Goal: Task Accomplishment & Management: Manage account settings

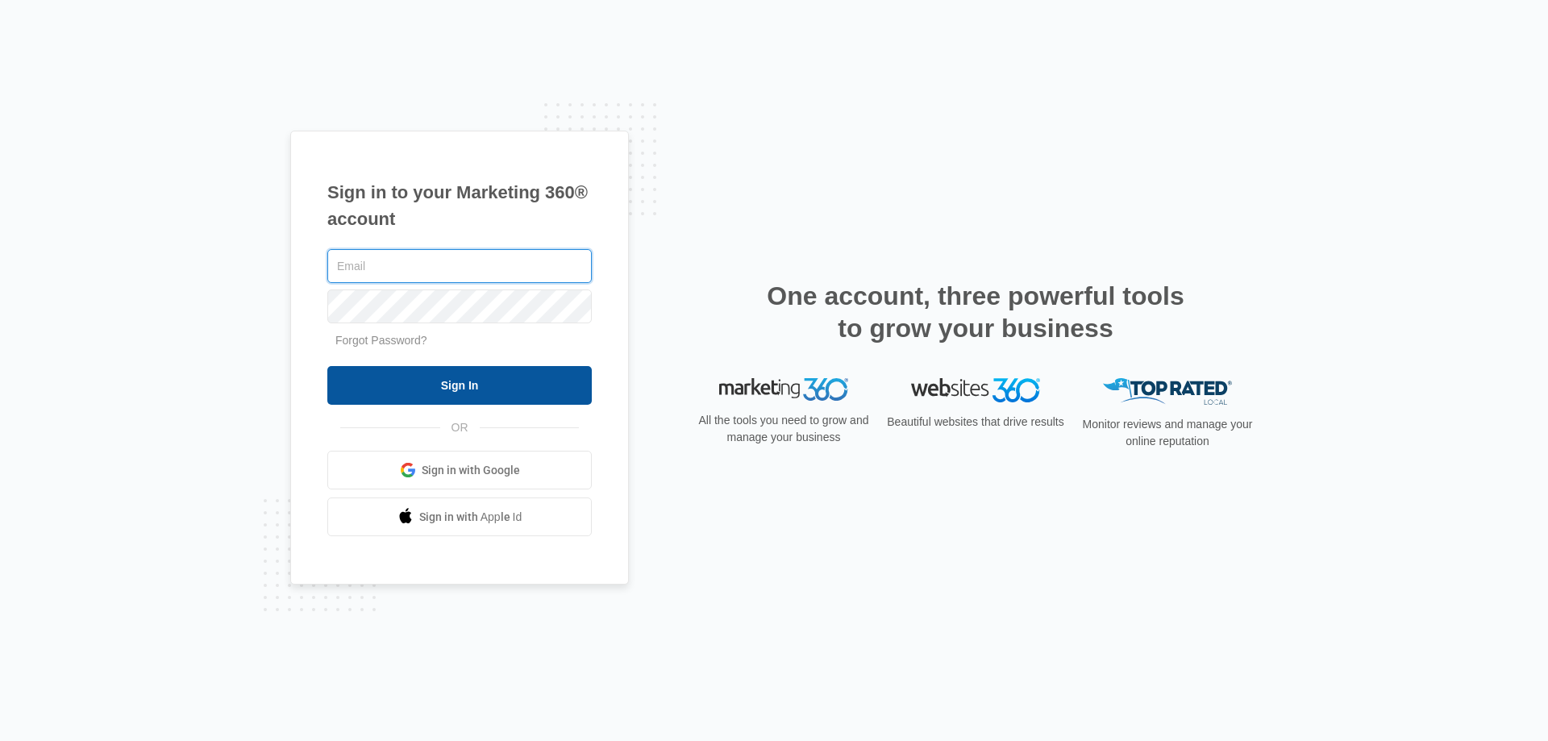
type input "[EMAIL_ADDRESS][DOMAIN_NAME]"
click at [525, 374] on input "Sign In" at bounding box center [459, 385] width 264 height 39
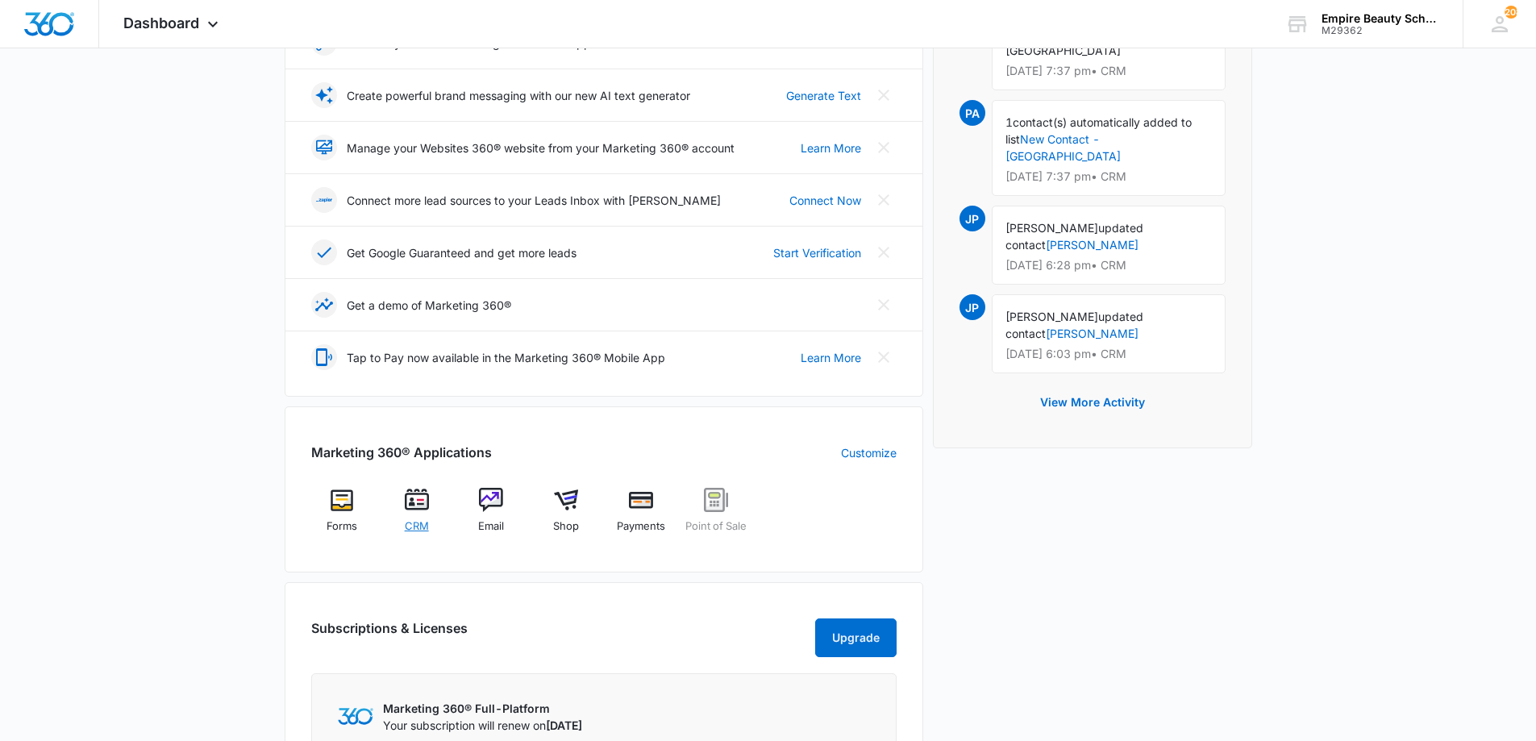
click at [432, 506] on div "CRM" at bounding box center [416, 516] width 62 height 57
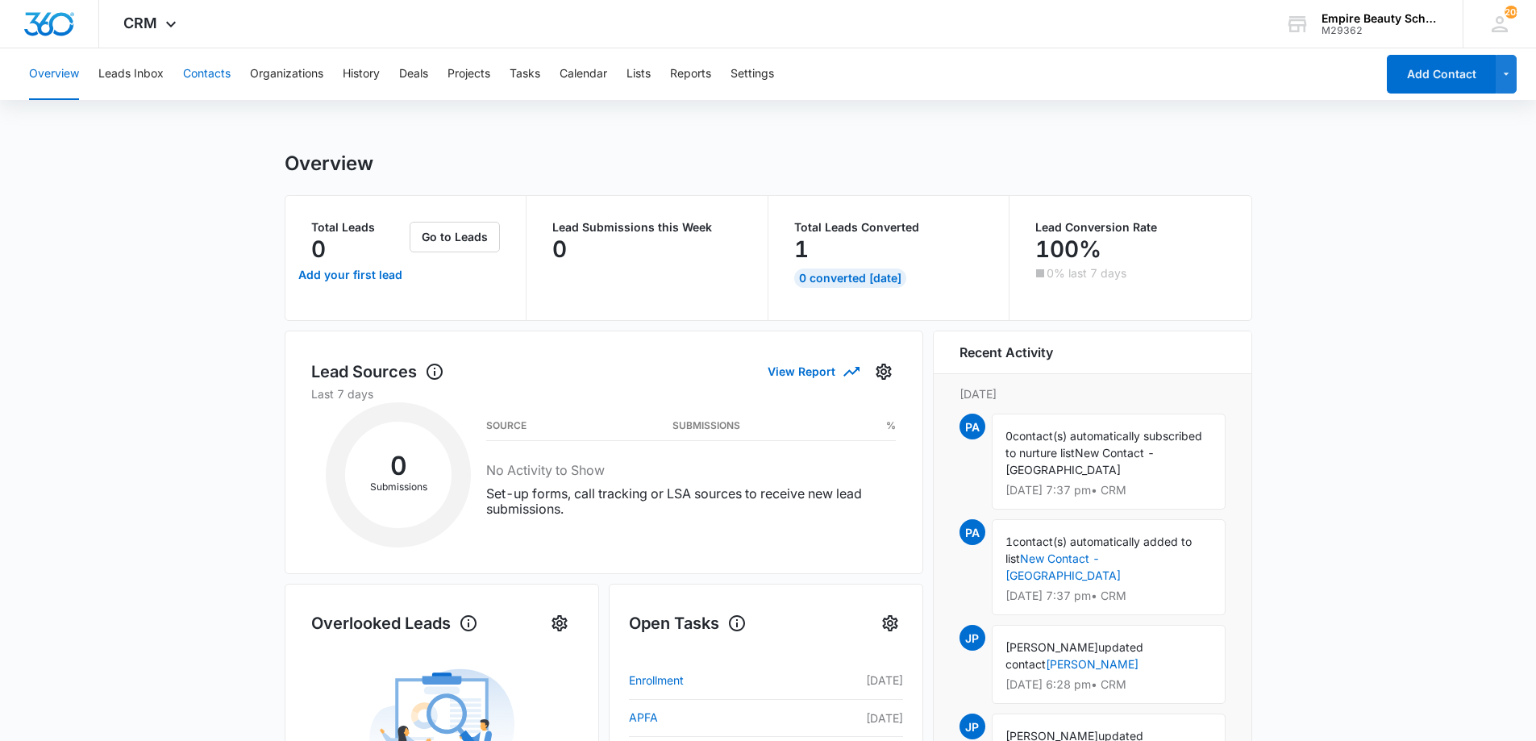
click at [211, 65] on button "Contacts" at bounding box center [207, 74] width 48 height 52
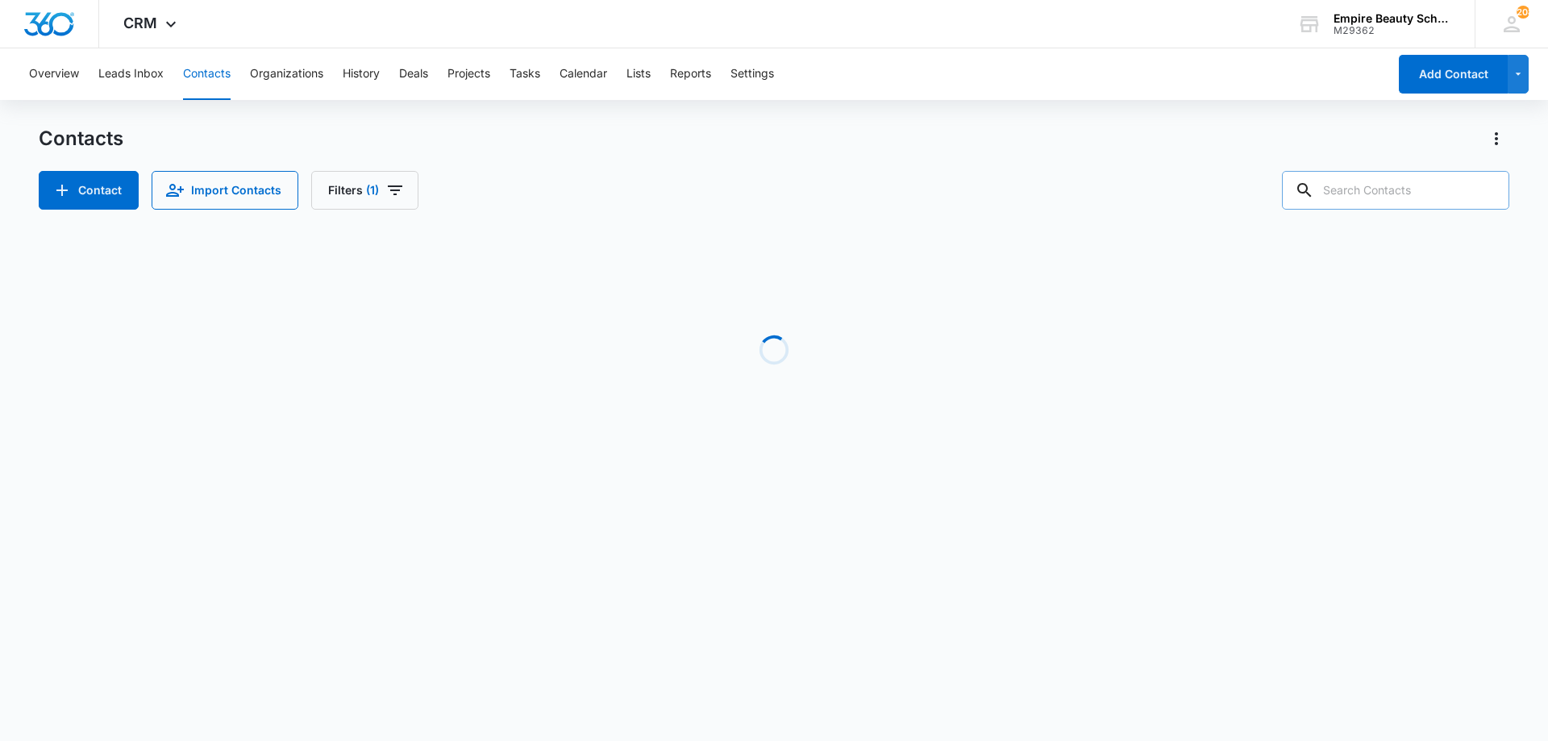
click at [1389, 191] on input "text" at bounding box center [1395, 190] width 227 height 39
type input "loomer"
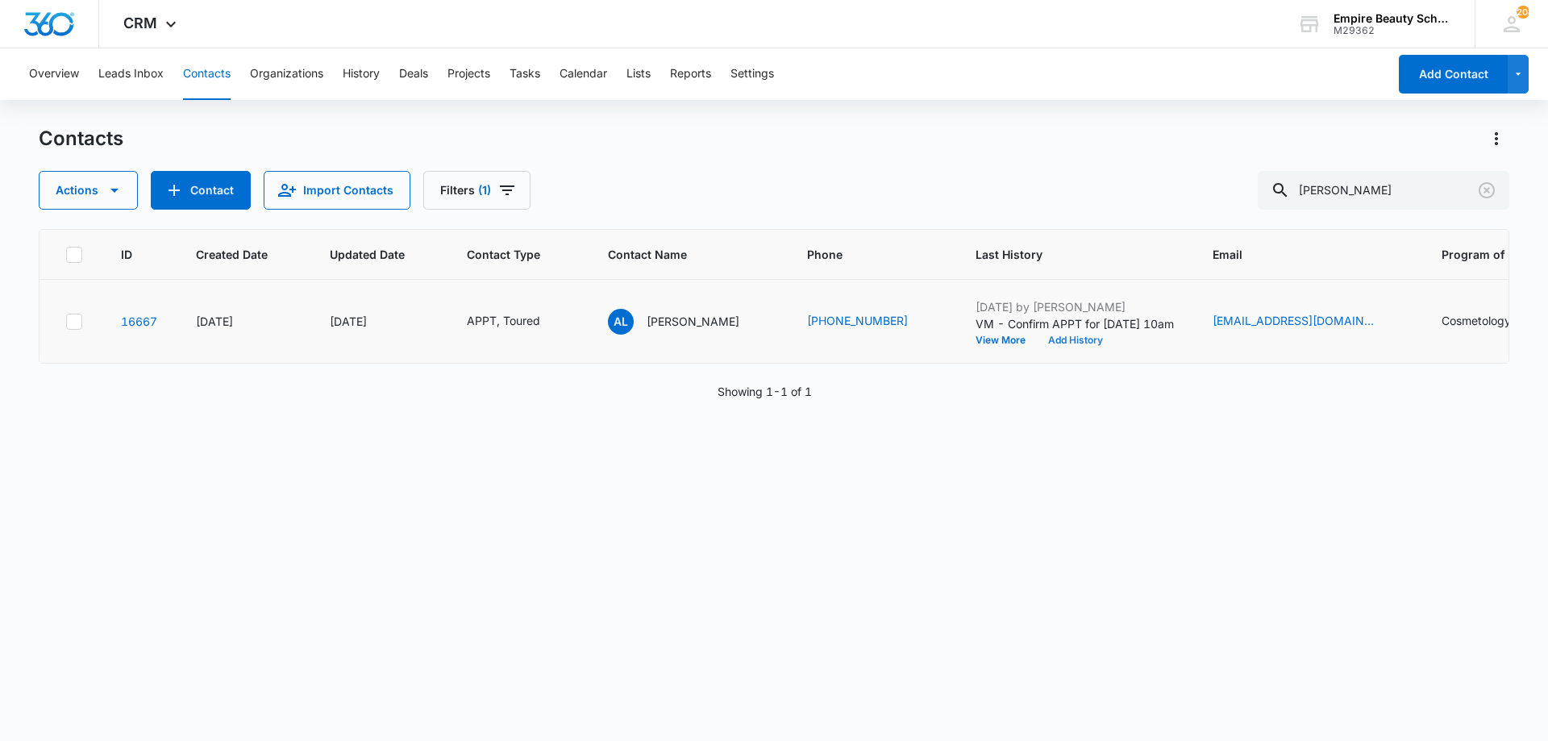
click at [1051, 342] on button "Add History" at bounding box center [1075, 340] width 77 height 10
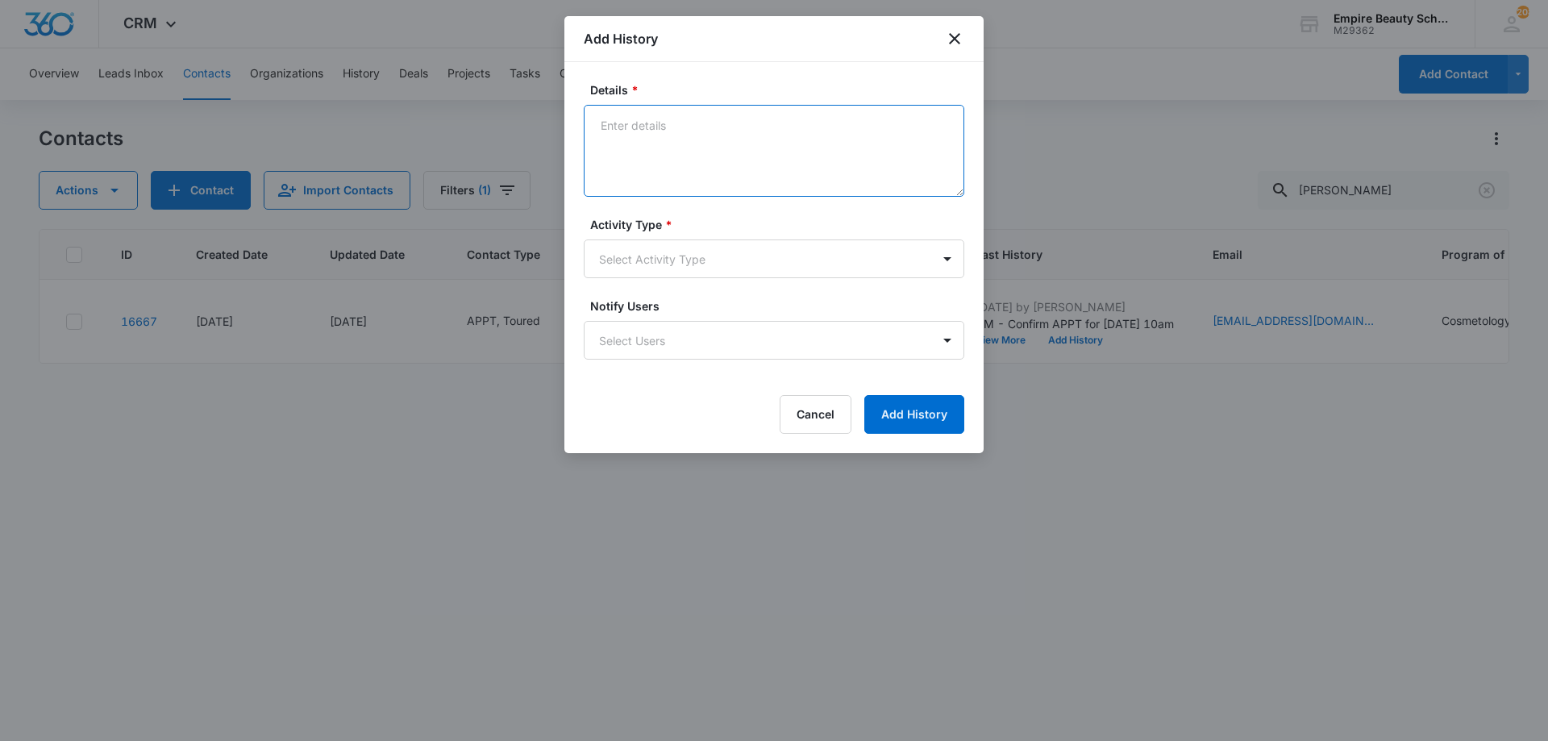
click at [702, 157] on textarea "Details *" at bounding box center [774, 151] width 381 height 92
type textarea "So excited to meet with you again!"
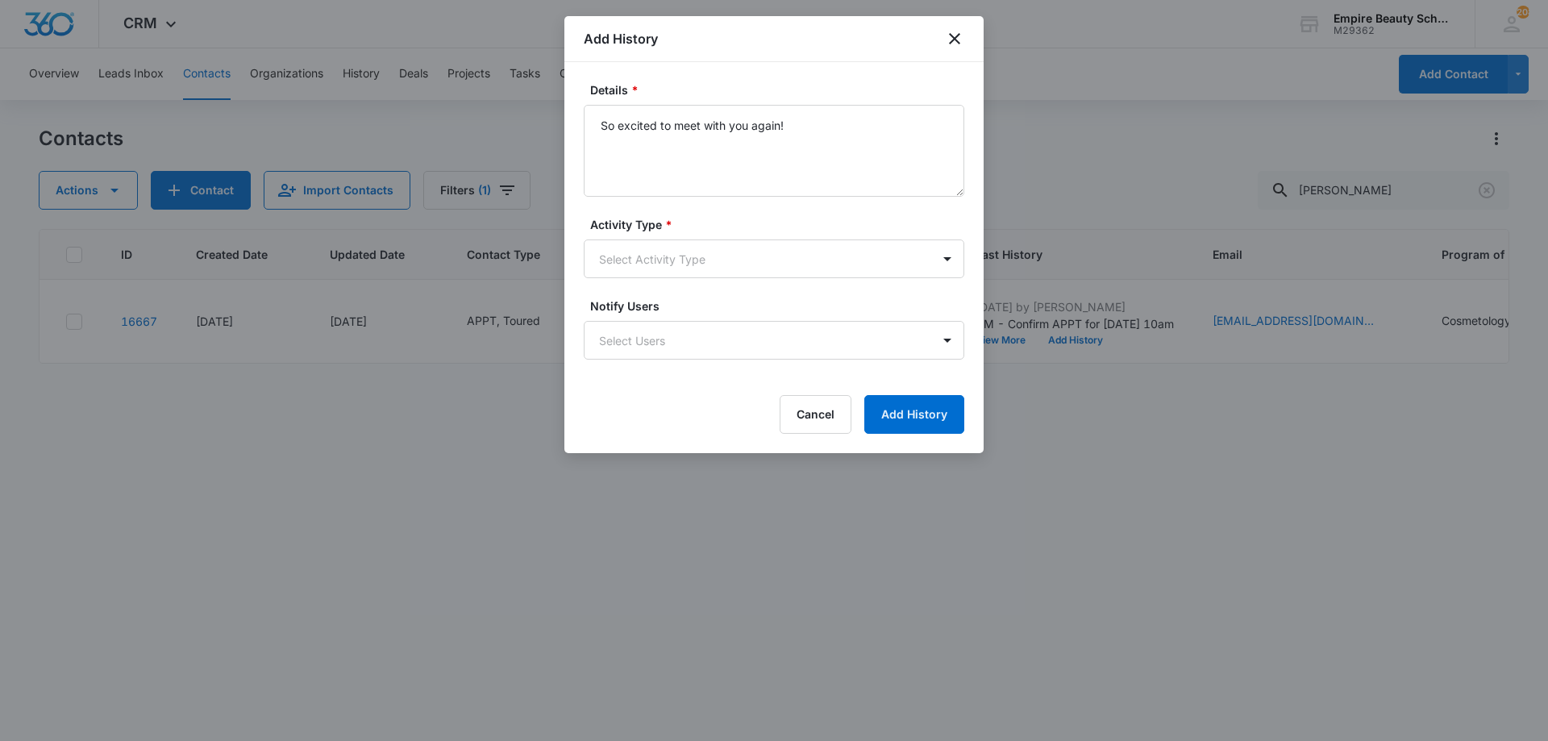
click at [664, 234] on div "Activity Type * Select Activity Type" at bounding box center [774, 247] width 381 height 62
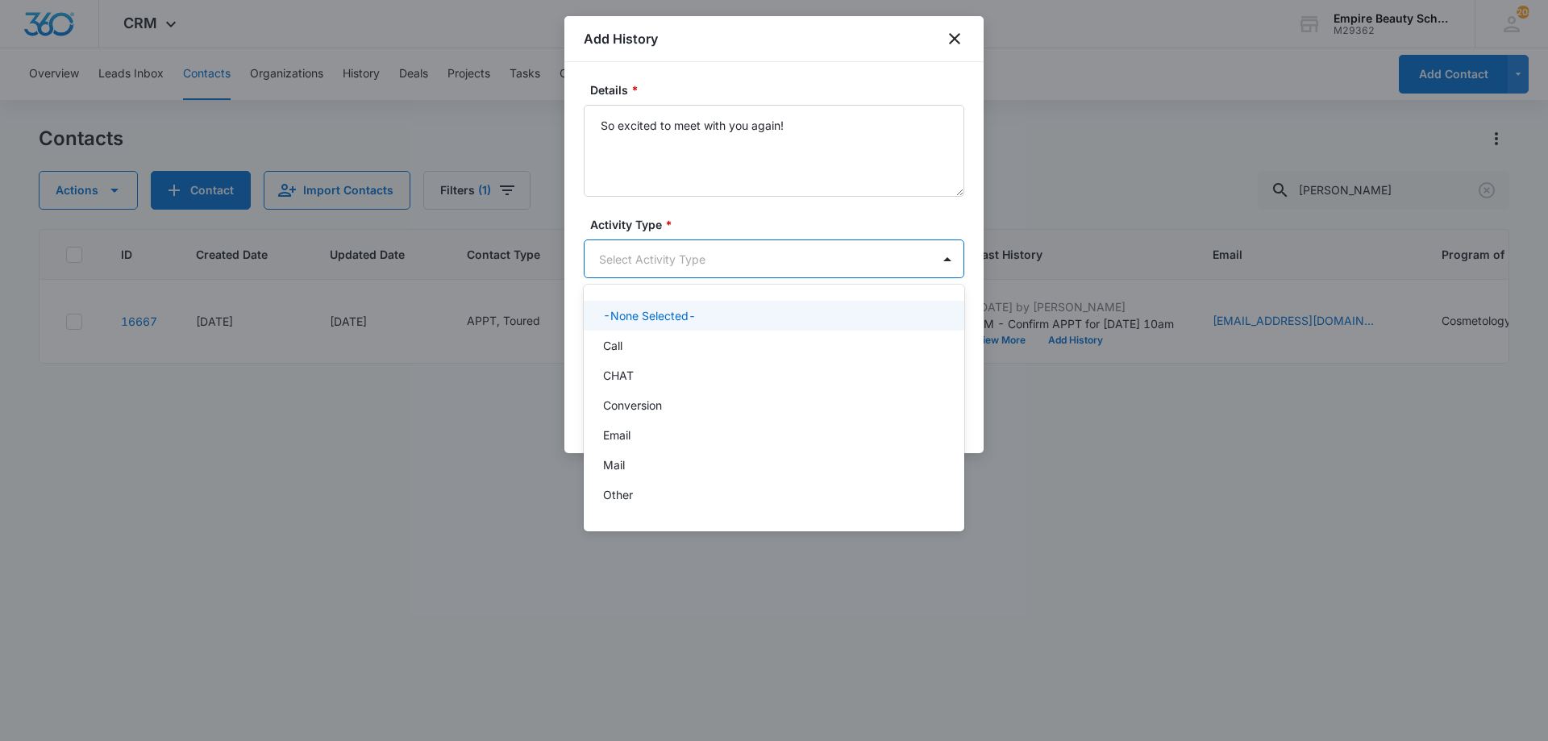
click at [651, 253] on body "CRM Apps Forms CRM Email Shop Payments POS Files Brand Settings AI Assistant Em…" at bounding box center [774, 370] width 1548 height 741
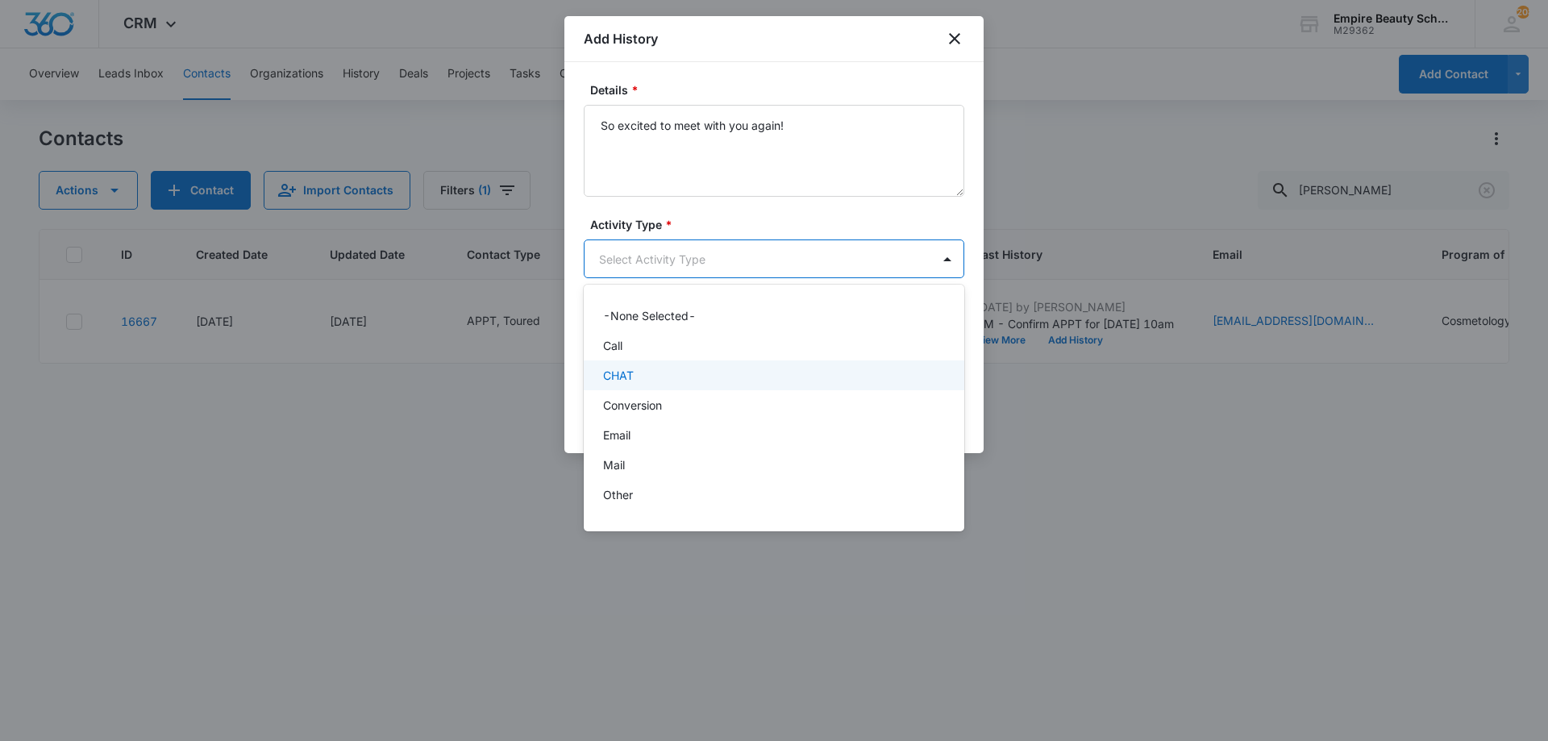
scroll to position [84, 0]
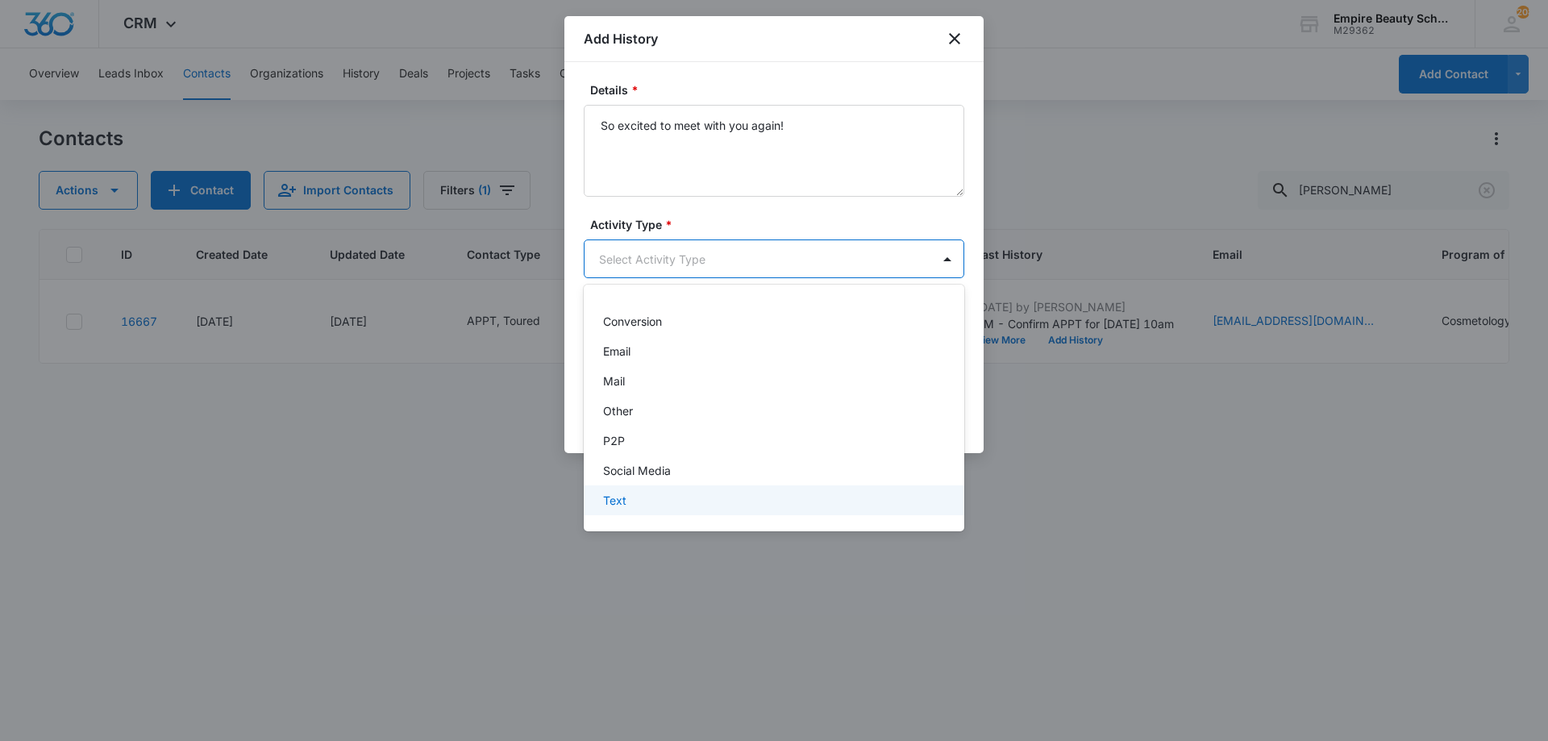
click at [620, 501] on p "Text" at bounding box center [614, 500] width 23 height 17
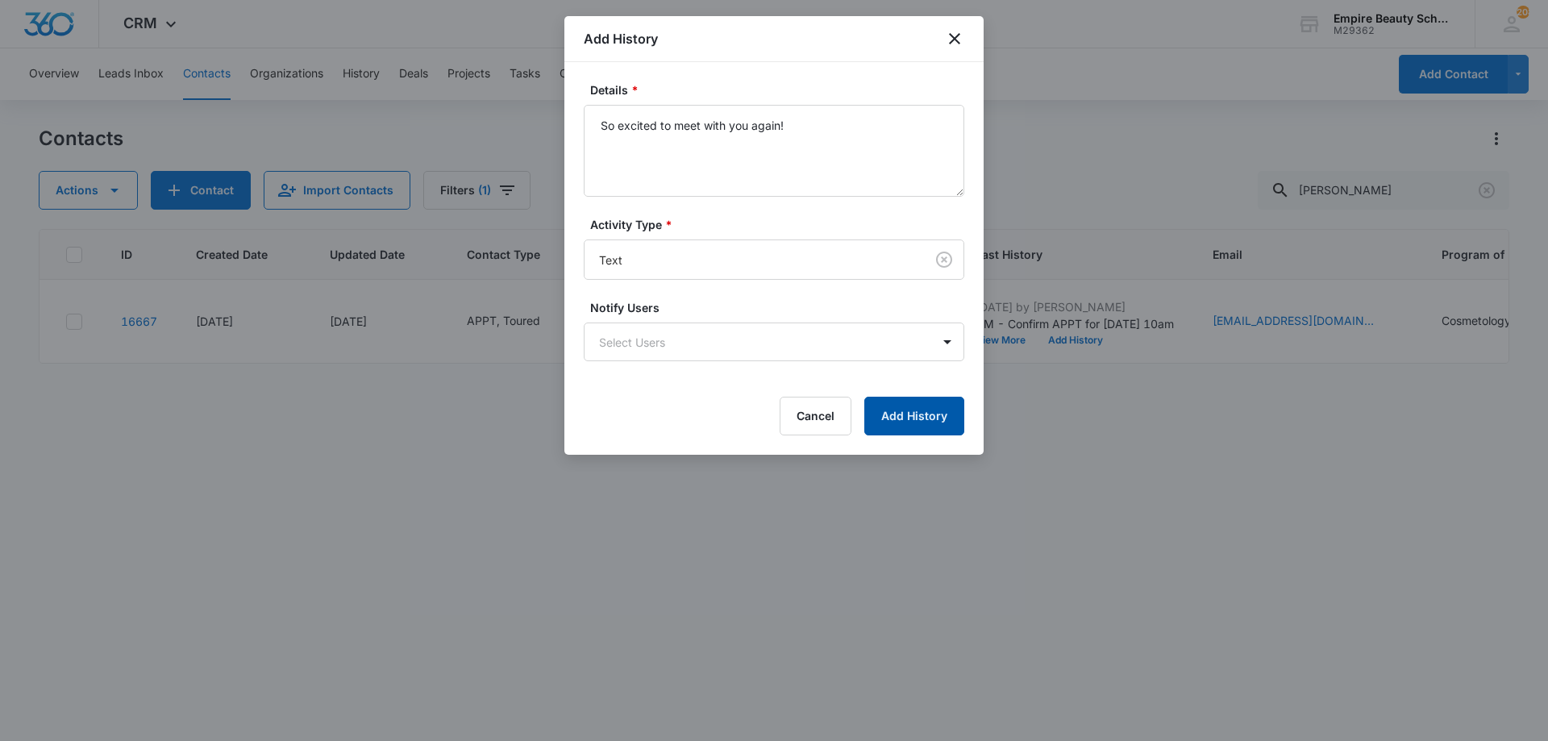
click at [909, 409] on button "Add History" at bounding box center [914, 416] width 100 height 39
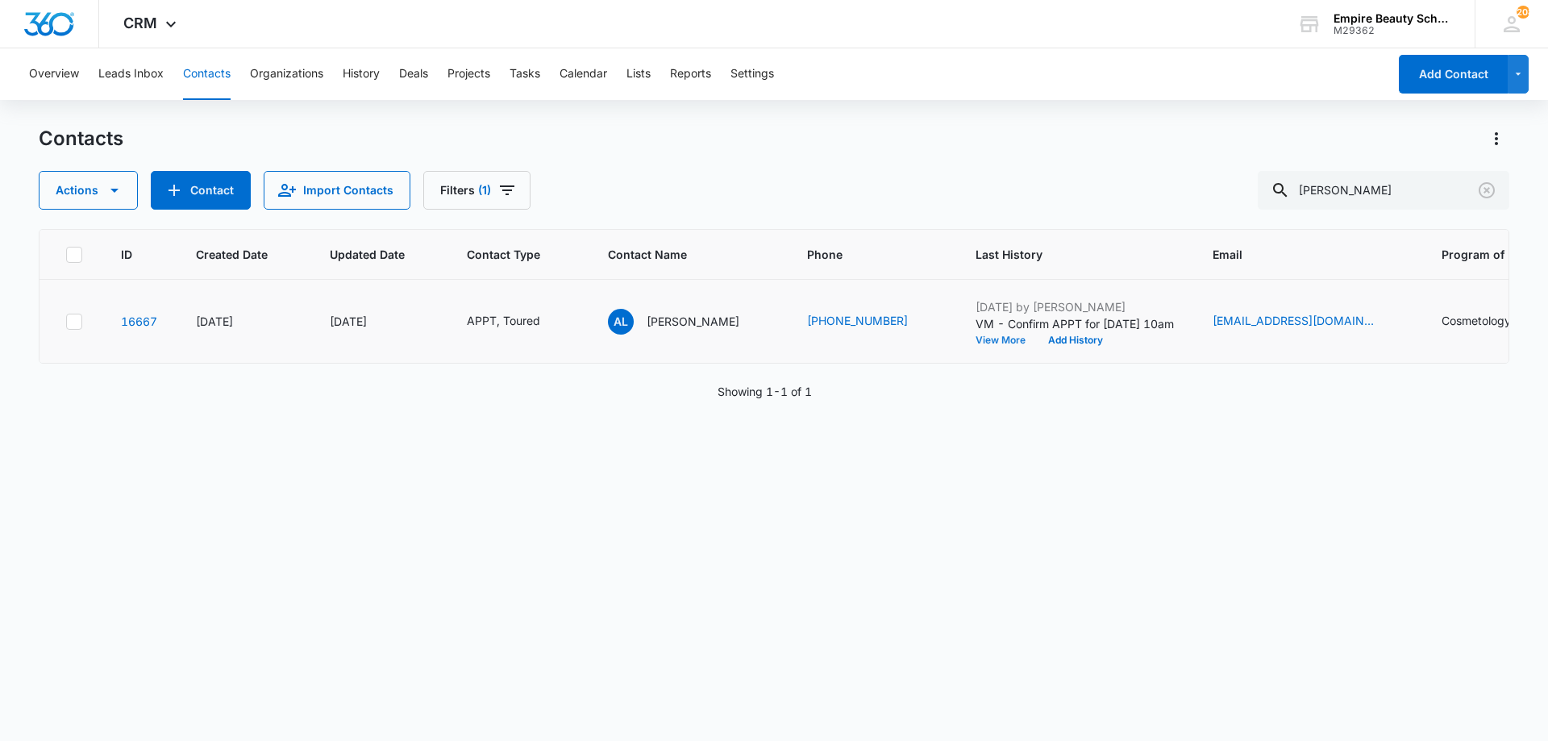
click at [976, 337] on button "View More" at bounding box center [1006, 340] width 61 height 10
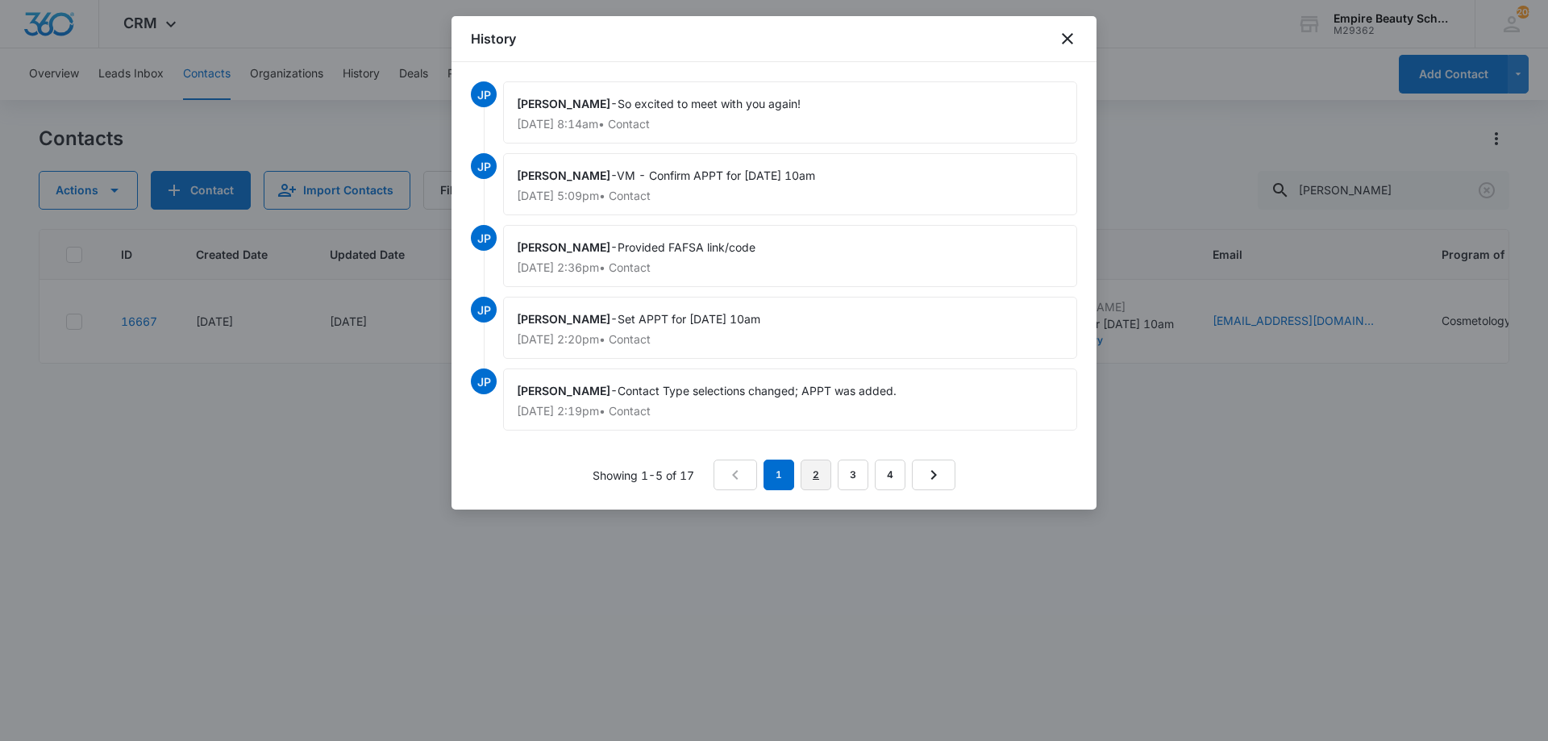
click at [818, 477] on link "2" at bounding box center [816, 475] width 31 height 31
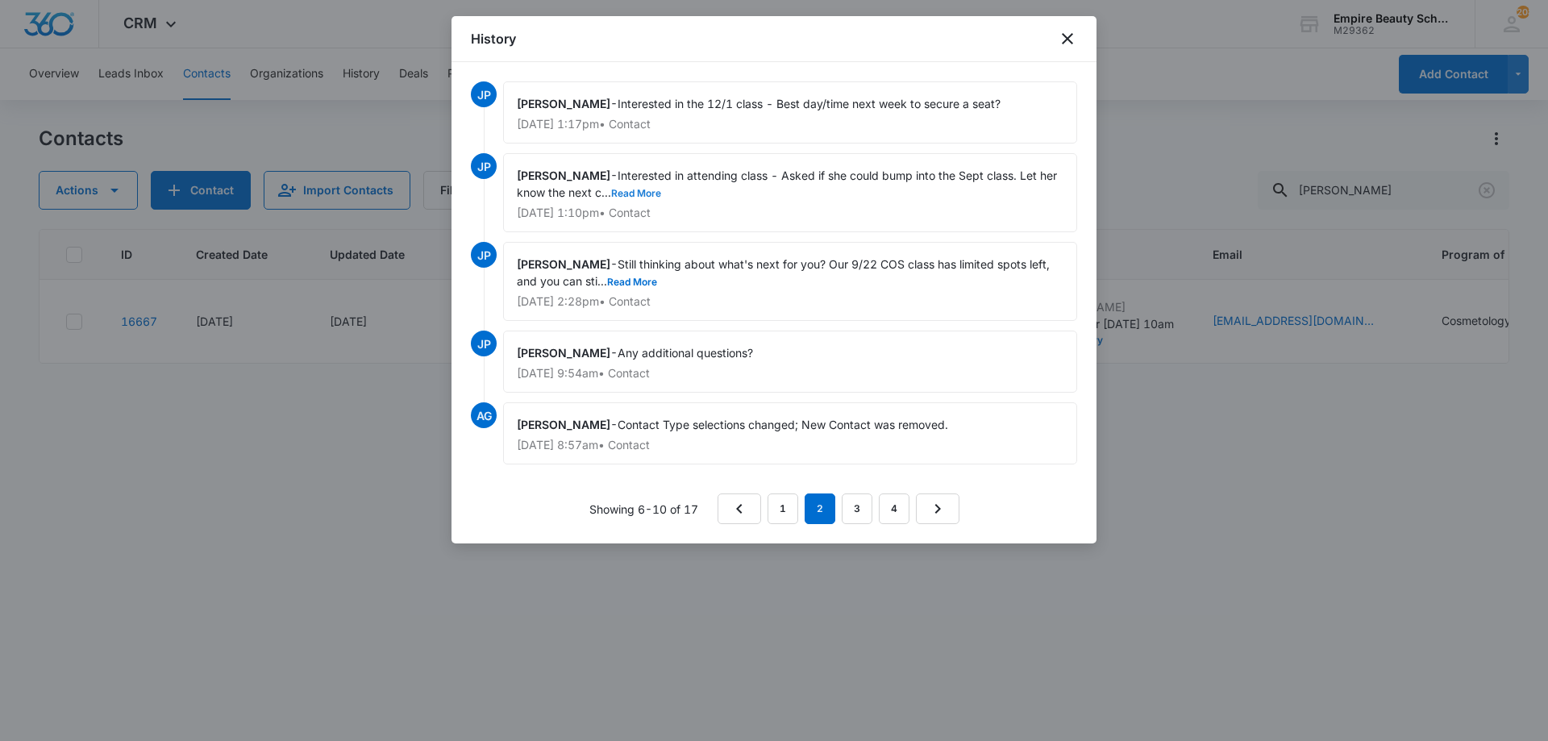
click at [649, 191] on button "Read More" at bounding box center [636, 194] width 50 height 10
click at [655, 282] on button "Read More" at bounding box center [632, 282] width 50 height 10
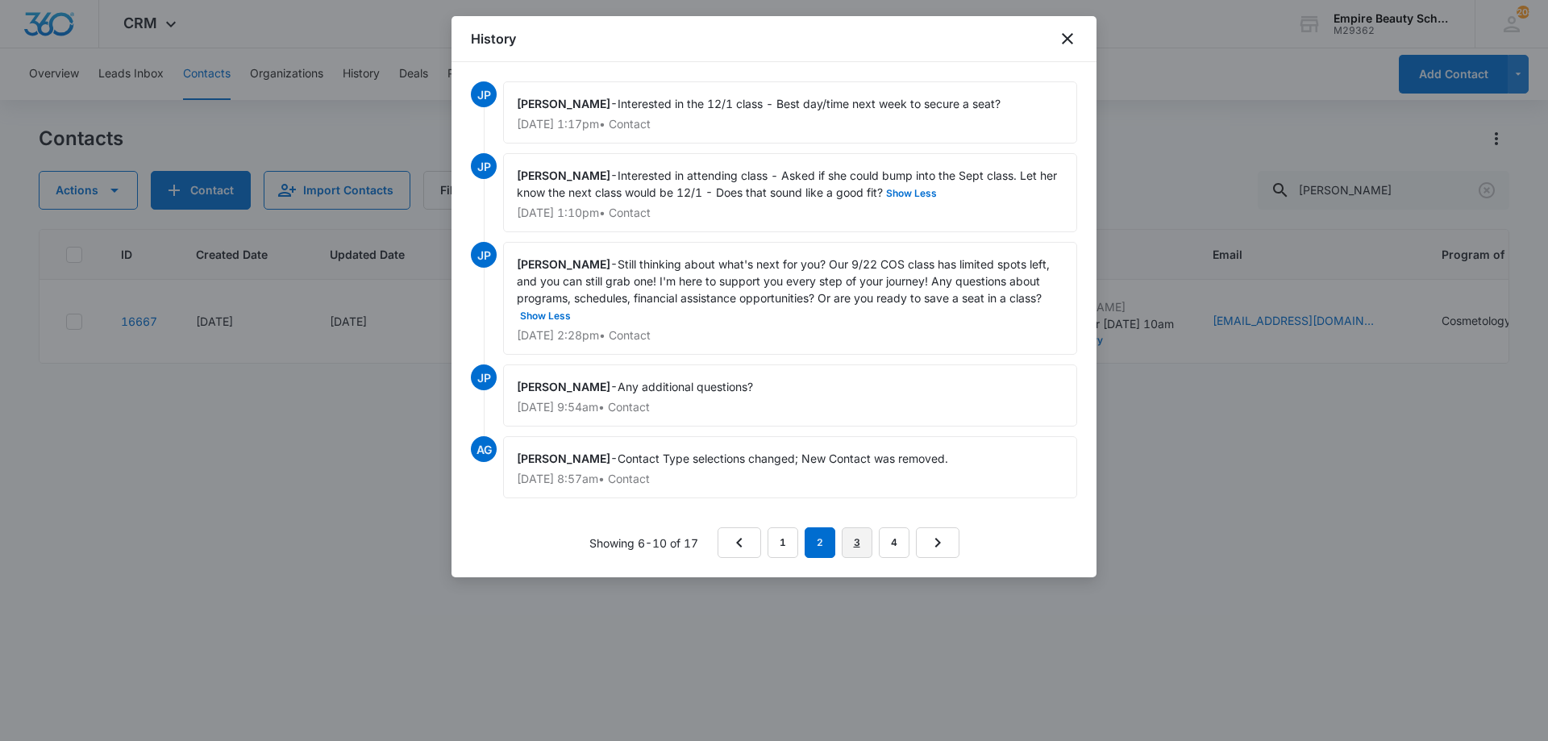
click at [849, 540] on link "3" at bounding box center [857, 542] width 31 height 31
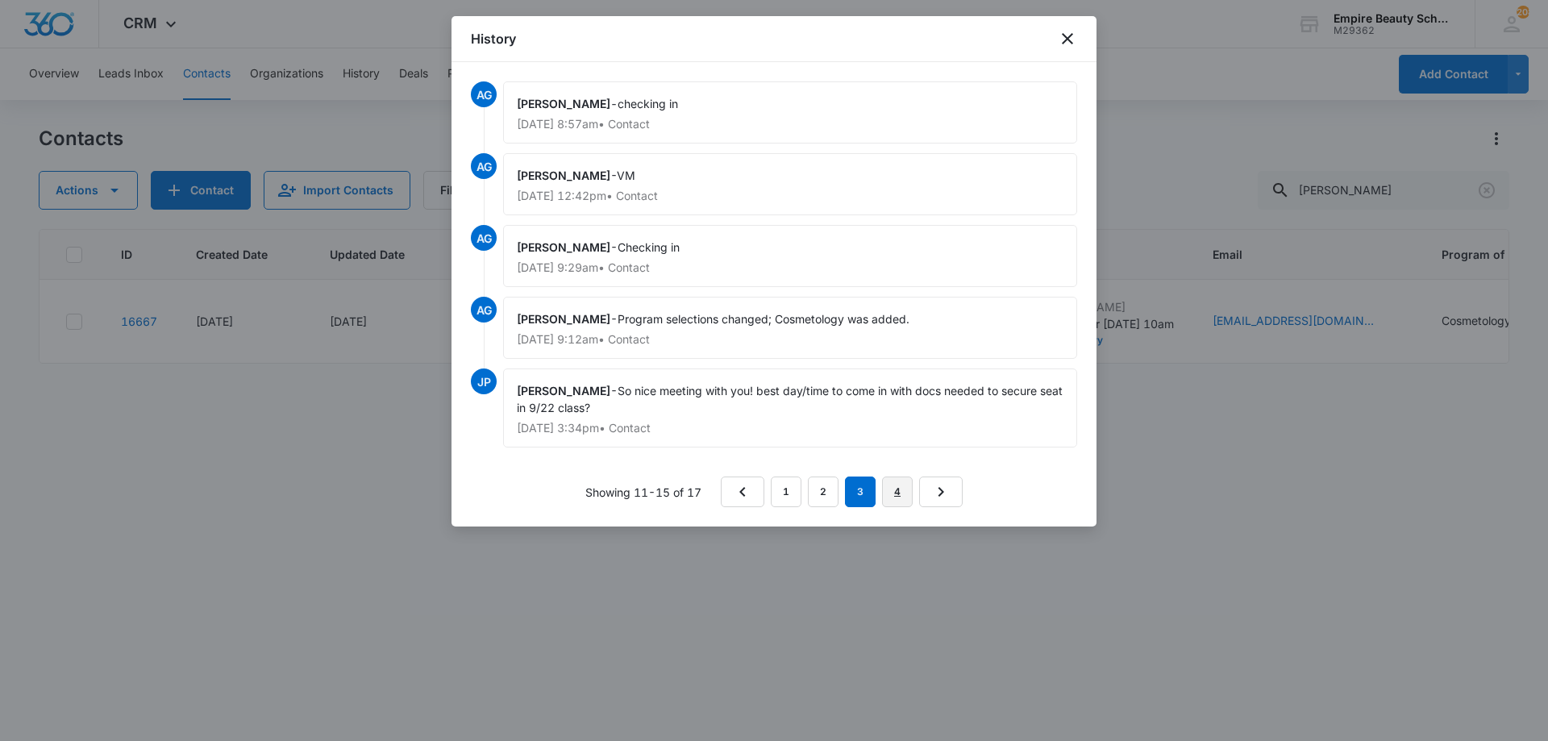
click at [888, 494] on link "4" at bounding box center [897, 491] width 31 height 31
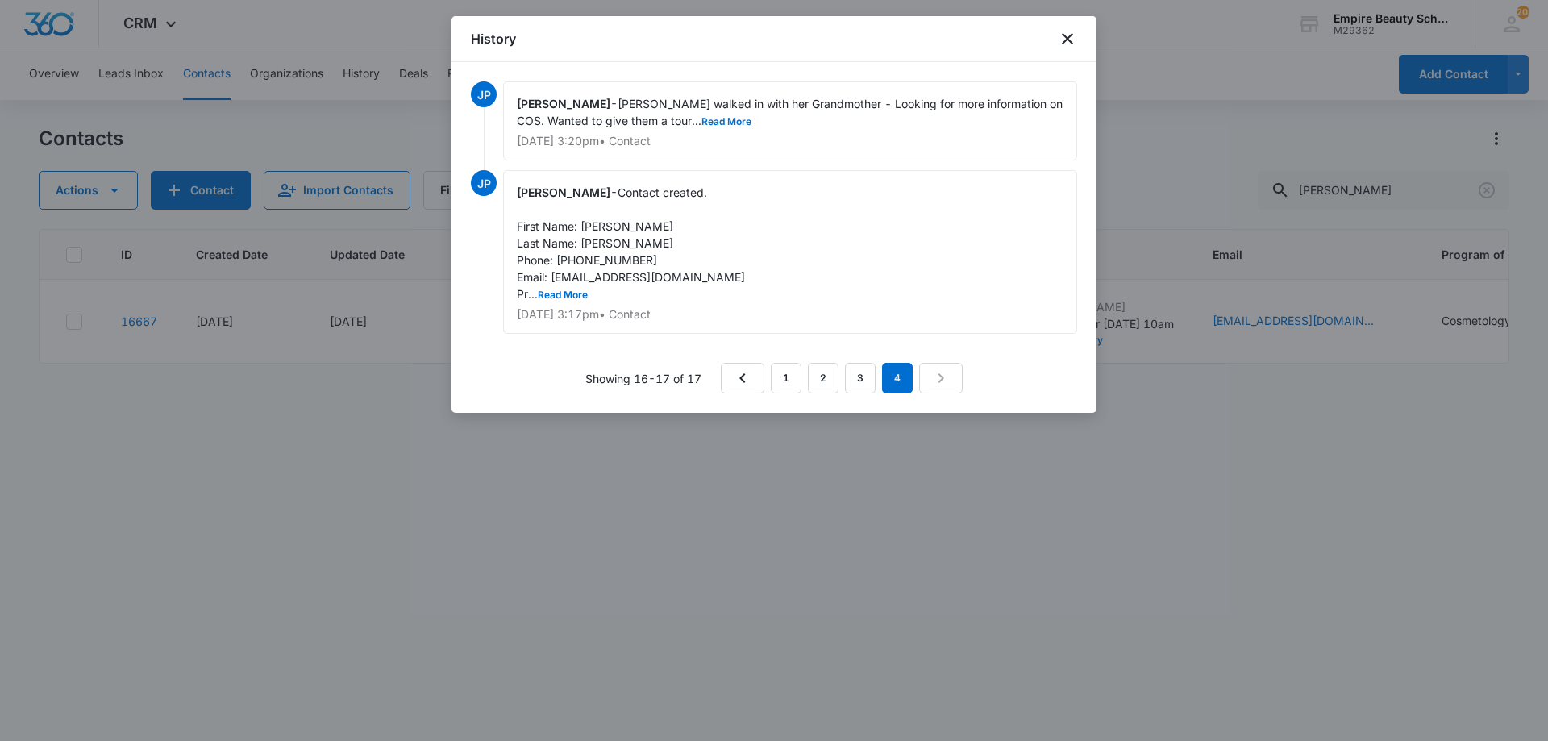
click at [696, 129] on div "Jess Peltonovich - Ava walked in with her Grandmother - Looking for more inform…" at bounding box center [790, 120] width 574 height 79
click at [701, 120] on button "Read More" at bounding box center [726, 122] width 50 height 10
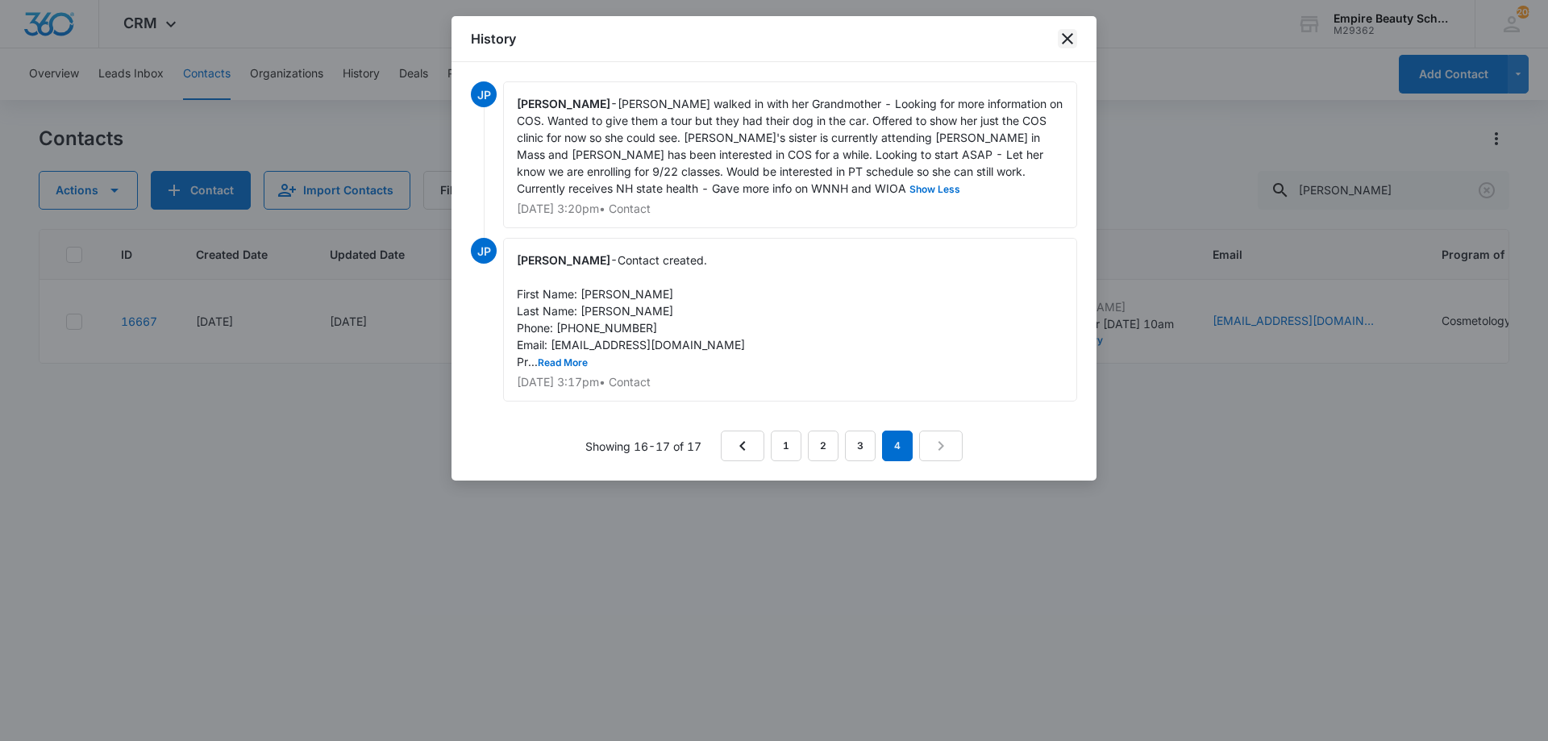
click at [1062, 42] on icon "close" at bounding box center [1067, 38] width 19 height 19
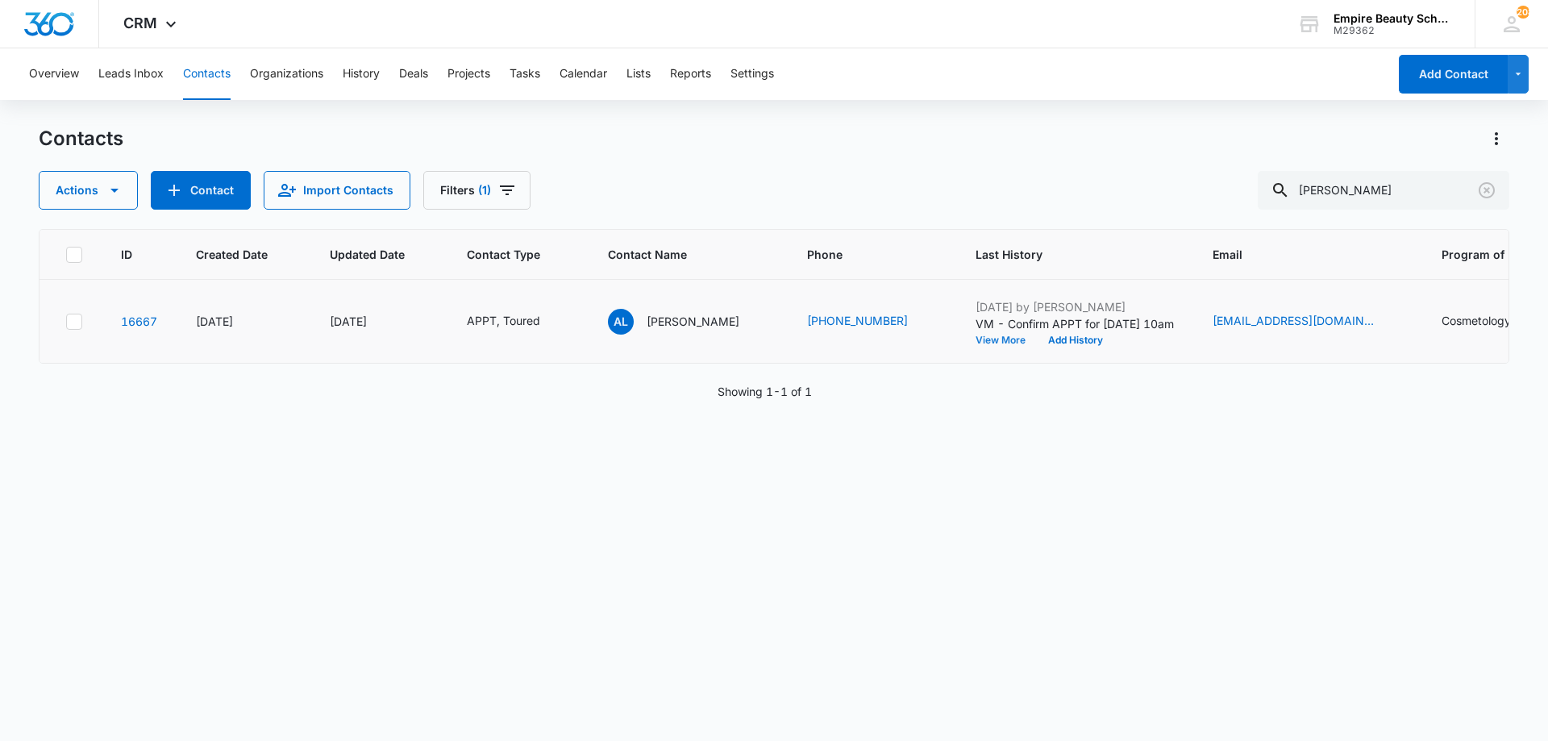
click at [976, 343] on button "View More" at bounding box center [1006, 340] width 61 height 10
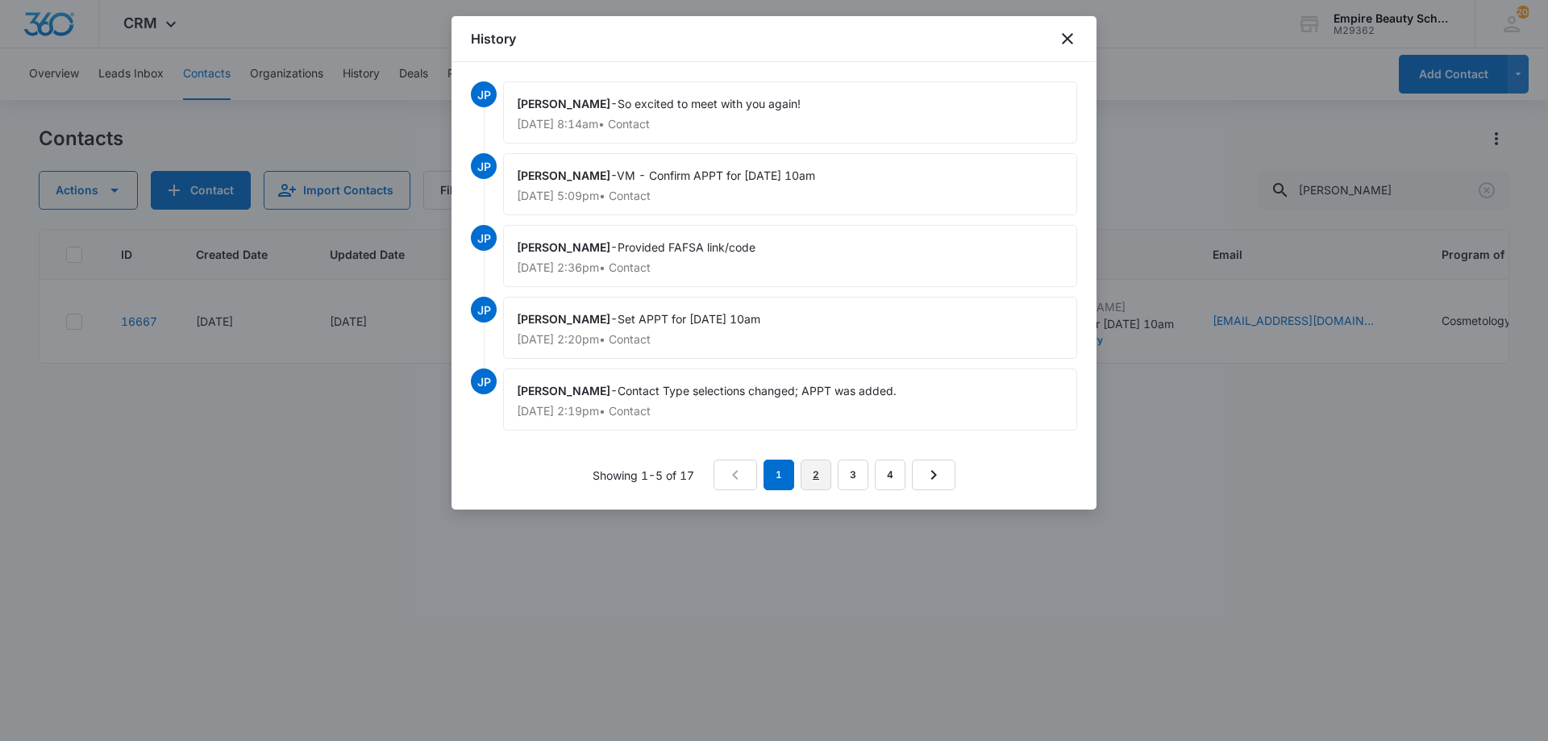
click at [829, 472] on link "2" at bounding box center [816, 475] width 31 height 31
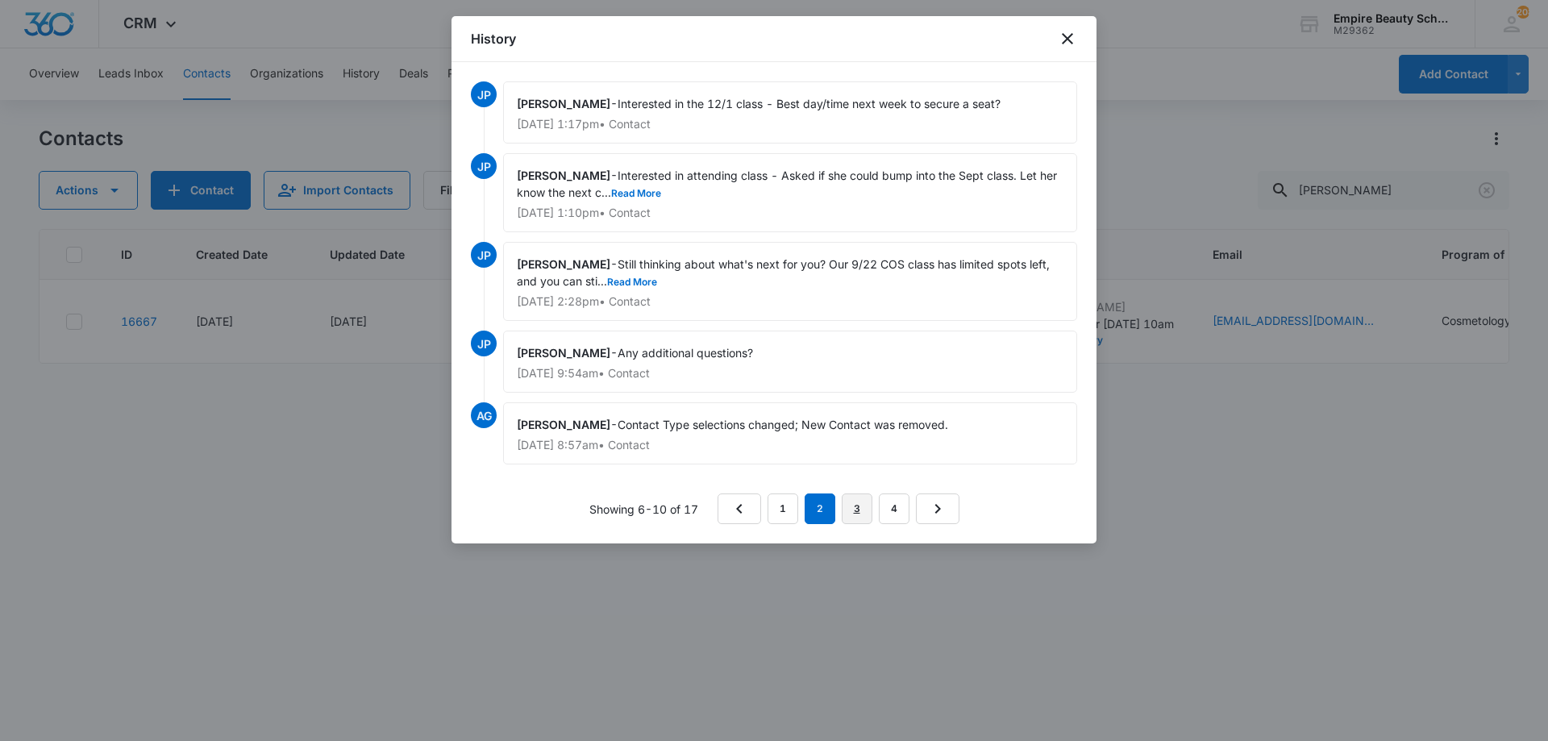
click at [853, 523] on link "3" at bounding box center [857, 508] width 31 height 31
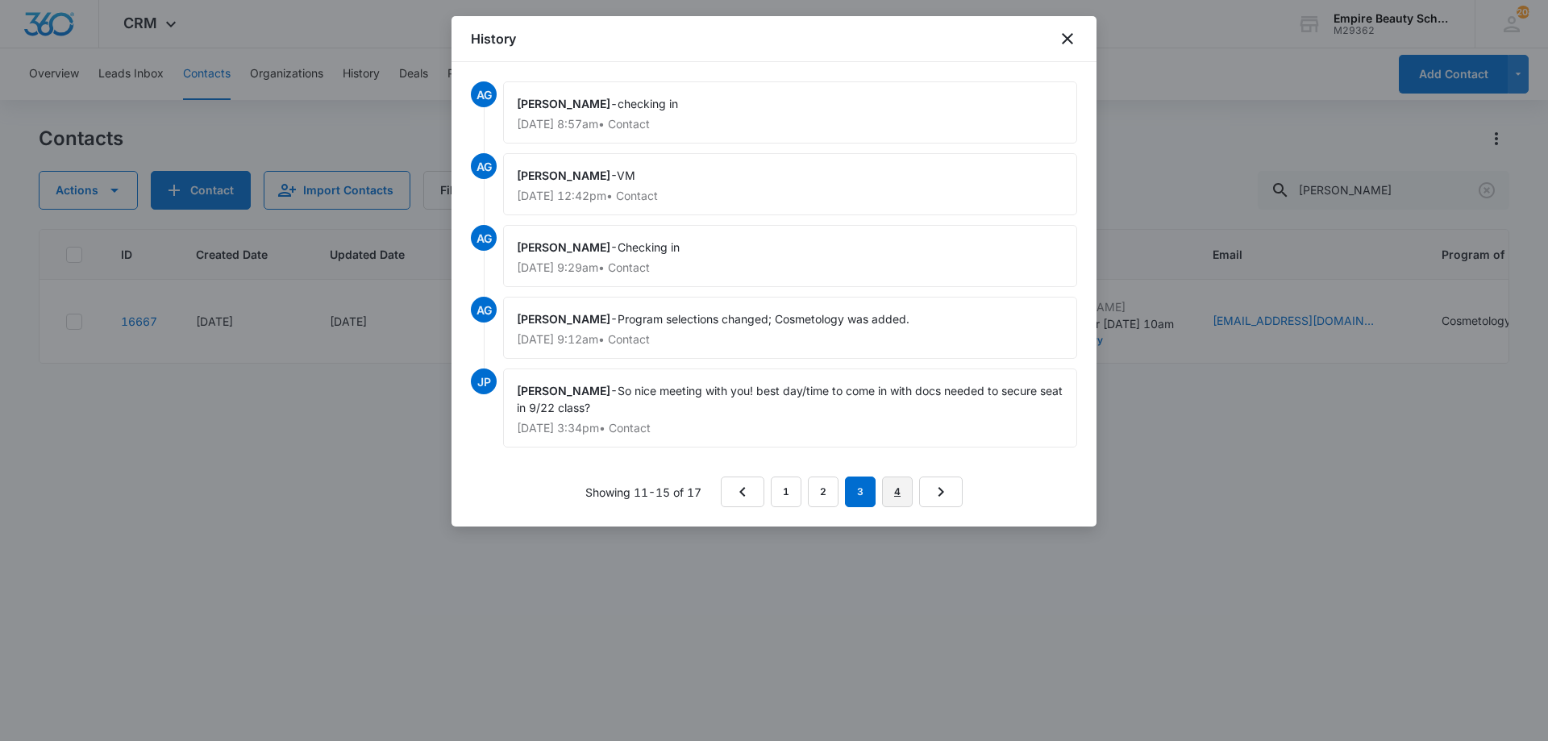
click at [897, 490] on link "4" at bounding box center [897, 491] width 31 height 31
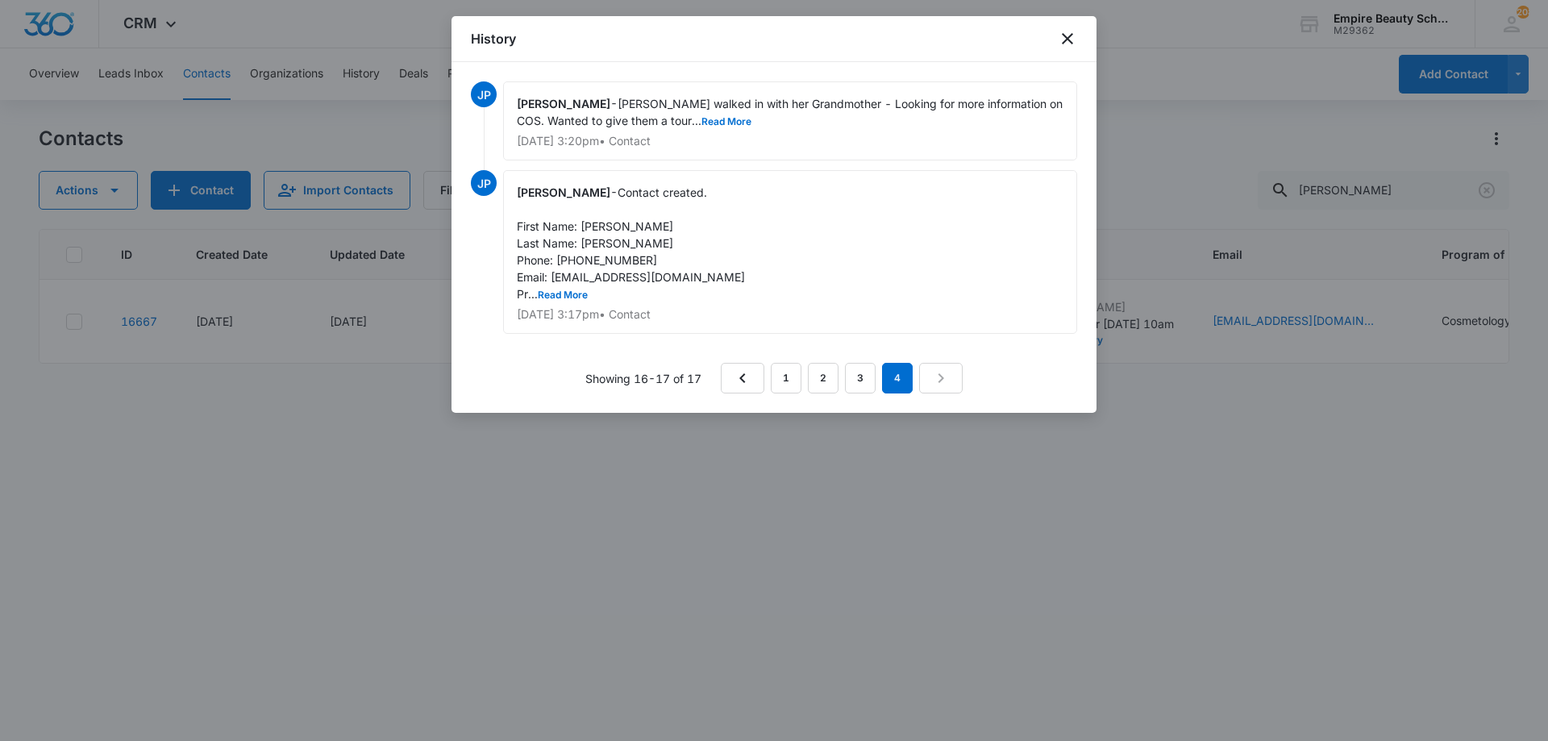
click at [565, 303] on div "Jess Peltonovich - Contact created. First Name: Ava Last Name: Loomer Phone: 97…" at bounding box center [790, 252] width 574 height 164
click at [569, 296] on button "Read More" at bounding box center [563, 295] width 50 height 10
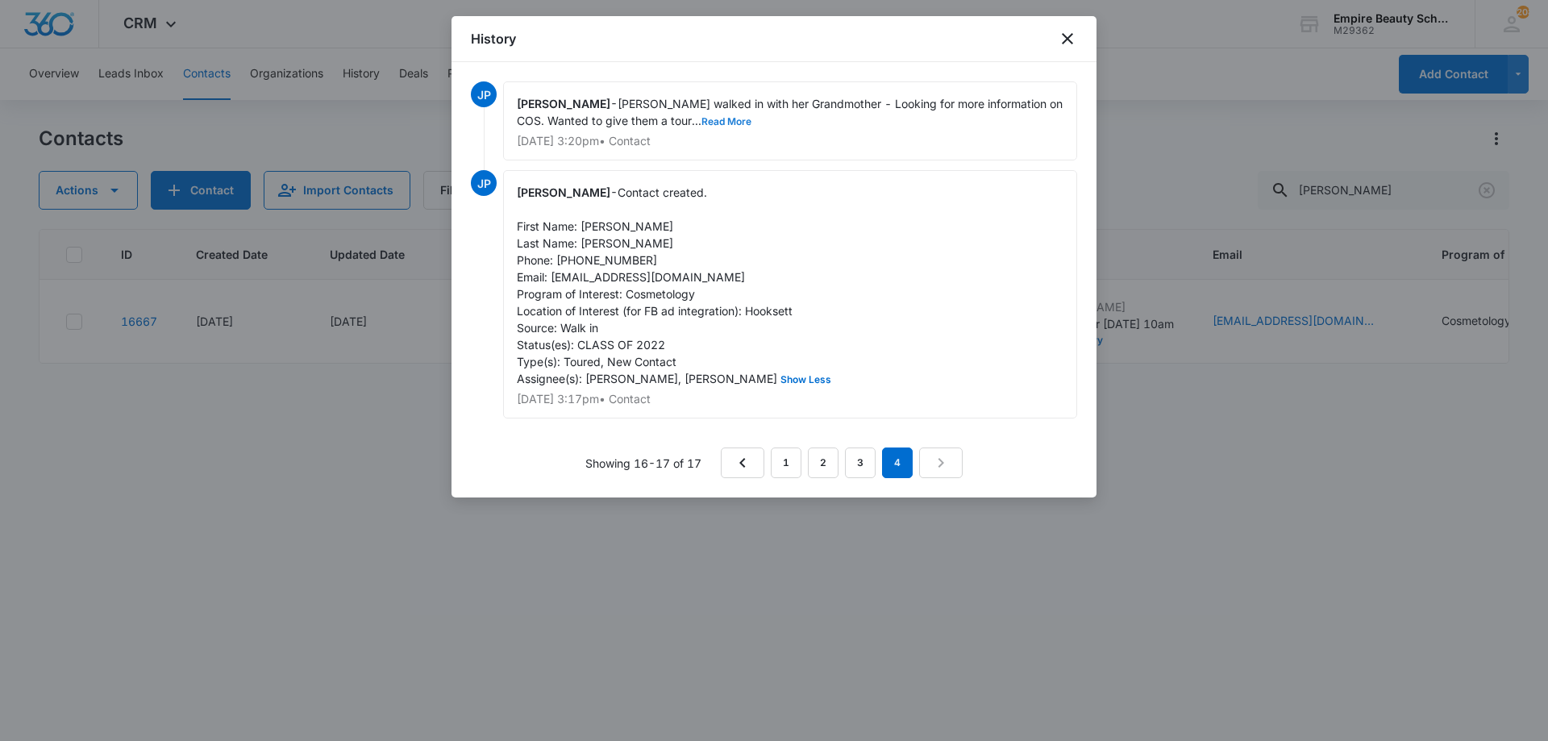
click at [701, 122] on button "Read More" at bounding box center [726, 122] width 50 height 10
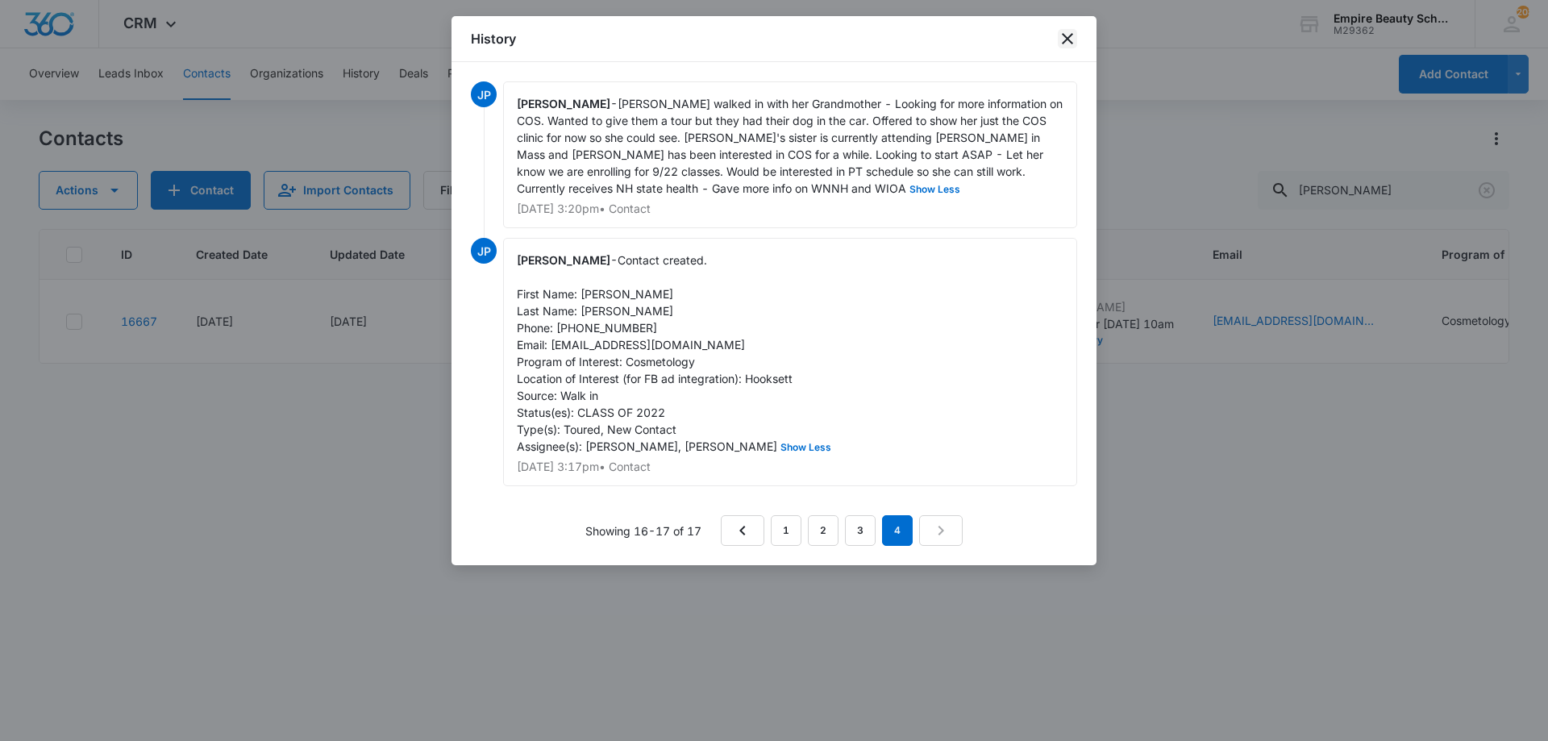
click at [1069, 40] on icon "close" at bounding box center [1067, 38] width 11 height 11
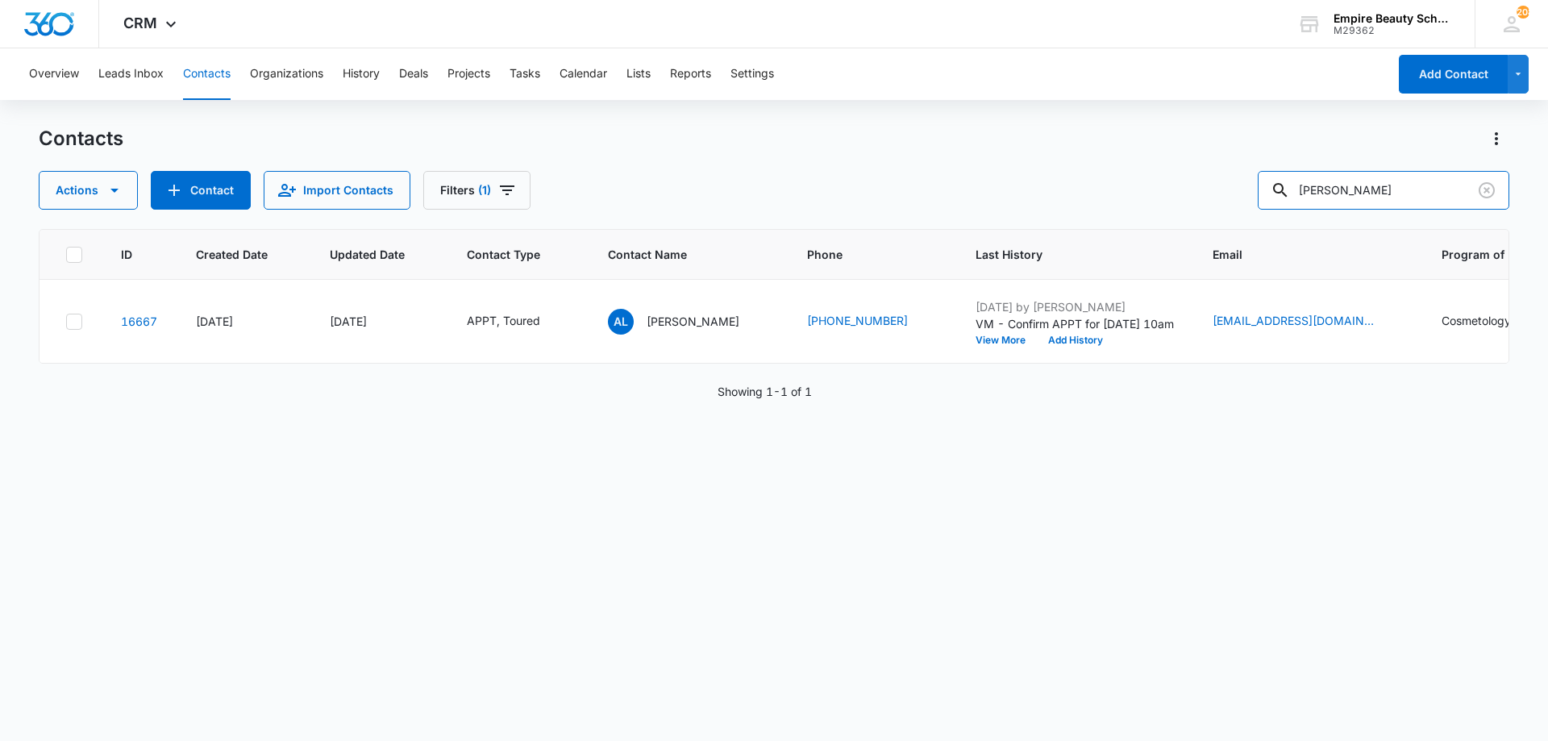
drag, startPoint x: 1059, startPoint y: 139, endPoint x: 919, endPoint y: 125, distance: 141.0
click at [918, 125] on div "Overview Leads Inbox Contacts Organizations History Deals Projects Tasks Calend…" at bounding box center [774, 393] width 1548 height 691
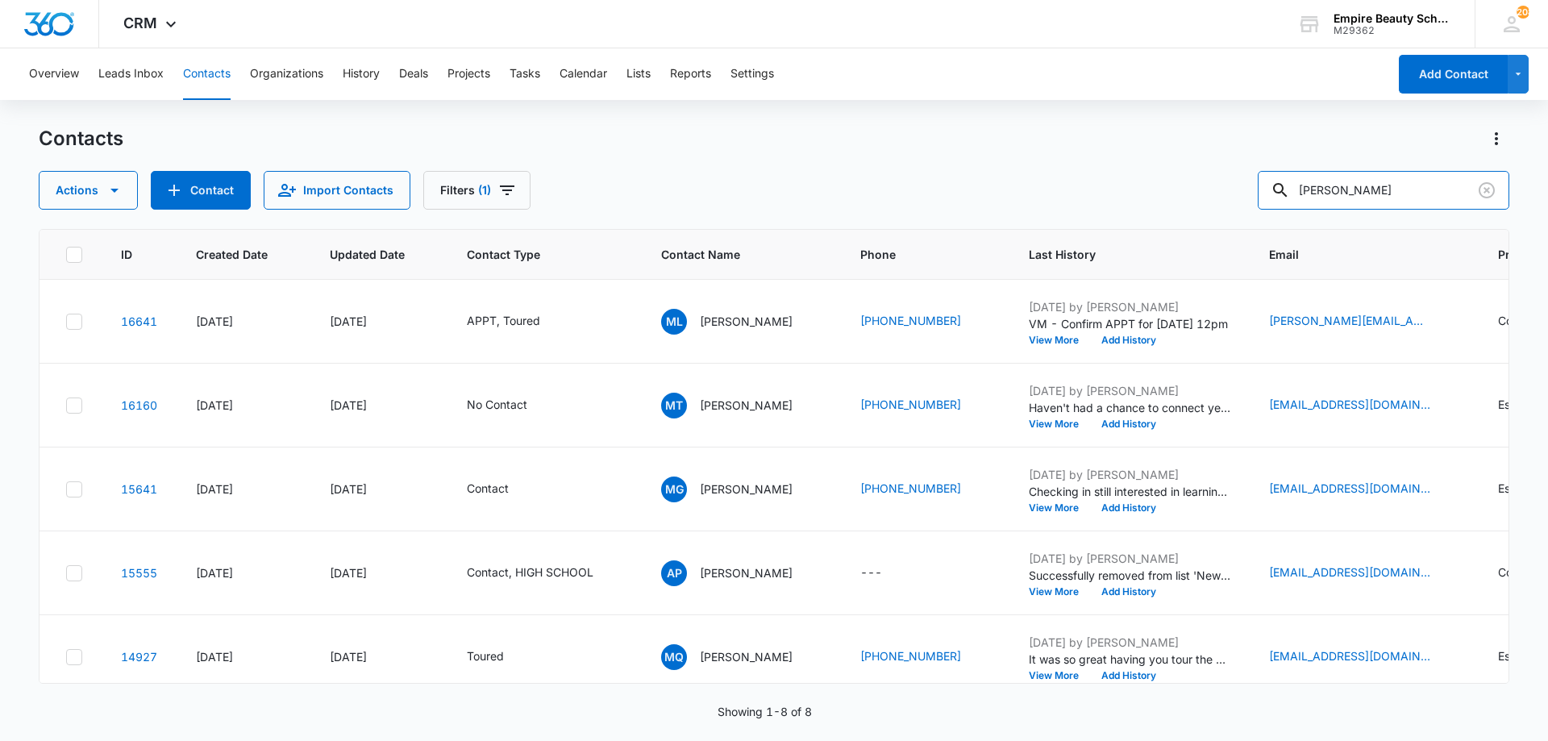
drag, startPoint x: 1385, startPoint y: 175, endPoint x: 994, endPoint y: 217, distance: 393.3
click at [1017, 223] on div "Contacts Actions Contact Import Contacts Filters (1) morgan ID Created Date Upd…" at bounding box center [774, 433] width 1471 height 614
type input "maryann"
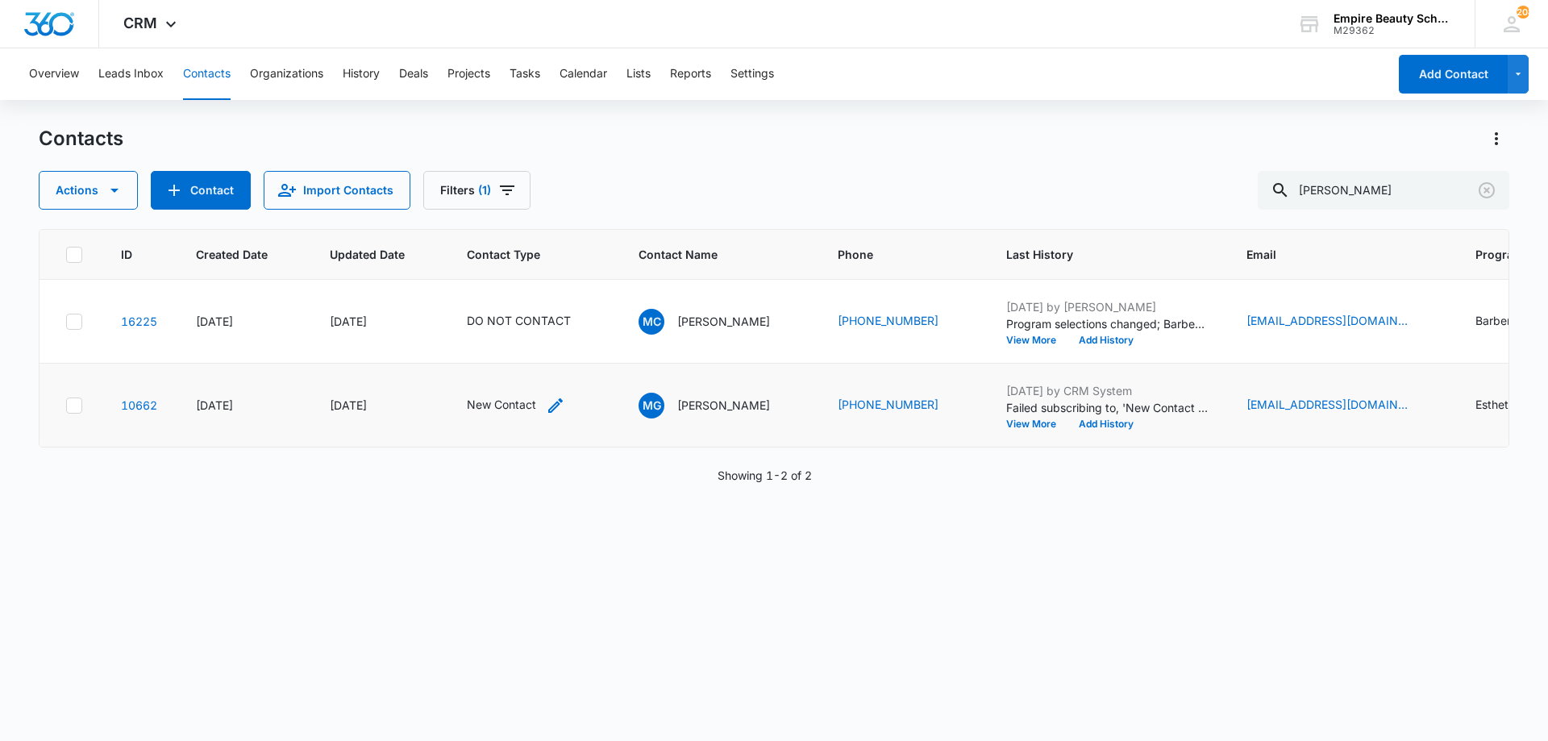
click at [547, 402] on icon "Contact Type - New Contact - Select to Edit Field" at bounding box center [555, 405] width 19 height 19
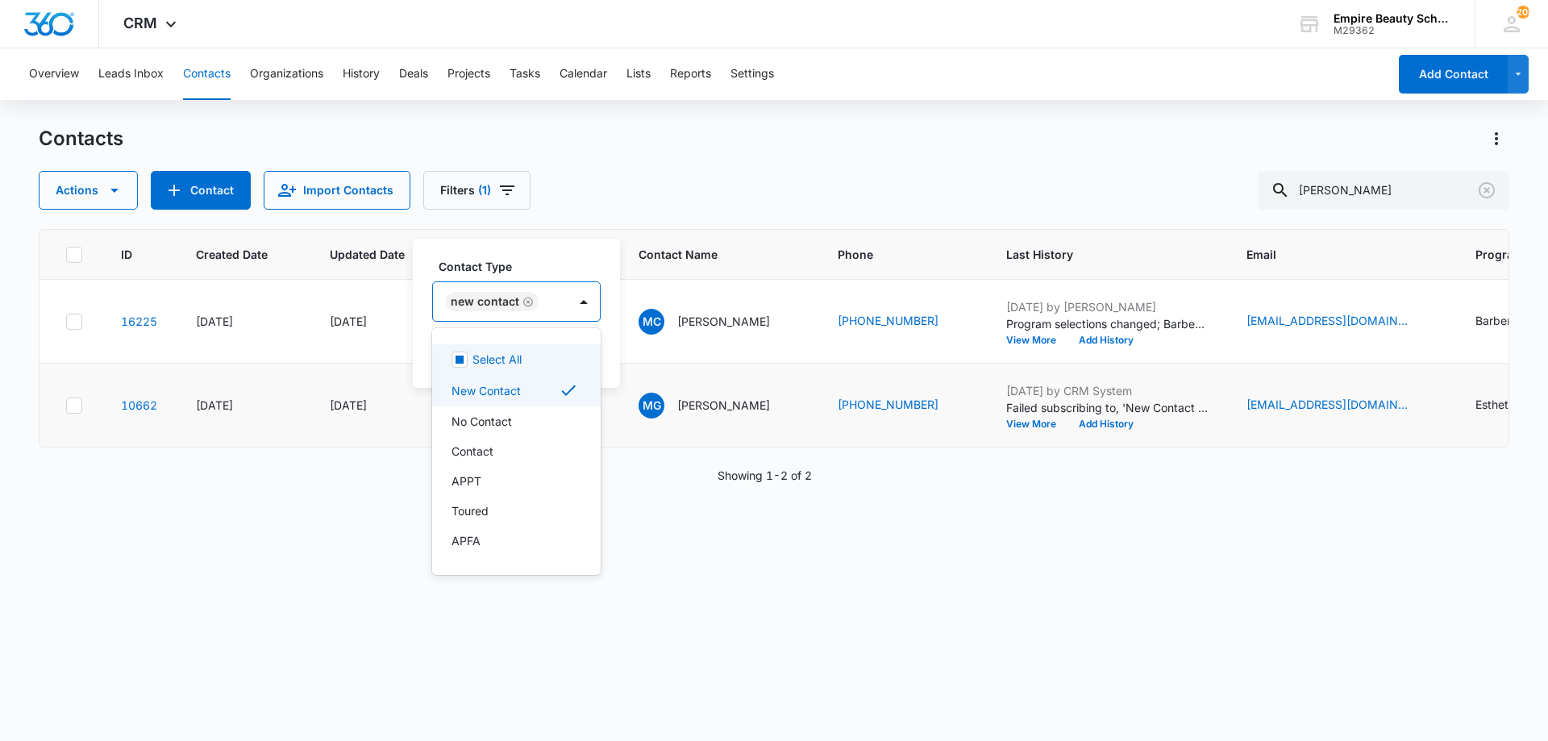
drag, startPoint x: 514, startPoint y: 299, endPoint x: 523, endPoint y: 301, distance: 9.0
click at [523, 301] on div "New Contact" at bounding box center [492, 301] width 93 height 19
click at [523, 301] on icon "Remove New Contact" at bounding box center [527, 302] width 11 height 12
click at [524, 301] on div "Contact Type" at bounding box center [486, 303] width 107 height 36
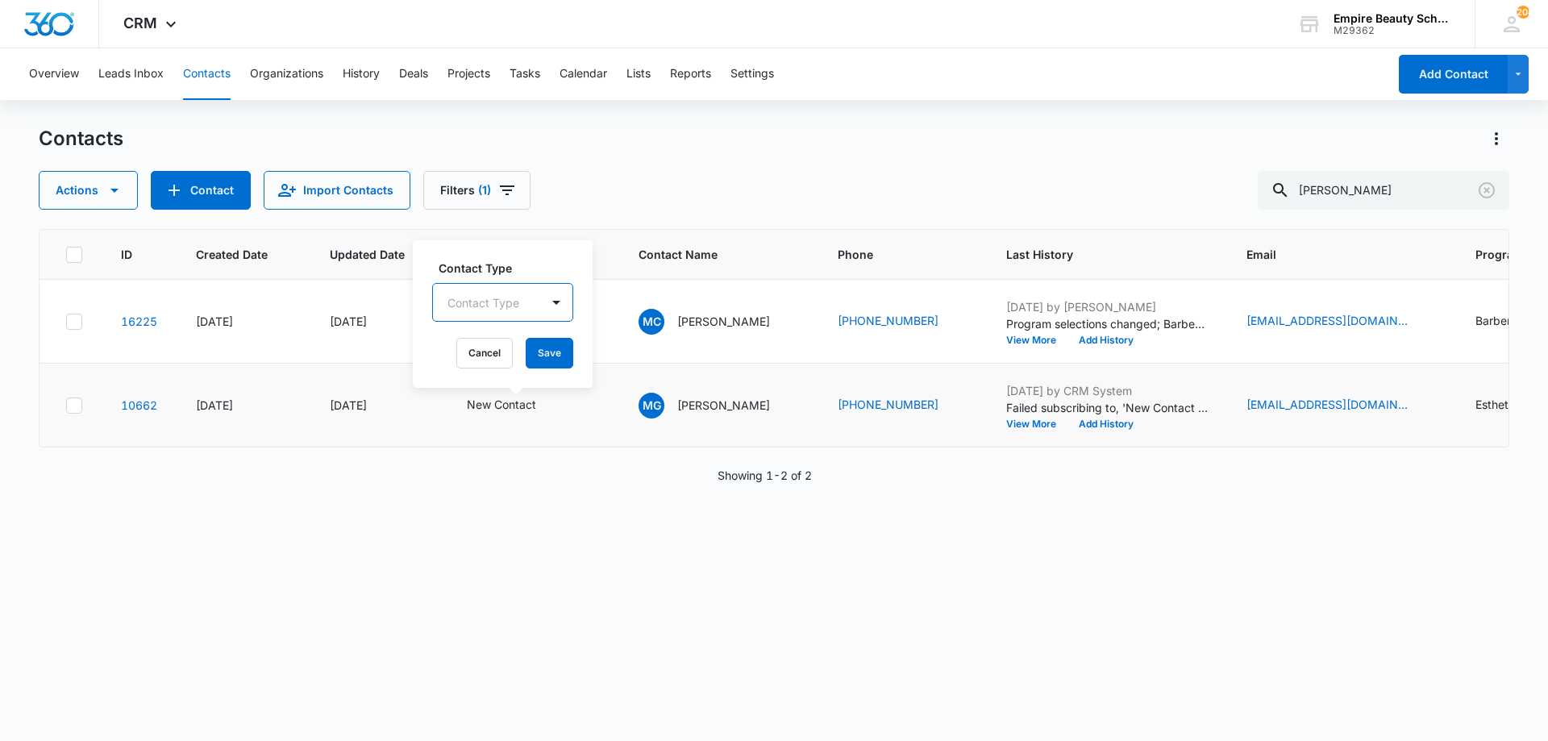
click at [522, 303] on div "Contact Type" at bounding box center [486, 303] width 107 height 36
click at [476, 378] on p "DO NOT CONTACT" at bounding box center [500, 386] width 99 height 34
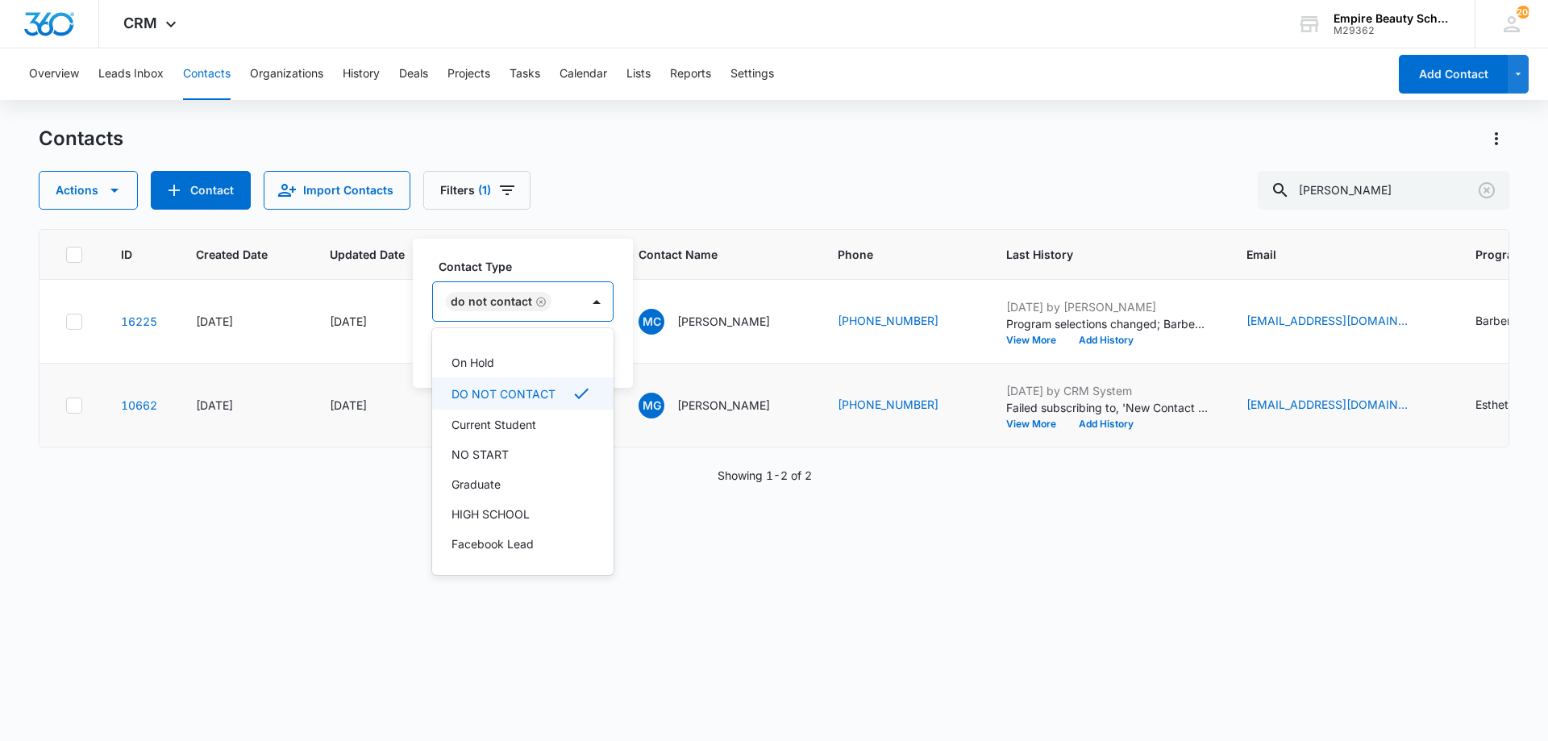
scroll to position [265, 0]
click at [510, 264] on label "Contact Type" at bounding box center [529, 266] width 181 height 17
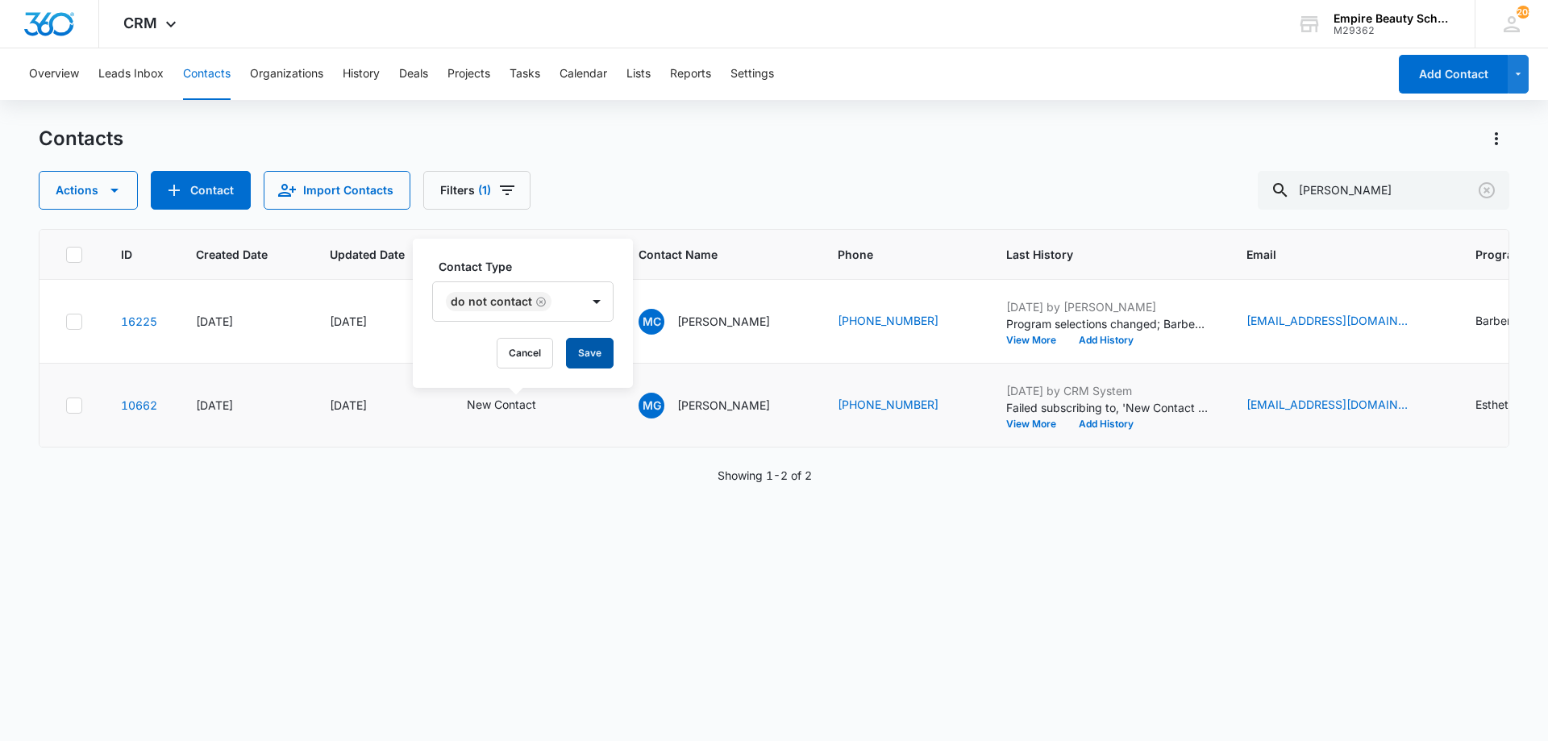
click at [576, 343] on button "Save" at bounding box center [590, 353] width 48 height 31
click at [1111, 430] on td "Oct 7, 2025 by CRM System Failed subscribing to, 'New Contact - Laconia Email A…" at bounding box center [1107, 406] width 240 height 84
click at [1111, 422] on button "Add History" at bounding box center [1105, 424] width 77 height 10
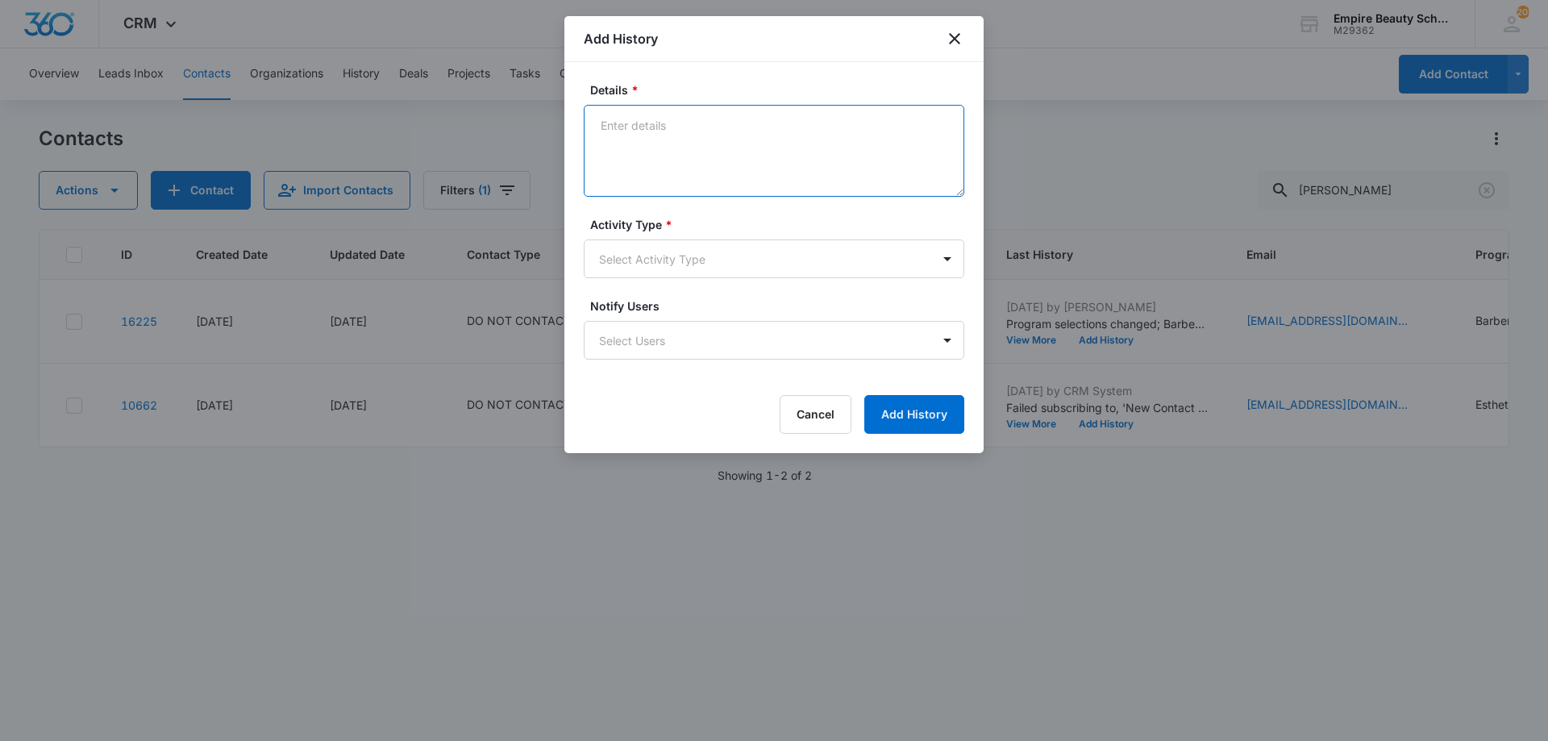
click at [647, 162] on textarea "Details *" at bounding box center [774, 151] width 381 height 92
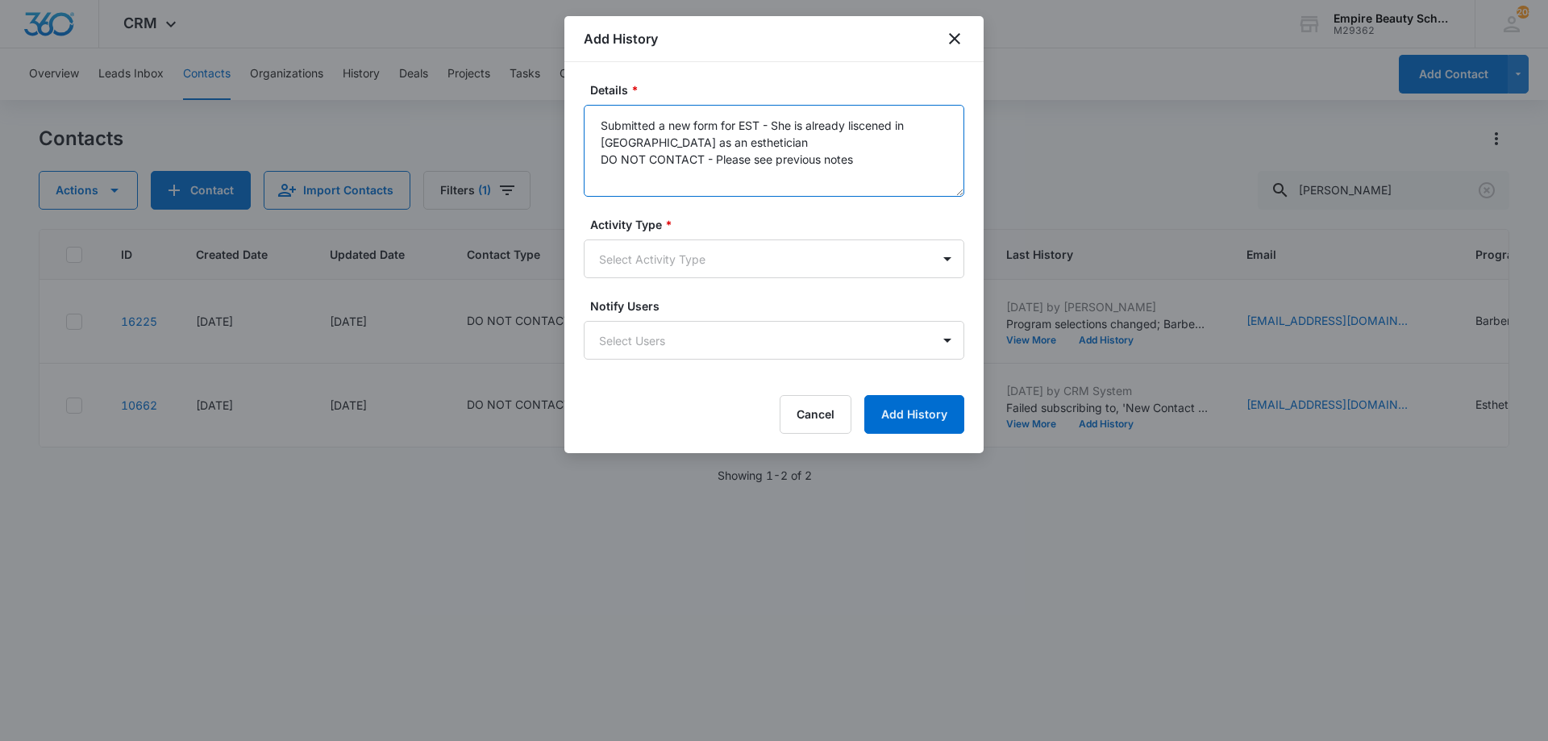
click at [596, 157] on textarea "Submitted a new form for EST - She is already liscened in NH as an esthetician …" at bounding box center [774, 151] width 381 height 92
click at [865, 123] on textarea "Submitted a new form for EST - She is already liscened in NH as an esthetician.…" at bounding box center [774, 151] width 381 height 92
drag, startPoint x: 860, startPoint y: 125, endPoint x: 823, endPoint y: 122, distance: 37.2
click at [823, 122] on textarea "Submitted a new form for EST - She is already liscened in NH as an esthetician.…" at bounding box center [774, 151] width 381 height 92
type textarea "Submitted a new form for EST - She is already licensed in NH as an esthetician.…"
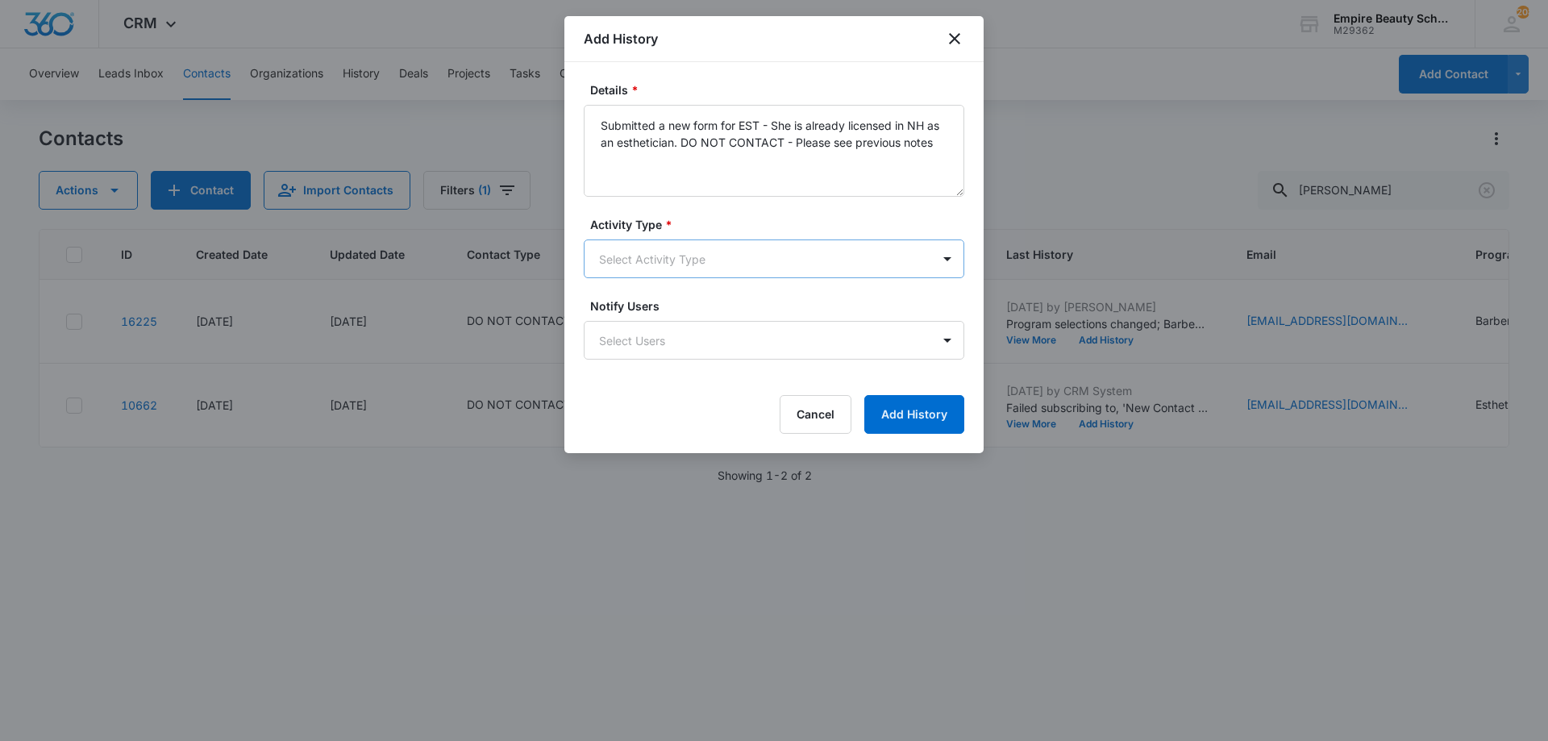
click at [681, 260] on body "CRM Apps Forms CRM Email Shop Payments POS Files Brand Settings AI Assistant Em…" at bounding box center [774, 370] width 1548 height 741
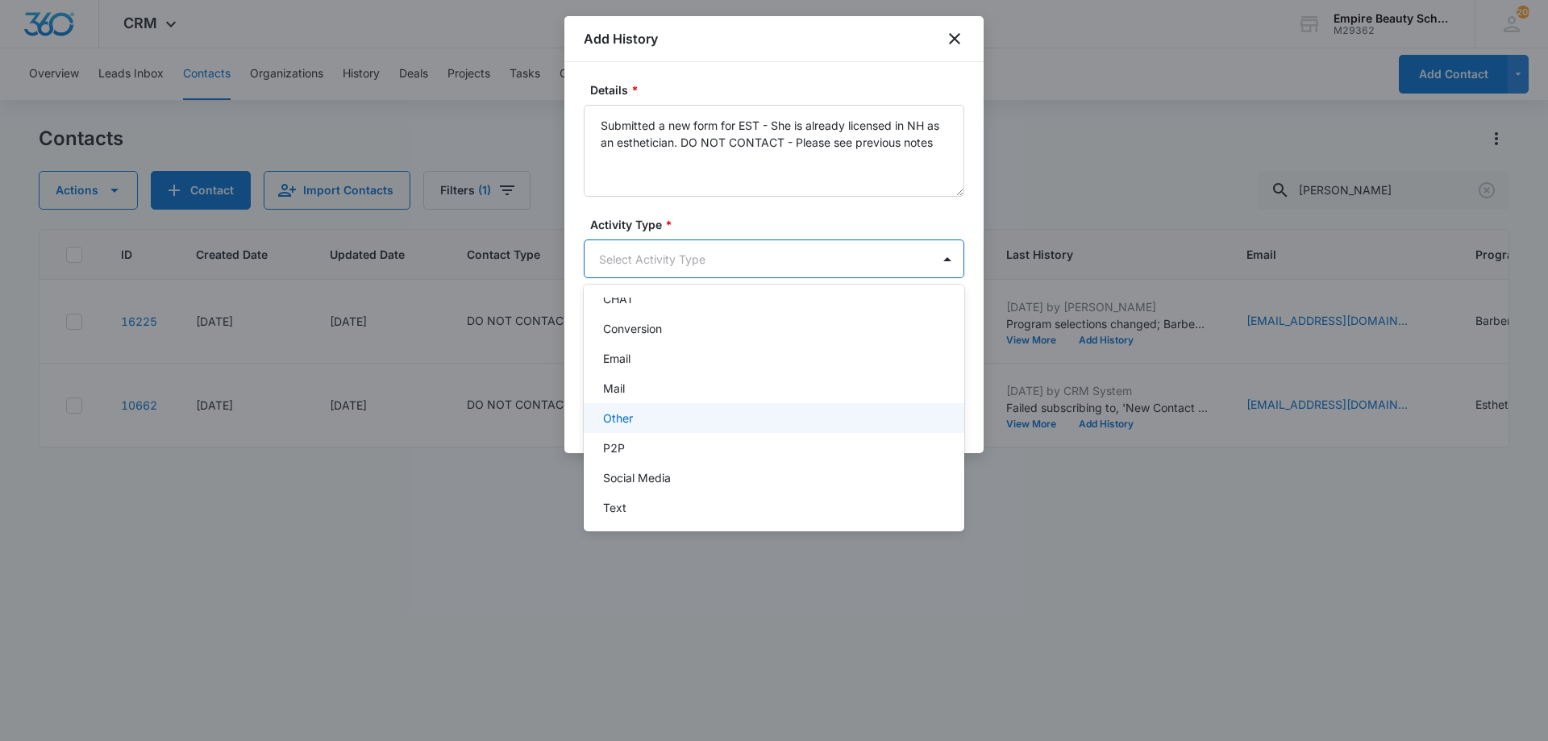
scroll to position [78, 0]
click at [642, 416] on div "Other" at bounding box center [772, 416] width 339 height 17
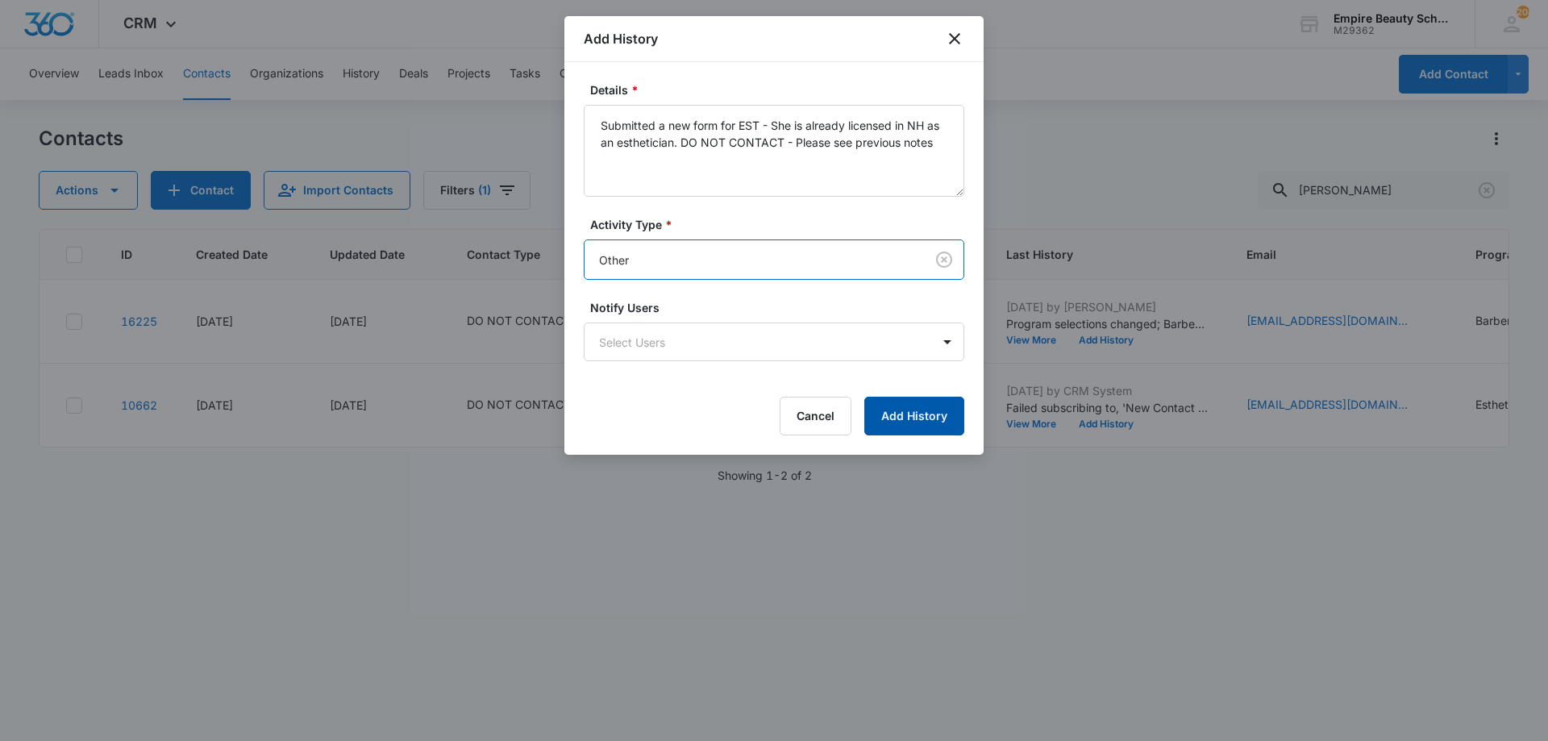
click at [915, 418] on button "Add History" at bounding box center [914, 416] width 100 height 39
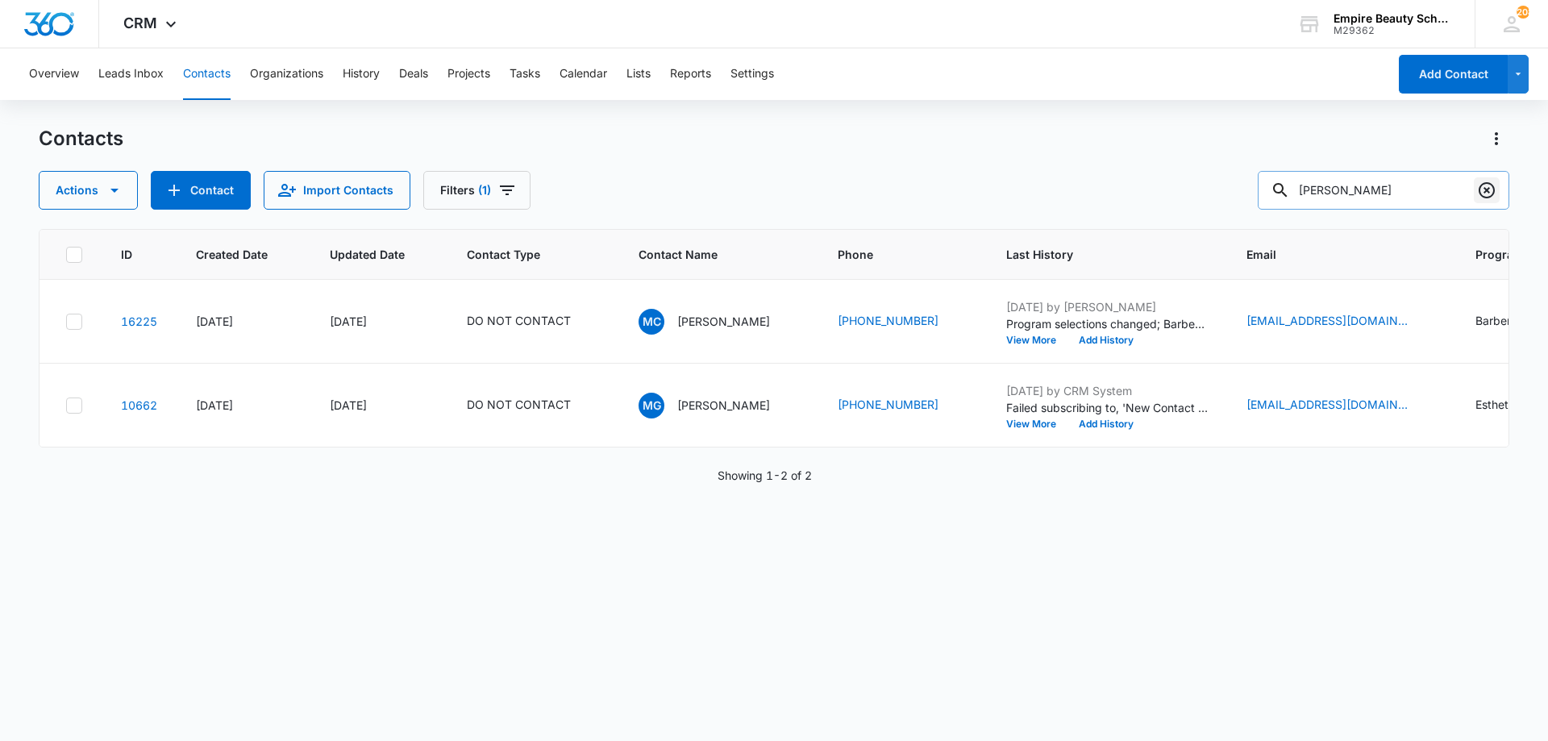
click at [1490, 196] on icon "Clear" at bounding box center [1487, 190] width 16 height 16
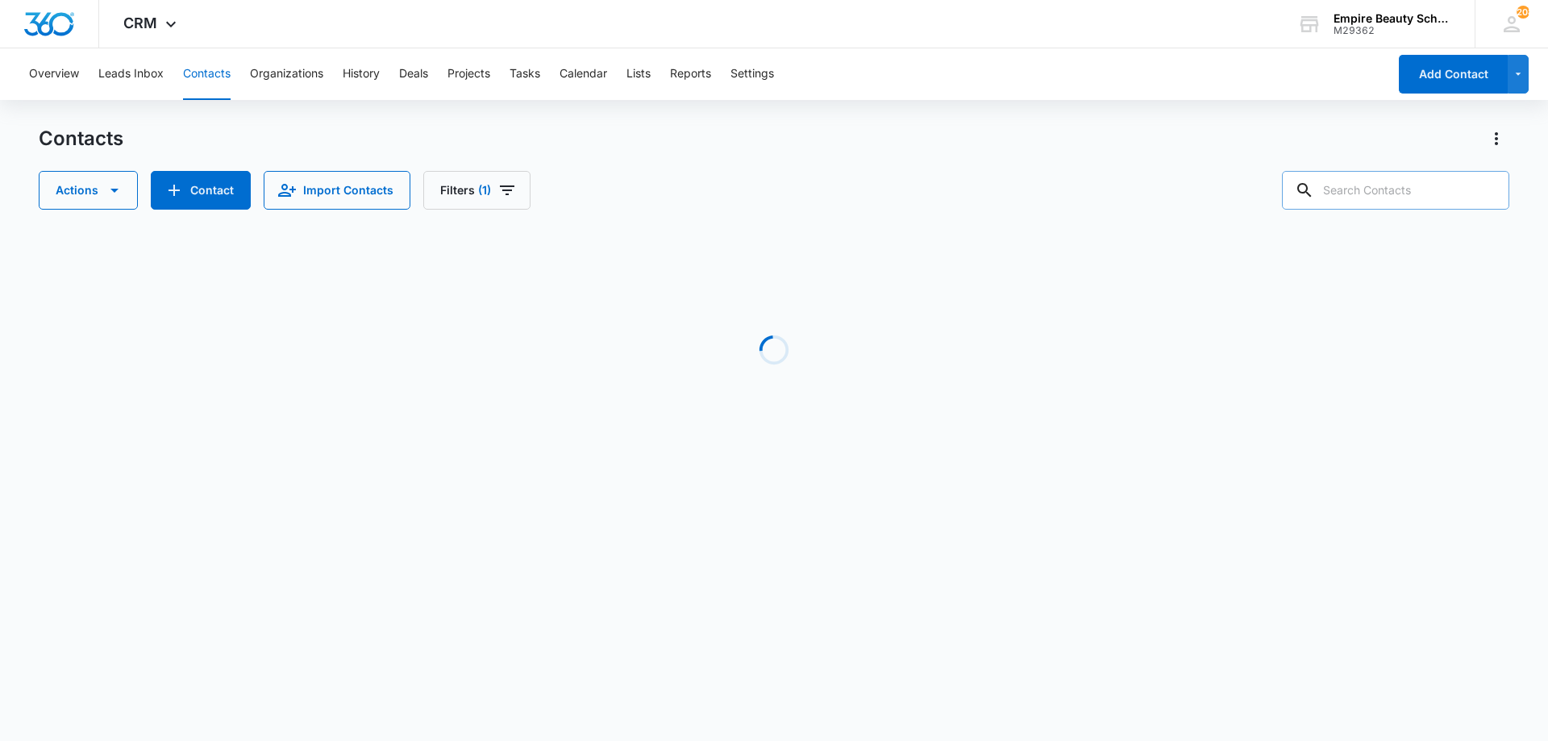
click at [1009, 186] on div "Actions Contact Import Contacts Filters (1)" at bounding box center [774, 190] width 1471 height 39
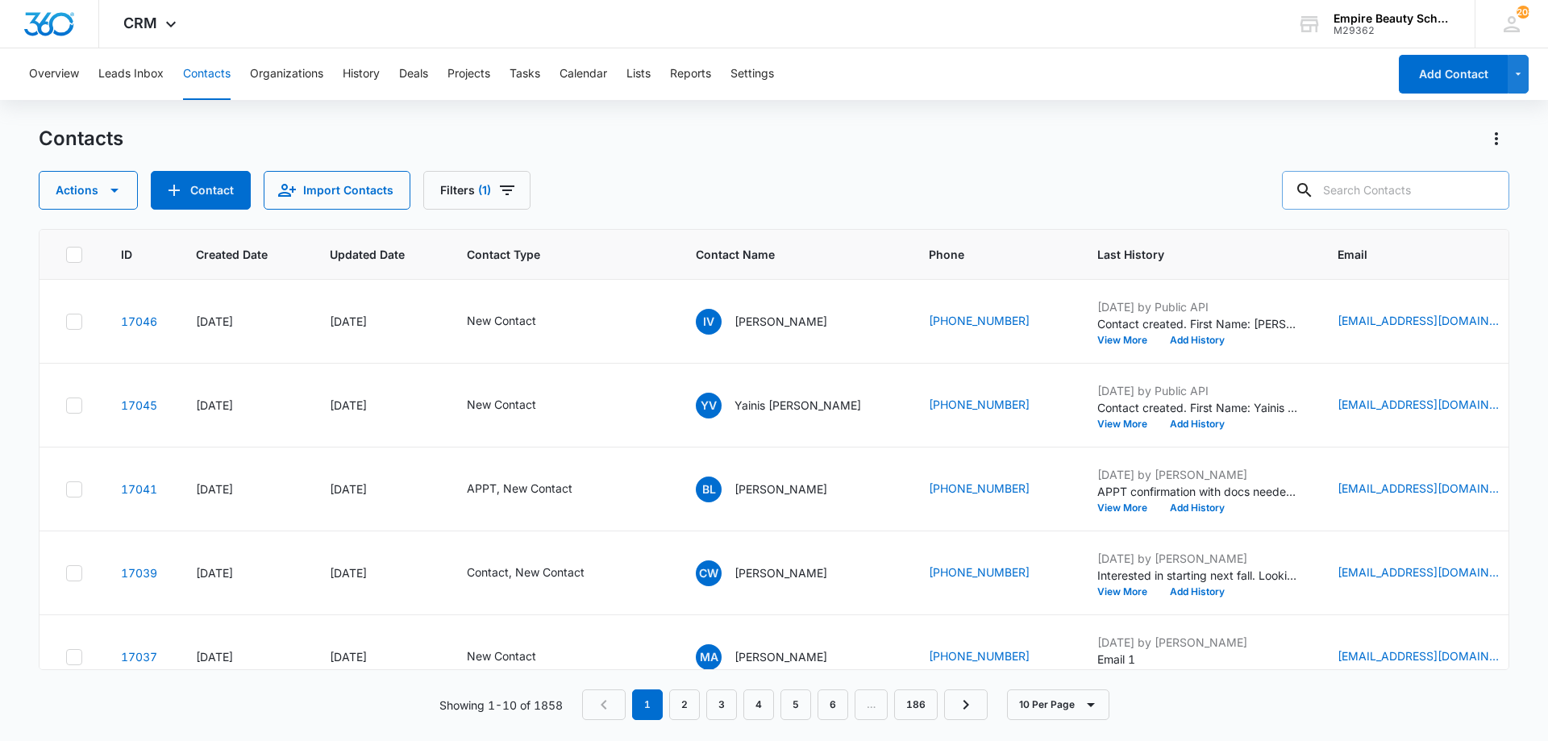
click at [1365, 194] on input "text" at bounding box center [1395, 190] width 227 height 39
type input "morgan laz"
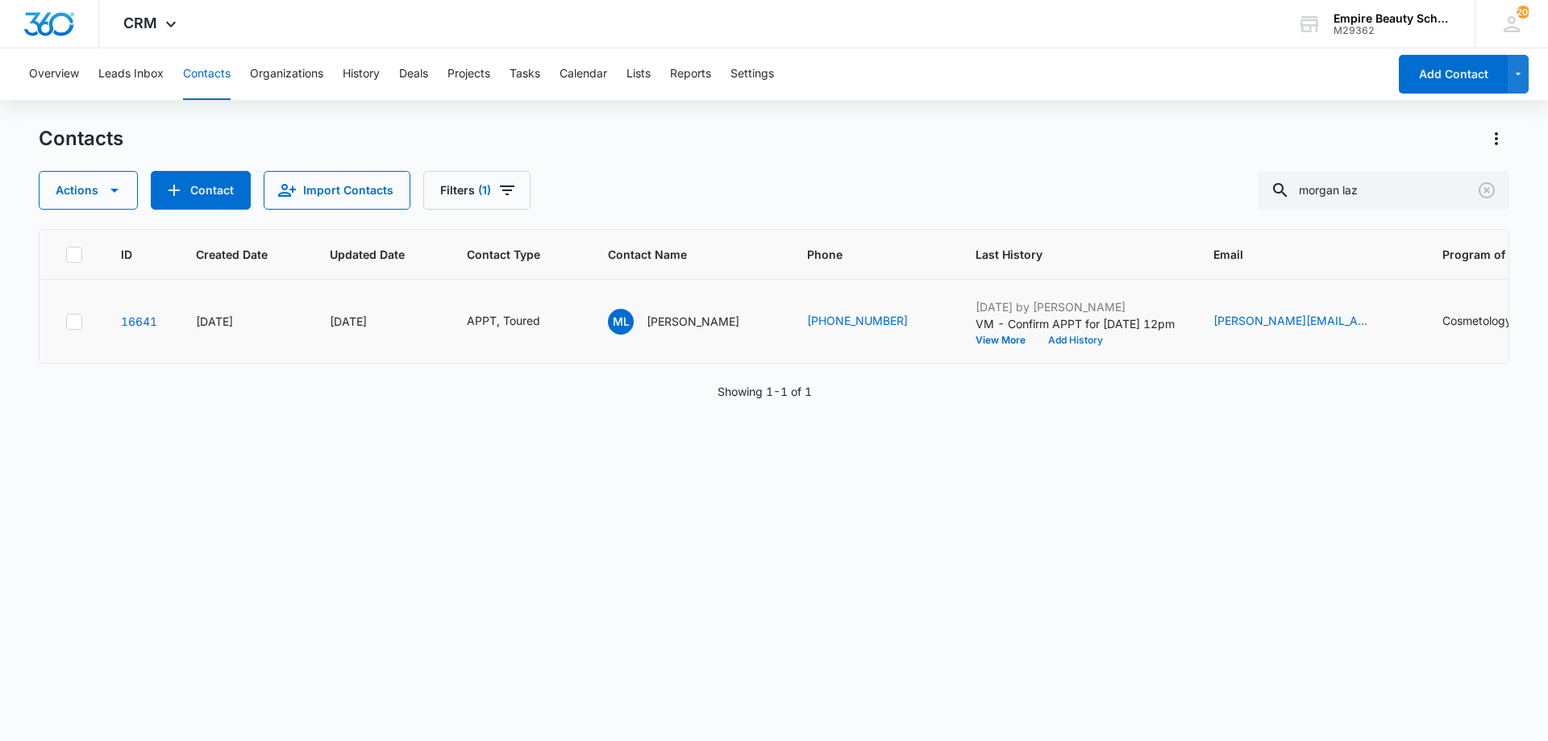
click at [1061, 343] on button "Add History" at bounding box center [1075, 340] width 77 height 10
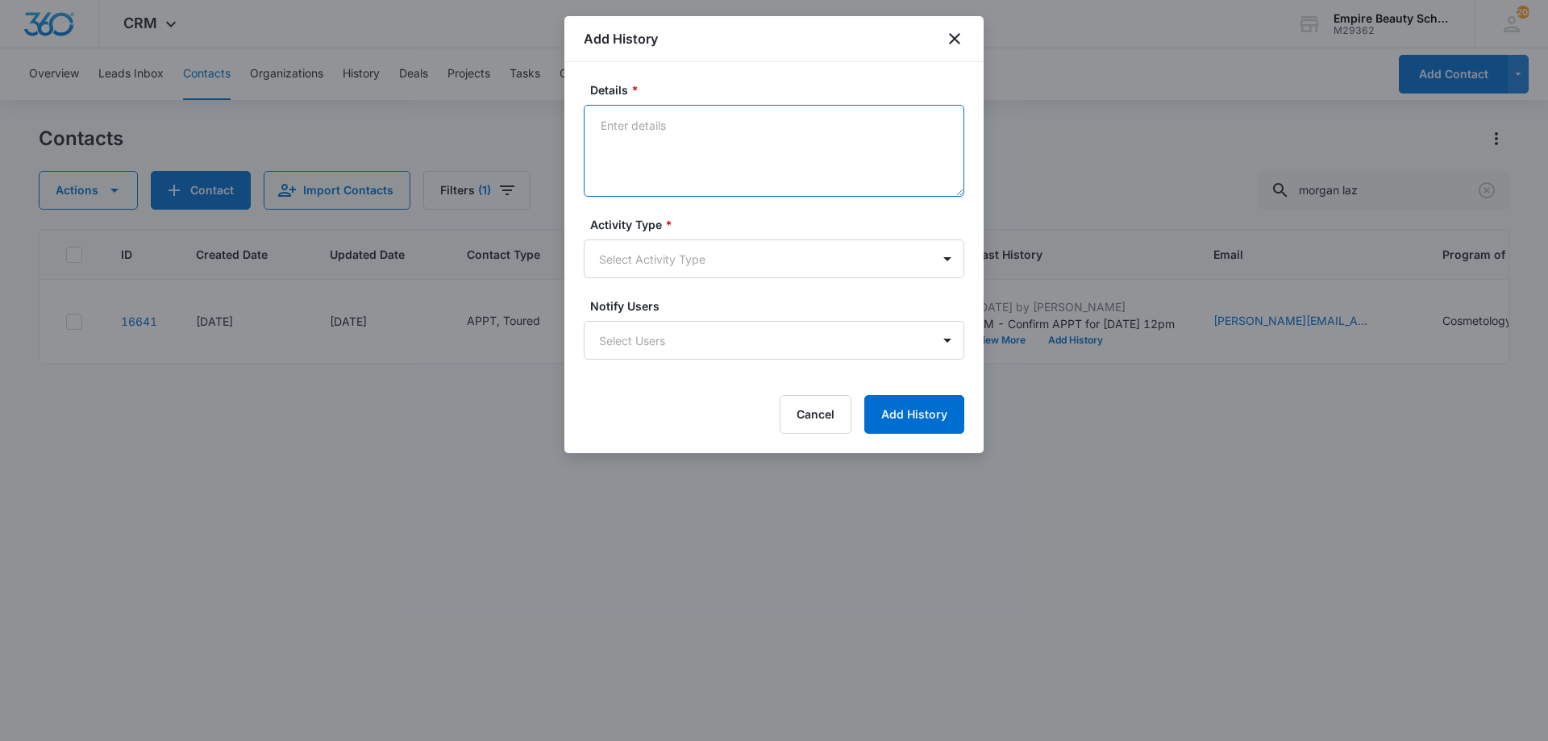
click at [755, 141] on textarea "Details *" at bounding box center [774, 151] width 381 height 92
type textarea "So excited to meet with you again!"
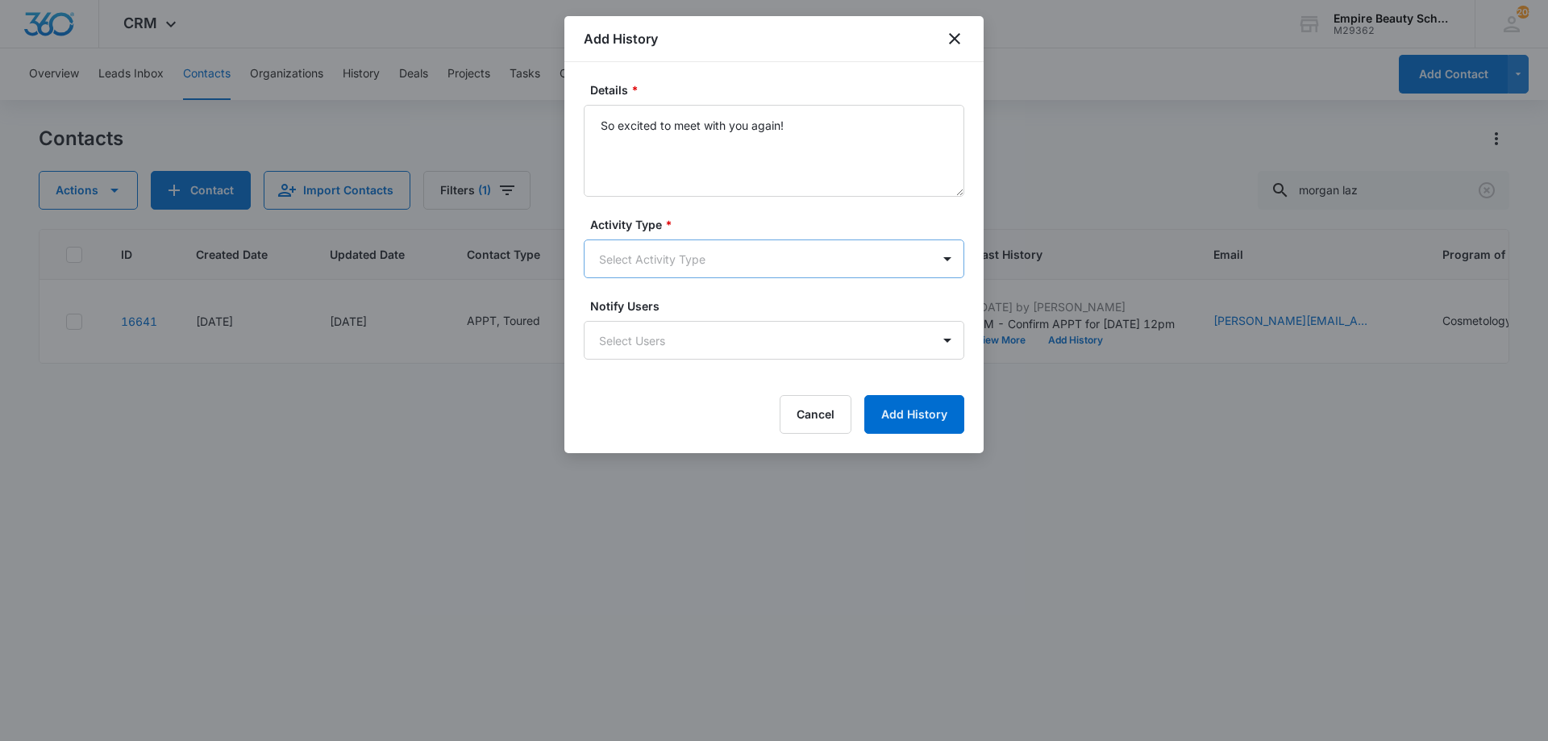
drag, startPoint x: 722, startPoint y: 283, endPoint x: 721, endPoint y: 275, distance: 8.2
click at [721, 275] on form "Details * So excited to meet with you again! Activity Type * Select Activity Ty…" at bounding box center [774, 257] width 381 height 352
click at [718, 267] on body "CRM Apps Forms CRM Email Shop Payments POS Files Brand Settings AI Assistant Em…" at bounding box center [774, 370] width 1548 height 741
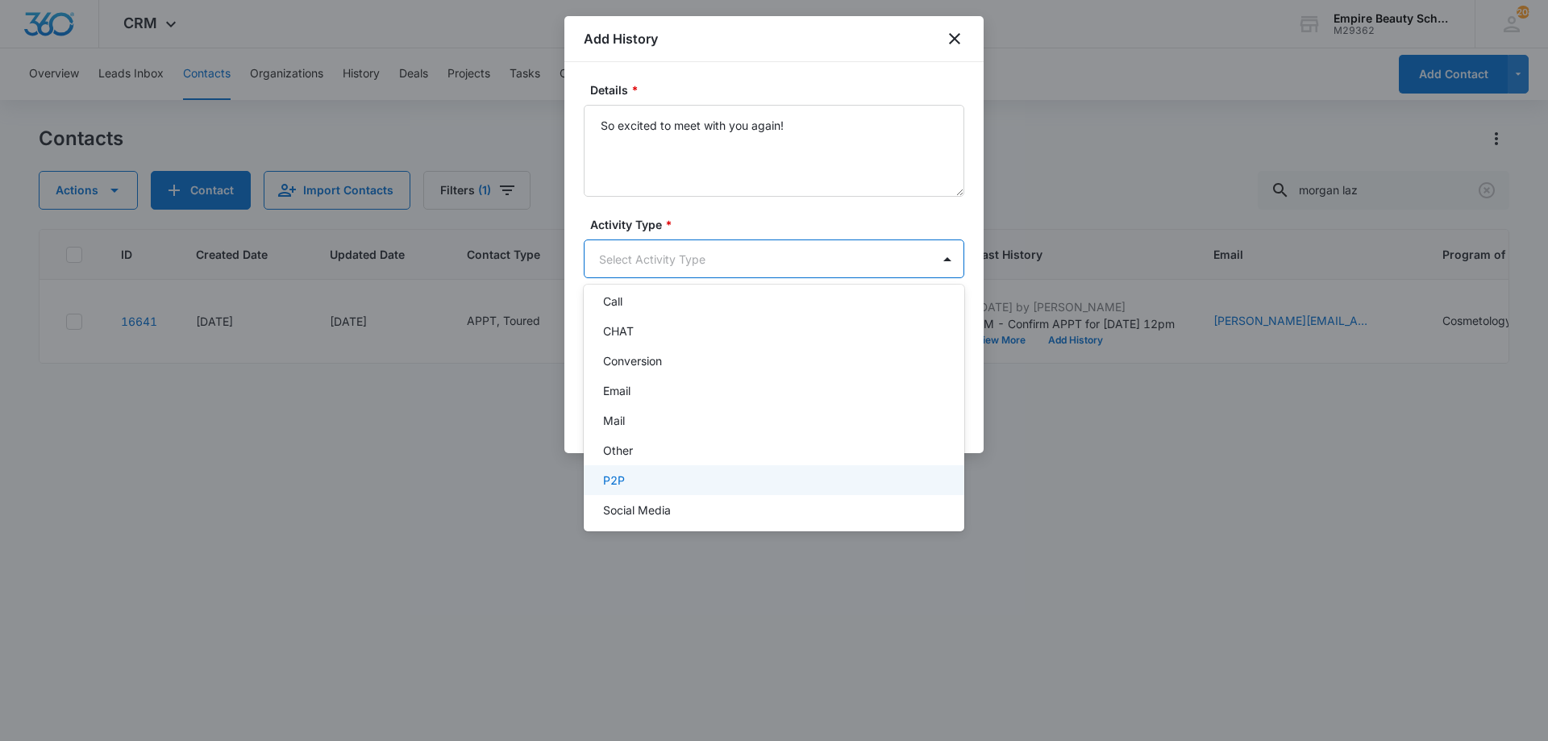
scroll to position [84, 0]
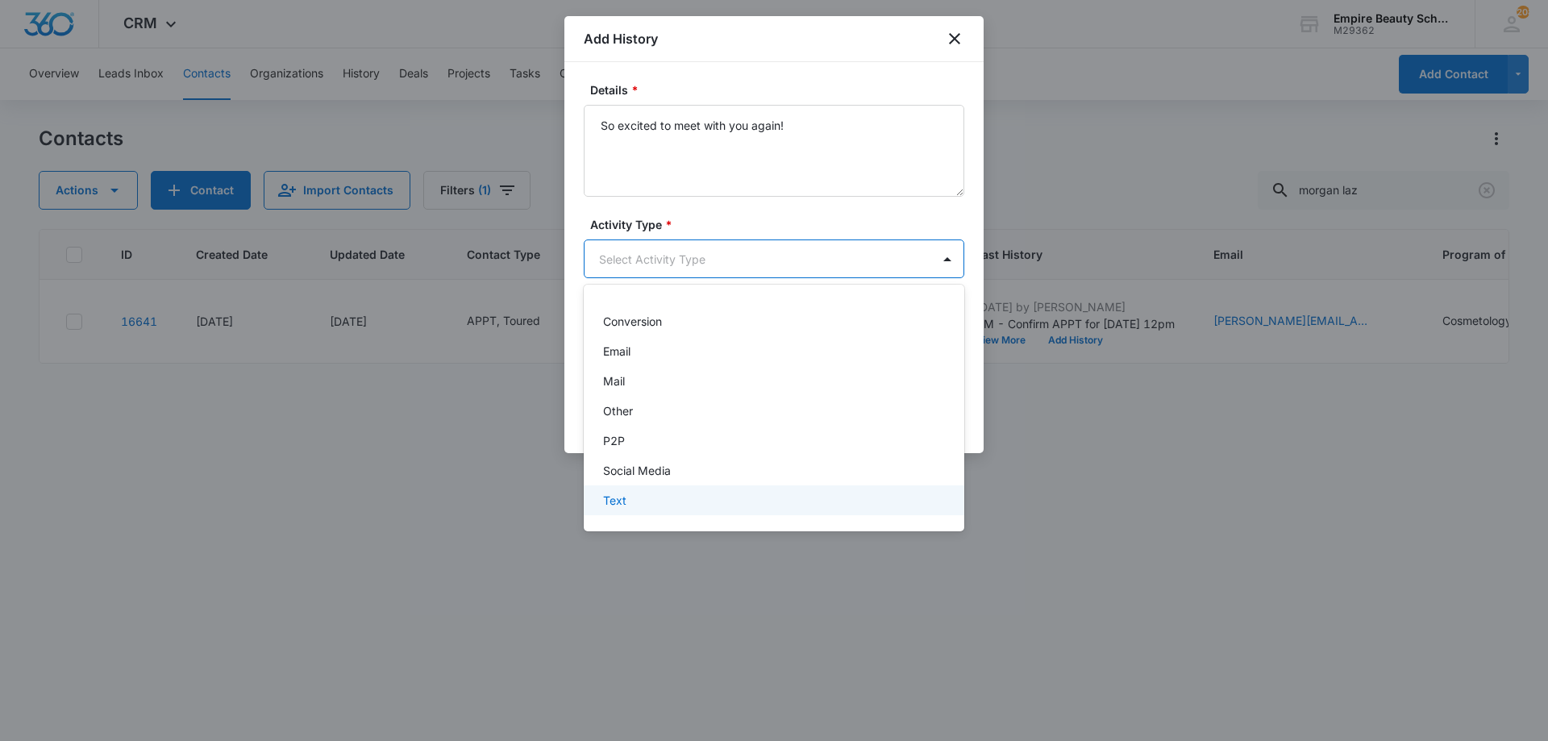
click at [660, 495] on div "Text" at bounding box center [772, 500] width 339 height 17
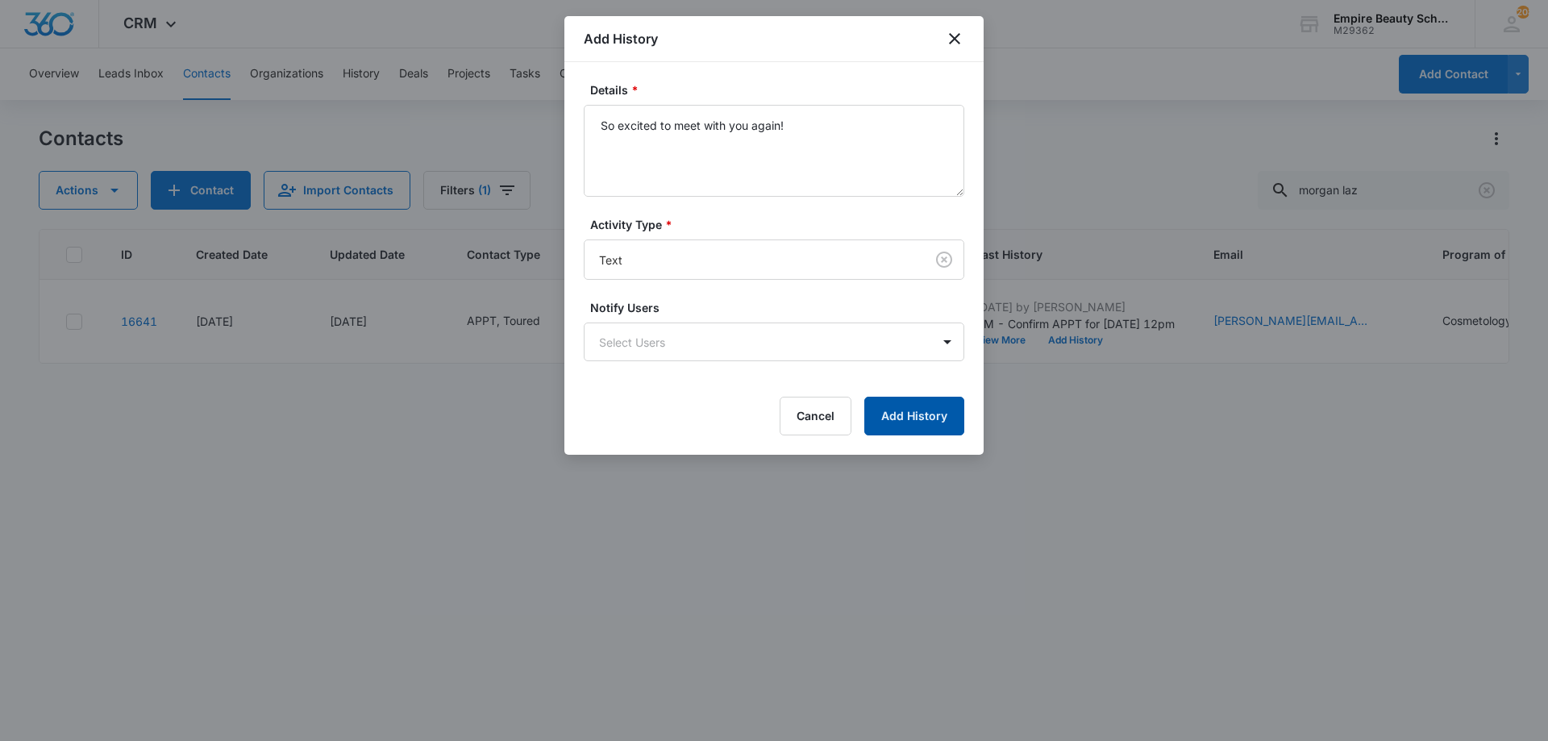
click at [901, 414] on button "Add History" at bounding box center [914, 416] width 100 height 39
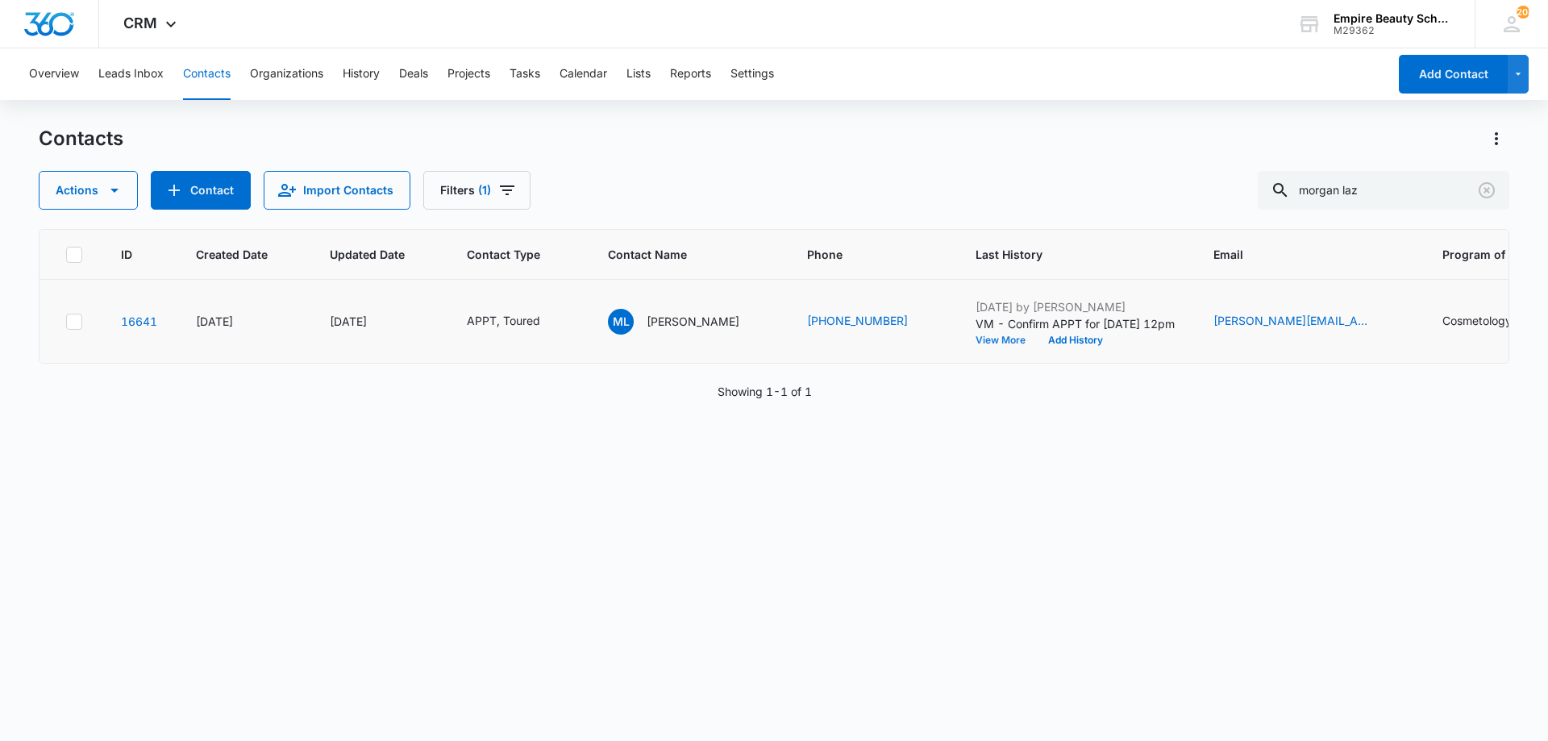
click at [1000, 341] on button "View More" at bounding box center [1006, 340] width 61 height 10
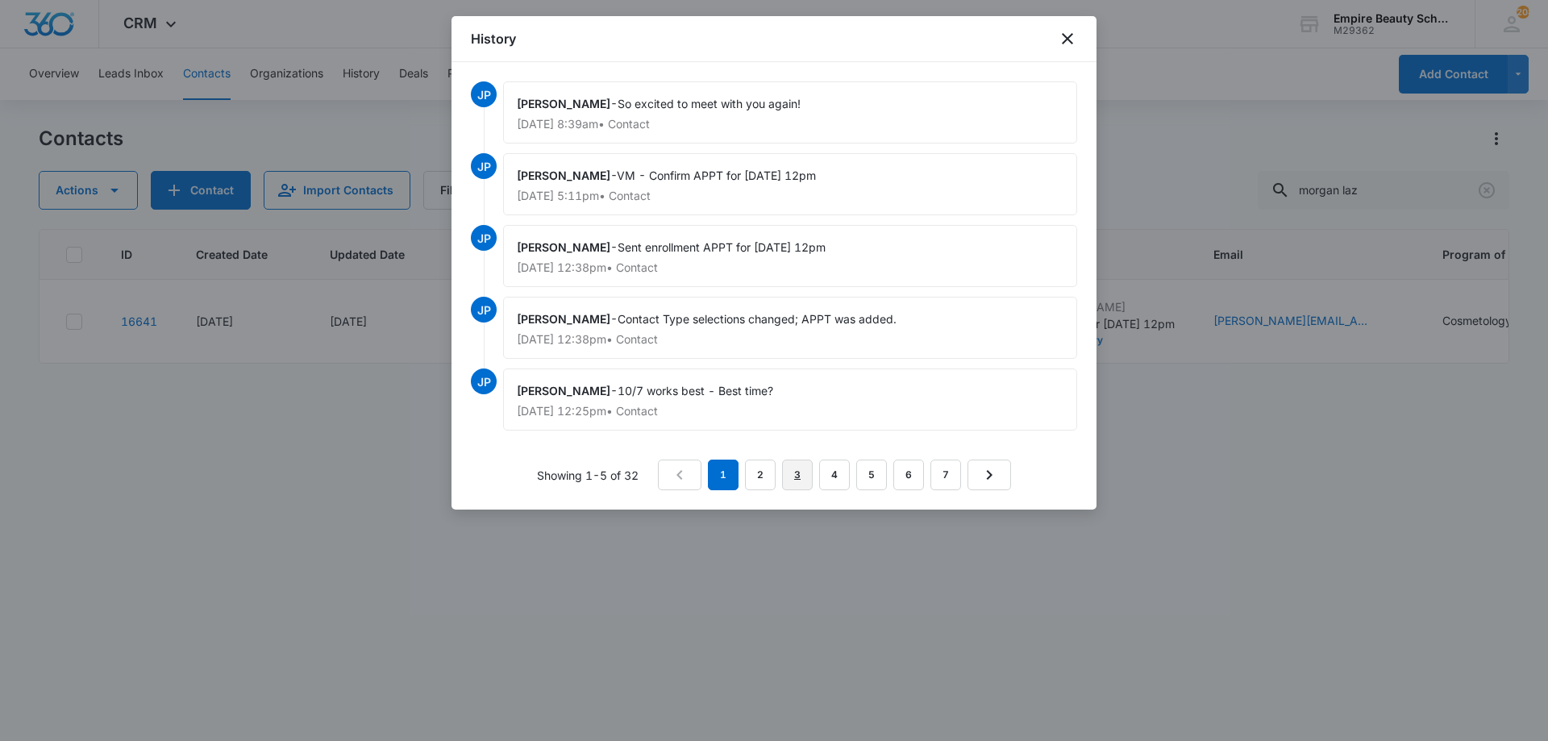
click at [801, 476] on link "3" at bounding box center [797, 475] width 31 height 31
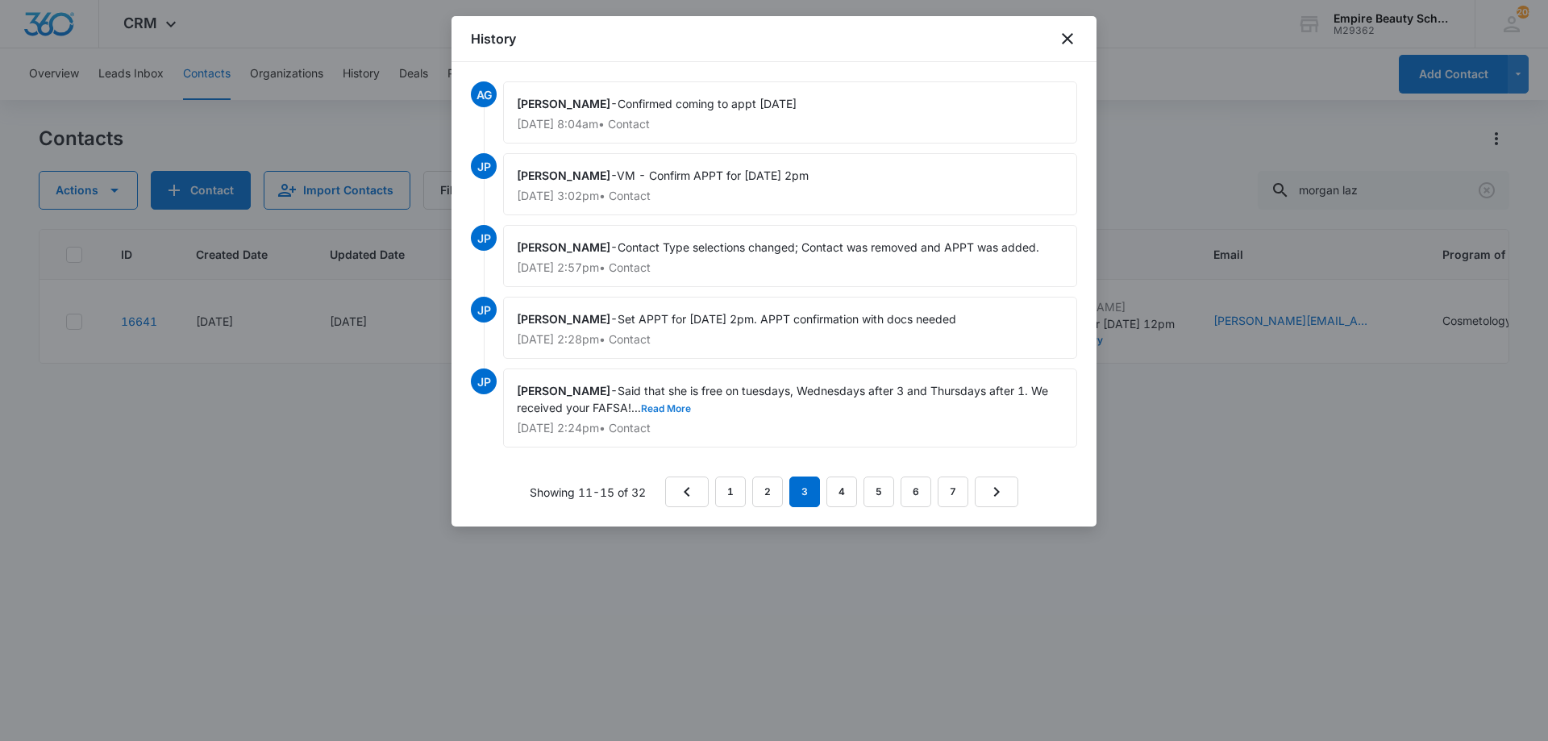
click at [676, 405] on button "Read More" at bounding box center [666, 409] width 50 height 10
click at [851, 486] on link "4" at bounding box center [841, 491] width 31 height 31
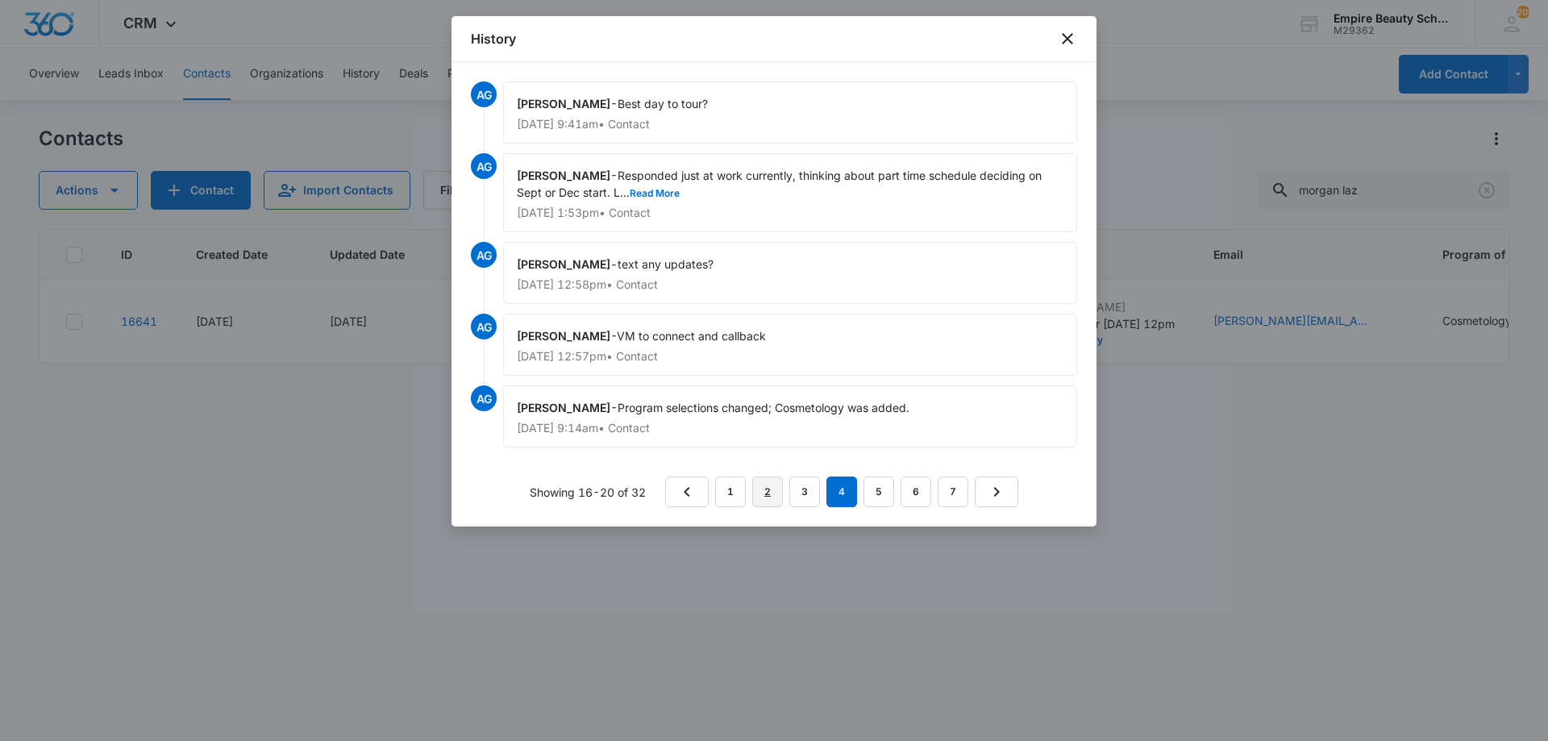
click at [761, 489] on link "2" at bounding box center [767, 491] width 31 height 31
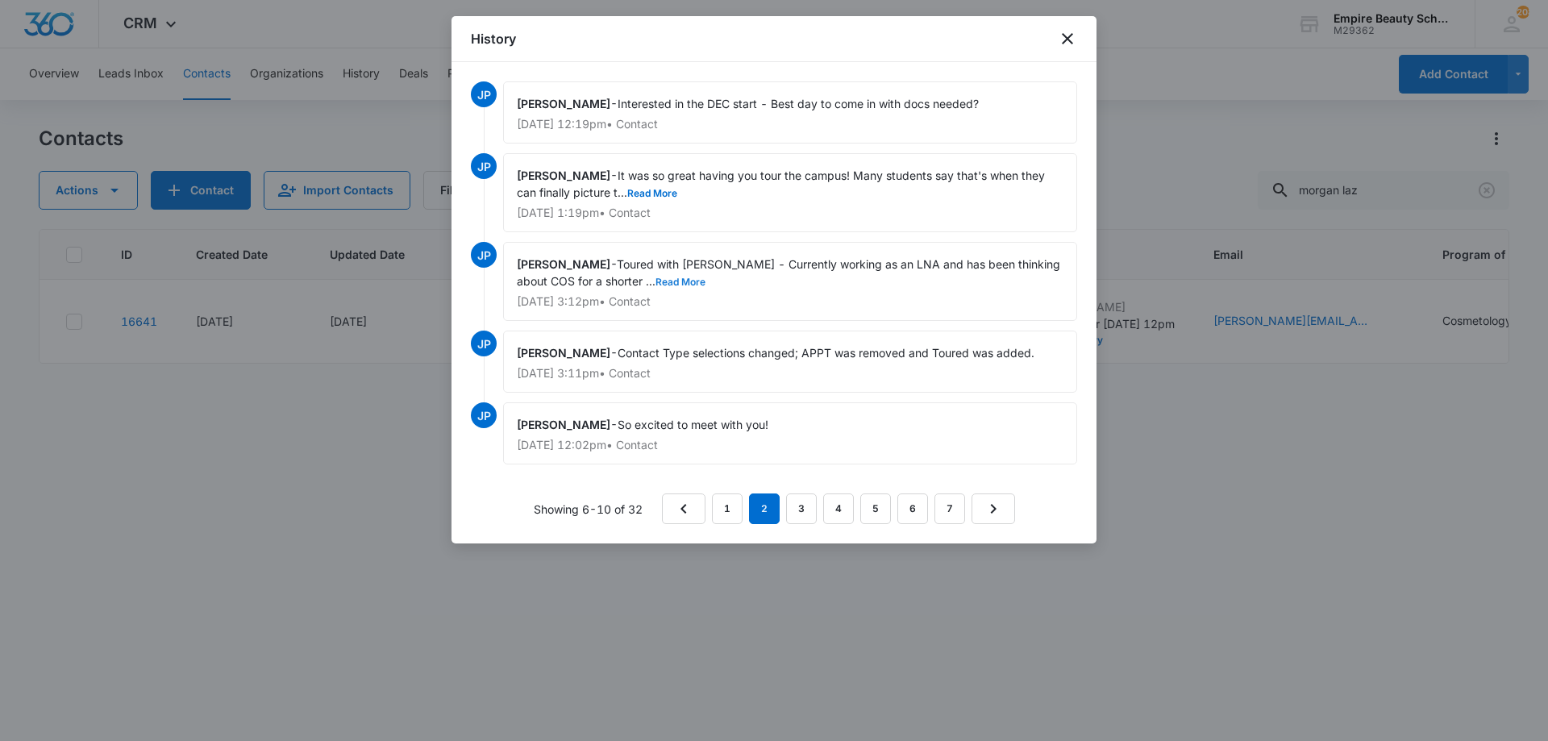
click at [689, 284] on button "Read More" at bounding box center [680, 282] width 50 height 10
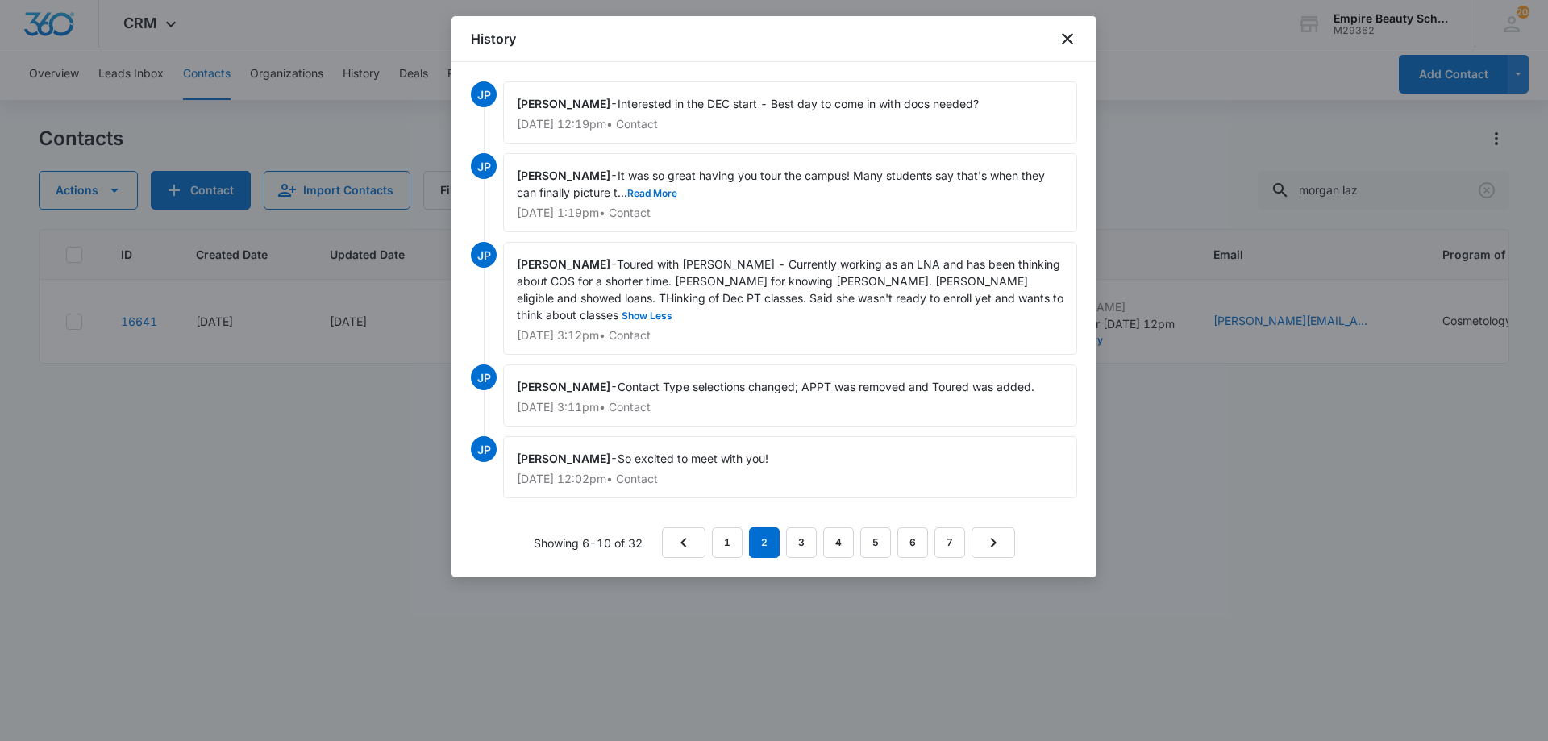
click at [1071, 26] on div "History" at bounding box center [773, 39] width 645 height 46
click at [1069, 35] on icon "close" at bounding box center [1067, 38] width 19 height 19
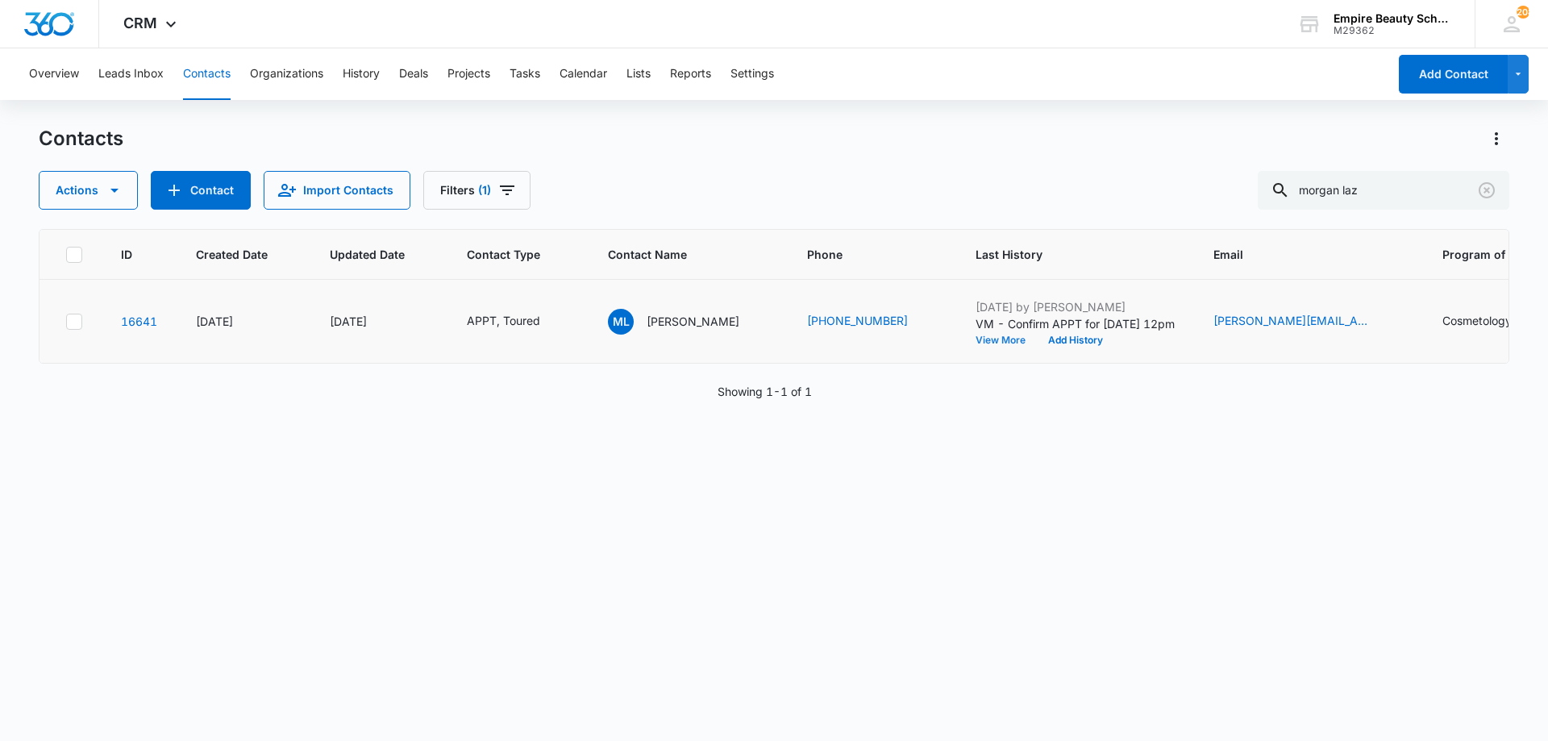
click at [999, 339] on button "View More" at bounding box center [1006, 340] width 61 height 10
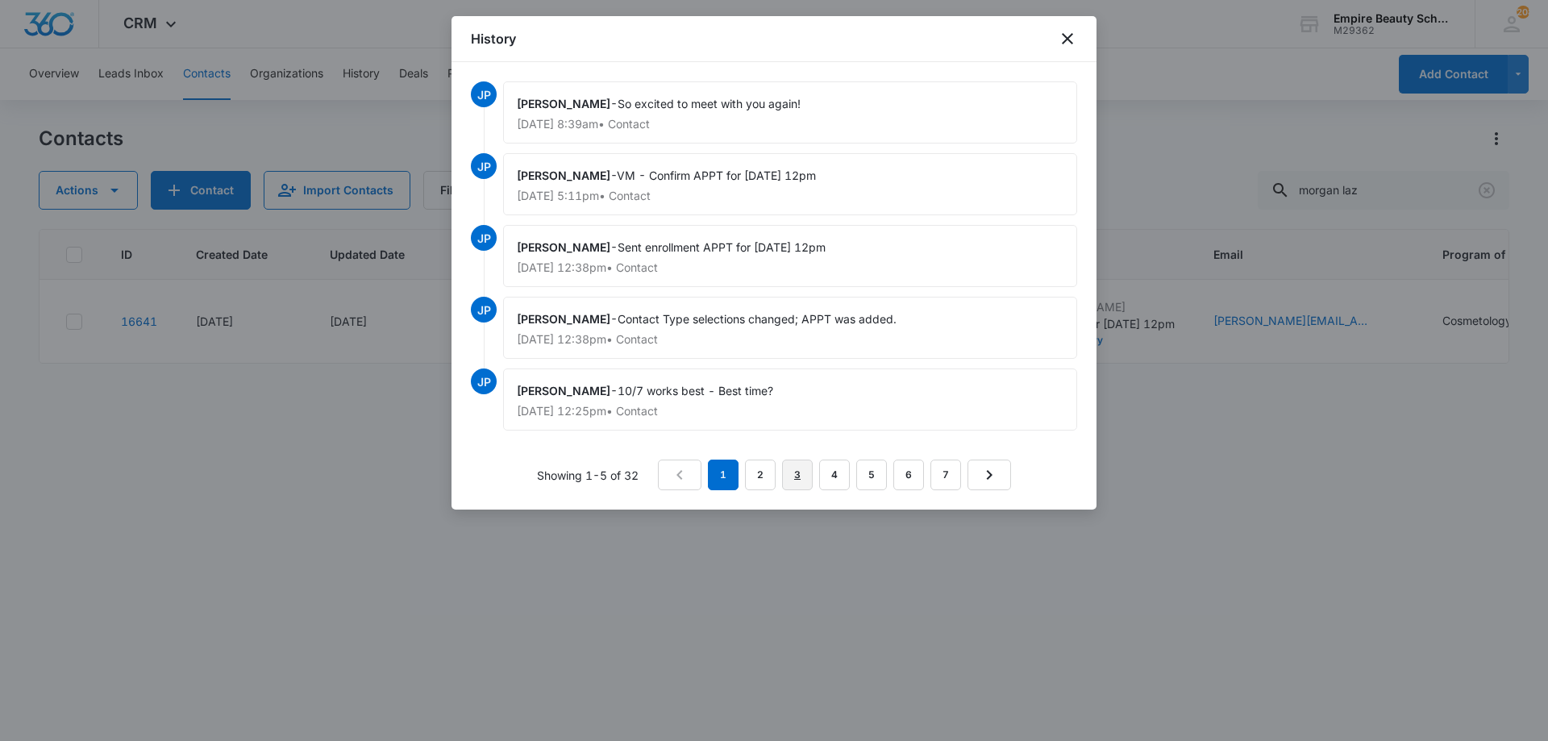
click at [784, 473] on link "3" at bounding box center [797, 475] width 31 height 31
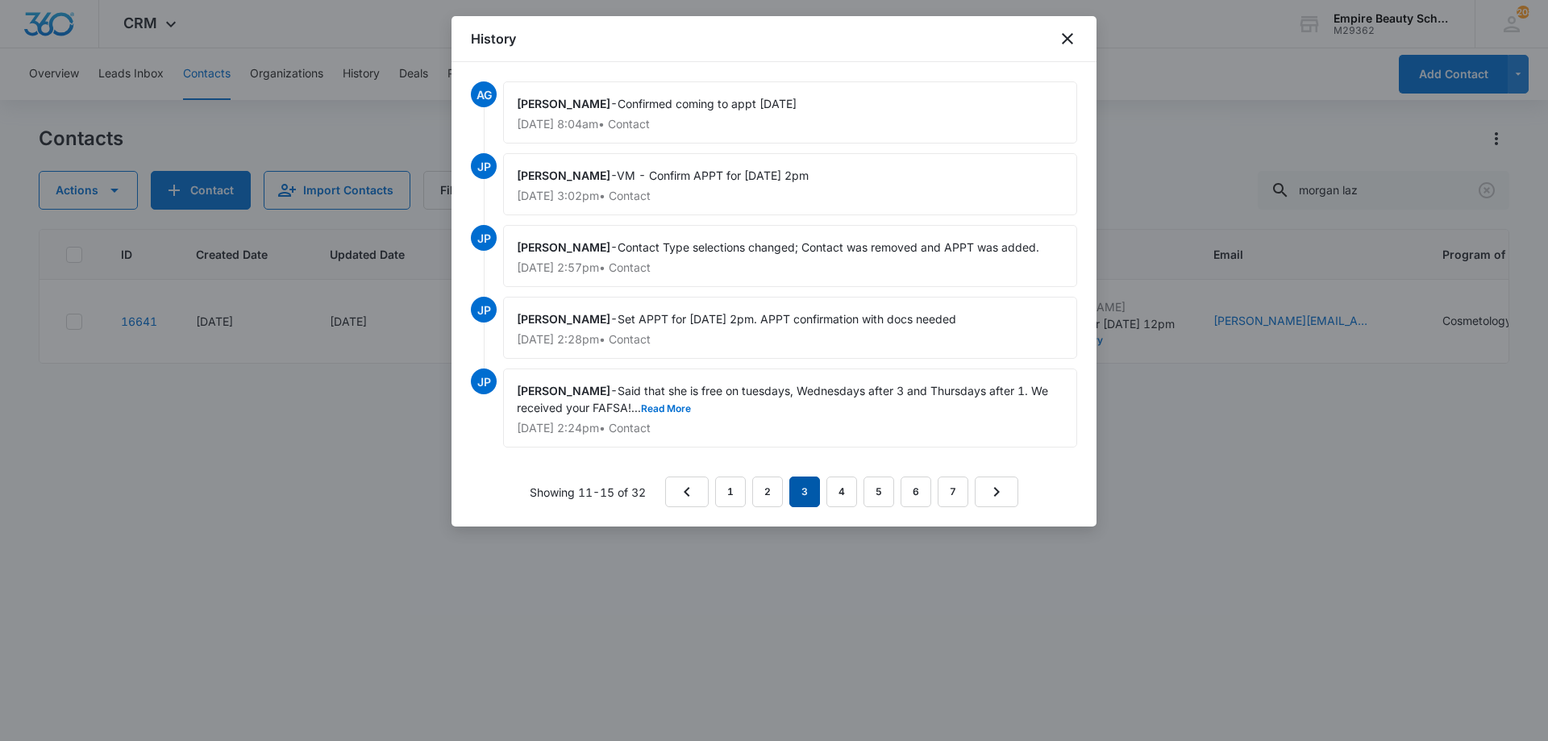
click at [808, 481] on em "3" at bounding box center [804, 491] width 31 height 31
click at [825, 482] on nav "1 2 3 4 5 6 7" at bounding box center [841, 491] width 353 height 31
click at [832, 485] on link "4" at bounding box center [841, 491] width 31 height 31
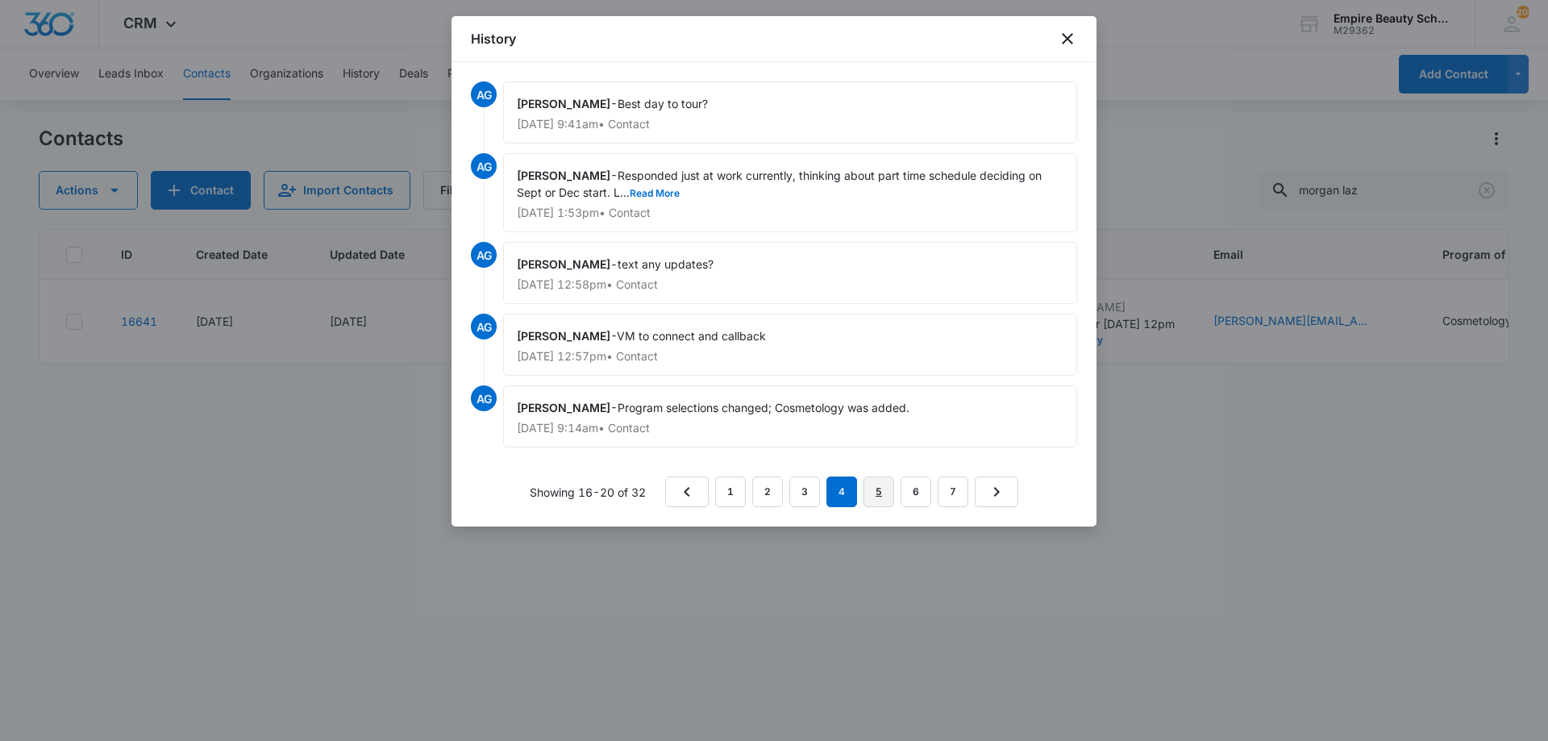
click at [886, 489] on link "5" at bounding box center [878, 491] width 31 height 31
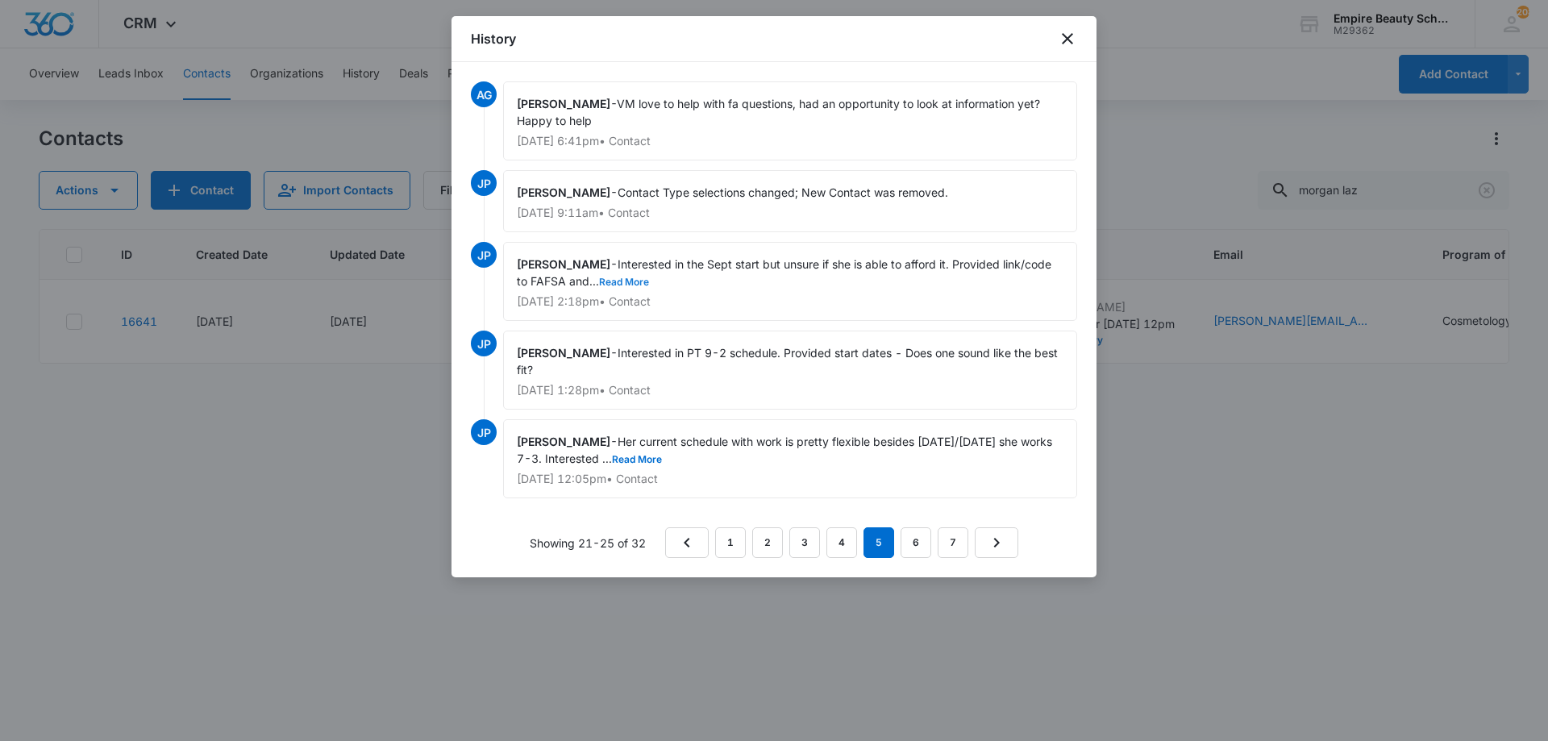
click at [635, 277] on button "Read More" at bounding box center [624, 282] width 50 height 10
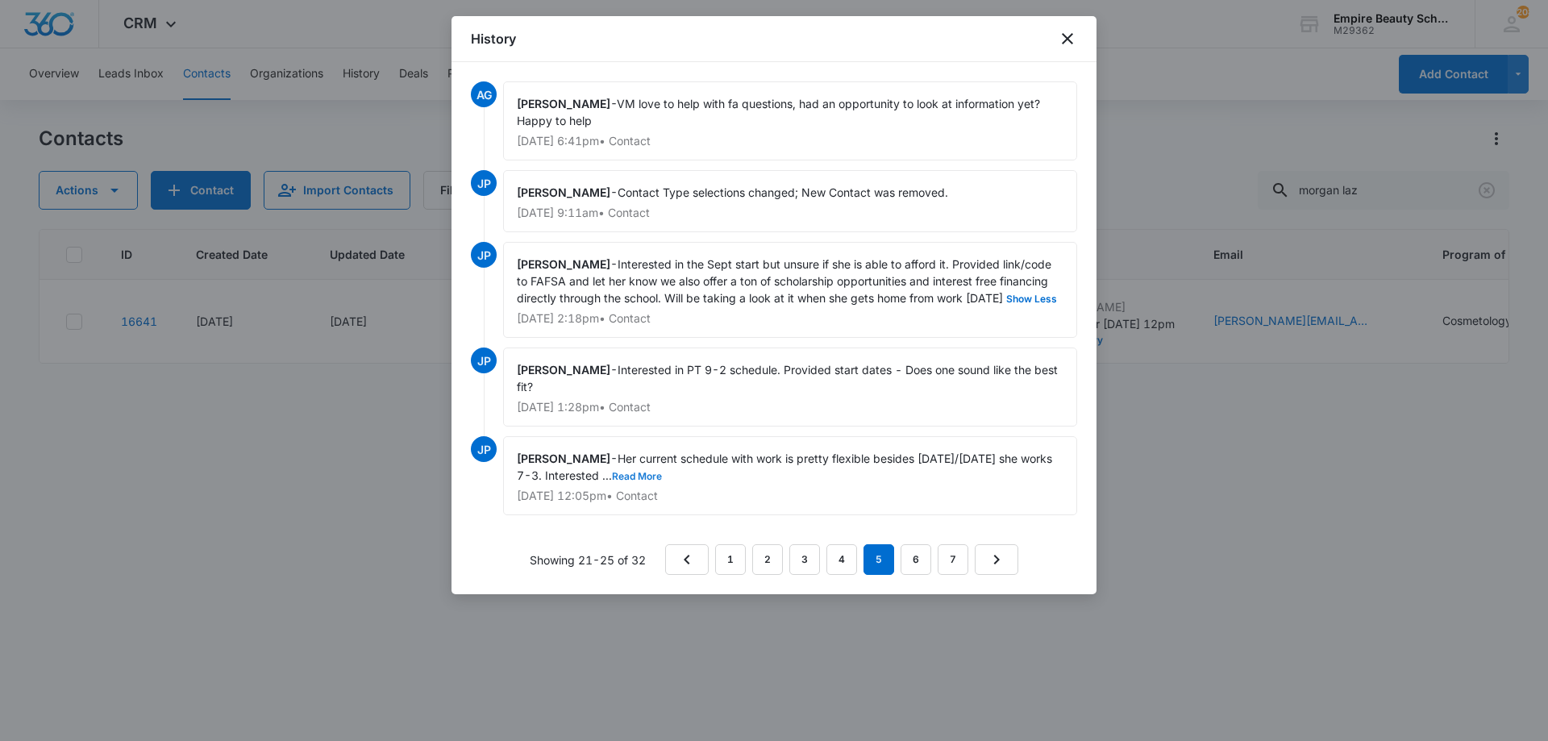
click at [662, 472] on button "Read More" at bounding box center [637, 477] width 50 height 10
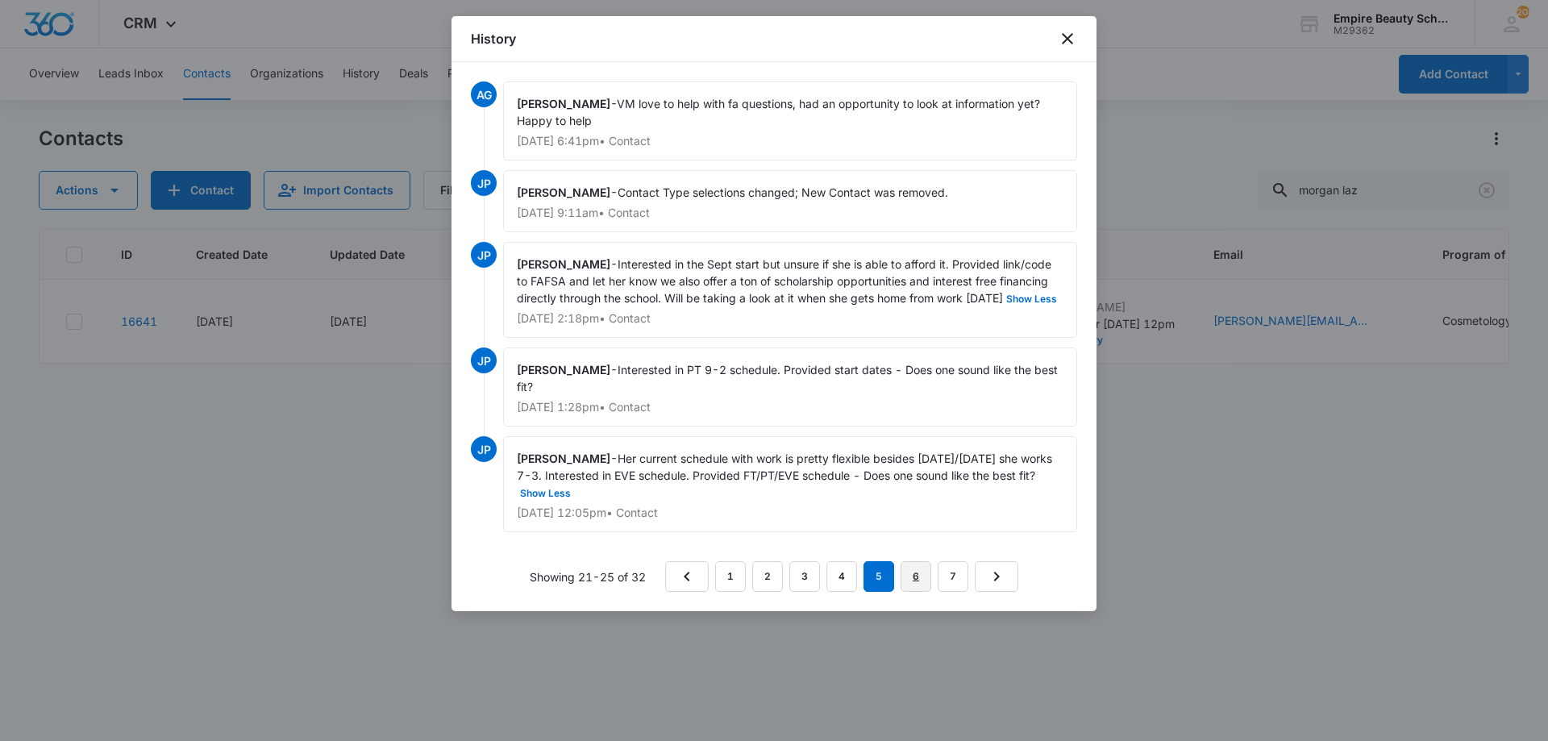
click at [909, 576] on link "6" at bounding box center [916, 576] width 31 height 31
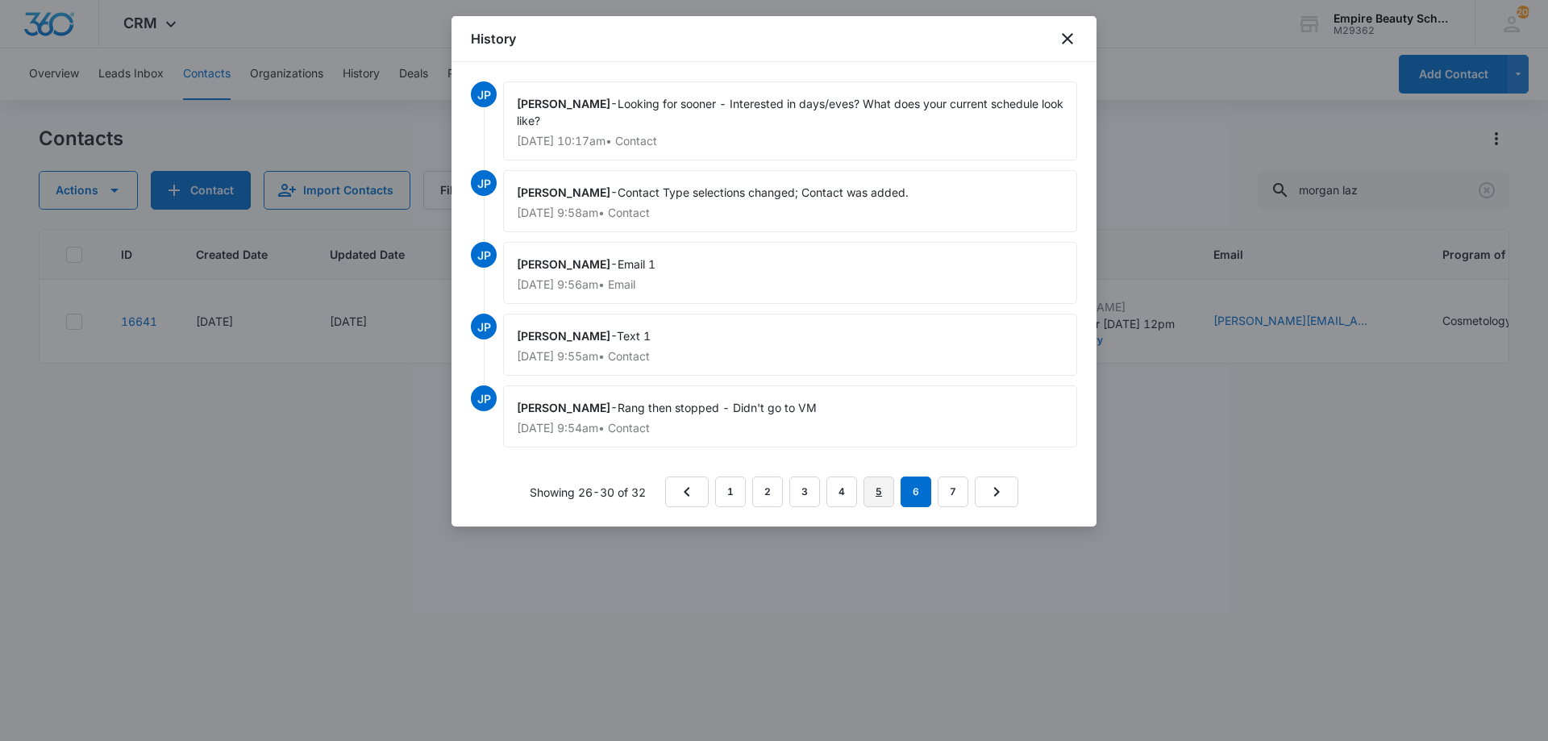
click at [883, 498] on link "5" at bounding box center [878, 491] width 31 height 31
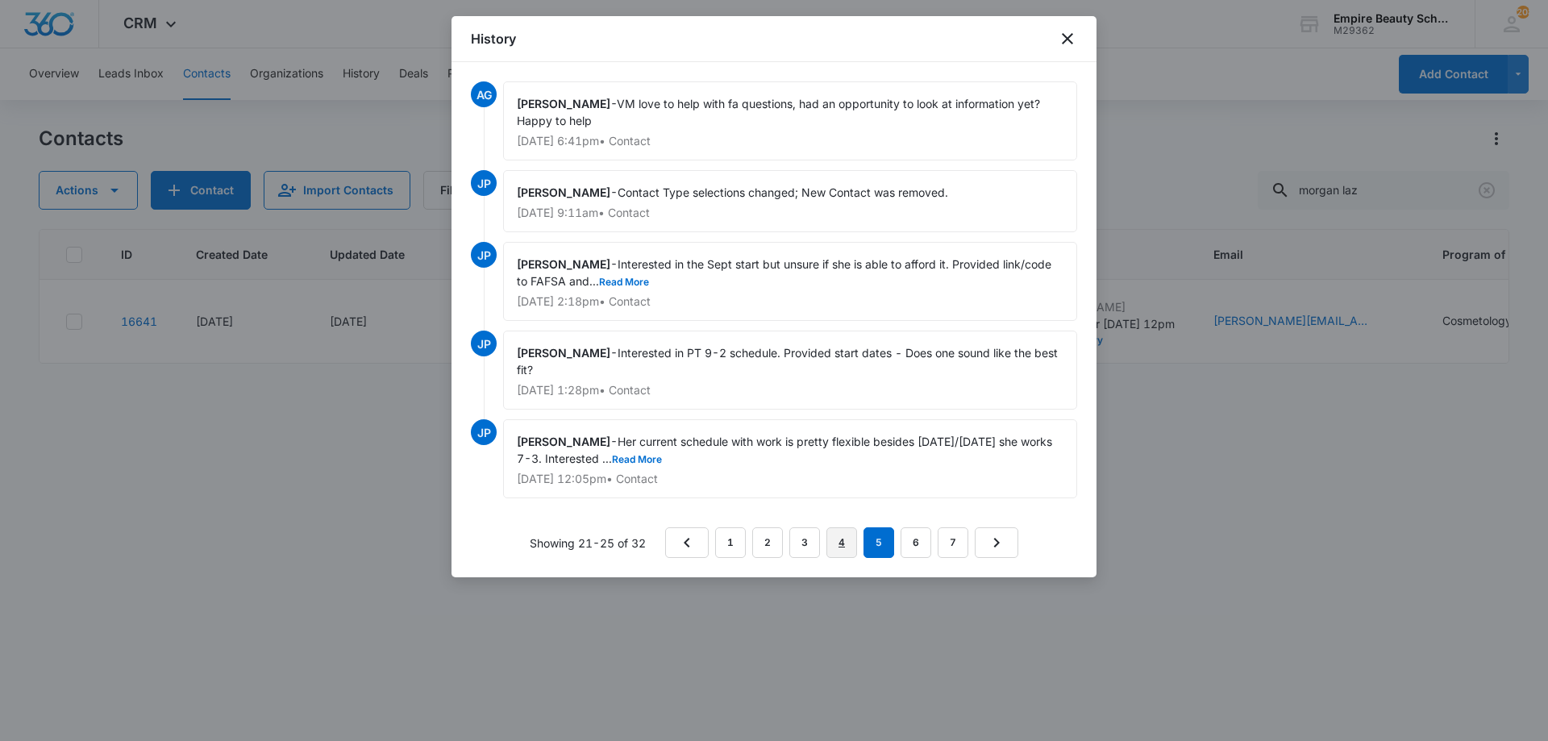
click at [847, 541] on link "4" at bounding box center [841, 542] width 31 height 31
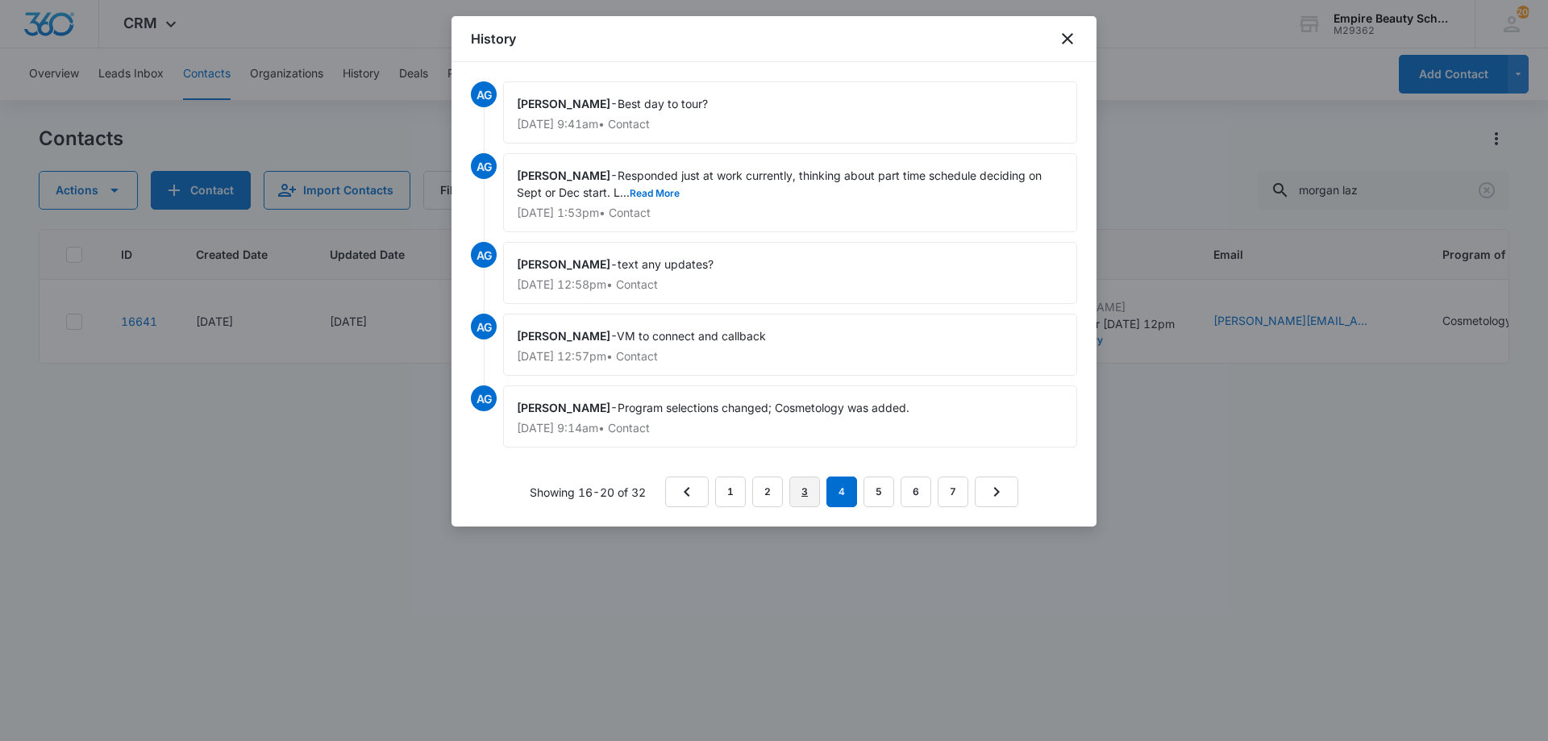
click at [803, 493] on link "3" at bounding box center [804, 491] width 31 height 31
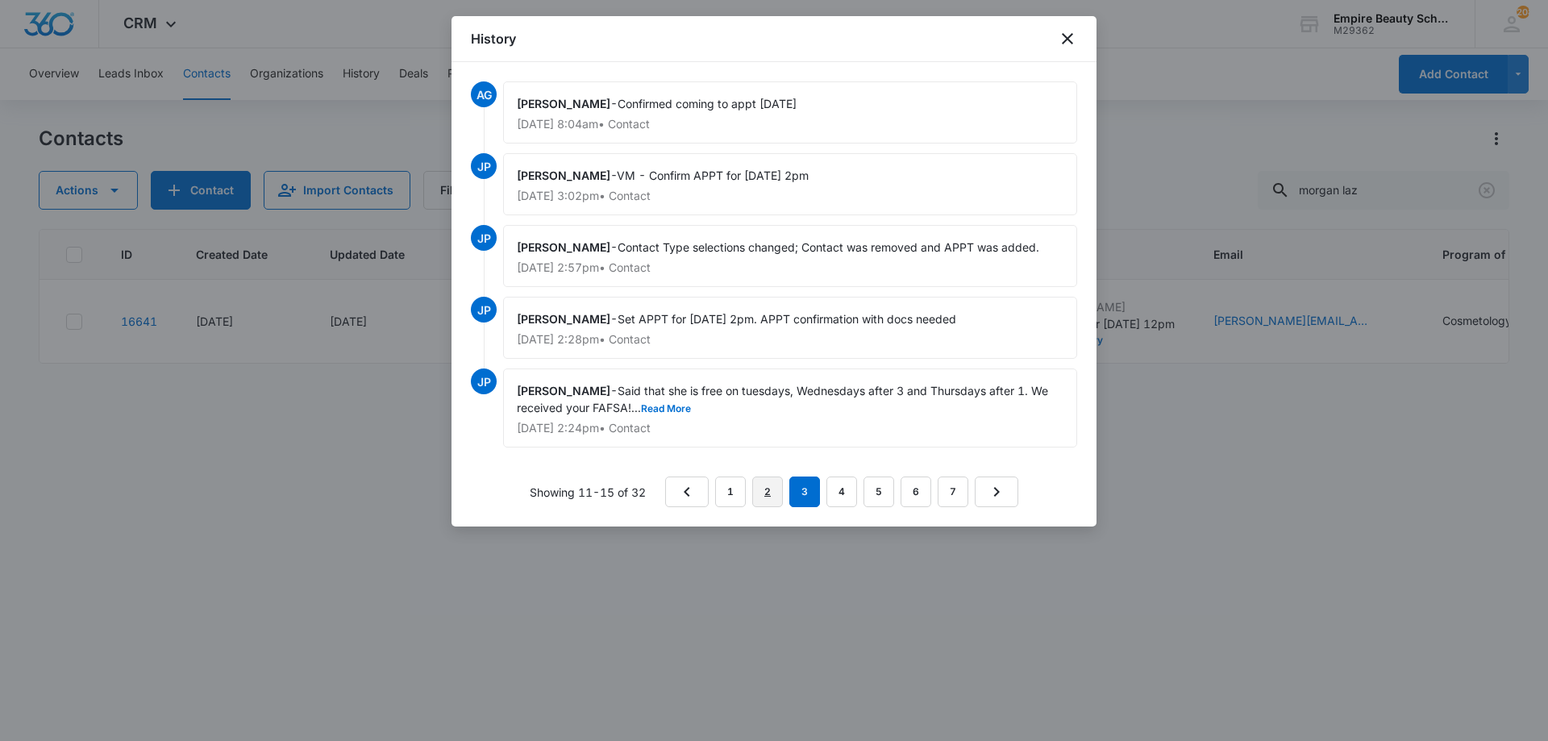
click at [761, 499] on link "2" at bounding box center [767, 491] width 31 height 31
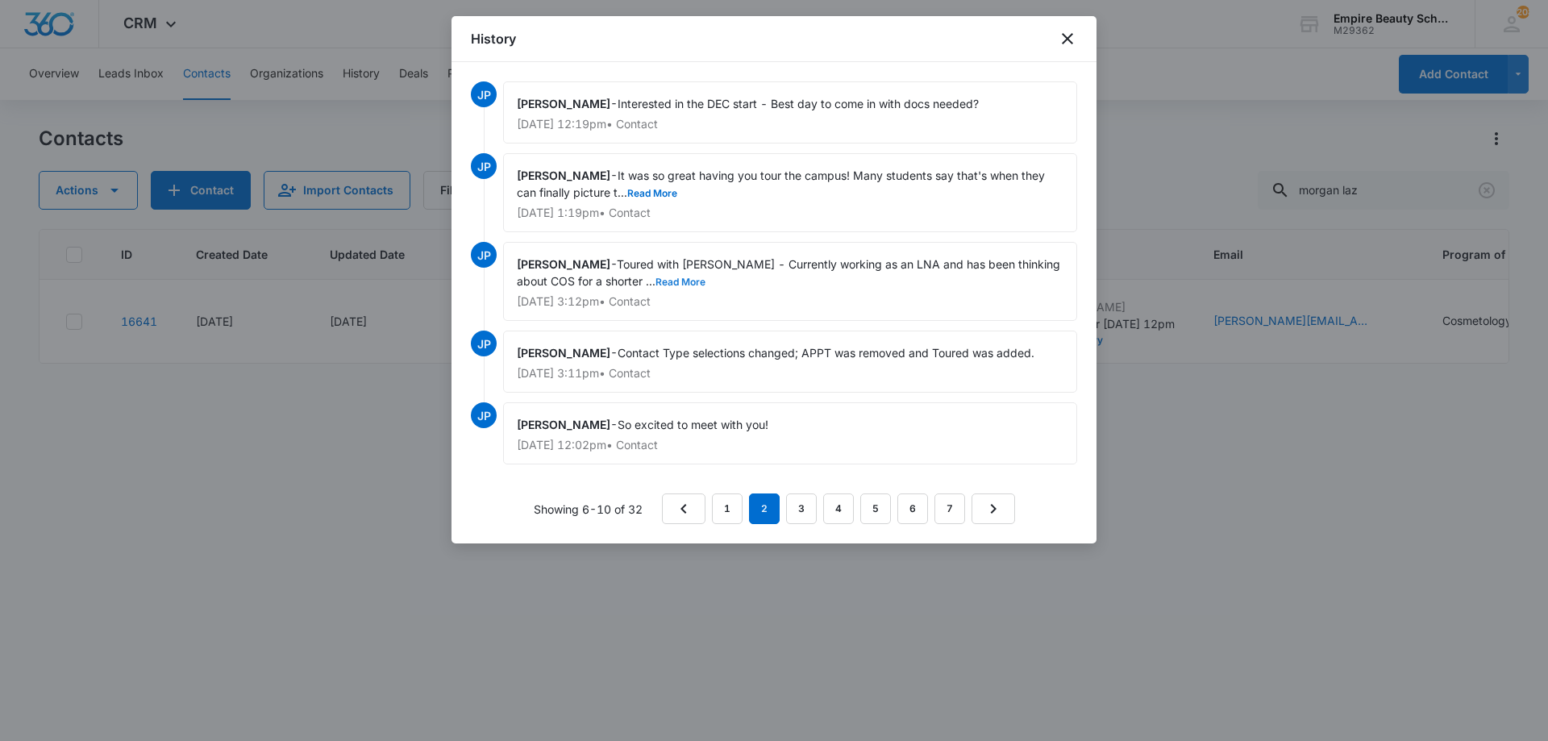
drag, startPoint x: 666, startPoint y: 270, endPoint x: 670, endPoint y: 283, distance: 13.5
click at [667, 271] on div "Jess Peltonovich - Toured with Mom Shannon - Currently working as an LNA and ha…" at bounding box center [790, 281] width 574 height 79
click at [671, 284] on button "Read More" at bounding box center [680, 282] width 50 height 10
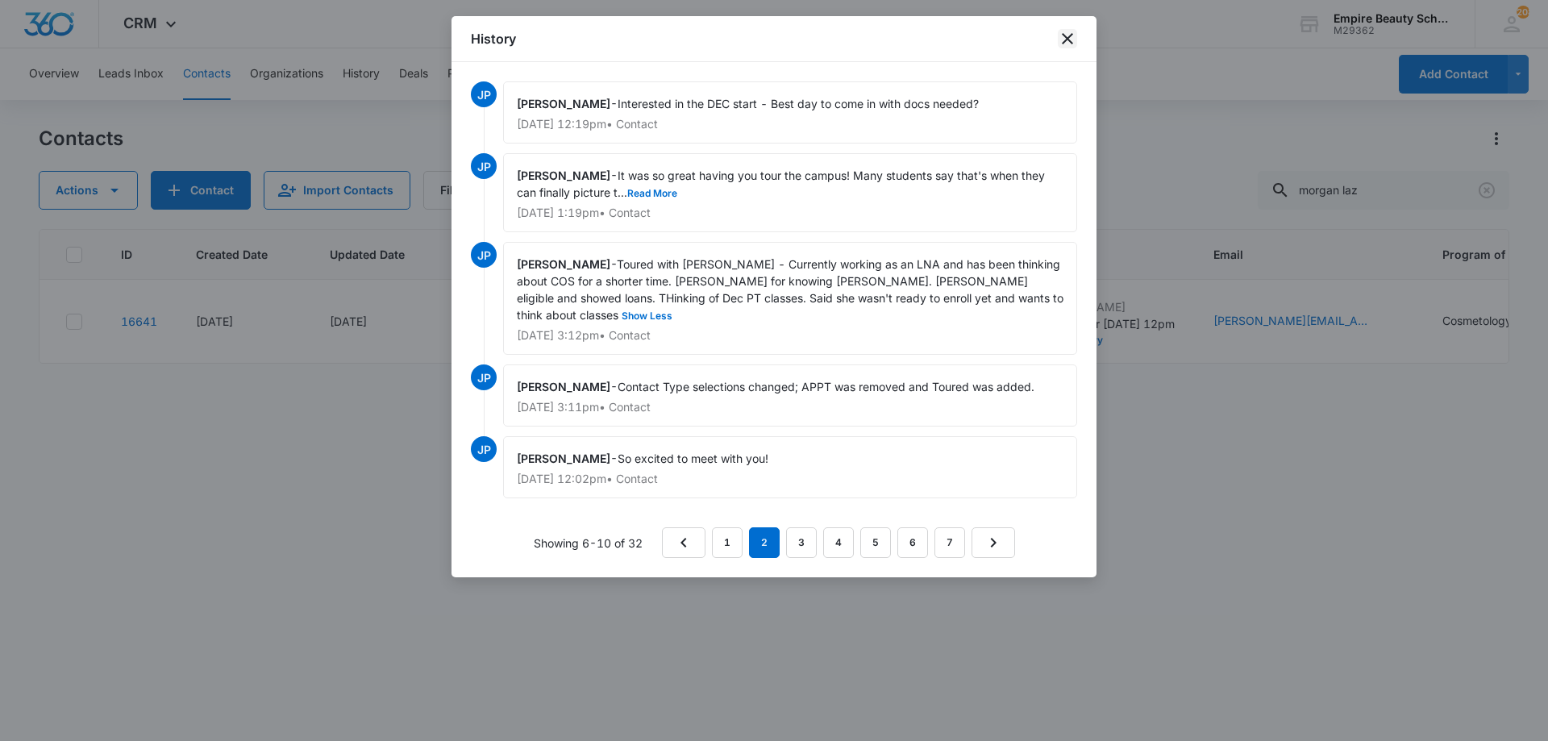
click at [1076, 34] on icon "close" at bounding box center [1067, 38] width 19 height 19
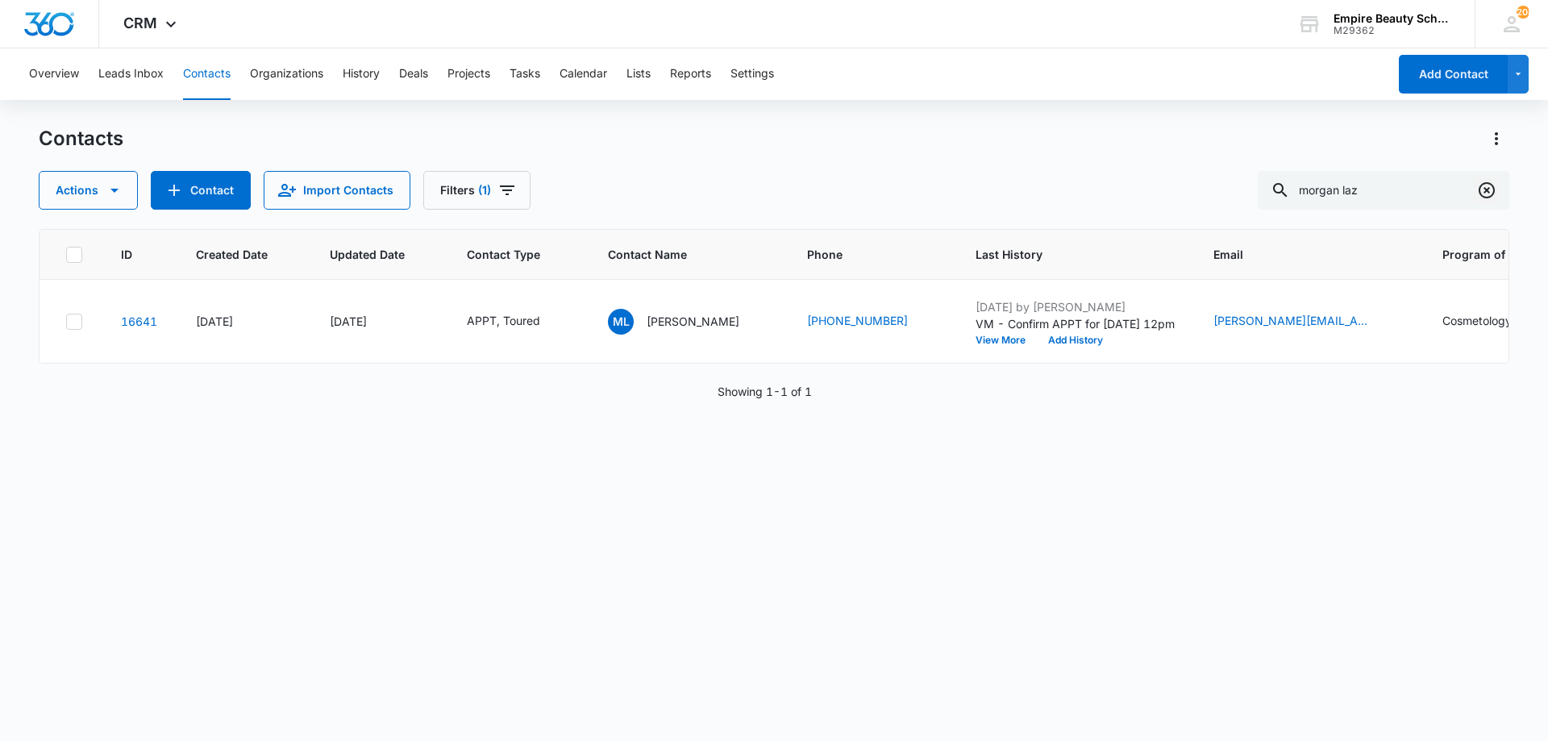
click at [1484, 183] on icon "Clear" at bounding box center [1487, 190] width 16 height 16
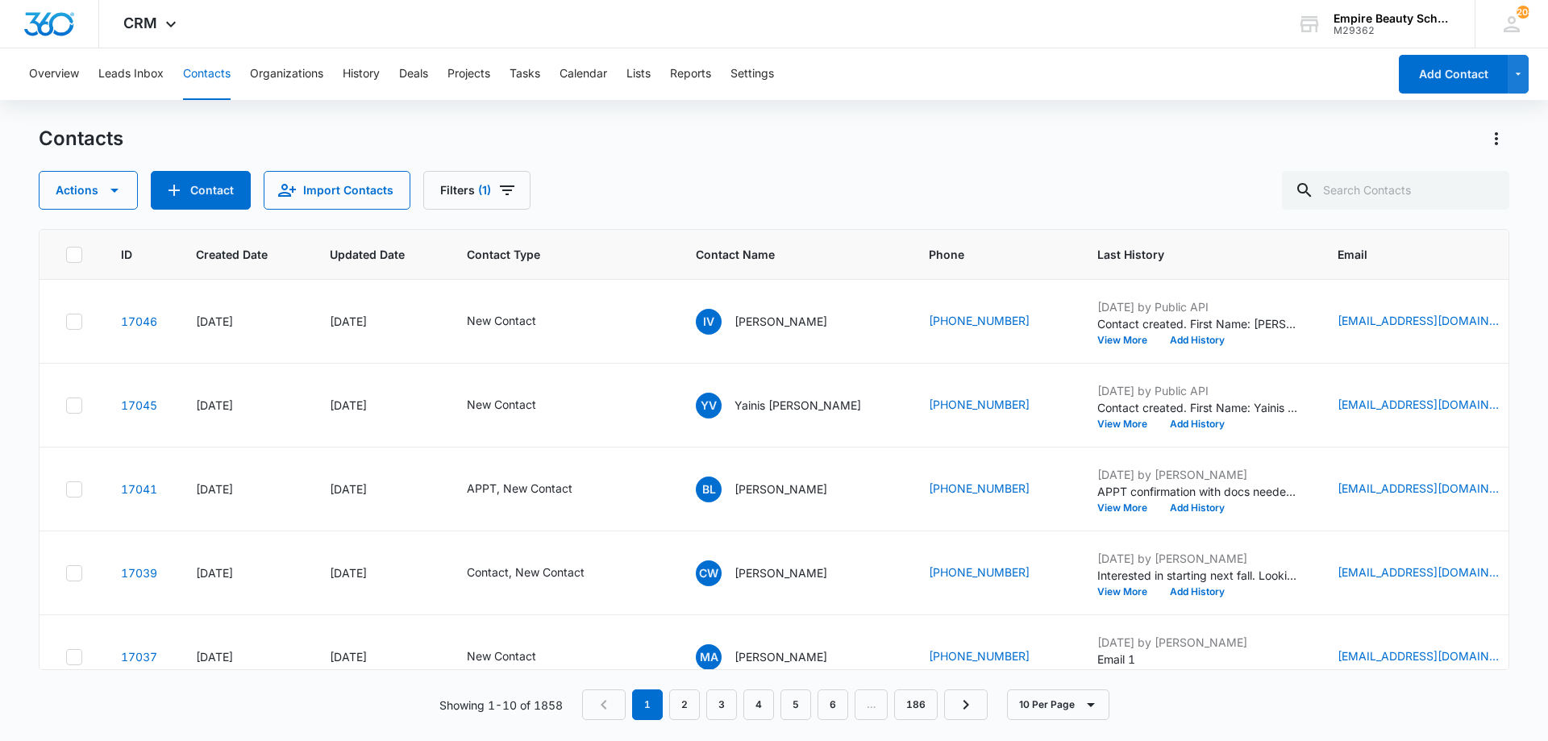
click at [871, 156] on div "Contacts Actions Contact Import Contacts Filters (1)" at bounding box center [774, 168] width 1471 height 84
click at [1372, 199] on input "text" at bounding box center [1395, 190] width 227 height 39
type input "morgan laz"
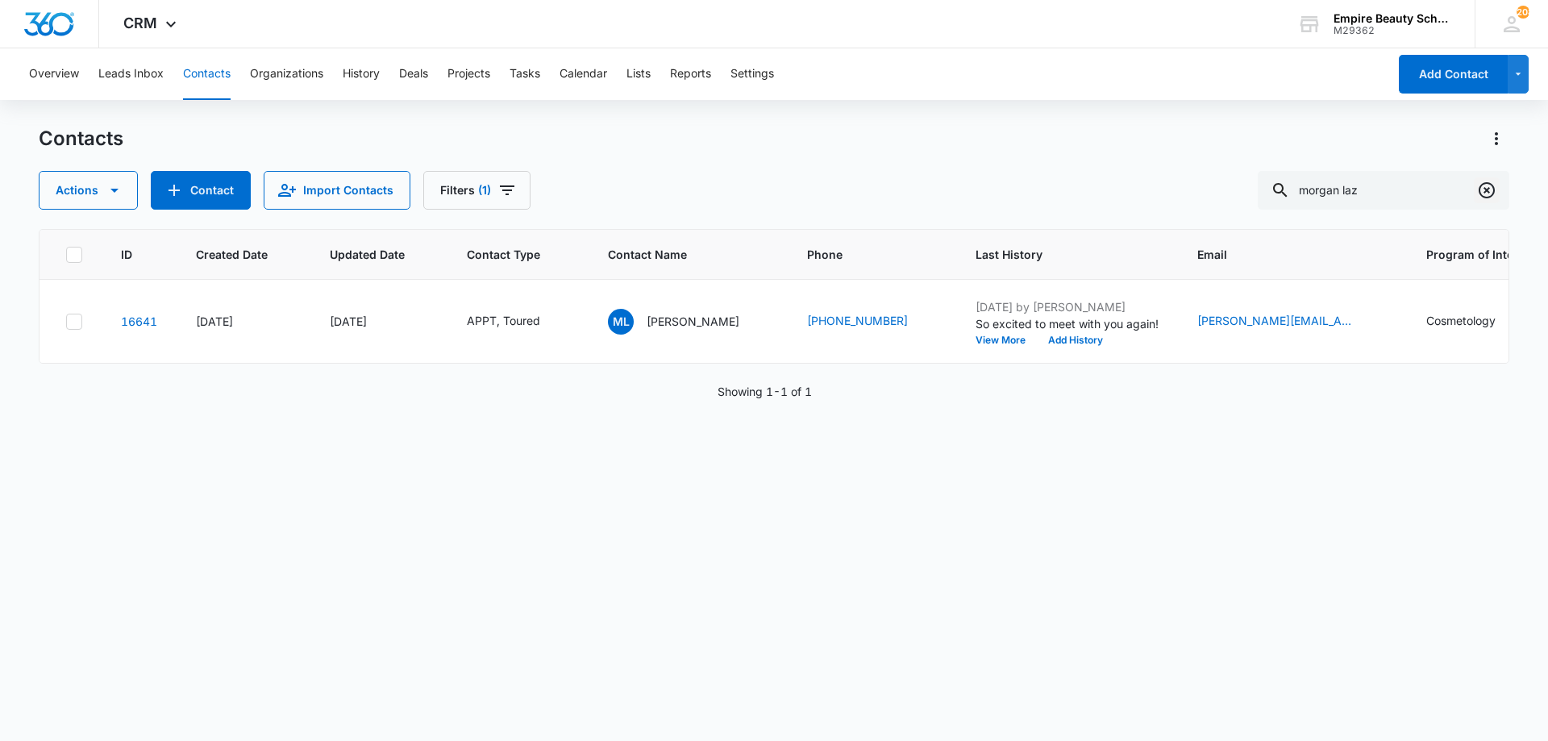
click at [1475, 189] on button "Clear" at bounding box center [1487, 190] width 26 height 26
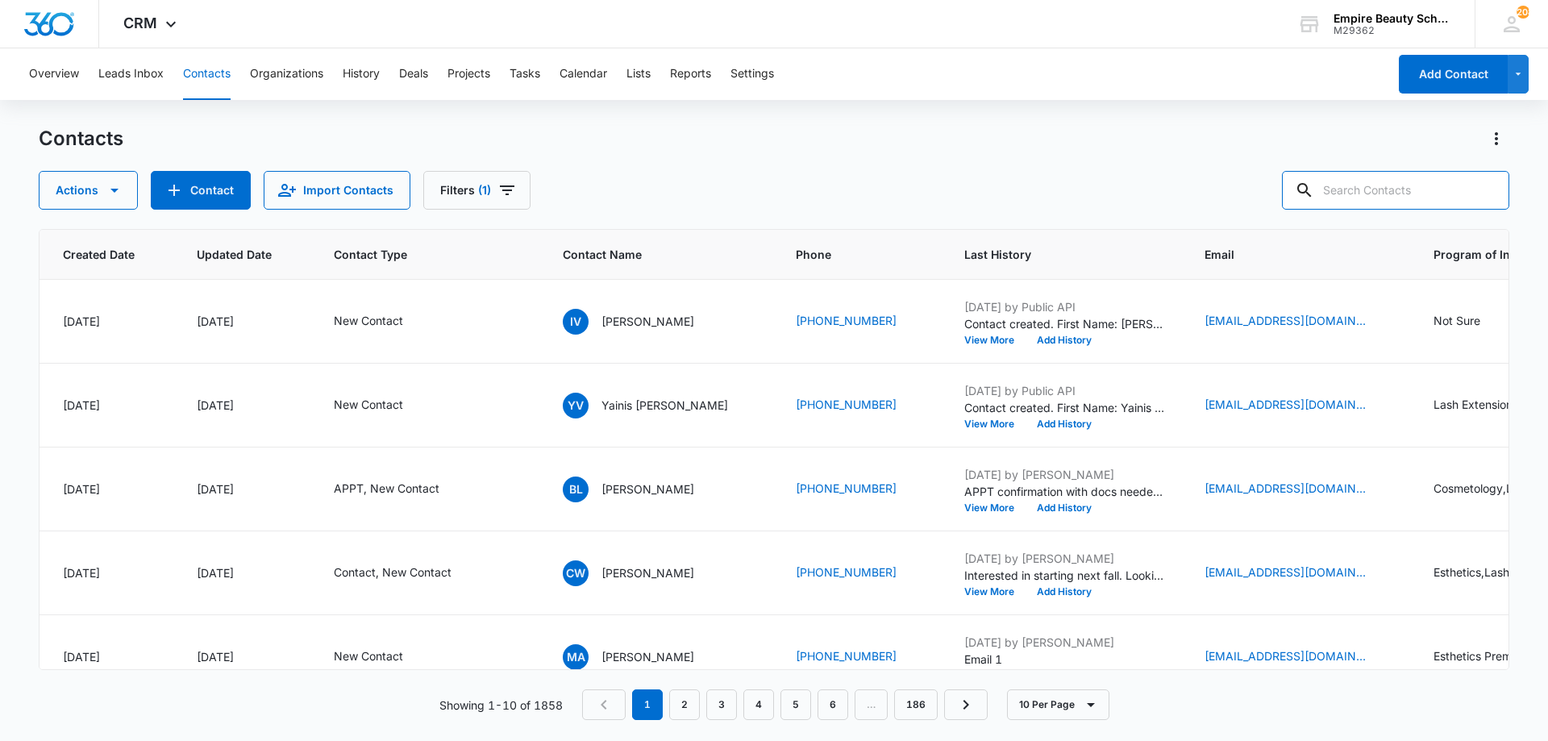
scroll to position [0, 154]
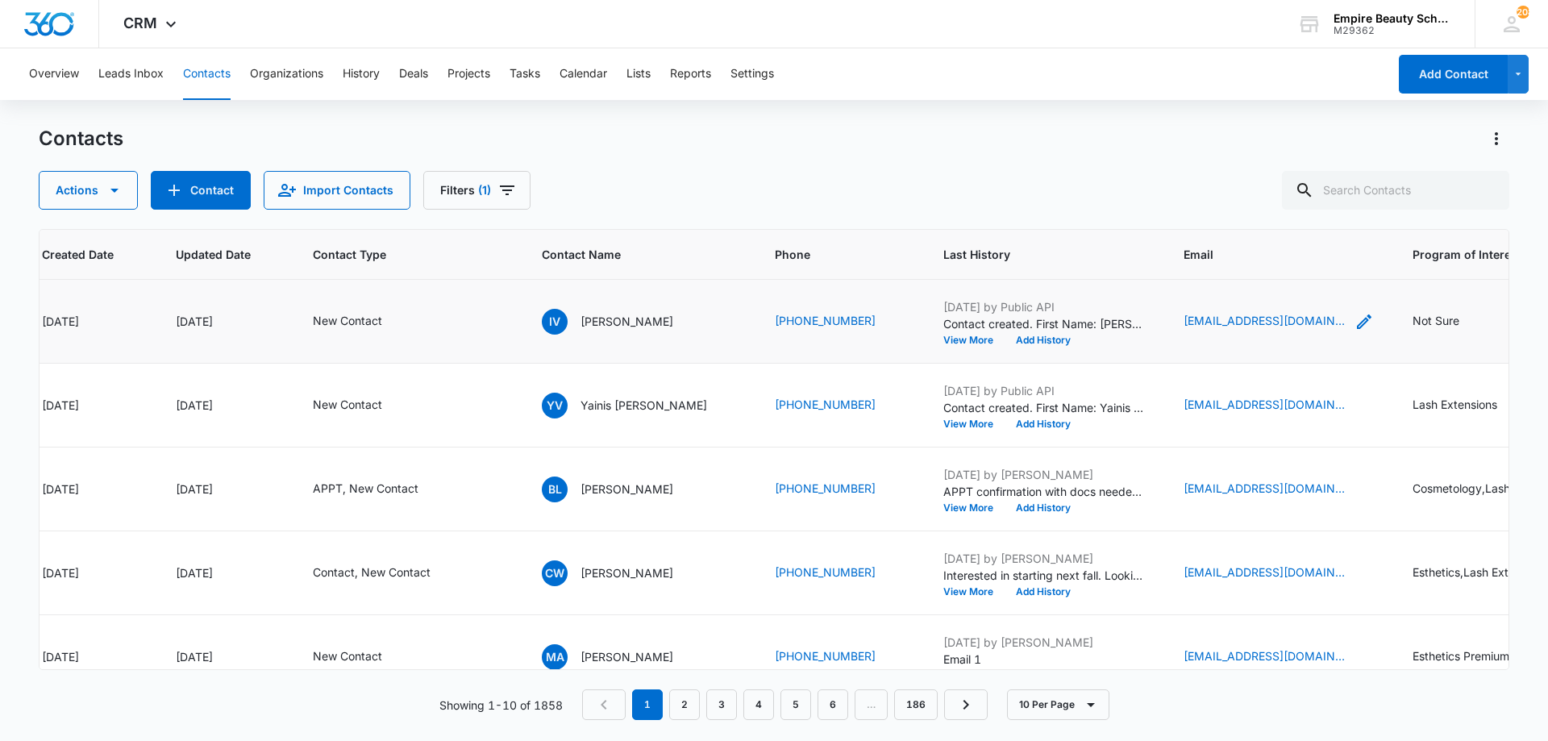
click at [1354, 316] on icon "Email - xiivvyyx@gmail.com - Select to Edit Field" at bounding box center [1363, 321] width 19 height 19
click at [1213, 215] on input "[EMAIL_ADDRESS][DOMAIN_NAME]" at bounding box center [1239, 218] width 203 height 39
click at [1211, 215] on input "[EMAIL_ADDRESS][DOMAIN_NAME]" at bounding box center [1239, 218] width 203 height 39
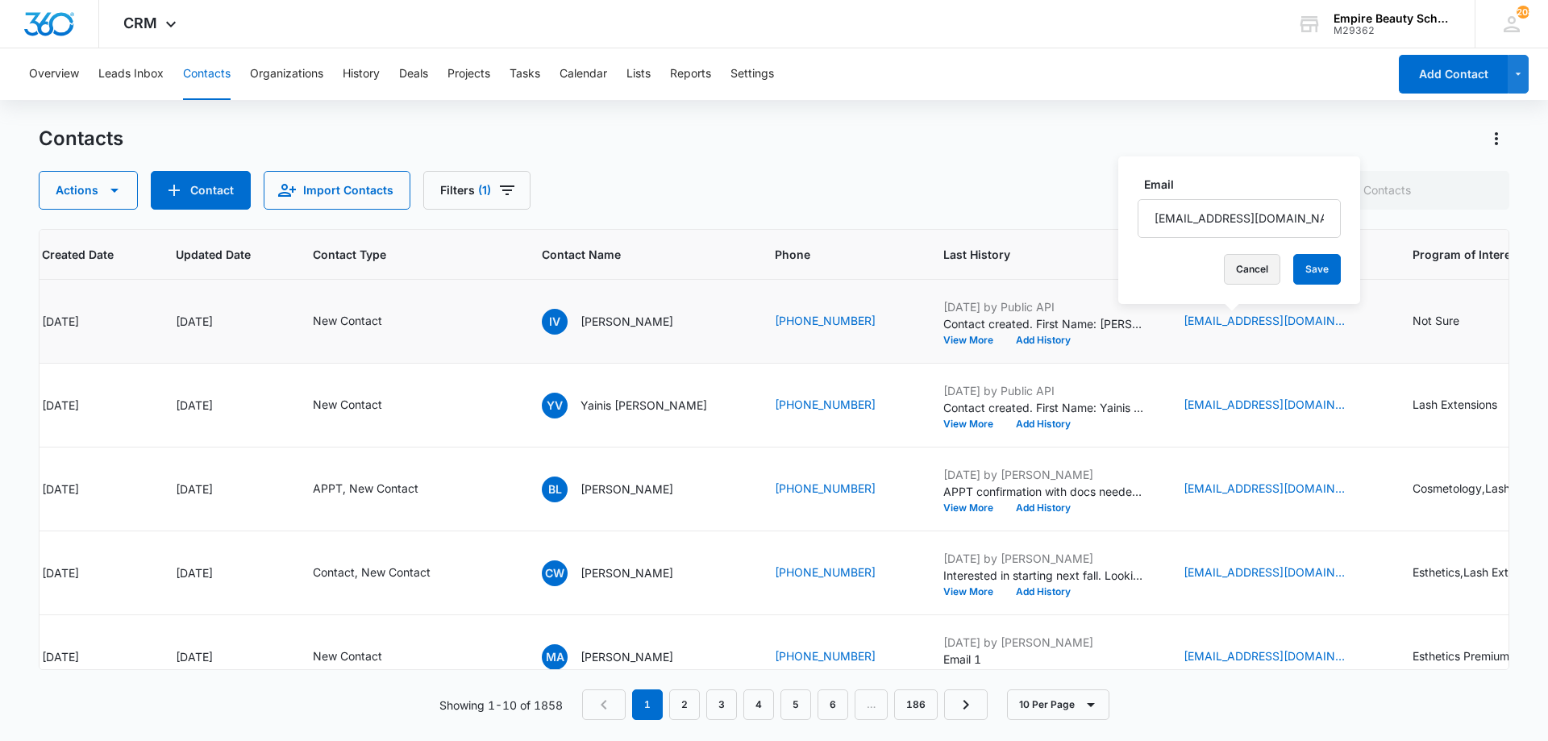
click at [1248, 271] on button "Cancel" at bounding box center [1252, 269] width 56 height 31
click at [1042, 336] on button "Add History" at bounding box center [1043, 340] width 77 height 10
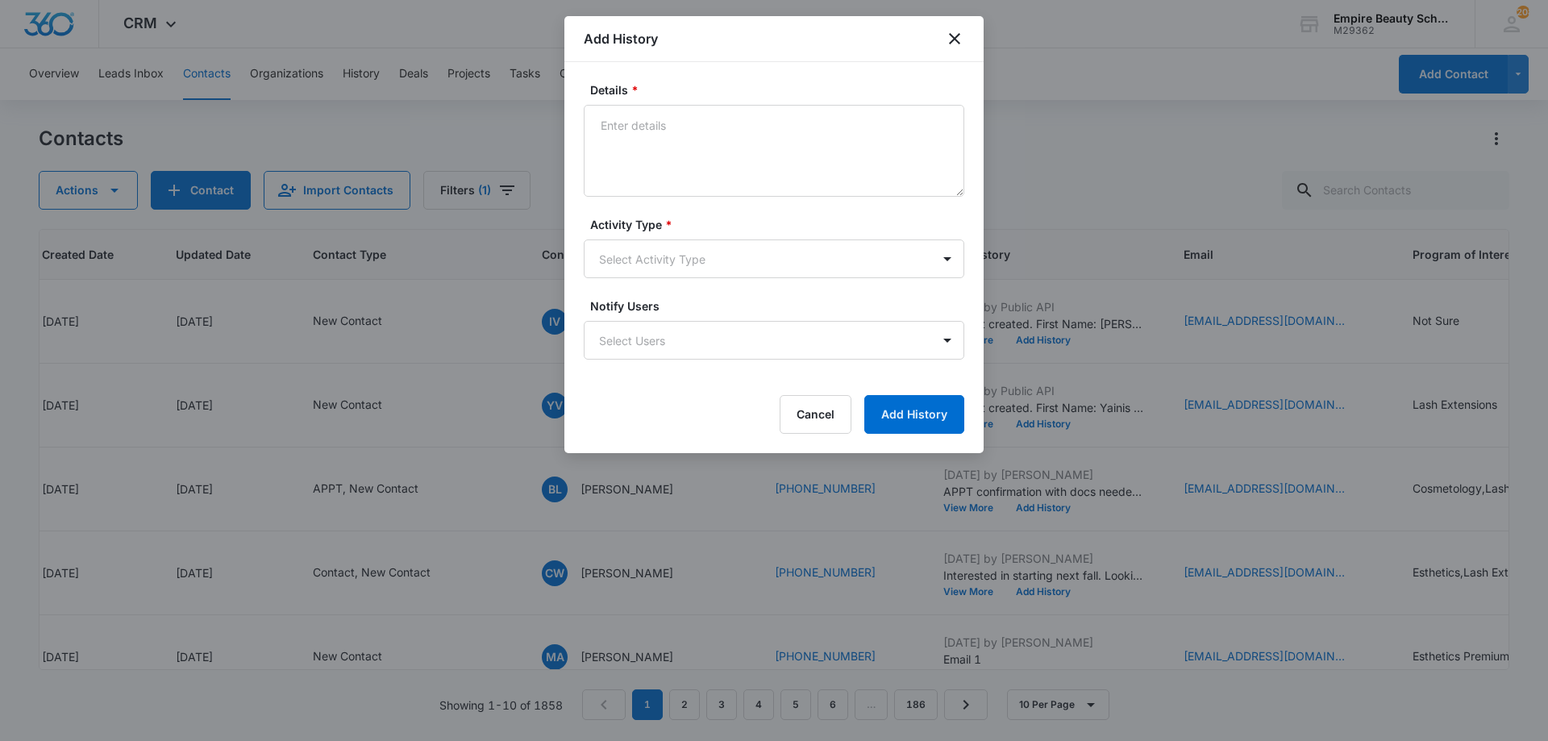
click at [689, 134] on textarea "Details *" at bounding box center [774, 151] width 381 height 92
type textarea "VM 1"
click at [643, 244] on body "CRM Apps Forms CRM Email Shop Payments POS Files Brand Settings AI Assistant Em…" at bounding box center [774, 370] width 1548 height 741
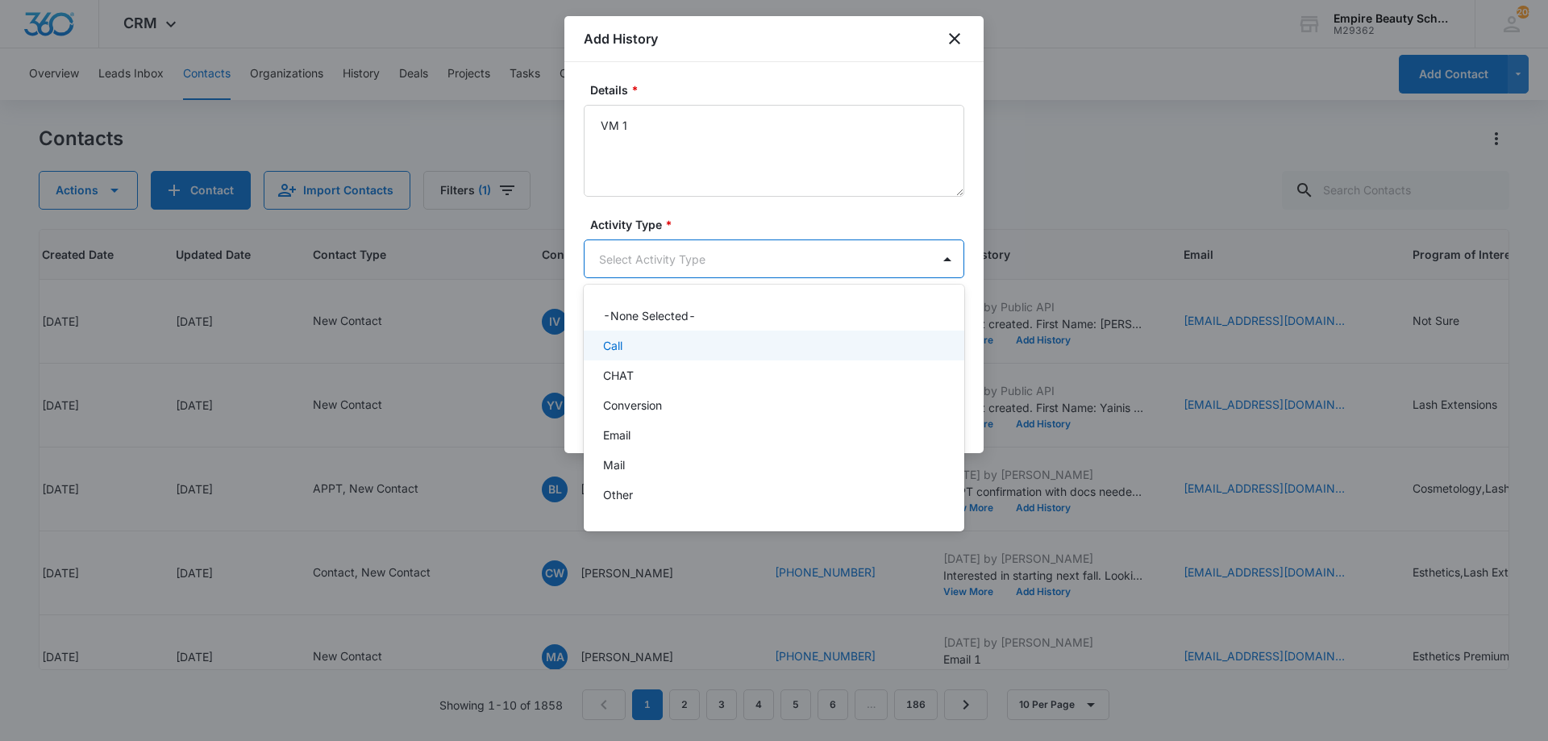
click at [630, 340] on div "Call" at bounding box center [772, 345] width 339 height 17
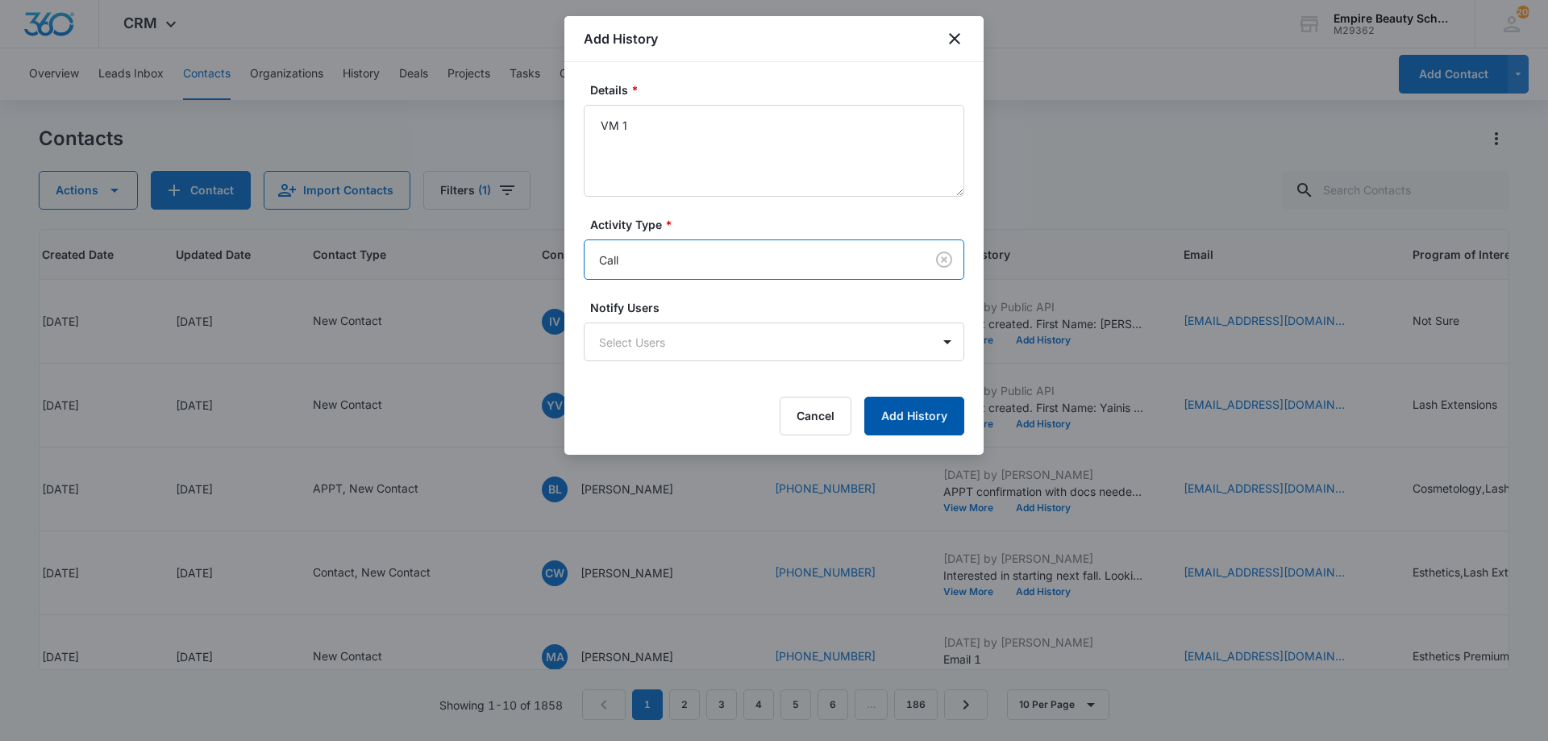
click at [905, 410] on button "Add History" at bounding box center [914, 416] width 100 height 39
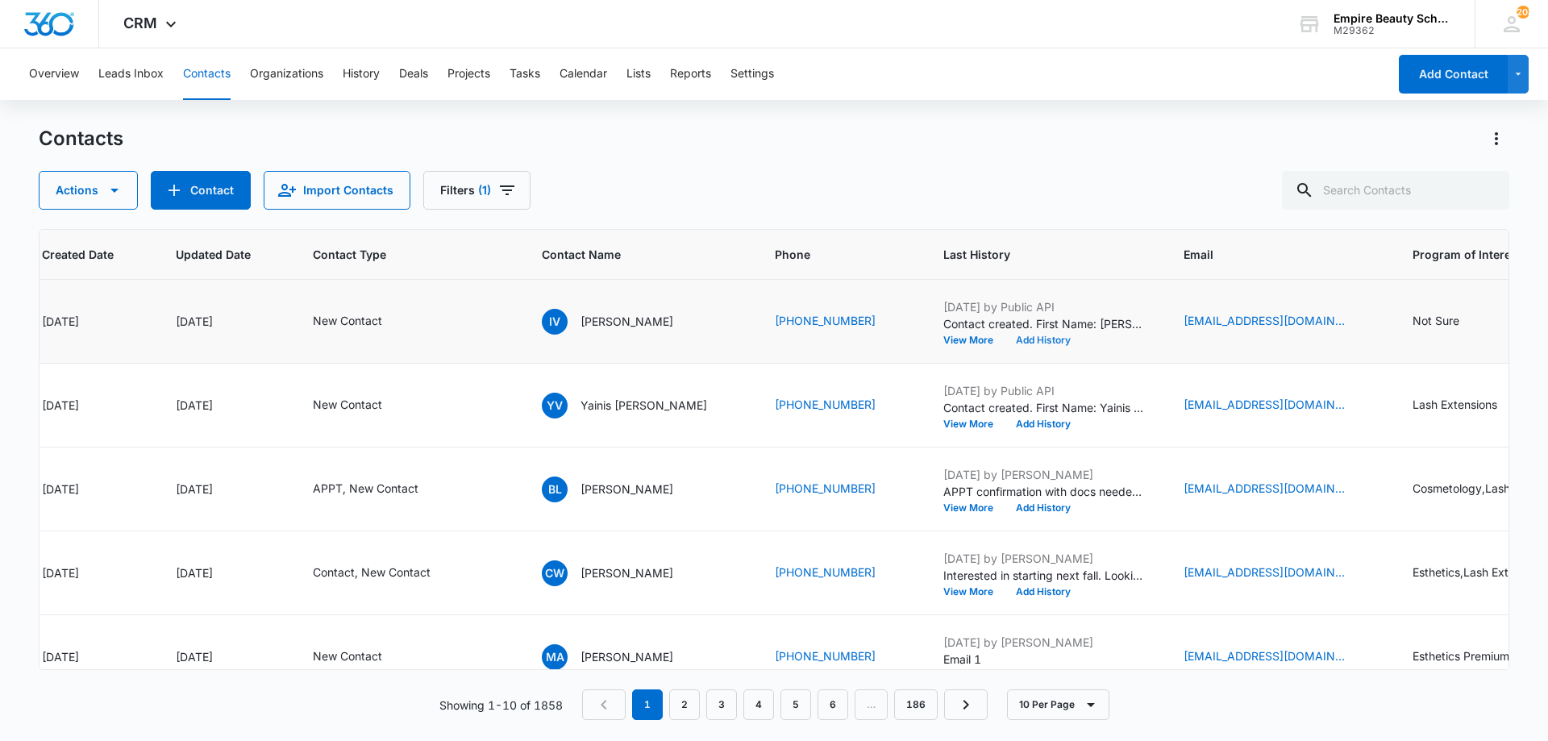
click at [1026, 342] on button "Add History" at bounding box center [1043, 340] width 77 height 10
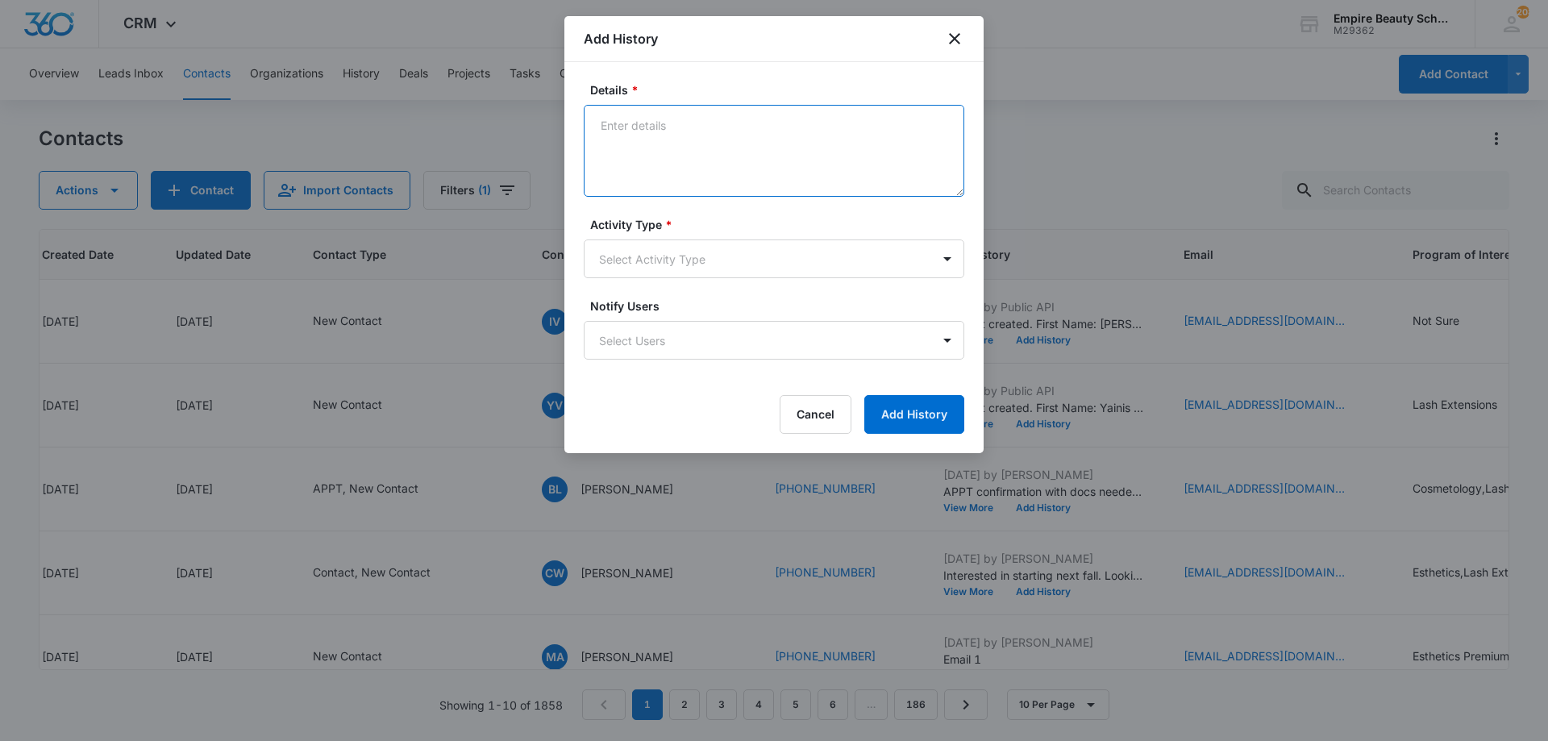
click at [672, 152] on textarea "Details *" at bounding box center [774, 151] width 381 height 92
type textarea "Text 1"
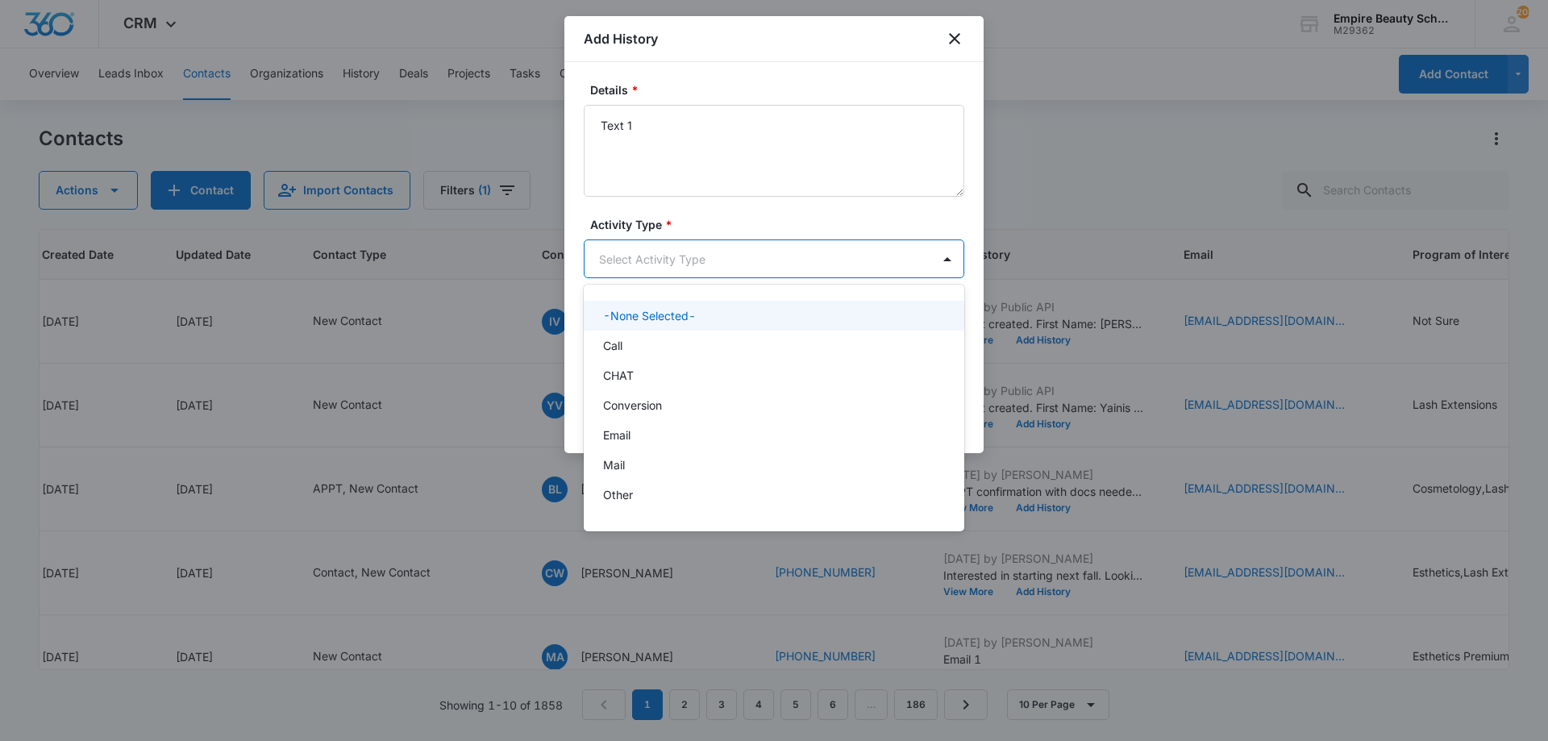
click at [685, 268] on body "CRM Apps Forms CRM Email Shop Payments POS Files Brand Settings AI Assistant Em…" at bounding box center [774, 370] width 1548 height 741
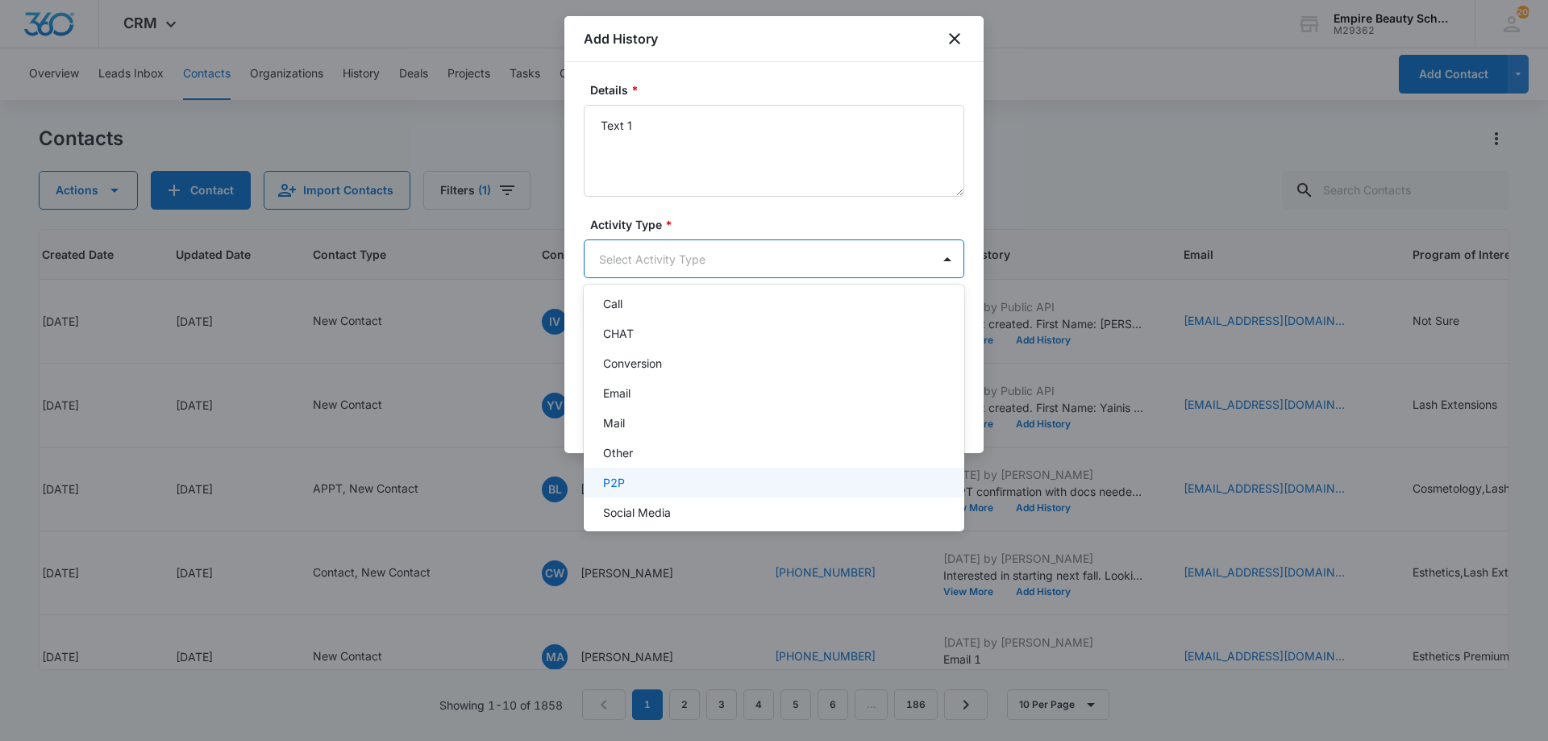
scroll to position [84, 0]
click at [639, 496] on div "Text" at bounding box center [772, 500] width 339 height 17
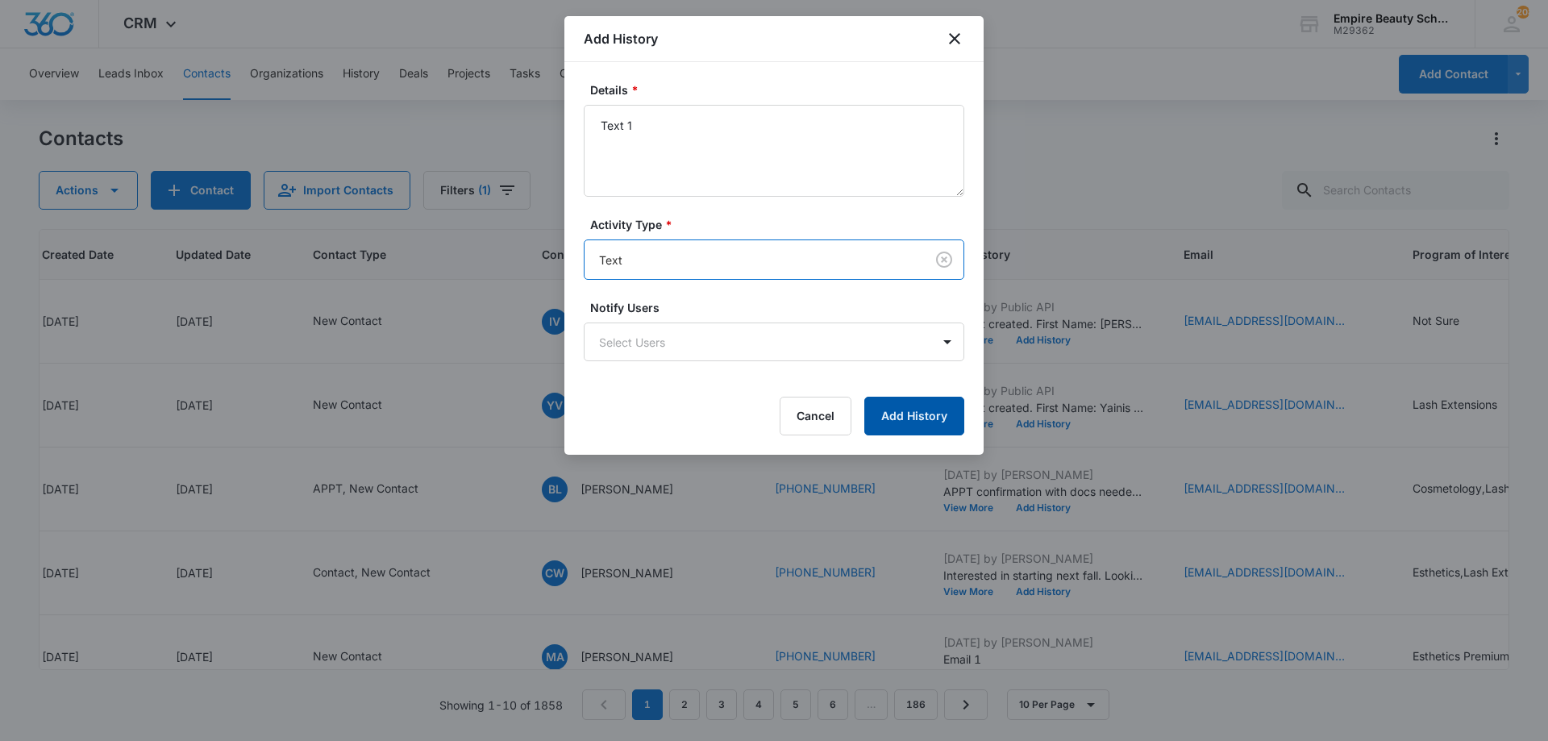
click at [910, 426] on button "Add History" at bounding box center [914, 416] width 100 height 39
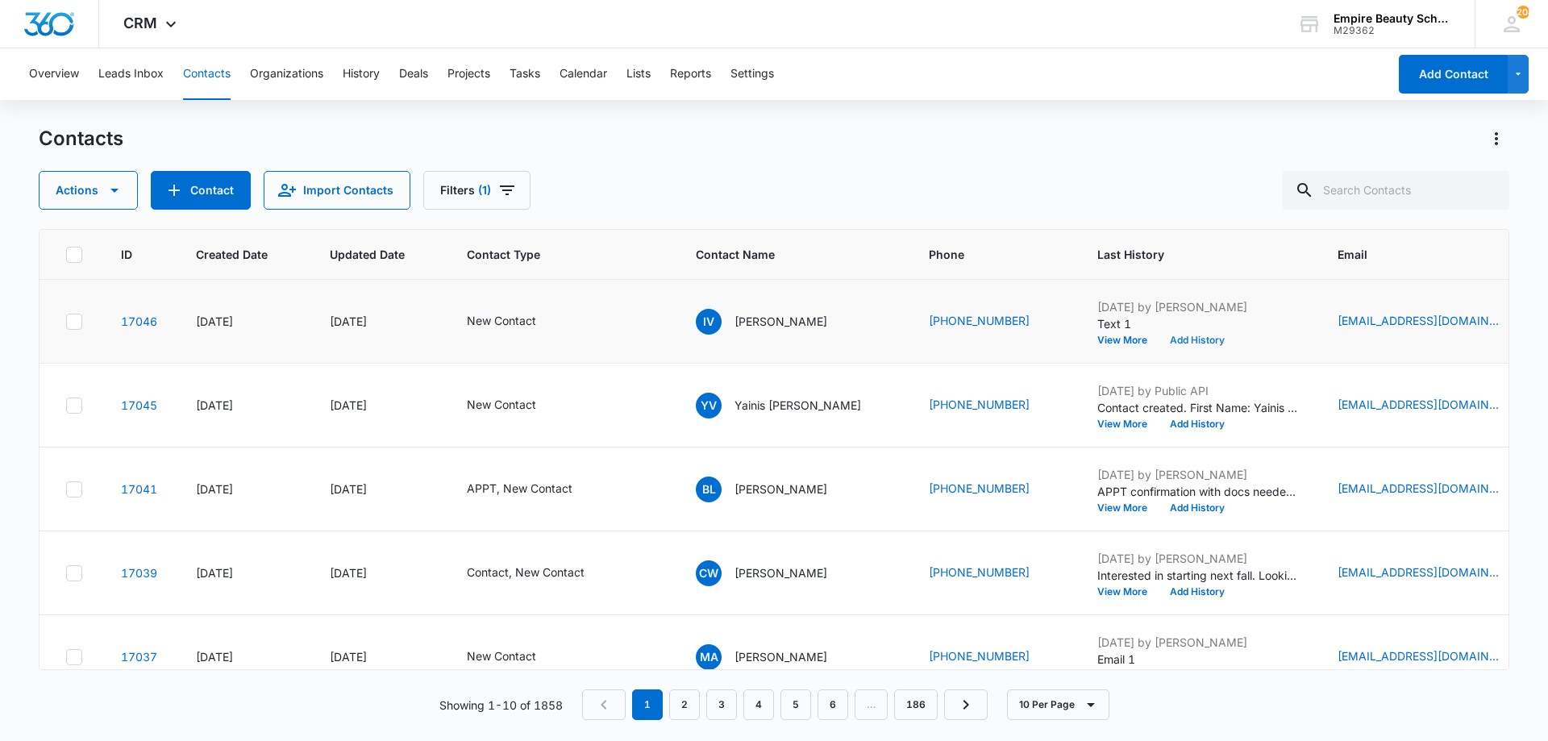
click at [1201, 340] on button "Add History" at bounding box center [1197, 340] width 77 height 10
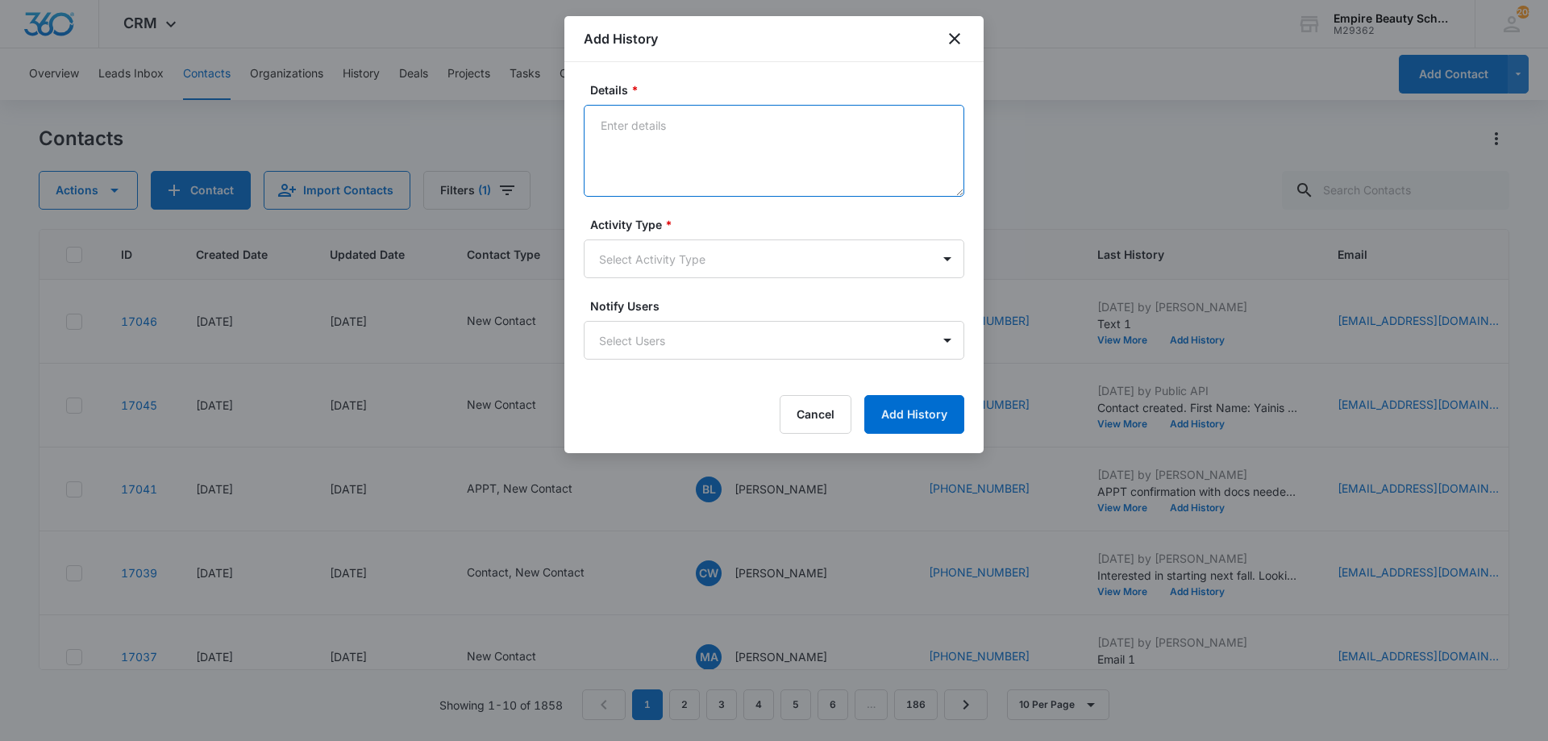
click at [791, 148] on textarea "Details *" at bounding box center [774, 151] width 381 height 92
type textarea "Email 1"
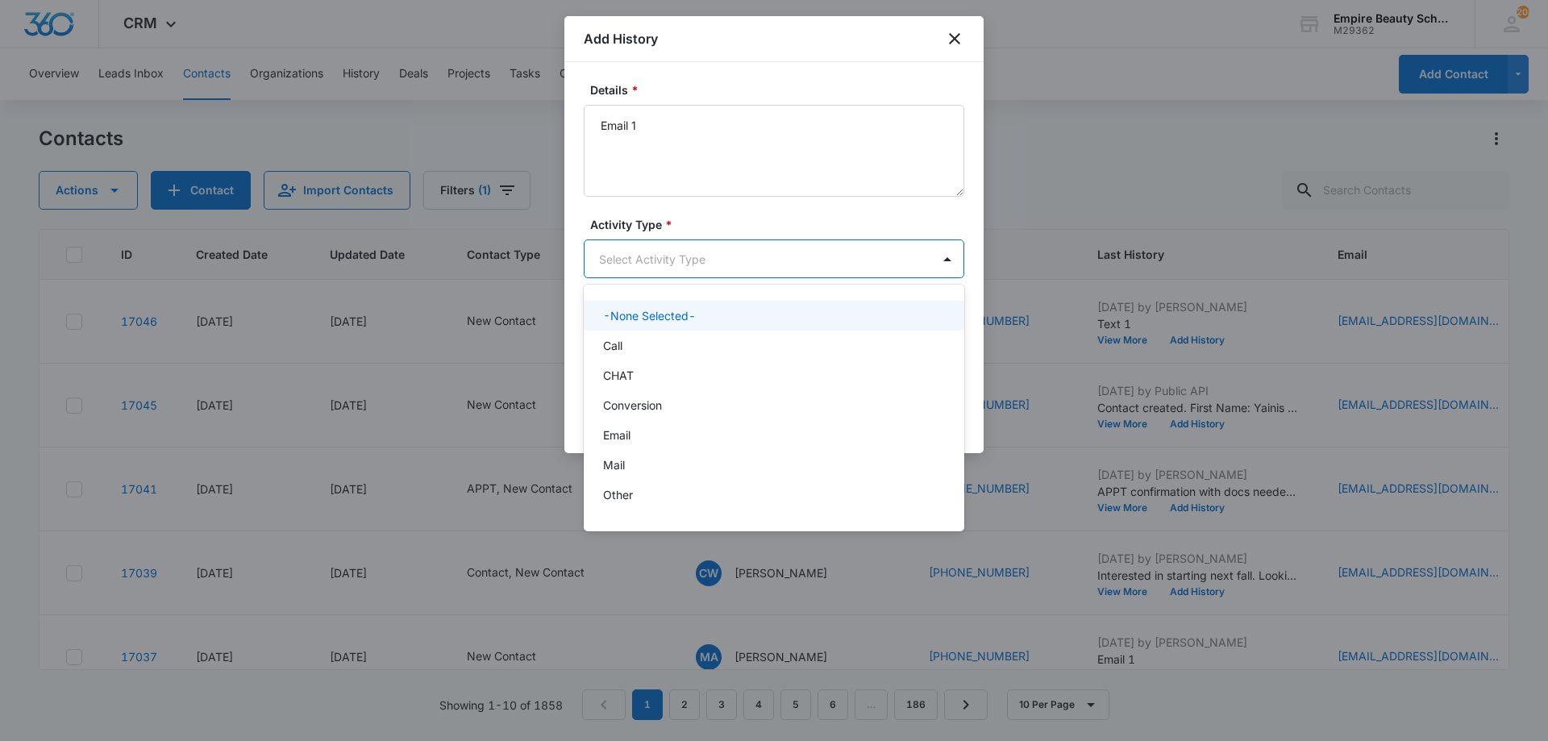
click at [693, 260] on body "CRM Apps Forms CRM Email Shop Payments POS Files Brand Settings AI Assistant Em…" at bounding box center [774, 370] width 1548 height 741
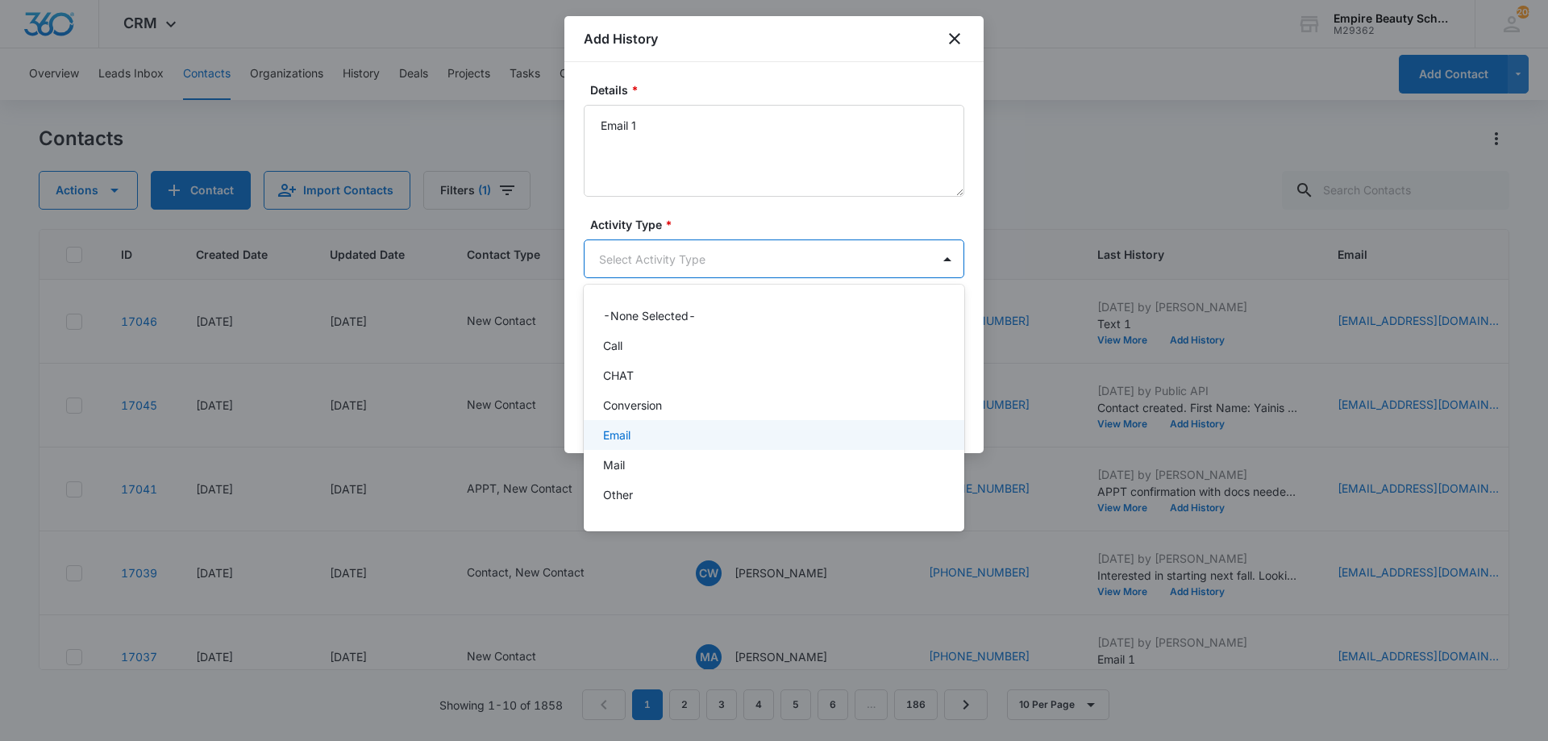
click at [644, 436] on div "Email" at bounding box center [772, 435] width 339 height 17
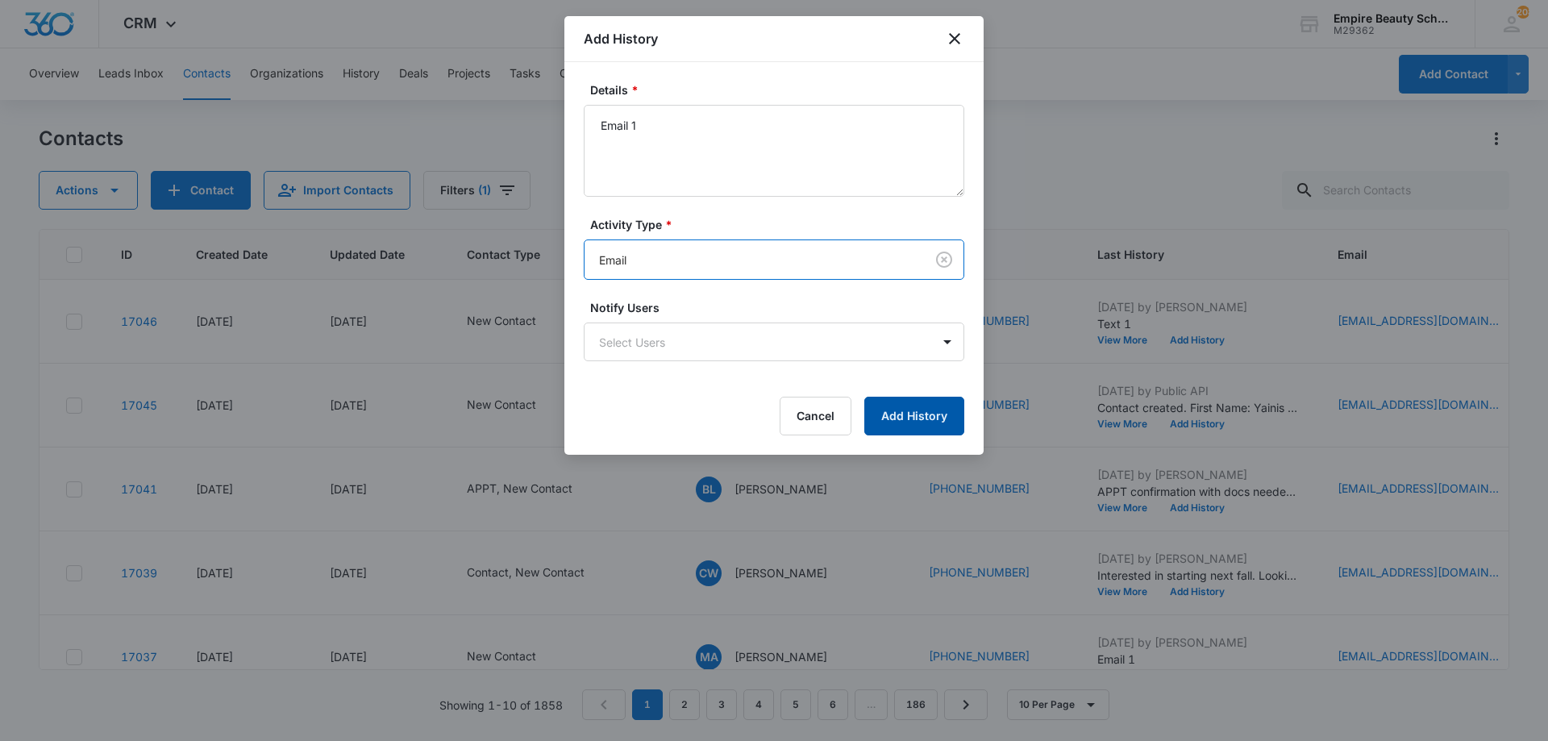
click at [914, 404] on button "Add History" at bounding box center [914, 416] width 100 height 39
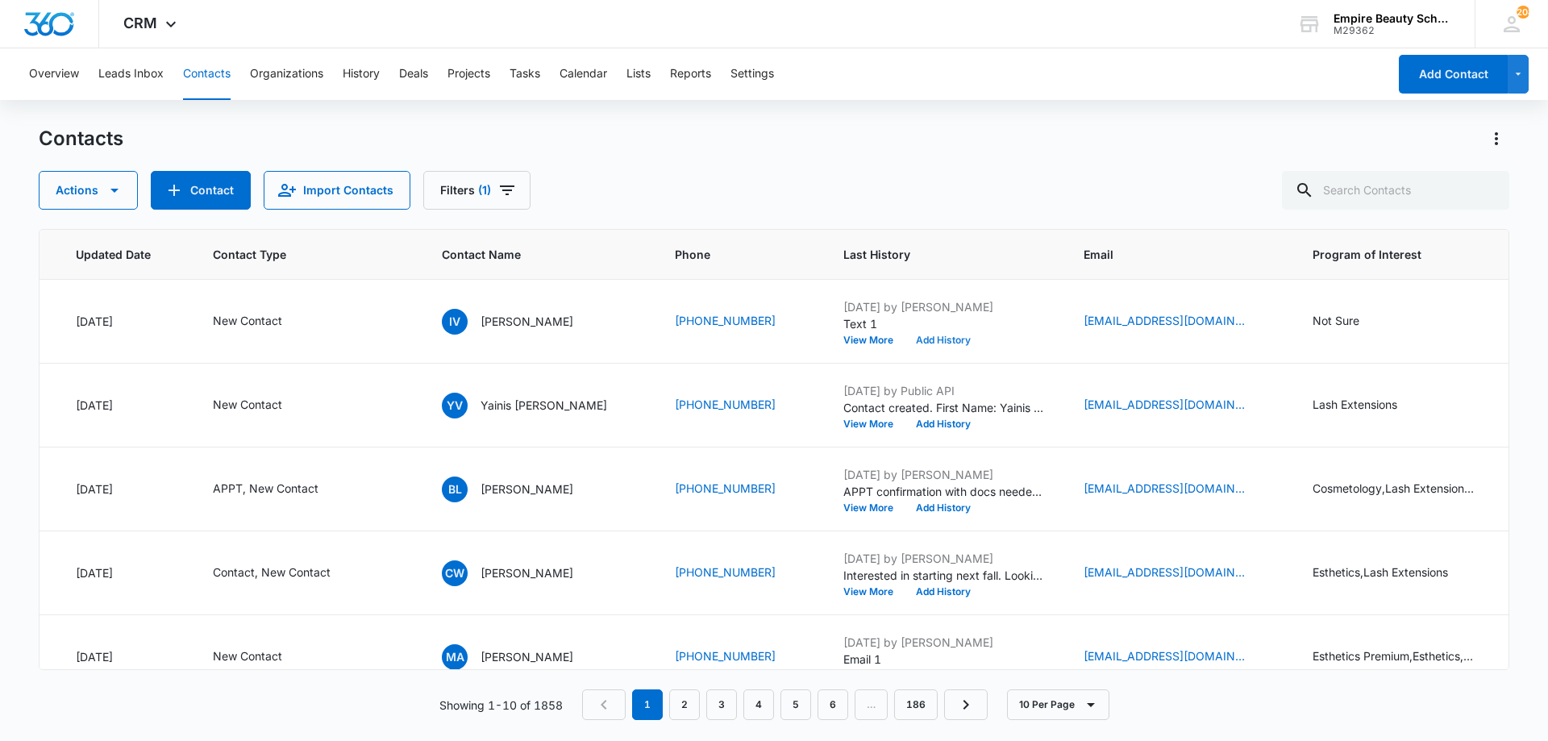
scroll to position [0, 270]
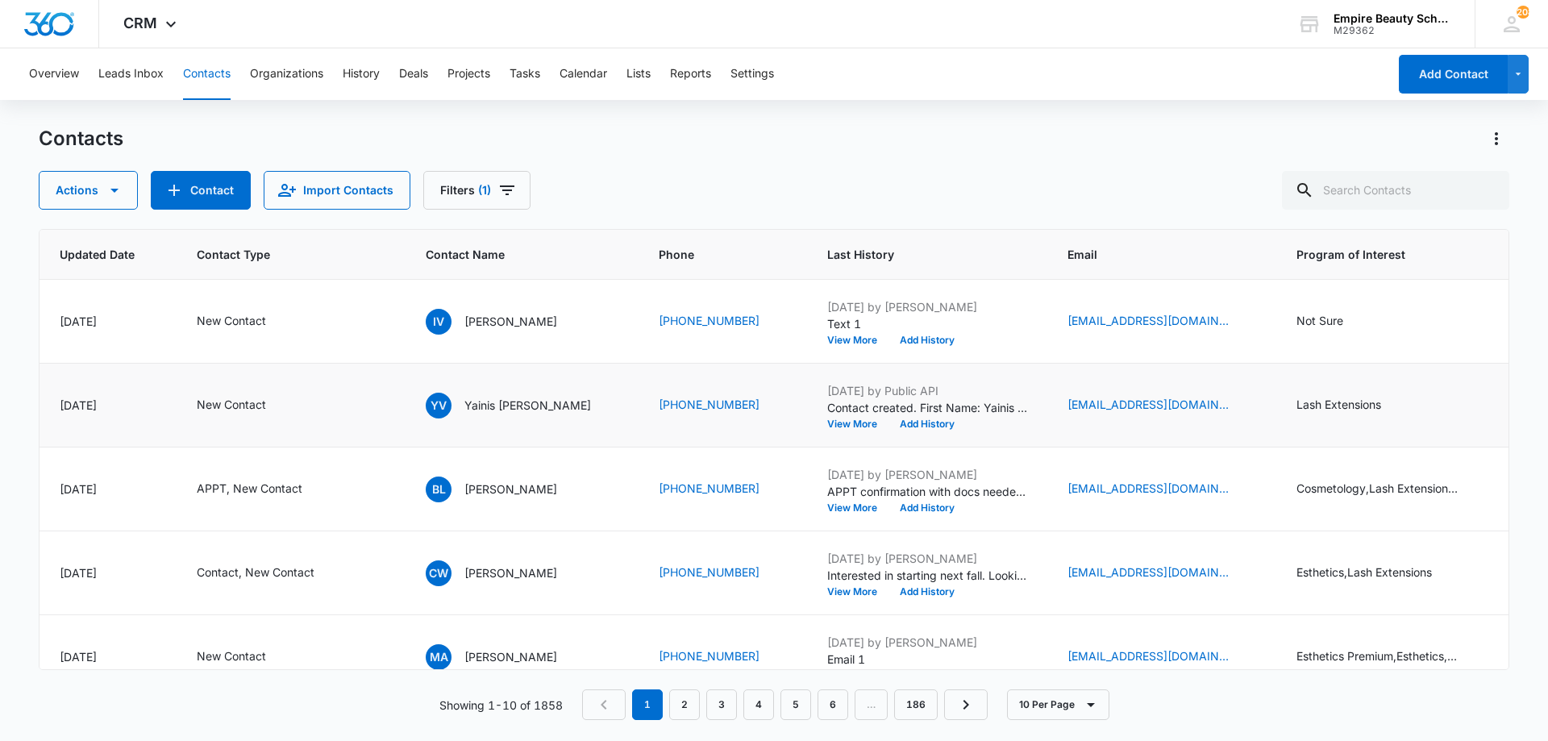
click at [909, 431] on td "Oct 7, 2025 by Public API Contact created. First Name: Yainis Last Name: Velez …" at bounding box center [928, 406] width 240 height 84
click at [927, 425] on button "Add History" at bounding box center [926, 424] width 77 height 10
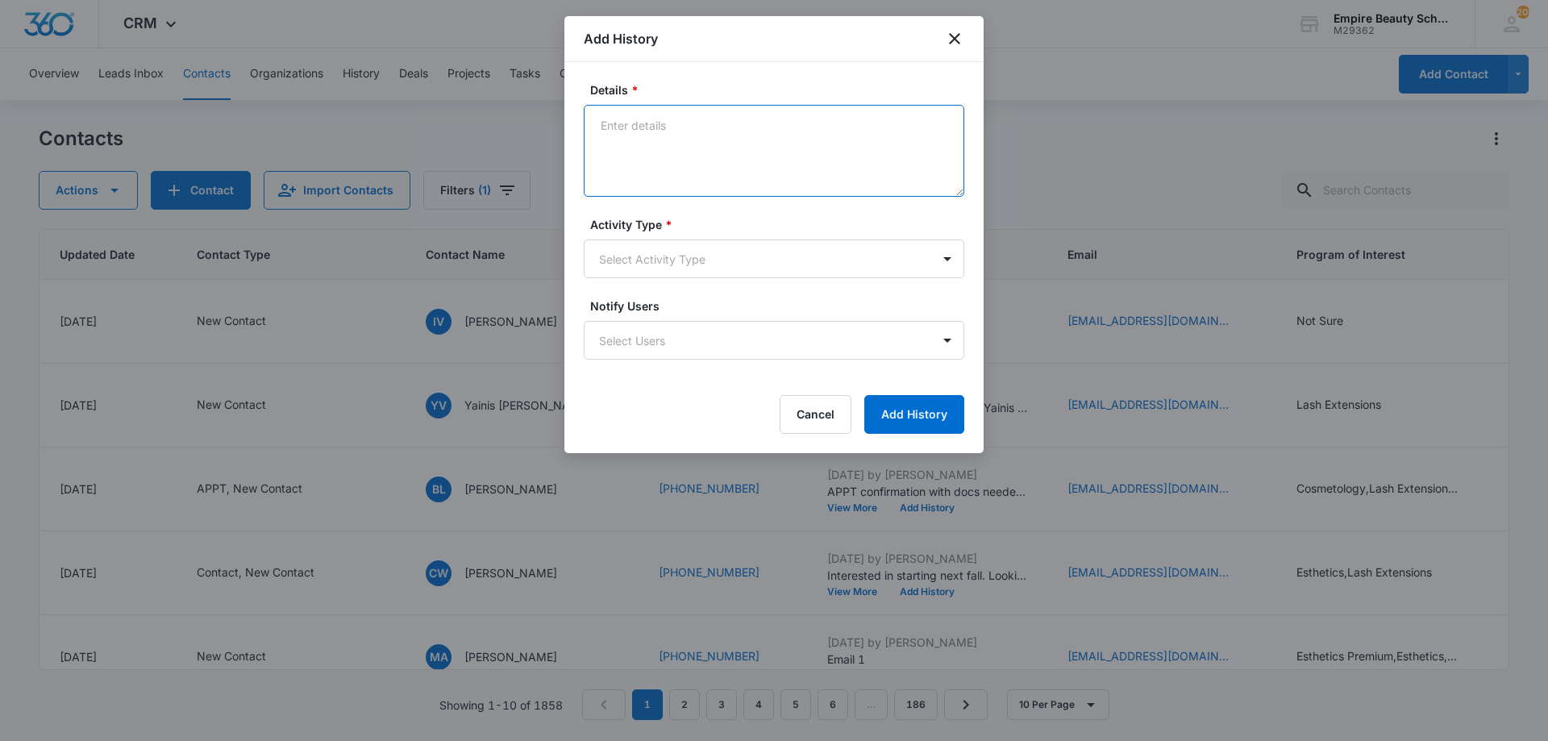
click at [696, 136] on textarea "Details *" at bounding box center [774, 151] width 381 height 92
click at [643, 186] on textarea "VM 1 - Voicemail was in Spanish" at bounding box center [774, 151] width 381 height 92
type textarea "VM 1 - Voicemail was in Spanish"
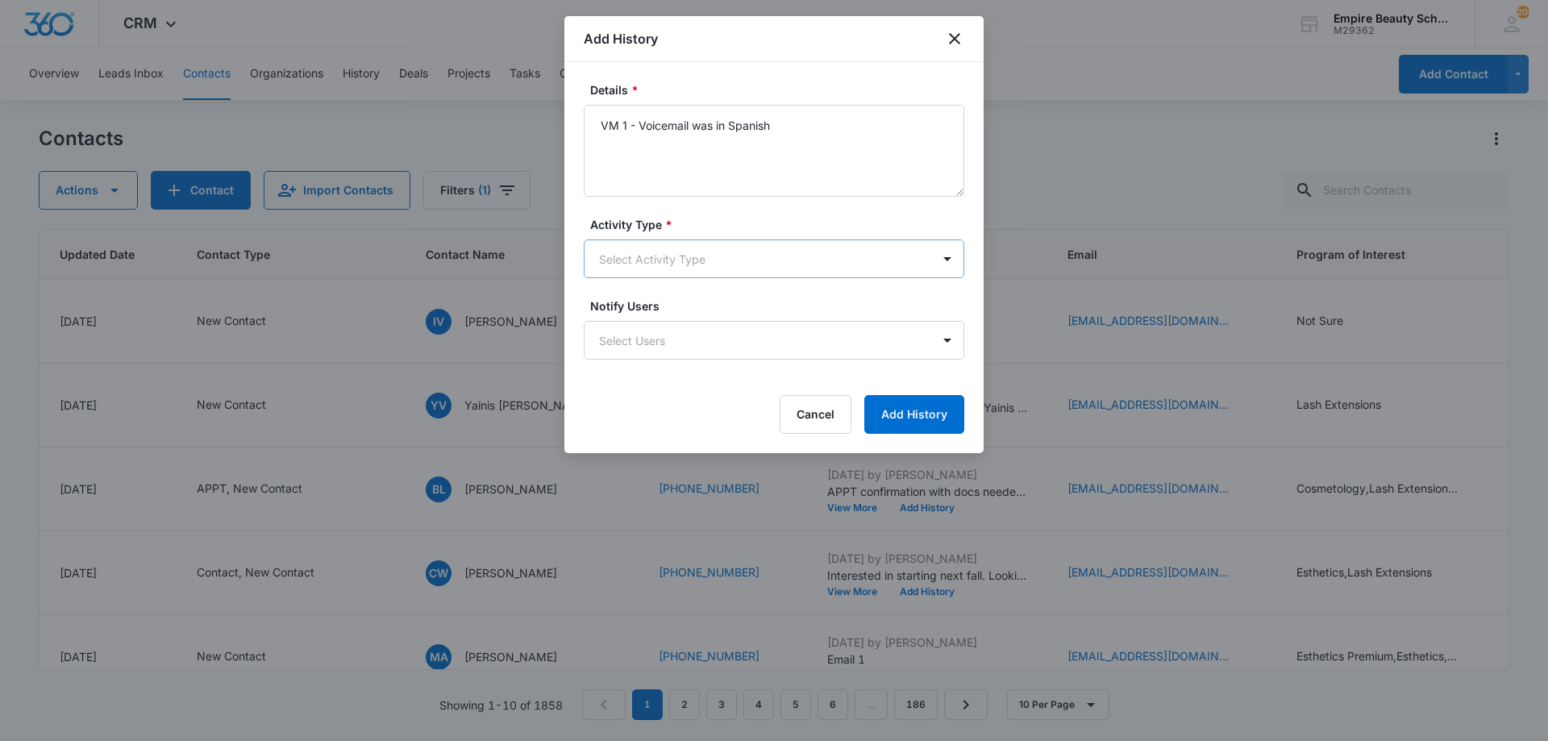
click at [639, 235] on div "Activity Type * Select Activity Type" at bounding box center [774, 247] width 381 height 62
click at [635, 259] on body "CRM Apps Forms CRM Email Shop Payments POS Files Brand Settings AI Assistant Em…" at bounding box center [774, 370] width 1548 height 741
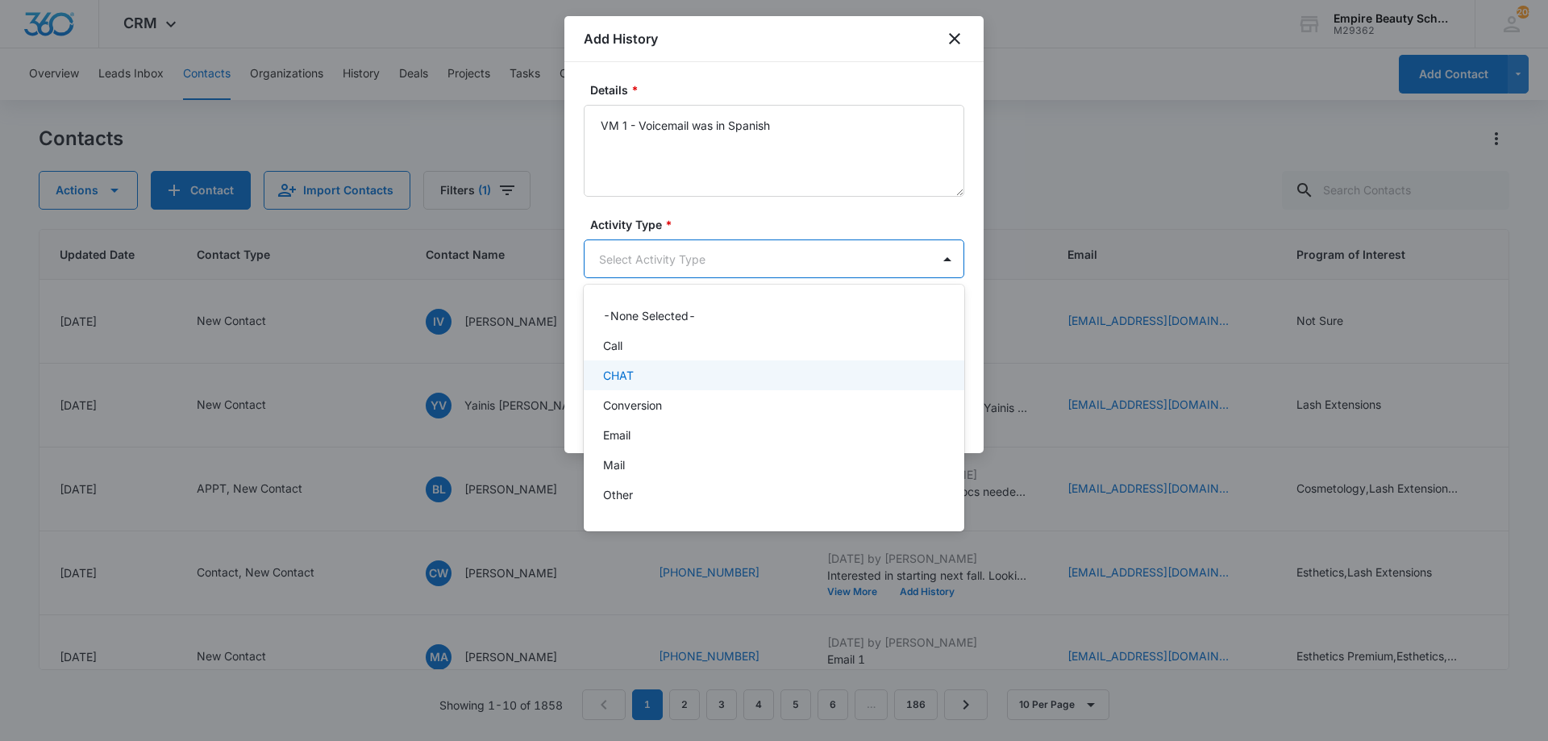
click at [642, 352] on div "Call" at bounding box center [772, 345] width 339 height 17
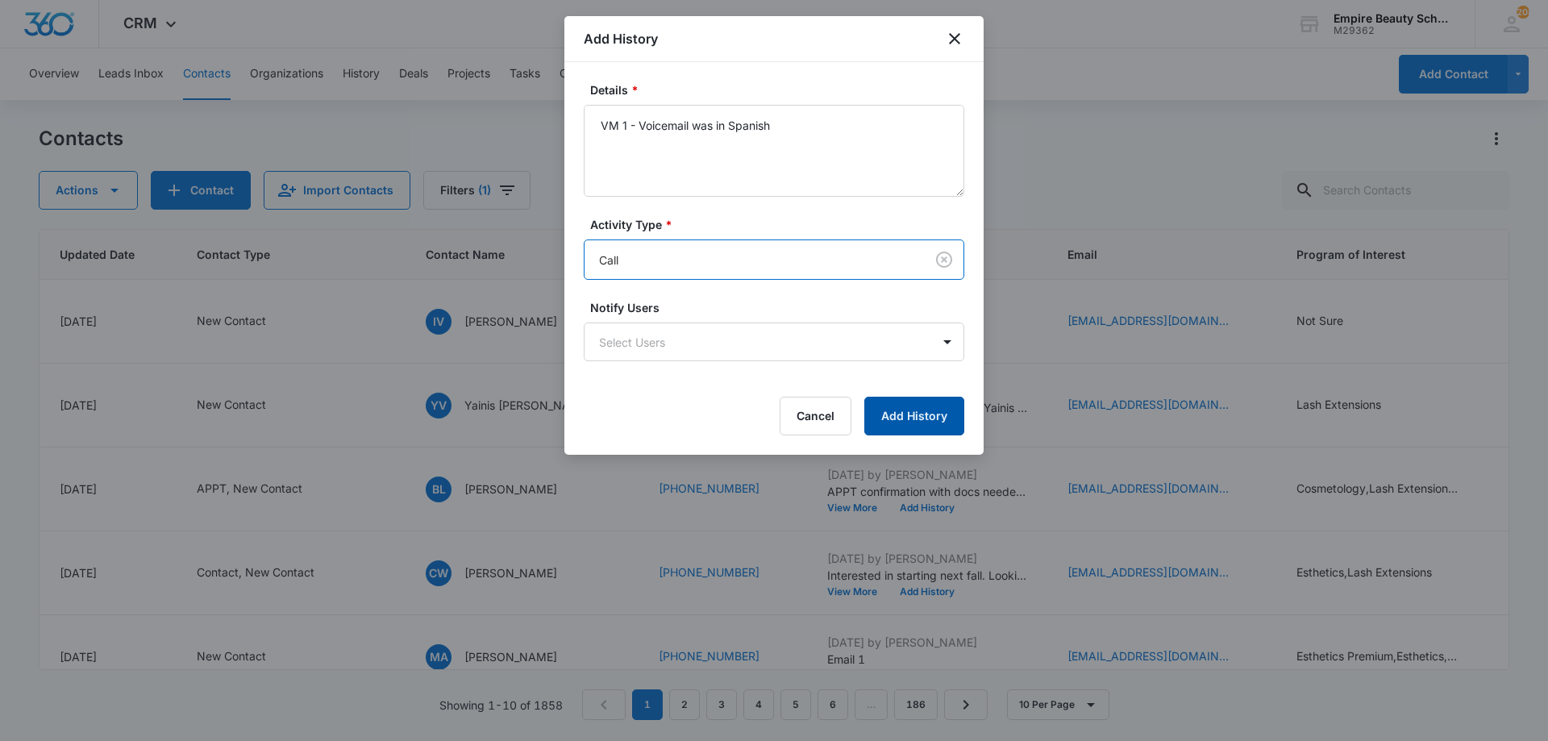
click at [943, 431] on button "Add History" at bounding box center [914, 416] width 100 height 39
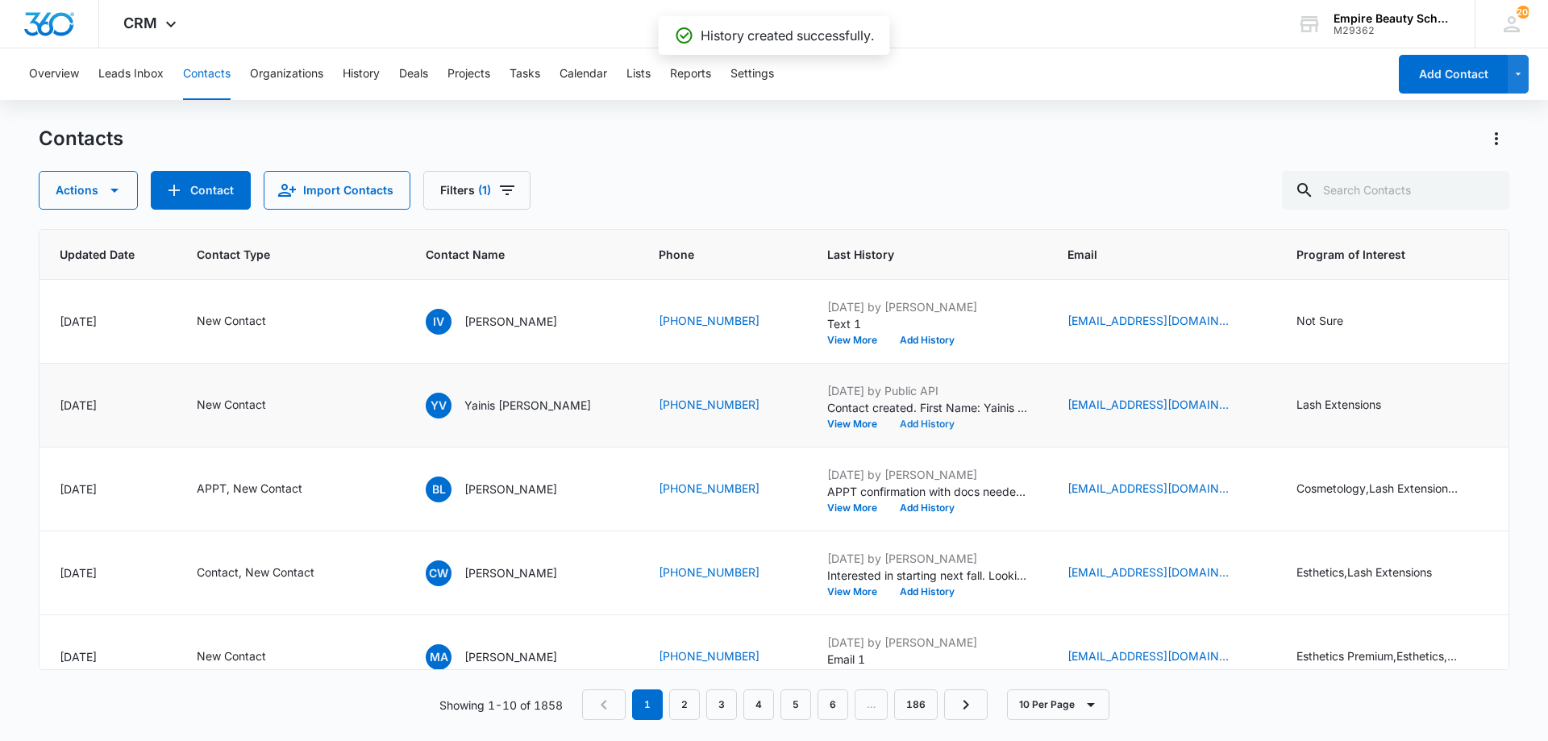
click at [927, 420] on button "Add History" at bounding box center [926, 424] width 77 height 10
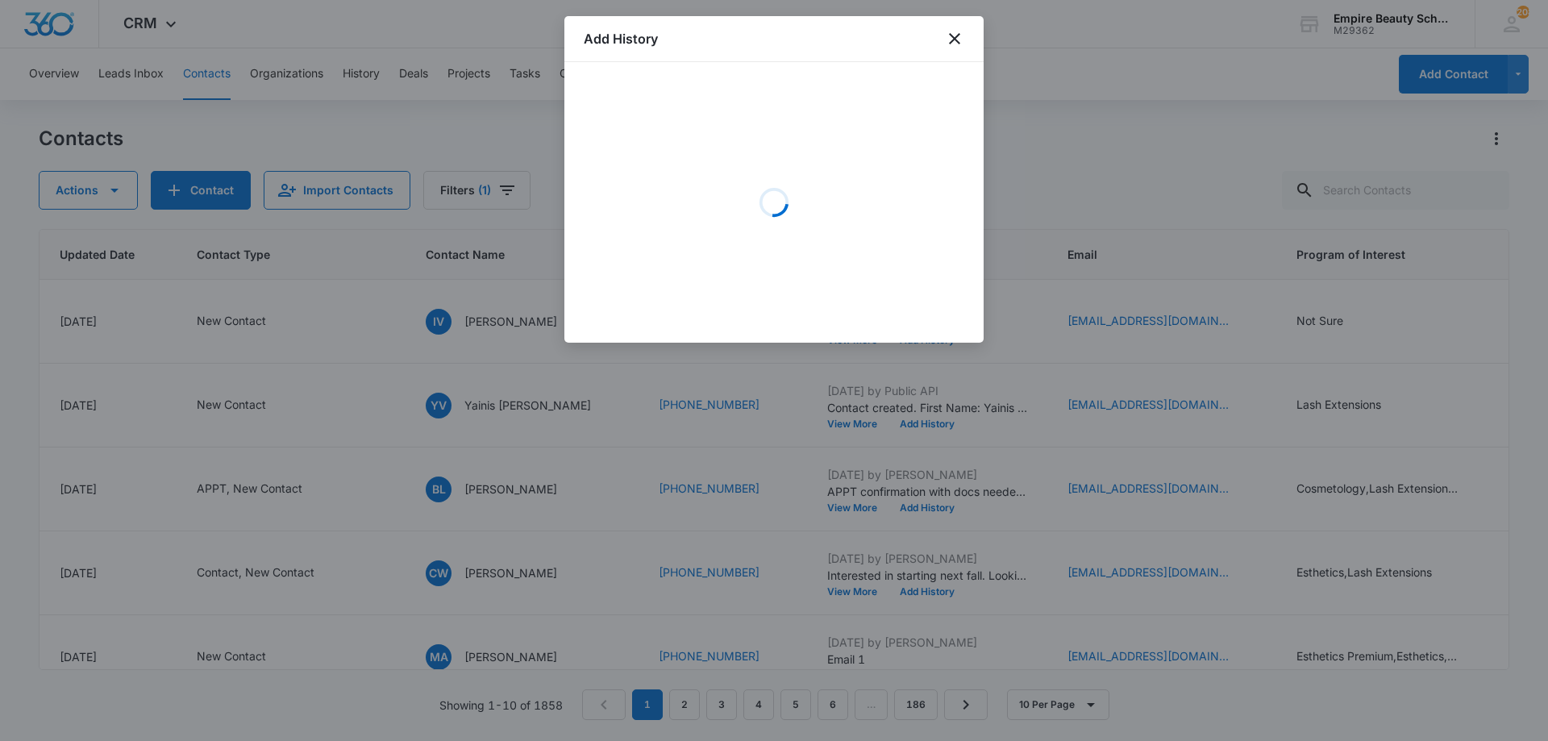
click at [680, 137] on div "Loading" at bounding box center [774, 202] width 381 height 242
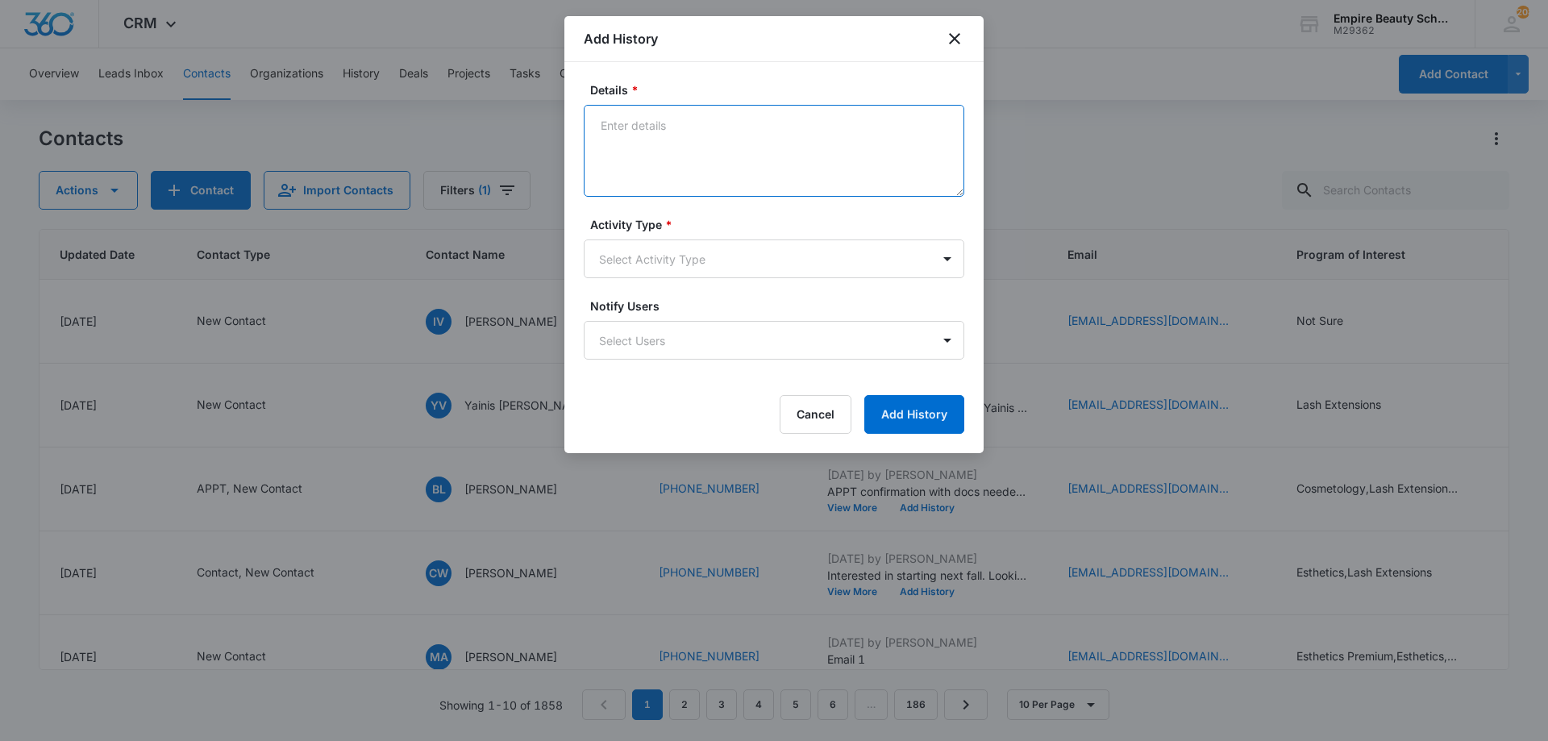
click at [686, 136] on textarea "Details *" at bounding box center [774, 151] width 381 height 92
type textarea "Text 1"
click at [647, 293] on form "Details * Text 1 Activity Type * Select Activity Type Notify Users Select Users…" at bounding box center [774, 257] width 381 height 352
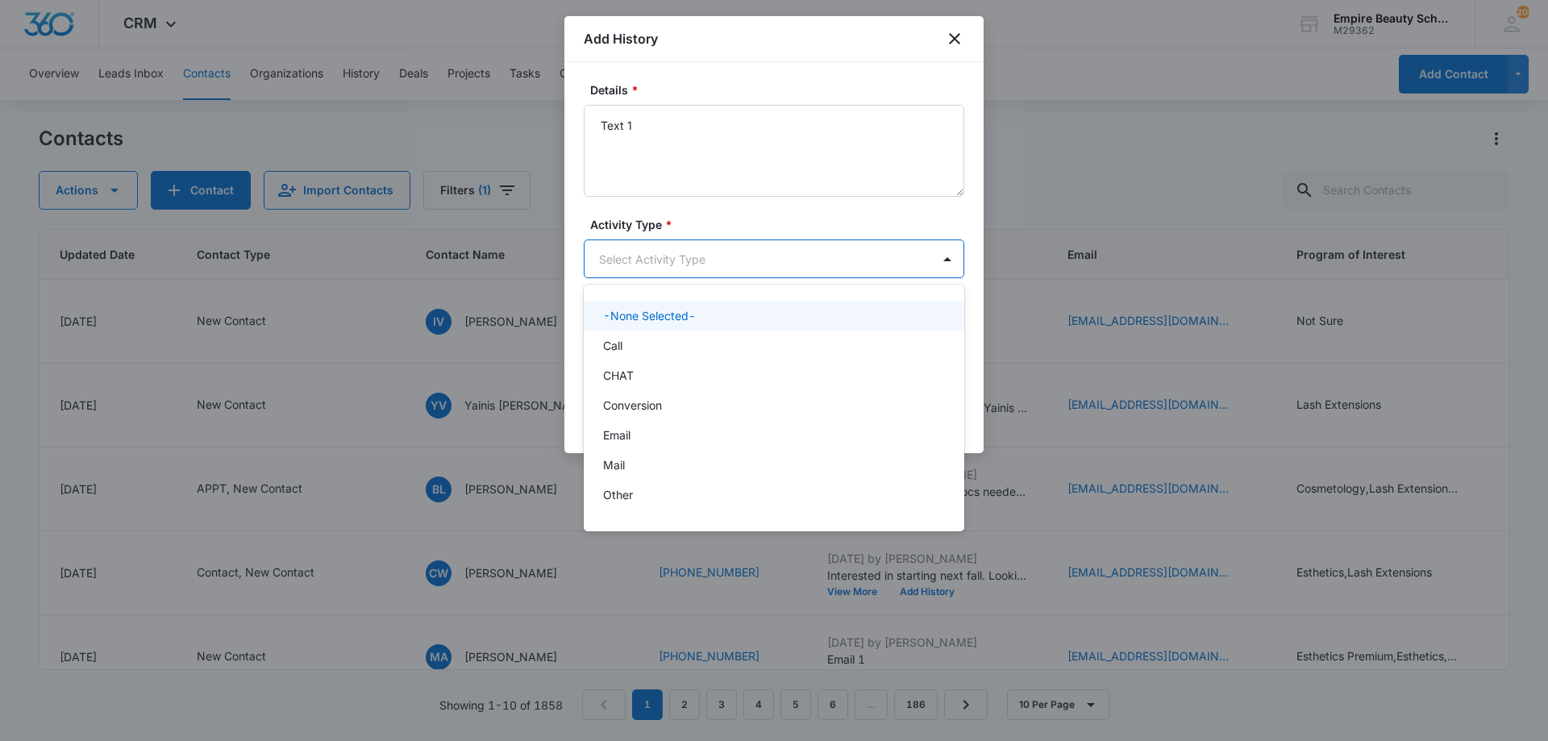
click at [640, 260] on body "CRM Apps Forms CRM Email Shop Payments POS Files Brand Settings AI Assistant Em…" at bounding box center [774, 370] width 1548 height 741
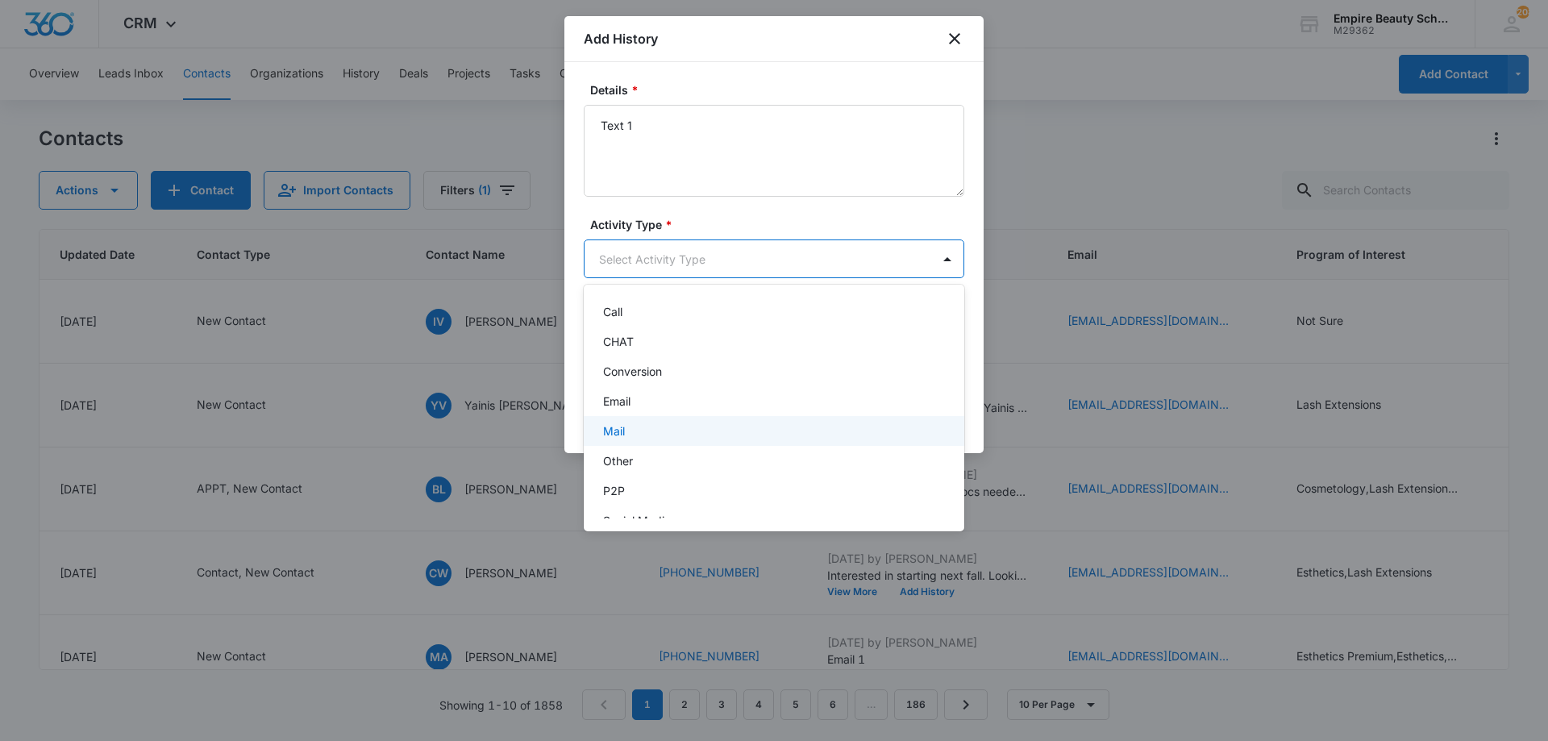
scroll to position [84, 0]
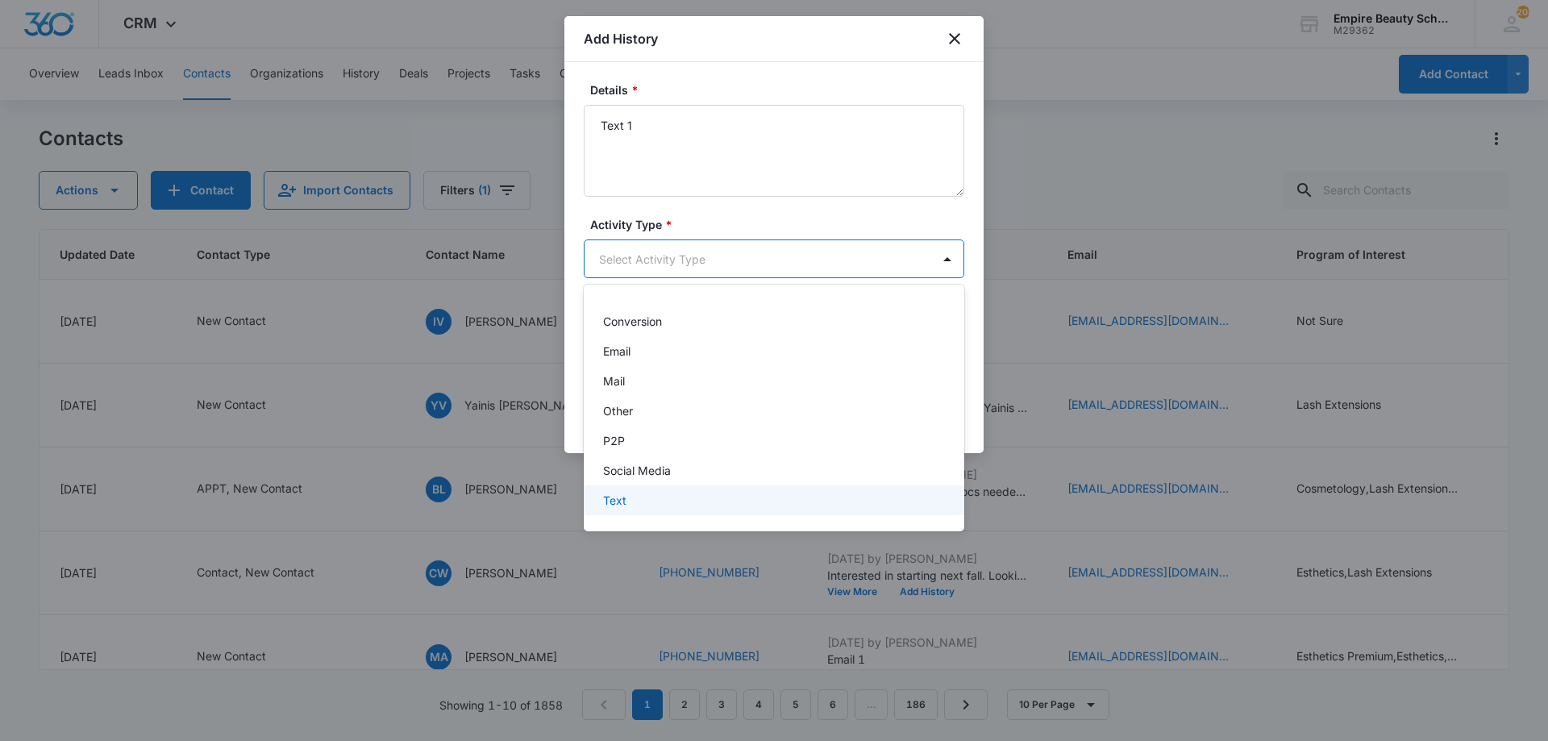
click at [643, 496] on div "Text" at bounding box center [772, 500] width 339 height 17
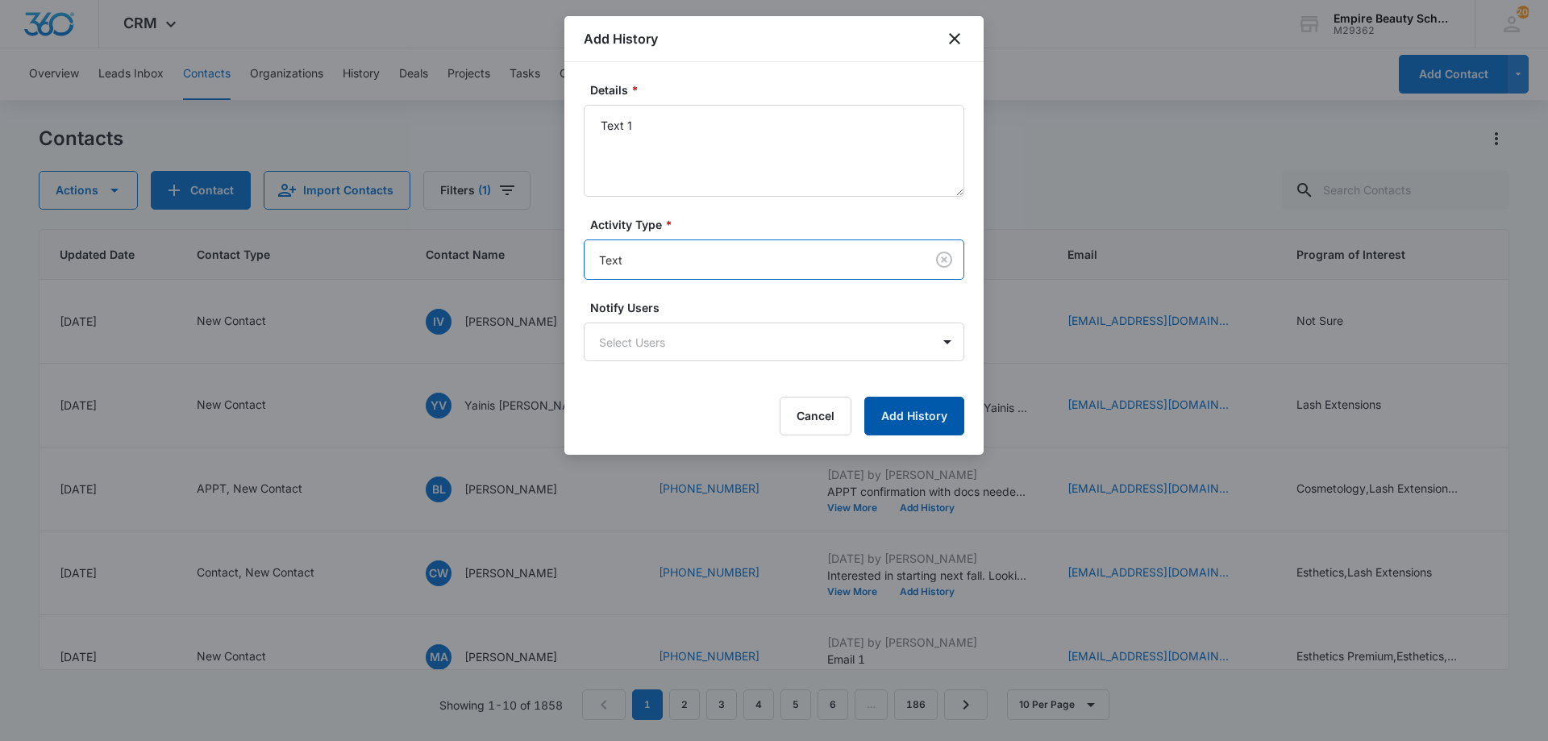
click at [895, 404] on button "Add History" at bounding box center [914, 416] width 100 height 39
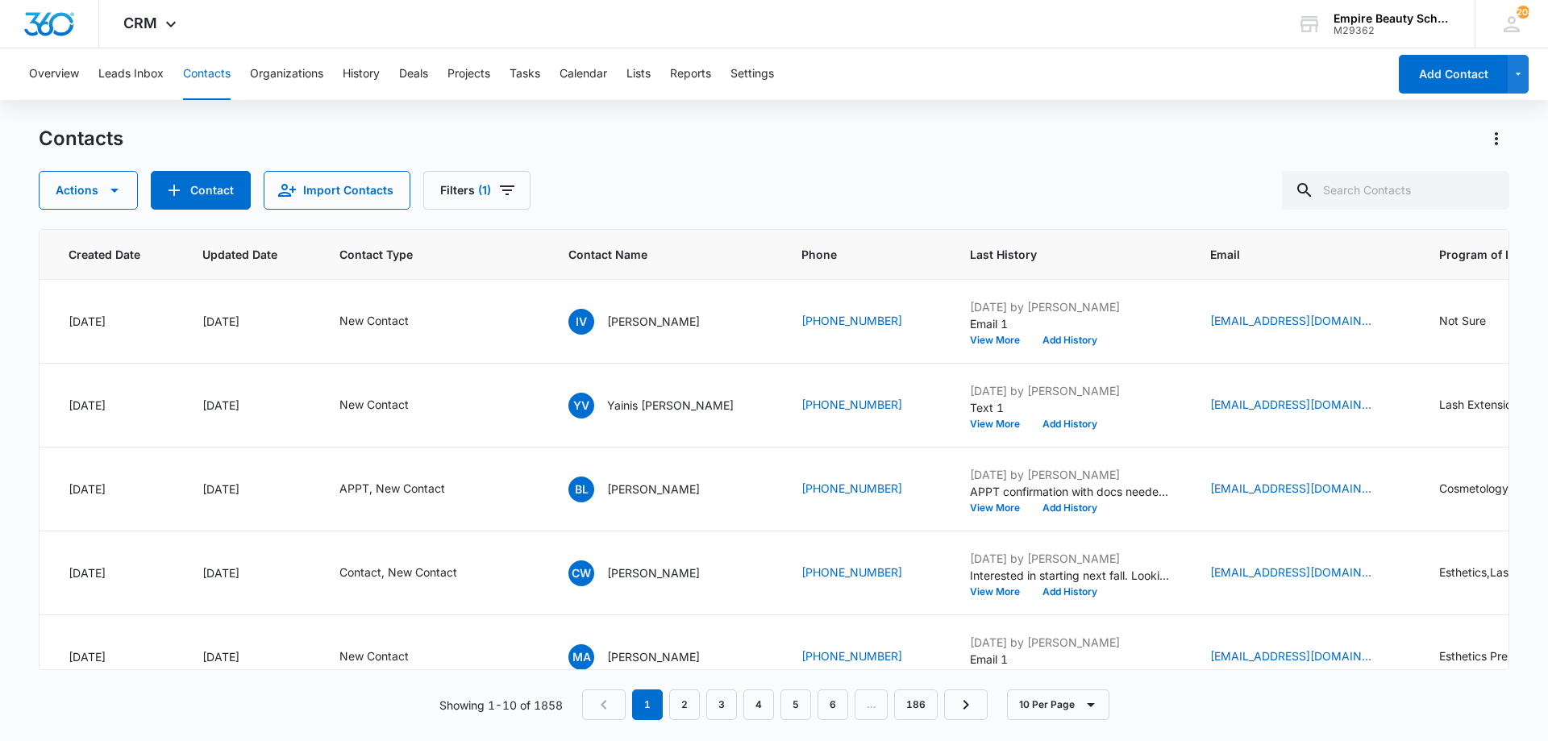
scroll to position [0, 240]
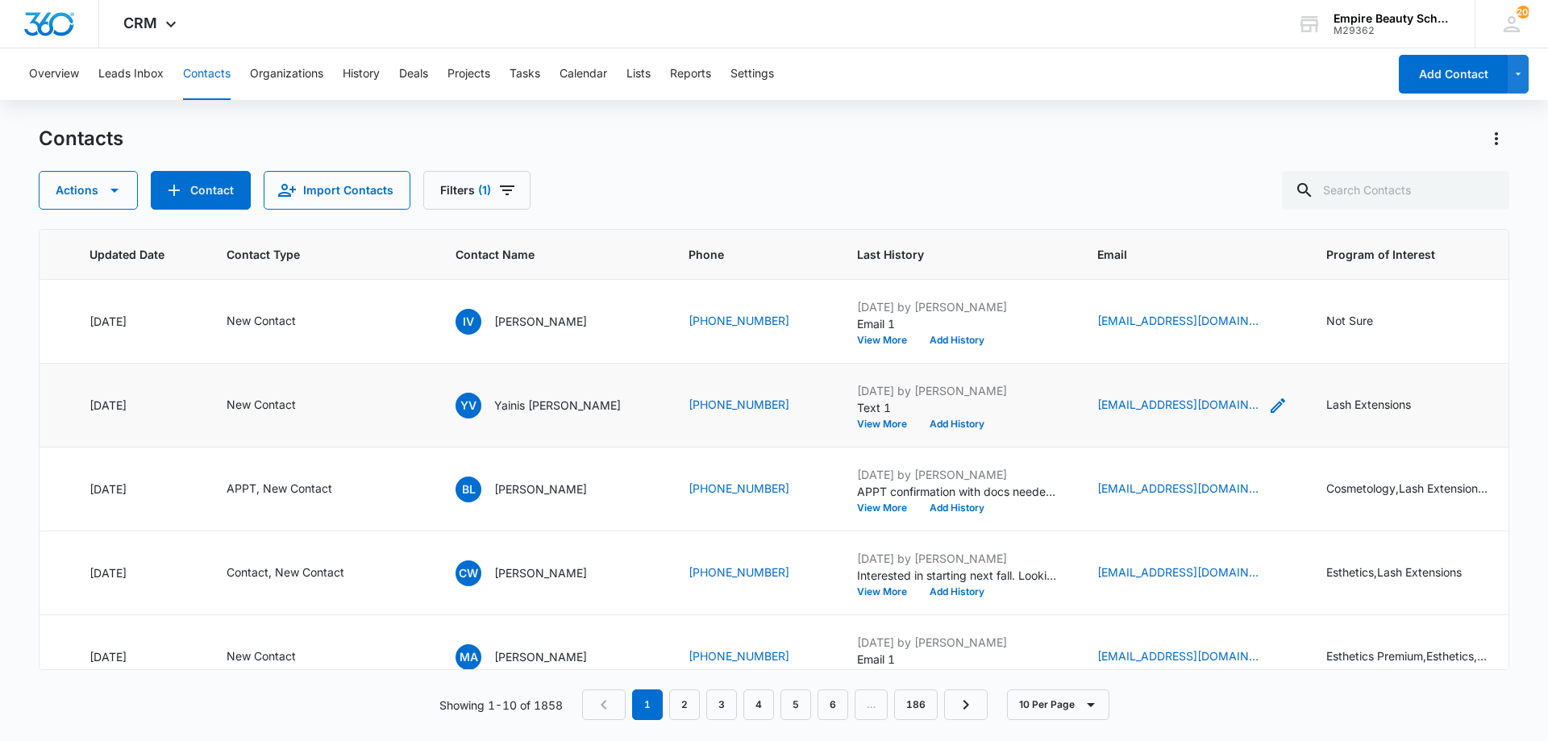
click at [1271, 402] on icon "Email - chiky_yainis@hotmail.com - Select to Edit Field" at bounding box center [1278, 405] width 15 height 15
click at [1136, 300] on input "[EMAIL_ADDRESS][DOMAIN_NAME]" at bounding box center [1167, 302] width 203 height 39
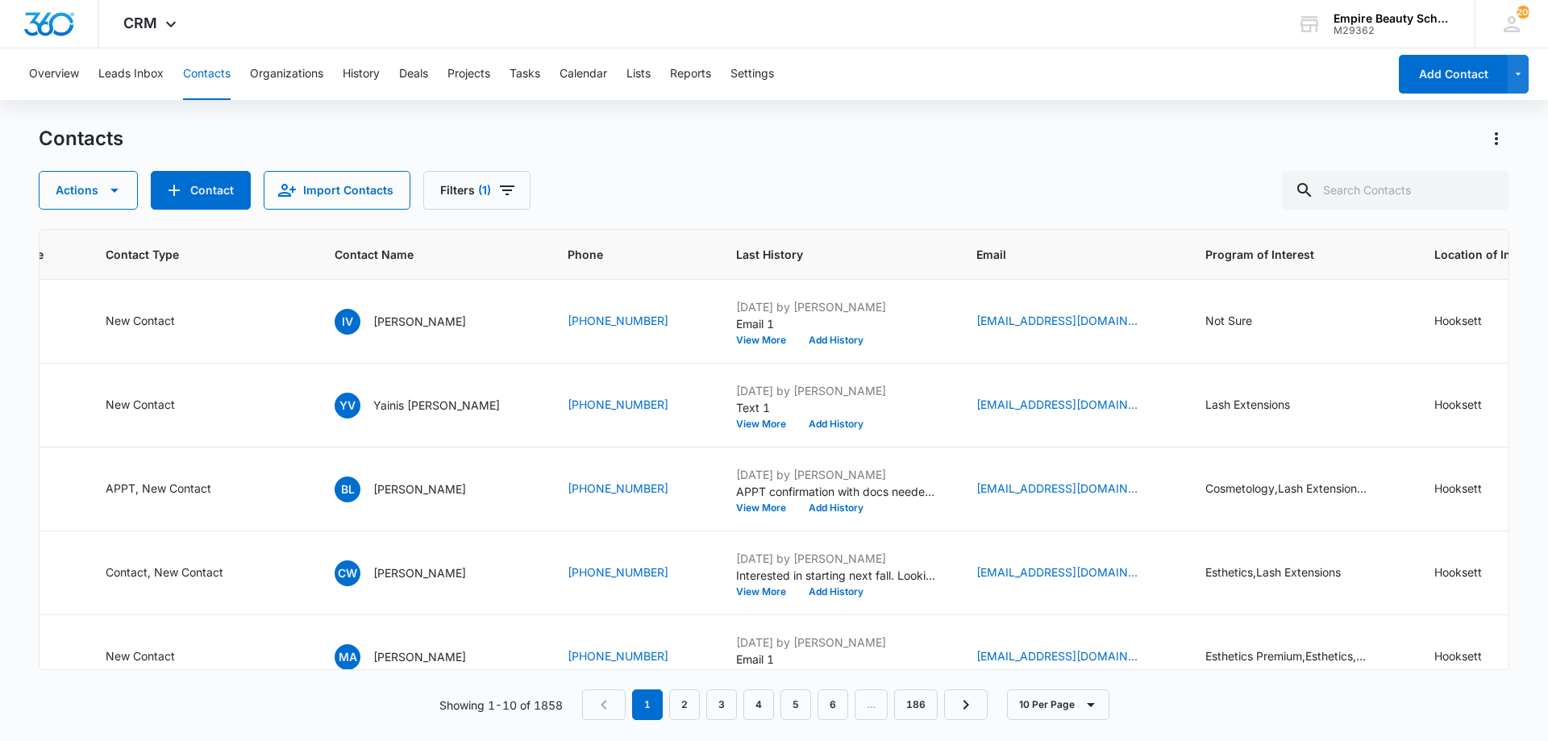
scroll to position [0, 362]
click at [818, 426] on button "Add History" at bounding box center [835, 424] width 77 height 10
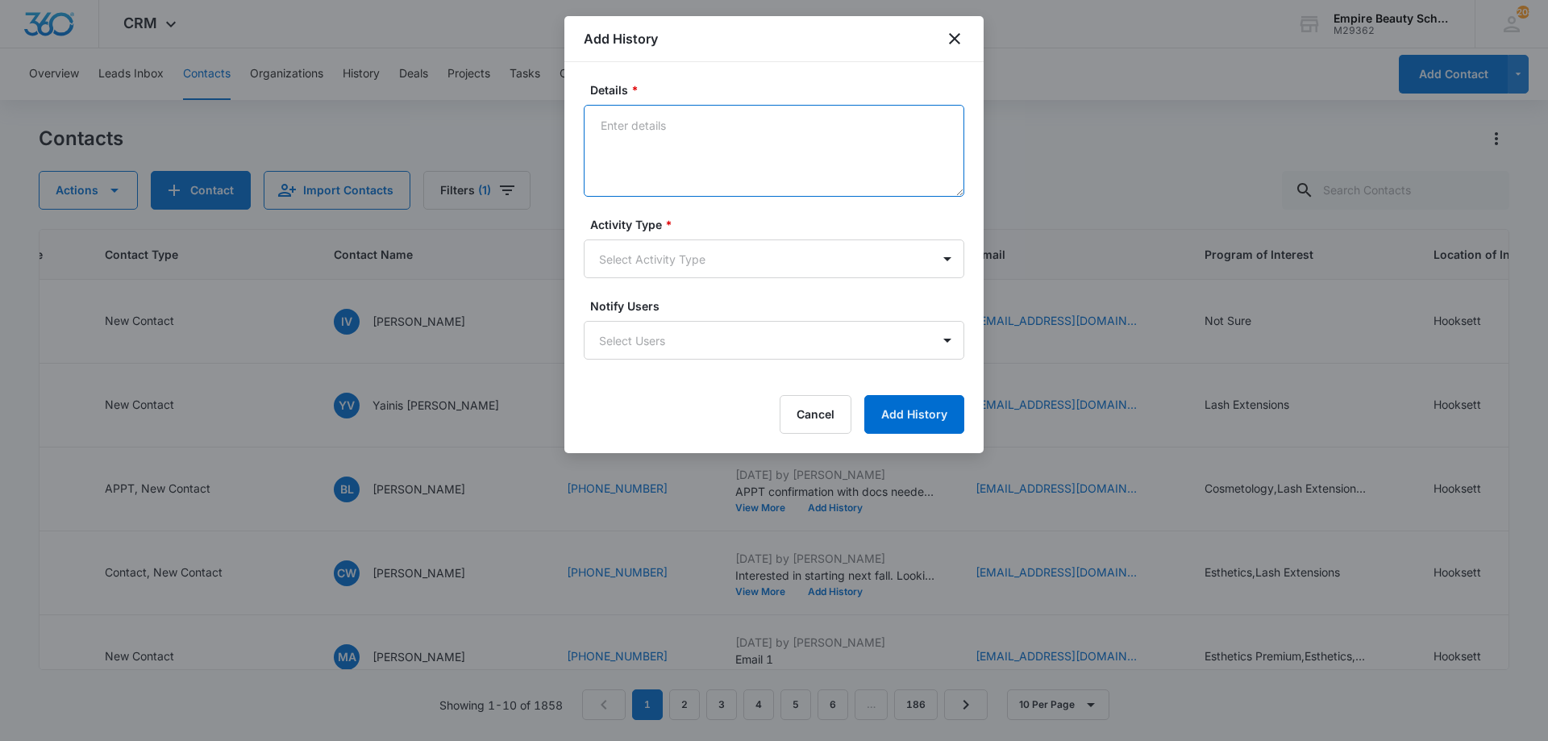
click at [668, 175] on textarea "Details *" at bounding box center [774, 151] width 381 height 92
type textarea "Email 1"
click at [655, 250] on body "CRM Apps Forms CRM Email Shop Payments POS Files Brand Settings AI Assistant Em…" at bounding box center [774, 370] width 1548 height 741
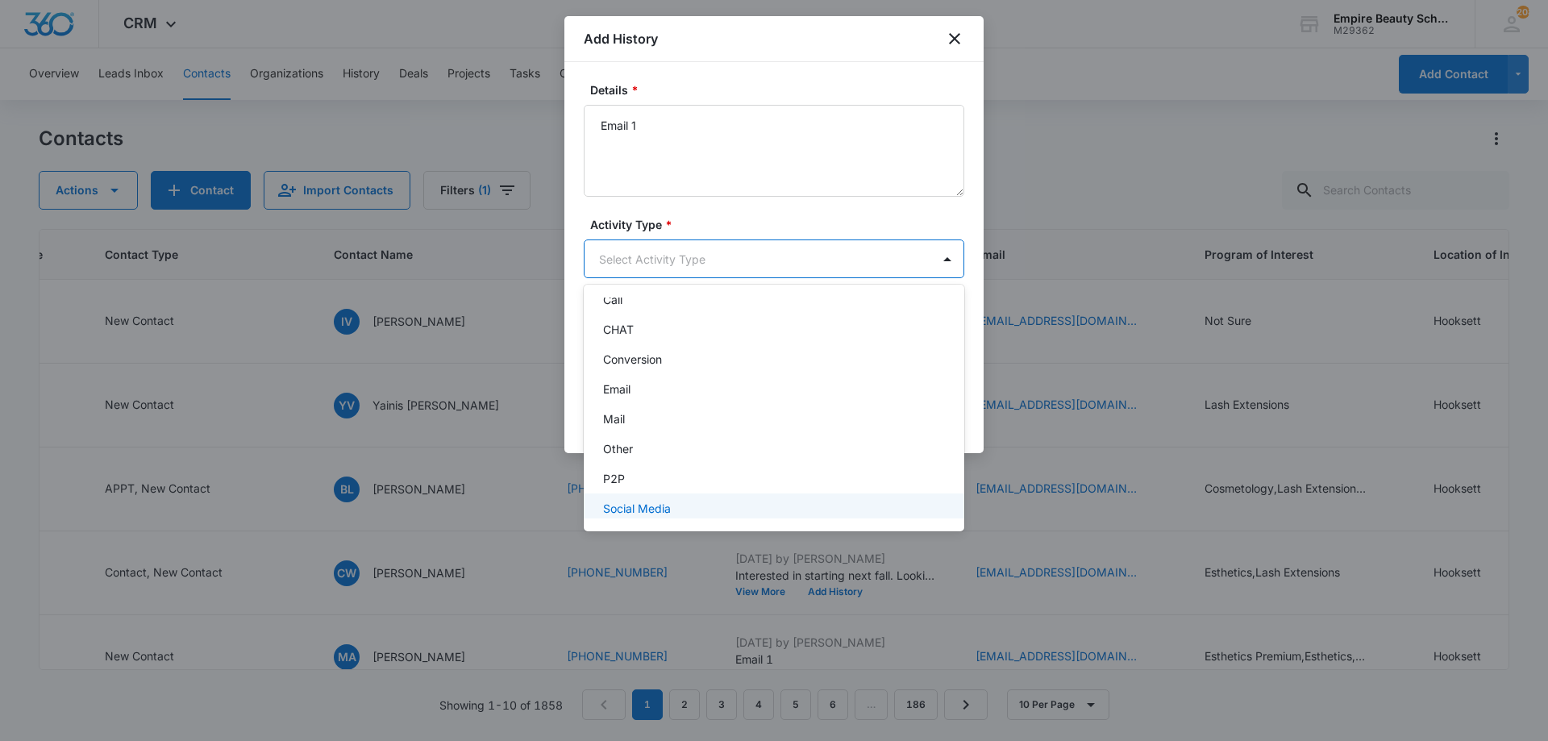
scroll to position [84, 0]
click at [630, 499] on div "Text" at bounding box center [772, 500] width 339 height 17
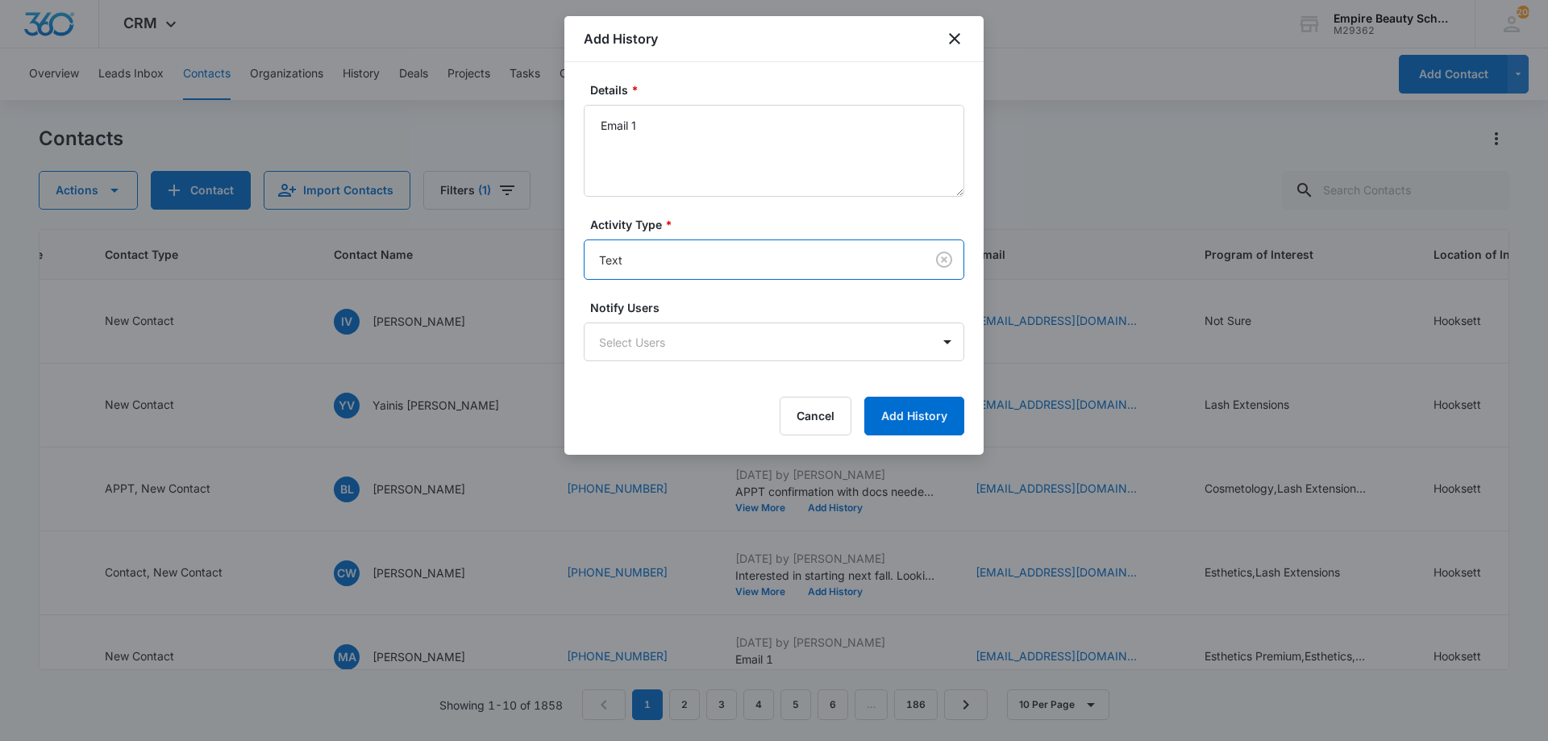
click at [671, 263] on body "CRM Apps Forms CRM Email Shop Payments POS Files Brand Settings AI Assistant Em…" at bounding box center [774, 370] width 1548 height 741
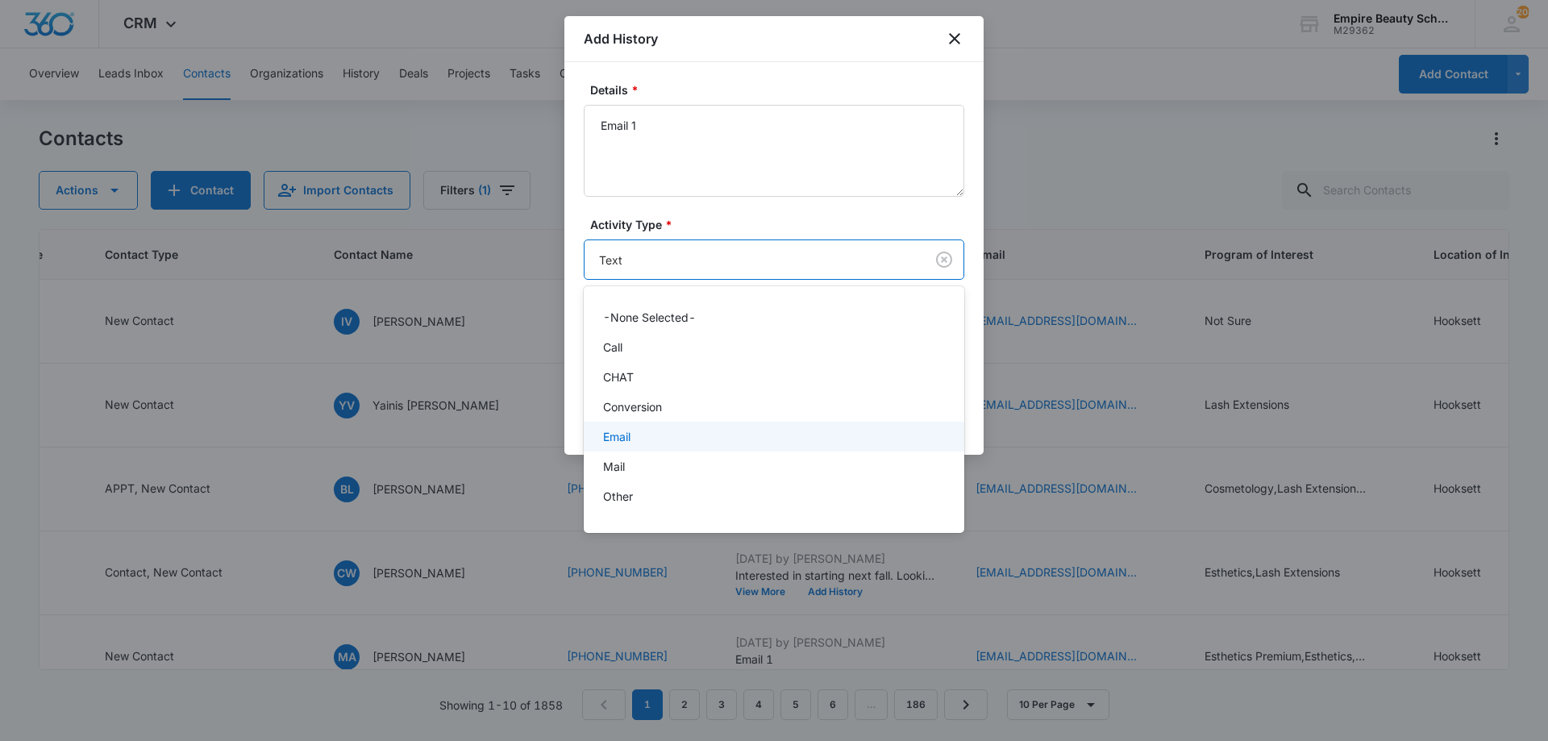
click at [624, 431] on p "Email" at bounding box center [616, 436] width 27 height 17
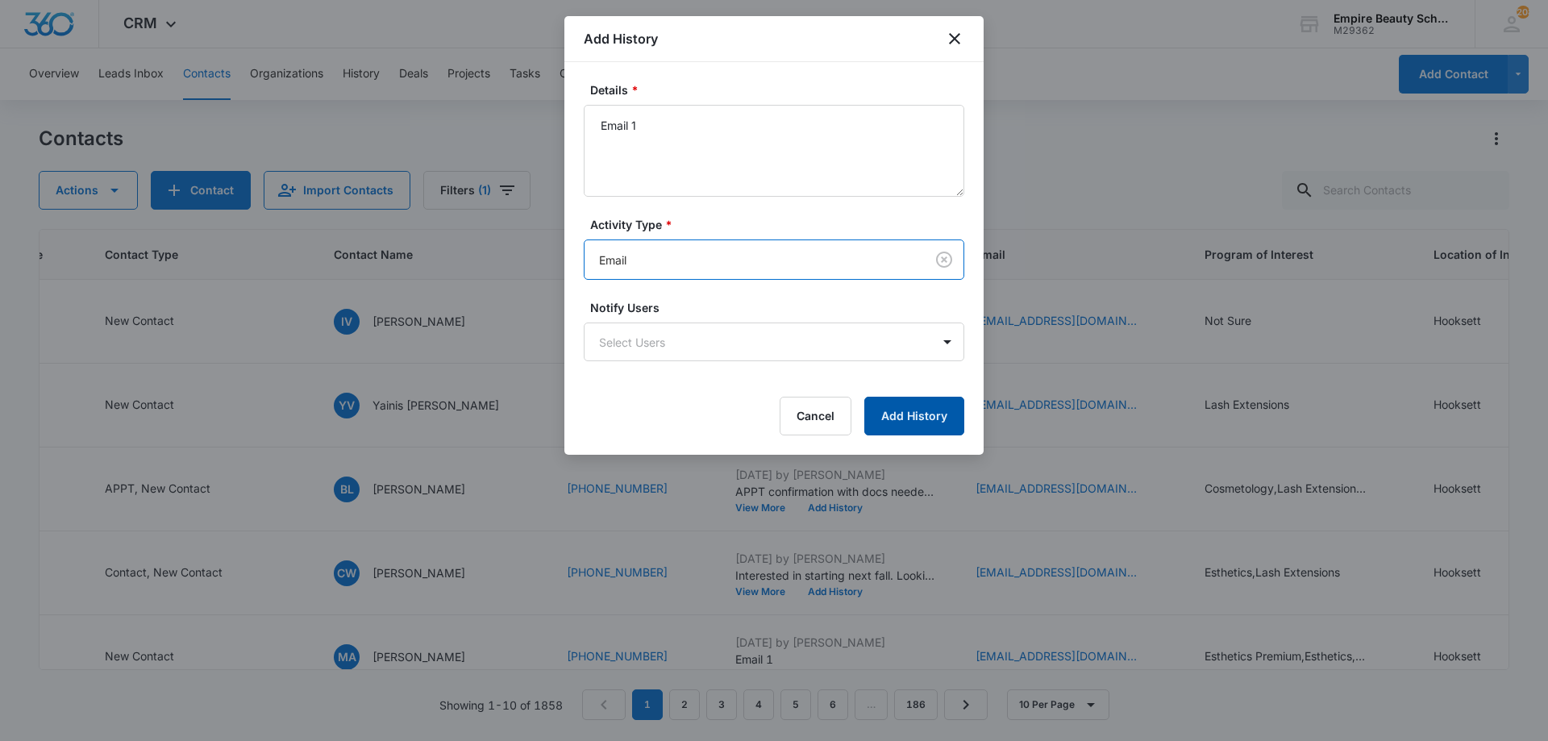
click at [922, 425] on button "Add History" at bounding box center [914, 416] width 100 height 39
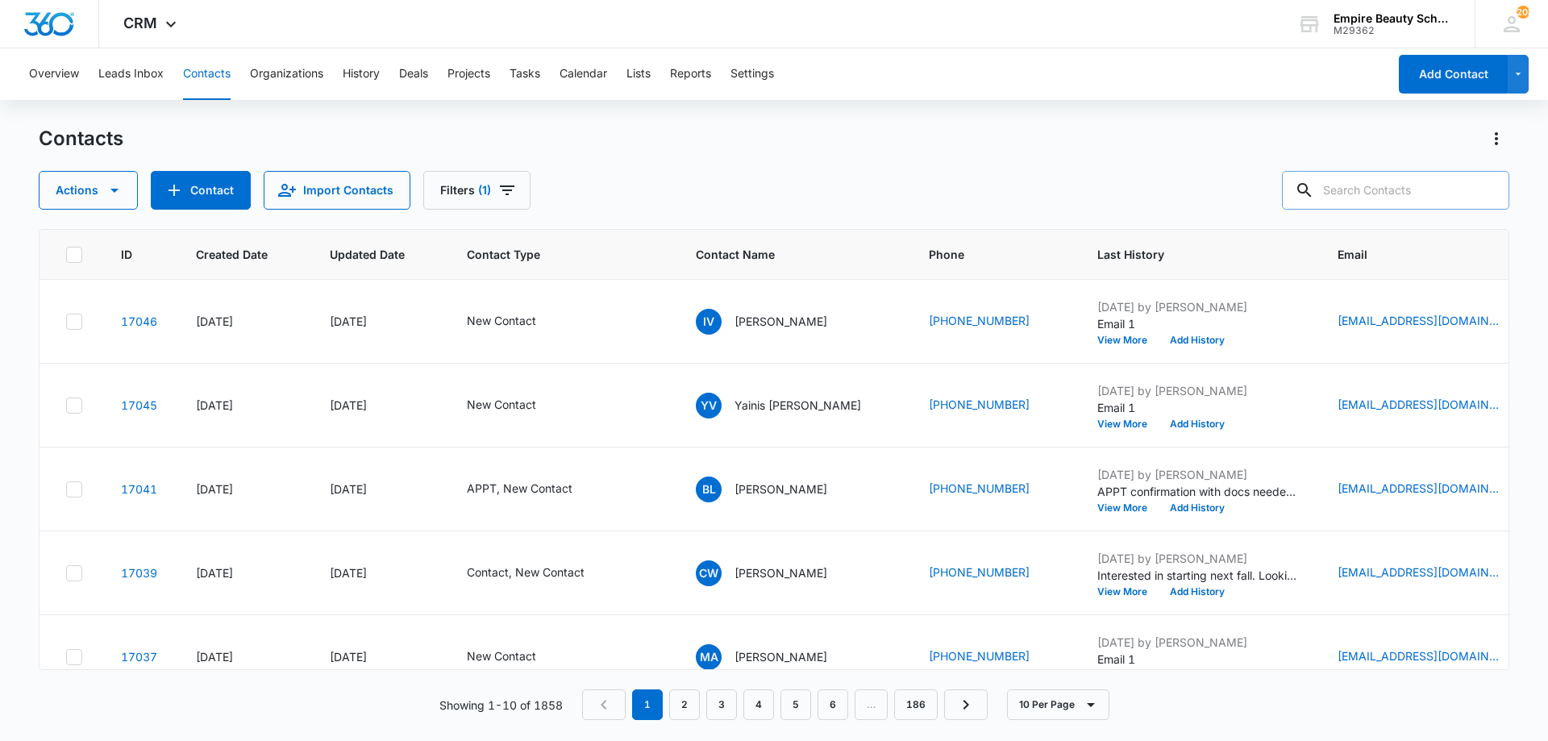
click at [1384, 187] on input "text" at bounding box center [1395, 190] width 227 height 39
type input "3456"
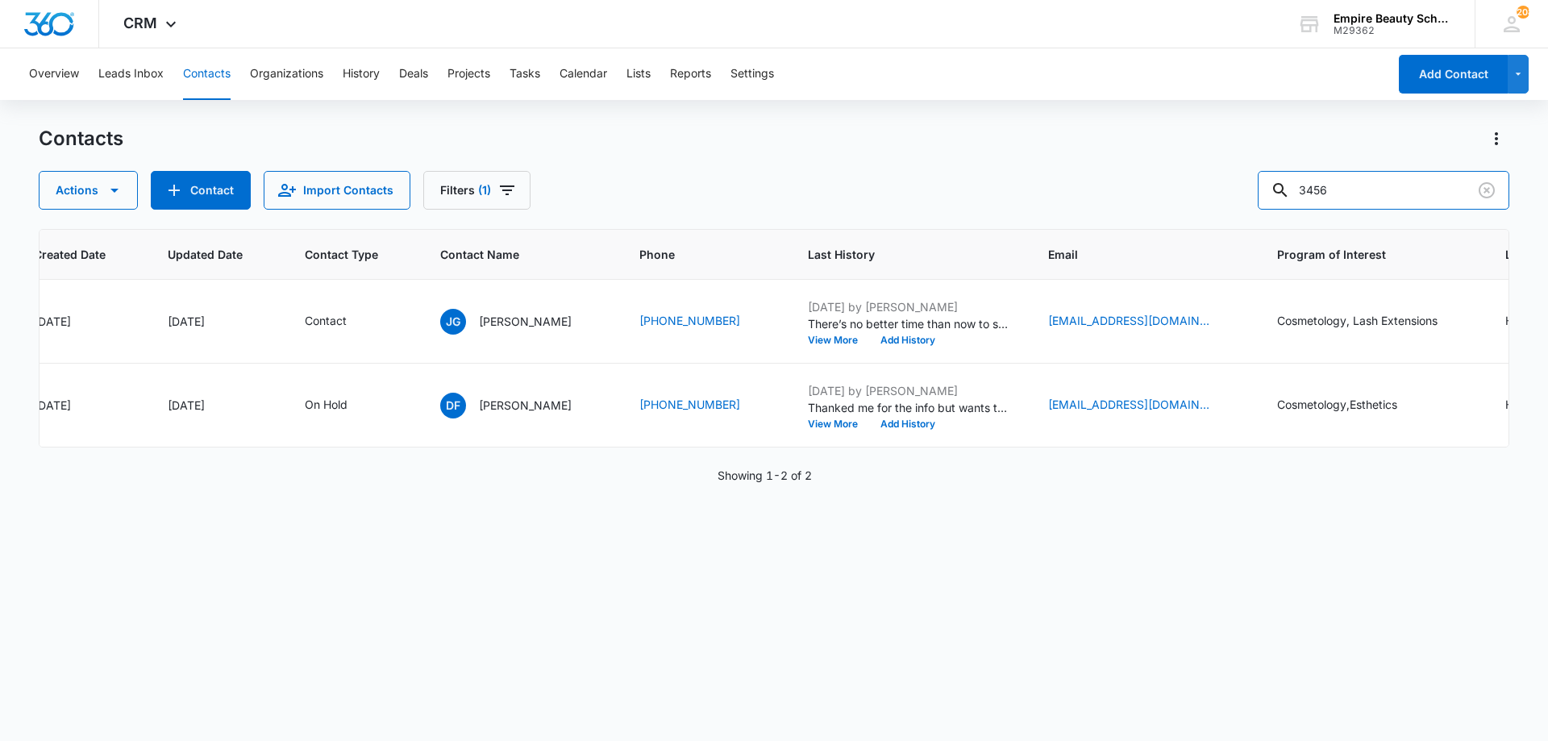
scroll to position [0, 181]
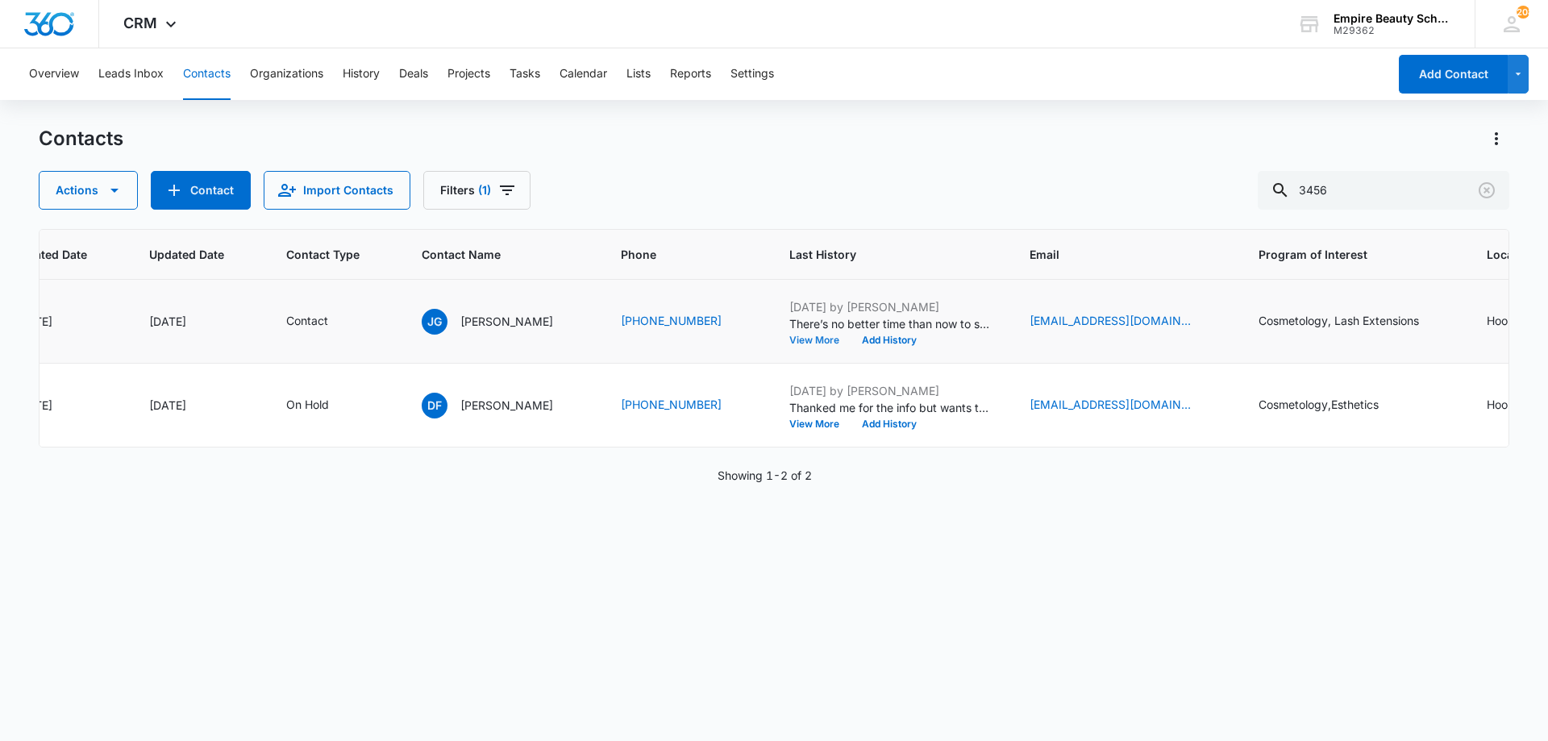
click at [791, 337] on button "View More" at bounding box center [819, 340] width 61 height 10
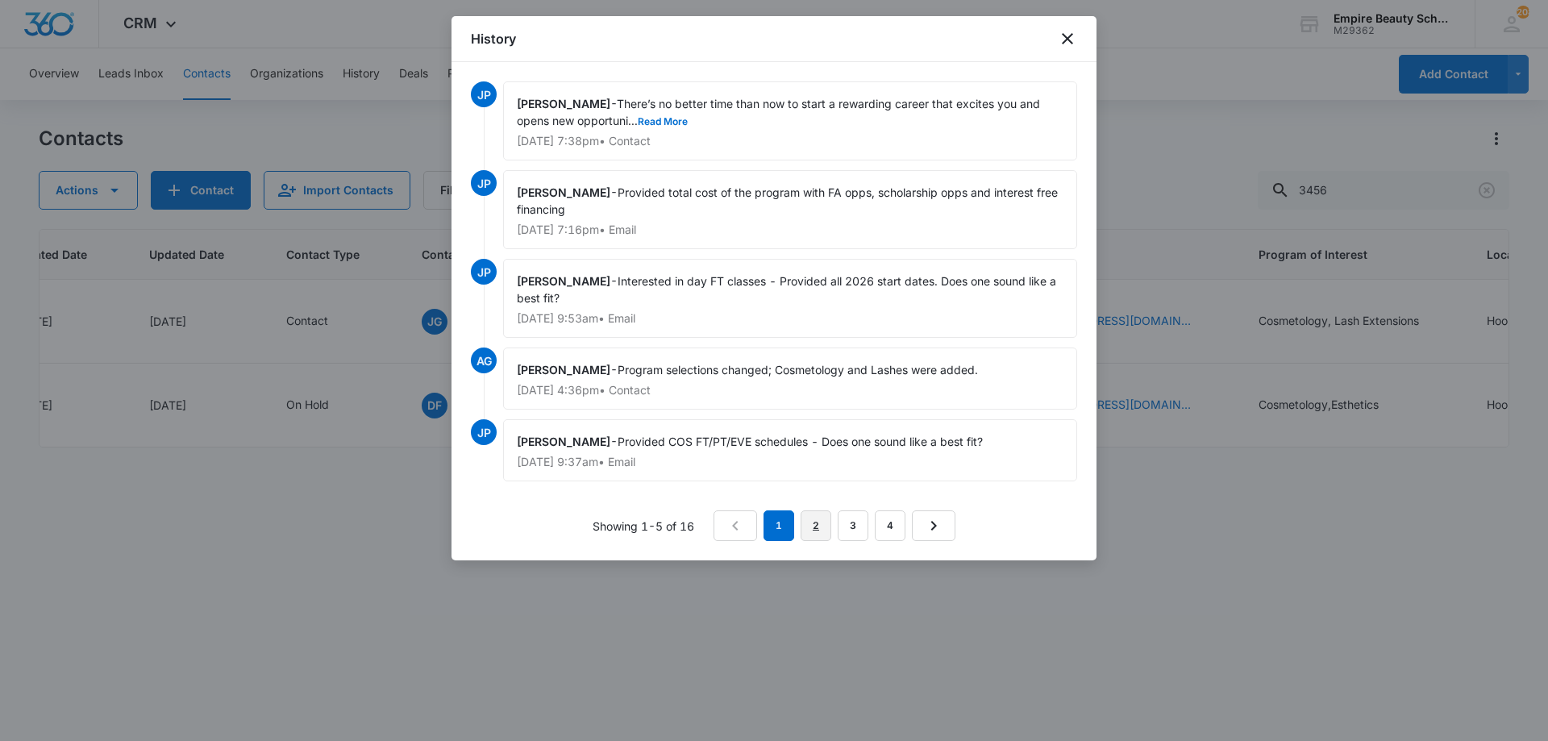
click at [805, 526] on link "2" at bounding box center [816, 525] width 31 height 31
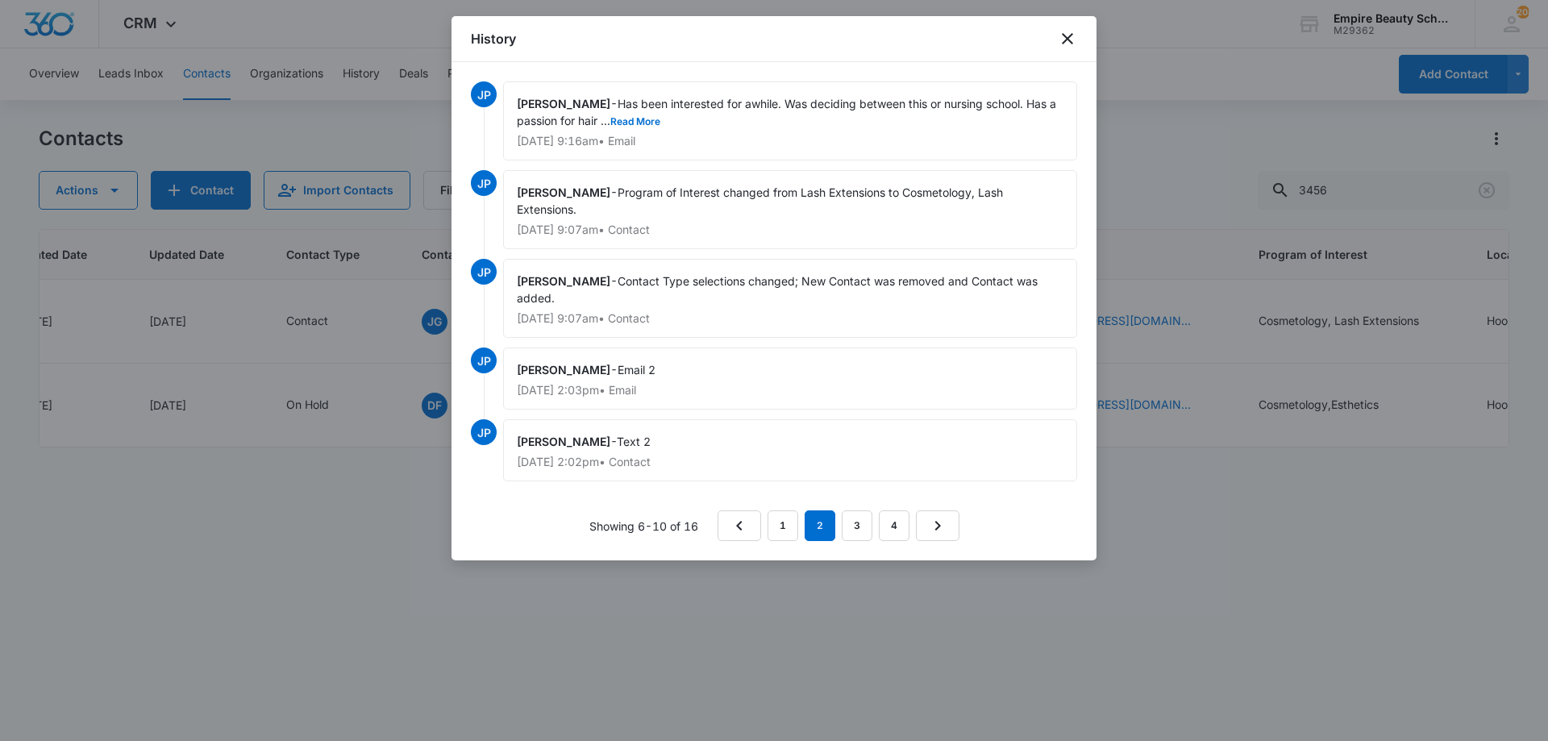
click at [647, 133] on div "[PERSON_NAME] - Has been interested for awhile. Was deciding between this or nu…" at bounding box center [790, 120] width 574 height 79
click at [646, 123] on button "Read More" at bounding box center [635, 122] width 50 height 10
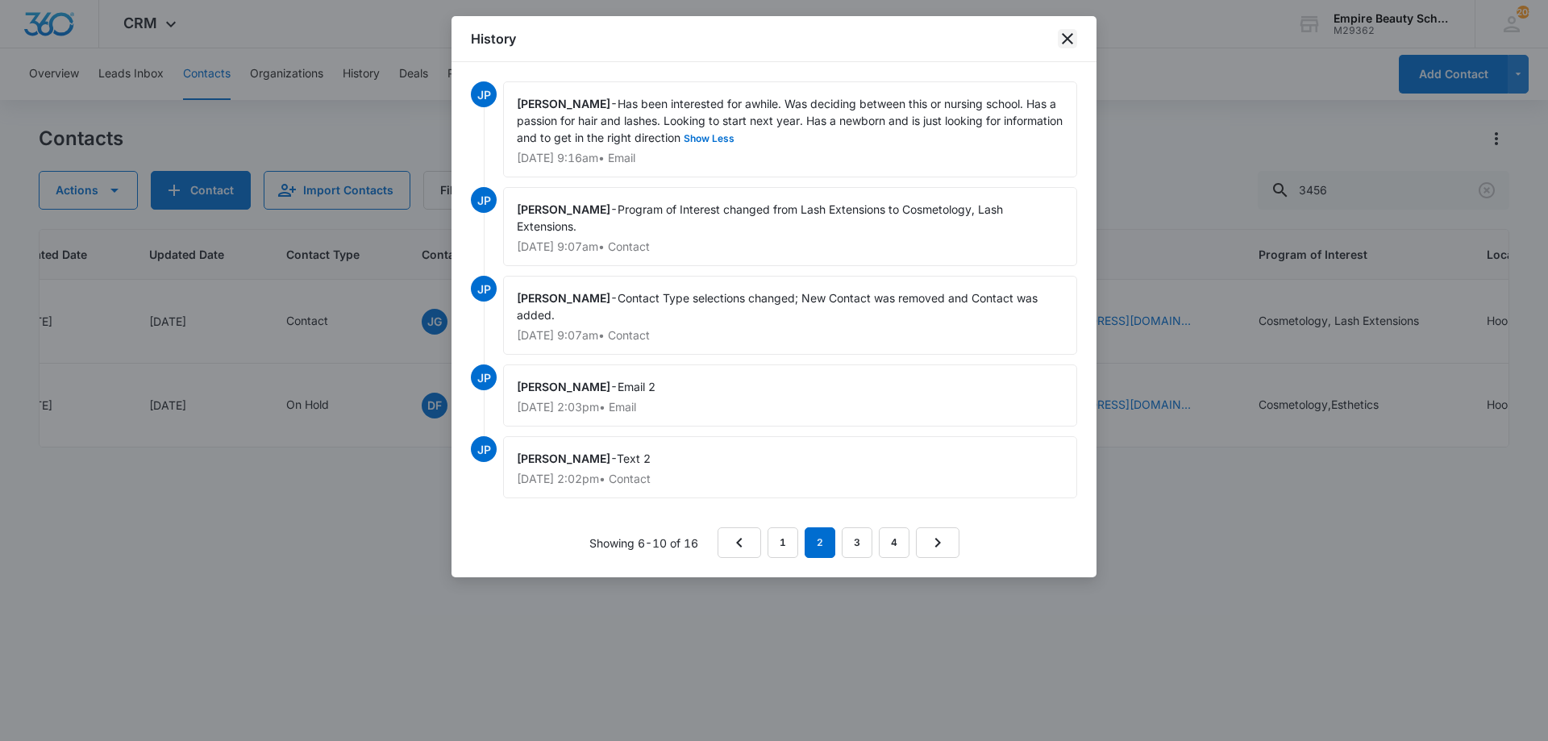
click at [1064, 43] on icon "close" at bounding box center [1067, 38] width 11 height 11
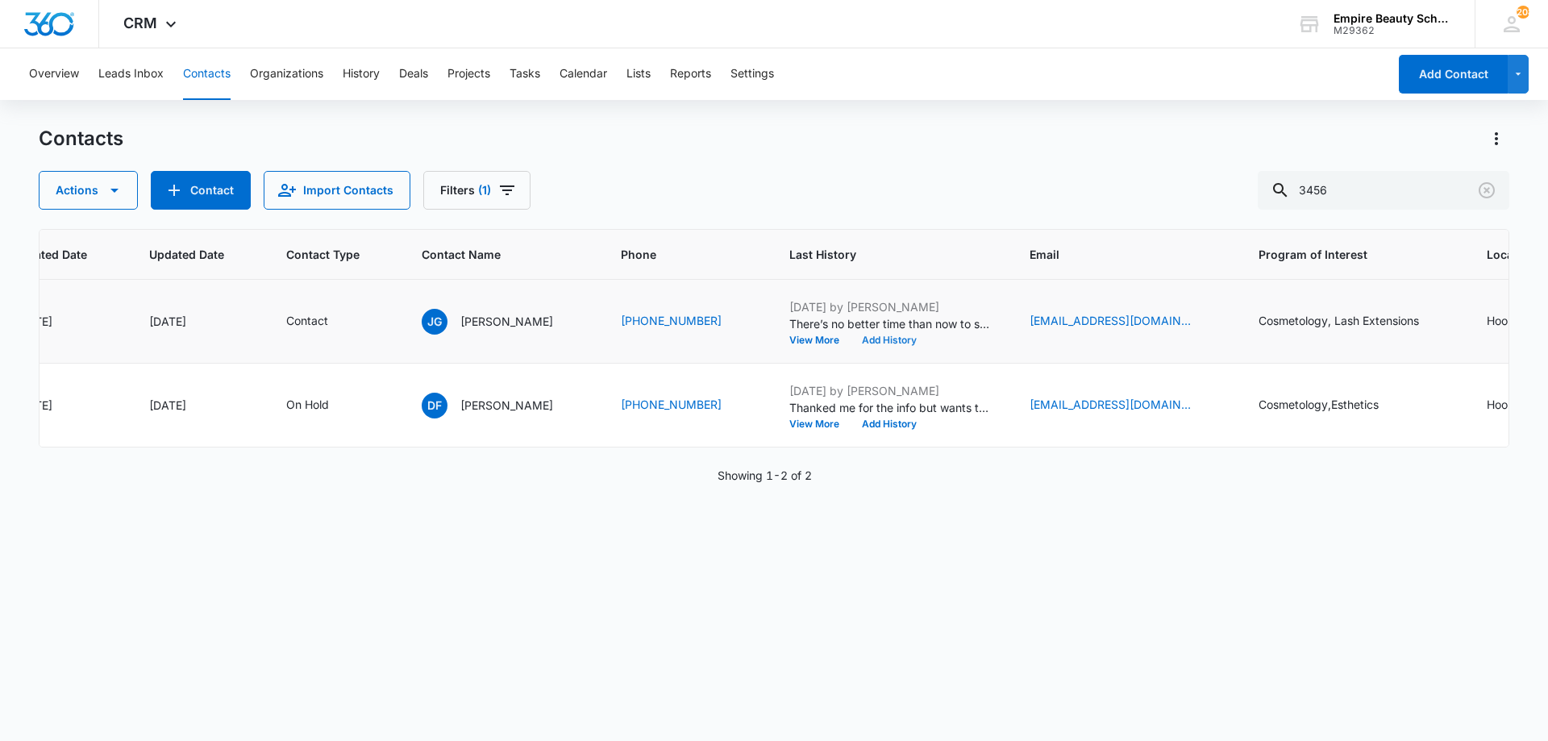
click at [868, 343] on button "Add History" at bounding box center [889, 340] width 77 height 10
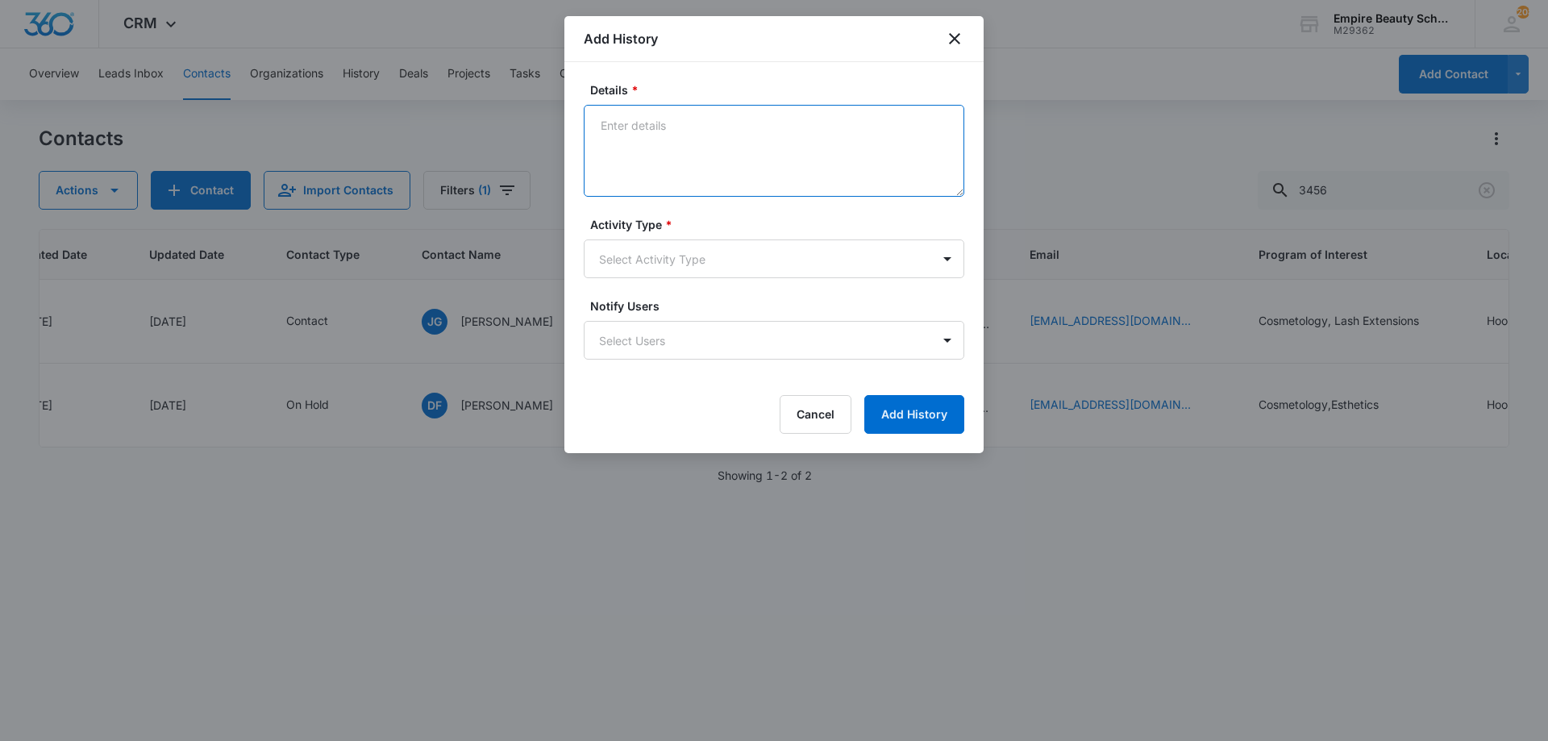
click at [796, 151] on textarea "Details *" at bounding box center [774, 151] width 381 height 92
click at [767, 124] on textarea "Details *" at bounding box center [774, 151] width 381 height 92
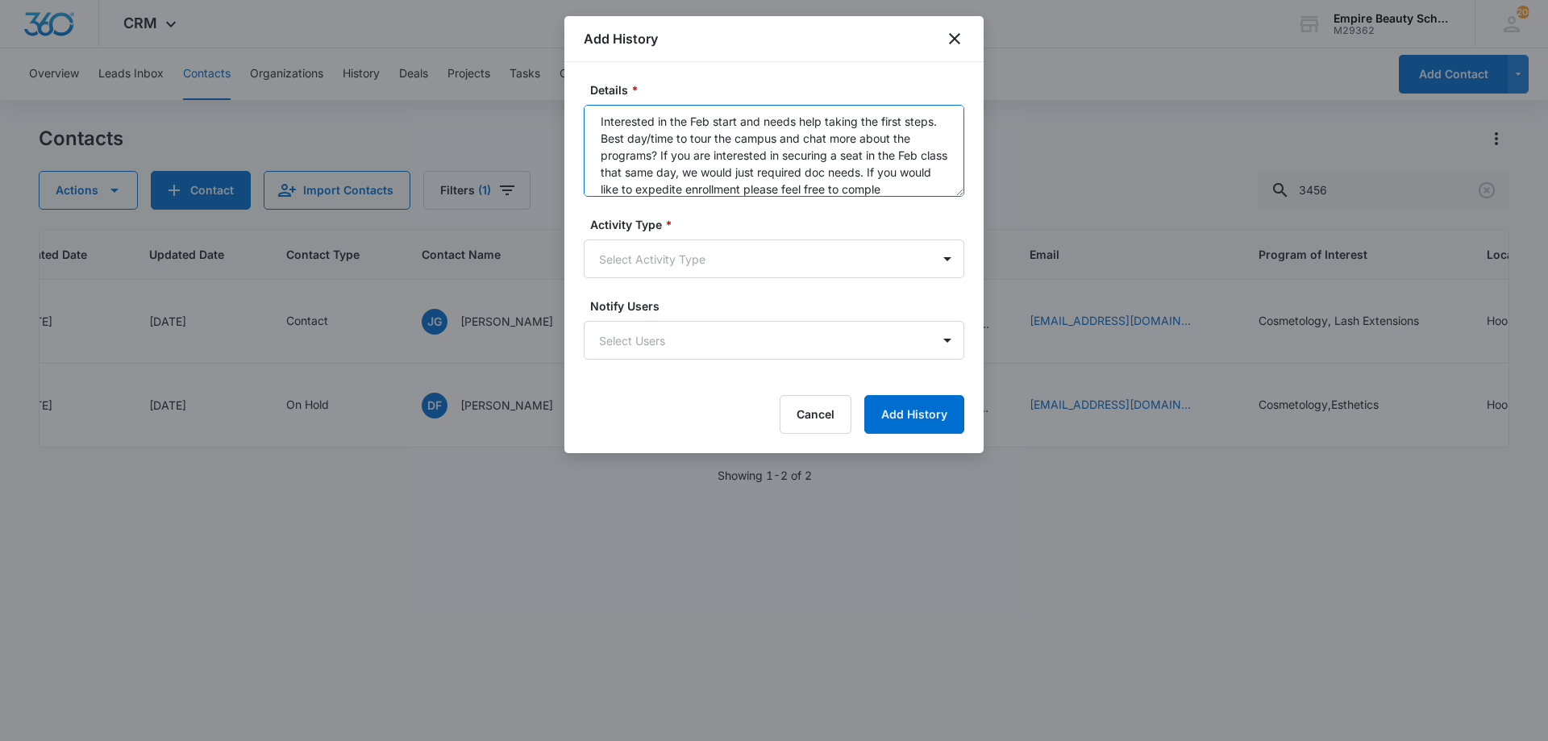
scroll to position [21, 0]
type textarea "Interested in the Feb start and needs help taking the first steps. Best day/tim…"
click at [830, 272] on body "CRM Apps Forms CRM Email Shop Payments POS Files Brand Settings AI Assistant Em…" at bounding box center [774, 370] width 1548 height 741
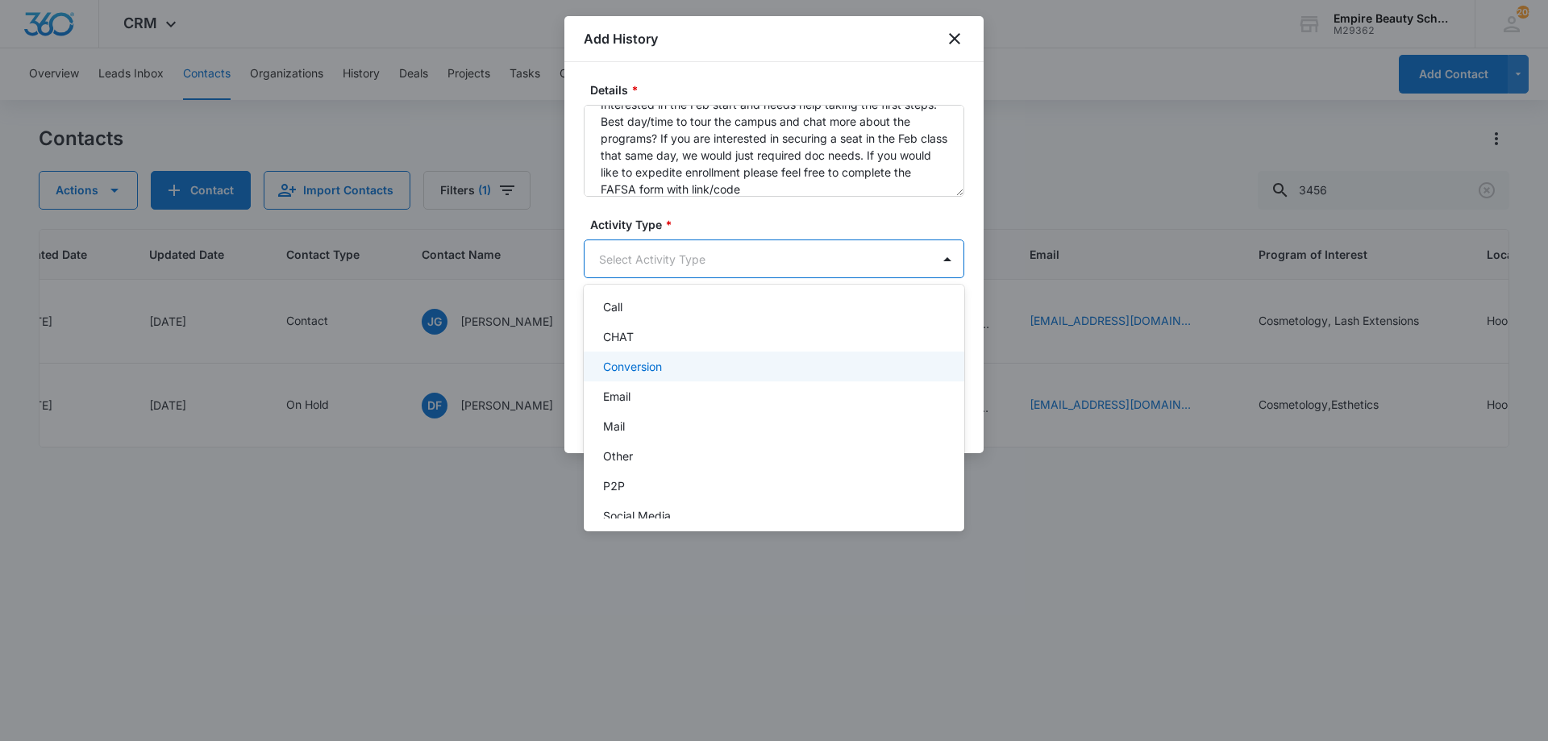
scroll to position [84, 0]
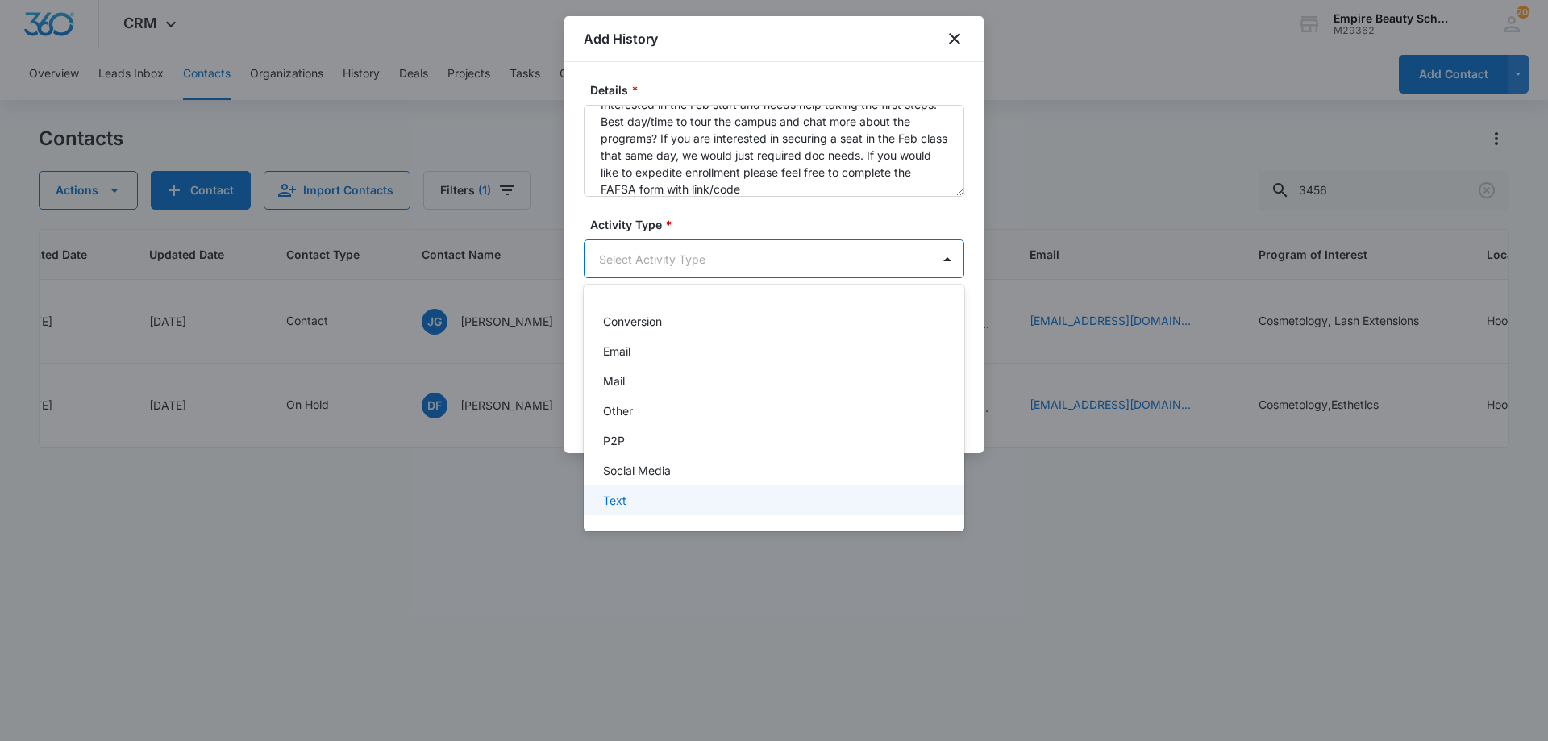
click at [649, 501] on div "Text" at bounding box center [772, 500] width 339 height 17
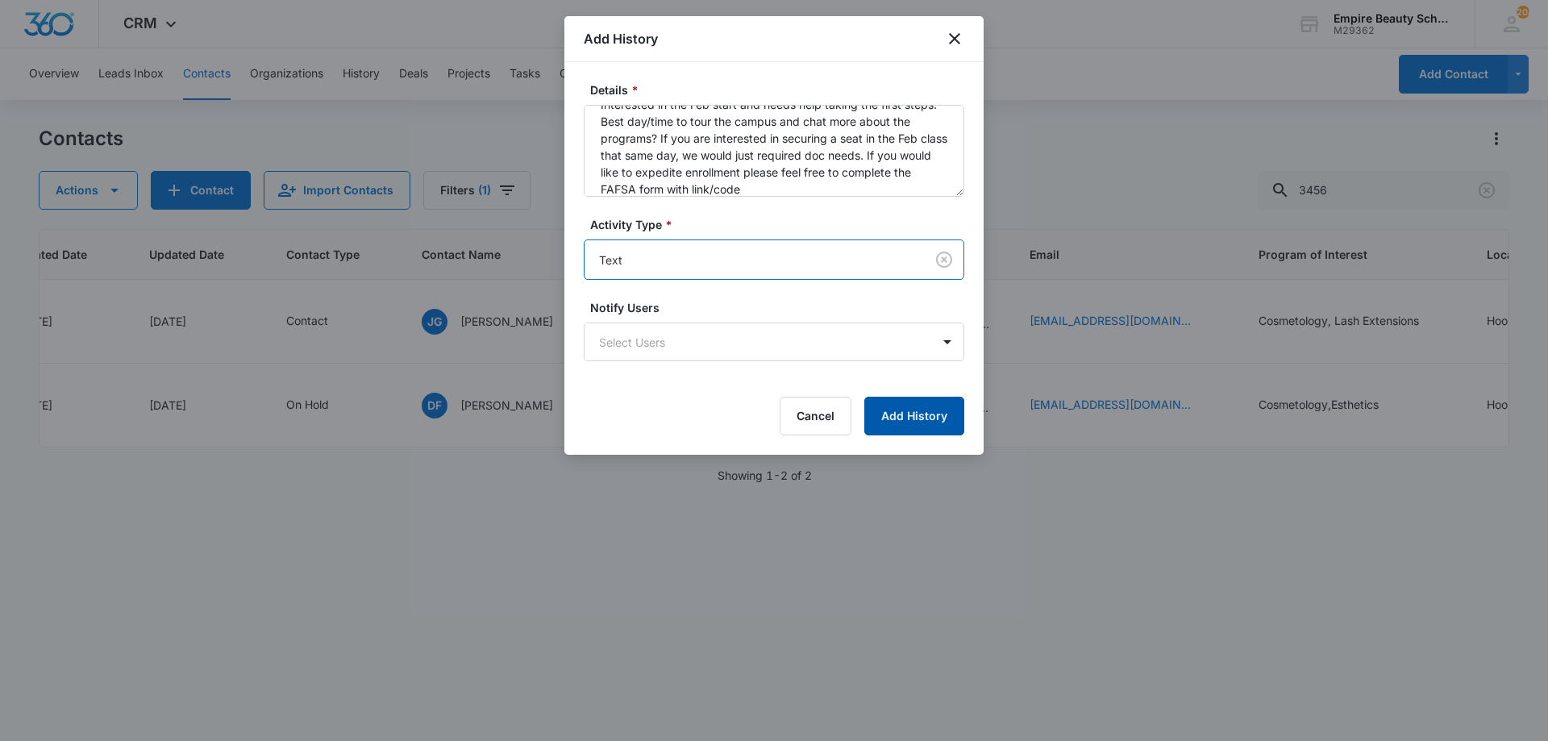
click at [884, 423] on button "Add History" at bounding box center [914, 416] width 100 height 39
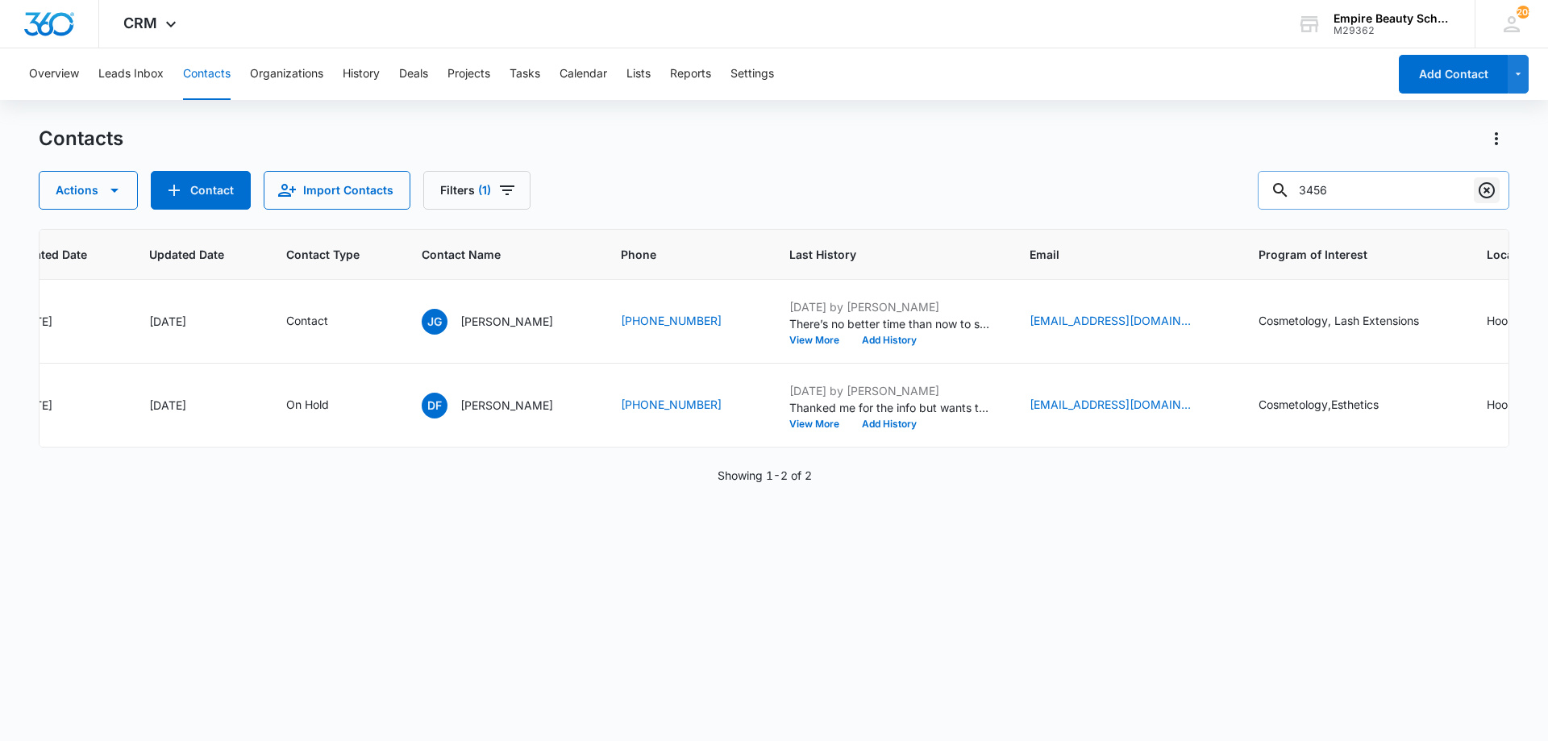
click at [1477, 194] on icon "Clear" at bounding box center [1486, 190] width 19 height 19
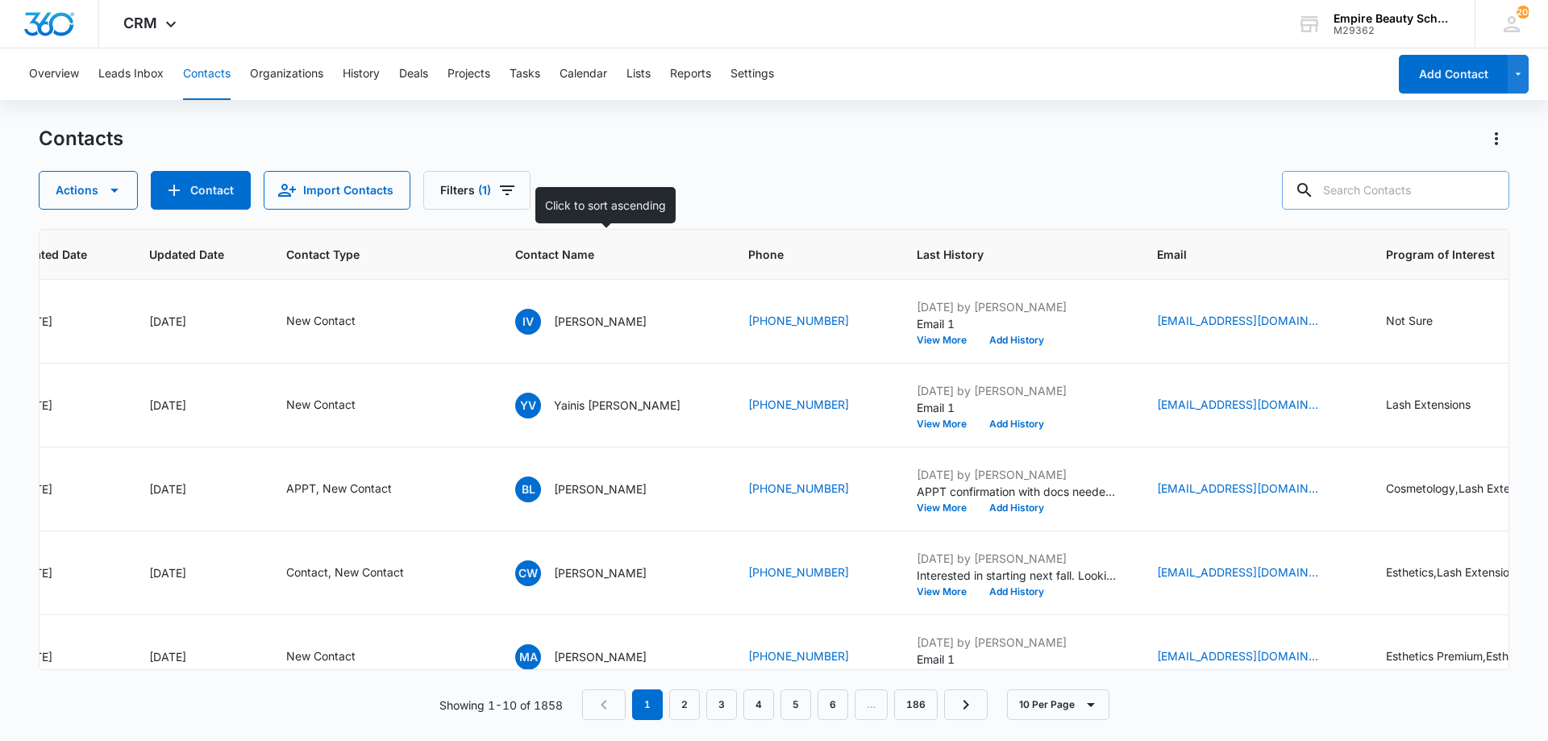
click at [621, 140] on div "Contacts" at bounding box center [774, 139] width 1471 height 26
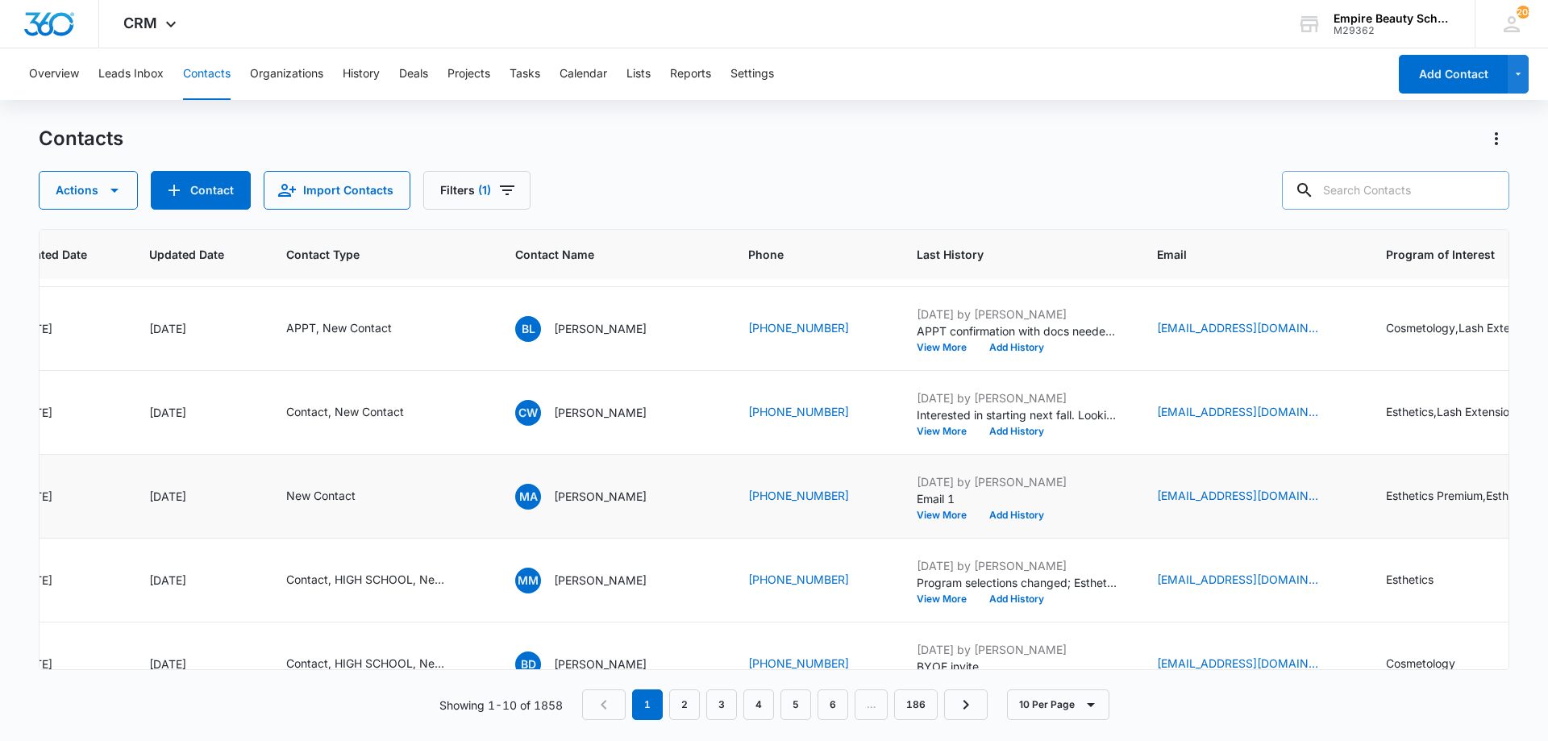
scroll to position [161, 181]
click at [1382, 197] on input "text" at bounding box center [1395, 190] width 227 height 39
type input "7843"
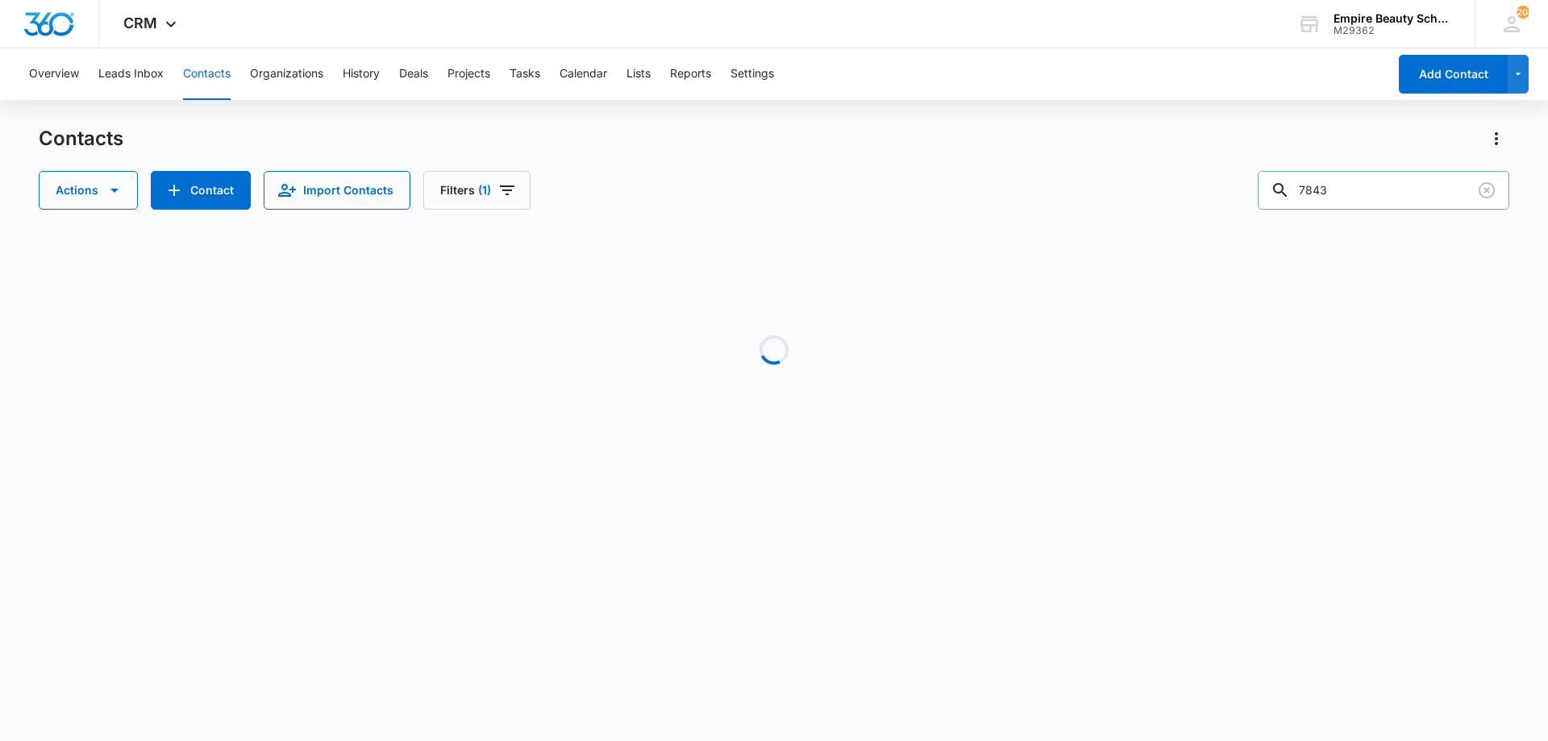
scroll to position [0, 181]
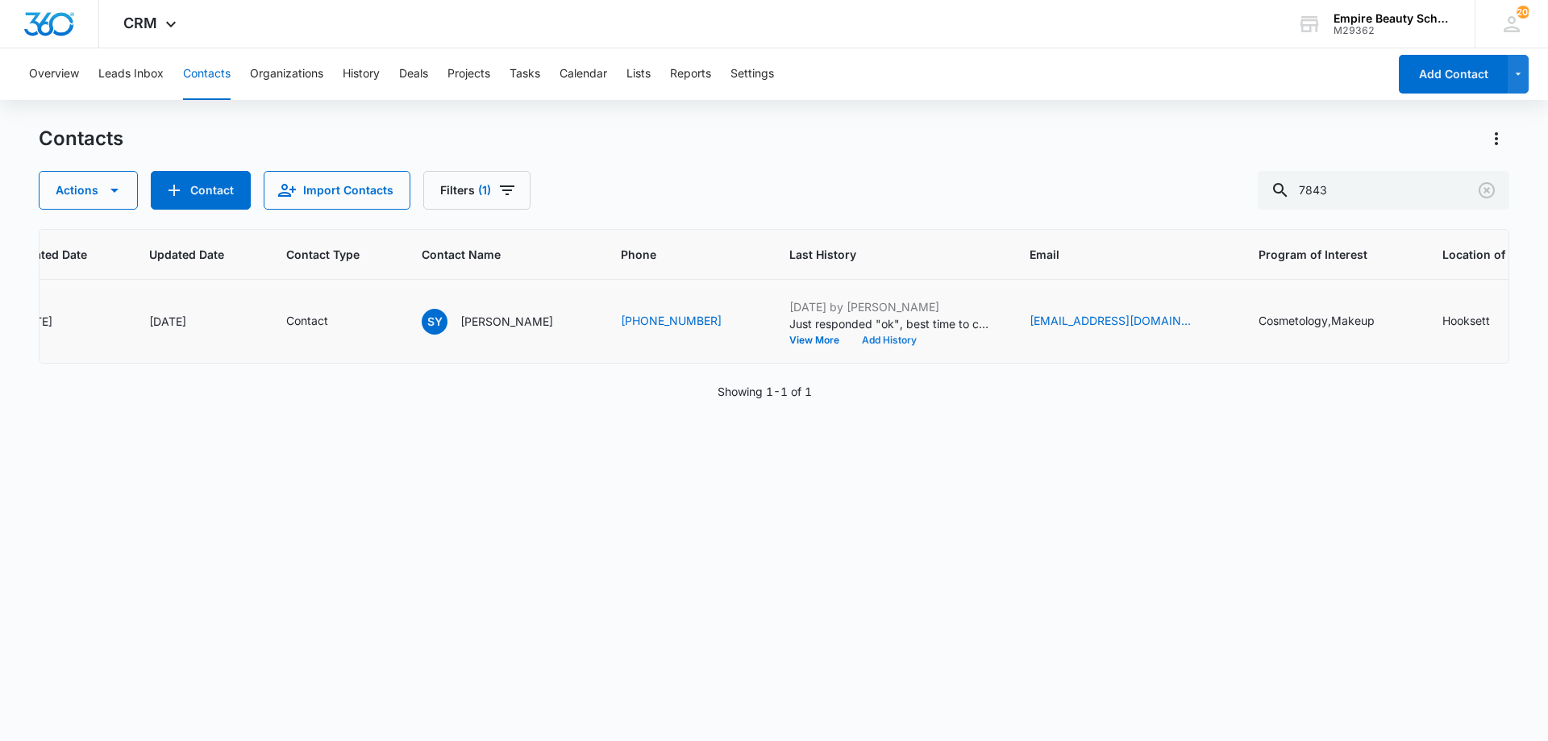
click at [872, 343] on button "Add History" at bounding box center [889, 340] width 77 height 10
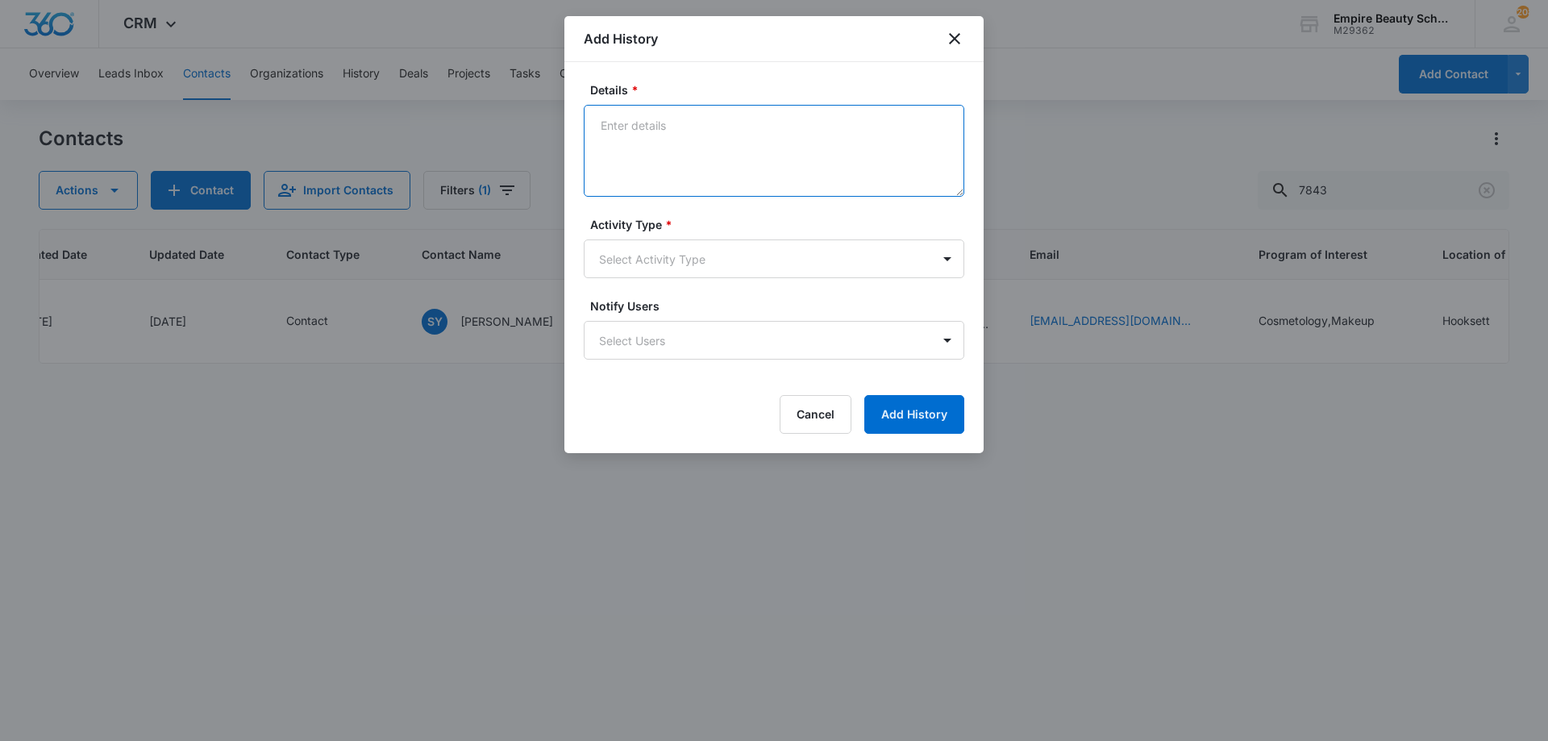
click at [734, 155] on textarea "Details *" at bounding box center [774, 151] width 381 height 92
type textarea "Would it be best to reach out [DATE] at 3pm?"
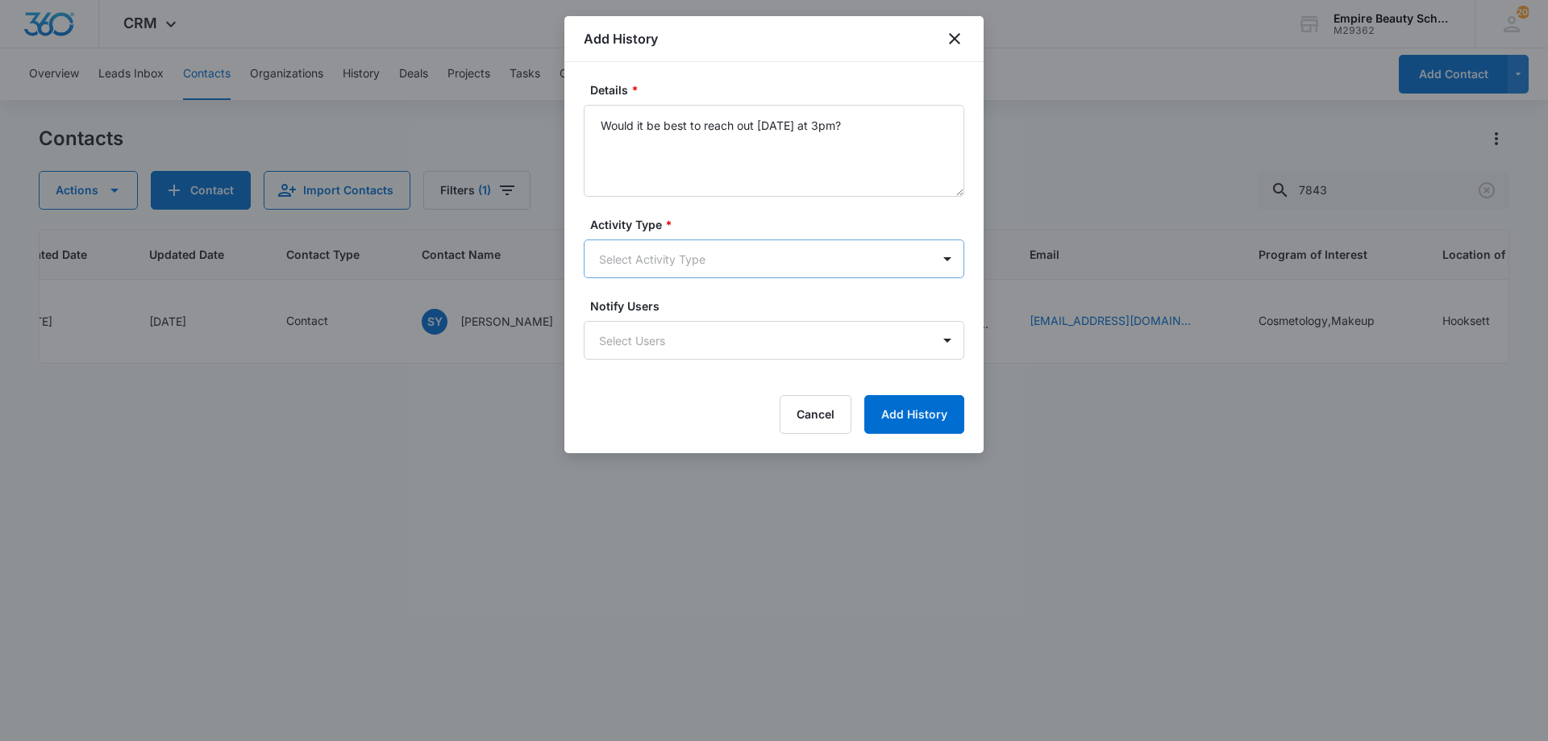
click at [671, 275] on body "CRM Apps Forms CRM Email Shop Payments POS Files Brand Settings AI Assistant Em…" at bounding box center [774, 370] width 1548 height 741
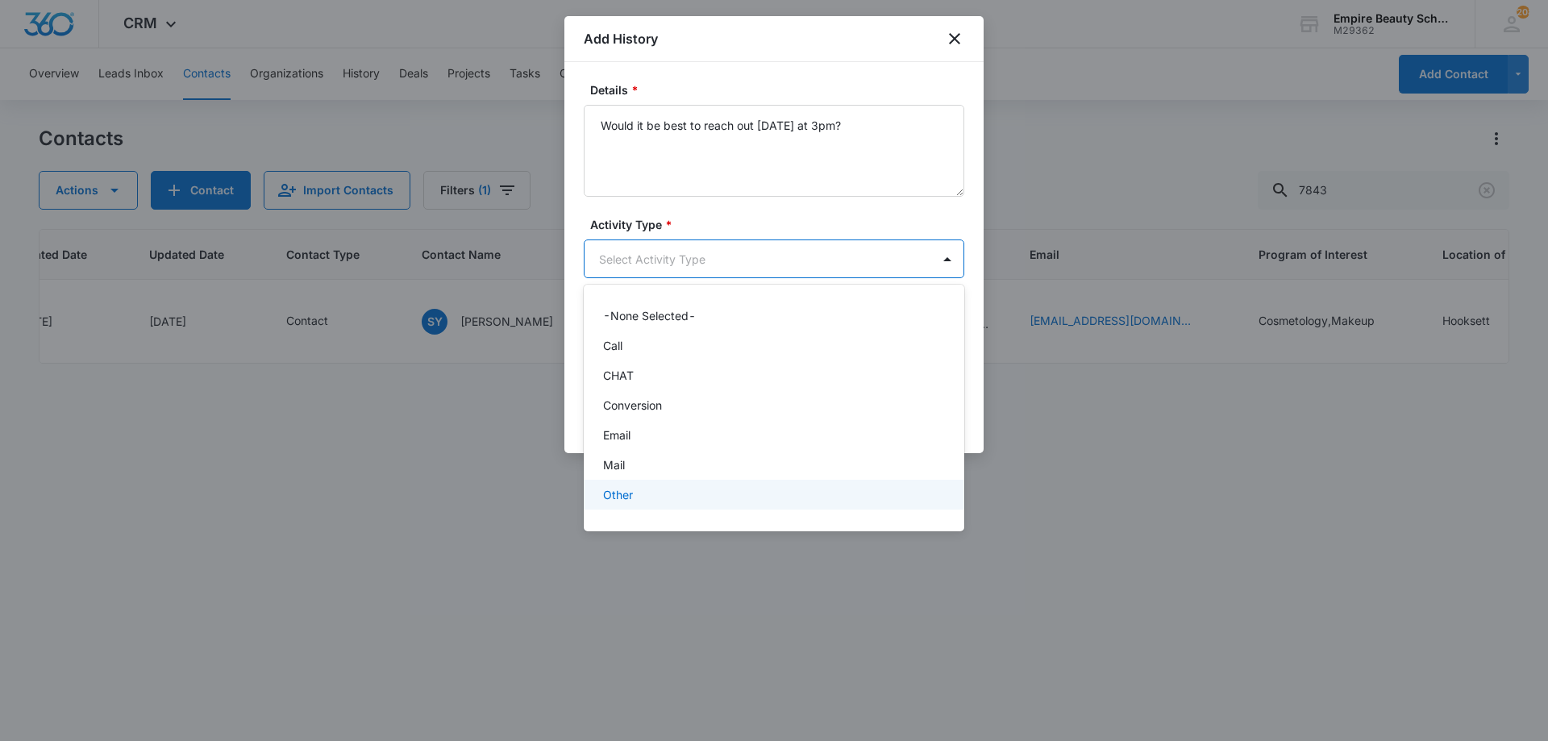
scroll to position [84, 0]
click at [642, 501] on div "Text" at bounding box center [772, 500] width 339 height 17
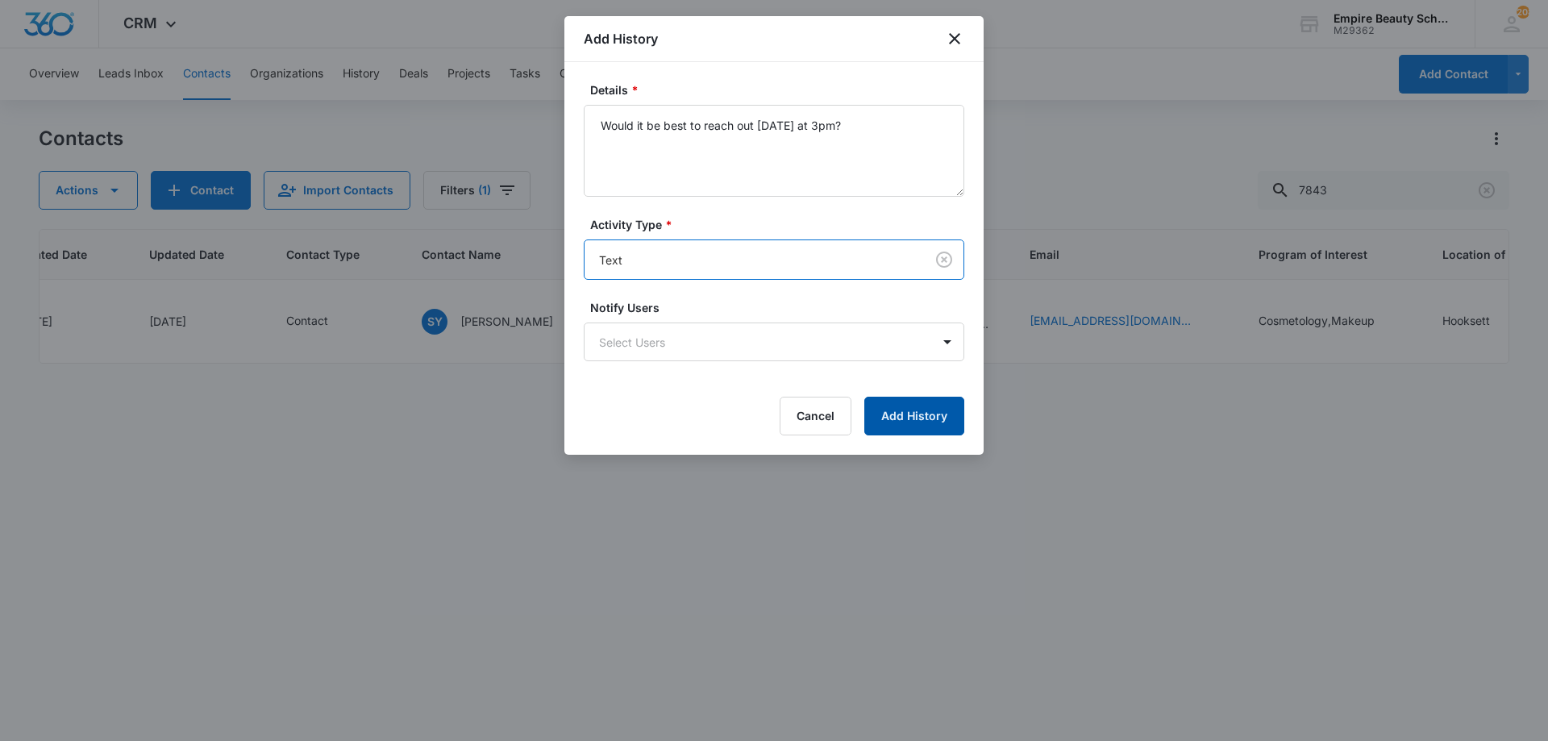
click at [915, 422] on button "Add History" at bounding box center [914, 416] width 100 height 39
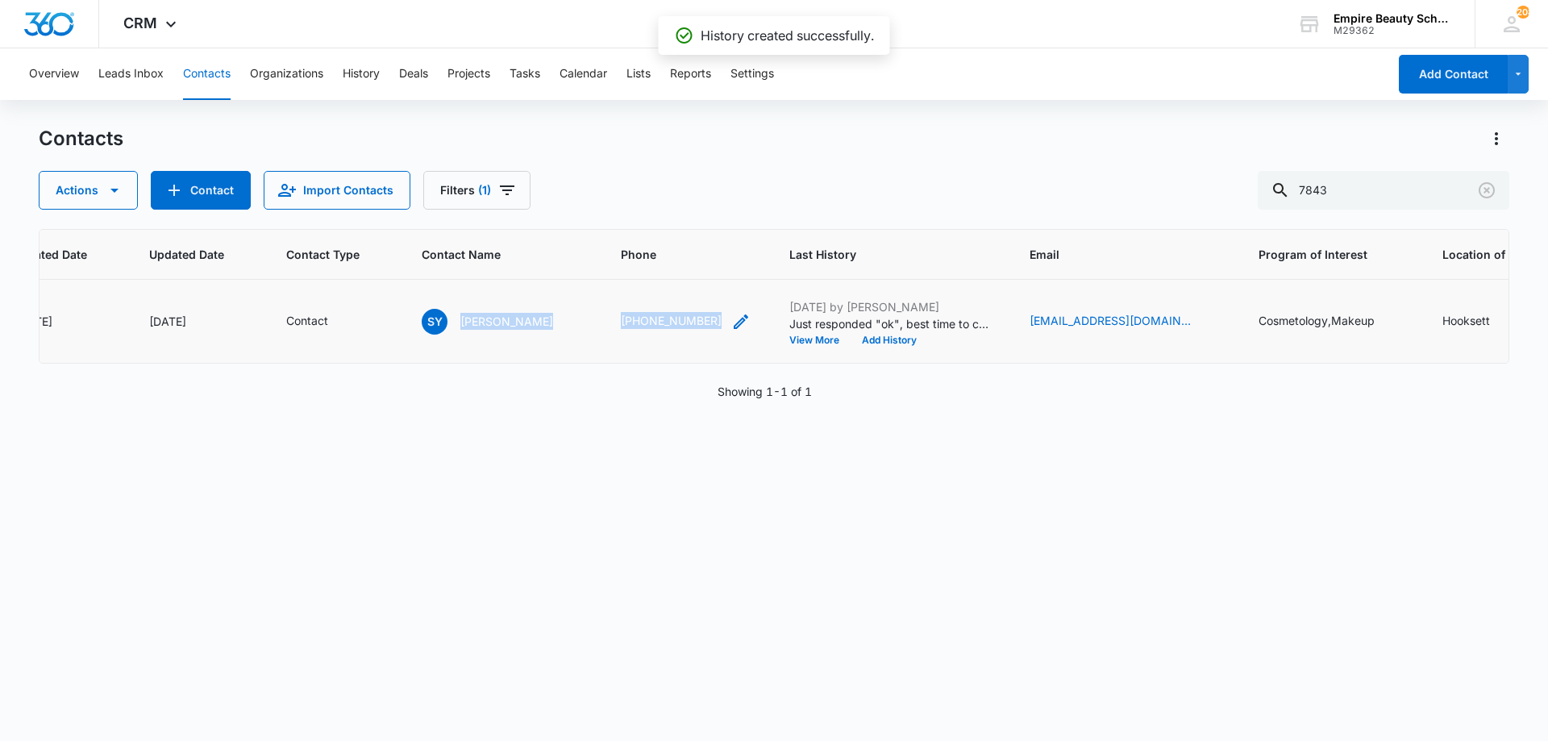
drag, startPoint x: 451, startPoint y: 316, endPoint x: 706, endPoint y: 326, distance: 255.0
click at [706, 326] on tr "13568 Jul 8, 2024 Oct 4, 2025 Contact SY Susuana Yartey (603) 219-7843 Oct 4, 2…" at bounding box center [956, 322] width 2194 height 84
copy tr "Susuana Yartey (603) 219-7843"
click at [1210, 150] on div "Contacts" at bounding box center [774, 139] width 1471 height 26
click at [1489, 188] on icon "Clear" at bounding box center [1487, 190] width 16 height 16
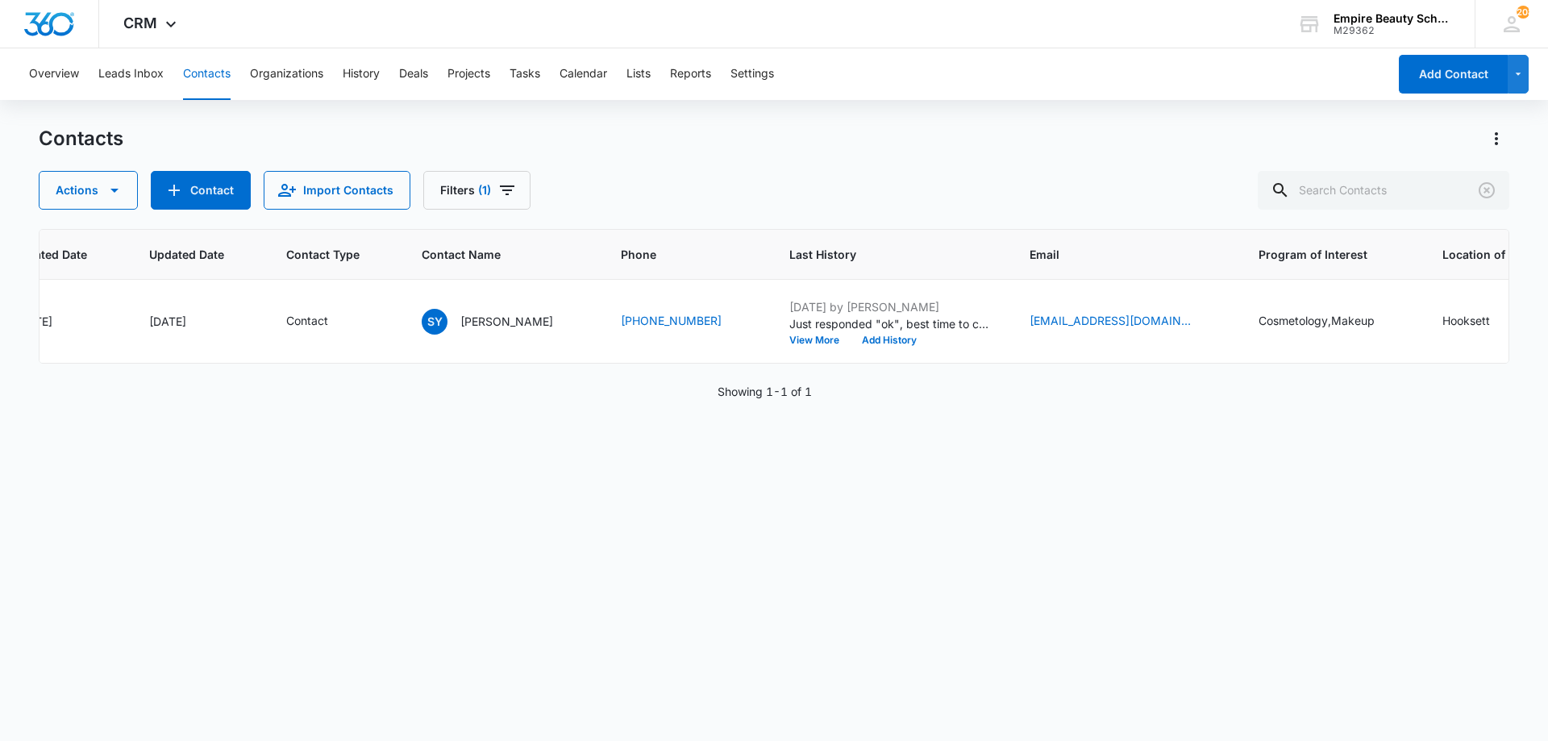
click at [843, 119] on div "Overview Leads Inbox Contacts Organizations History Deals Projects Tasks Calend…" at bounding box center [774, 393] width 1548 height 691
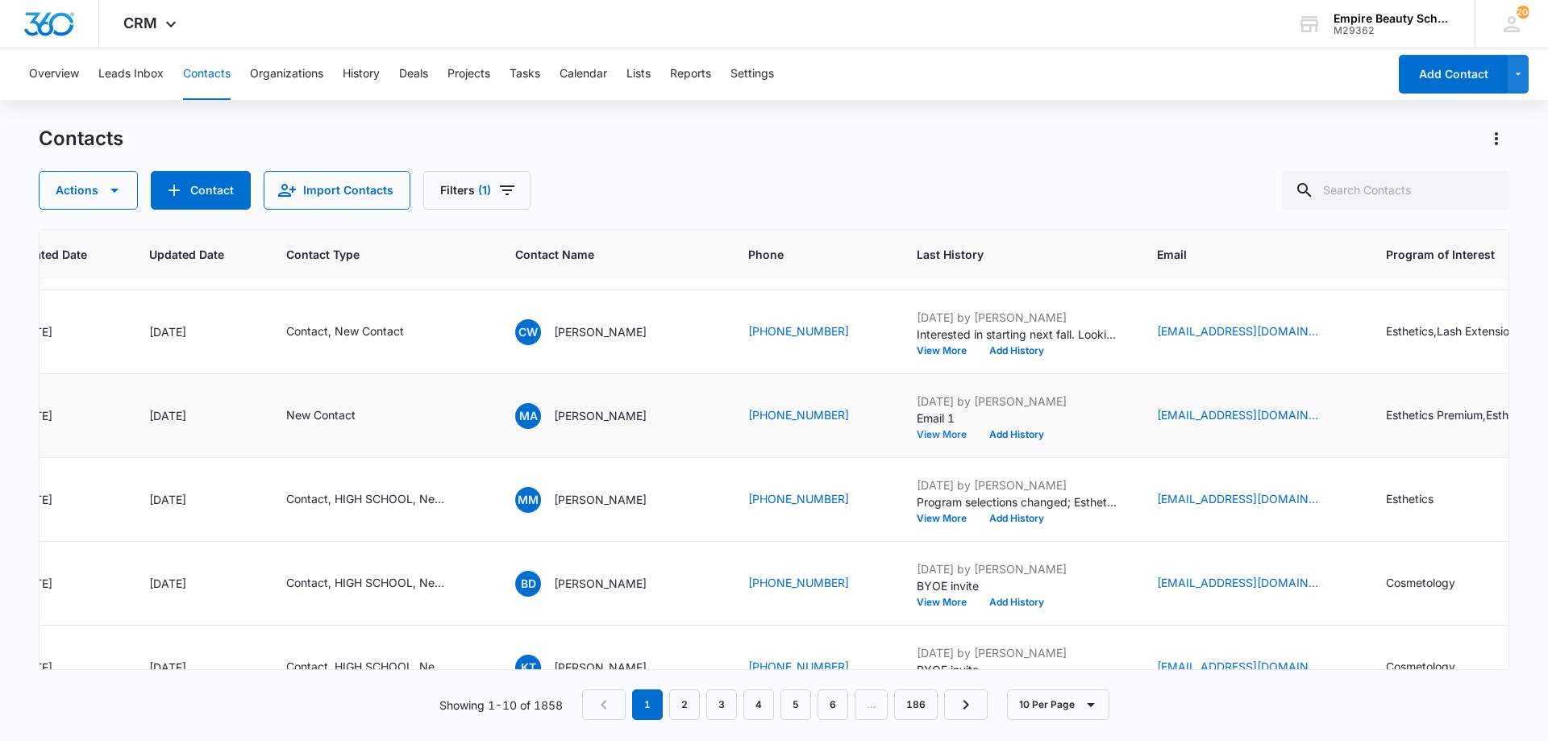
scroll to position [242, 181]
click at [932, 429] on button "View More" at bounding box center [947, 434] width 61 height 10
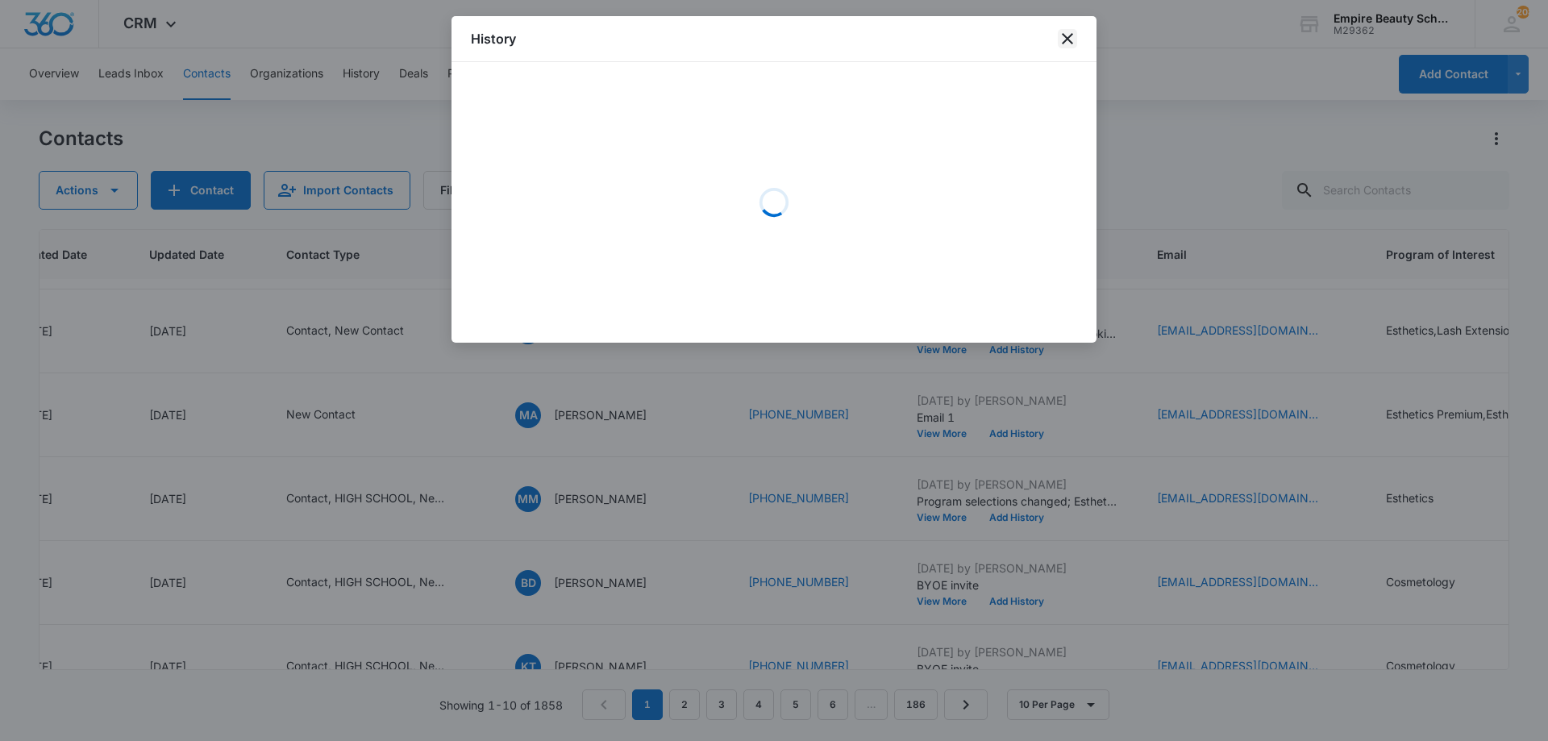
click at [1066, 35] on icon "close" at bounding box center [1067, 38] width 19 height 19
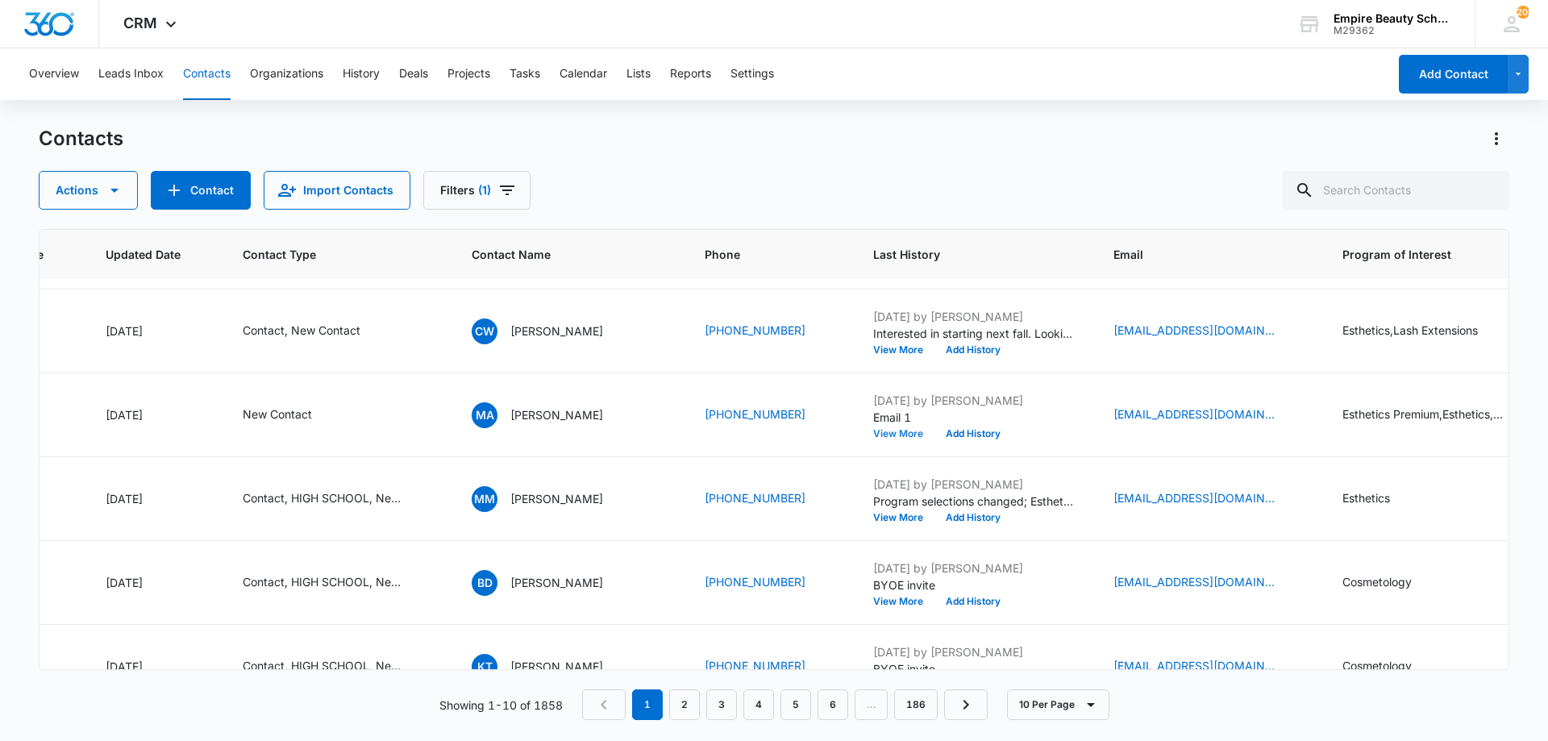
scroll to position [242, 364]
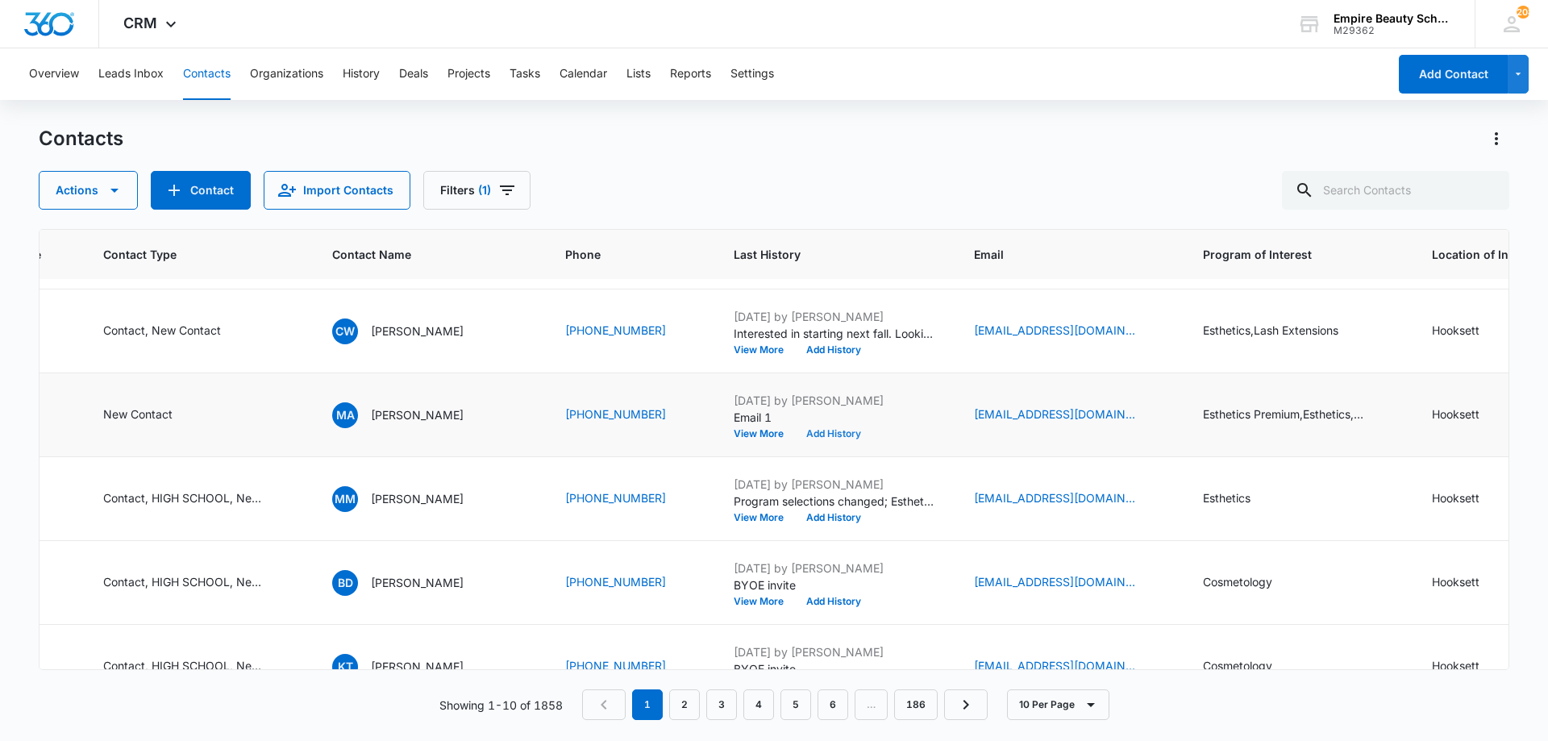
click at [813, 431] on button "Add History" at bounding box center [833, 434] width 77 height 10
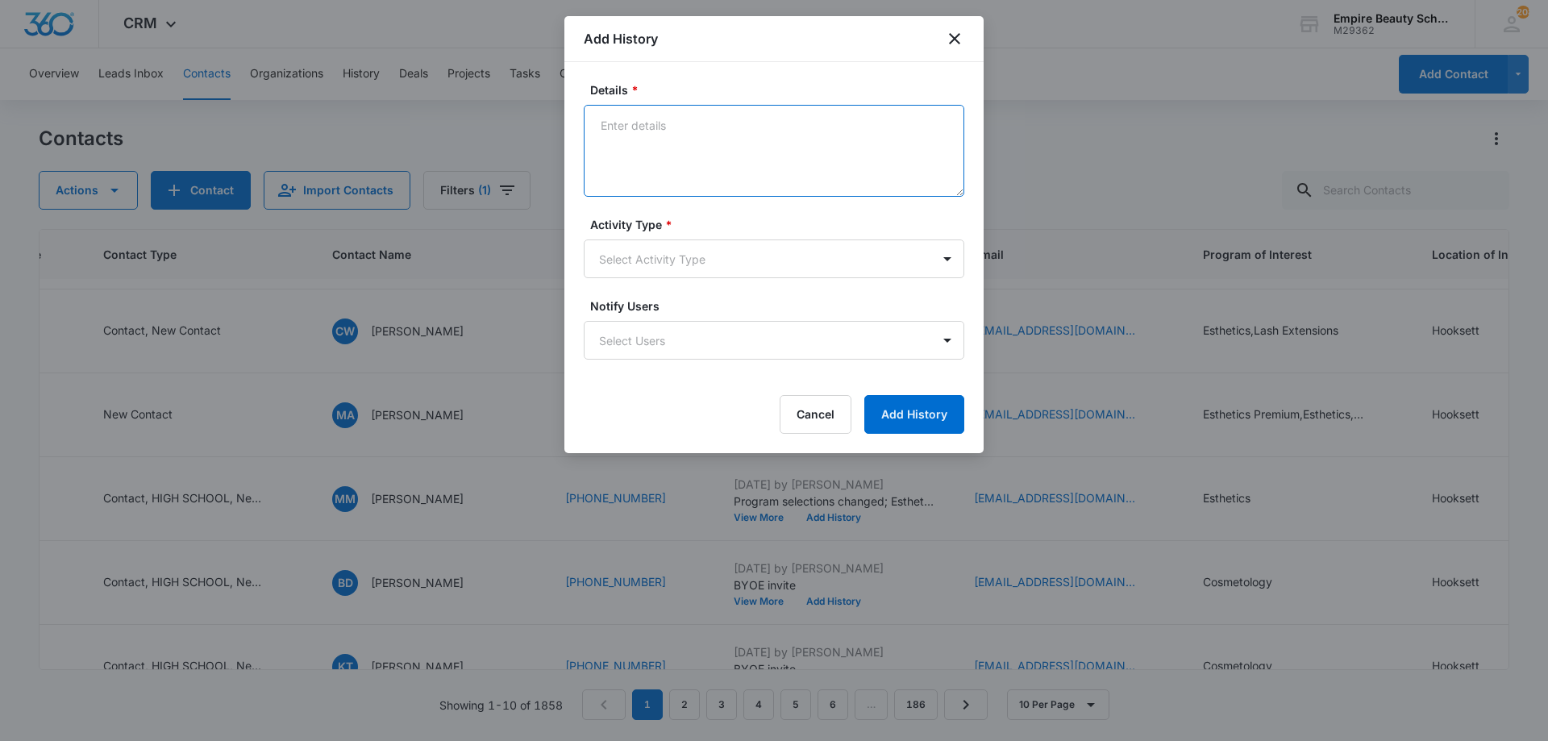
click at [723, 160] on textarea "Details *" at bounding box center [774, 151] width 381 height 92
type textarea "VM 2"
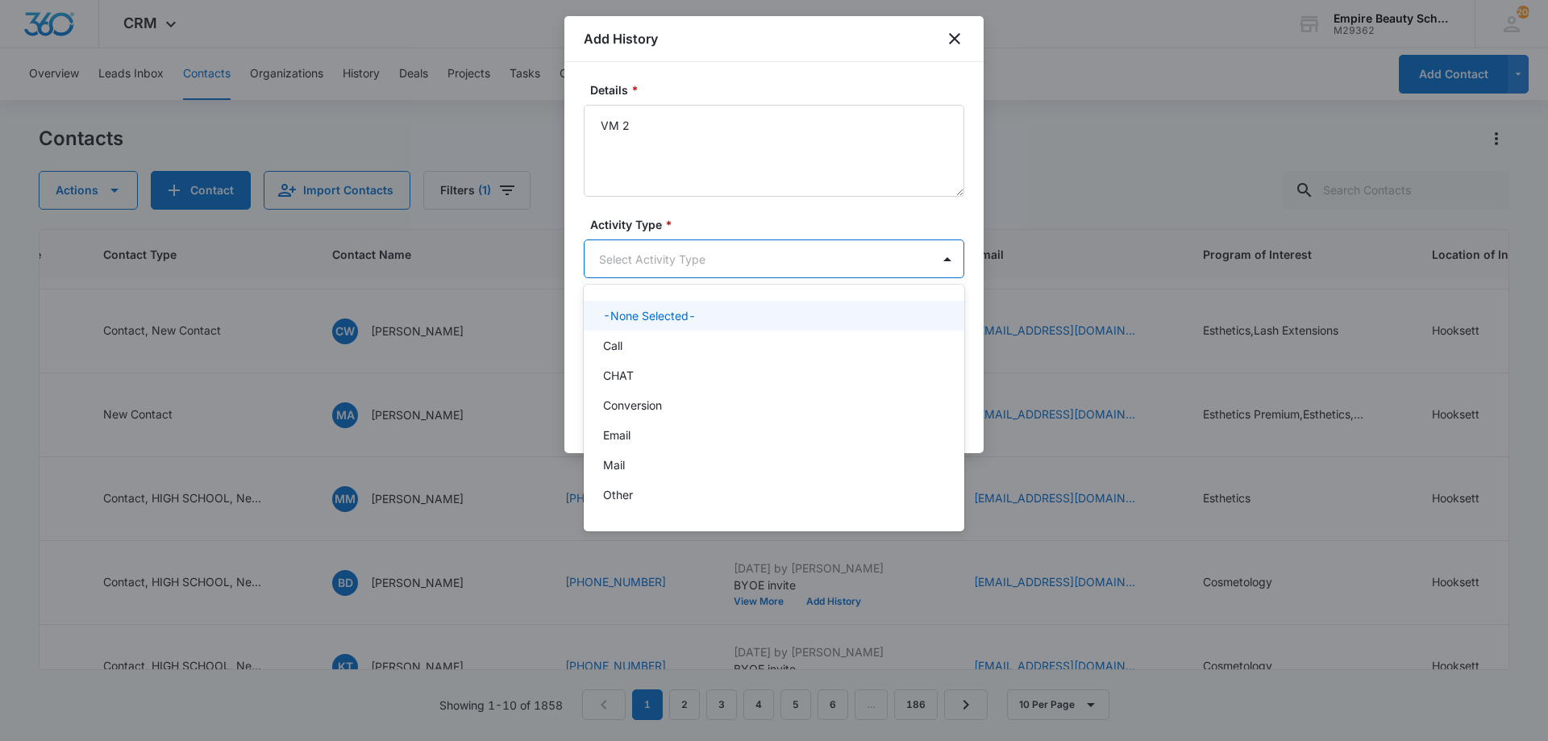
click at [739, 259] on body "CRM Apps Forms CRM Email Shop Payments POS Files Brand Settings AI Assistant Em…" at bounding box center [774, 370] width 1548 height 741
click at [647, 347] on div "Call" at bounding box center [772, 345] width 339 height 17
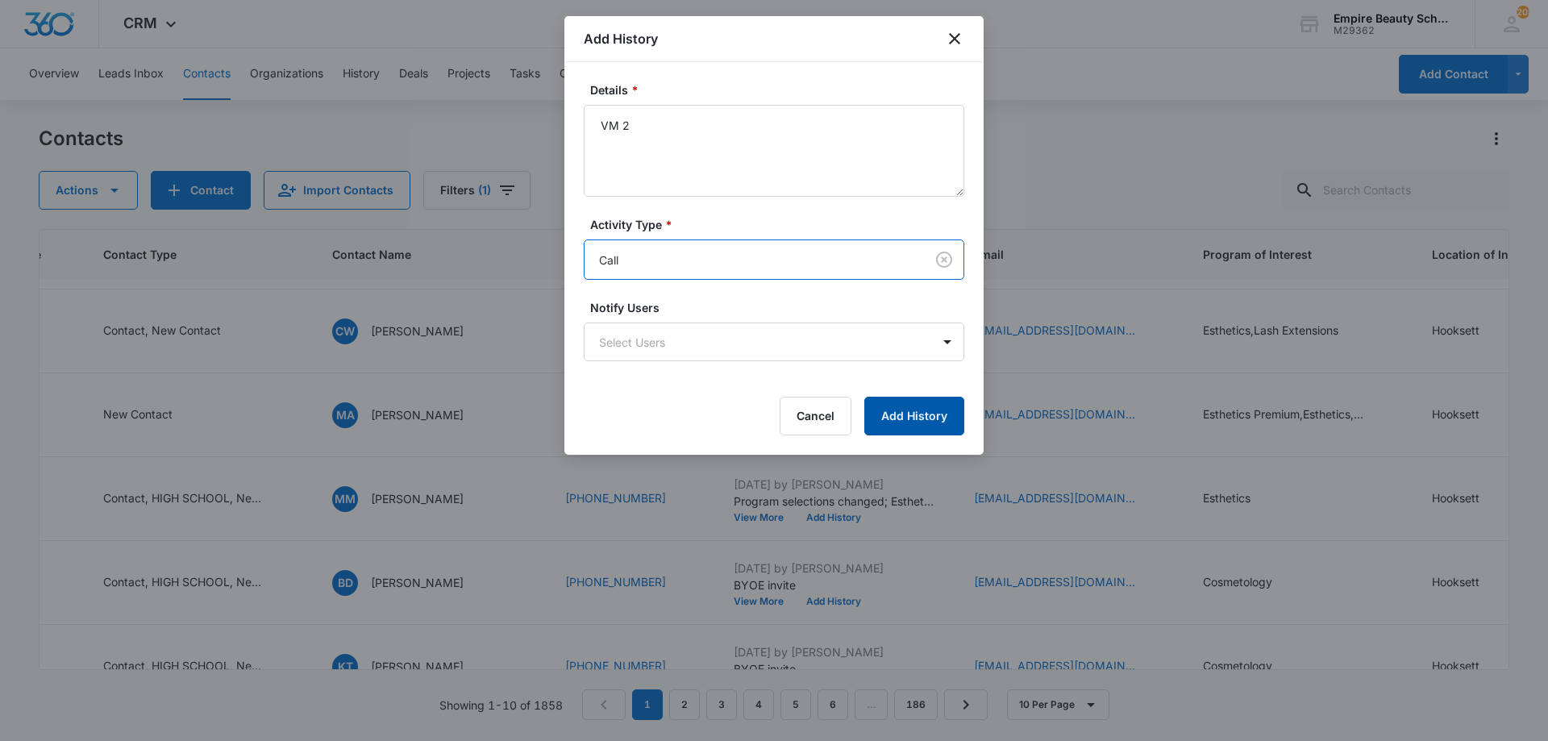
click at [932, 420] on button "Add History" at bounding box center [914, 416] width 100 height 39
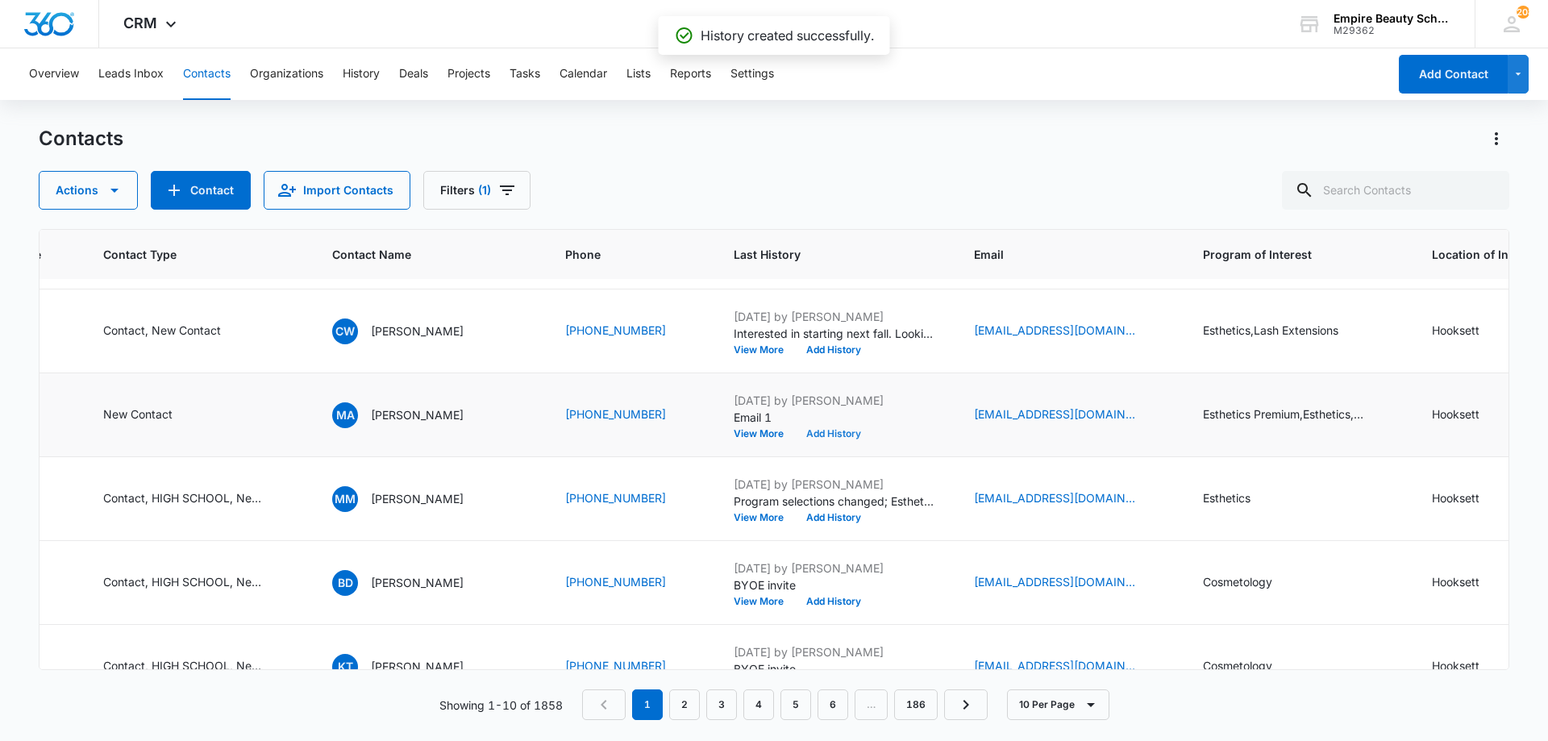
click at [801, 432] on button "Add History" at bounding box center [833, 434] width 77 height 10
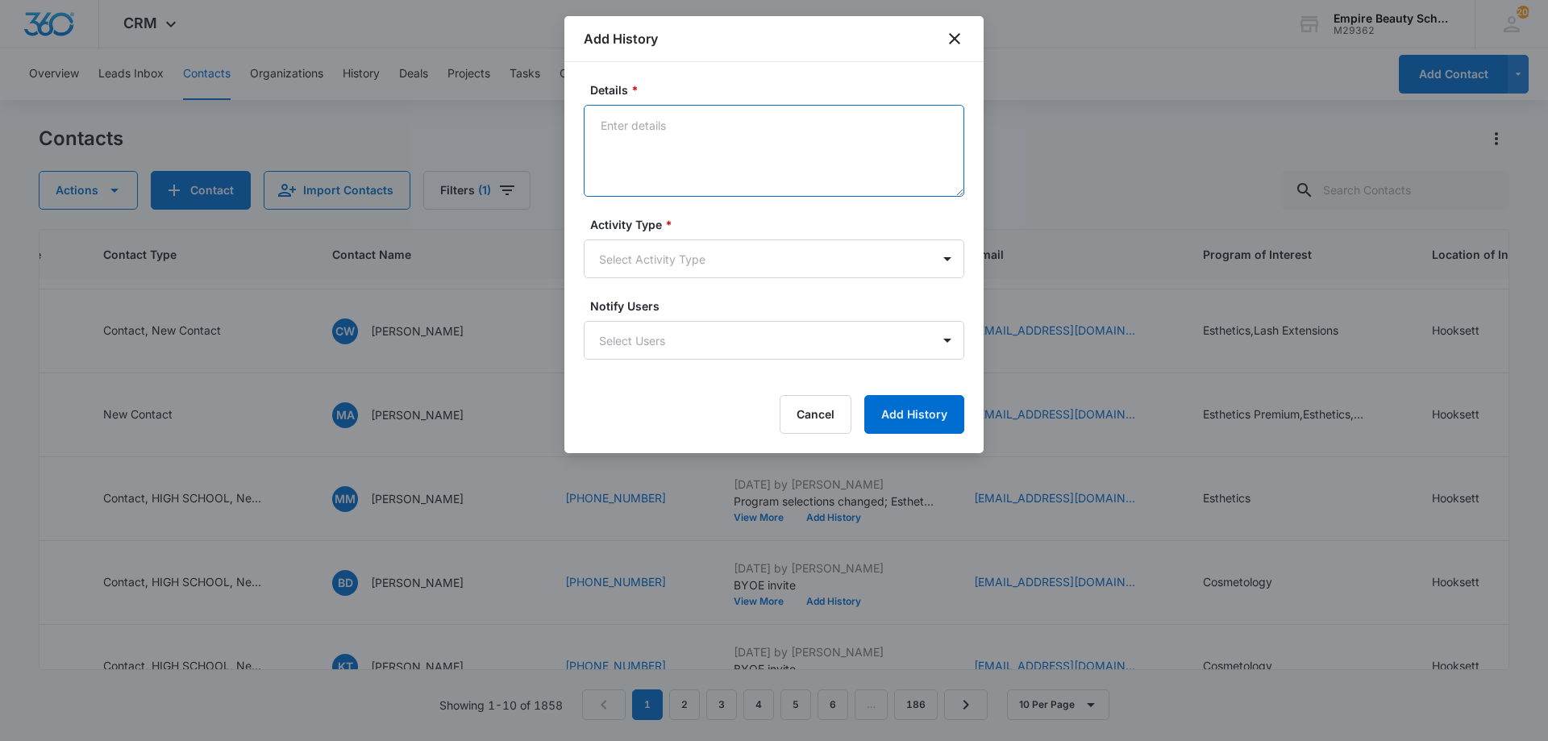
click at [723, 172] on textarea "Details *" at bounding box center [774, 151] width 381 height 92
type textarea "Text 2 - Read my previous message but didn't respond"
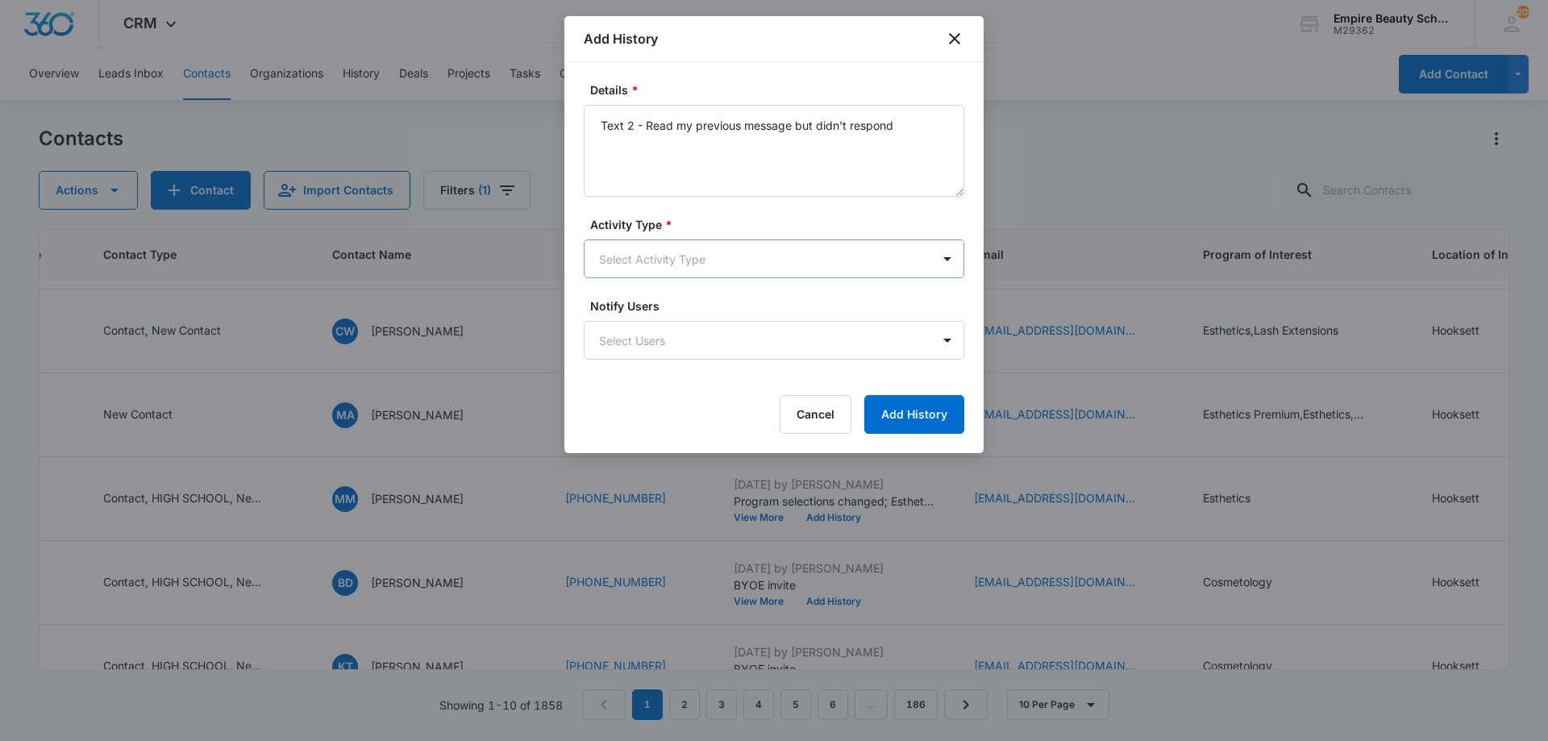
click at [725, 264] on body "CRM Apps Forms CRM Email Shop Payments POS Files Brand Settings AI Assistant Em…" at bounding box center [774, 370] width 1548 height 741
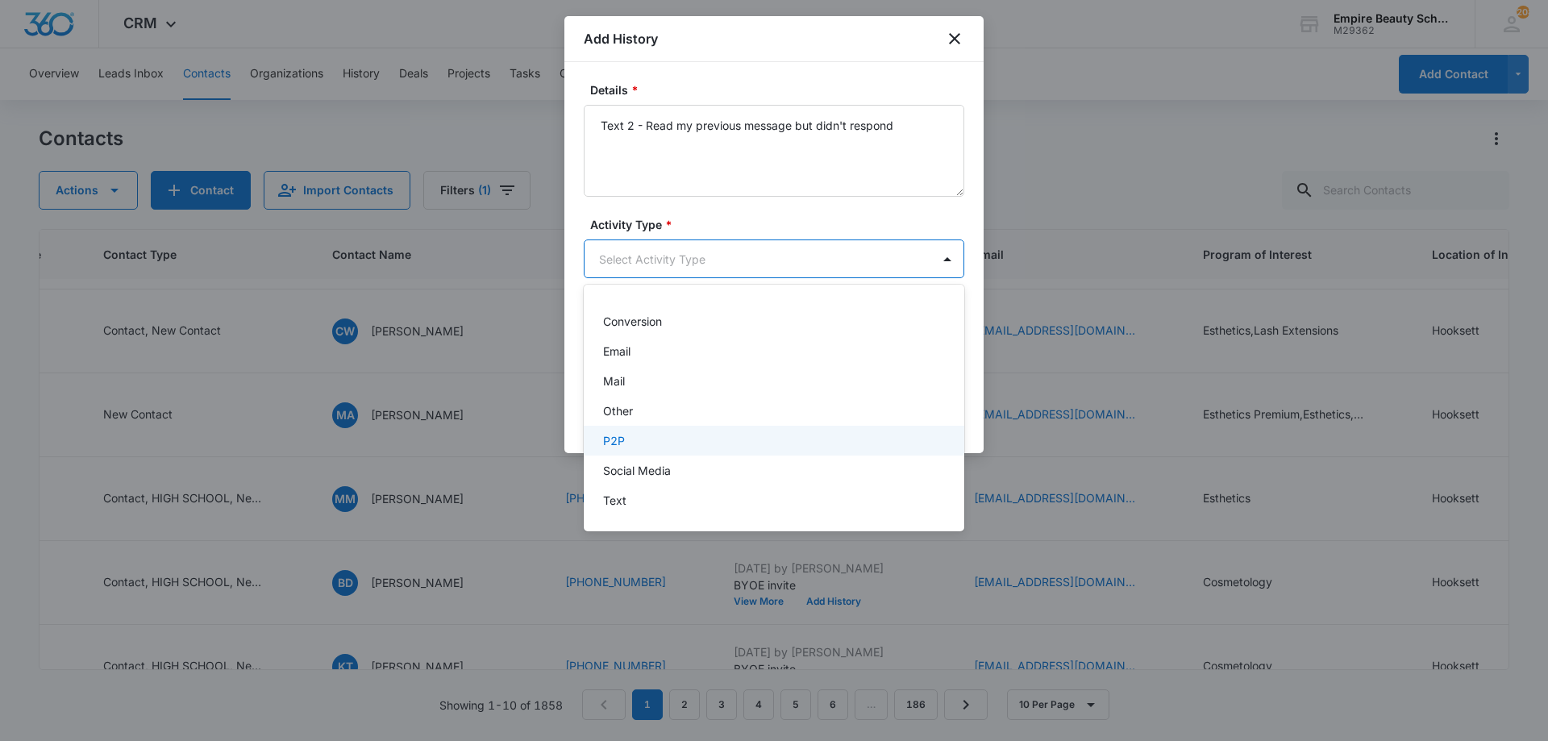
scroll to position [84, 0]
click at [651, 488] on div "Text" at bounding box center [774, 500] width 381 height 30
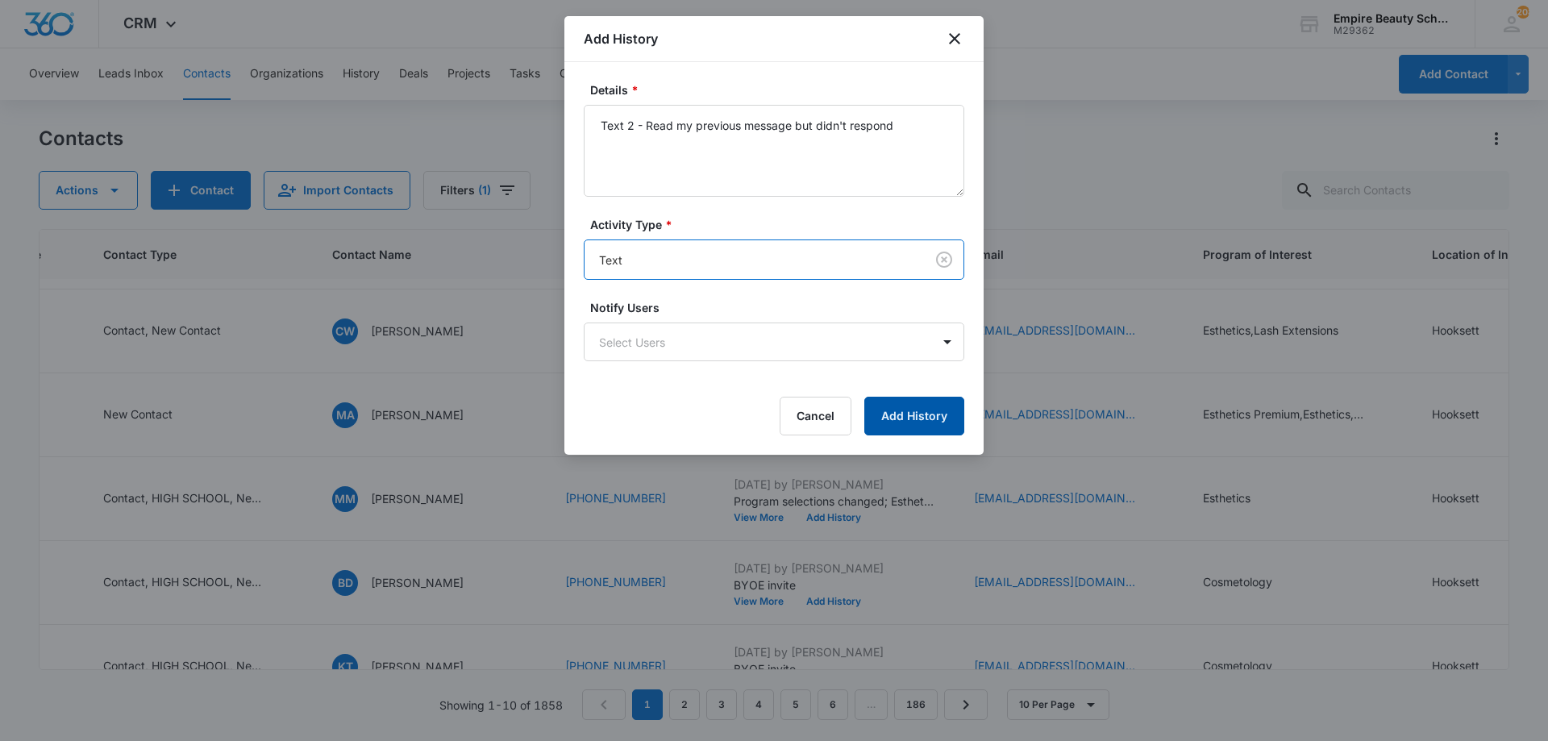
click at [901, 405] on button "Add History" at bounding box center [914, 416] width 100 height 39
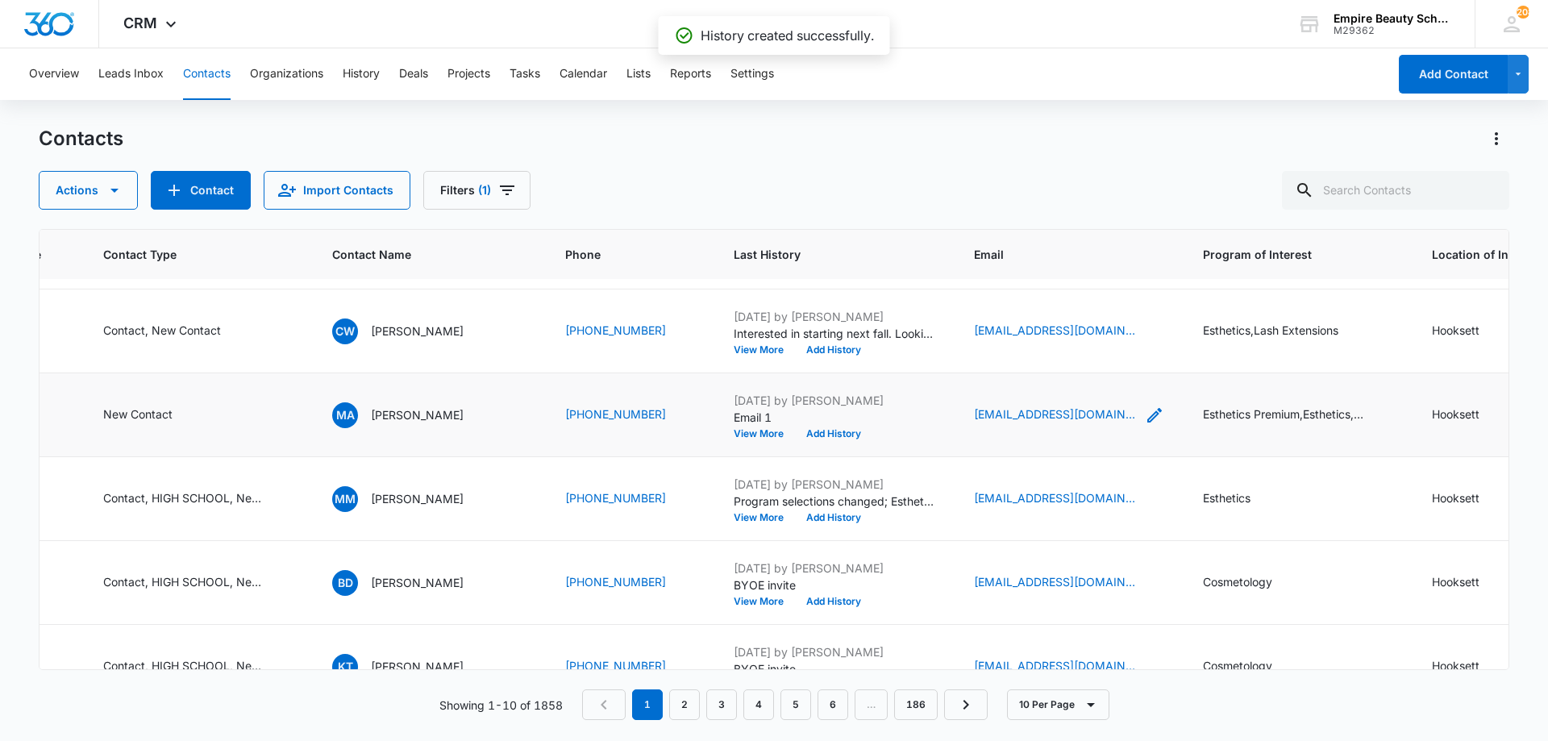
click at [1145, 414] on icon "Email - asiaalvarez978@yahoo.com - Select to Edit Field" at bounding box center [1154, 415] width 19 height 19
click at [1017, 313] on input "[EMAIL_ADDRESS][DOMAIN_NAME]" at bounding box center [1051, 312] width 203 height 39
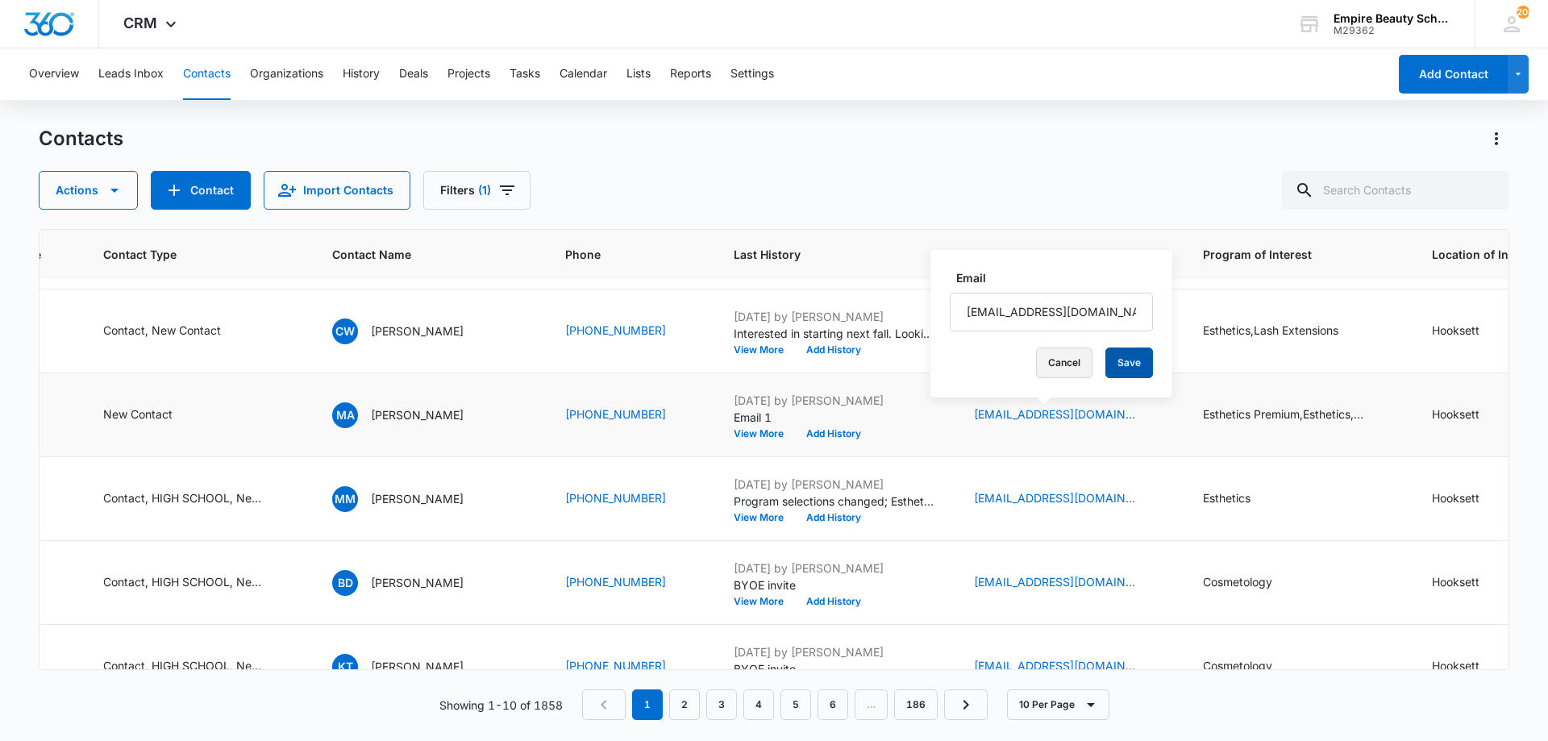
click at [1047, 366] on button "Cancel" at bounding box center [1064, 362] width 56 height 31
click at [1359, 196] on input "text" at bounding box center [1395, 190] width 227 height 39
type input "maryann"
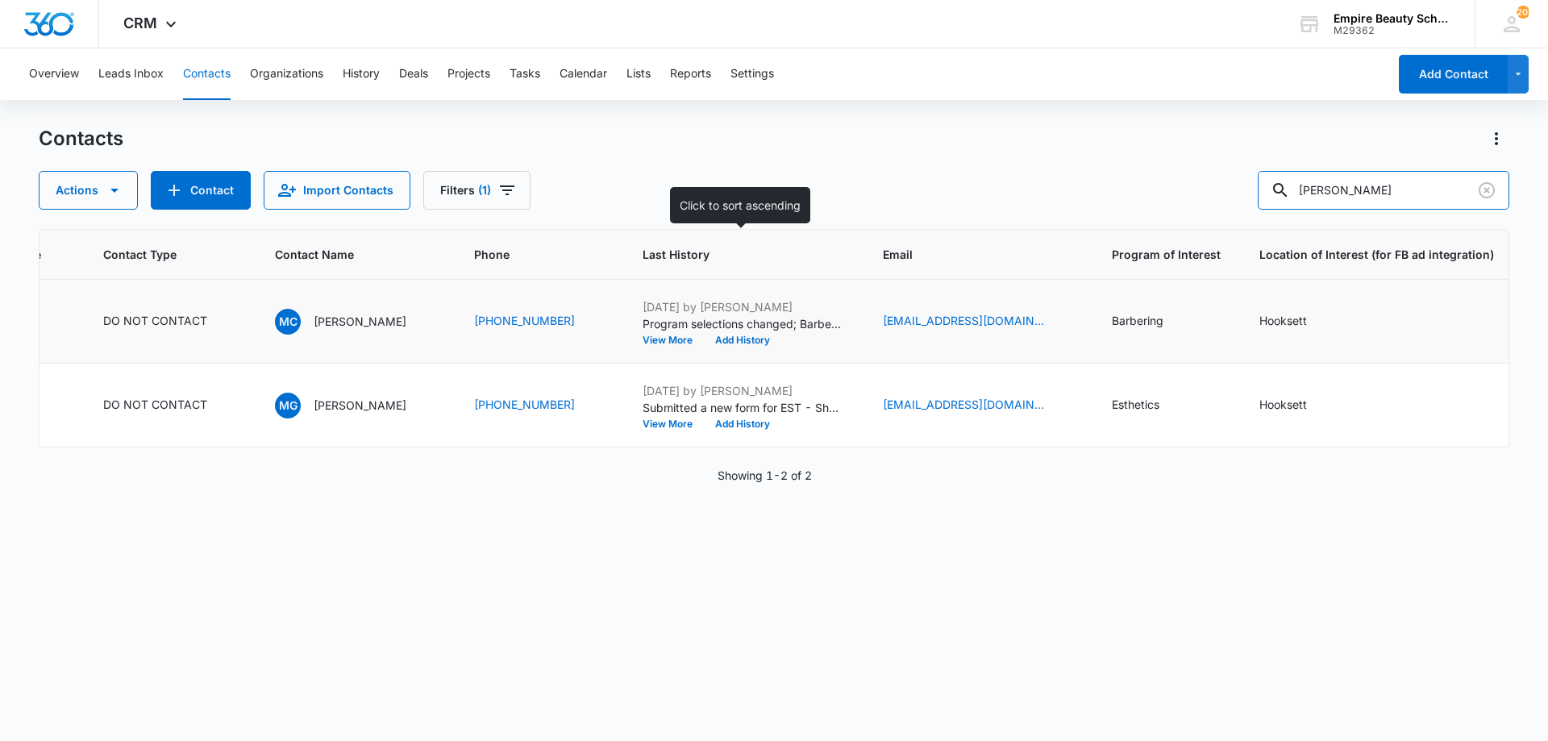
scroll to position [0, 364]
click at [667, 419] on button "View More" at bounding box center [673, 424] width 61 height 10
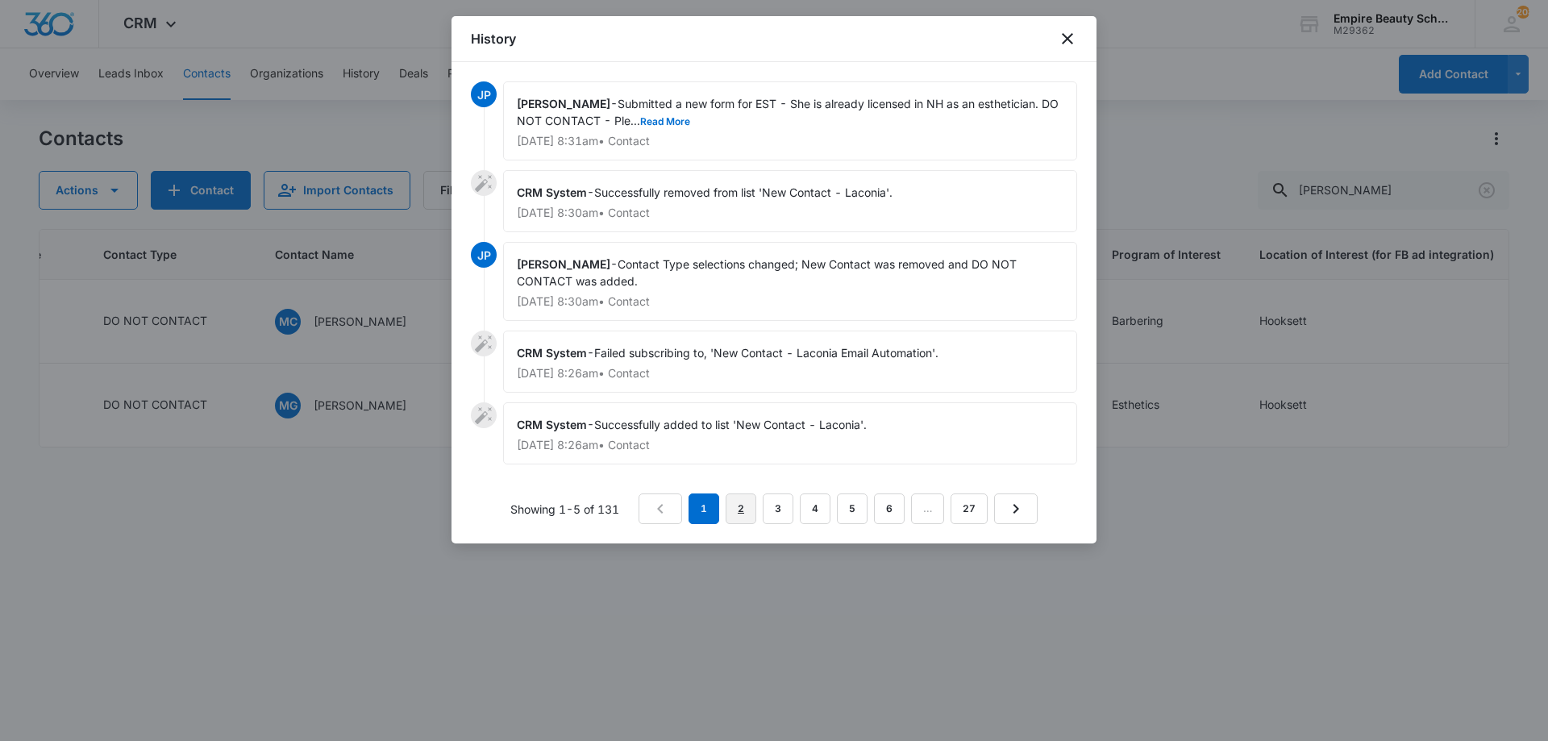
click at [747, 509] on link "2" at bounding box center [741, 508] width 31 height 31
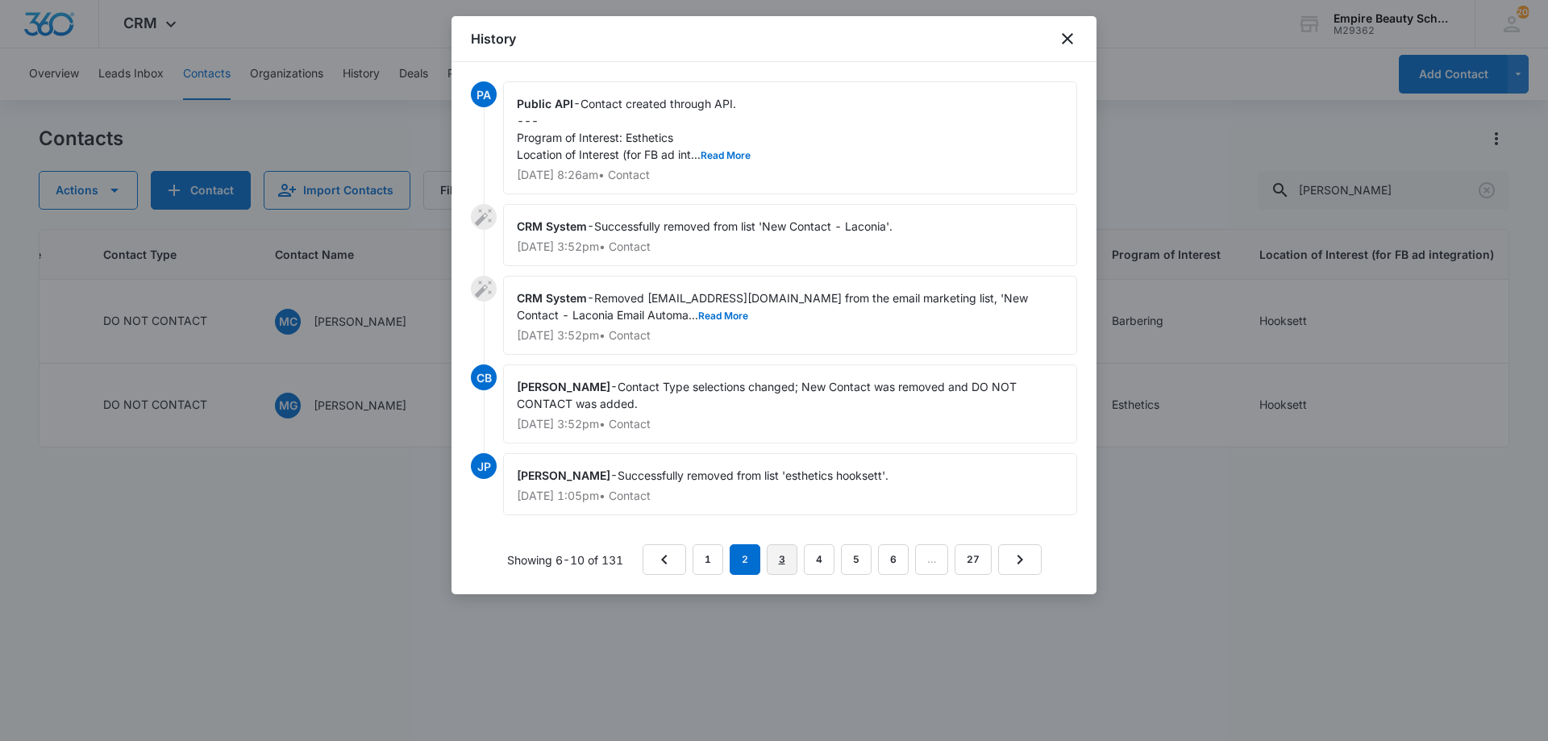
click at [793, 560] on link "3" at bounding box center [782, 559] width 31 height 31
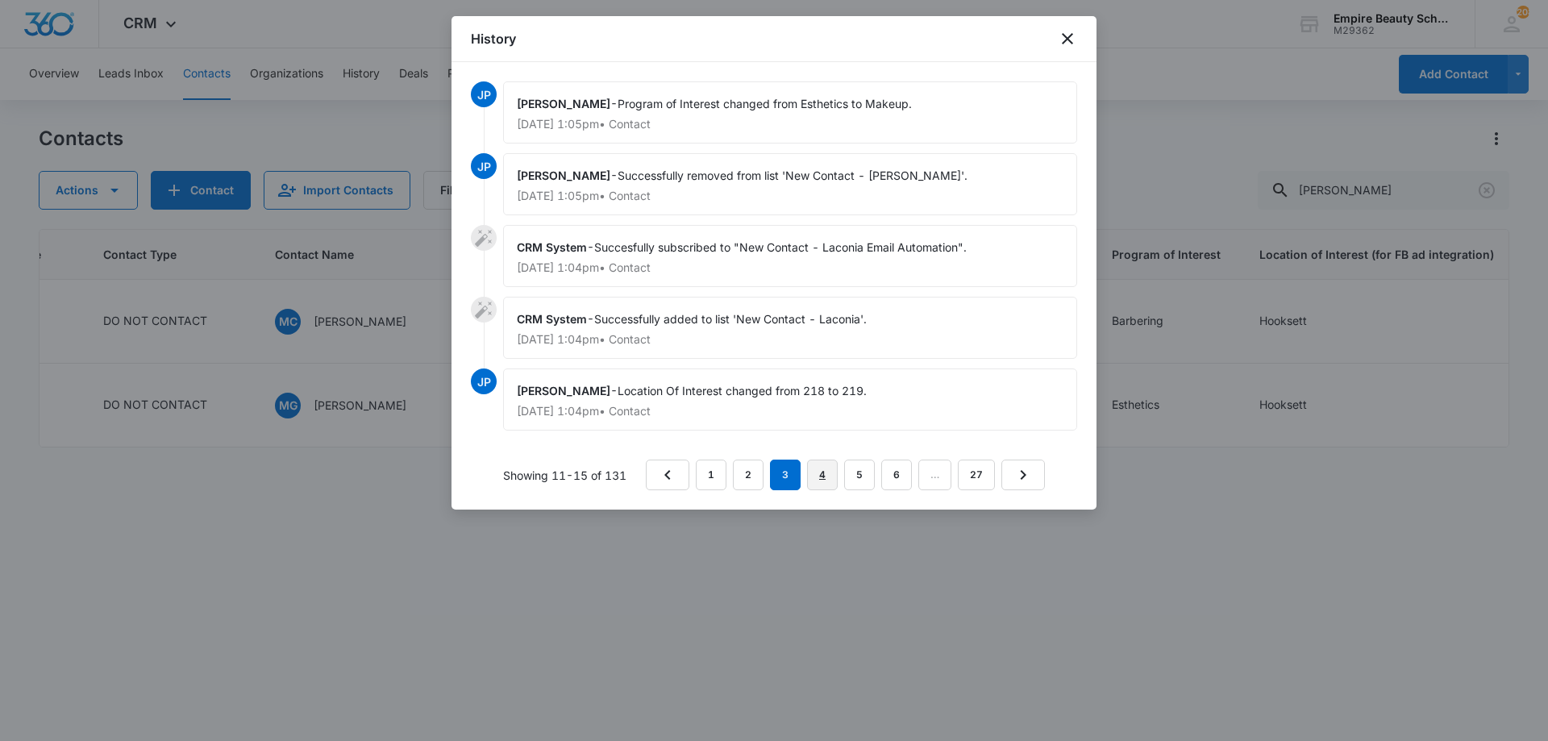
click at [834, 475] on link "4" at bounding box center [822, 475] width 31 height 31
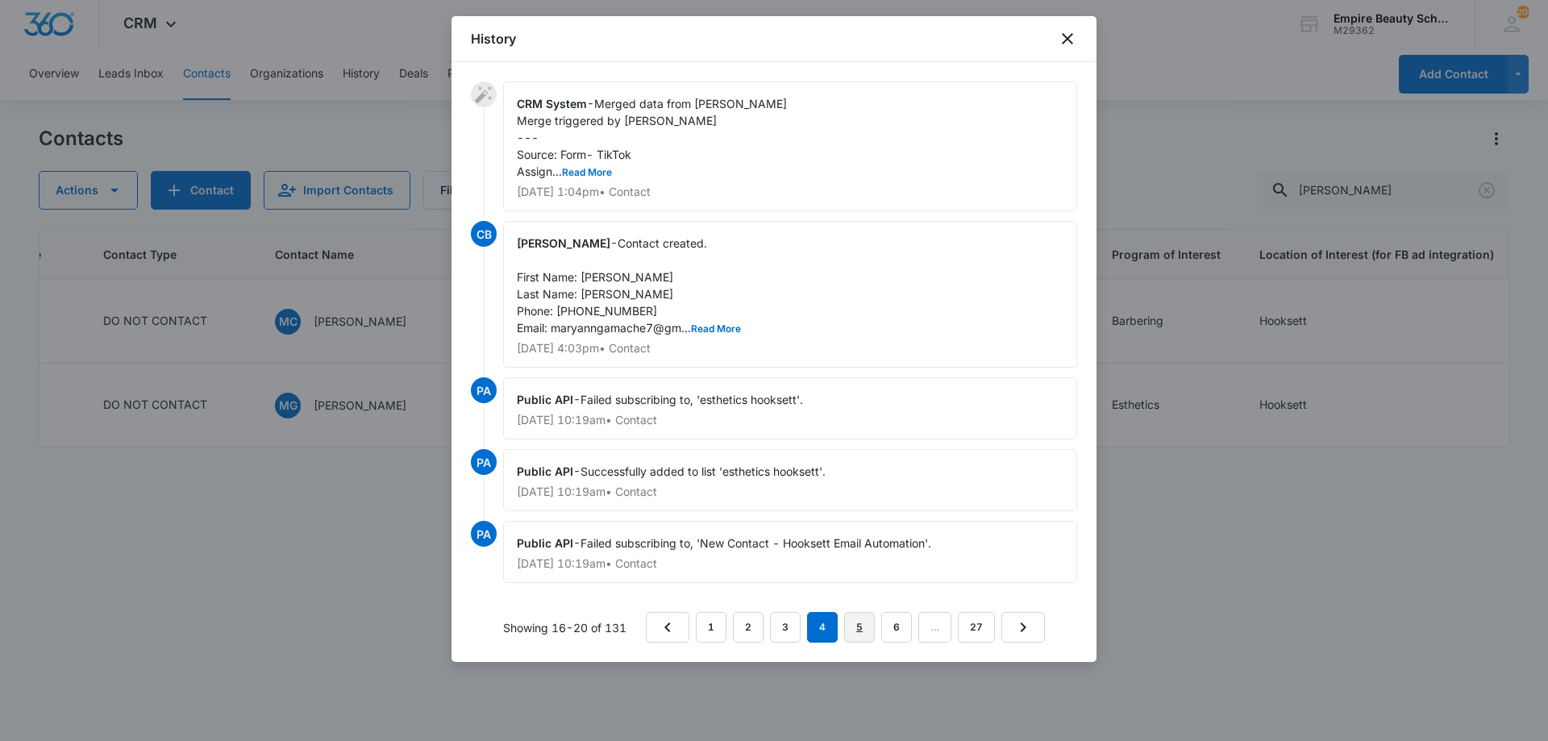
click at [854, 622] on link "5" at bounding box center [859, 627] width 31 height 31
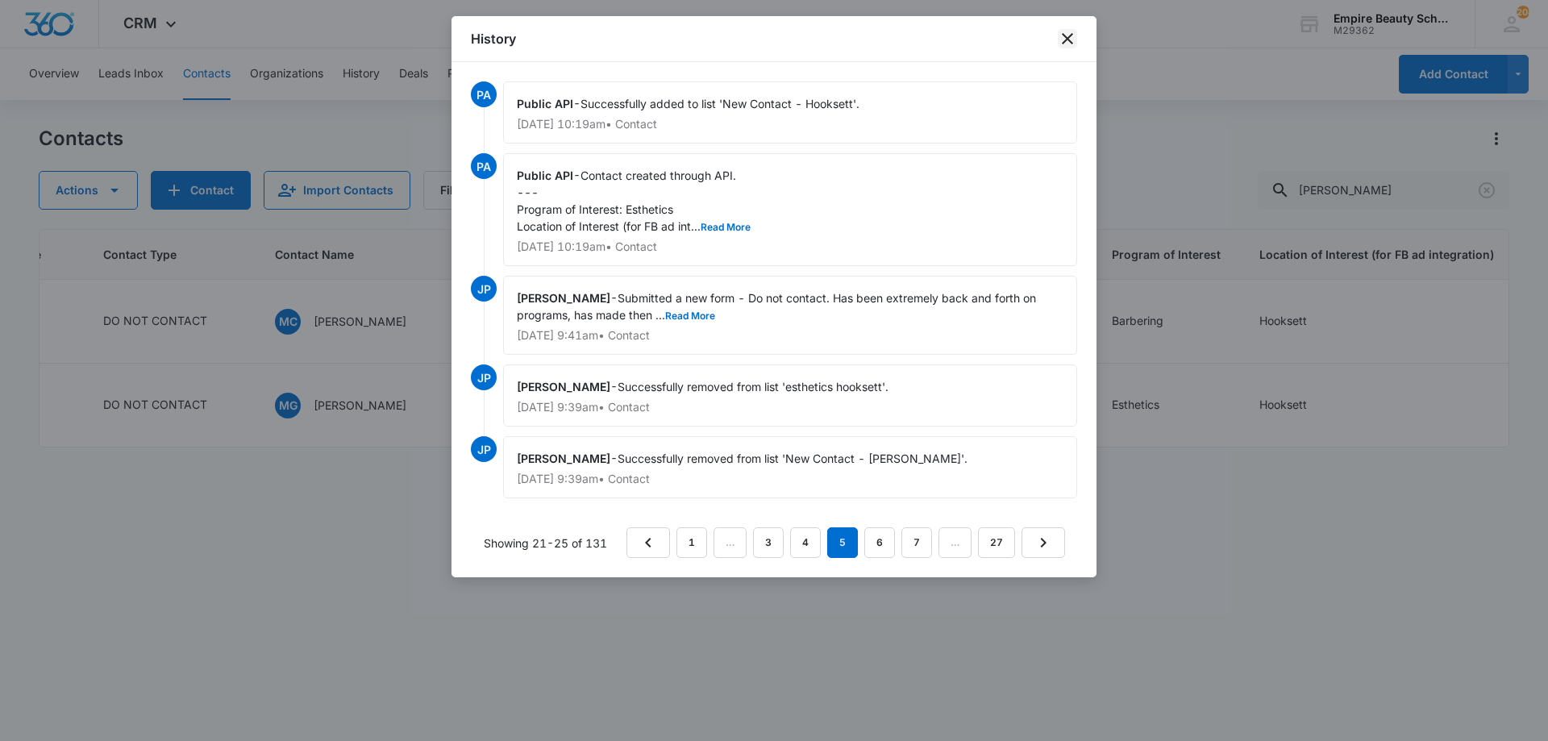
click at [1061, 44] on icon "close" at bounding box center [1067, 38] width 19 height 19
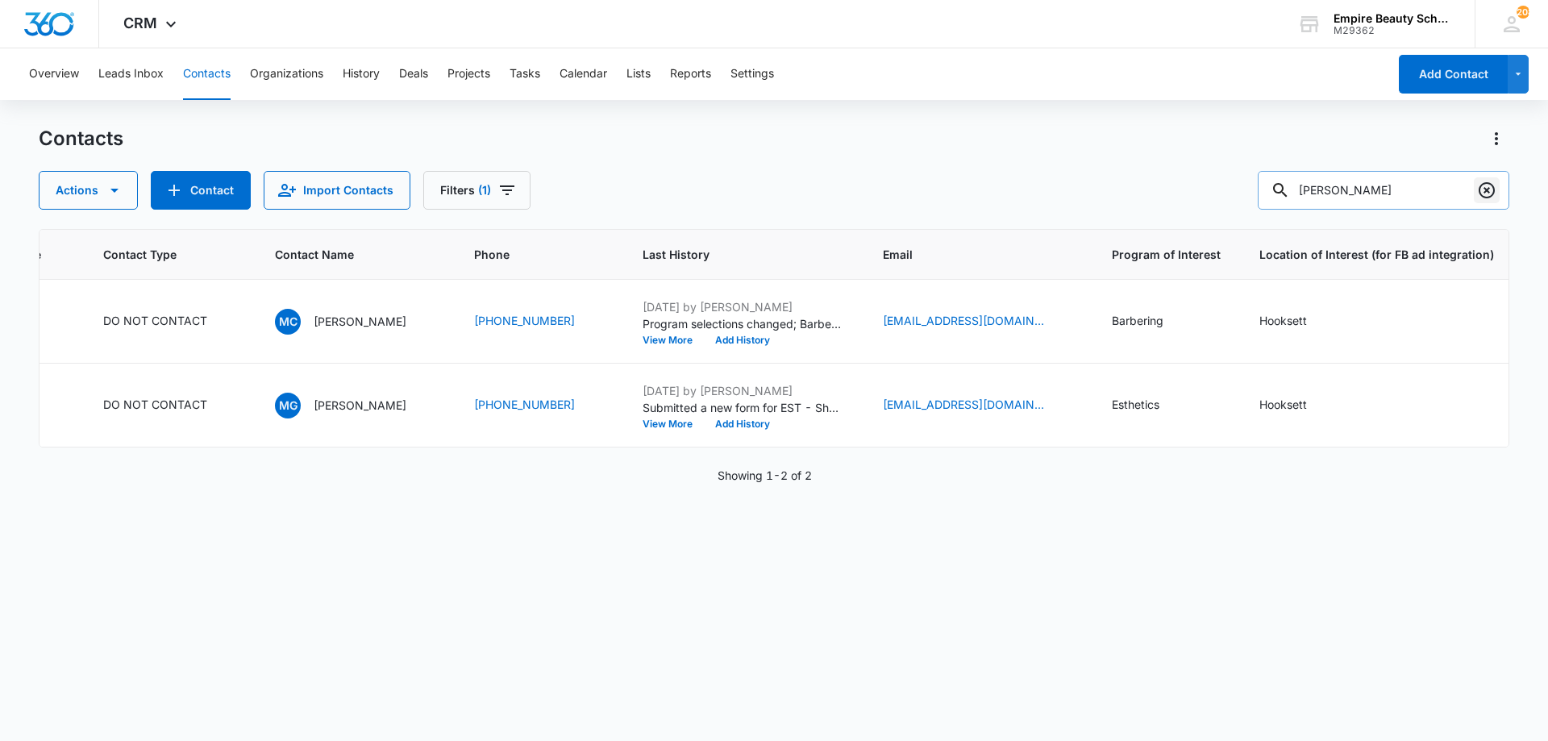
click at [1483, 189] on icon "Clear" at bounding box center [1486, 190] width 19 height 19
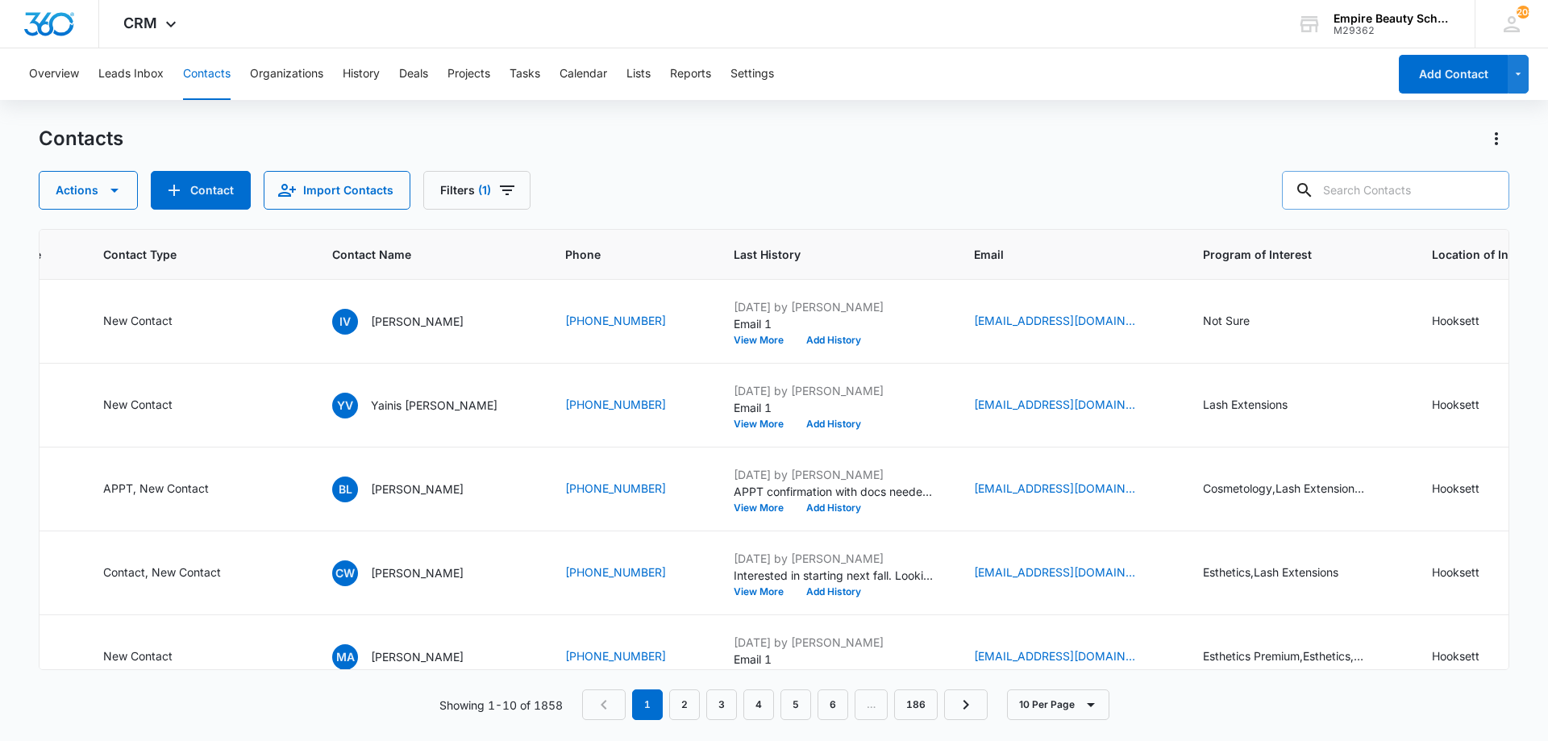
click at [787, 177] on div "Actions Contact Import Contacts Filters (1)" at bounding box center [774, 190] width 1471 height 39
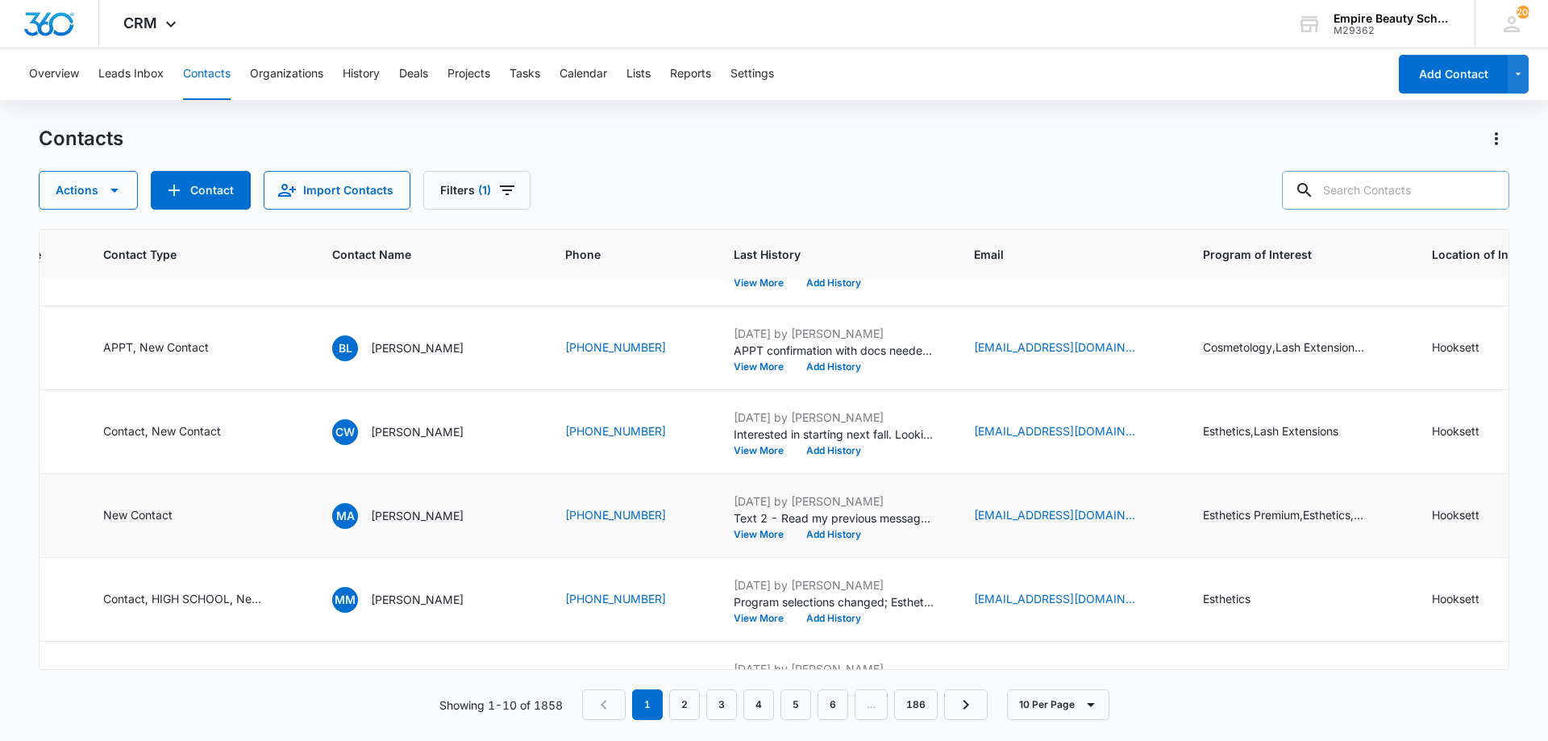
scroll to position [140, 364]
click at [1145, 512] on icon "Email - asiaalvarez978@yahoo.com - Select to Edit Field" at bounding box center [1154, 516] width 19 height 19
click at [1051, 411] on input "[EMAIL_ADDRESS][DOMAIN_NAME]" at bounding box center [1051, 413] width 203 height 39
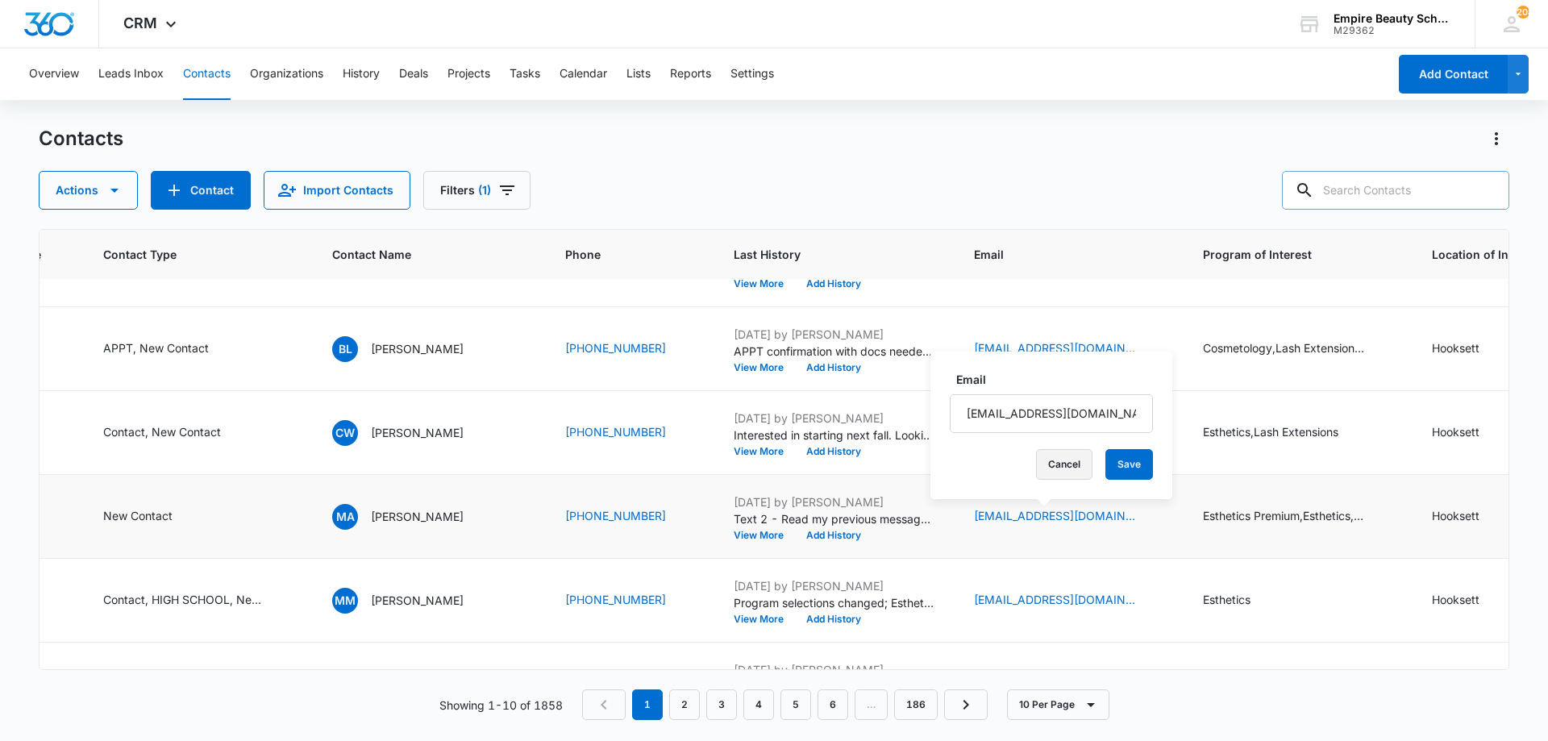
drag, startPoint x: 1050, startPoint y: 464, endPoint x: 899, endPoint y: 497, distance: 154.2
click at [1046, 467] on button "Cancel" at bounding box center [1064, 464] width 56 height 31
click at [818, 539] on button "Add History" at bounding box center [833, 536] width 77 height 10
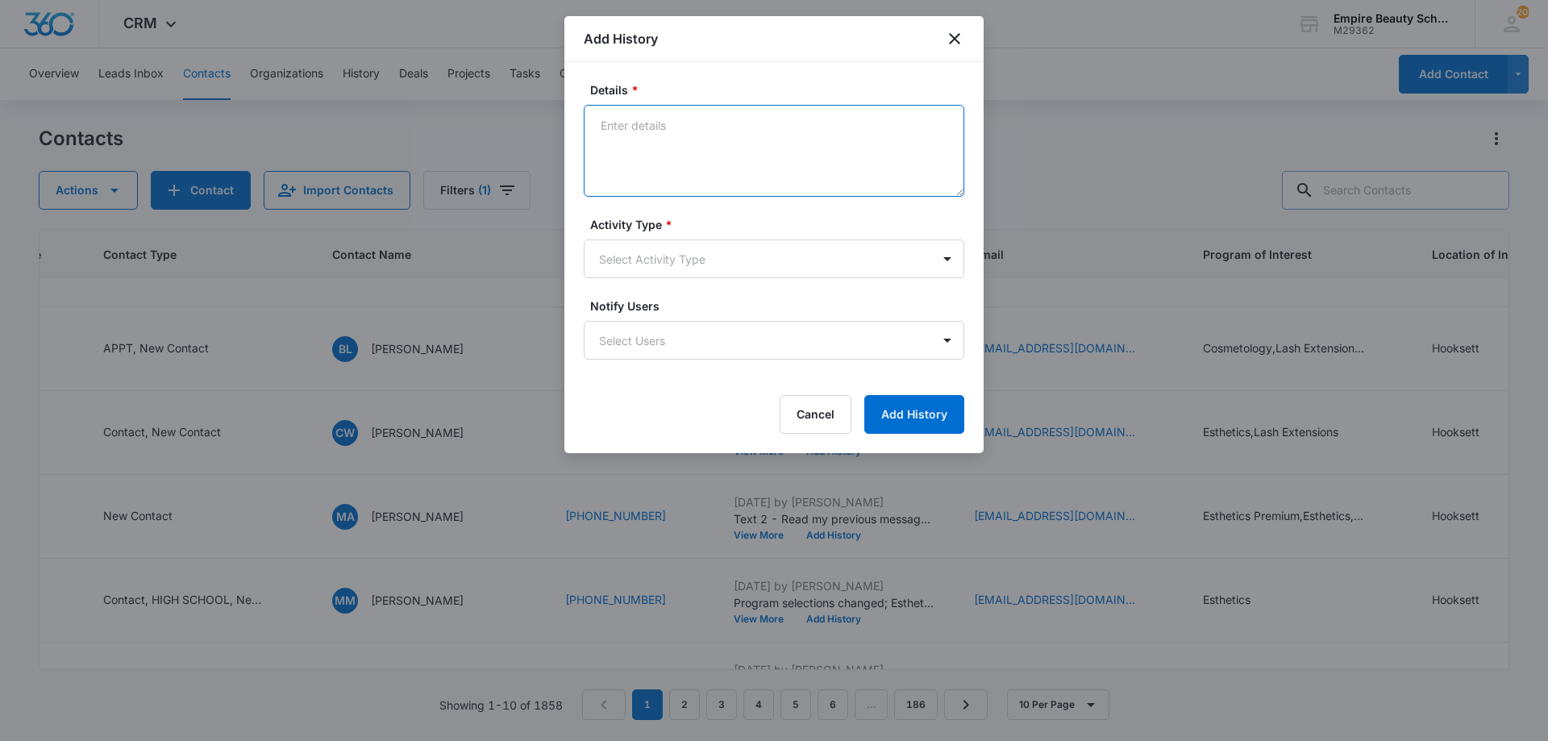
click at [669, 156] on textarea "Details *" at bounding box center [774, 151] width 381 height 92
type textarea "Email 2"
click at [594, 268] on body "CRM Apps Forms CRM Email Shop Payments POS Files Brand Settings AI Assistant Em…" at bounding box center [774, 370] width 1548 height 741
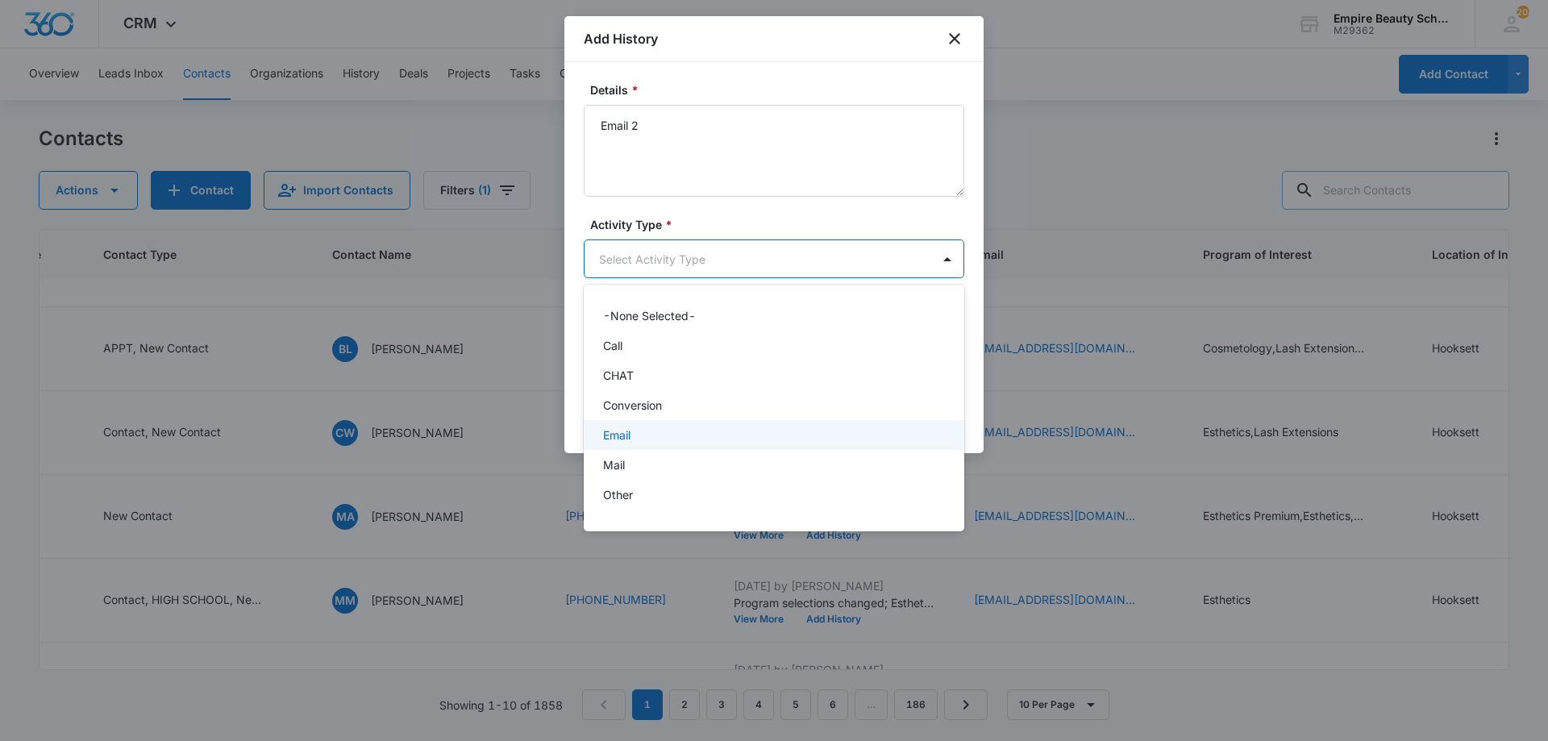
click at [668, 434] on div "Email" at bounding box center [772, 435] width 339 height 17
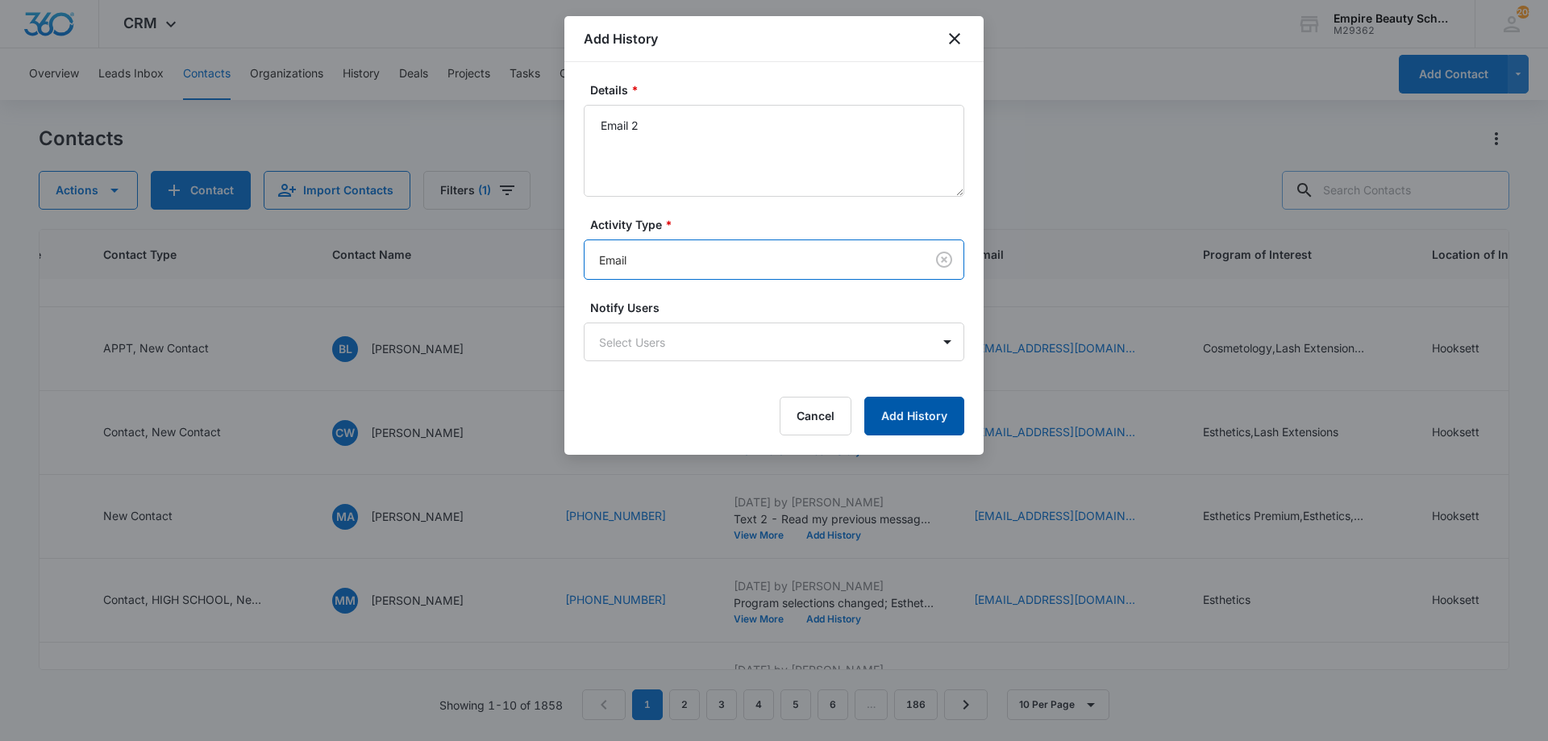
drag, startPoint x: 901, startPoint y: 424, endPoint x: 895, endPoint y: 443, distance: 19.6
click at [902, 424] on button "Add History" at bounding box center [914, 416] width 100 height 39
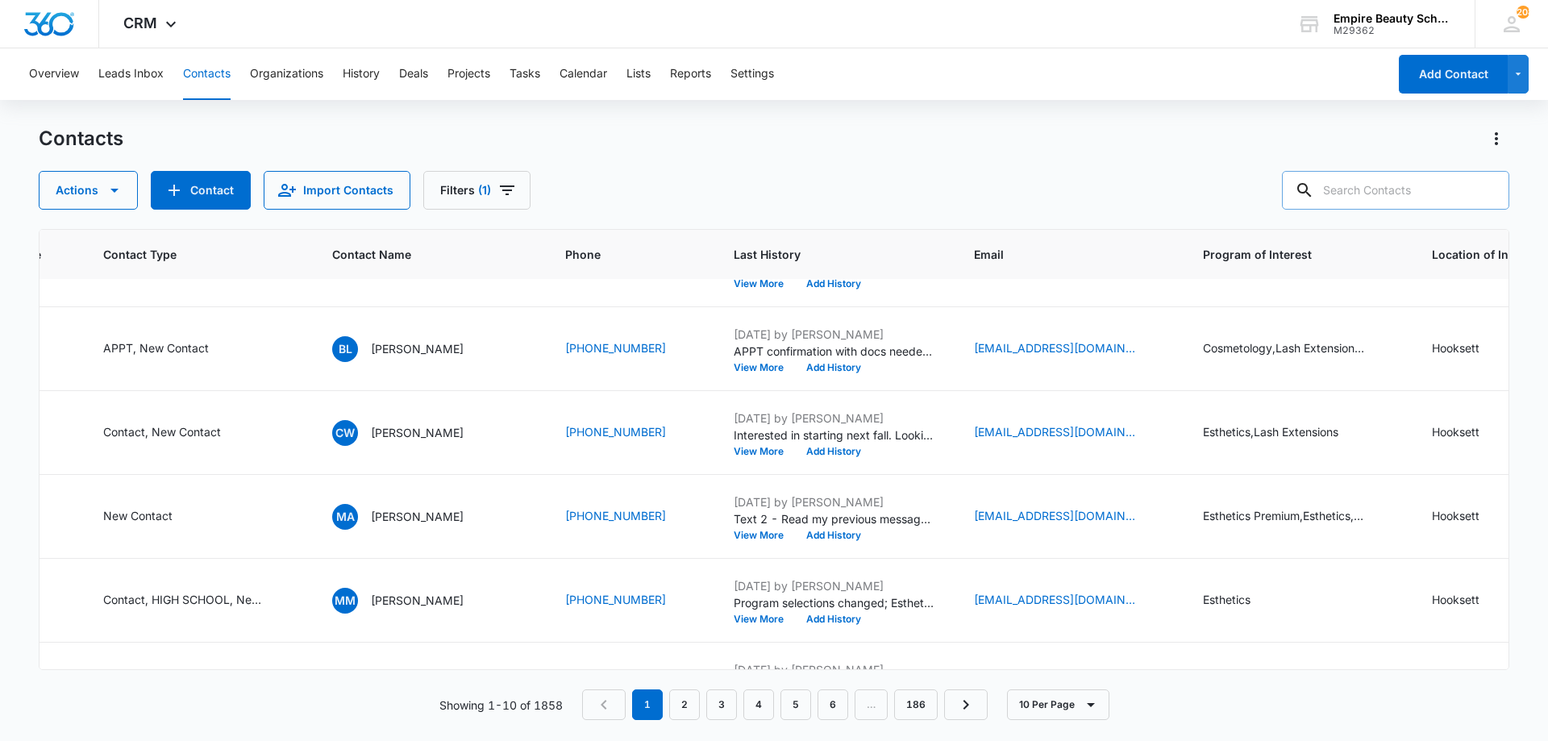
click at [1404, 189] on input "text" at bounding box center [1395, 190] width 227 height 39
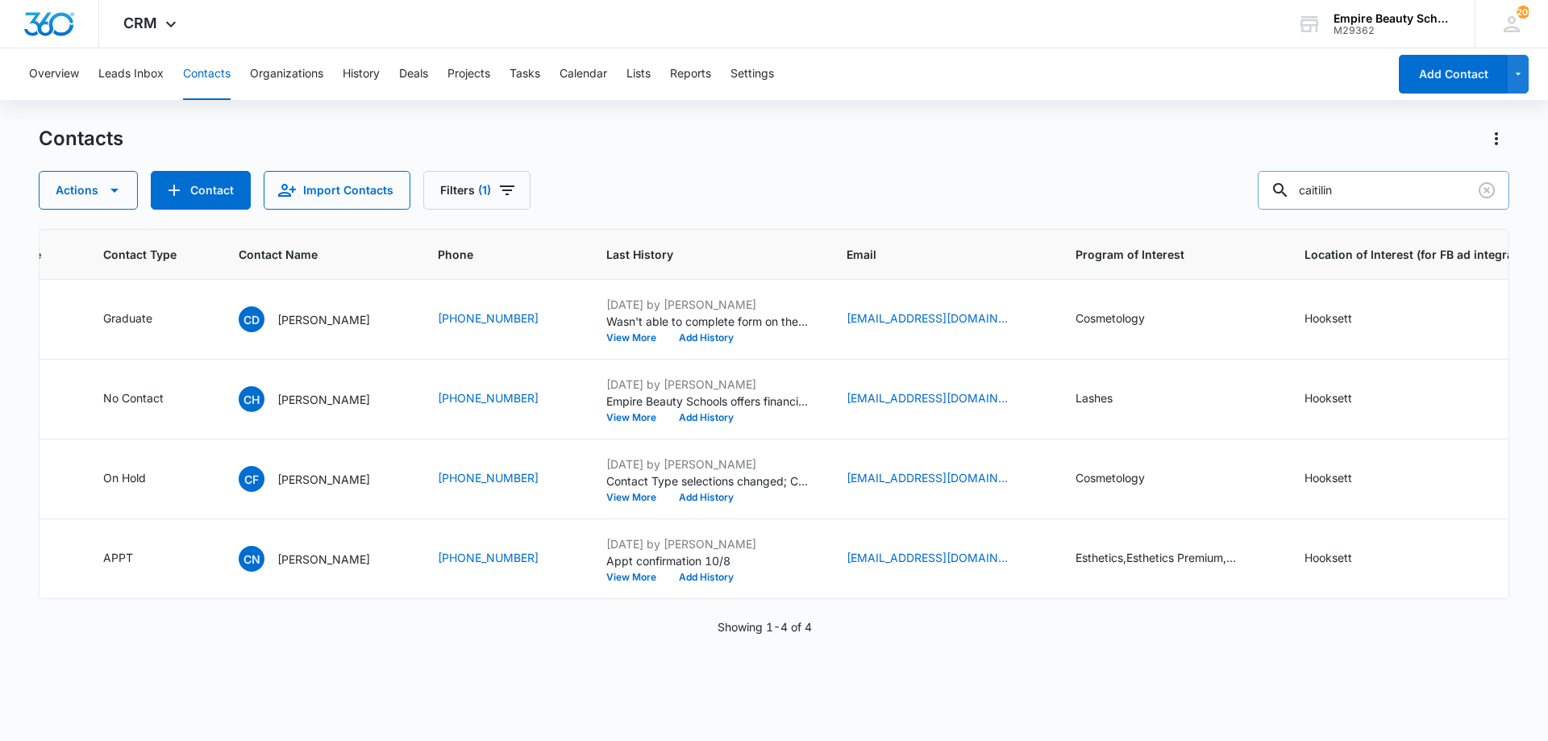
scroll to position [0, 364]
drag, startPoint x: 1404, startPoint y: 189, endPoint x: 1058, endPoint y: 189, distance: 345.9
click at [1058, 189] on div "Actions Contact Import Contacts Filters (1) caitilin" at bounding box center [774, 190] width 1471 height 39
type input "8852"
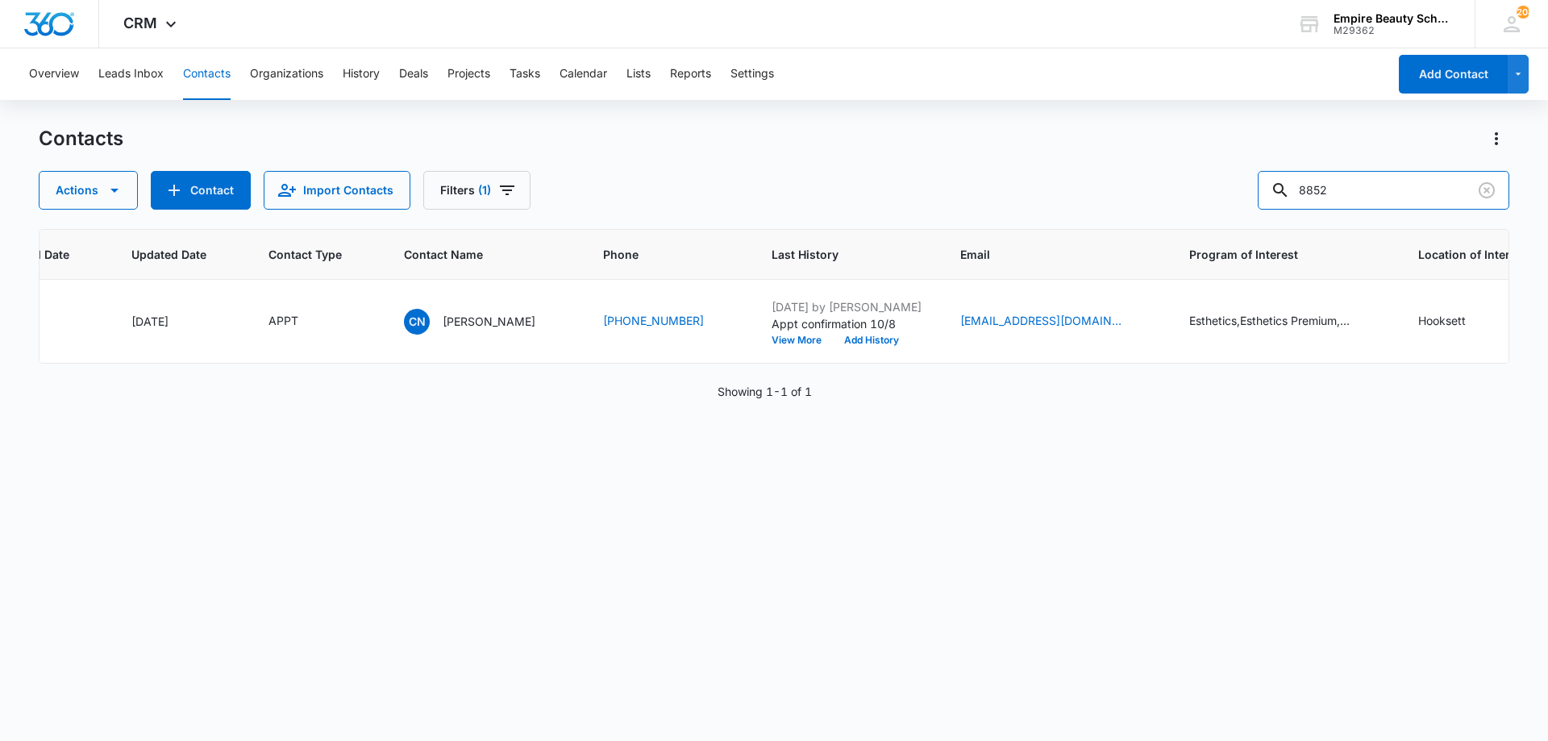
scroll to position [0, 189]
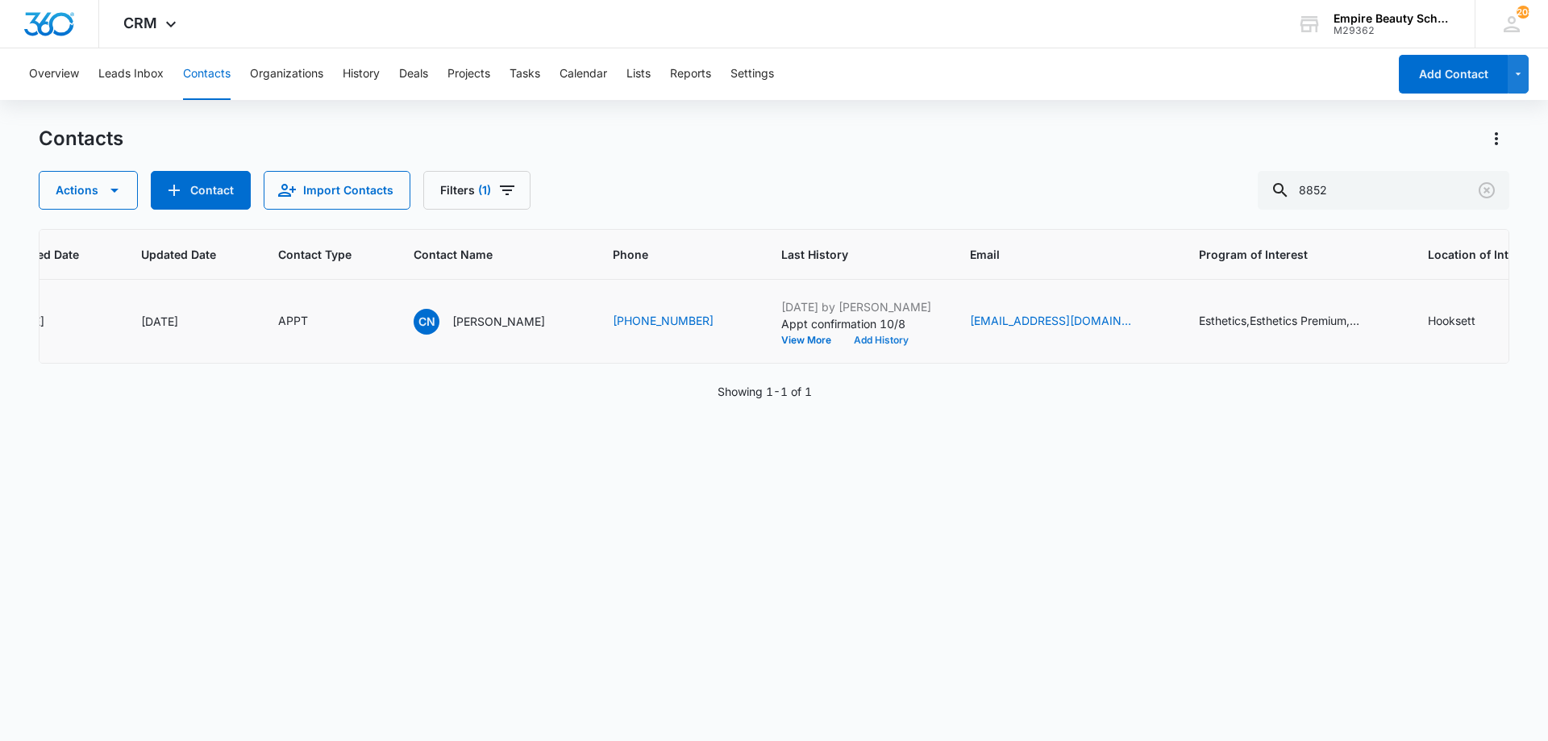
click at [843, 339] on button "Add History" at bounding box center [881, 340] width 77 height 10
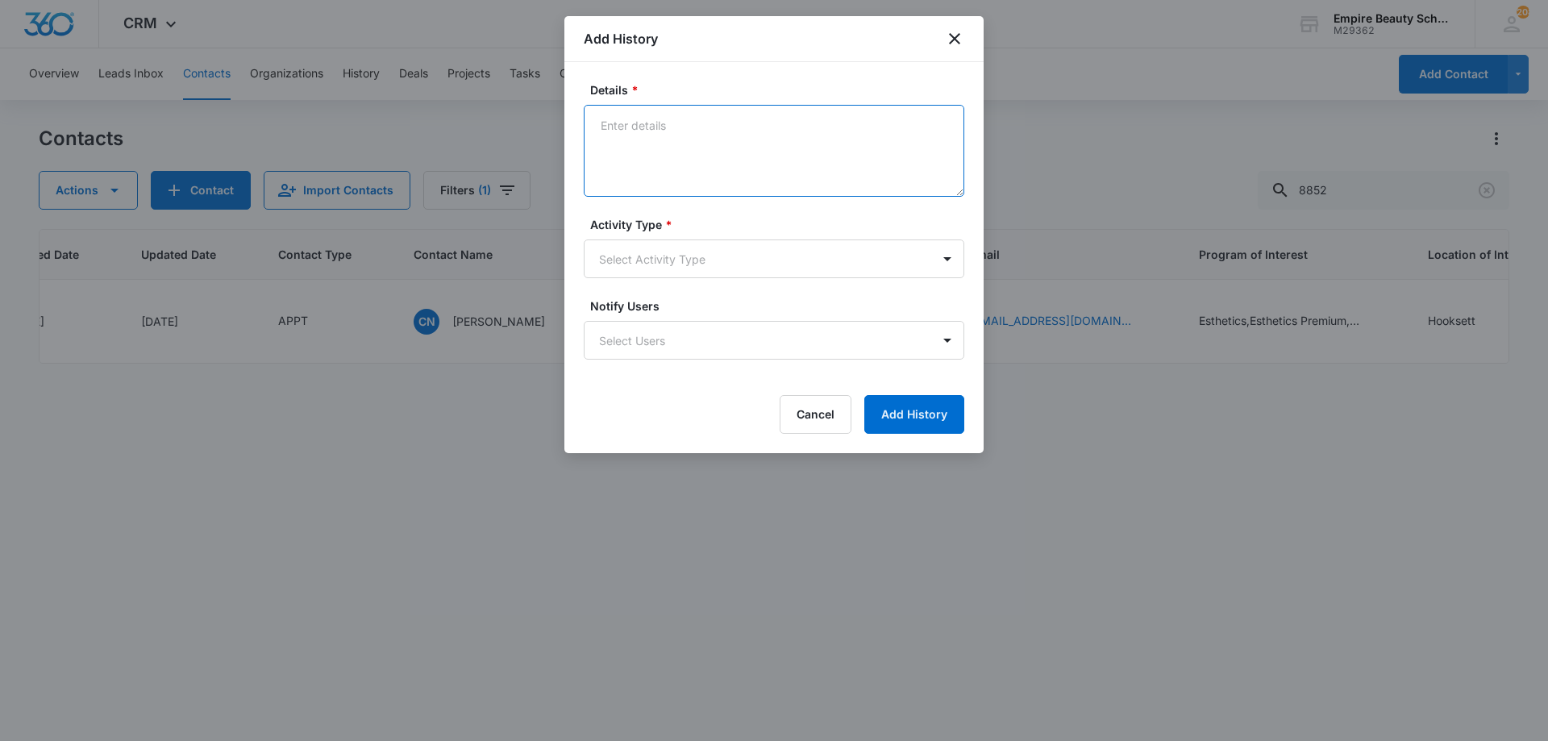
click at [640, 125] on textarea "Details *" at bounding box center [774, 151] width 381 height 92
click at [773, 131] on textarea "Has to work until 5:30pm tommorw" at bounding box center [774, 151] width 381 height 92
type textarea "Has to work until 5:30pm tomorrow now - Moved APPT for 6:00pm on 10/8 with Amel…"
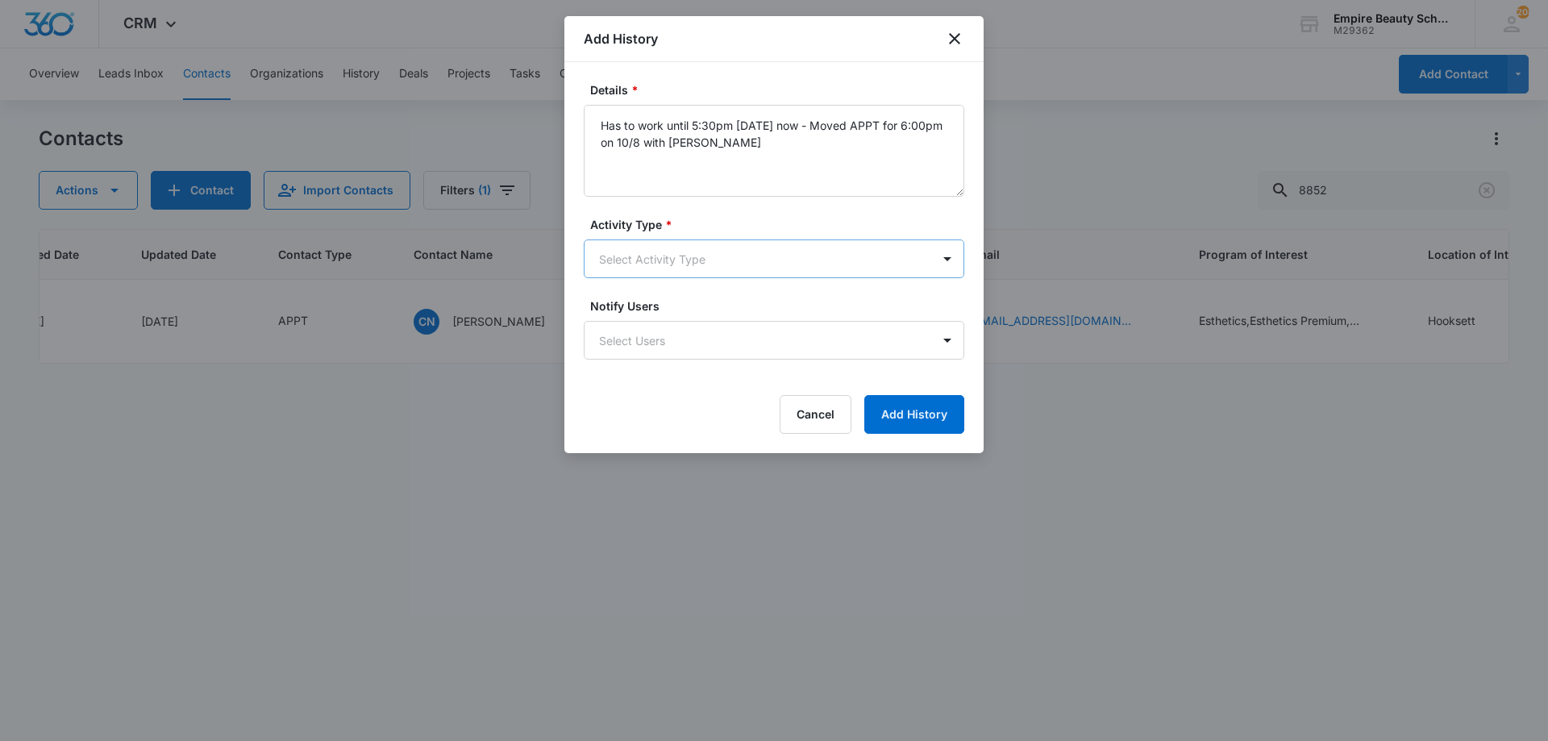
click at [733, 277] on body "CRM Apps Forms CRM Email Shop Payments POS Files Brand Settings AI Assistant Em…" at bounding box center [774, 370] width 1548 height 741
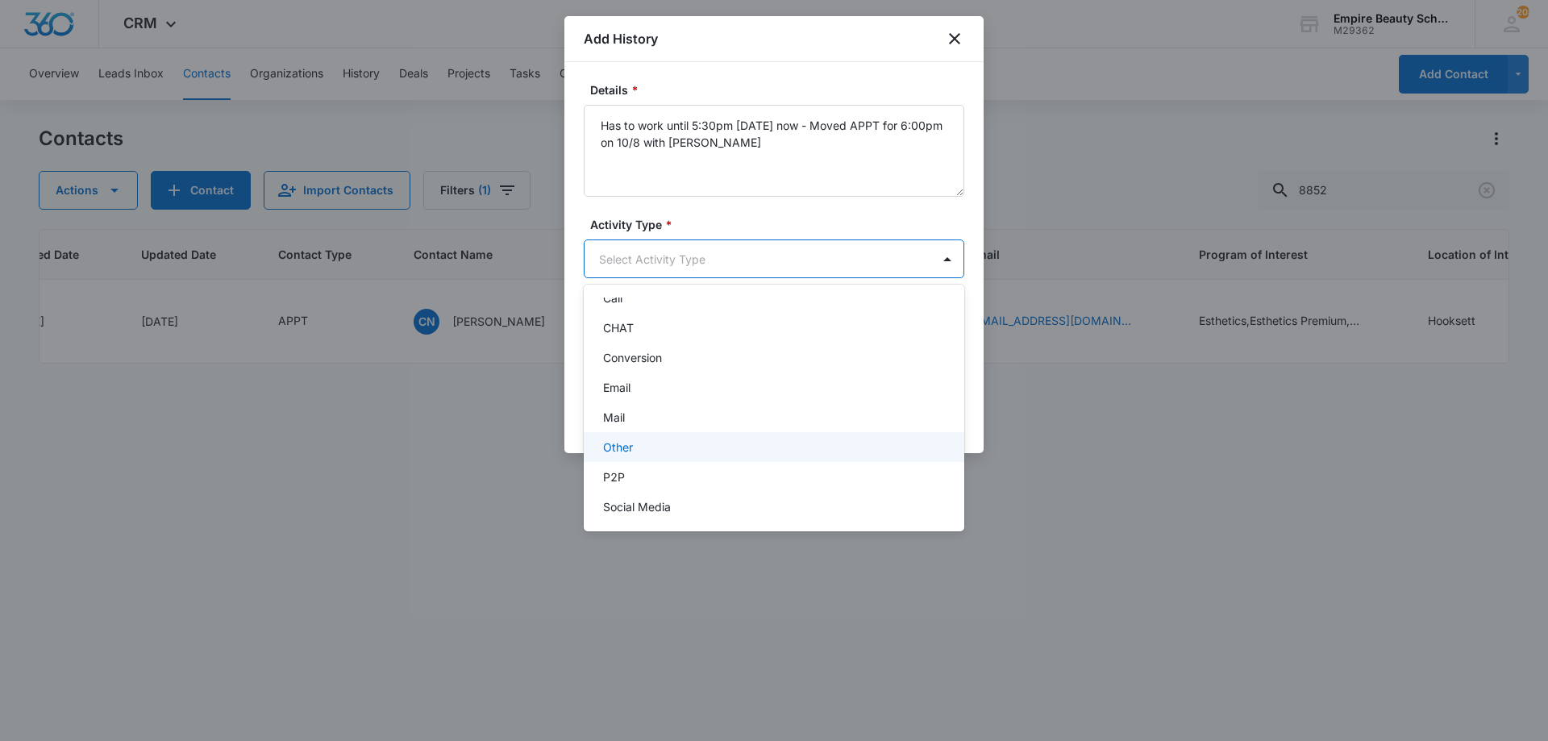
scroll to position [84, 0]
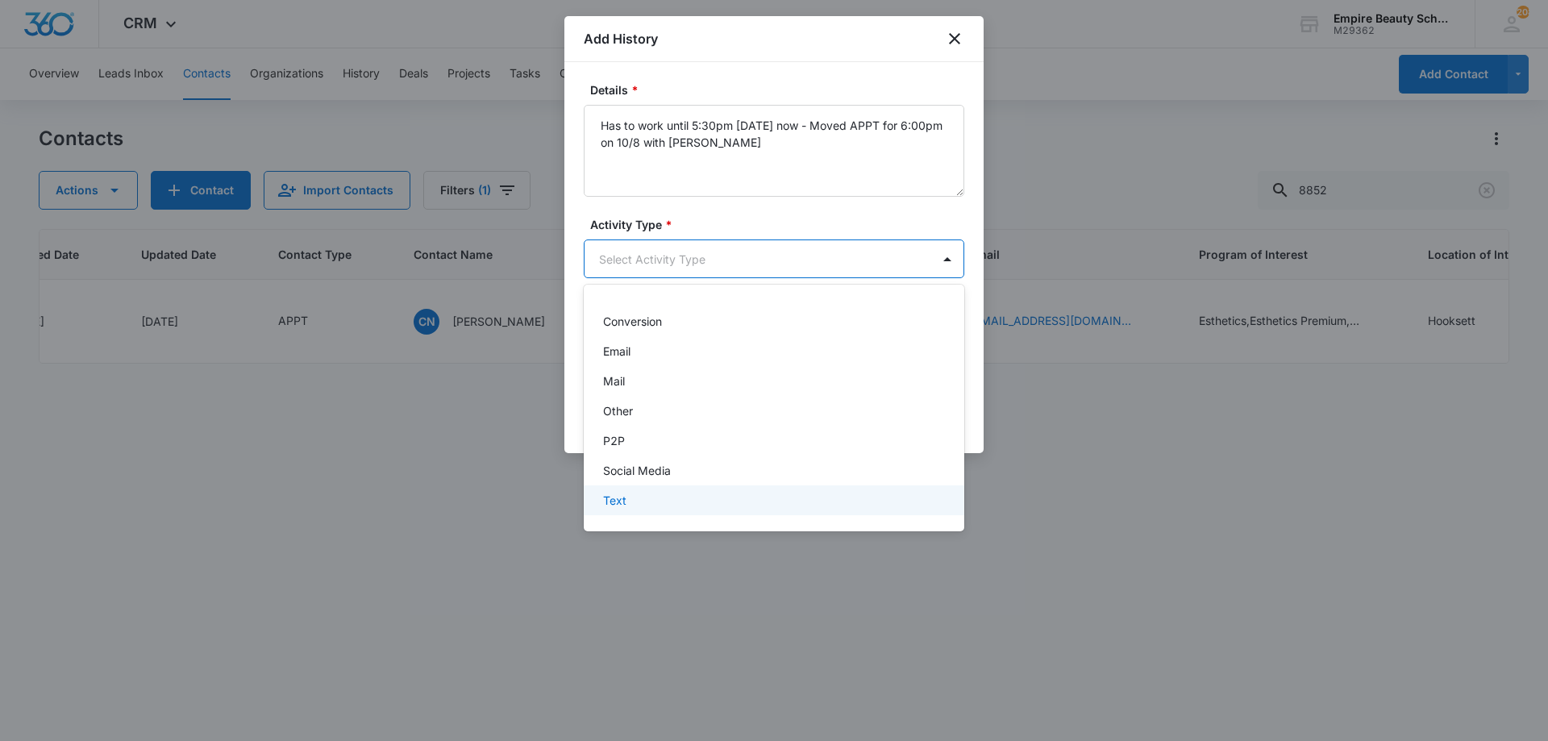
click at [643, 497] on div "Text" at bounding box center [772, 500] width 339 height 17
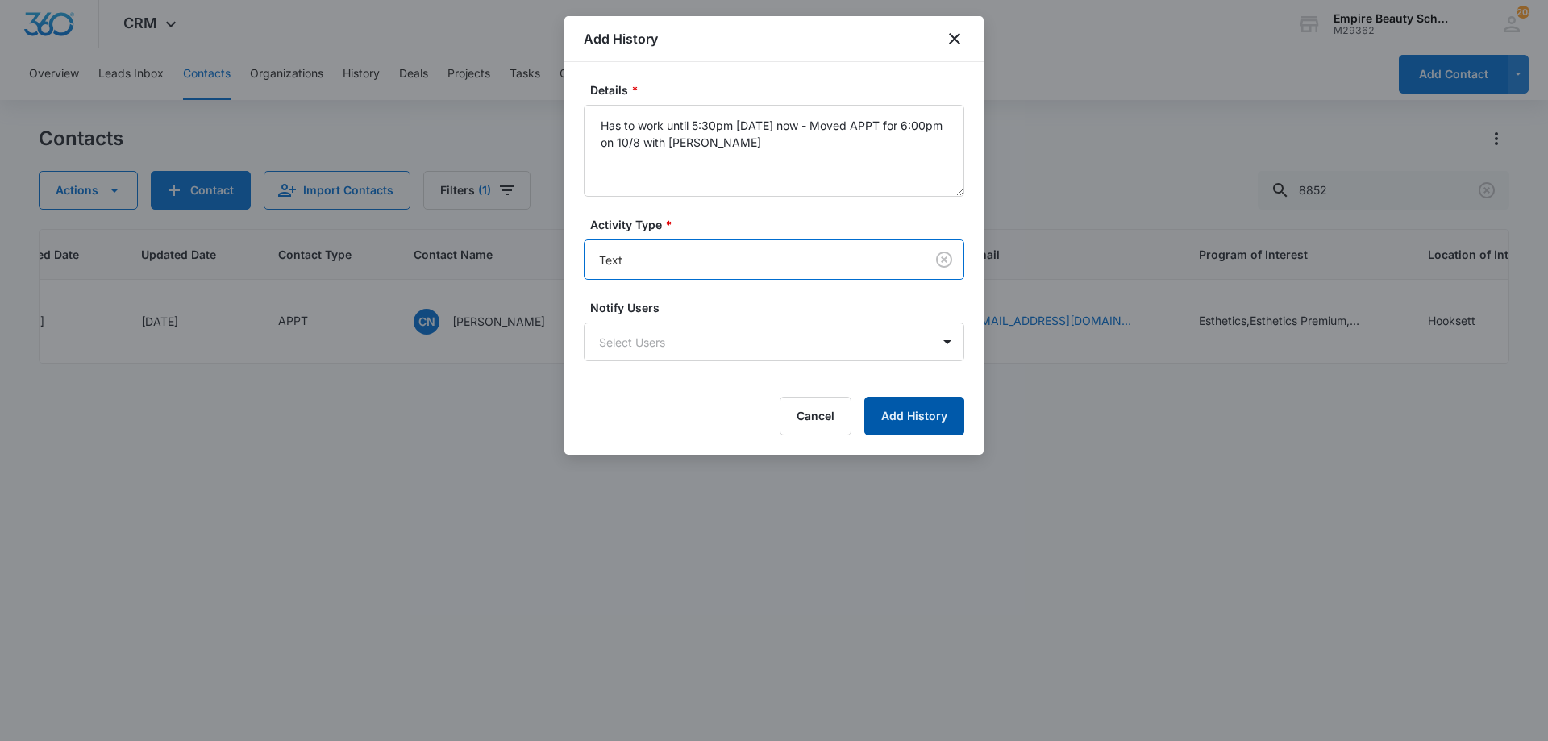
click at [891, 412] on button "Add History" at bounding box center [914, 416] width 100 height 39
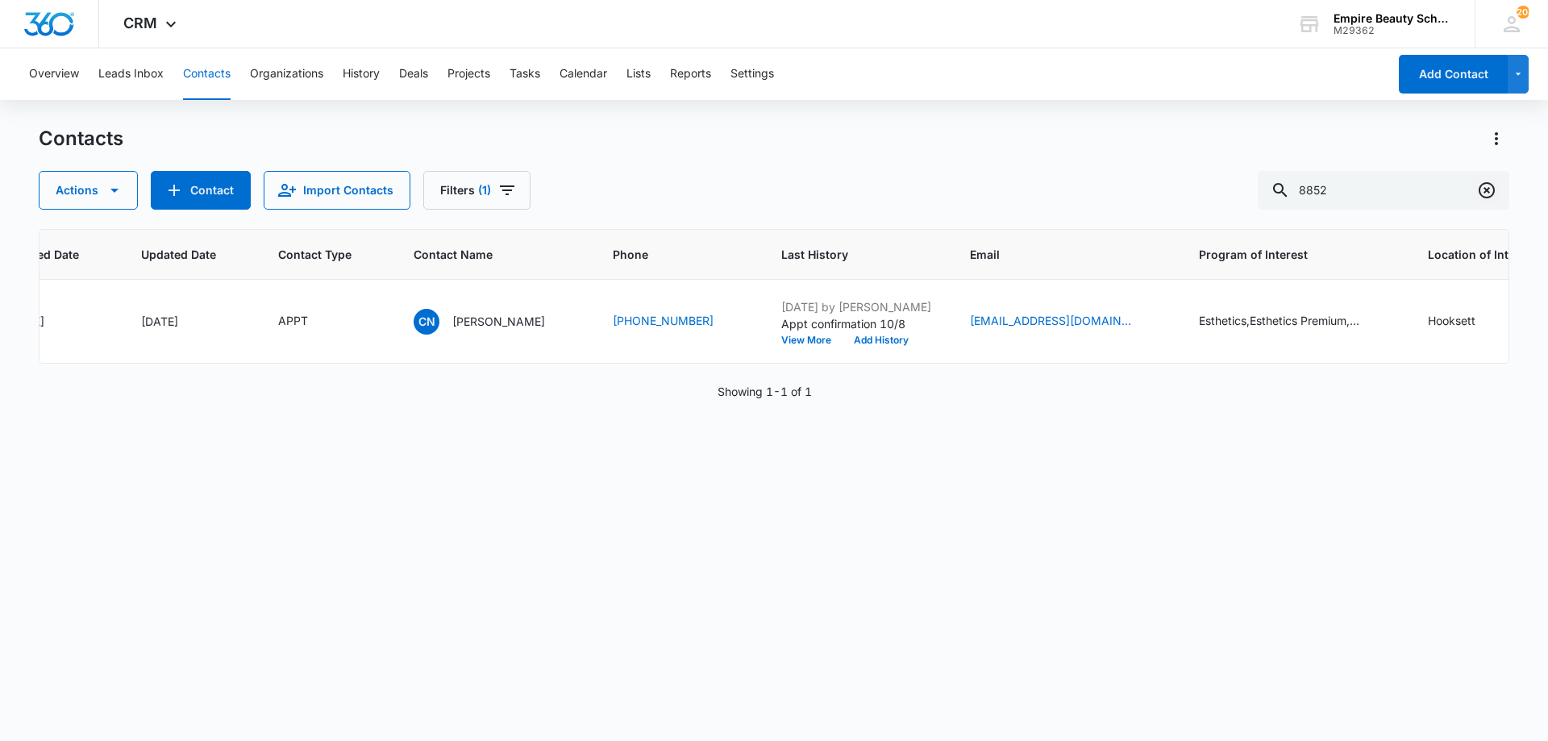
click at [1488, 189] on icon "Clear" at bounding box center [1487, 190] width 16 height 16
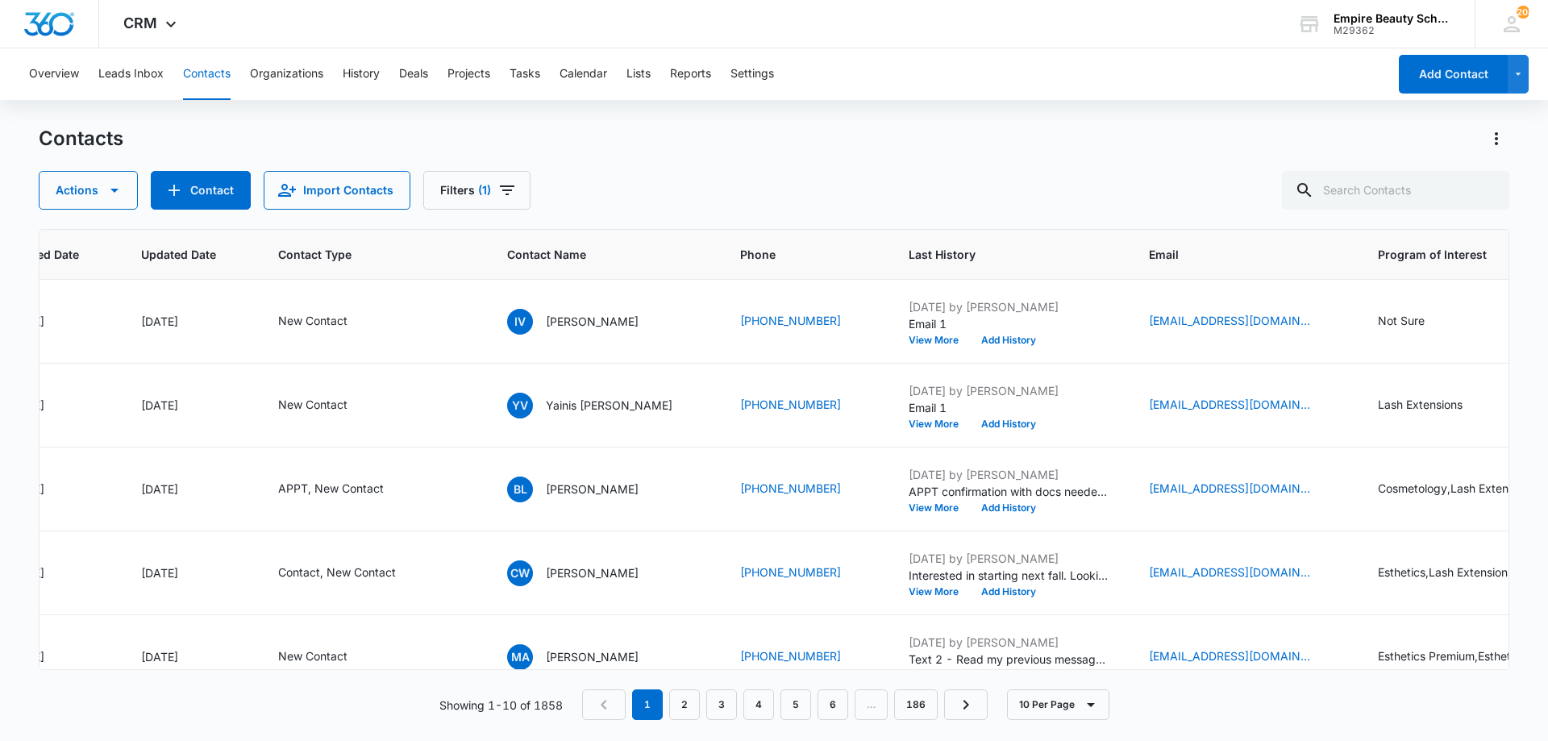
click at [901, 165] on div "Contacts Actions Contact Import Contacts Filters (1)" at bounding box center [774, 168] width 1471 height 84
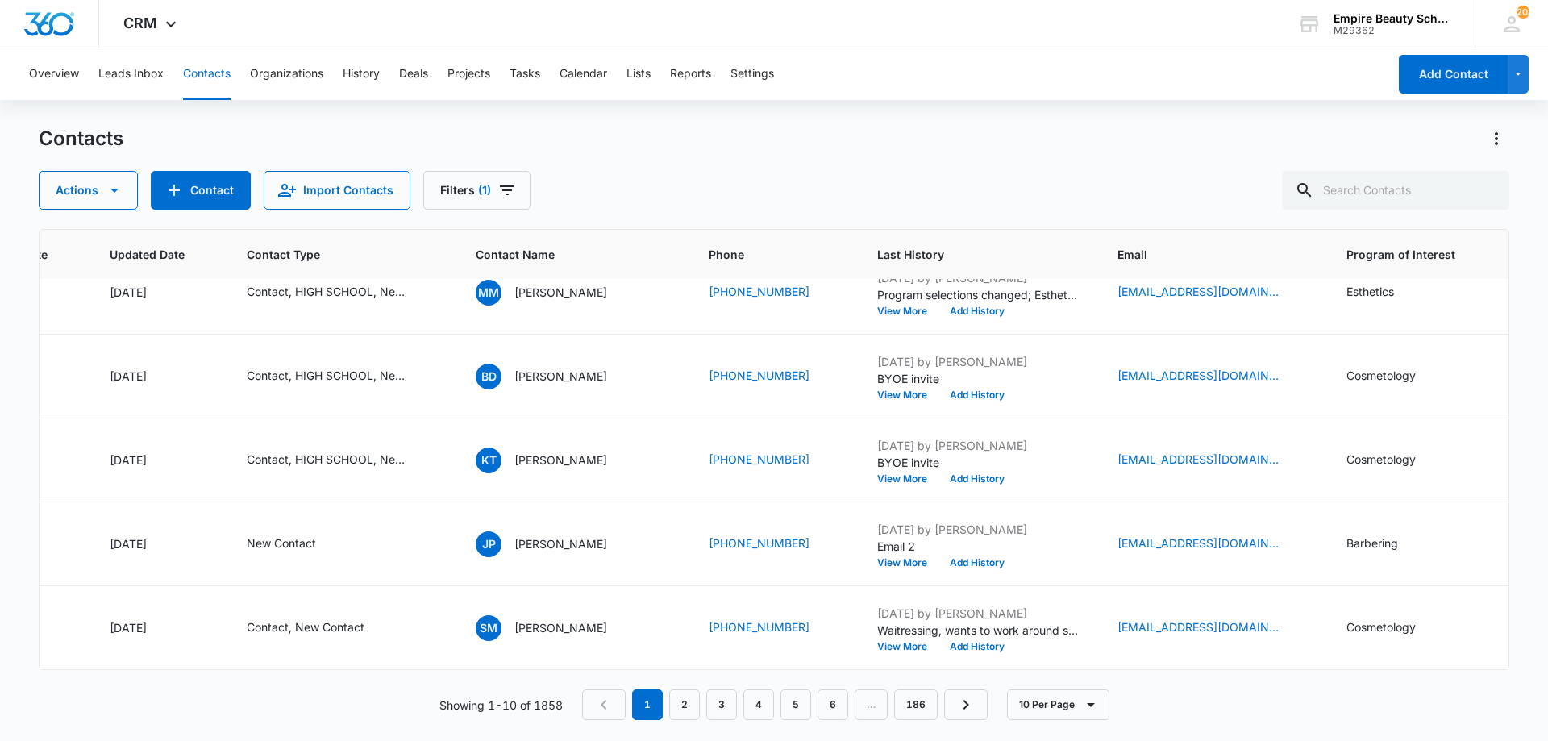
scroll to position [460, 127]
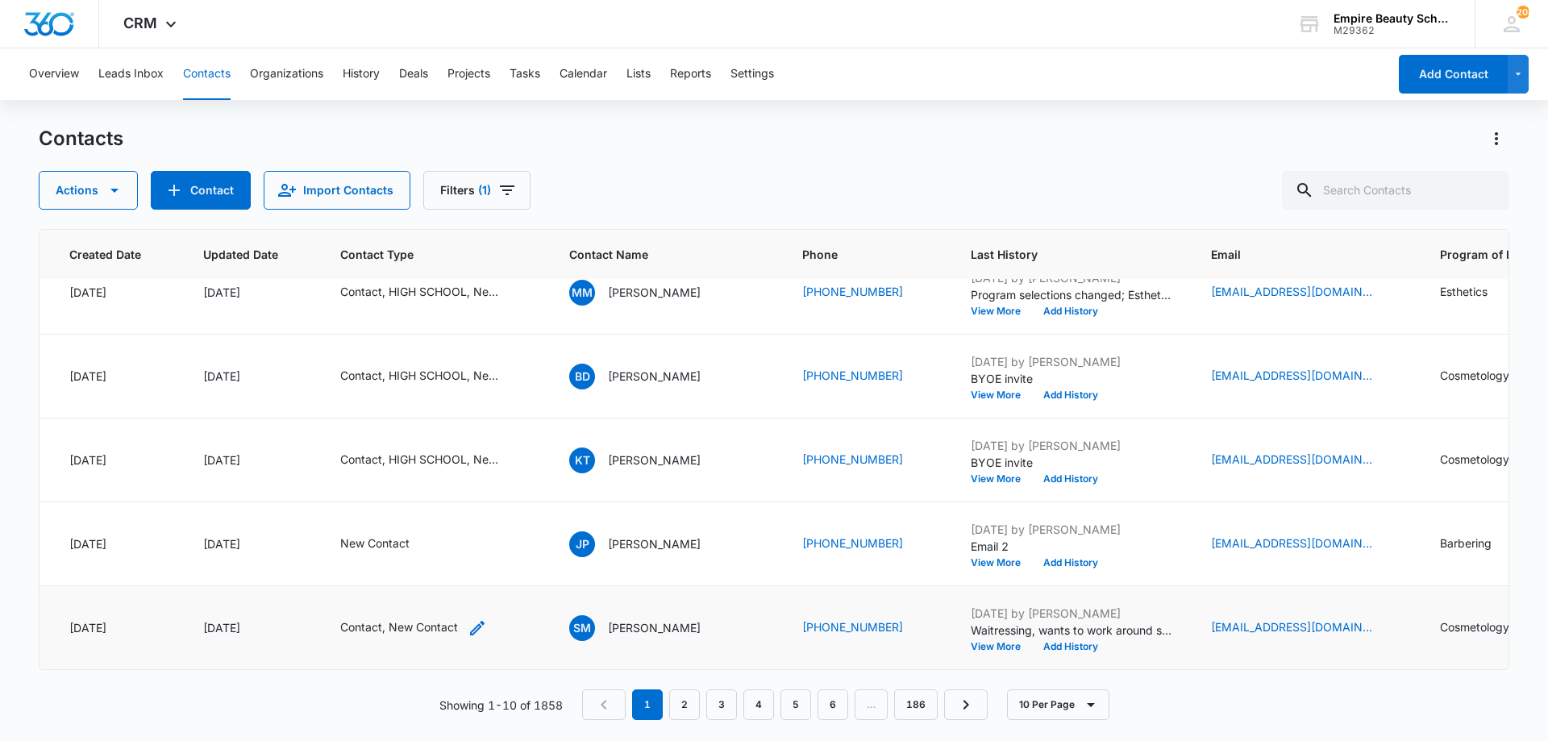
click at [468, 618] on icon "Contact Type - Contact, New Contact - Select to Edit Field" at bounding box center [477, 627] width 19 height 19
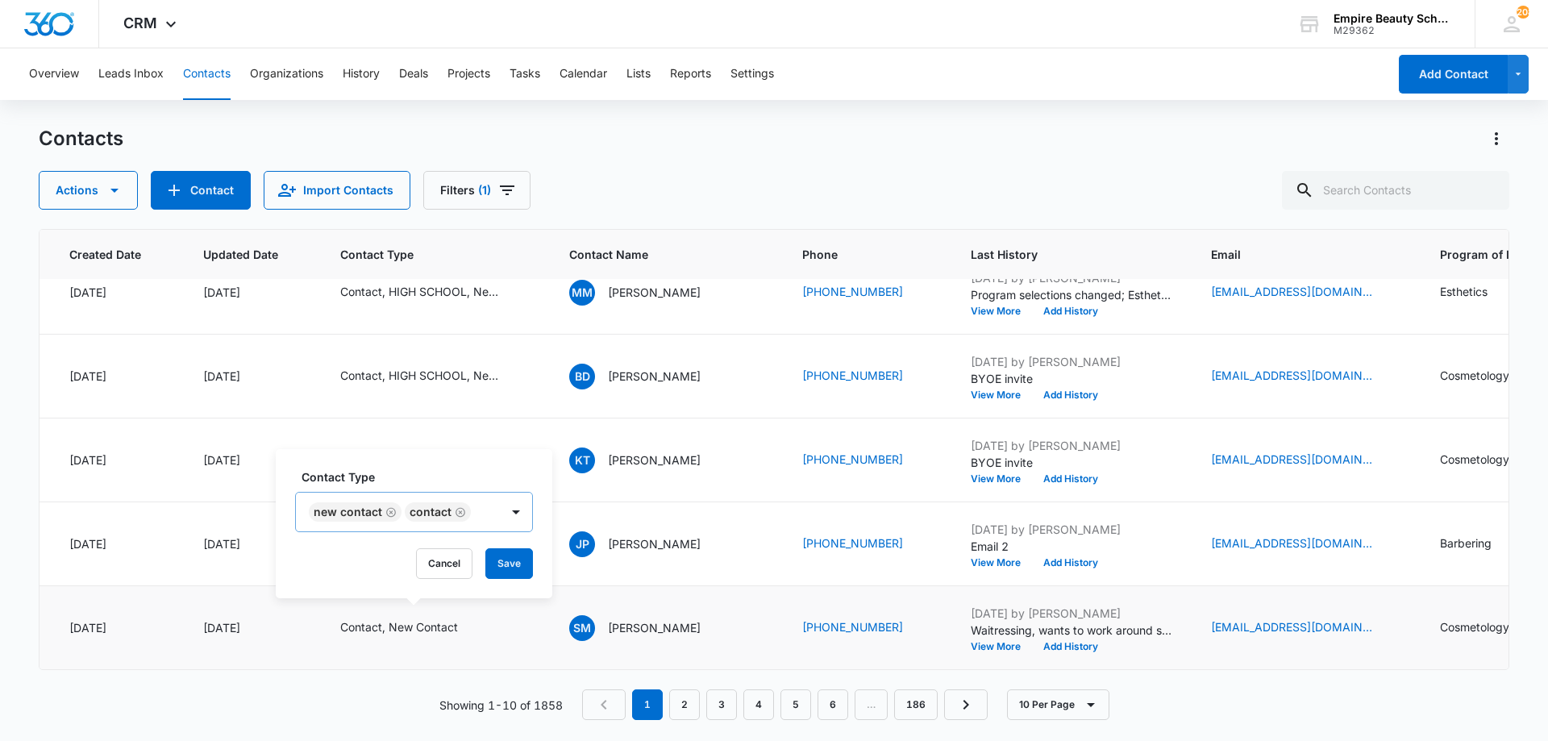
click at [387, 507] on icon "Remove New Contact" at bounding box center [390, 512] width 11 height 12
click at [421, 552] on button "Save" at bounding box center [413, 563] width 48 height 31
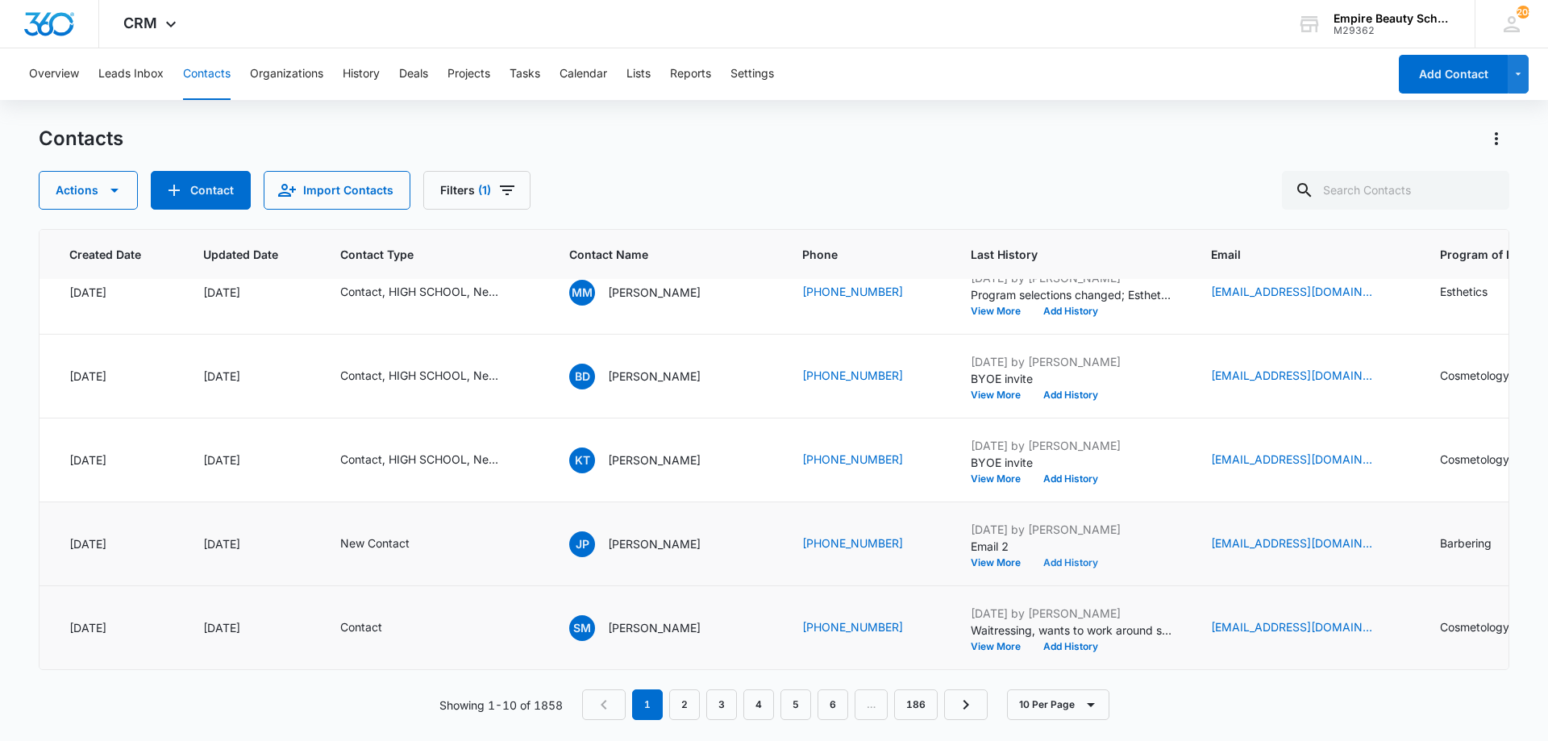
click at [1054, 558] on button "Add History" at bounding box center [1070, 563] width 77 height 10
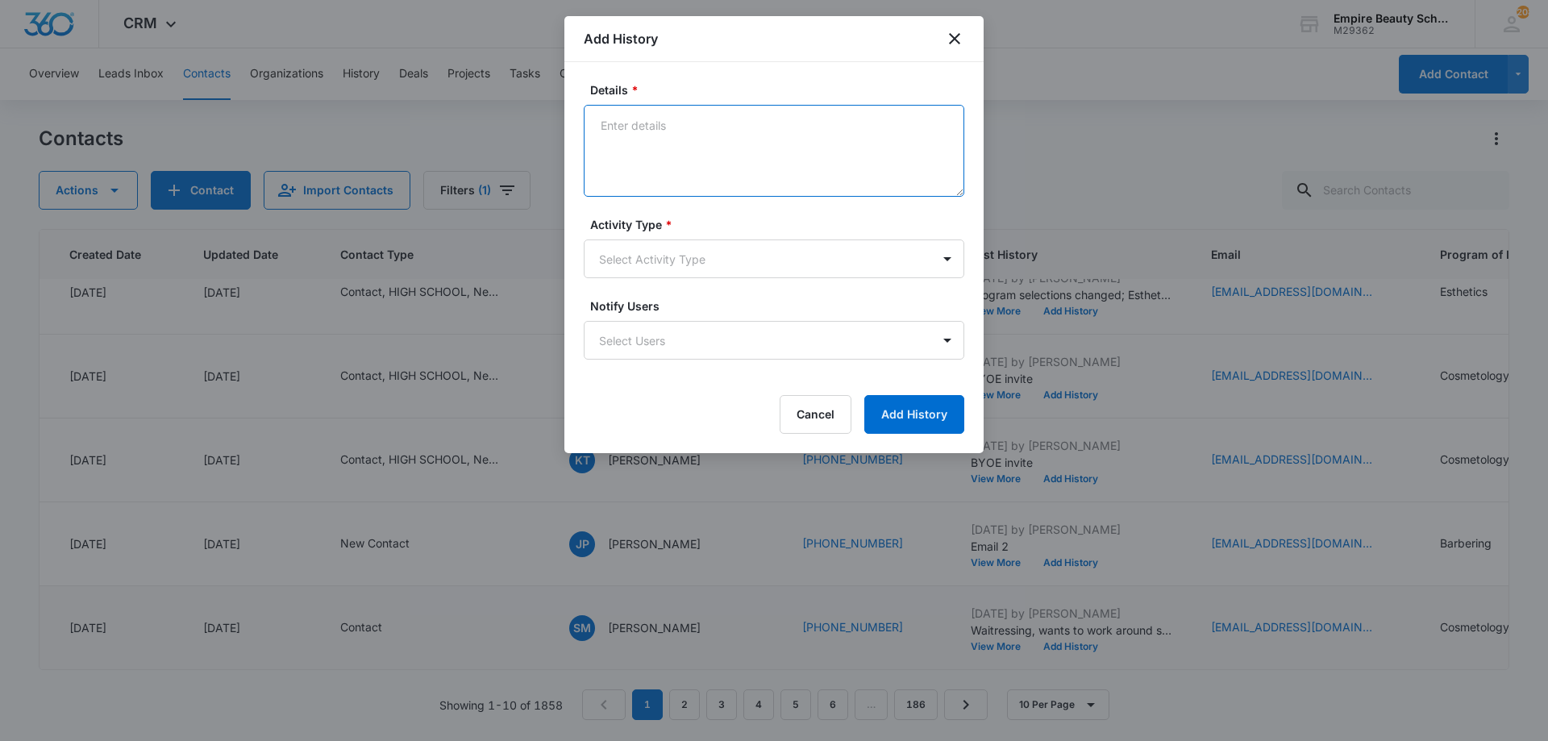
click at [678, 123] on textarea "Details *" at bounding box center [774, 151] width 381 height 92
type textarea "VM 3"
click at [709, 266] on body "CRM Apps Forms CRM Email Shop Payments POS Files Brand Settings AI Assistant Em…" at bounding box center [774, 370] width 1548 height 741
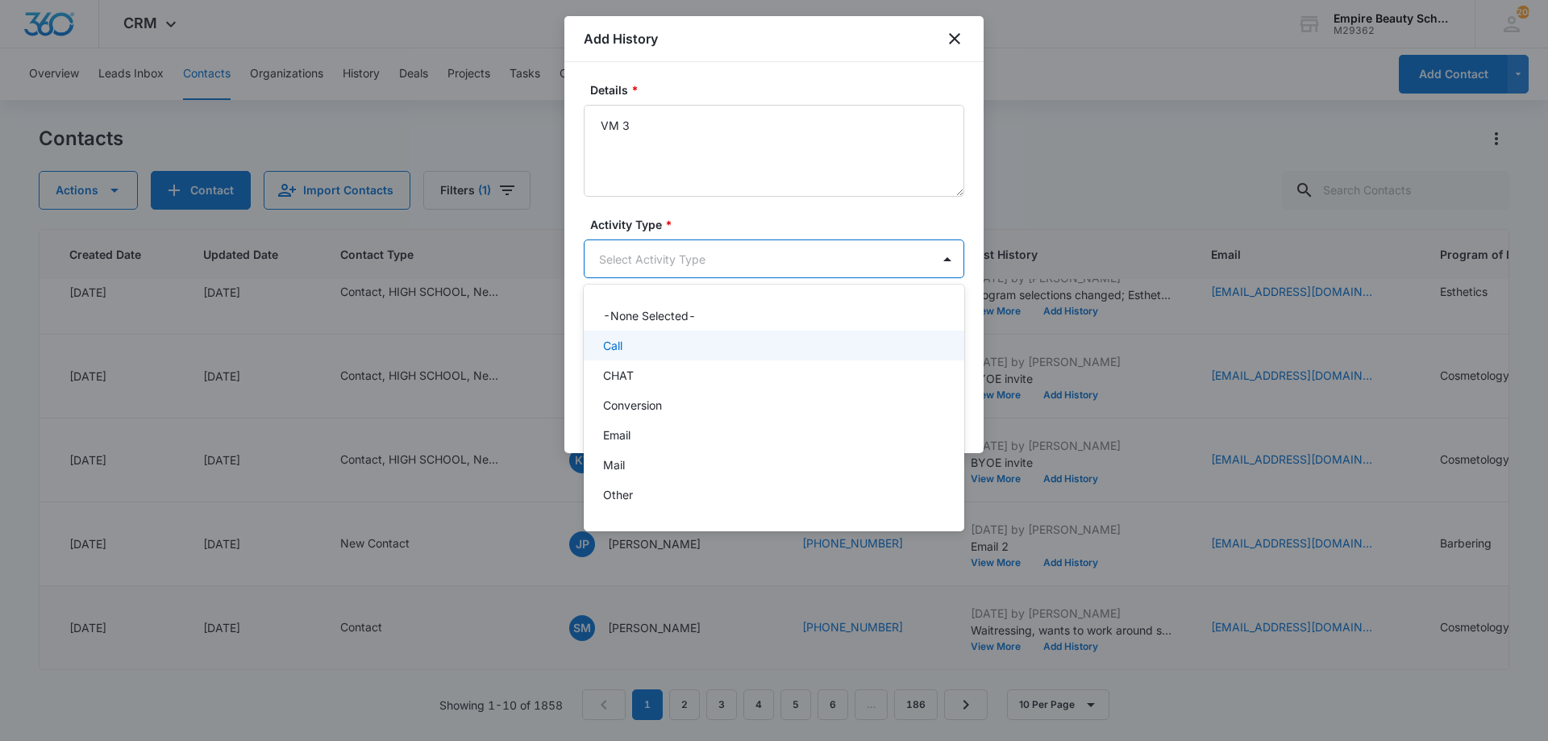
click at [667, 350] on div "Call" at bounding box center [772, 345] width 339 height 17
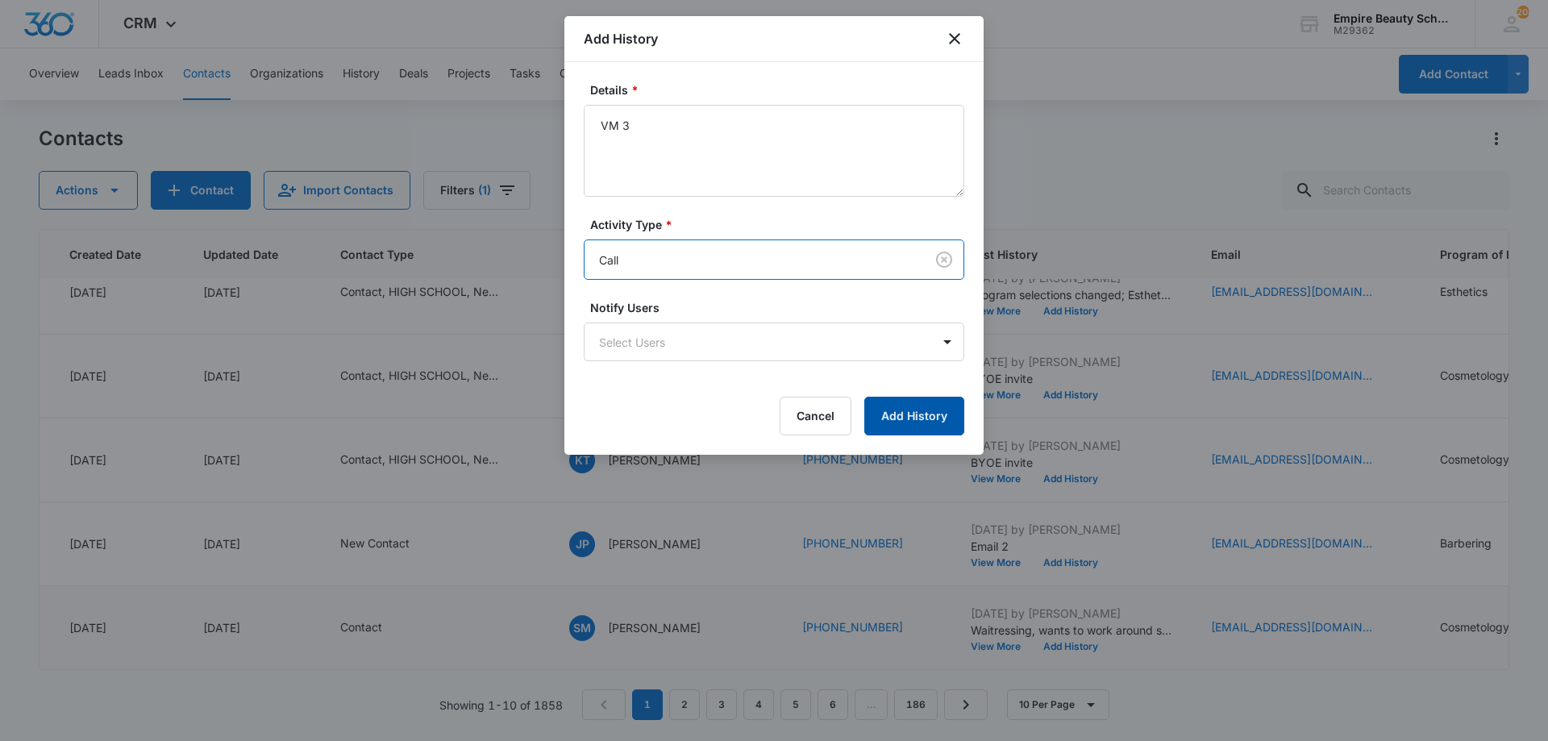
click at [914, 413] on button "Add History" at bounding box center [914, 416] width 100 height 39
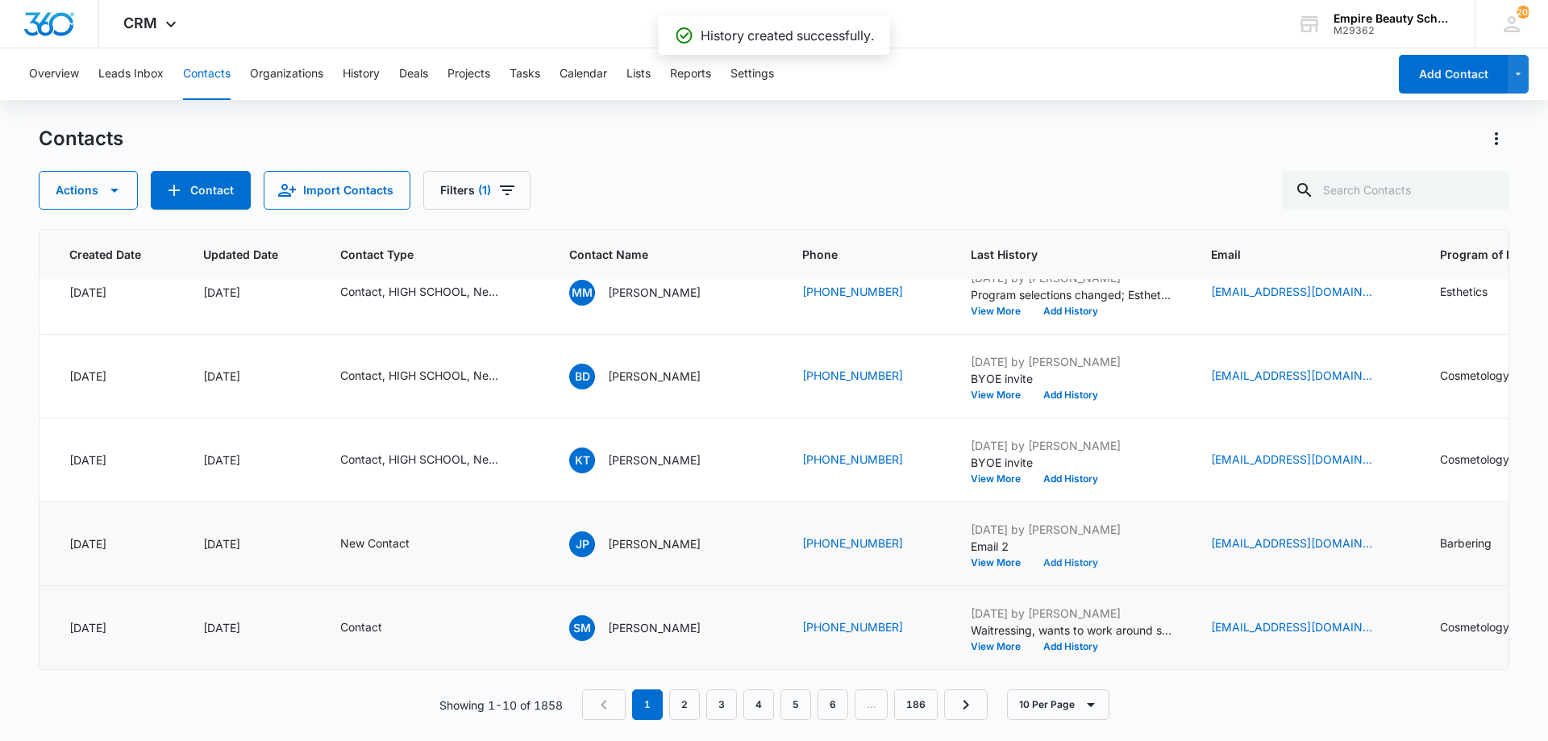
click at [1047, 558] on button "Add History" at bounding box center [1070, 563] width 77 height 10
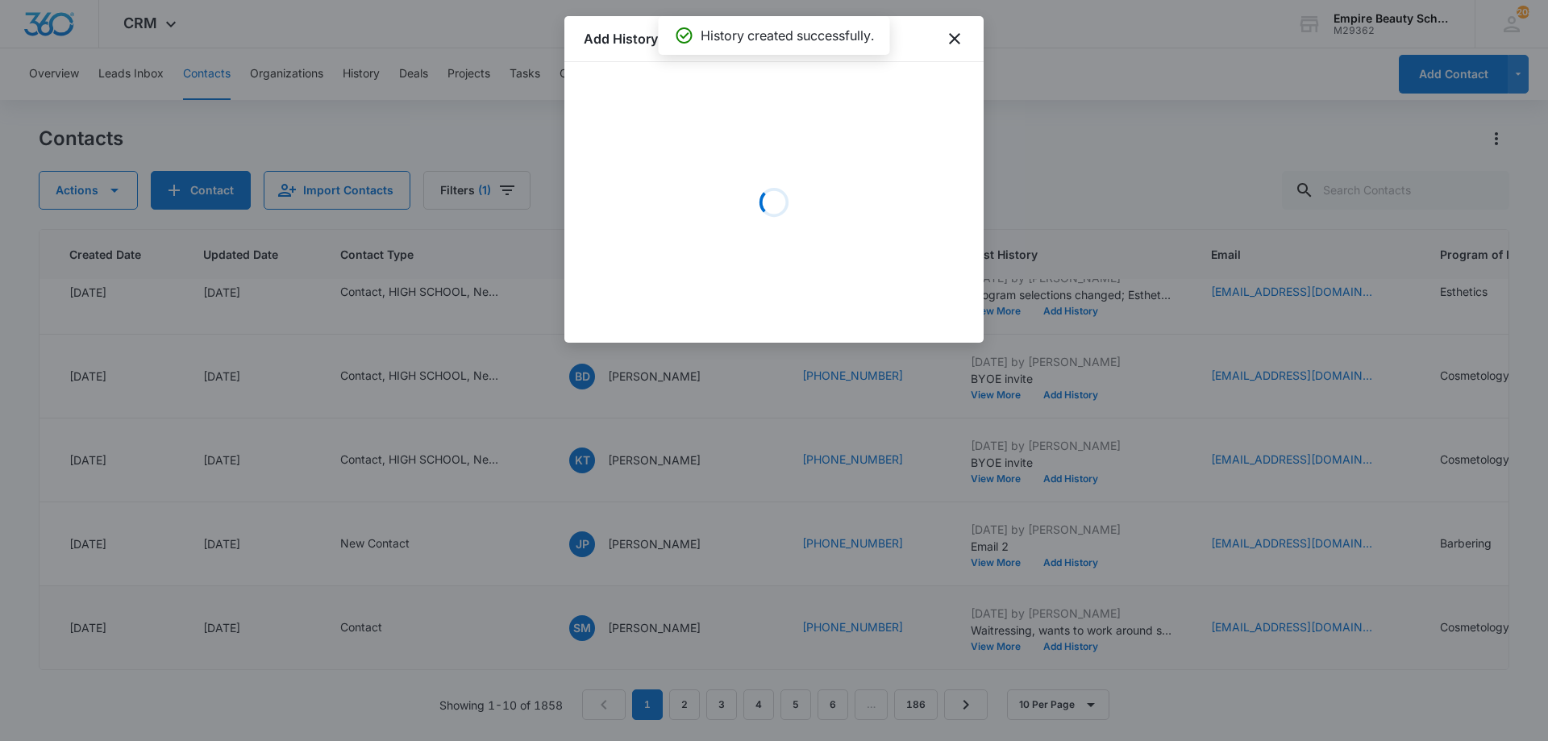
click at [736, 133] on div "Loading" at bounding box center [774, 202] width 381 height 242
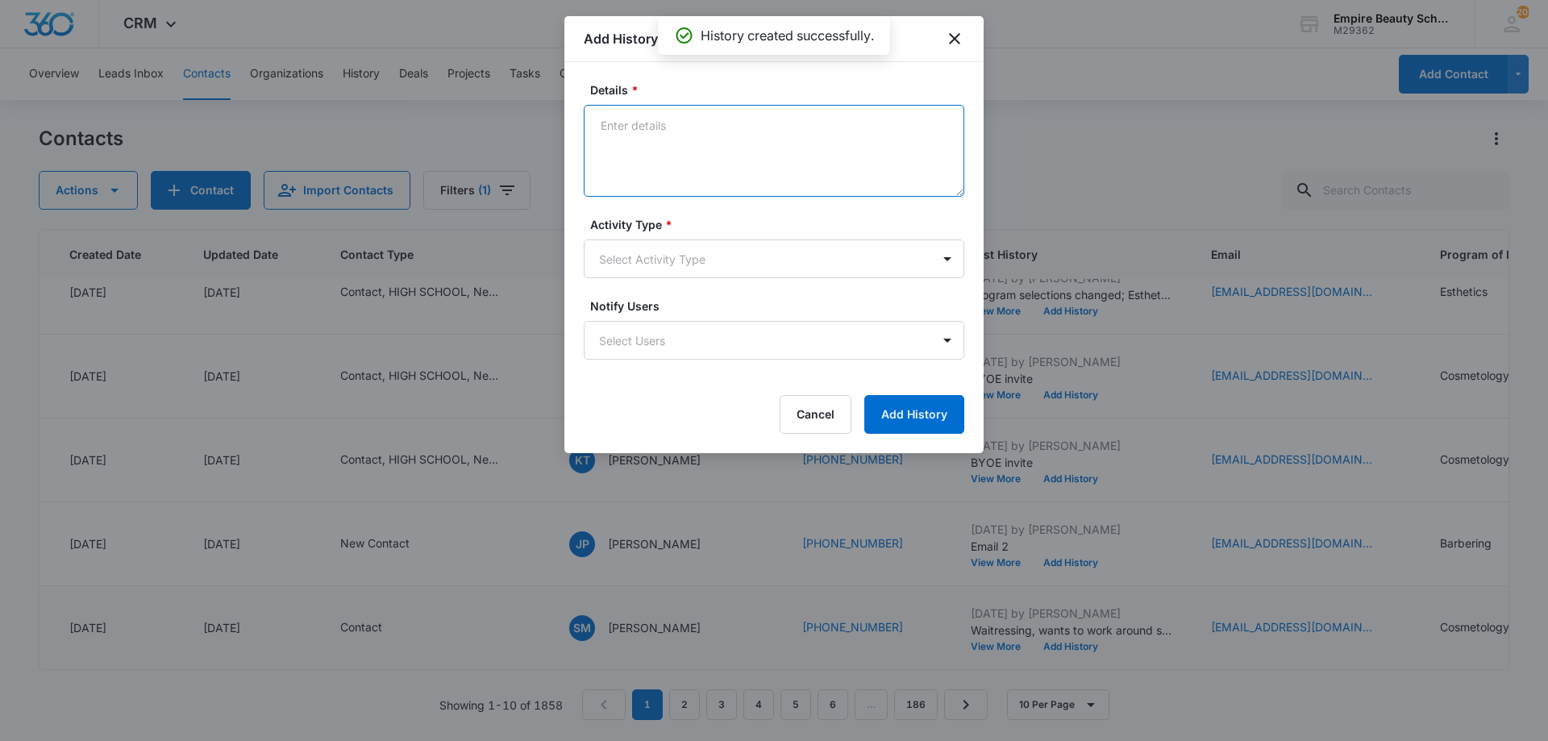
click at [697, 130] on textarea "Details *" at bounding box center [774, 151] width 381 height 92
click at [849, 123] on textarea "Text 3 - Read my prev message but didn't respnd" at bounding box center [774, 151] width 381 height 92
type textarea "Text 3 - Read my prev message but didn't respond"
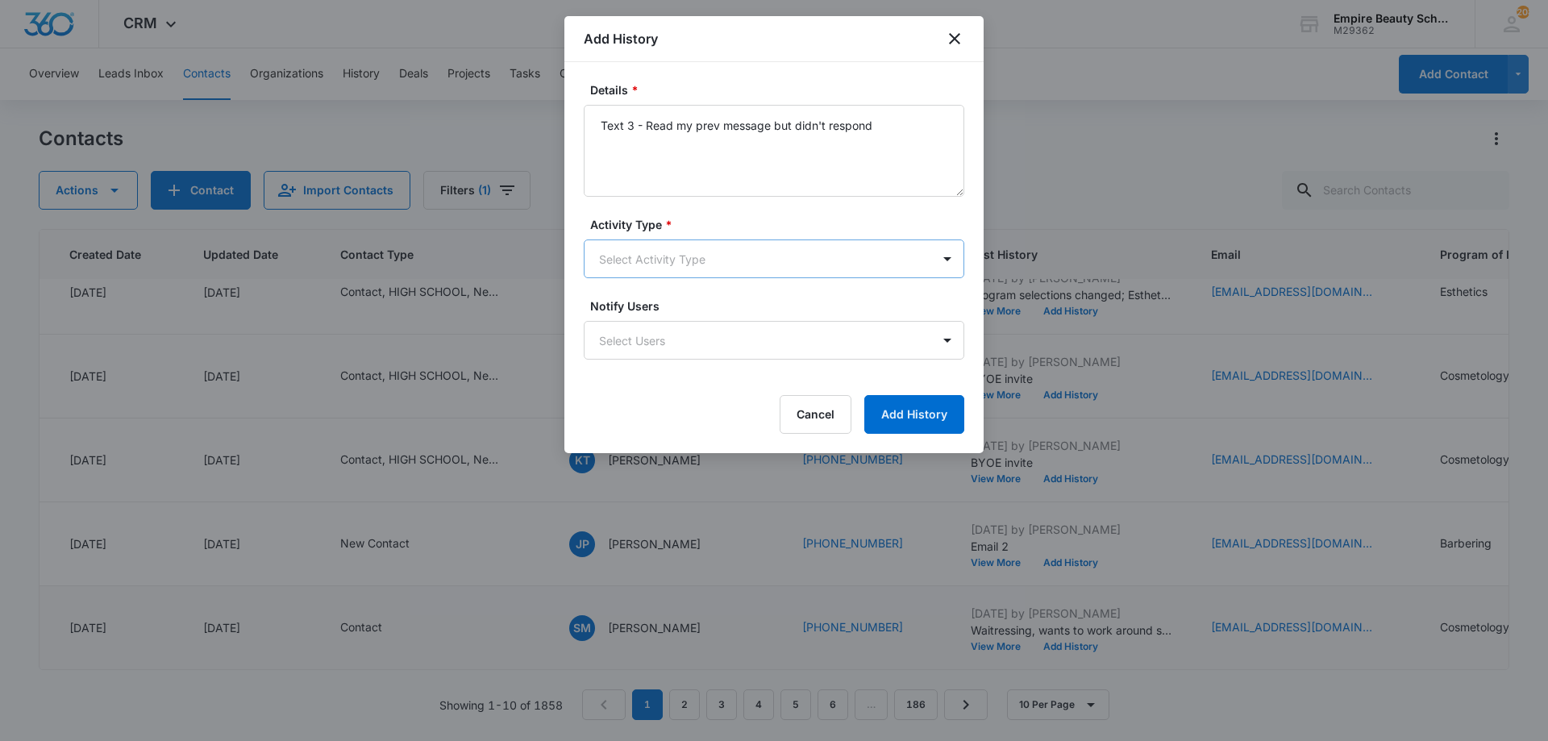
click at [697, 277] on body "CRM Apps Forms CRM Email Shop Payments POS Files Brand Settings AI Assistant Em…" at bounding box center [774, 370] width 1548 height 741
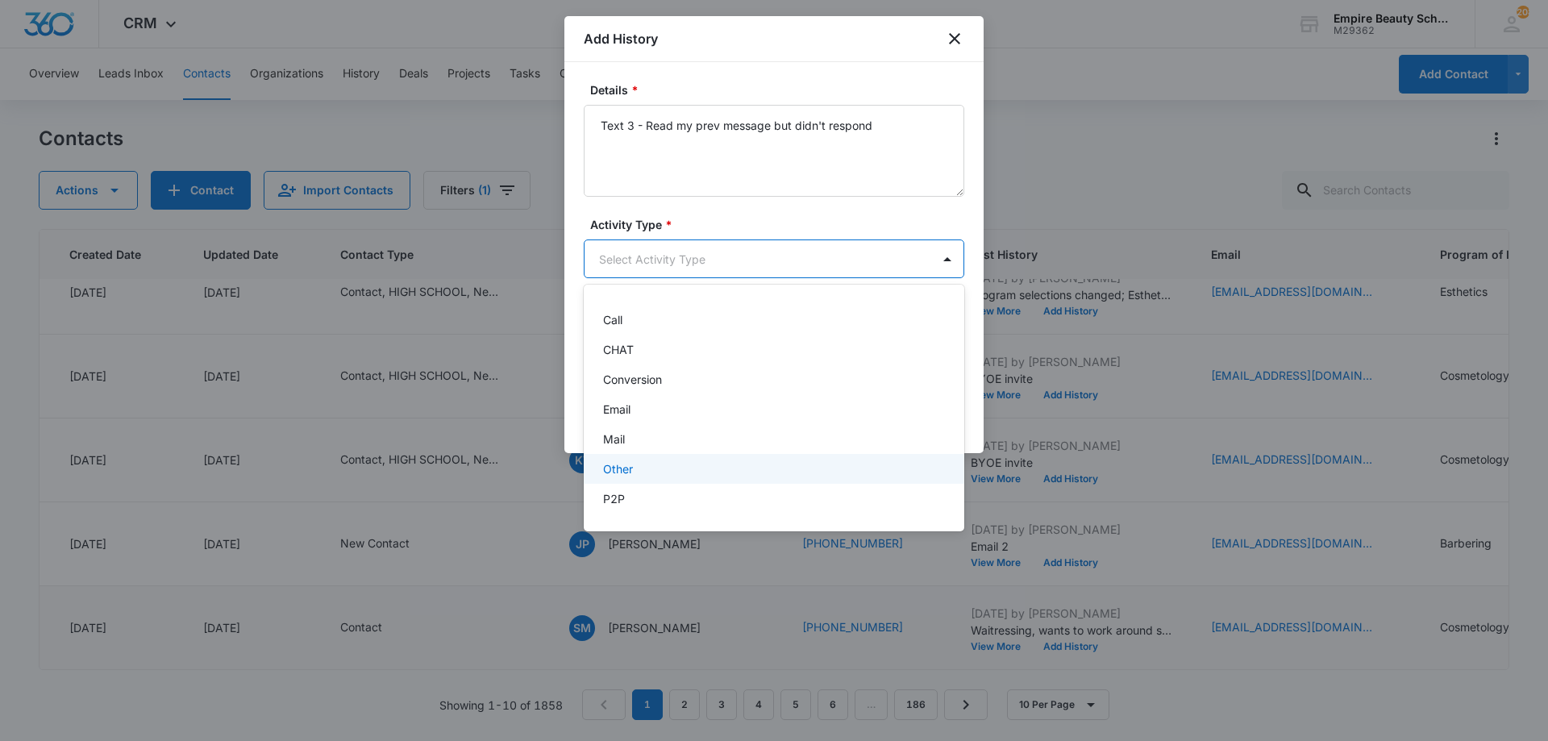
scroll to position [84, 0]
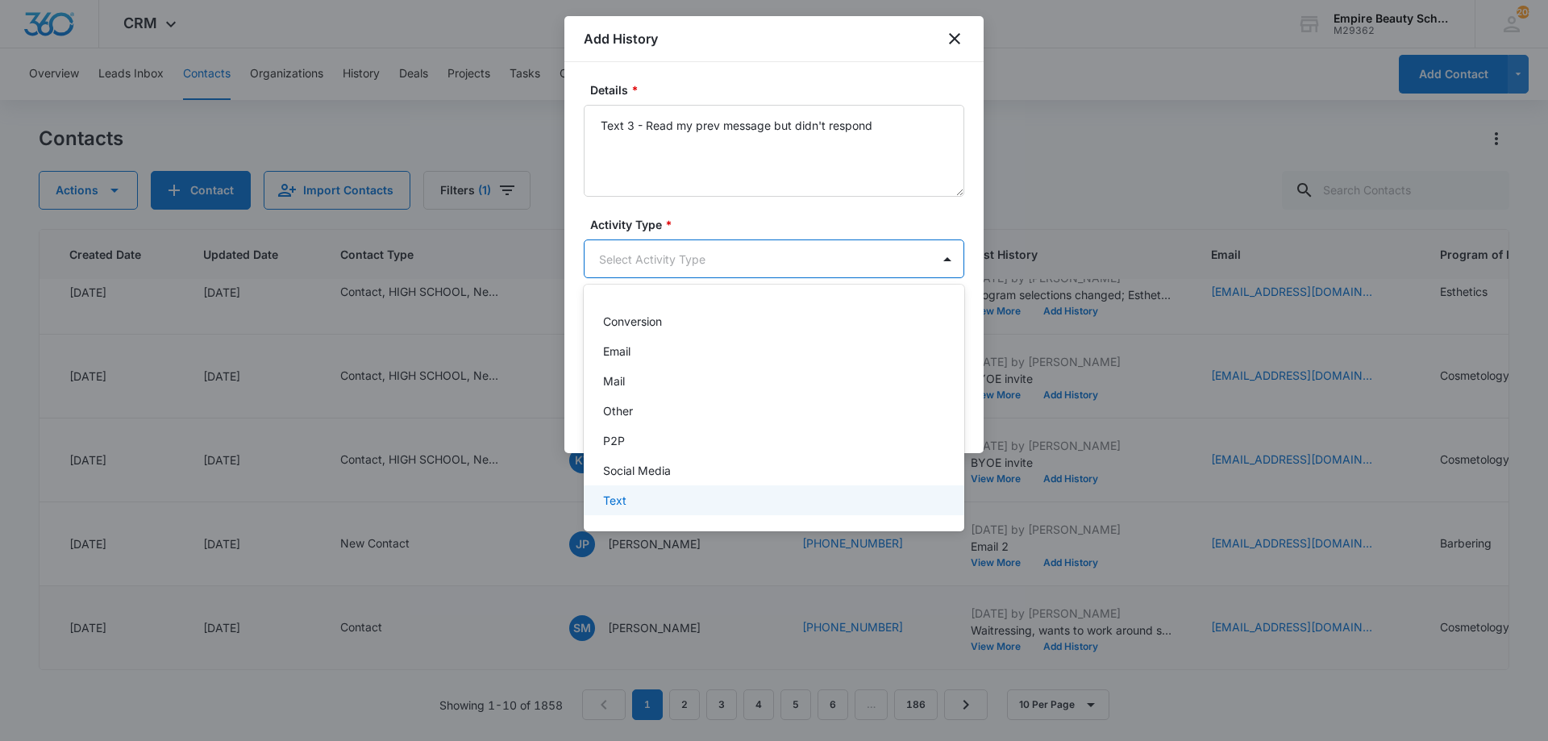
click at [624, 505] on p "Text" at bounding box center [614, 500] width 23 height 17
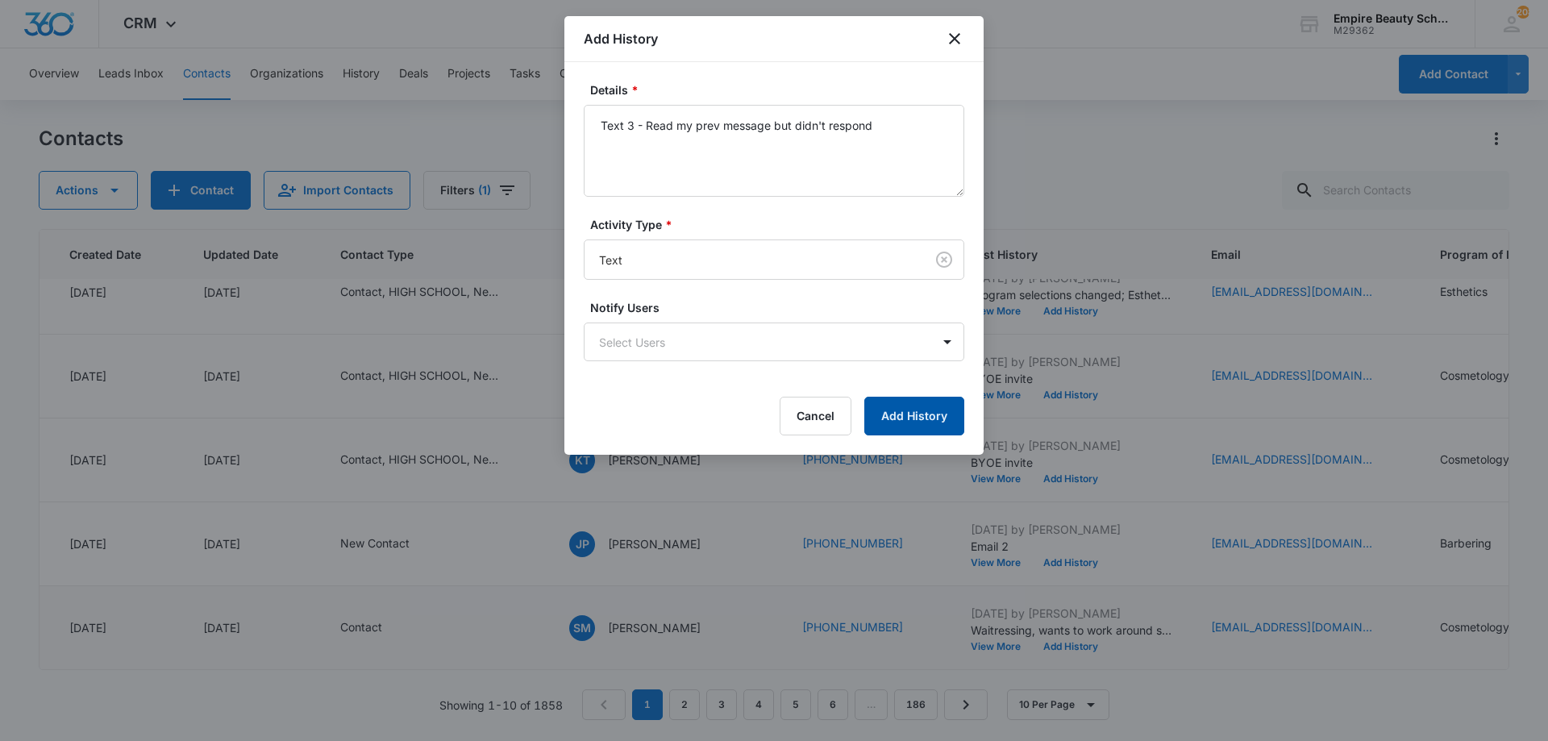
drag, startPoint x: 900, startPoint y: 414, endPoint x: 884, endPoint y: 410, distance: 16.6
click at [887, 413] on button "Add History" at bounding box center [914, 416] width 100 height 39
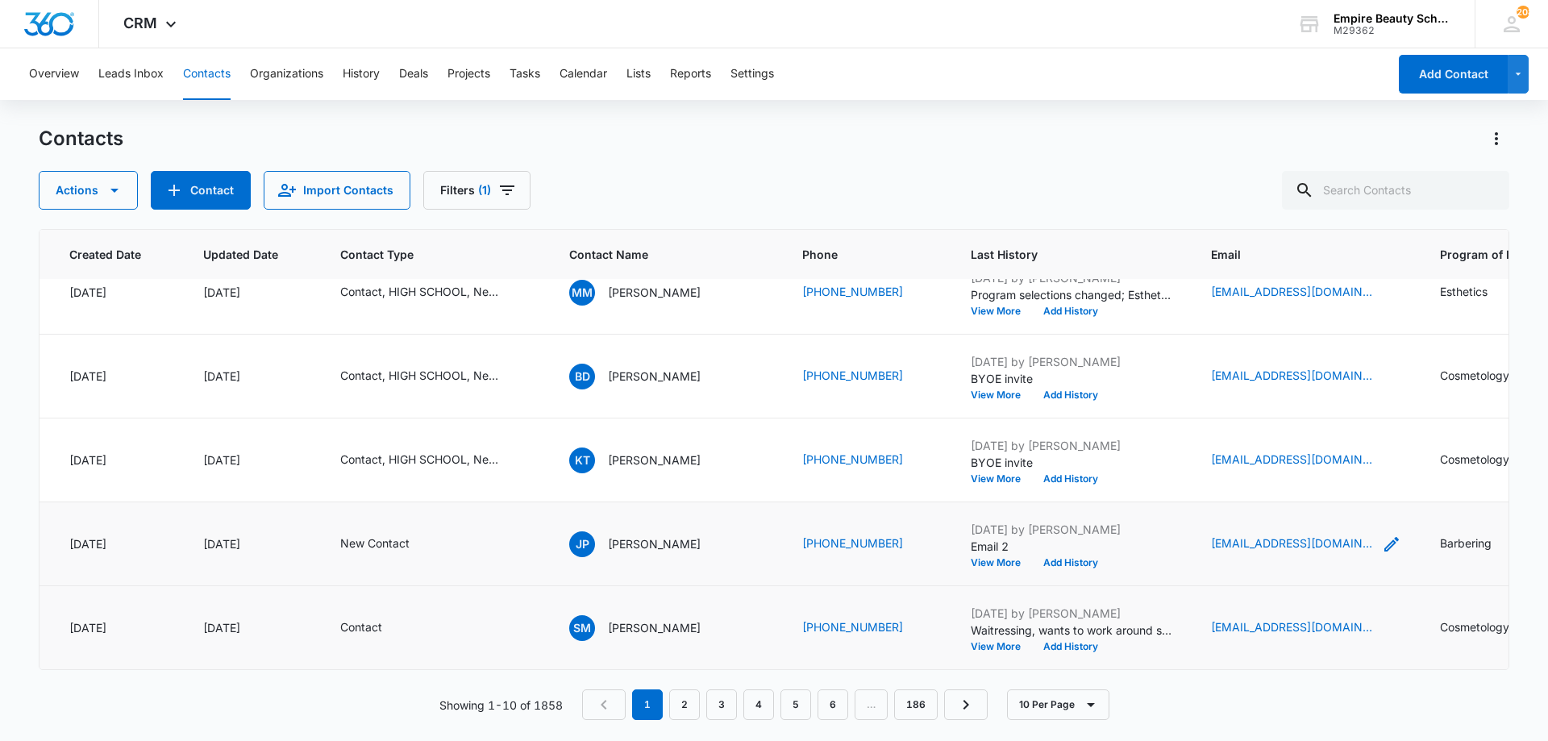
click at [1382, 535] on icon "Email - jjprovost01@gmail.com - Select to Edit Field" at bounding box center [1391, 544] width 19 height 19
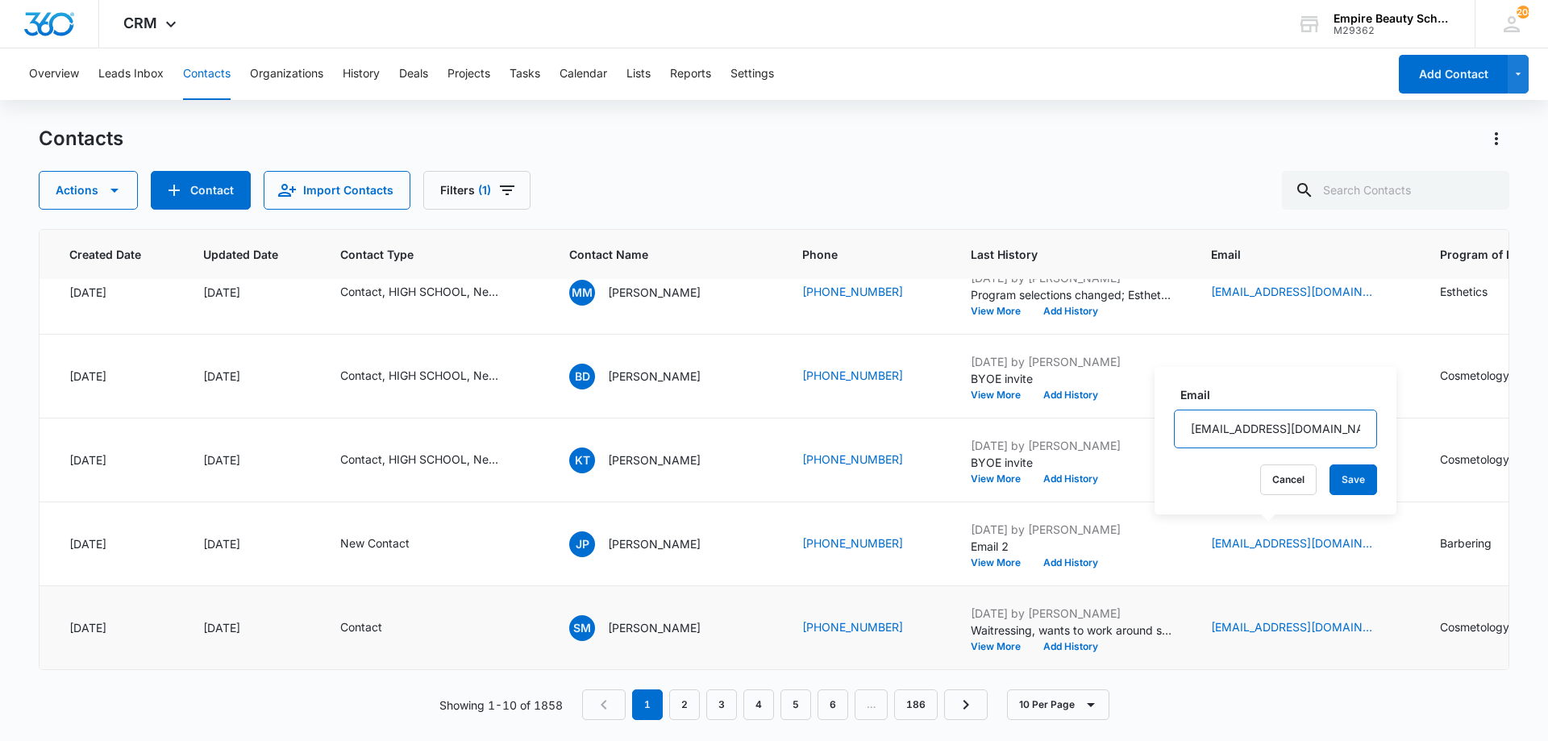
click at [1238, 422] on input "[EMAIL_ADDRESS][DOMAIN_NAME]" at bounding box center [1275, 429] width 203 height 39
click at [1050, 542] on p "Email 2" at bounding box center [1072, 546] width 202 height 17
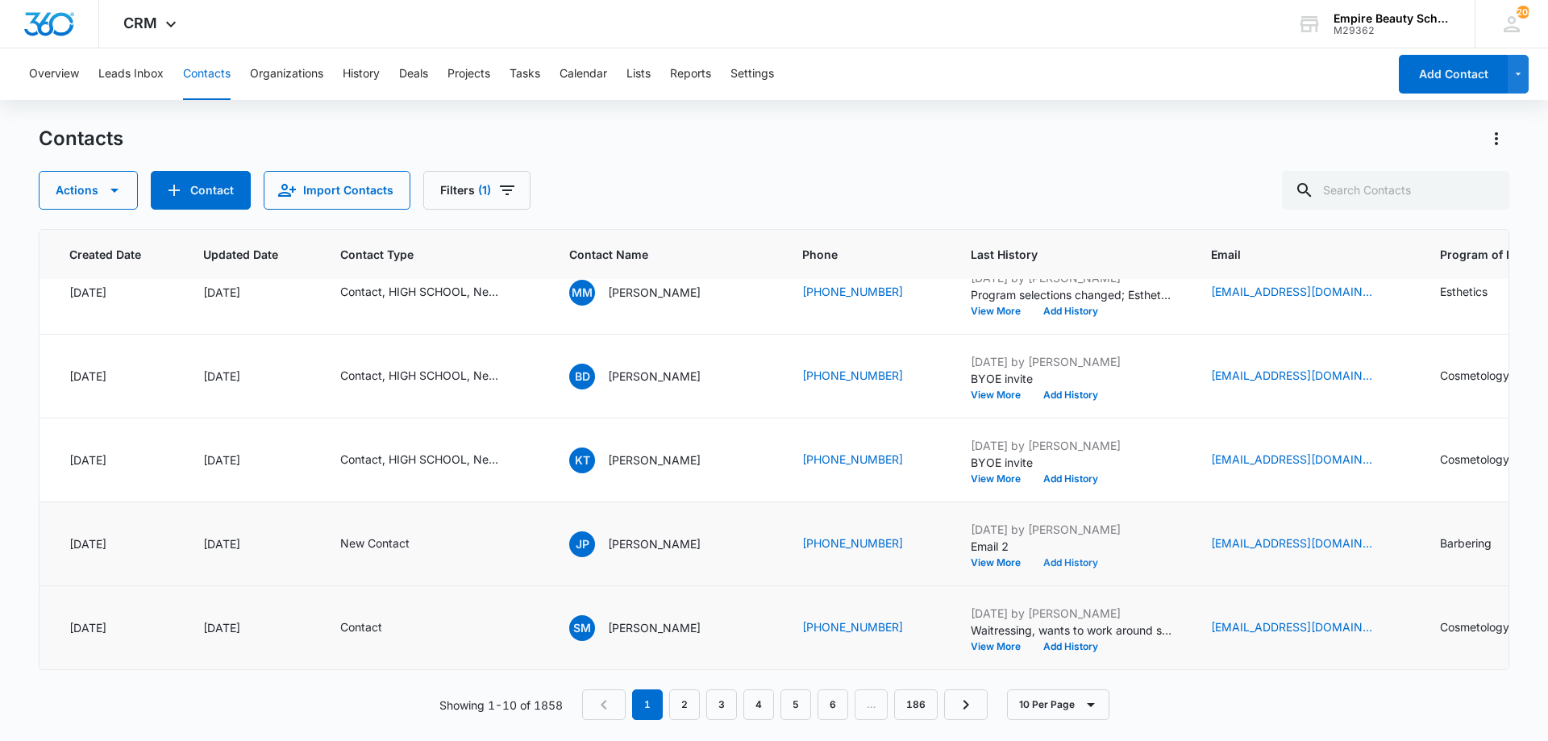
click at [1050, 558] on button "Add History" at bounding box center [1070, 563] width 77 height 10
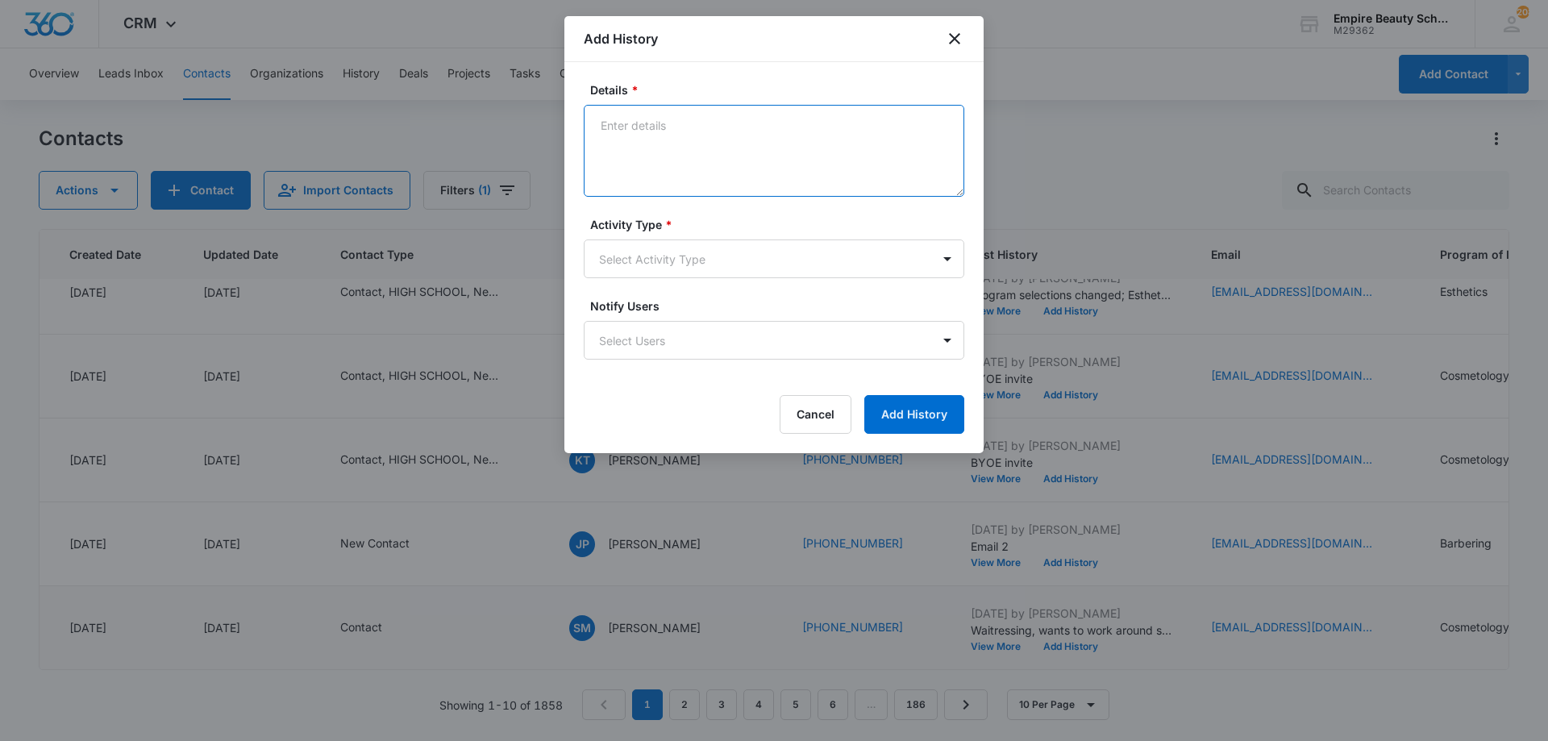
click at [707, 166] on textarea "Details *" at bounding box center [774, 151] width 381 height 92
type textarea "Email 3"
click at [738, 252] on body "CRM Apps Forms CRM Email Shop Payments POS Files Brand Settings AI Assistant Em…" at bounding box center [774, 370] width 1548 height 741
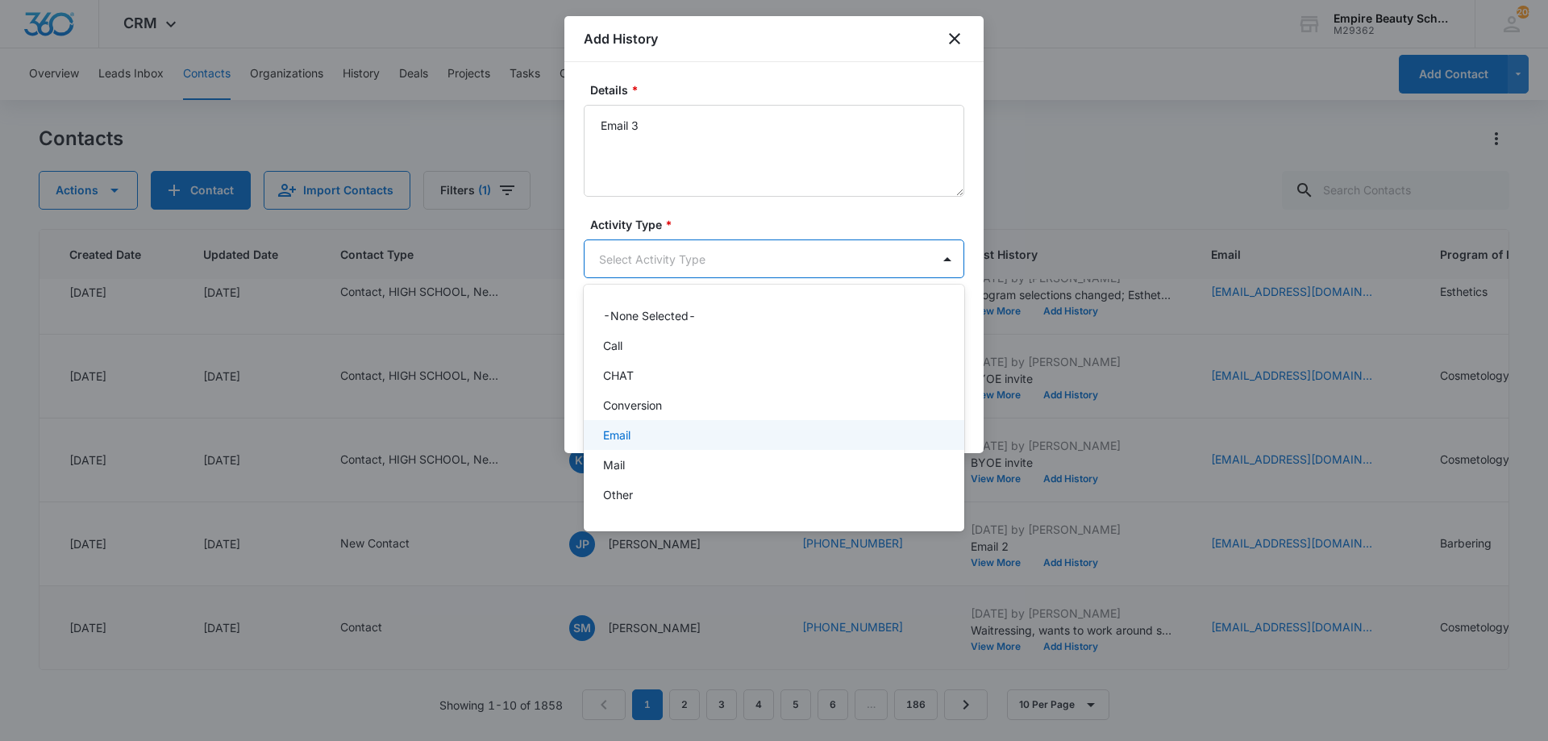
click at [657, 433] on div "Email" at bounding box center [772, 435] width 339 height 17
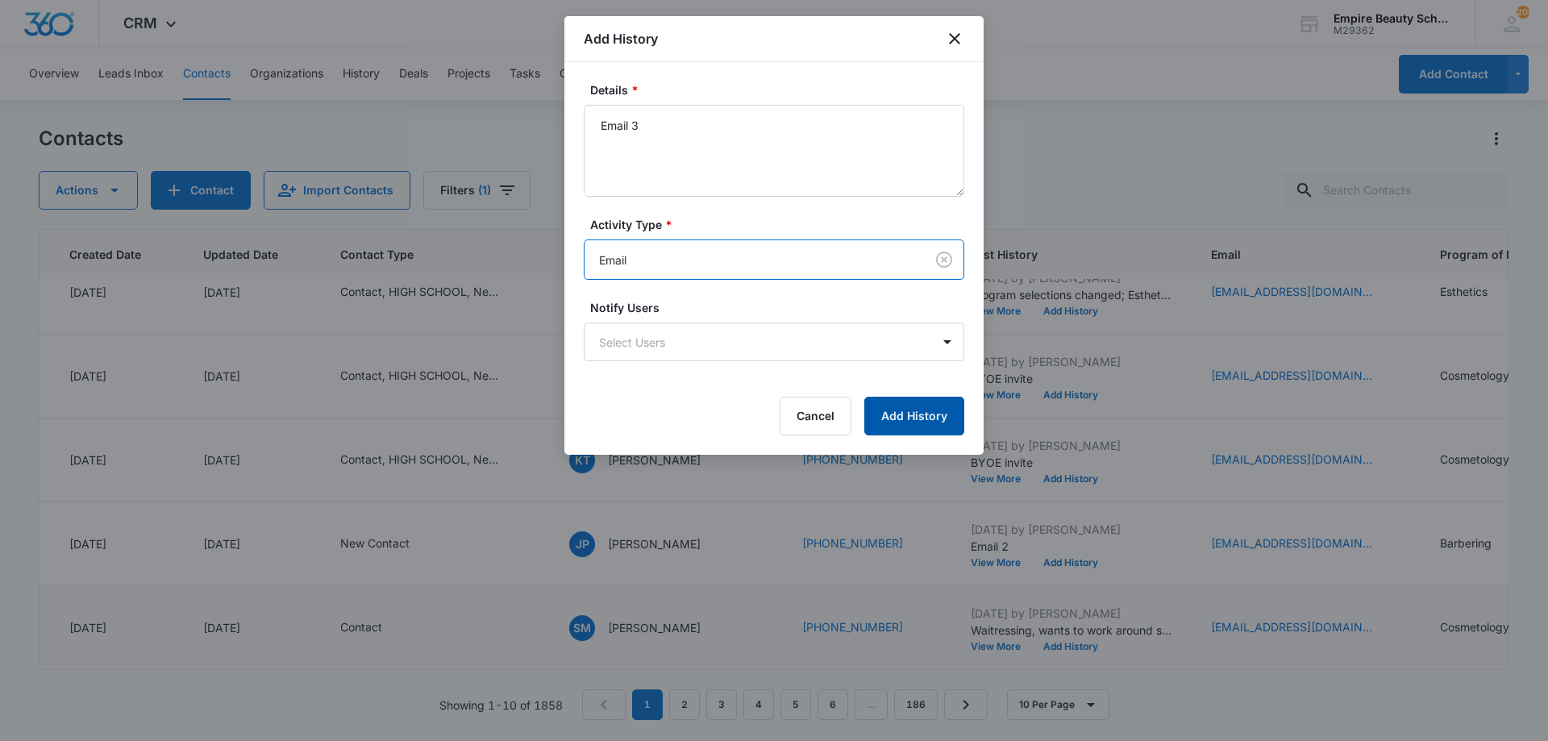
click at [896, 417] on button "Add History" at bounding box center [914, 416] width 100 height 39
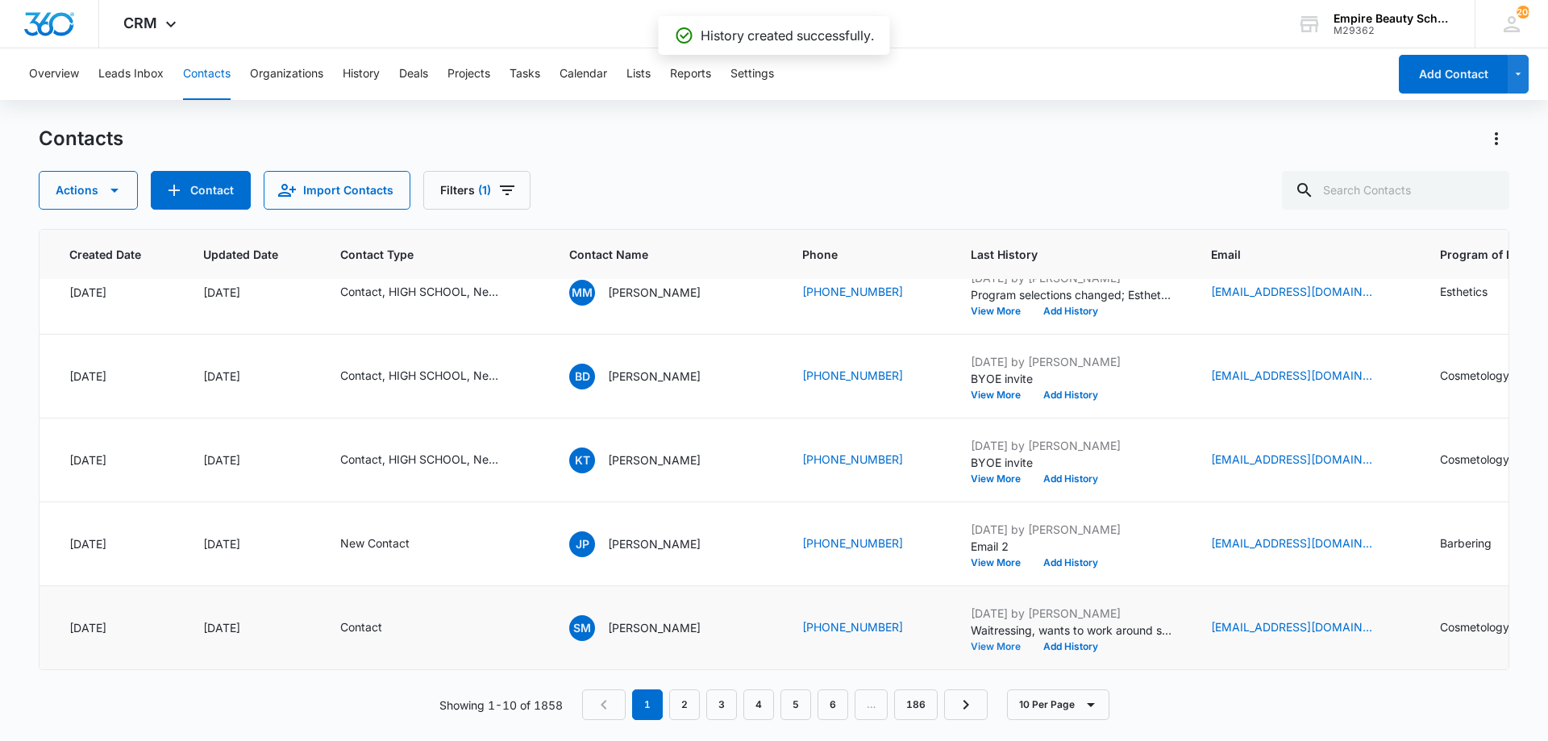
click at [971, 642] on button "View More" at bounding box center [1001, 647] width 61 height 10
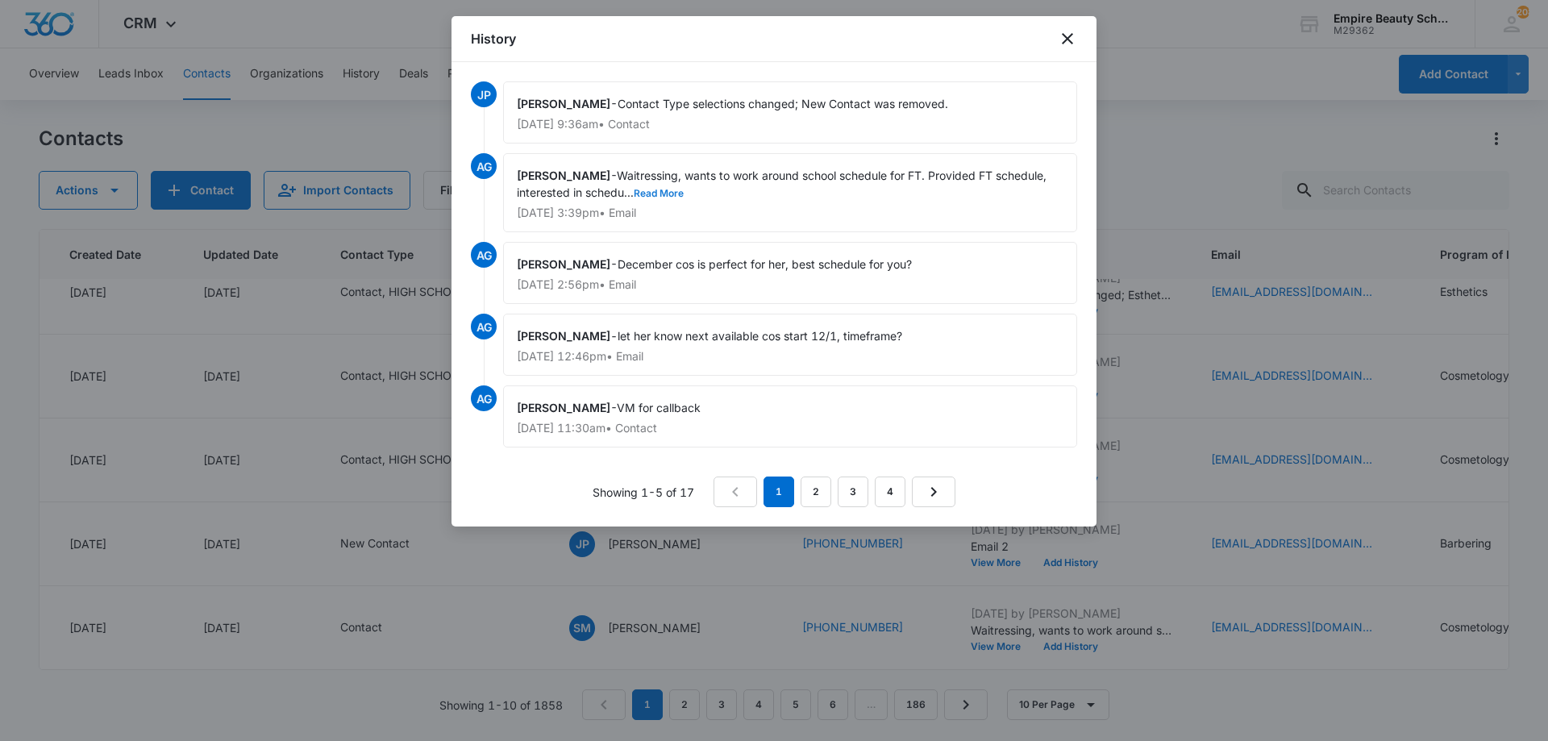
click at [665, 189] on button "Read More" at bounding box center [659, 194] width 50 height 10
click at [1069, 41] on icon "close" at bounding box center [1067, 38] width 11 height 11
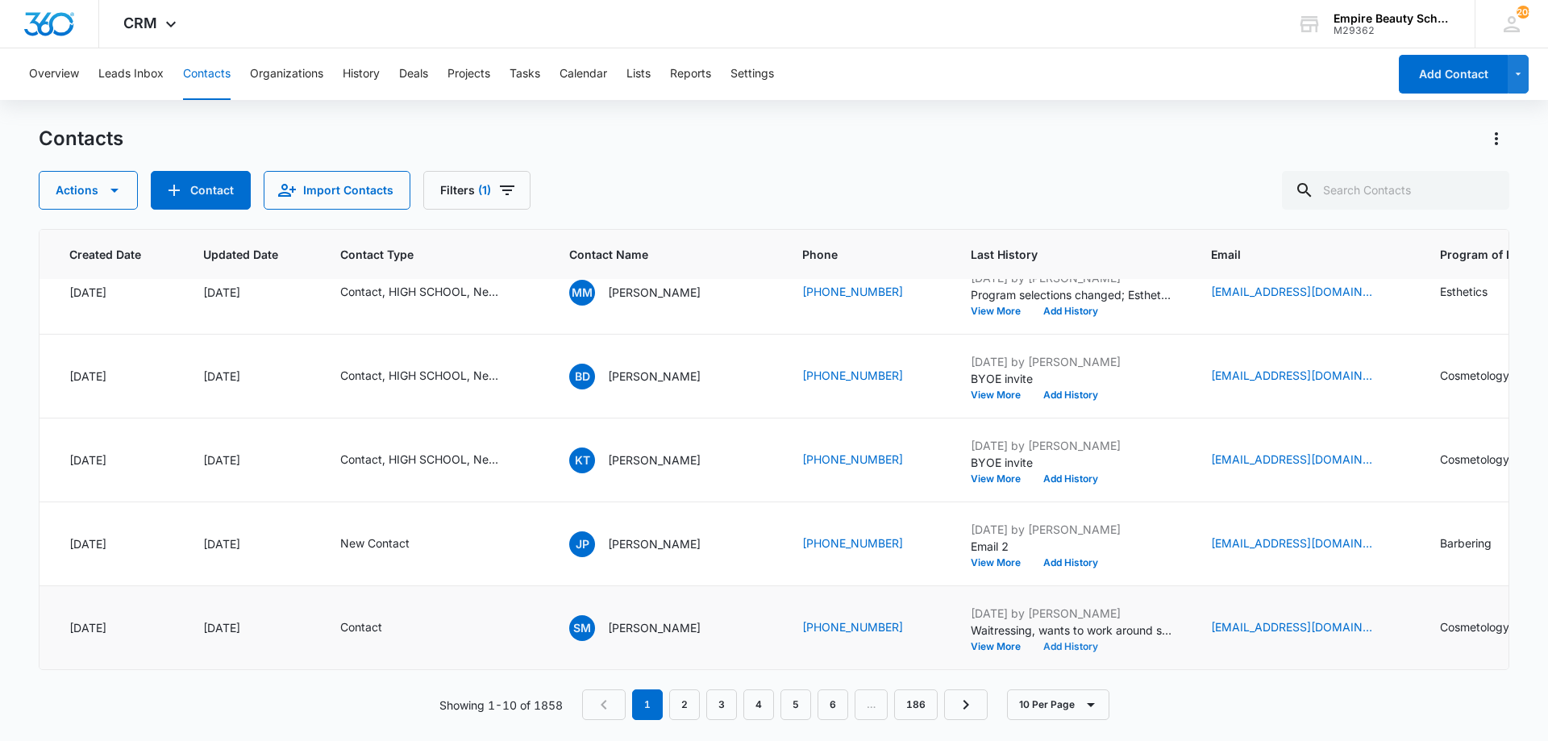
click at [1039, 642] on button "Add History" at bounding box center [1070, 647] width 77 height 10
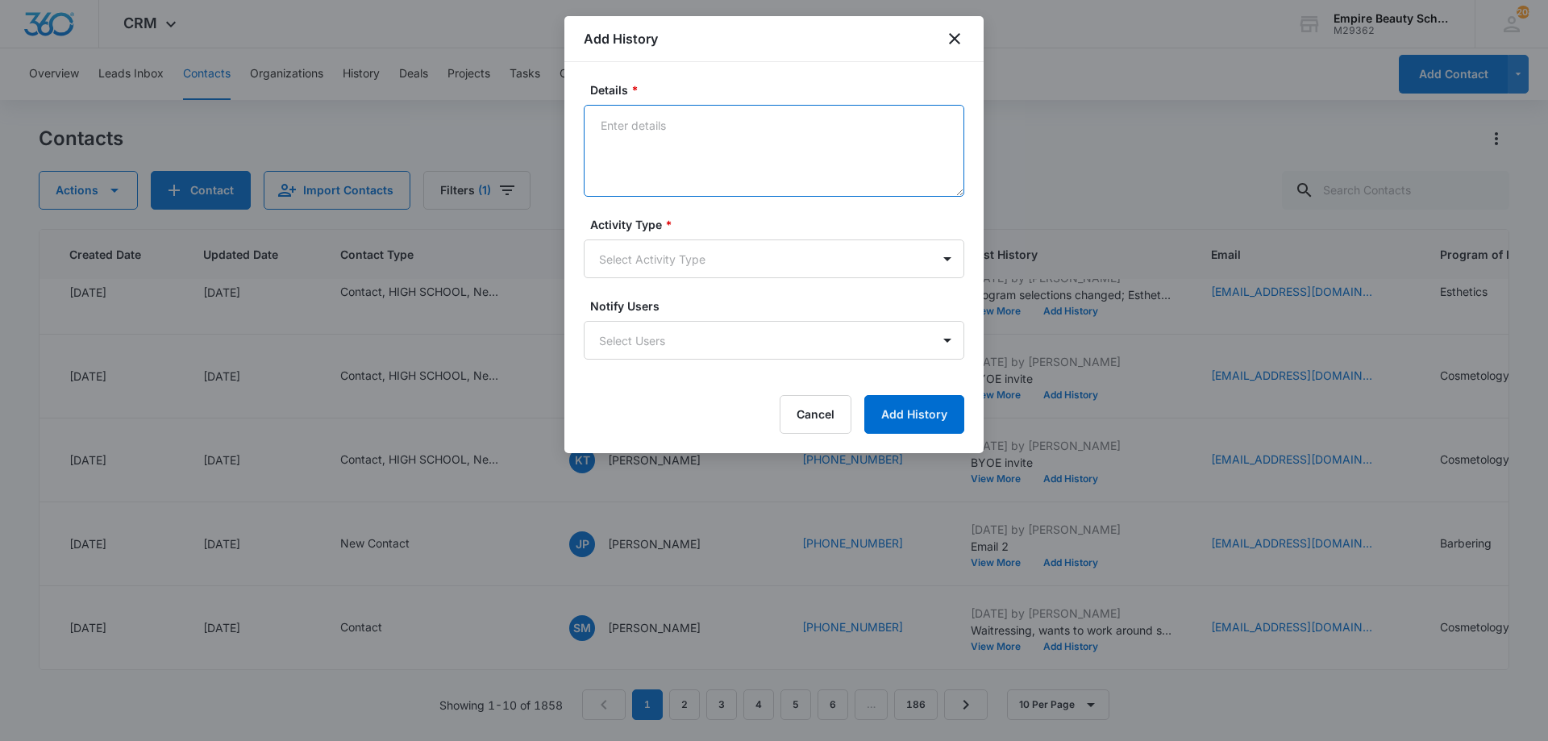
paste textarea "There’s no better time than now to start a rewarding career that excites you an…"
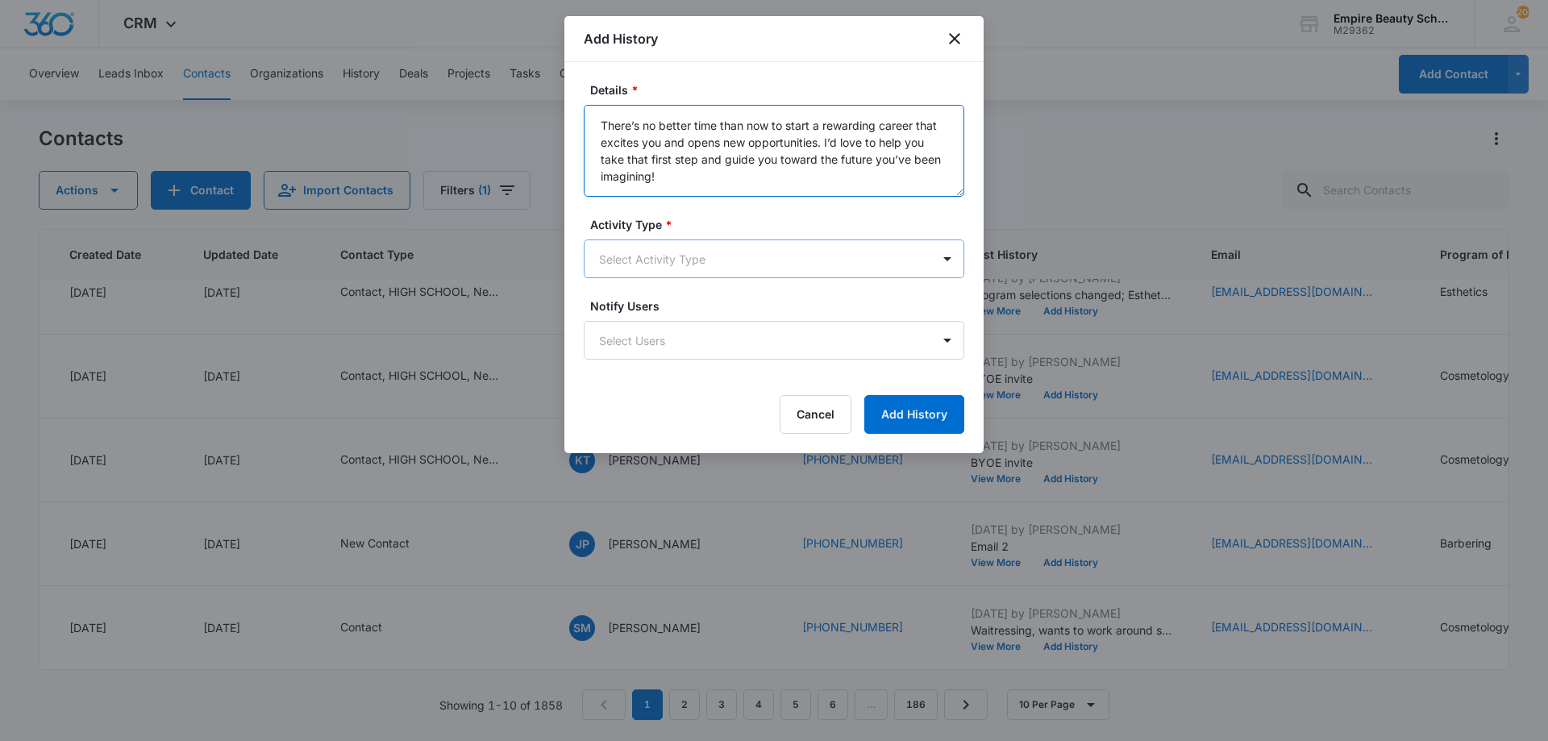
type textarea "There’s no better time than now to start a rewarding career that excites you an…"
drag, startPoint x: 686, startPoint y: 241, endPoint x: 683, endPoint y: 257, distance: 16.4
click at [686, 249] on div "Activity Type * Select Activity Type" at bounding box center [774, 247] width 381 height 62
click at [682, 259] on body "CRM Apps Forms CRM Email Shop Payments POS Files Brand Settings AI Assistant Em…" at bounding box center [774, 370] width 1548 height 741
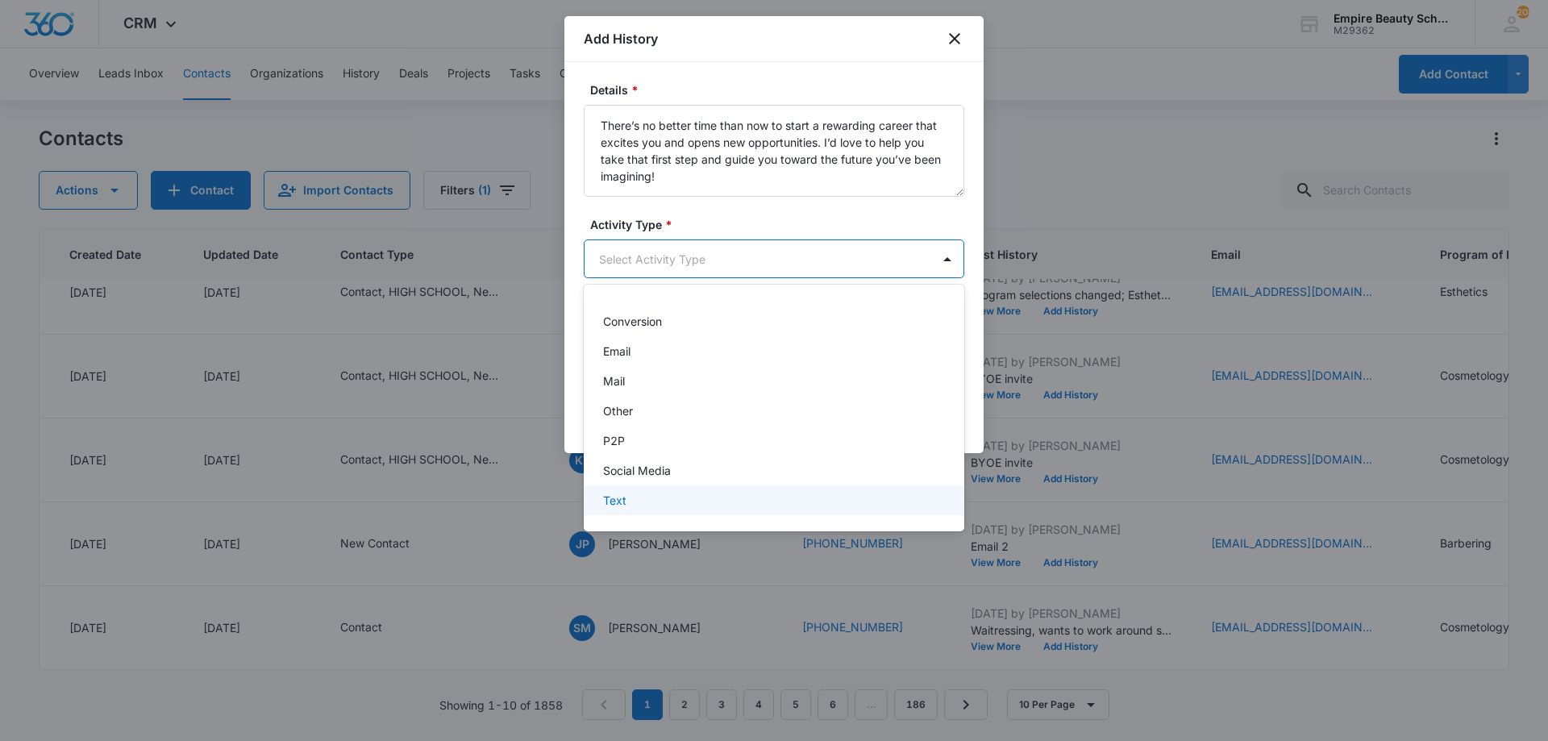
click at [660, 494] on div "Text" at bounding box center [772, 500] width 339 height 17
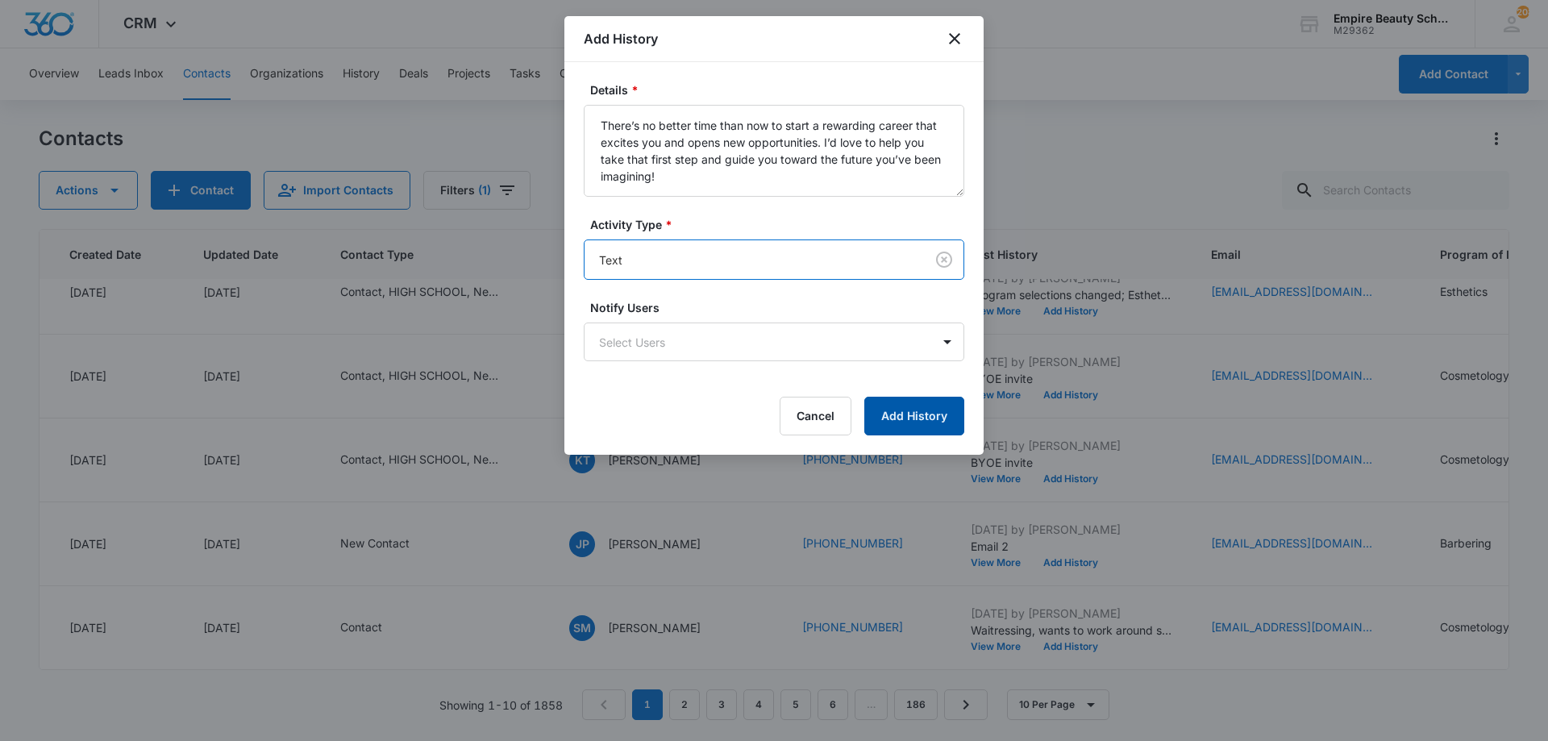
click at [918, 409] on button "Add History" at bounding box center [914, 416] width 100 height 39
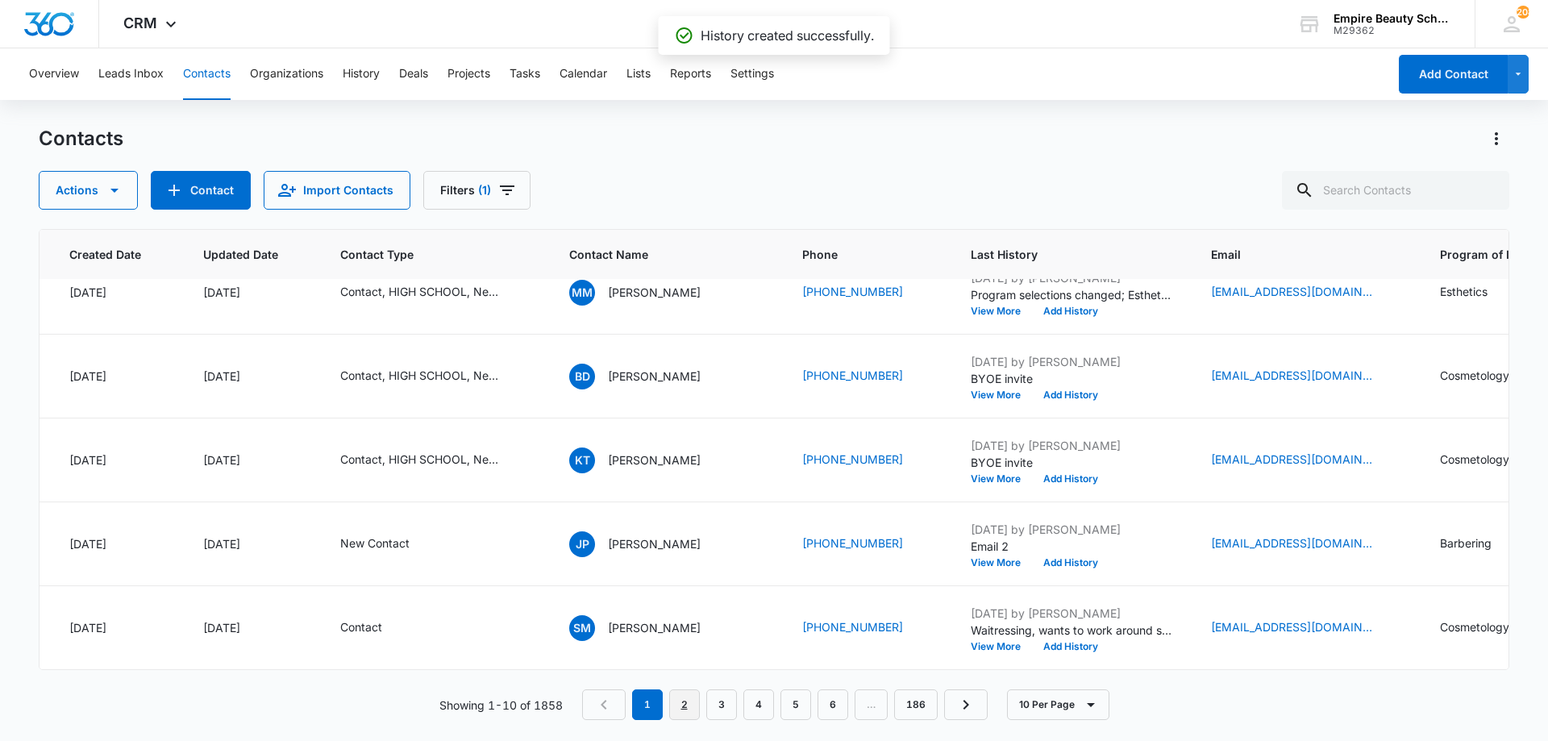
click at [686, 702] on link "2" at bounding box center [684, 704] width 31 height 31
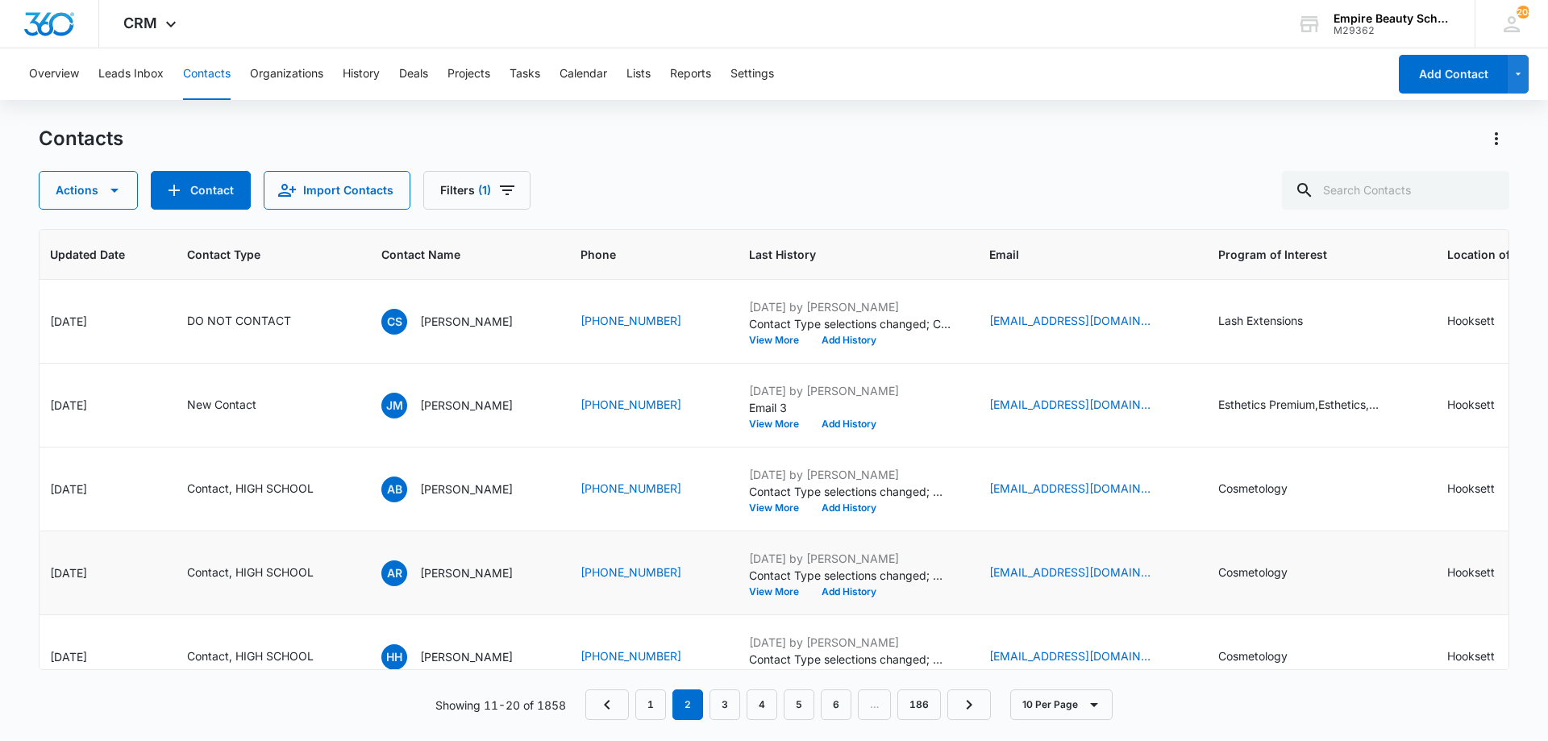
scroll to position [0, 284]
click at [1404, 406] on icon "Program of Interest - Esthetics Premium,Esthetics,Cosmetology - Select to Edit …" at bounding box center [1394, 405] width 19 height 19
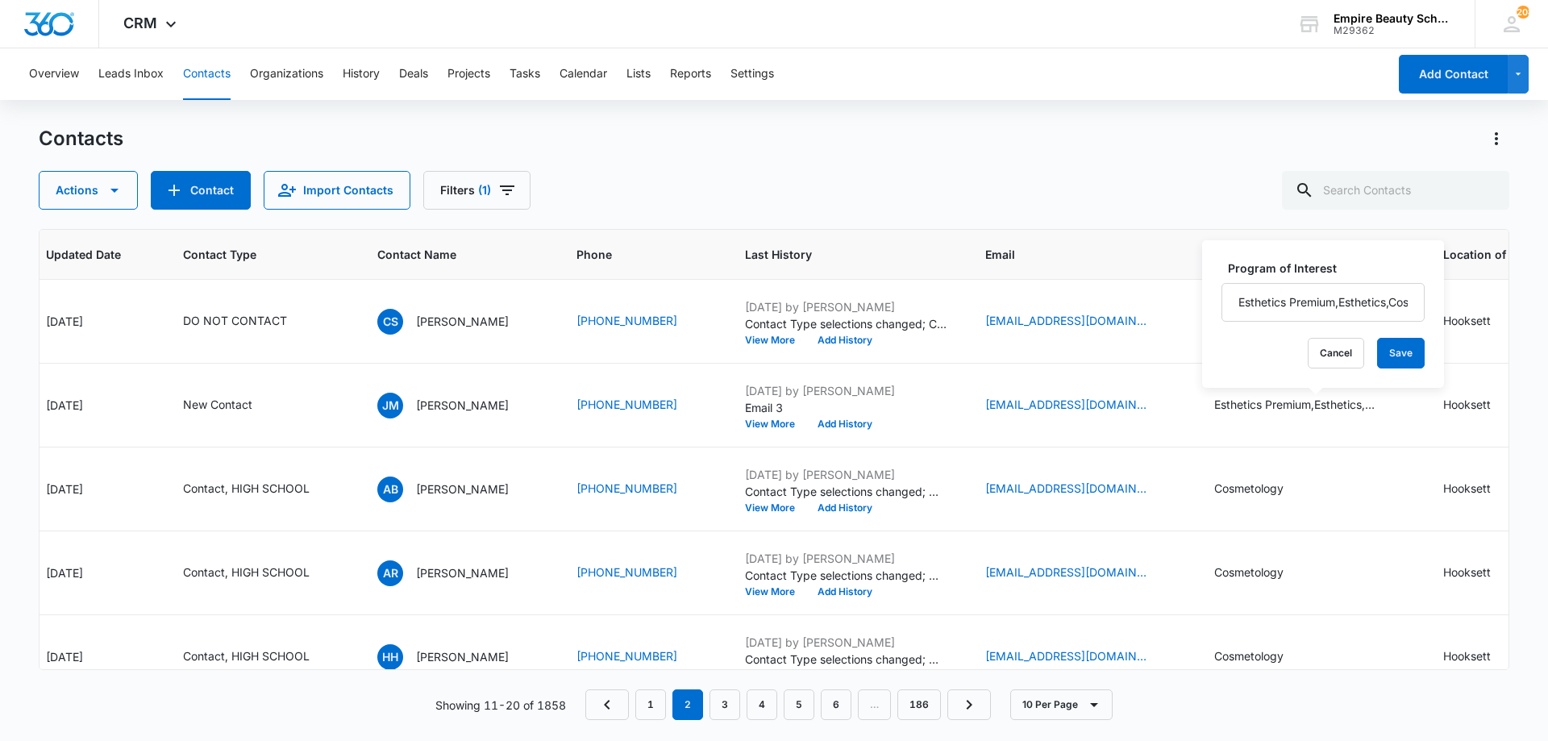
click at [1334, 298] on input "Esthetics Premium,Esthetics,Cosmetology" at bounding box center [1322, 302] width 203 height 39
click at [1328, 302] on input "Esthetics Premium,Esthetics,Cosmetology" at bounding box center [1322, 302] width 203 height 39
click at [1321, 342] on button "Cancel" at bounding box center [1336, 353] width 56 height 31
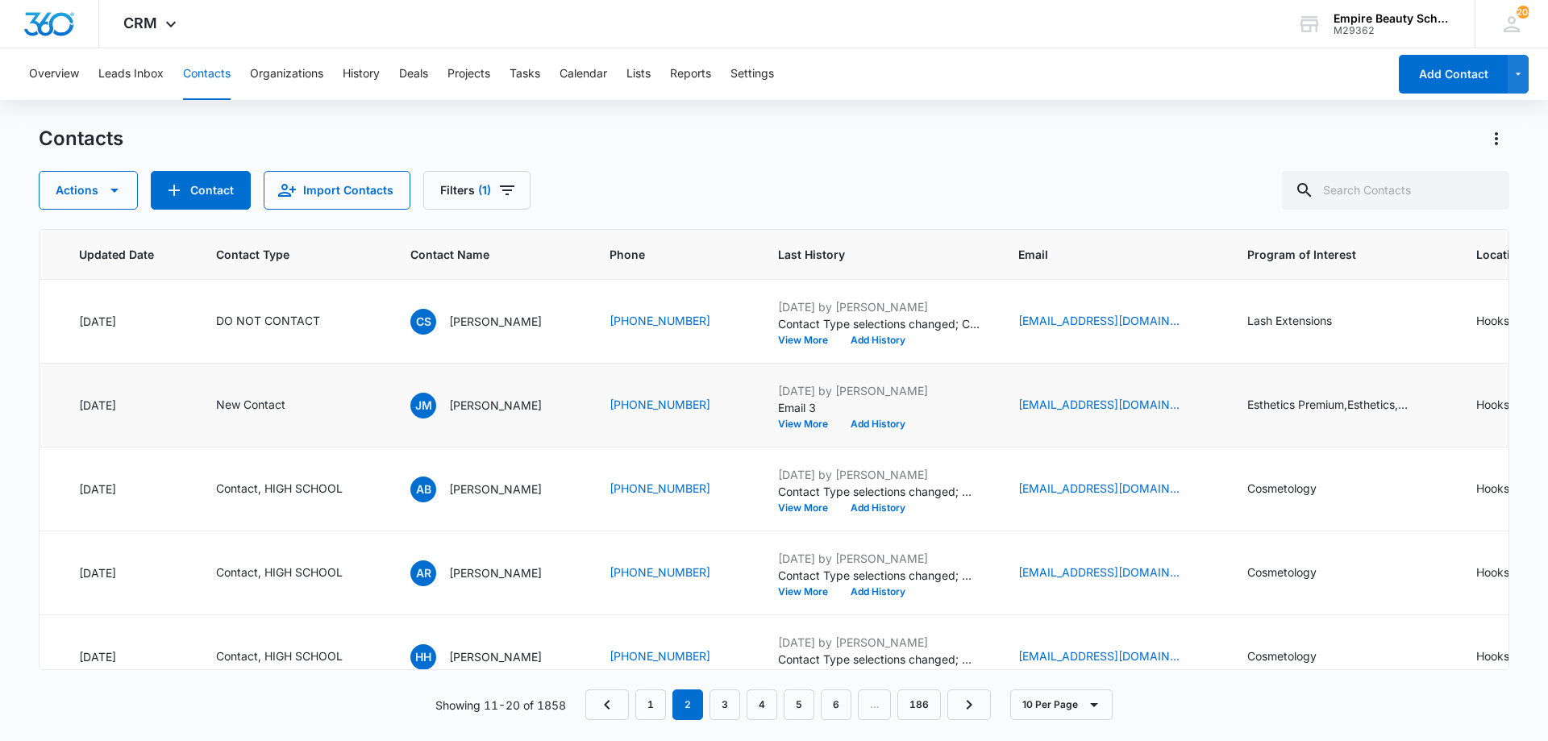
scroll to position [0, 249]
click at [822, 423] on button "View More" at bounding box center [810, 424] width 61 height 10
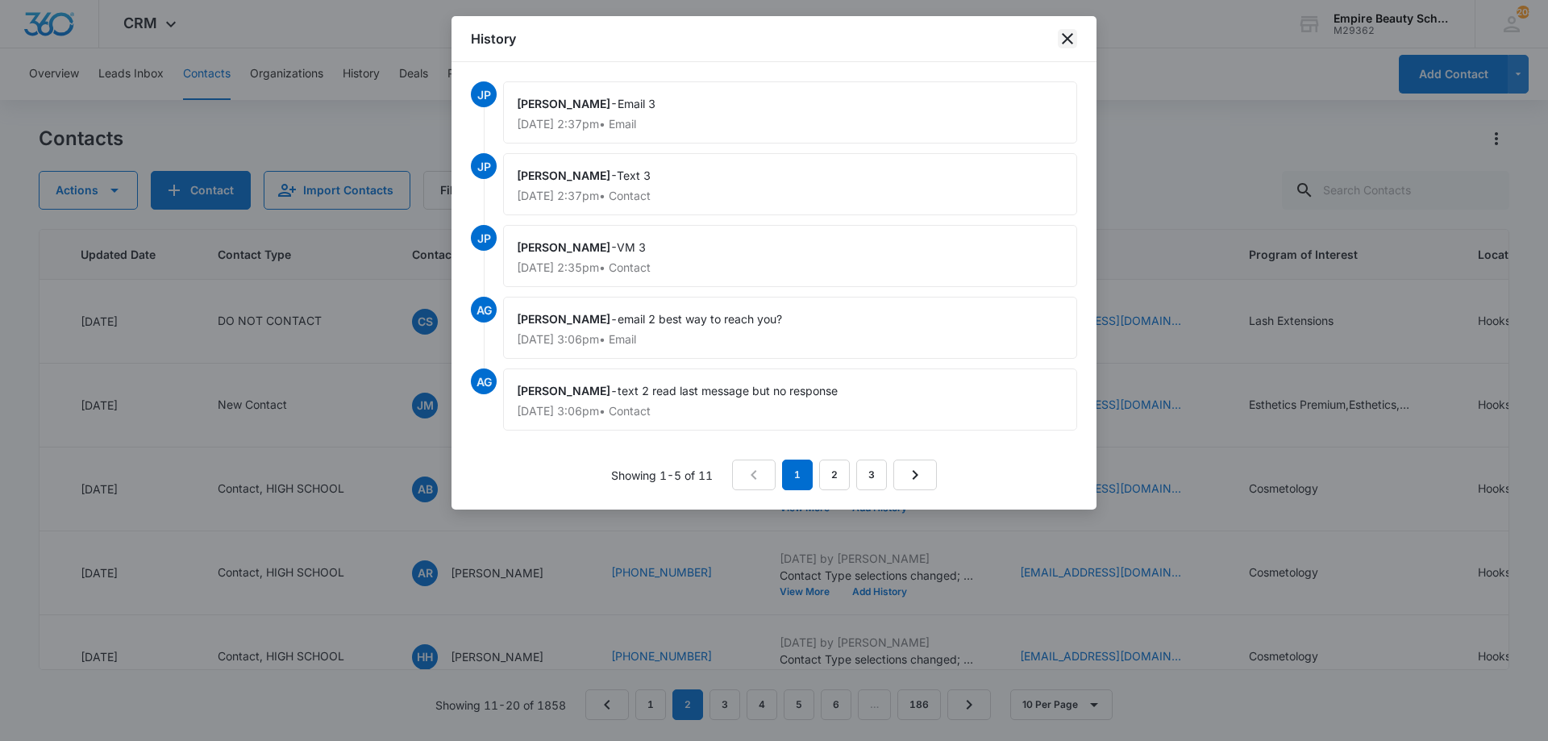
click at [1069, 37] on icon "close" at bounding box center [1067, 38] width 11 height 11
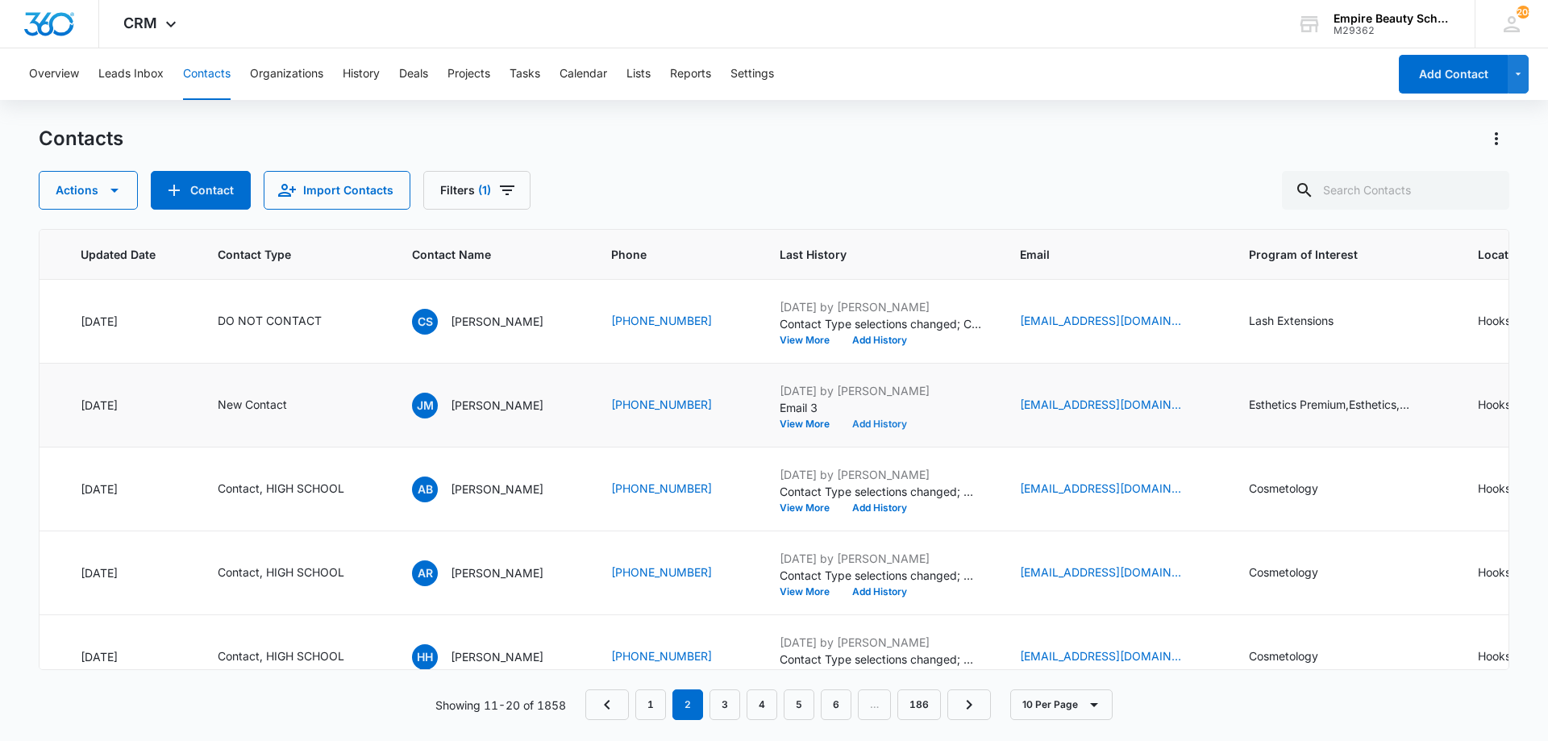
click at [885, 423] on button "Add History" at bounding box center [879, 424] width 77 height 10
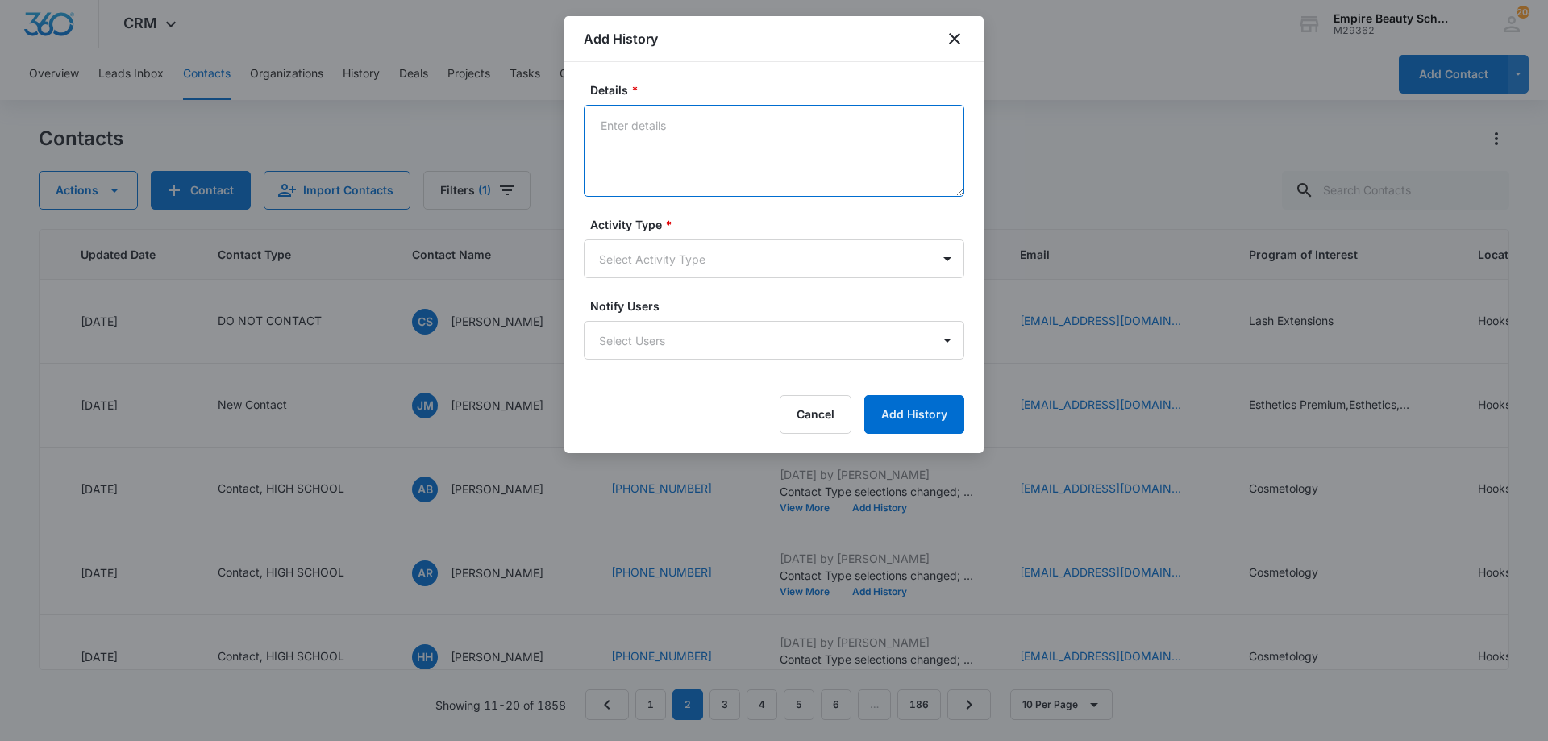
click at [675, 135] on textarea "Details *" at bounding box center [774, 151] width 381 height 92
type textarea "VM said "Not available - Try again later" Unable to leave a VM"
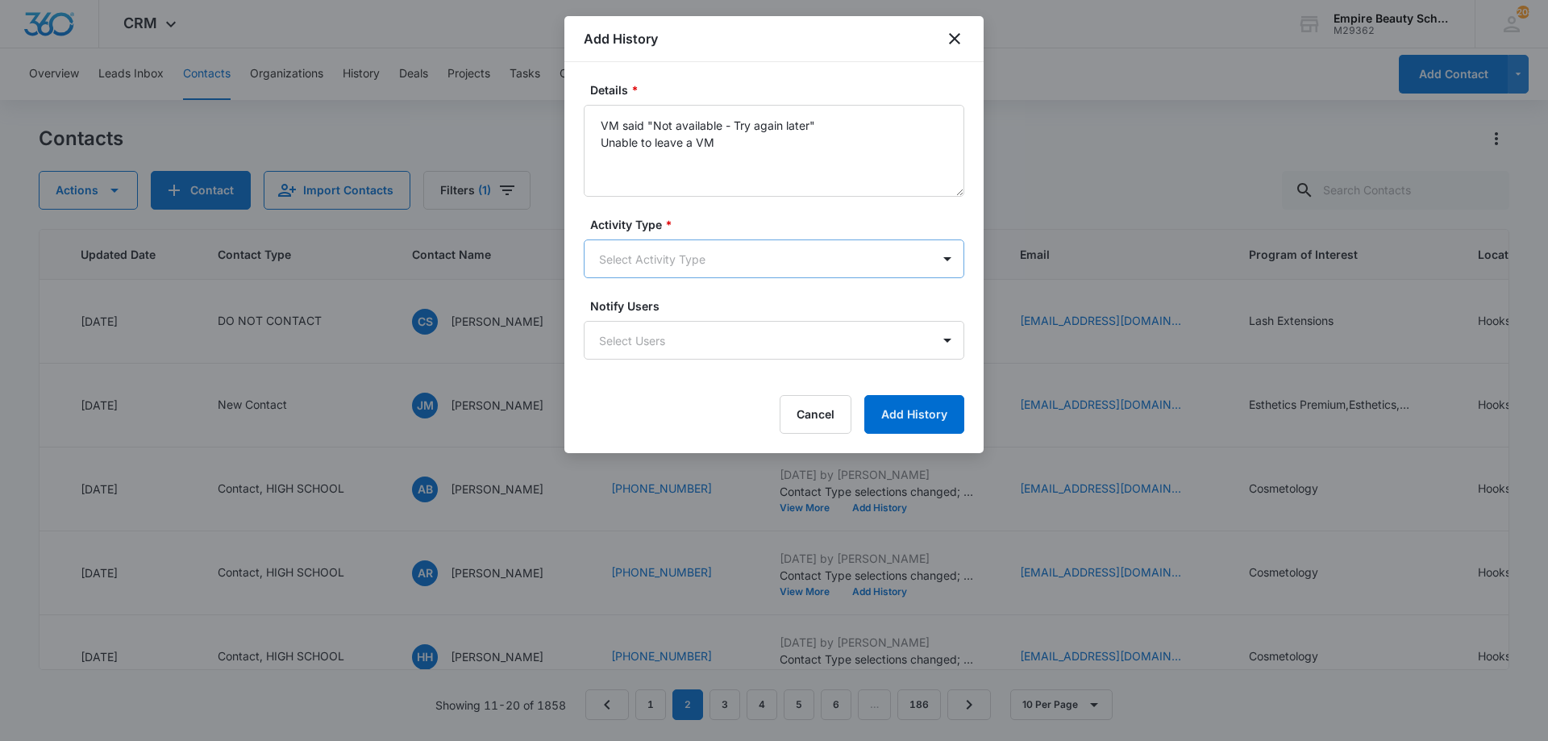
click at [661, 264] on body "CRM Apps Forms CRM Email Shop Payments POS Files Brand Settings AI Assistant Em…" at bounding box center [774, 370] width 1548 height 741
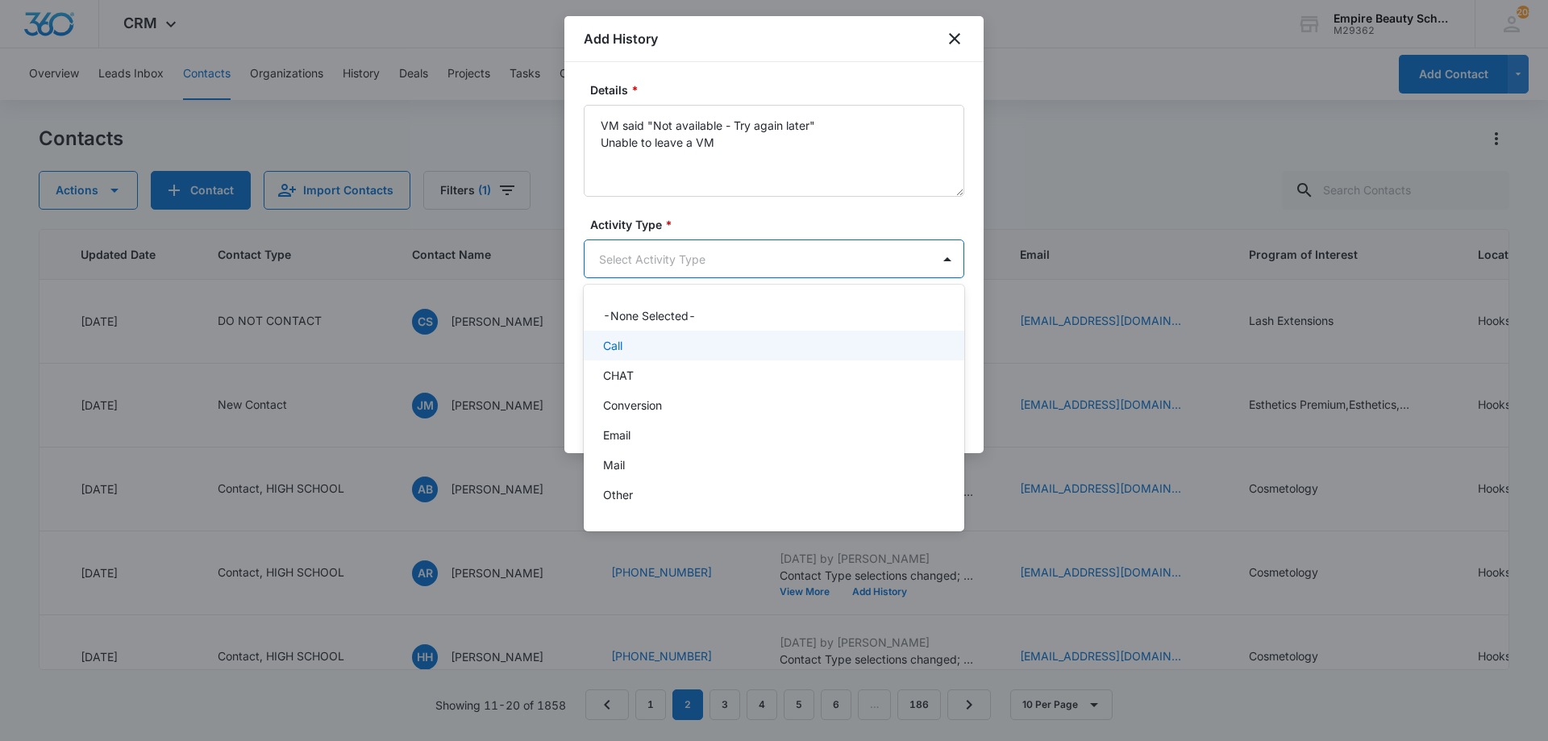
click at [643, 351] on div "Call" at bounding box center [772, 345] width 339 height 17
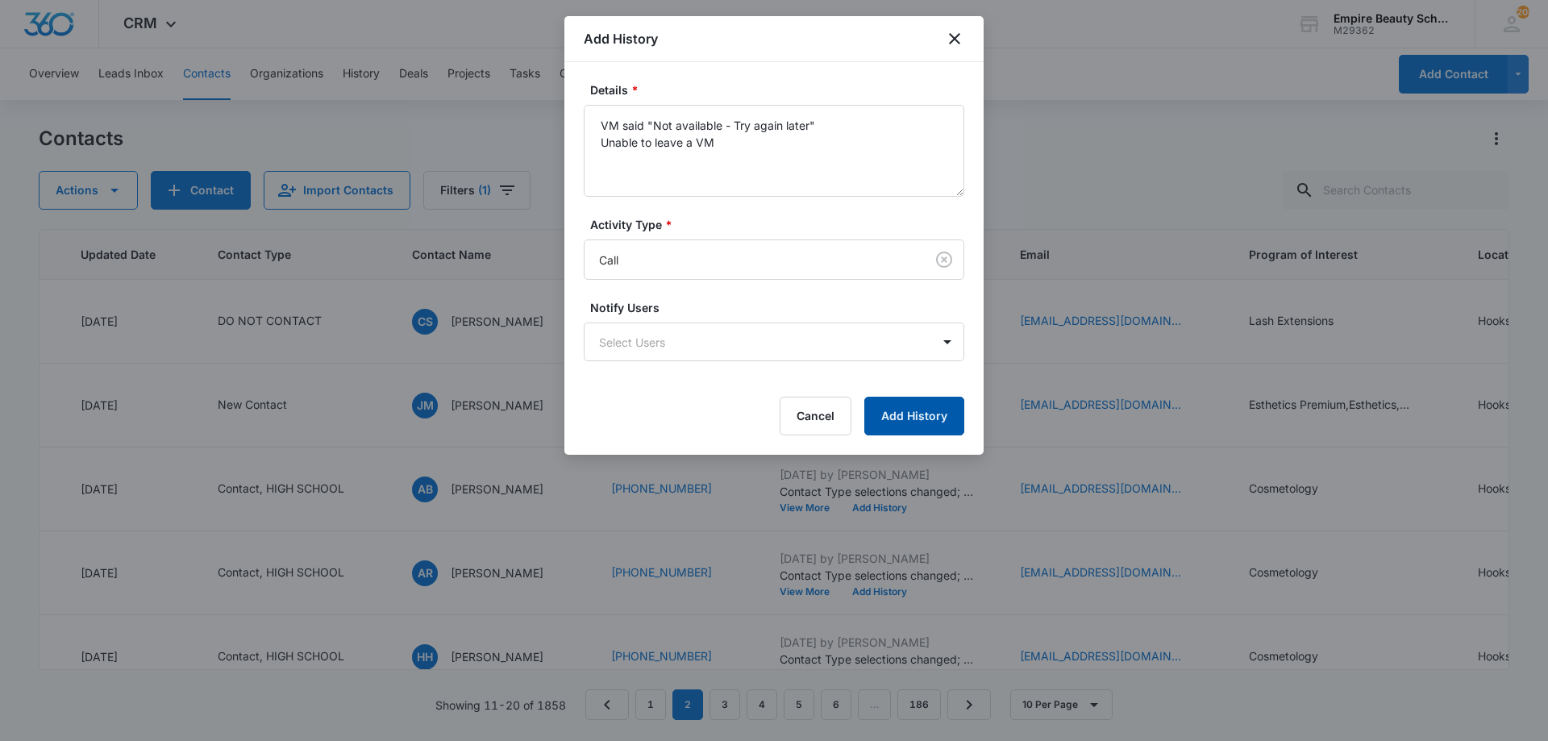
click at [906, 428] on button "Add History" at bounding box center [914, 416] width 100 height 39
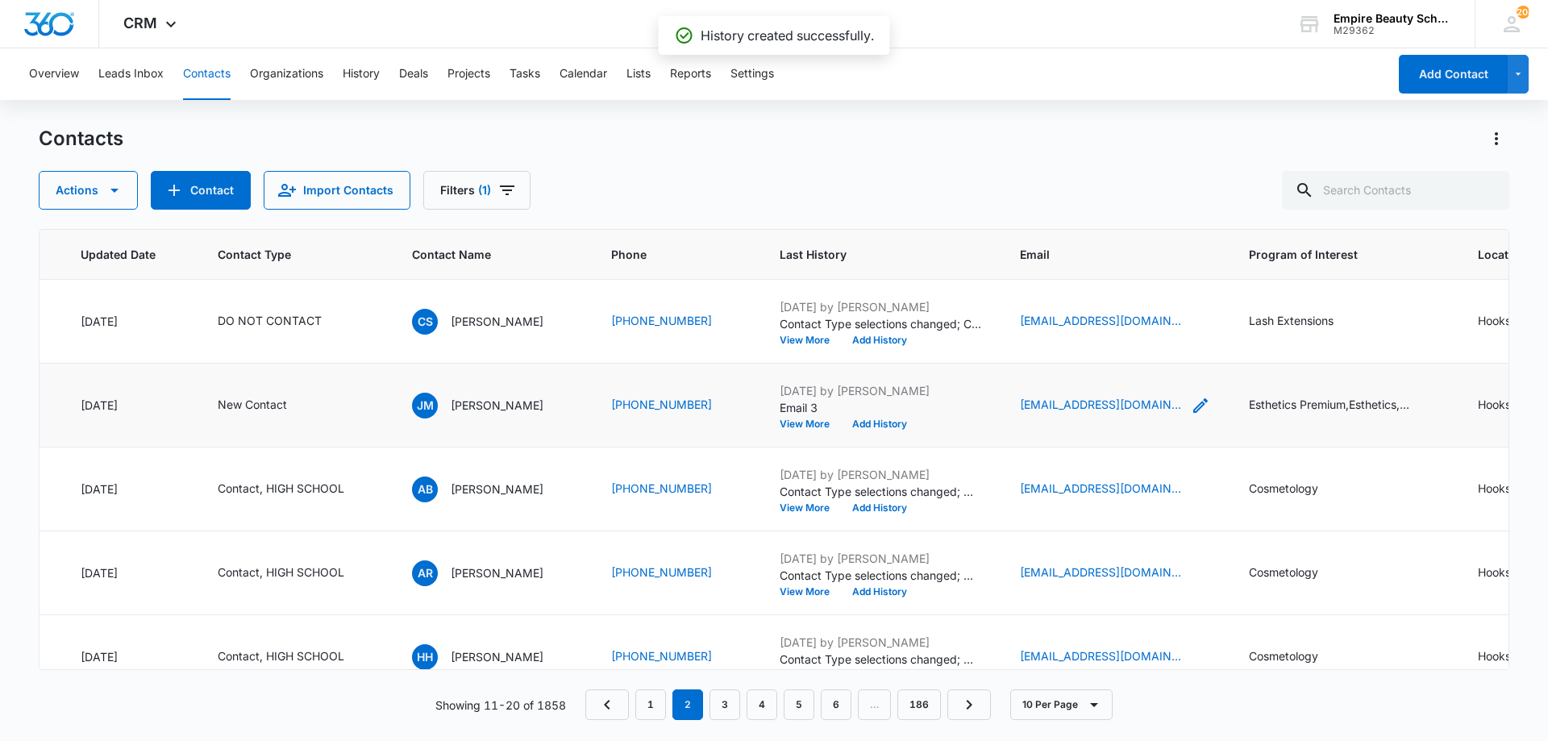
click at [1202, 405] on icon "Email - menendezescobar@hotmail.com - Select to Edit Field" at bounding box center [1200, 405] width 19 height 19
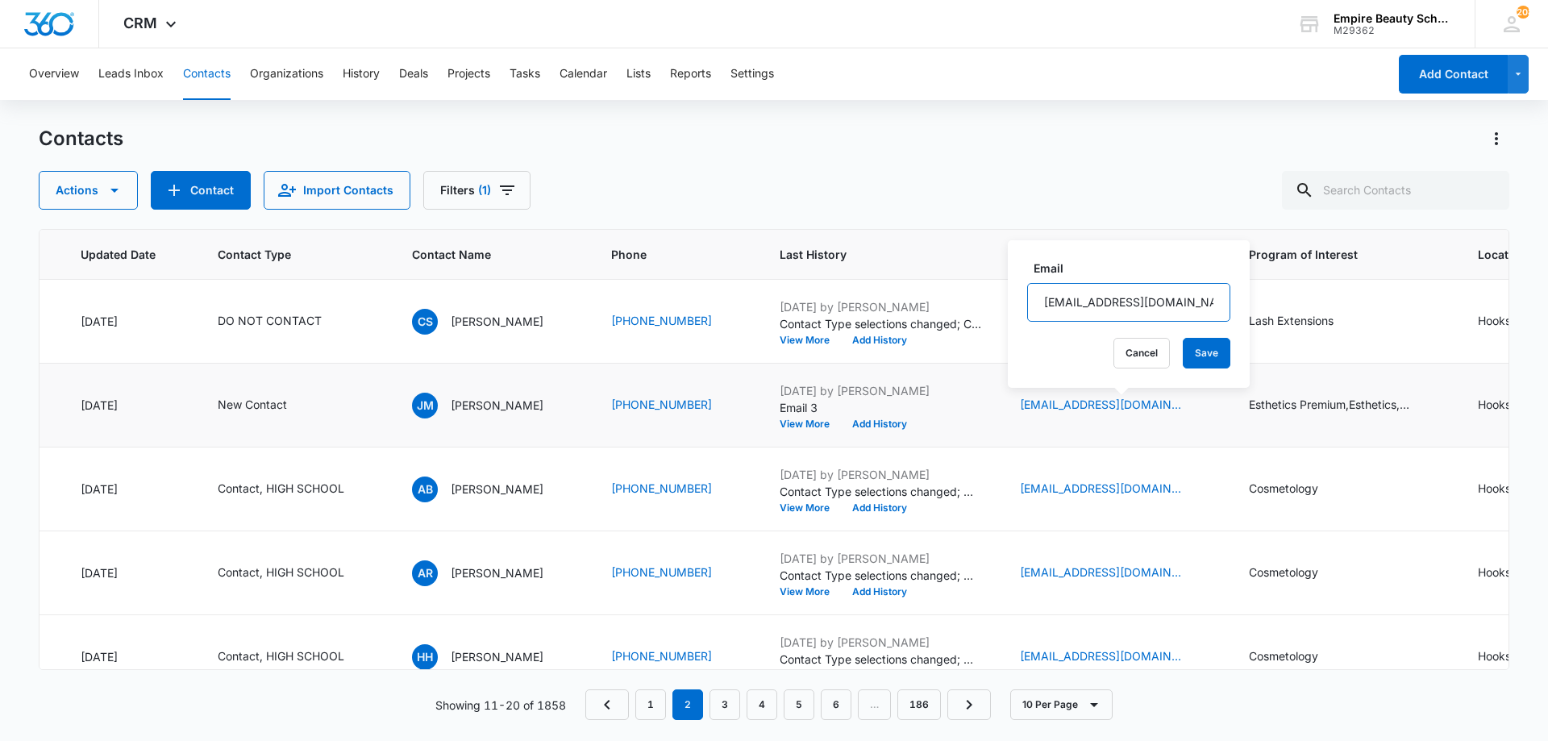
click at [1151, 302] on input "menendezescobar@hotmail.com" at bounding box center [1128, 302] width 203 height 39
click at [1151, 303] on input "menendezescobar@hotmail.com" at bounding box center [1128, 302] width 203 height 39
click at [1119, 350] on button "Cancel" at bounding box center [1141, 353] width 56 height 31
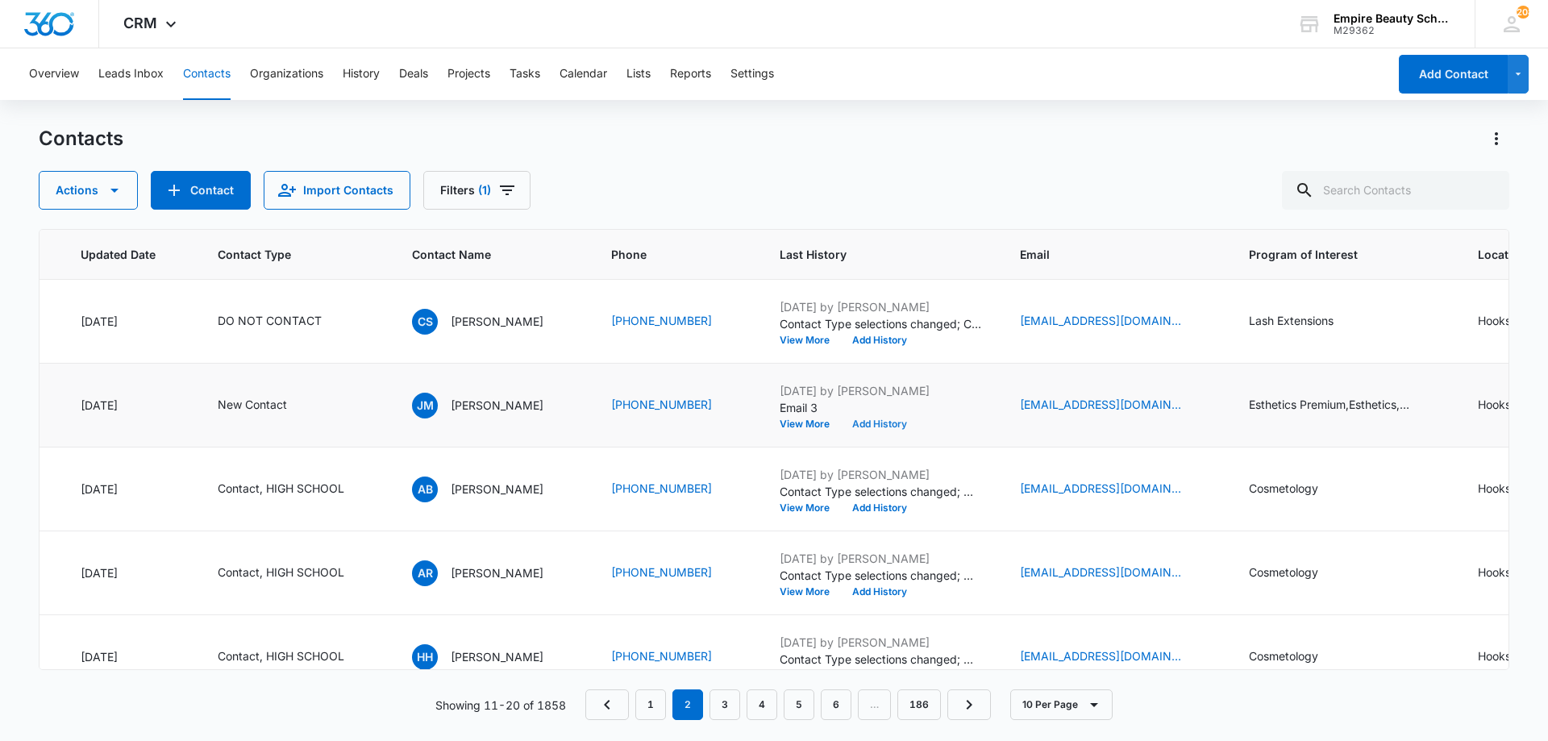
click at [901, 426] on button "Add History" at bounding box center [879, 424] width 77 height 10
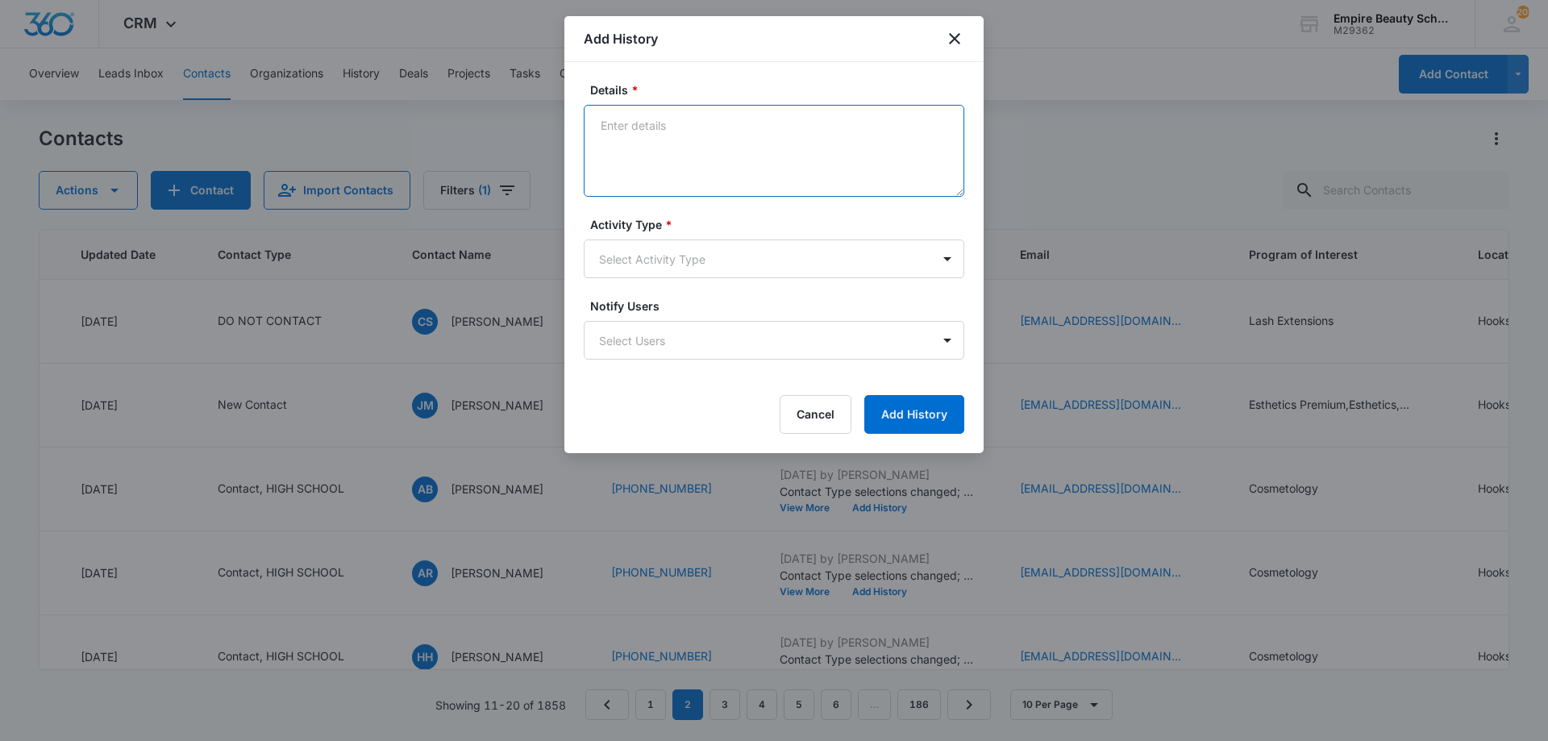
paste textarea "I was so excited when you reached out looking for more information on the beaut…"
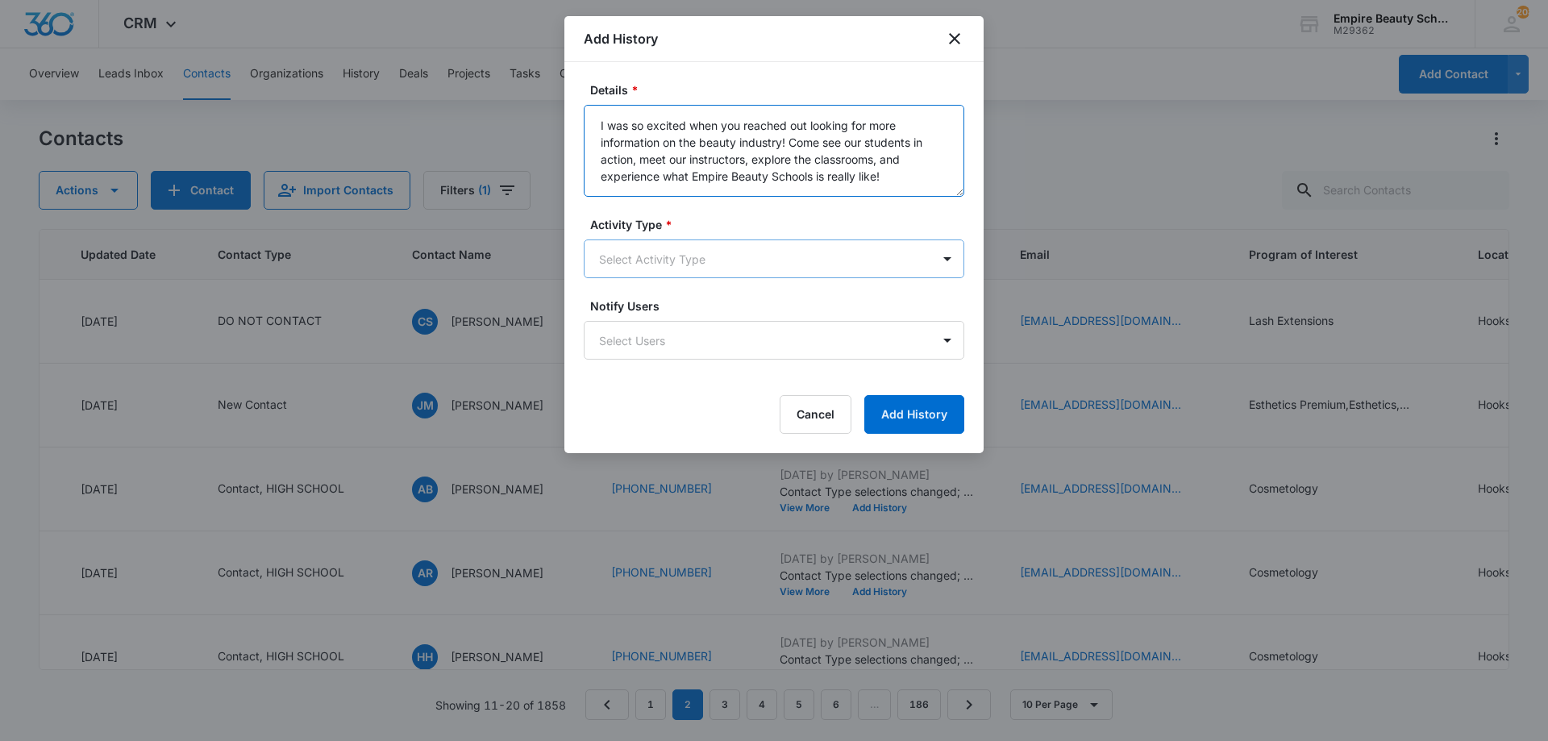
type textarea "I was so excited when you reached out looking for more information on the beaut…"
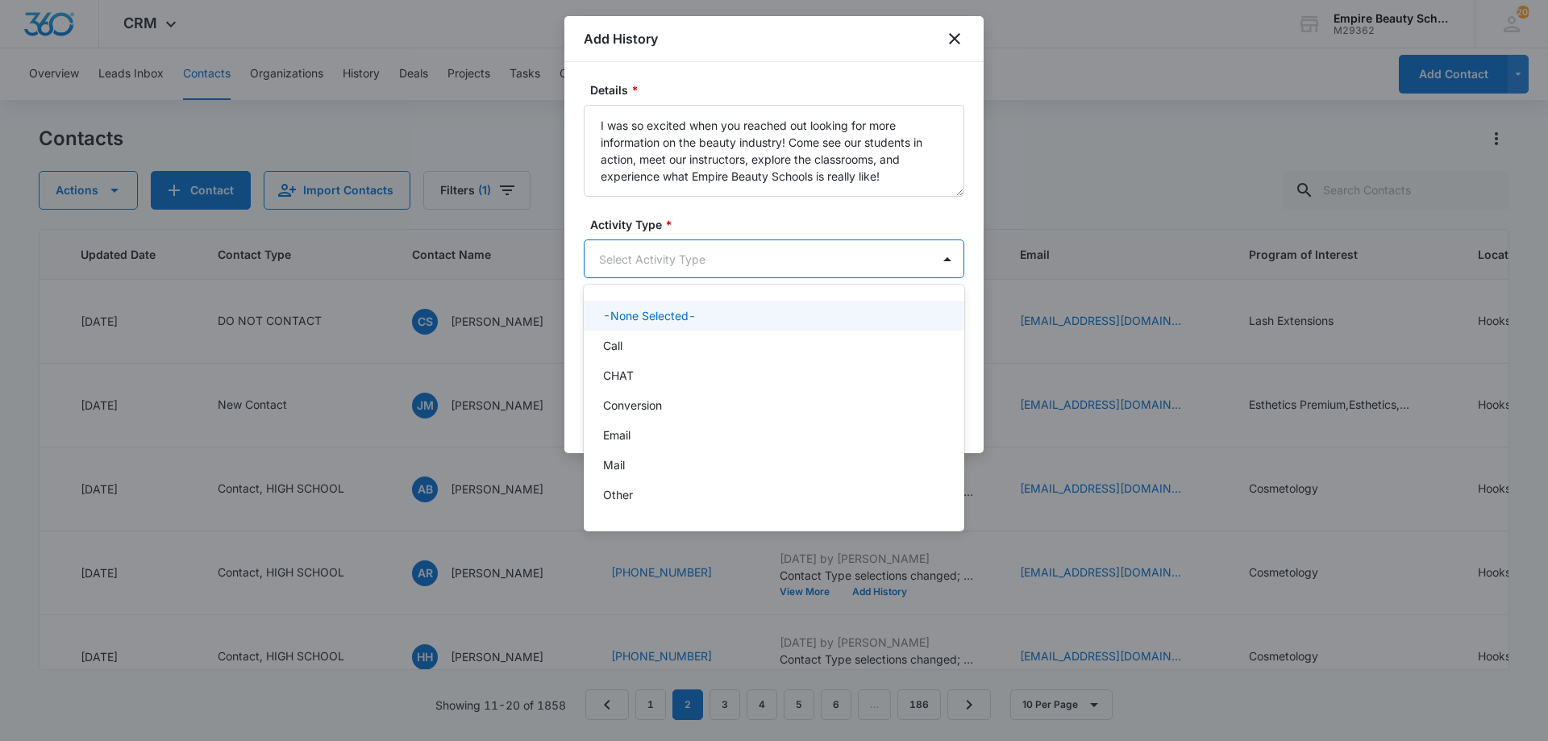
click at [767, 260] on body "CRM Apps Forms CRM Email Shop Payments POS Files Brand Settings AI Assistant Em…" at bounding box center [774, 370] width 1548 height 741
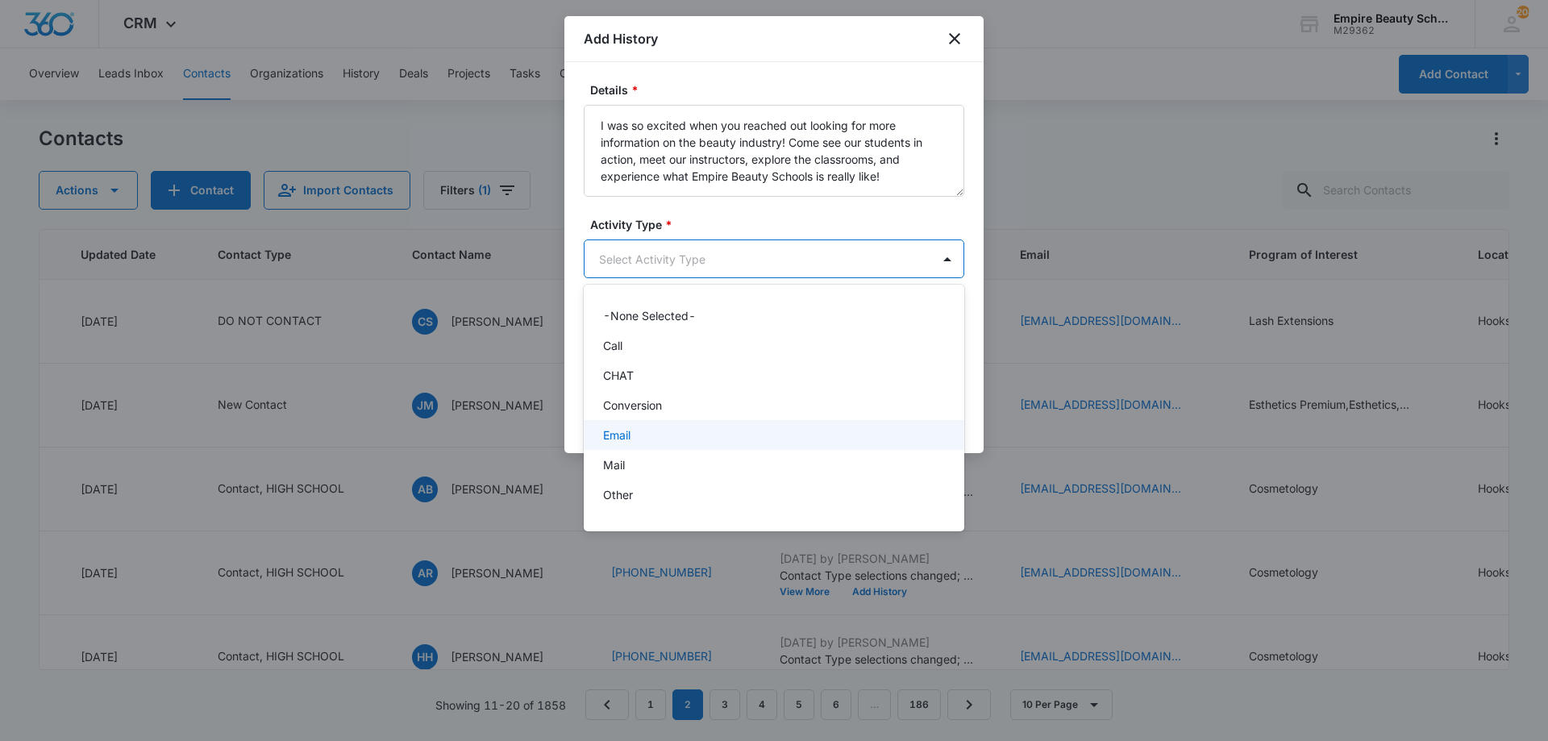
click at [643, 431] on div "Email" at bounding box center [772, 435] width 339 height 17
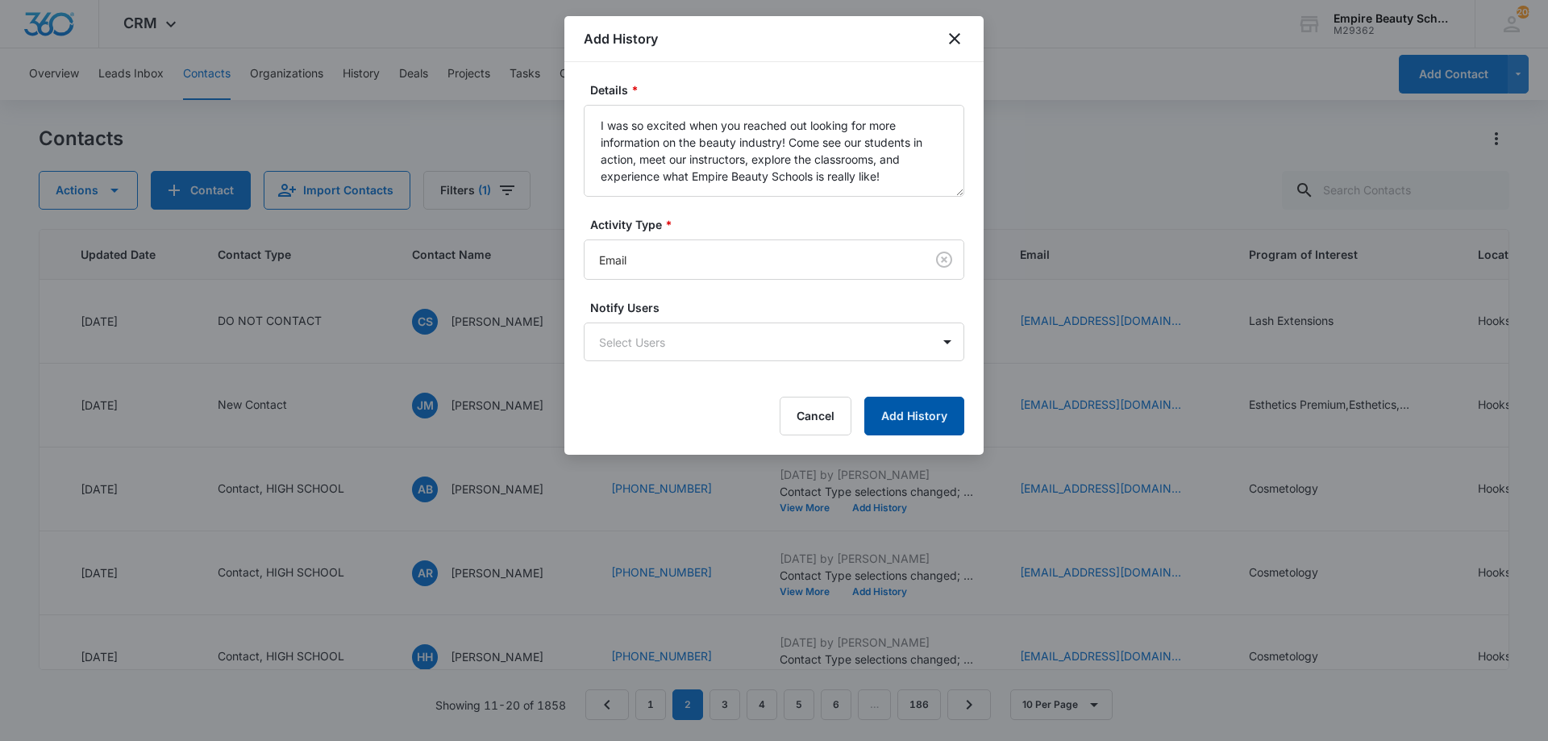
click at [901, 414] on button "Add History" at bounding box center [914, 416] width 100 height 39
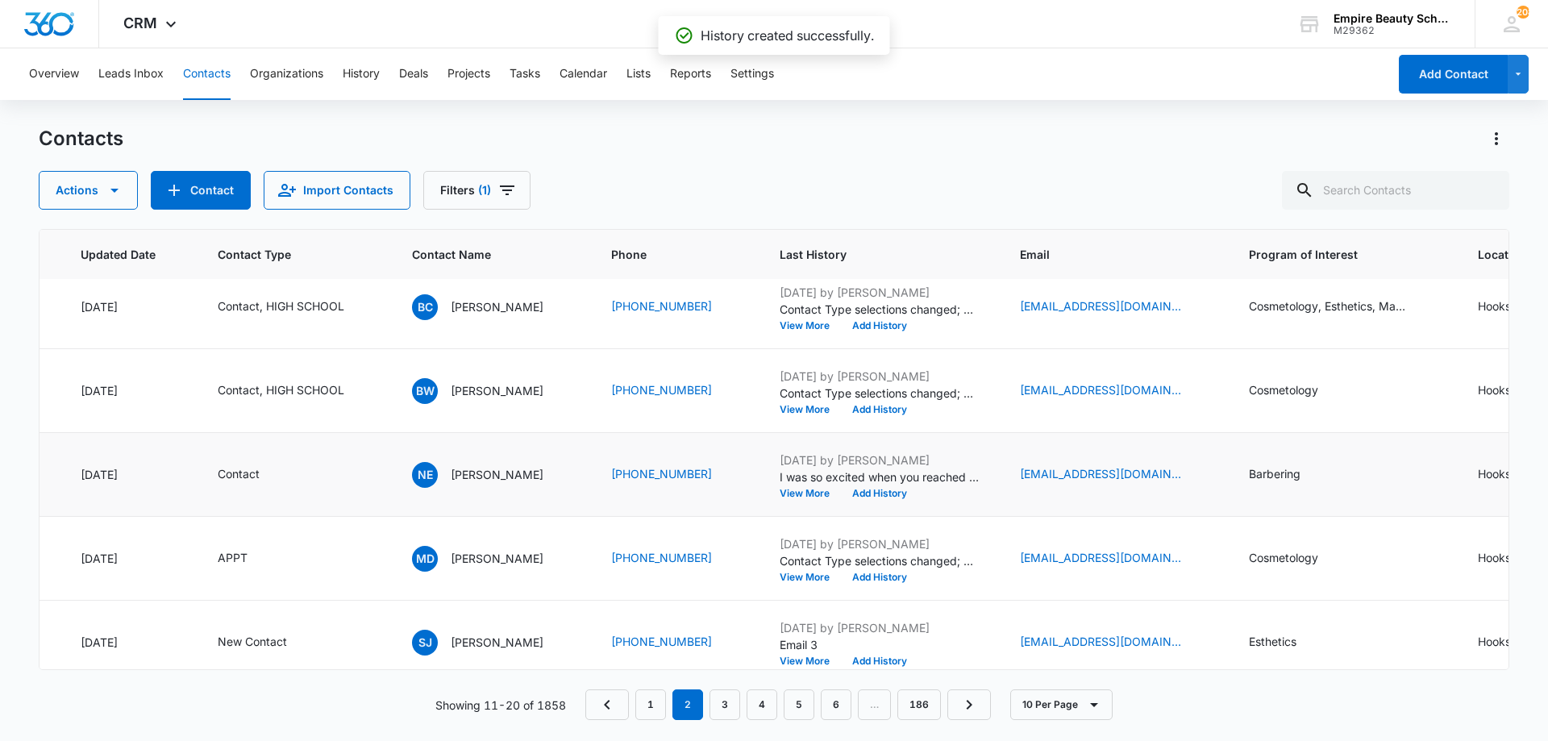
scroll to position [460, 249]
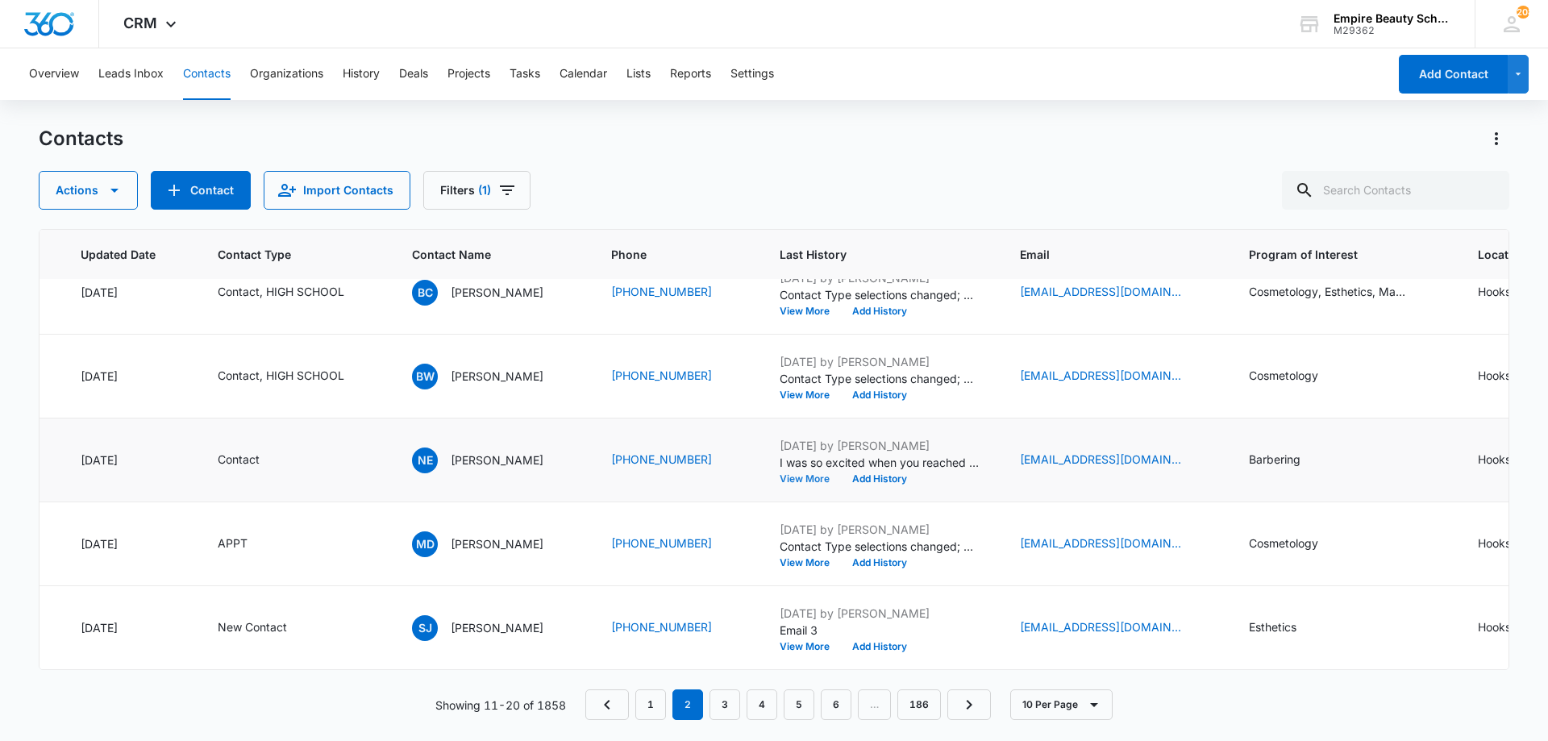
click at [810, 474] on button "View More" at bounding box center [810, 479] width 61 height 10
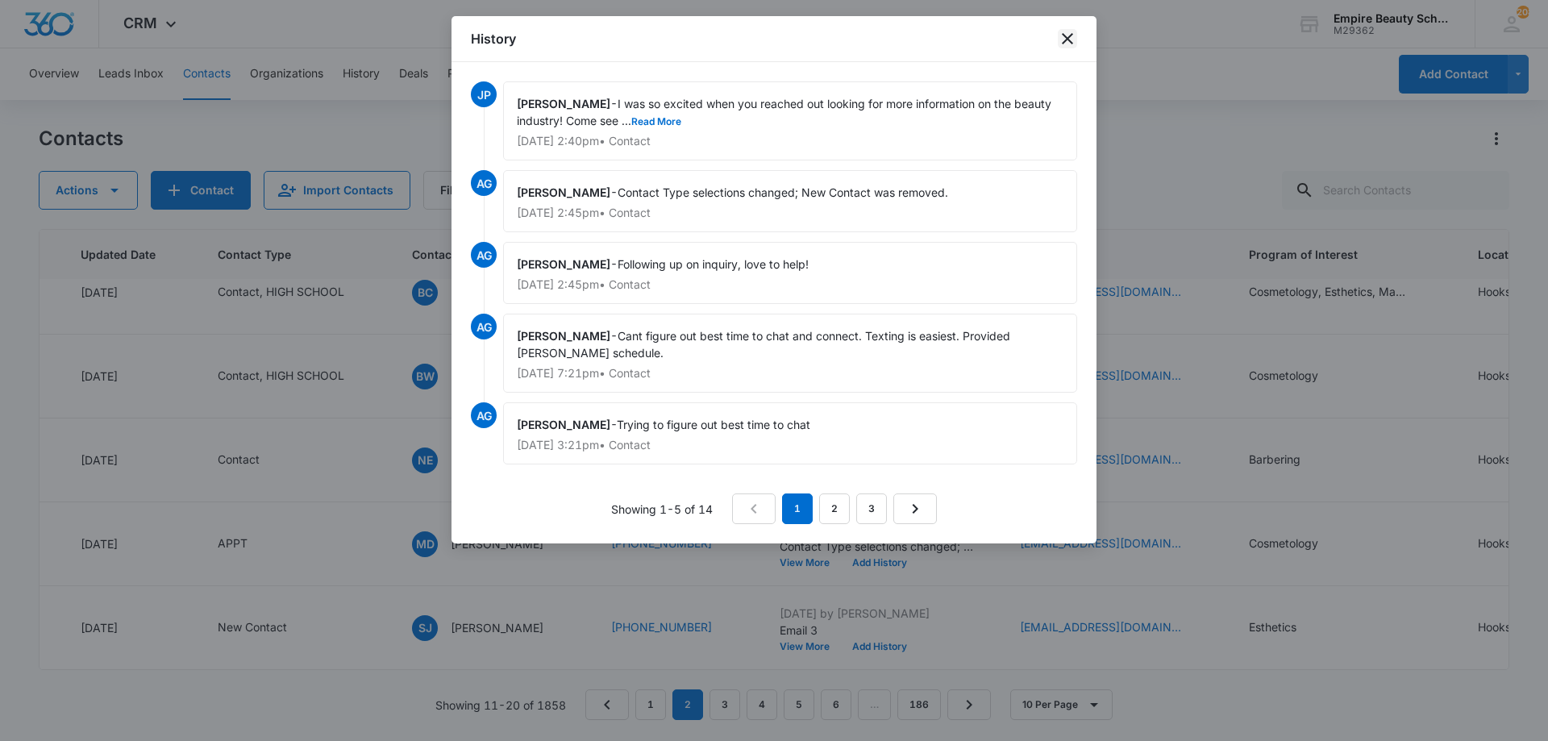
click at [1075, 36] on icon "close" at bounding box center [1067, 38] width 19 height 19
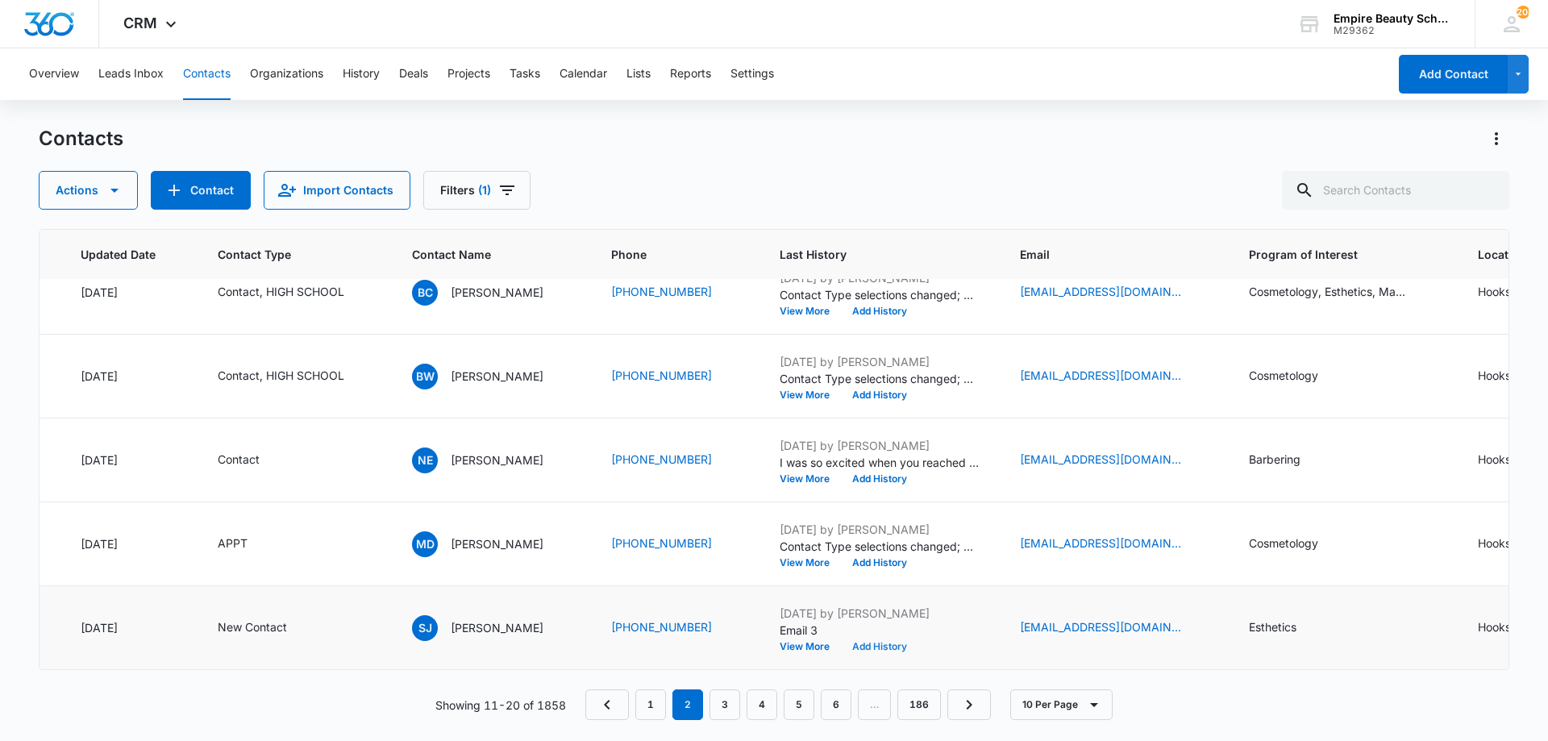
click at [893, 642] on button "Add History" at bounding box center [879, 647] width 77 height 10
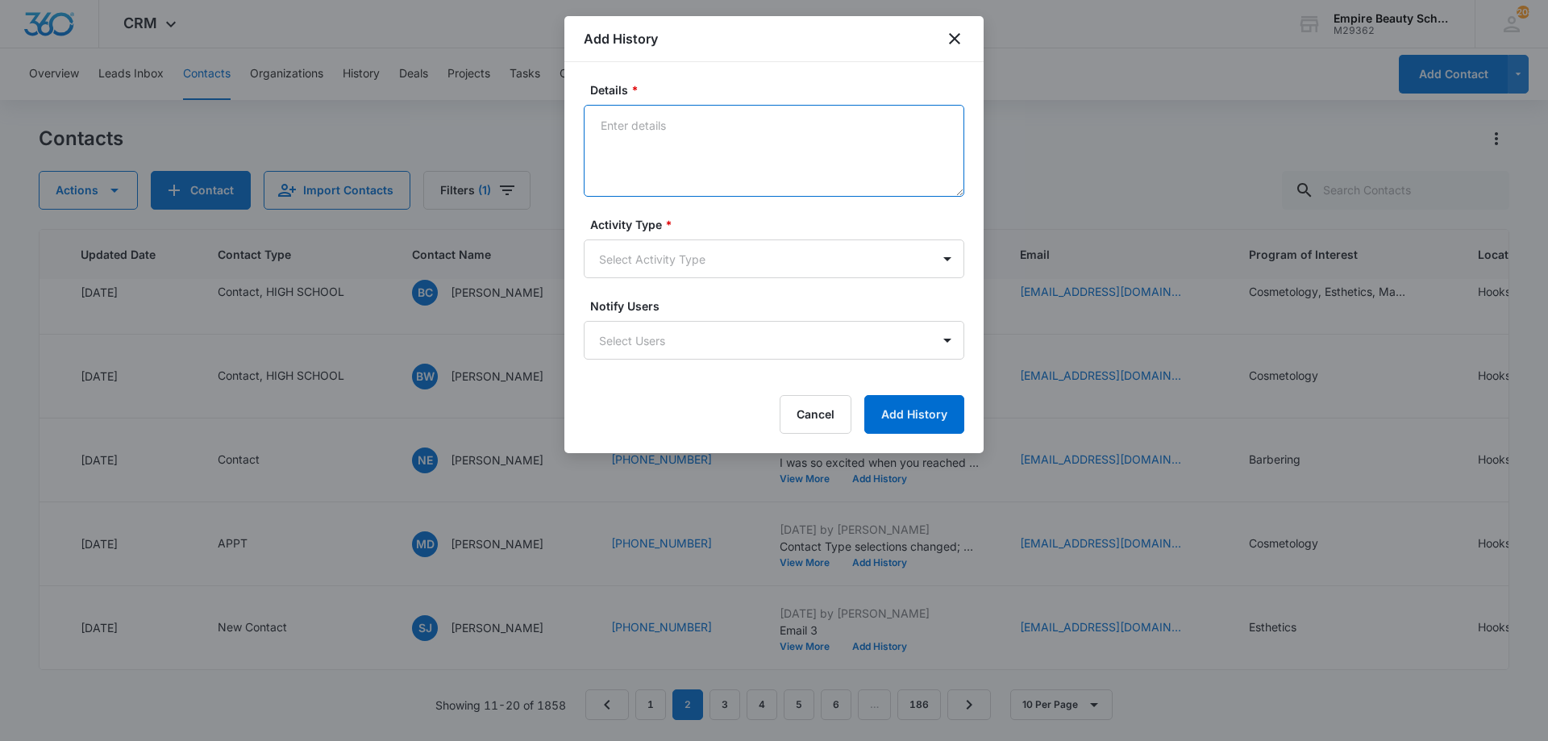
paste textarea "VM - Haven't had a chance to connect yet and I'd love to share more information…"
type textarea "VM - Haven't had a chance to connect yet and I'd love to share more information…"
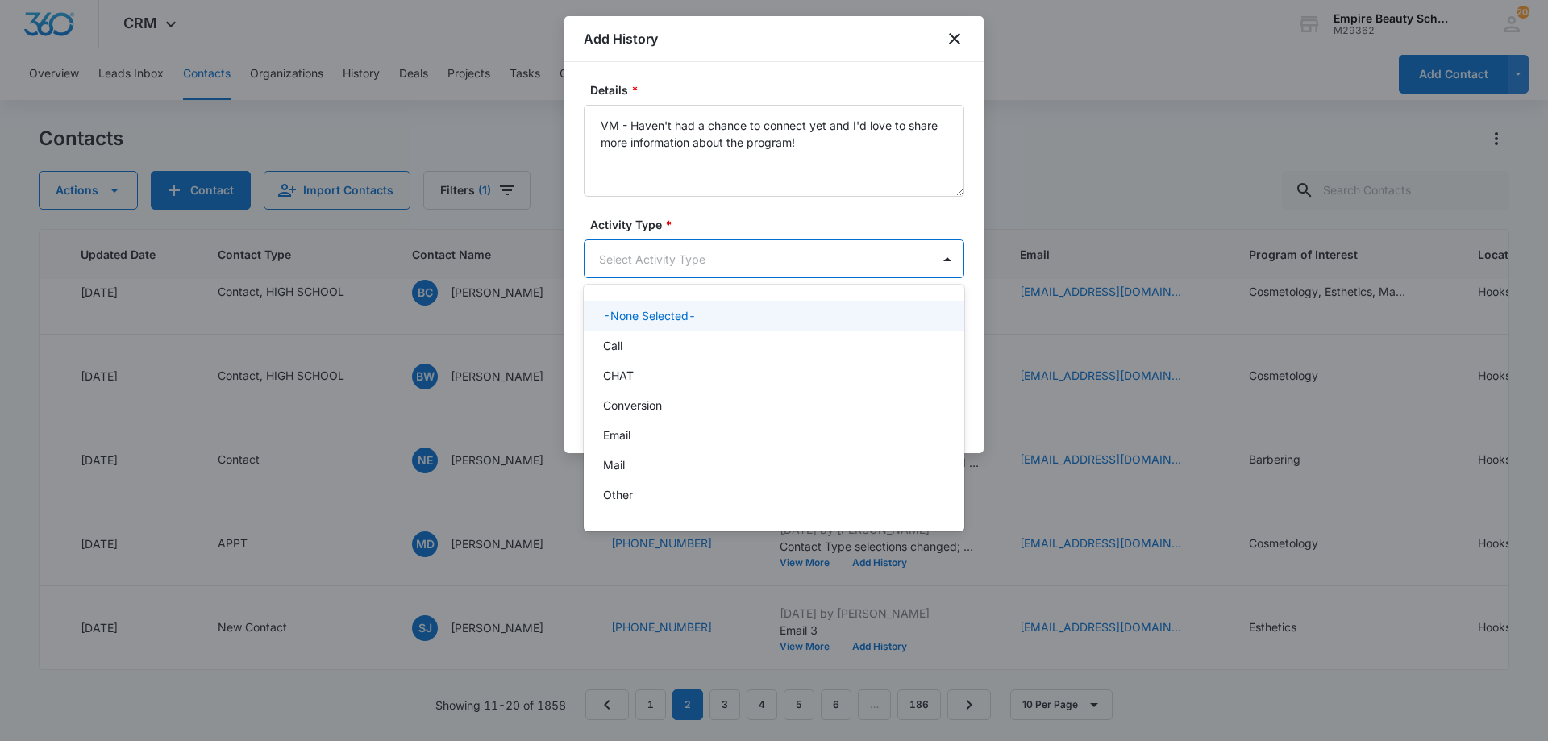
click at [760, 243] on body "CRM Apps Forms CRM Email Shop Payments POS Files Brand Settings AI Assistant Em…" at bounding box center [774, 370] width 1548 height 741
click at [699, 339] on div "Call" at bounding box center [772, 345] width 339 height 17
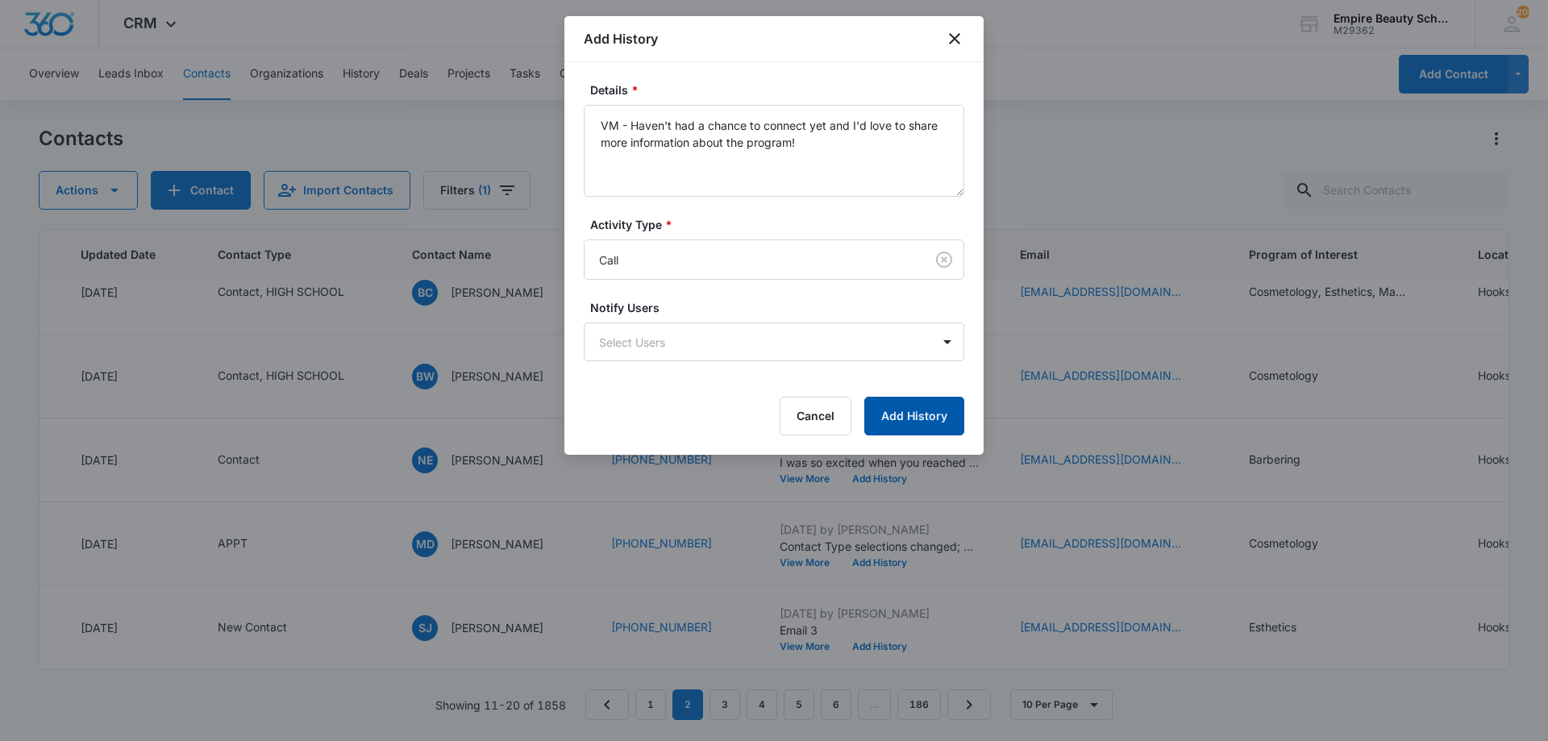
click at [934, 405] on button "Add History" at bounding box center [914, 416] width 100 height 39
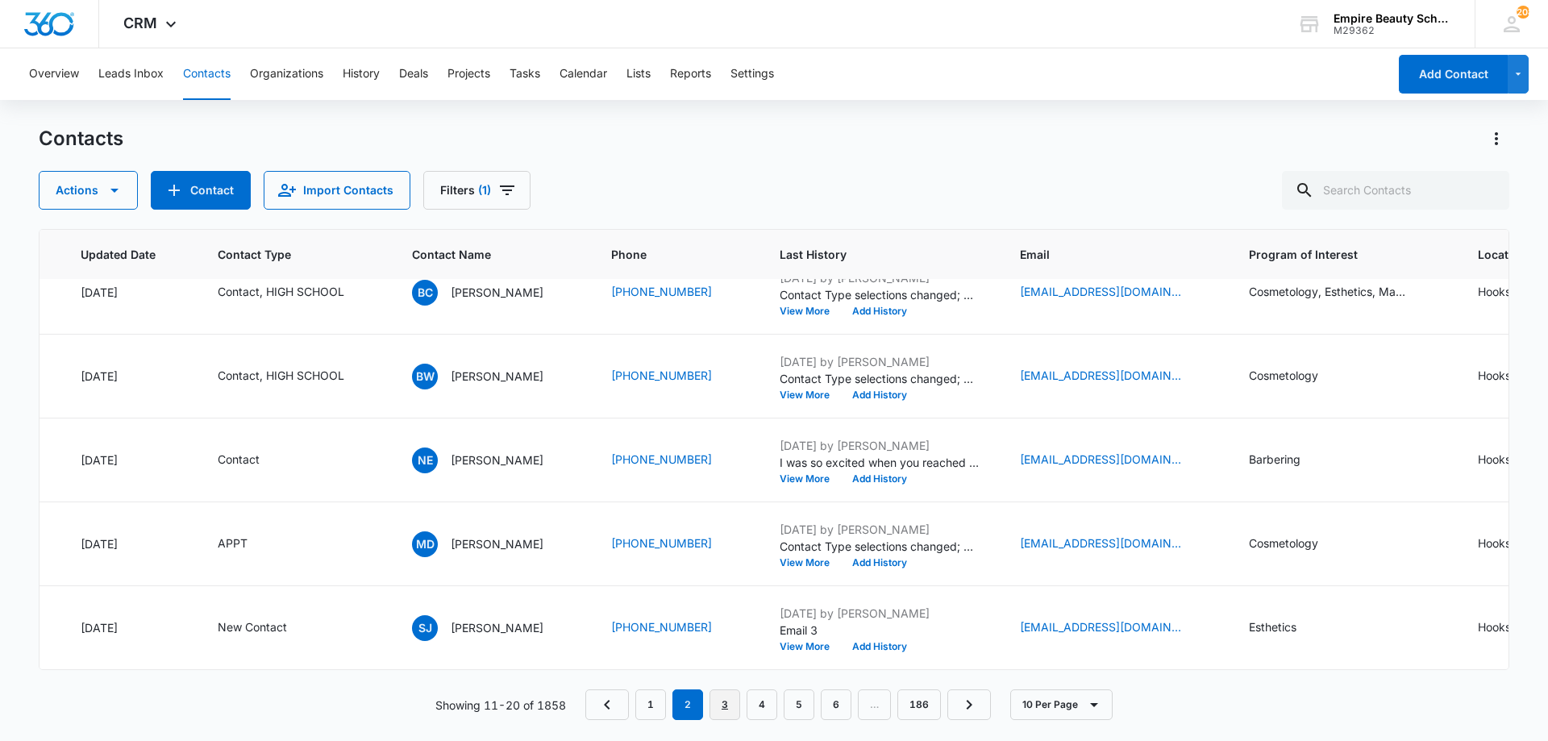
click at [728, 703] on link "3" at bounding box center [724, 704] width 31 height 31
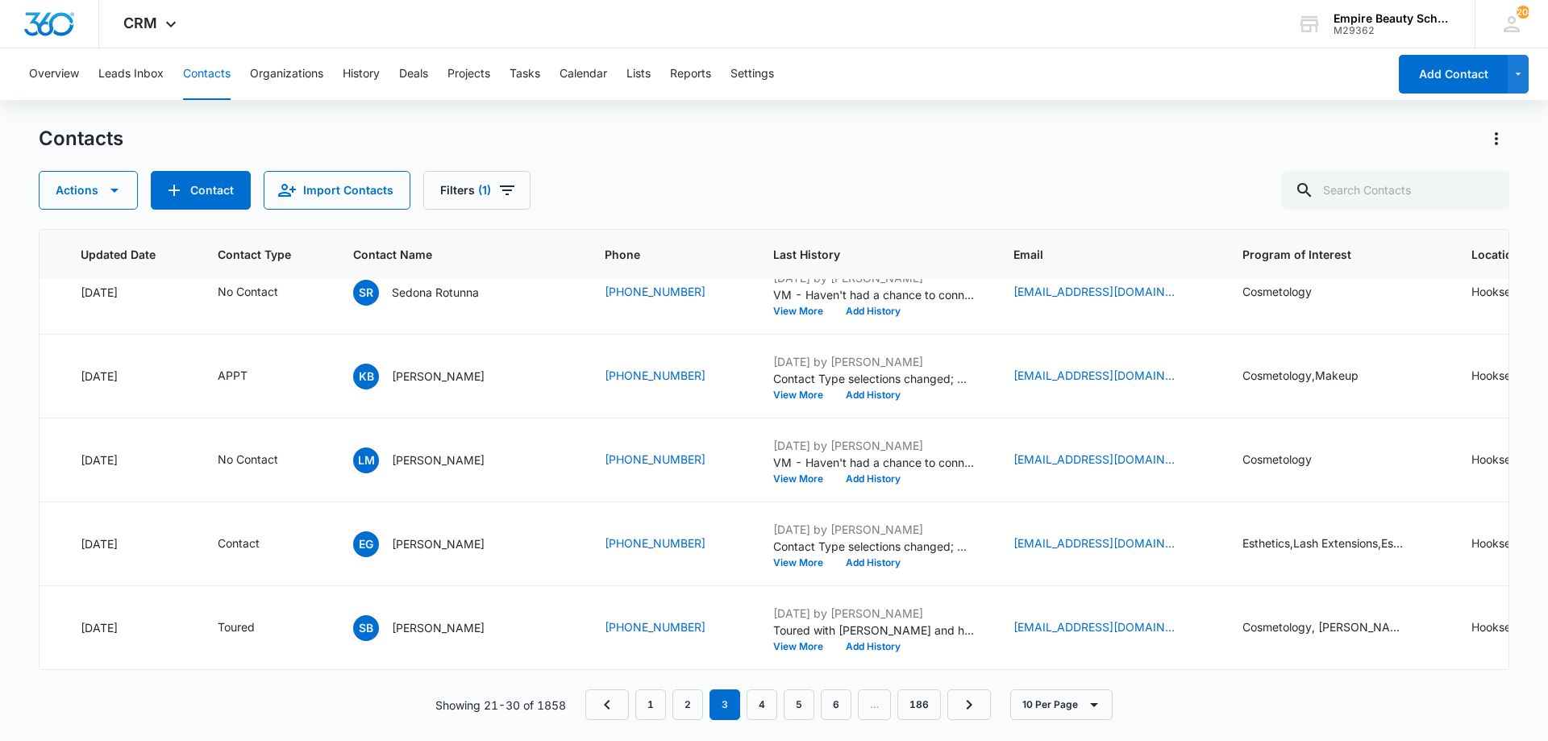
scroll to position [0, 249]
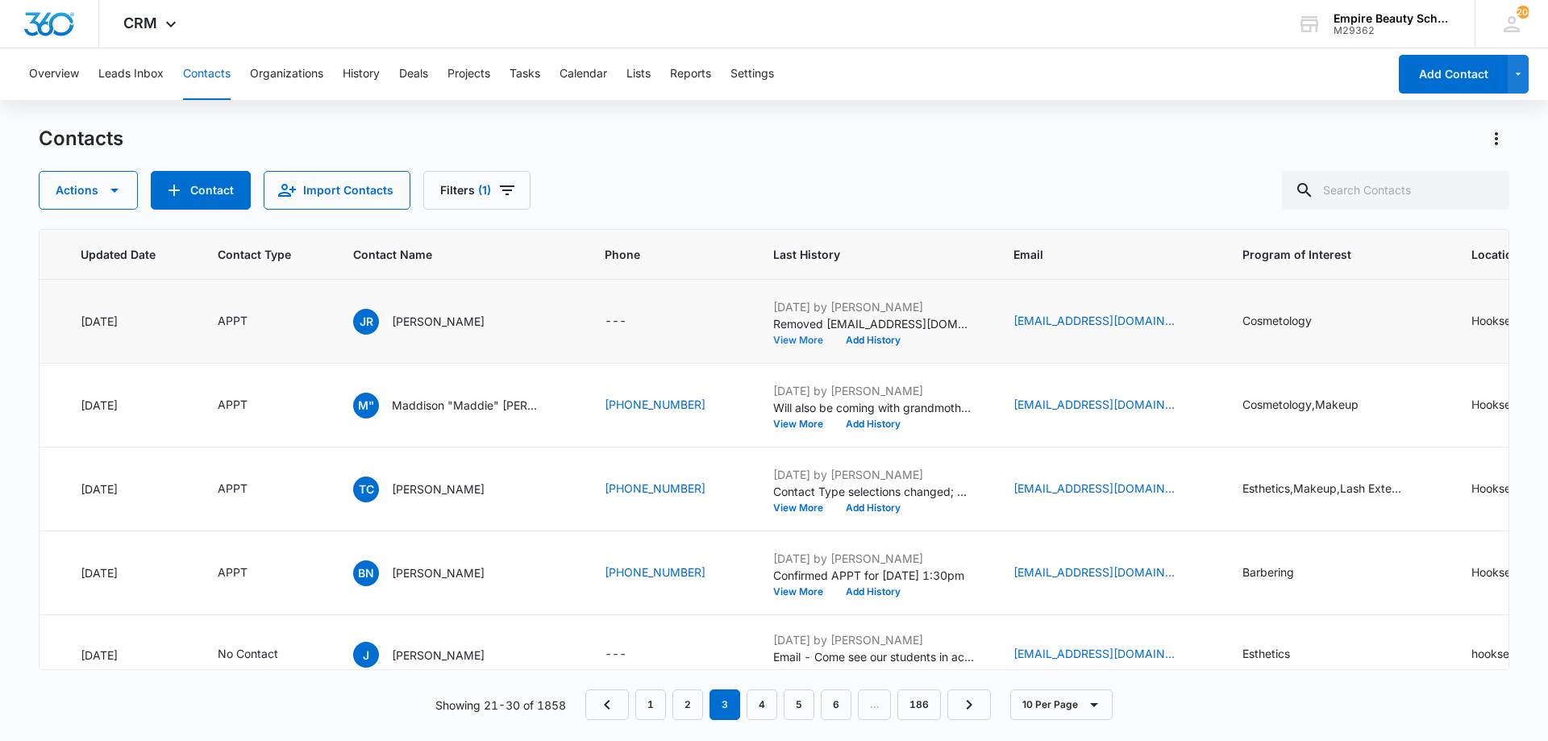
click at [794, 341] on button "View More" at bounding box center [803, 340] width 61 height 10
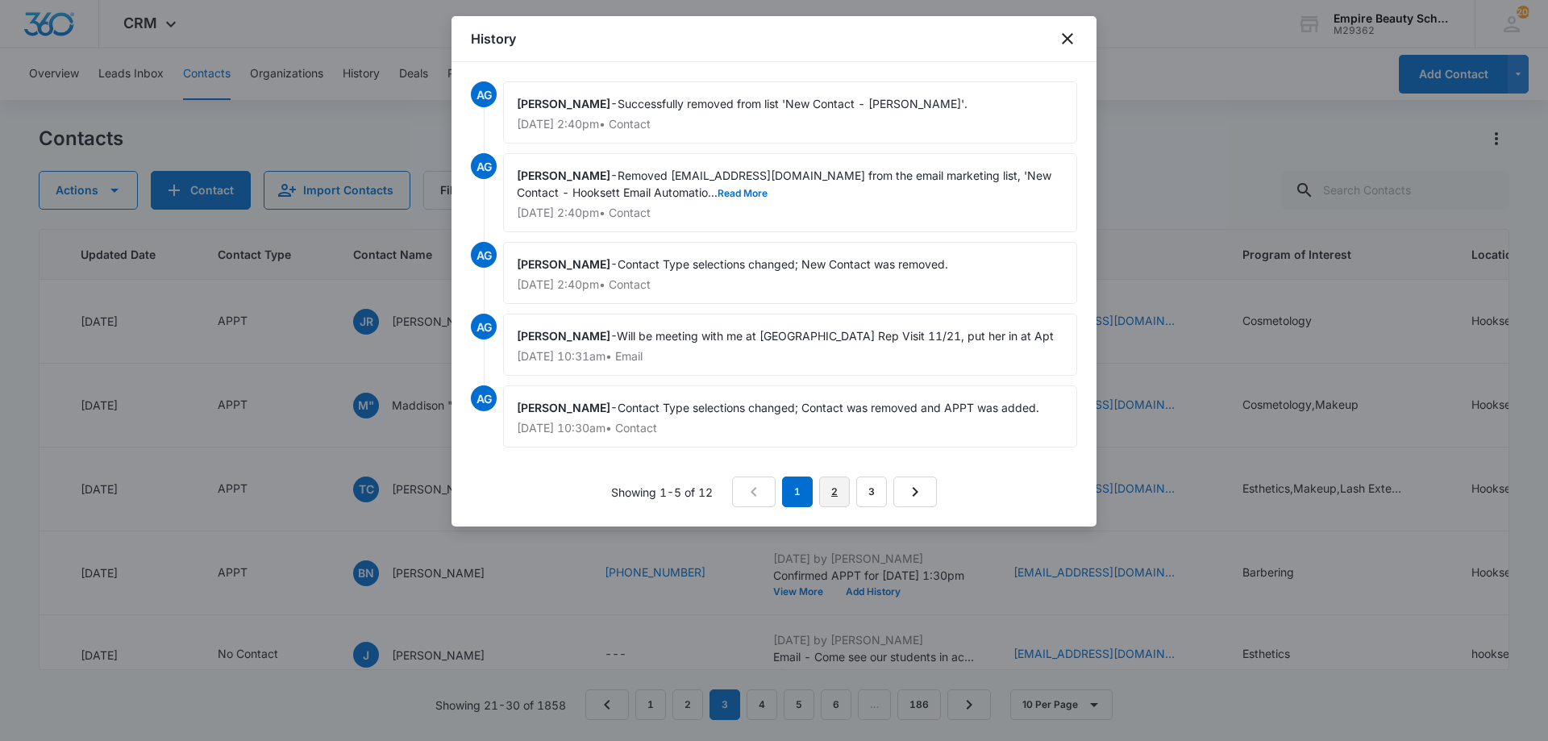
click at [841, 498] on link "2" at bounding box center [834, 491] width 31 height 31
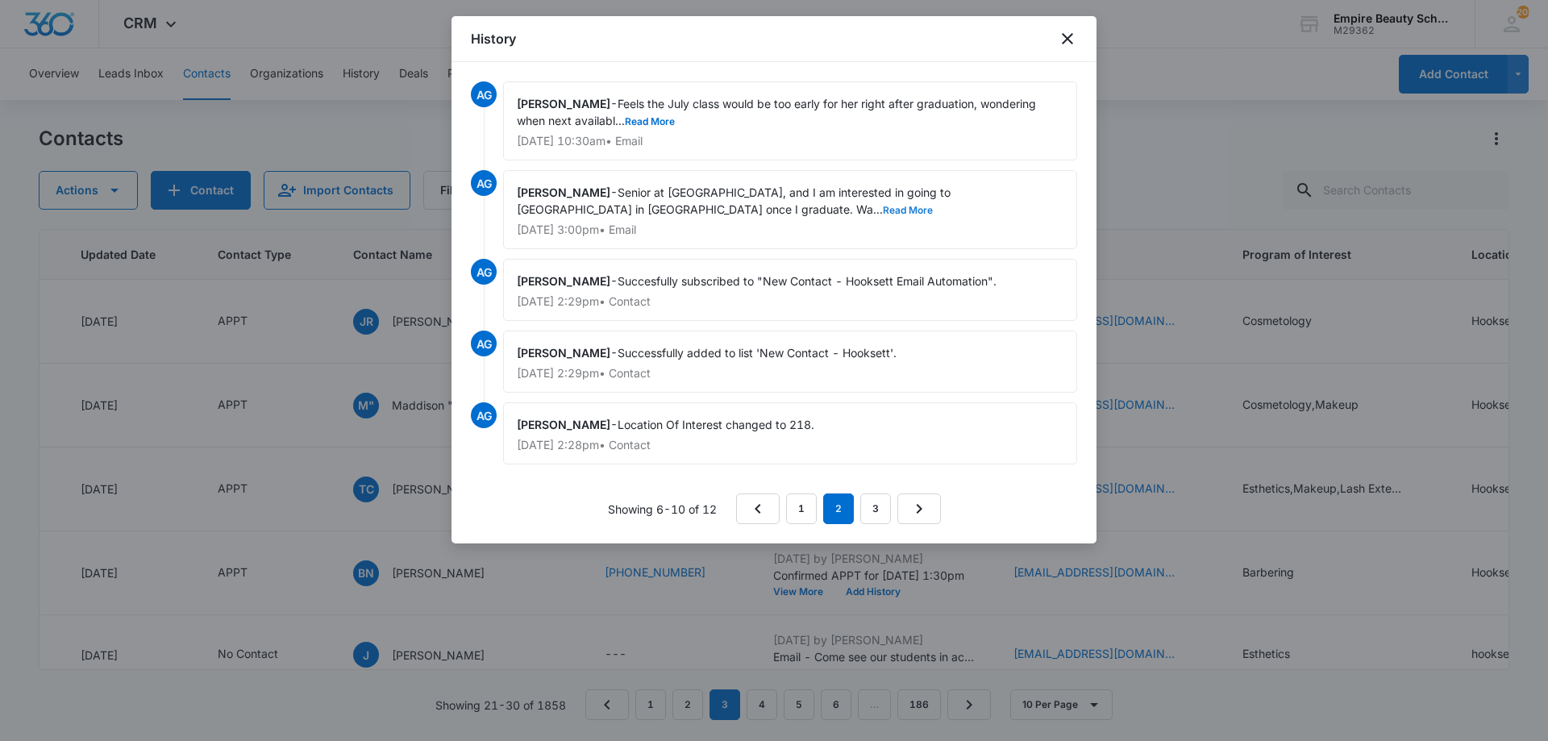
click at [883, 210] on button "Read More" at bounding box center [908, 211] width 50 height 10
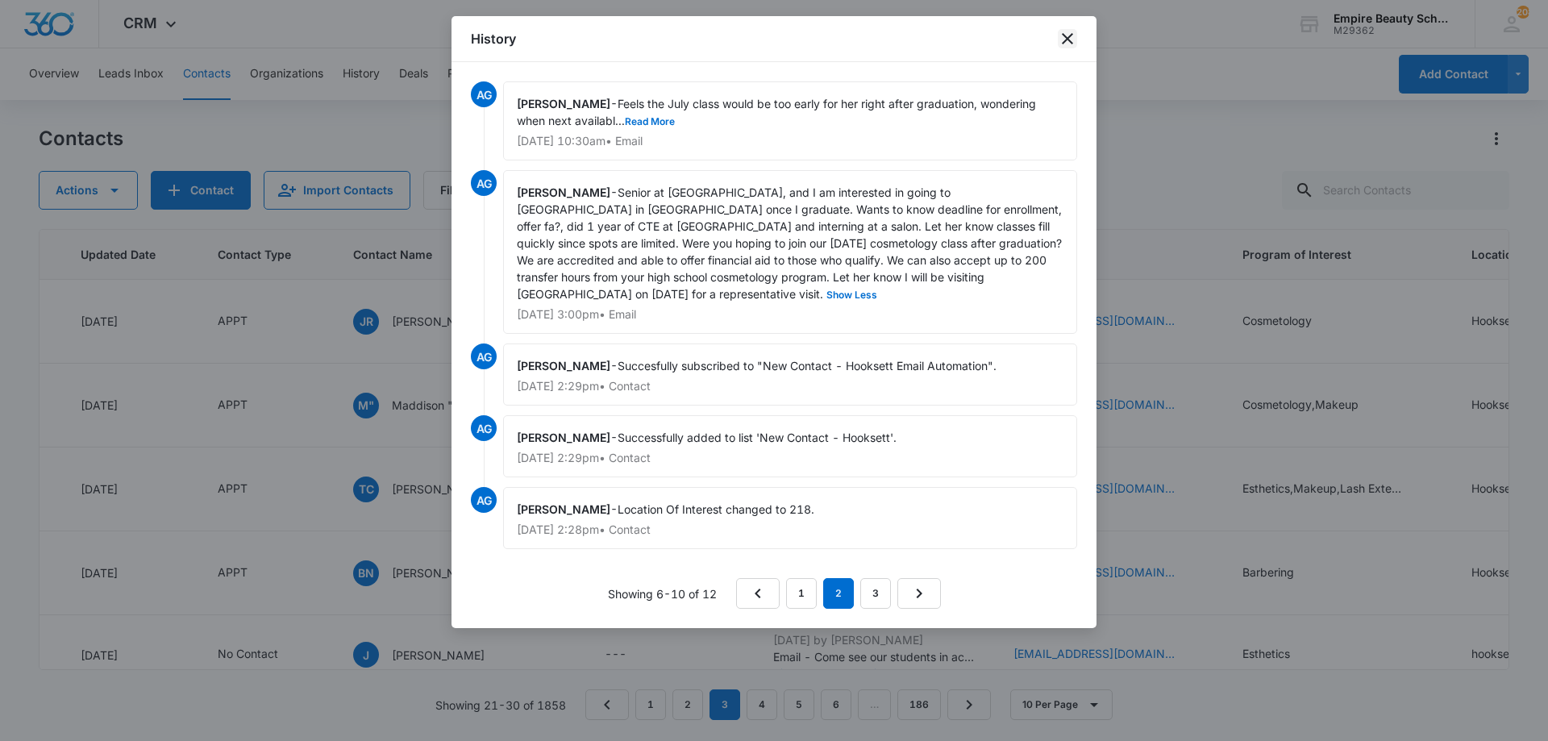
click at [1069, 46] on icon "close" at bounding box center [1067, 38] width 19 height 19
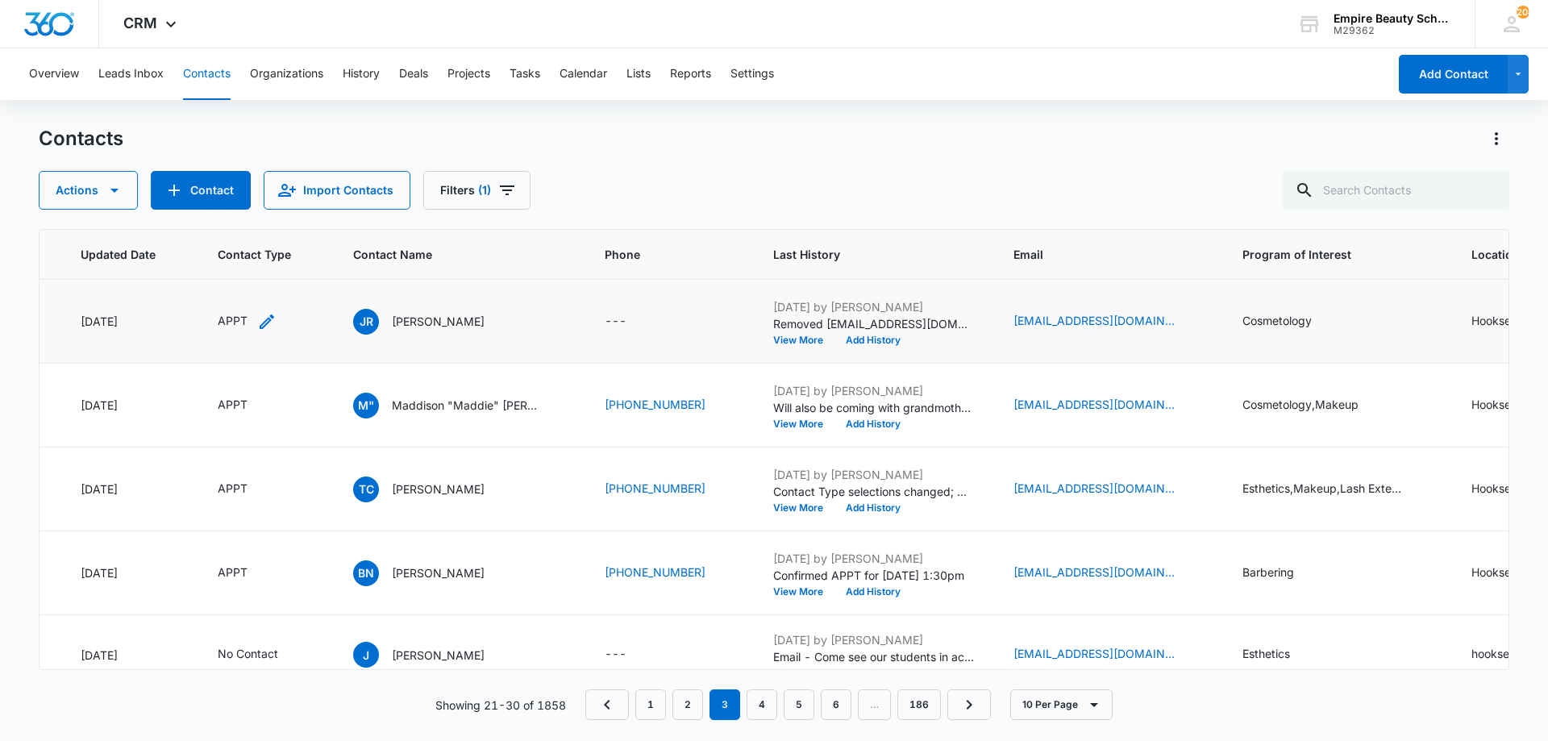
click at [268, 322] on icon "Contact Type - APPT - Select to Edit Field" at bounding box center [267, 321] width 15 height 15
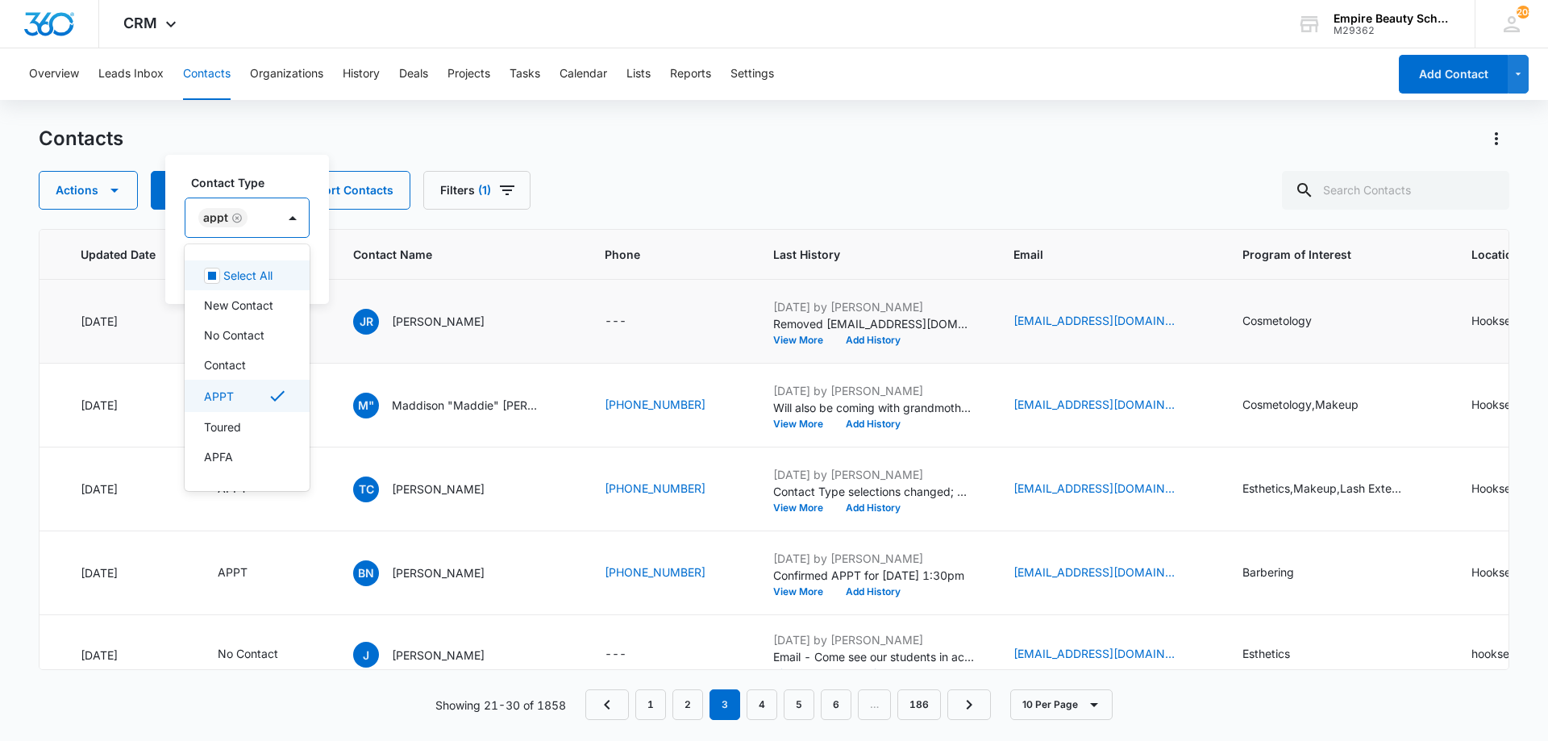
click at [274, 217] on div "APPT" at bounding box center [230, 217] width 91 height 39
click at [247, 422] on p "HIGH SCHOOL" at bounding box center [243, 430] width 78 height 17
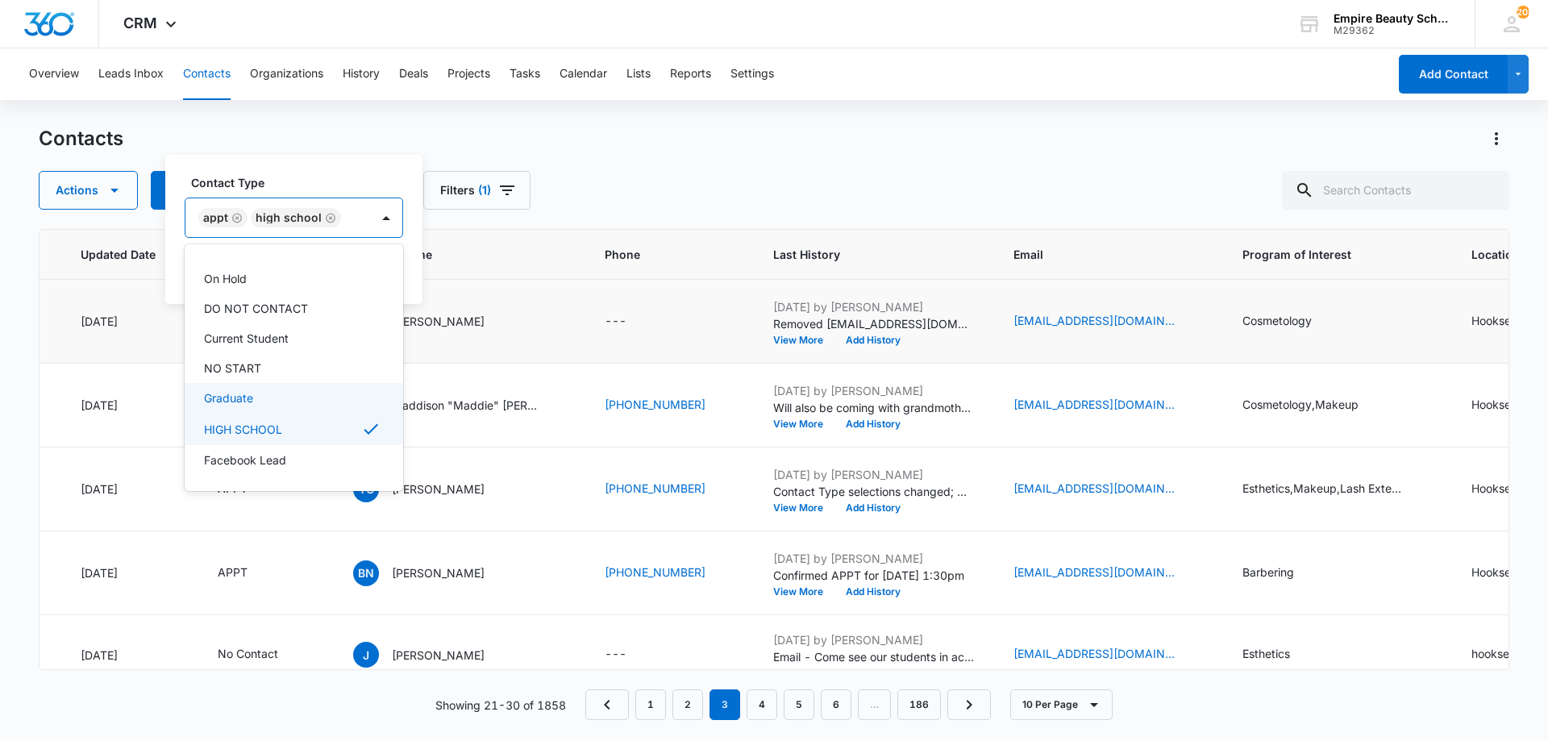
scroll to position [268, 0]
click at [287, 202] on div "APPT HIGH SCHOOL" at bounding box center [277, 217] width 185 height 39
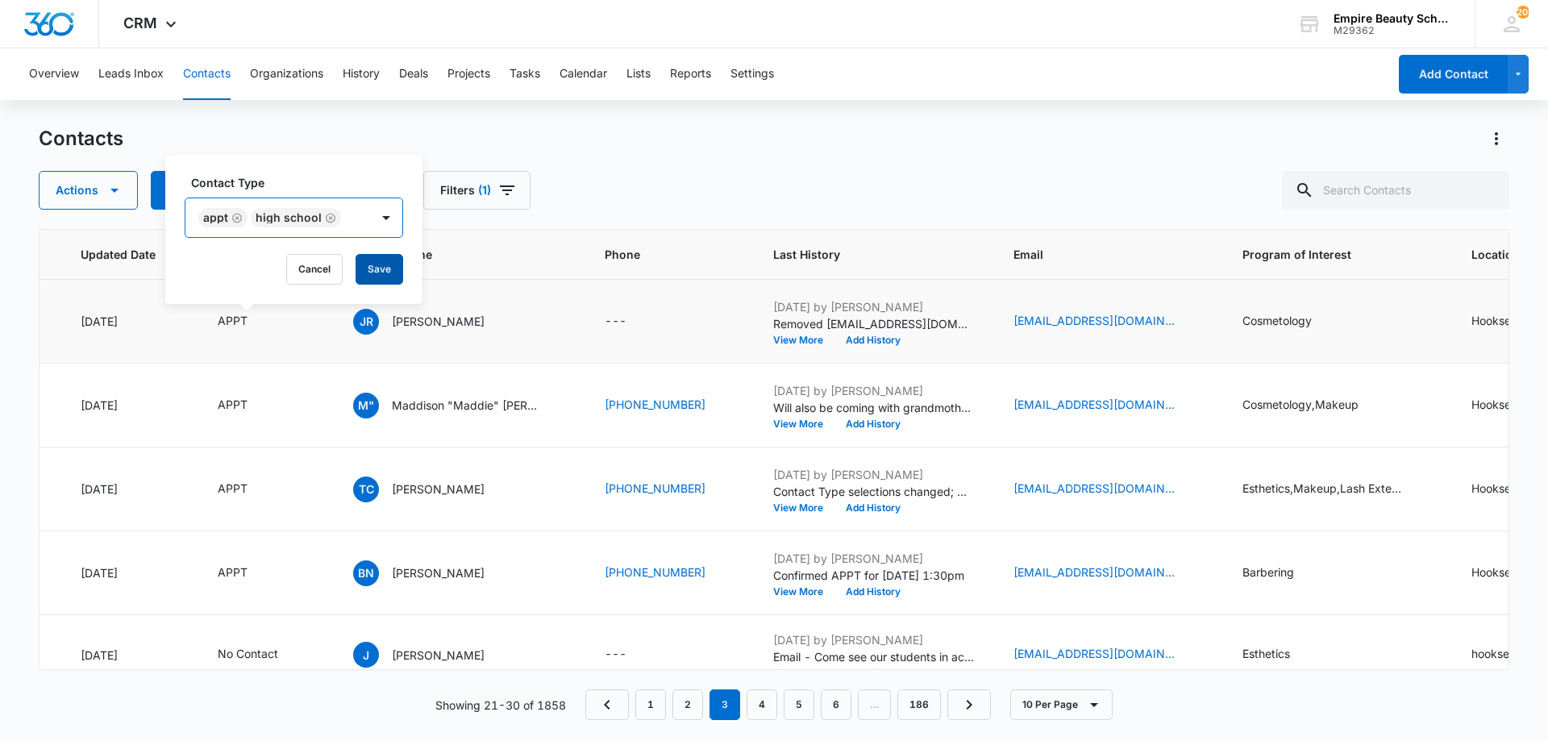
click at [385, 260] on button "Save" at bounding box center [380, 269] width 48 height 31
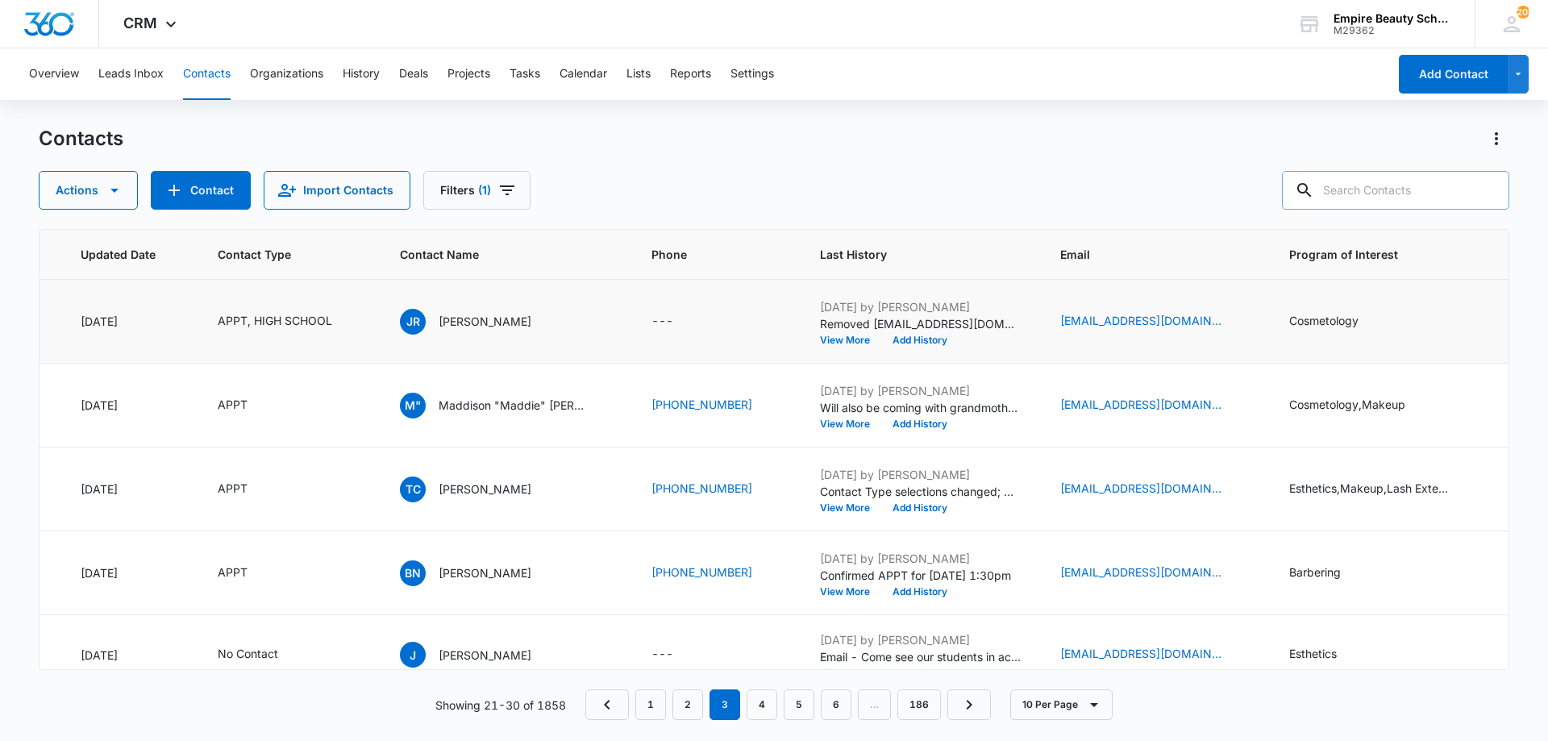
drag, startPoint x: 1369, startPoint y: 179, endPoint x: 1378, endPoint y: 174, distance: 10.1
click at [1371, 178] on input "text" at bounding box center [1395, 190] width 227 height 39
type input "ava"
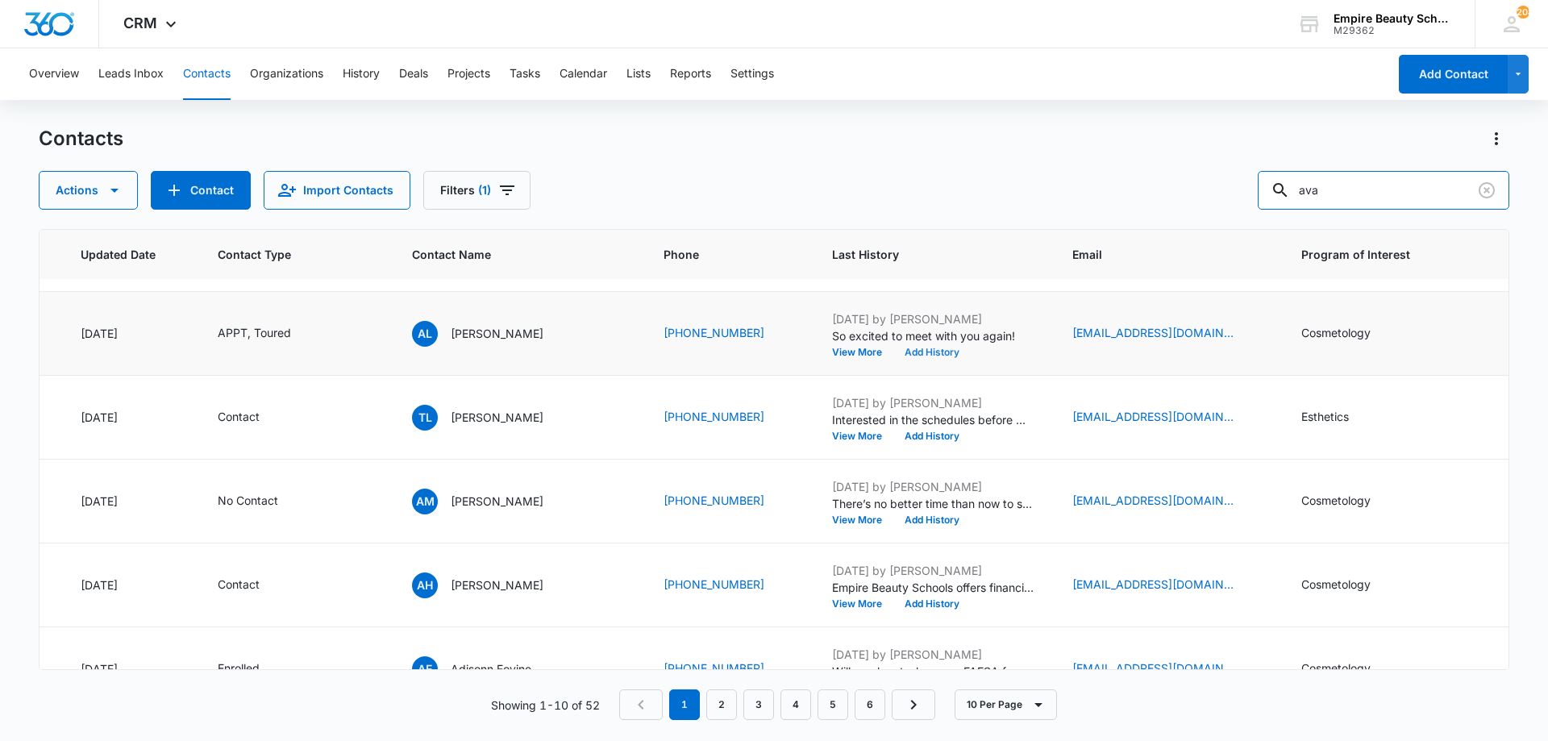
scroll to position [240, 249]
click at [893, 355] on button "Add History" at bounding box center [931, 352] width 77 height 10
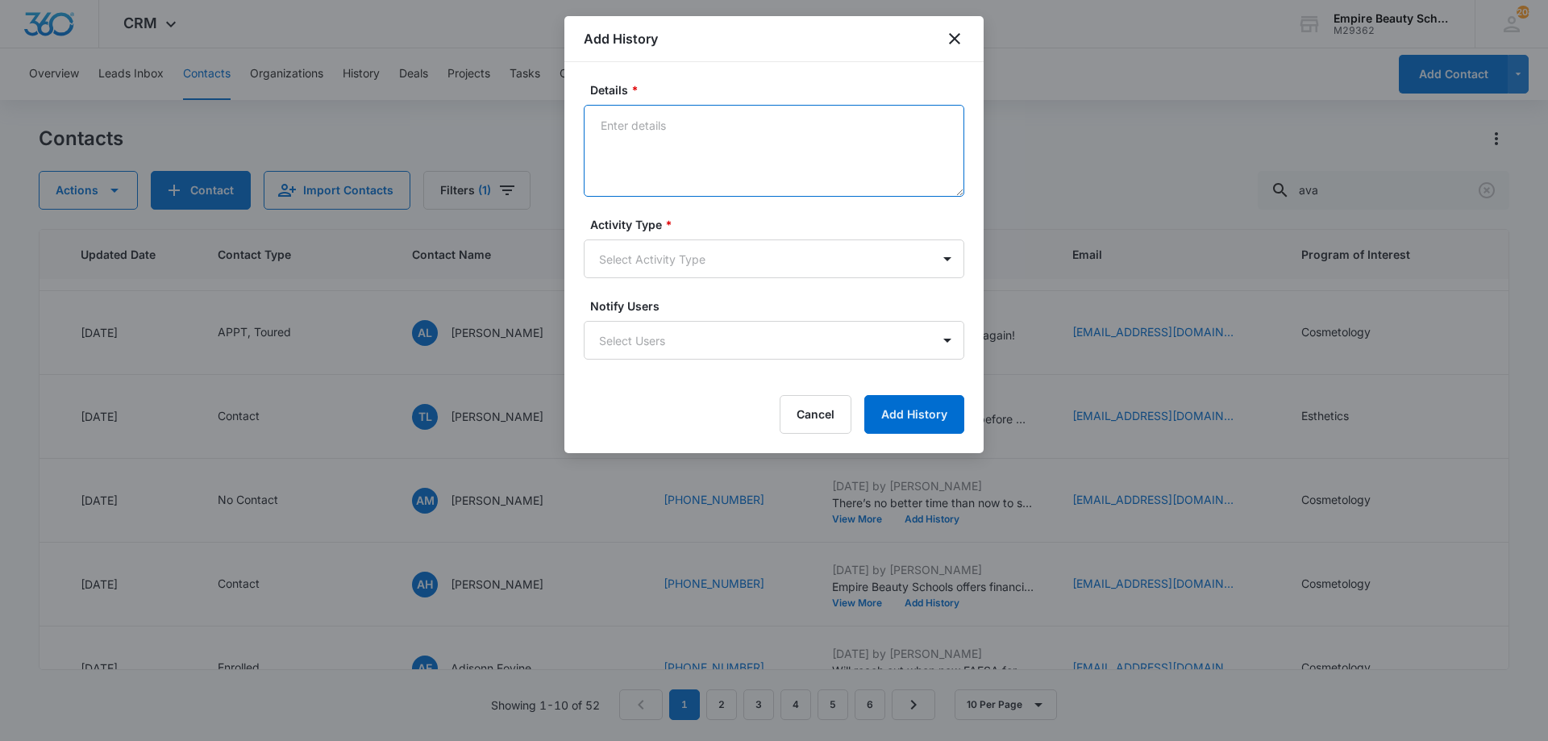
click at [707, 135] on textarea "Details *" at bounding box center [774, 151] width 381 height 92
type textarea "Running a bit late - Take your time!"
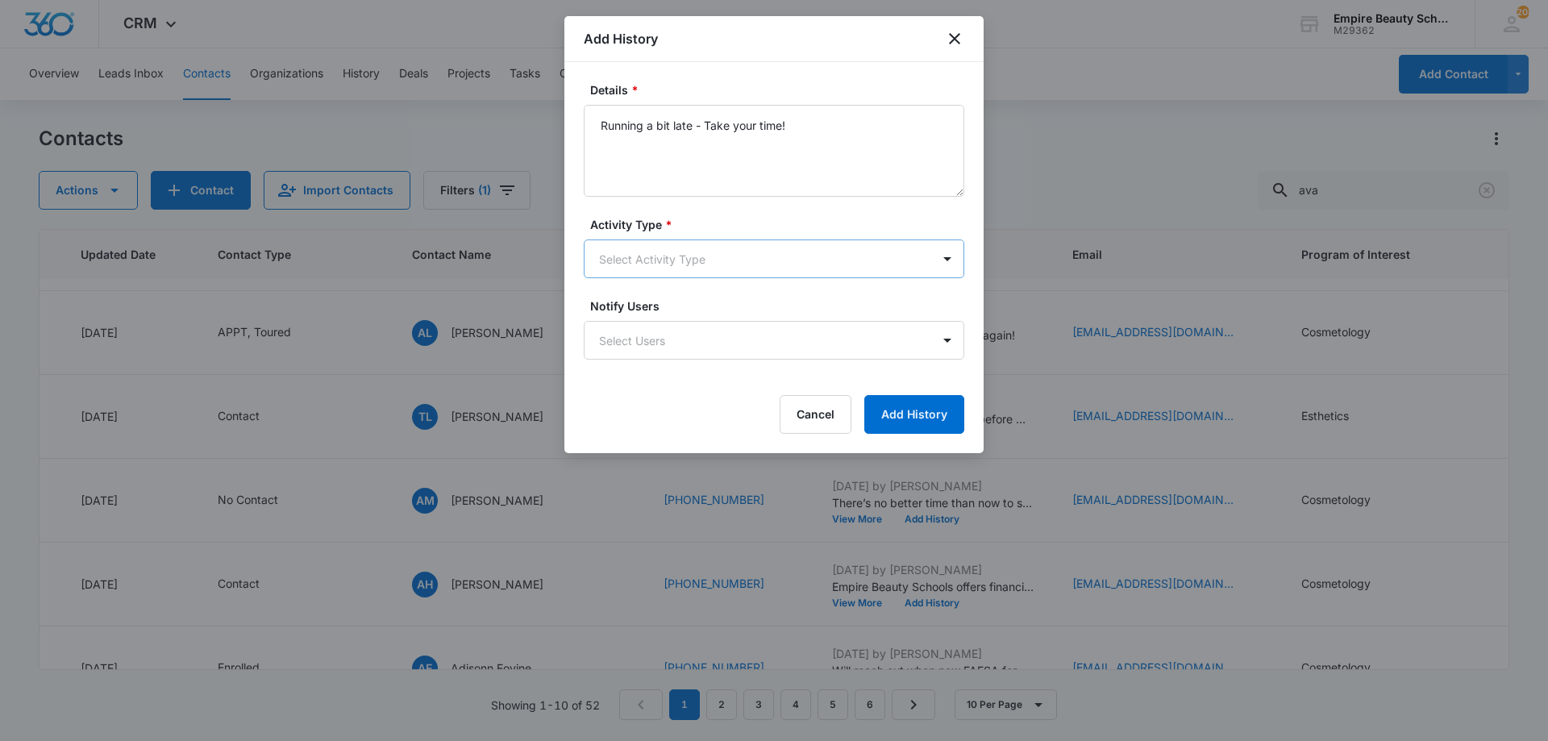
drag, startPoint x: 712, startPoint y: 233, endPoint x: 701, endPoint y: 263, distance: 31.9
click at [713, 234] on div "Activity Type * Select Activity Type" at bounding box center [774, 247] width 381 height 62
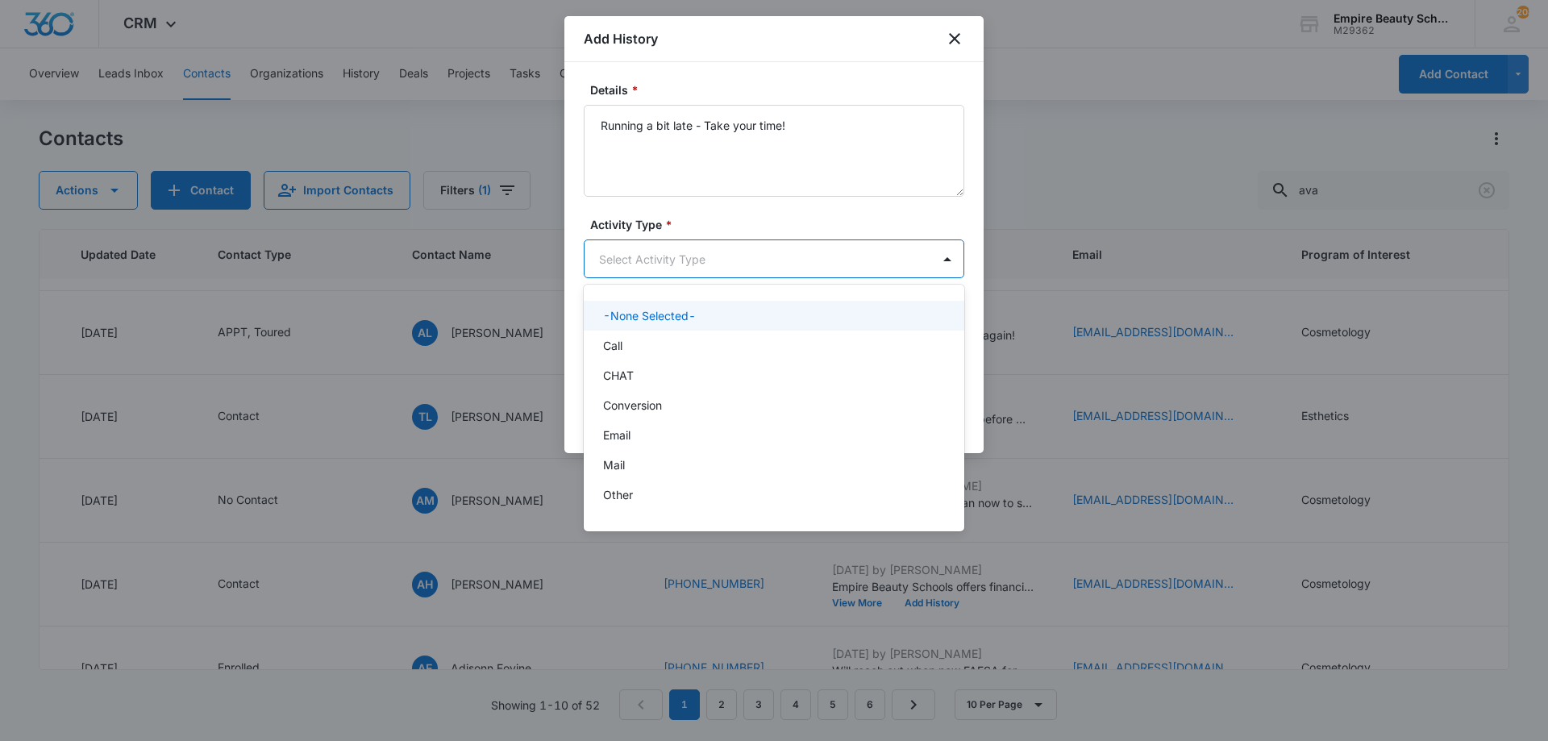
drag, startPoint x: 701, startPoint y: 263, endPoint x: 697, endPoint y: 277, distance: 15.1
click at [701, 263] on body "CRM Apps Forms CRM Email Shop Payments POS Files Brand Settings AI Assistant Em…" at bounding box center [774, 370] width 1548 height 741
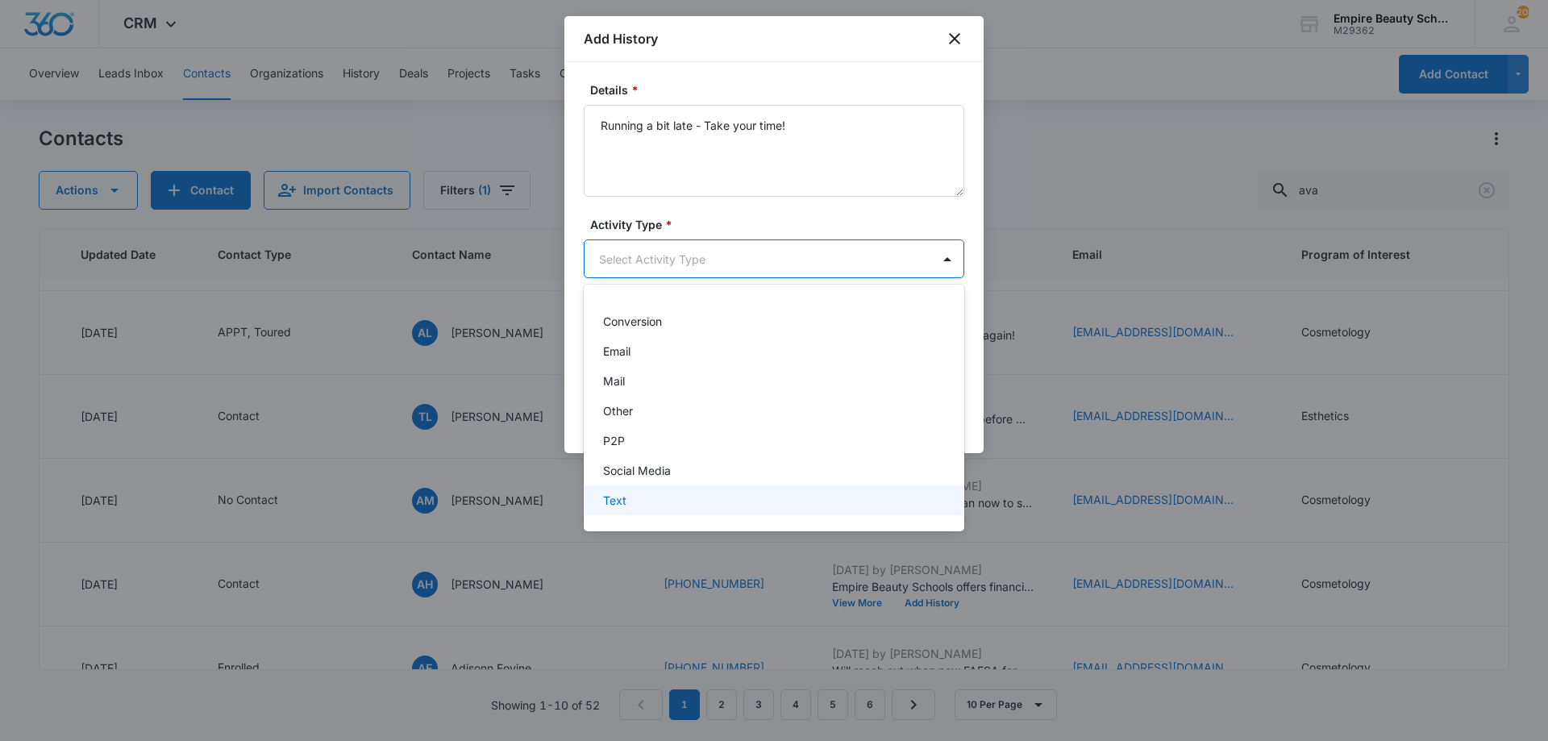
click at [674, 489] on div "Text" at bounding box center [774, 500] width 381 height 30
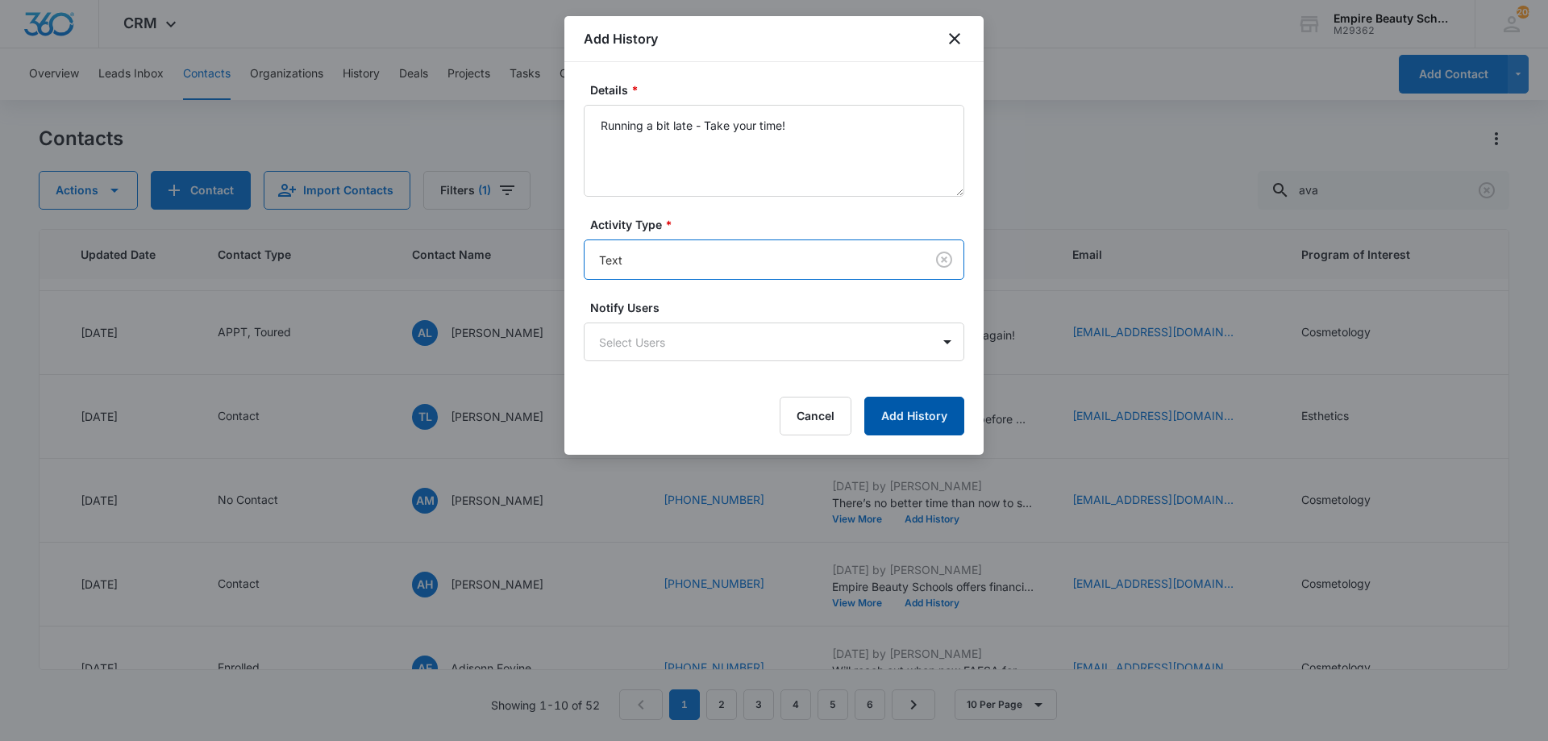
click at [929, 428] on button "Add History" at bounding box center [914, 416] width 100 height 39
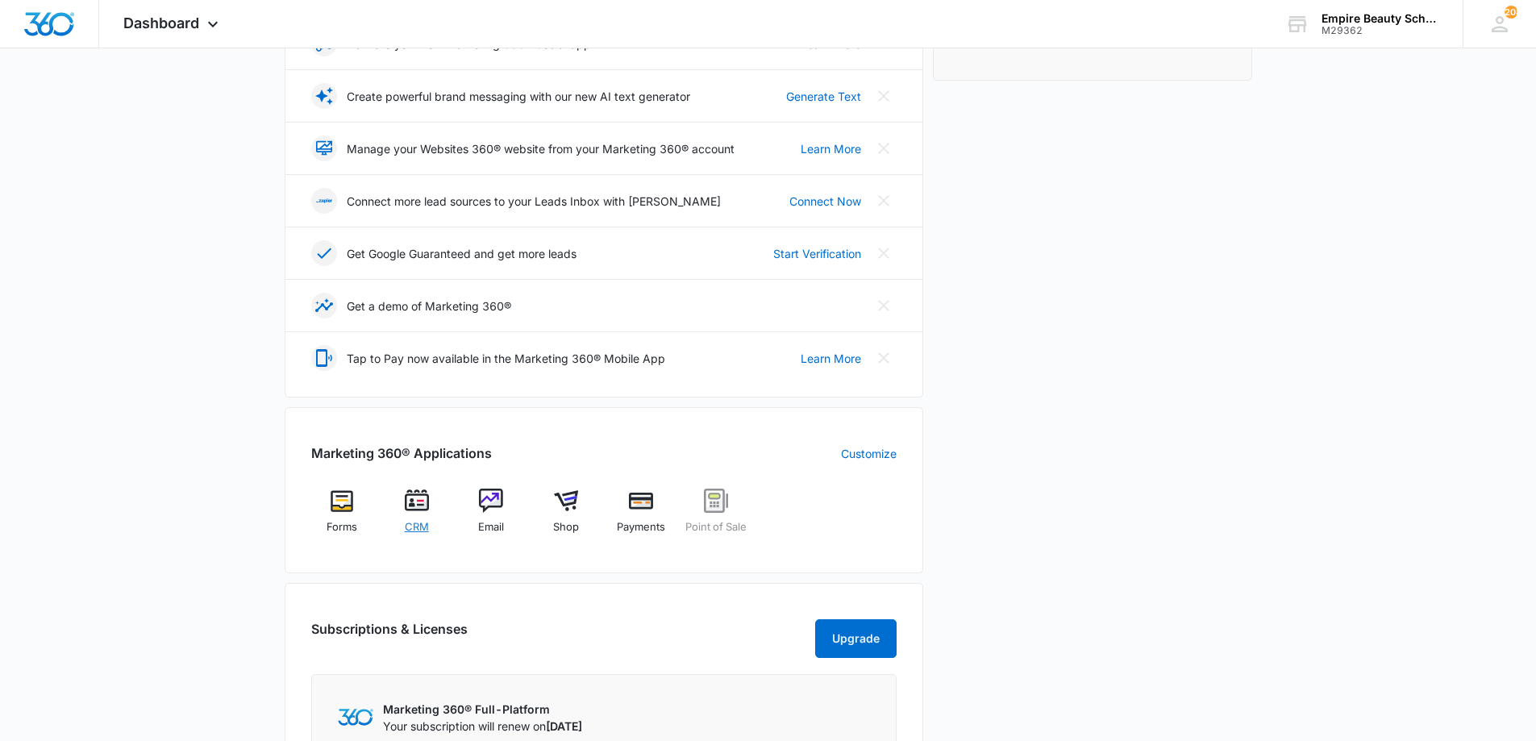
click at [414, 513] on div "CRM" at bounding box center [416, 517] width 62 height 57
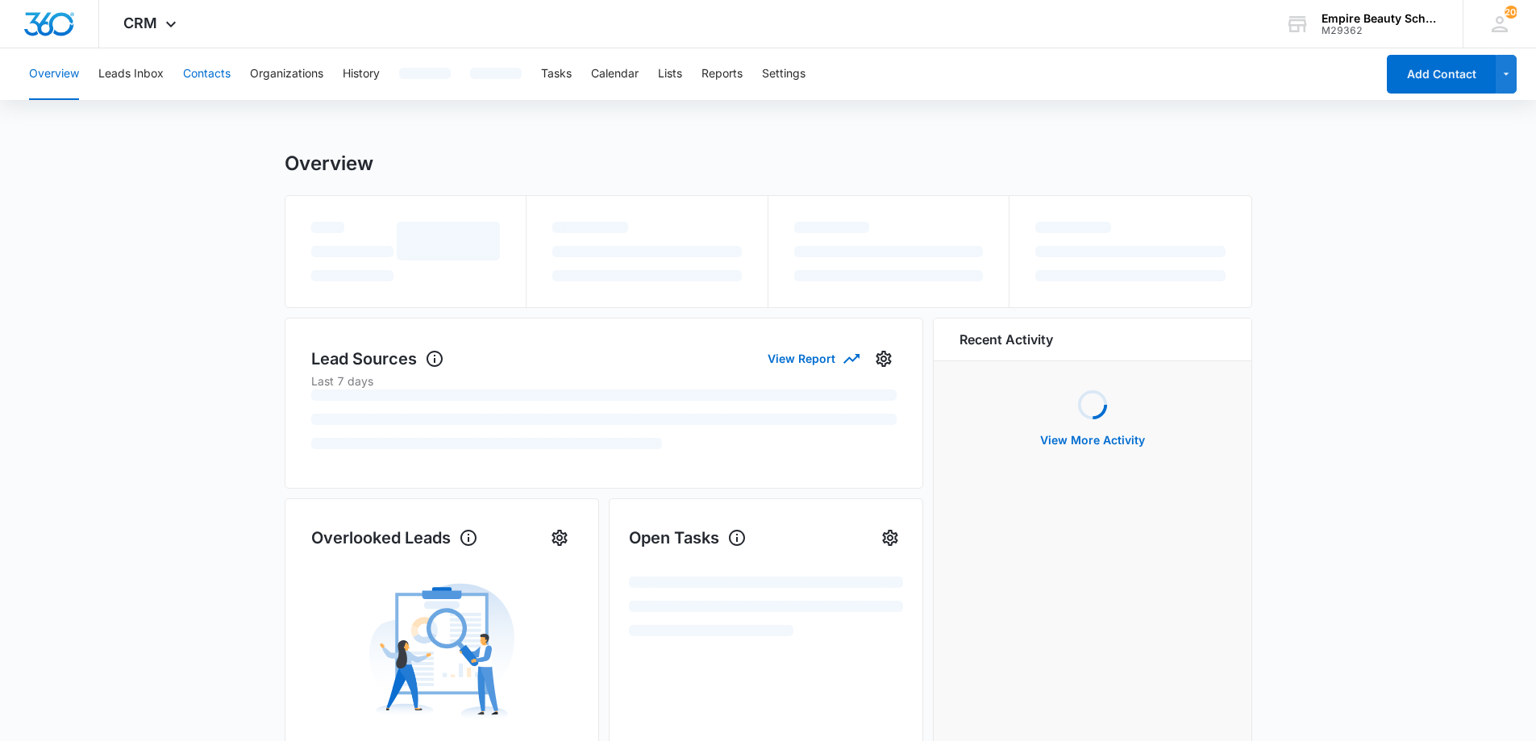
click at [203, 80] on button "Contacts" at bounding box center [207, 74] width 48 height 52
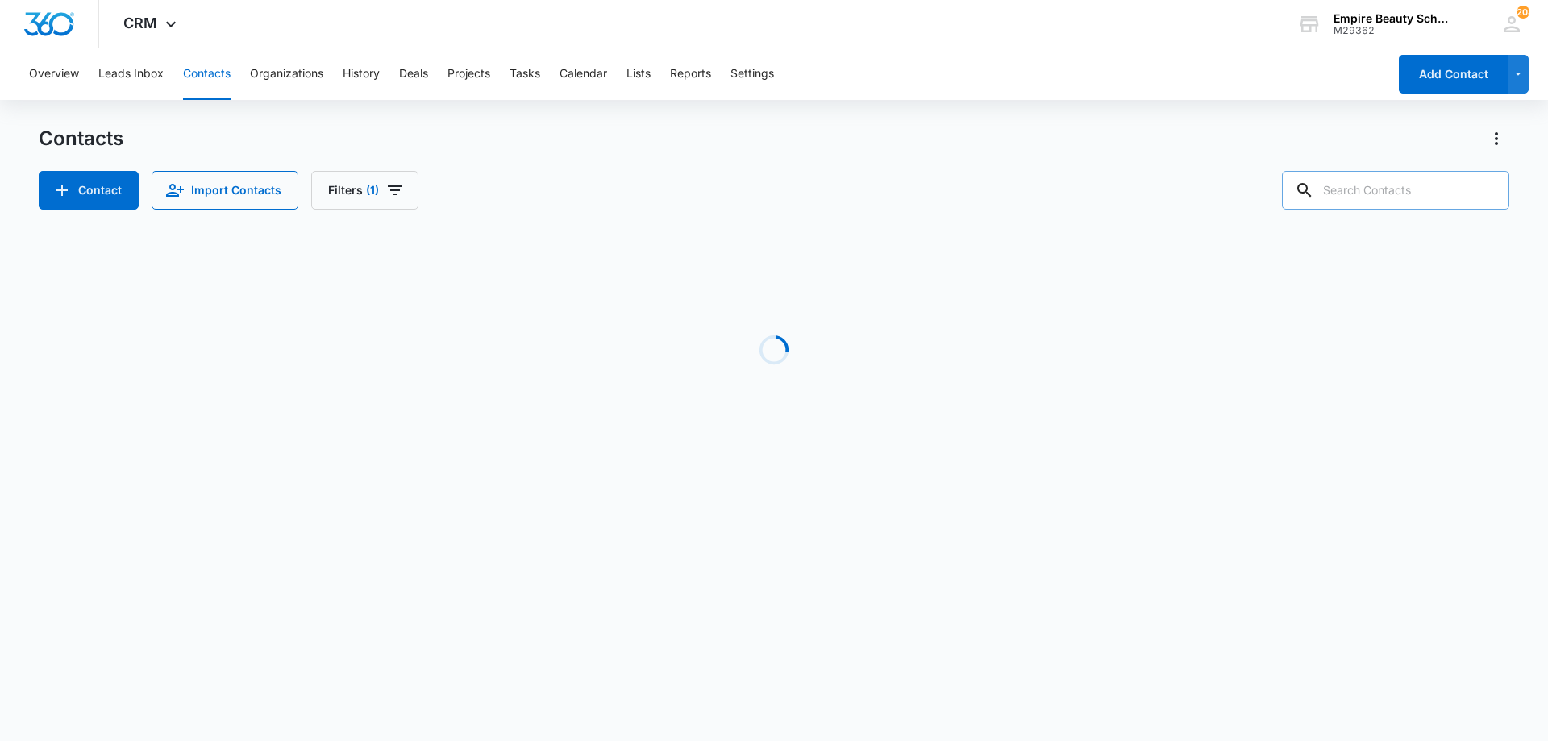
click at [1373, 195] on input "text" at bounding box center [1395, 190] width 227 height 39
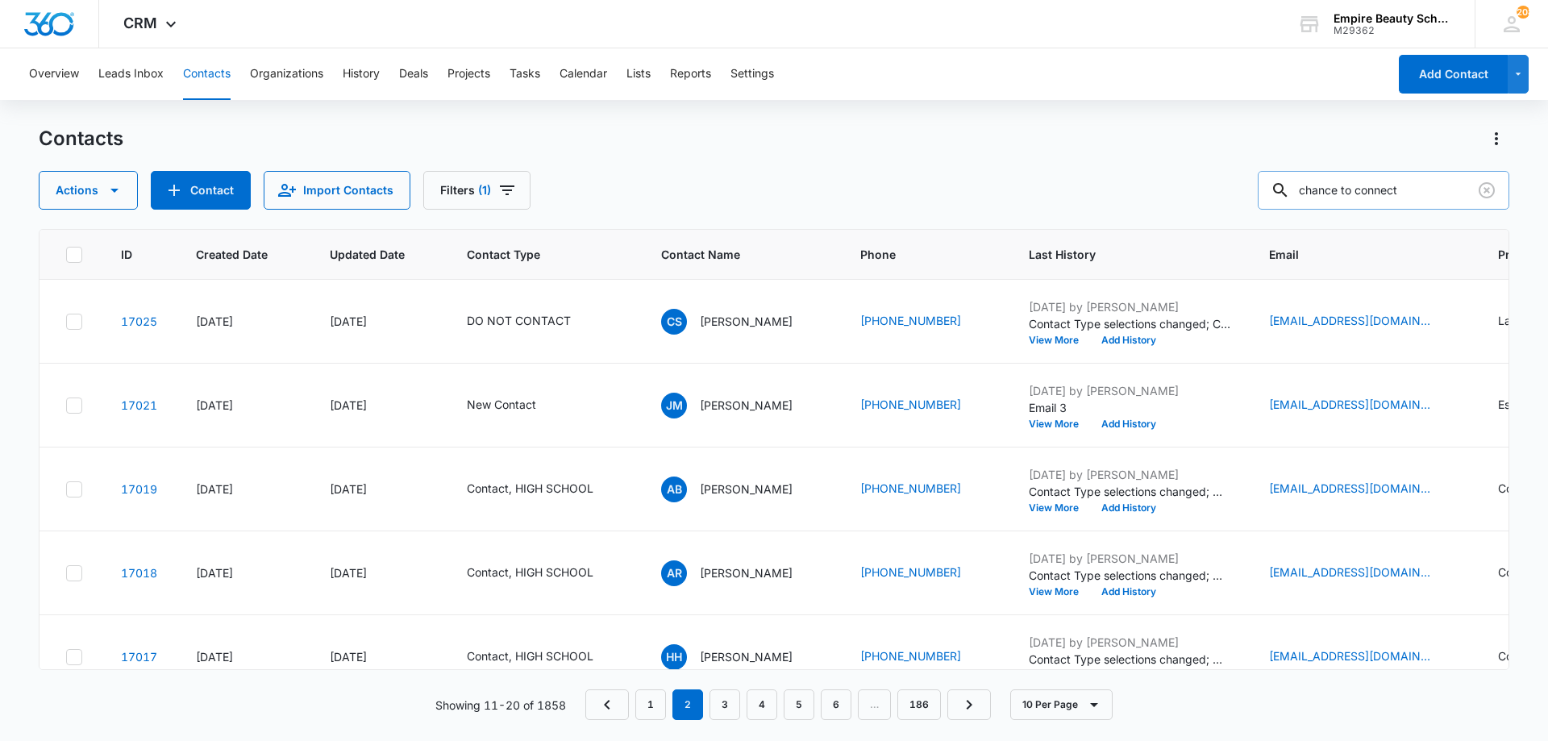
type input "chance to connect"
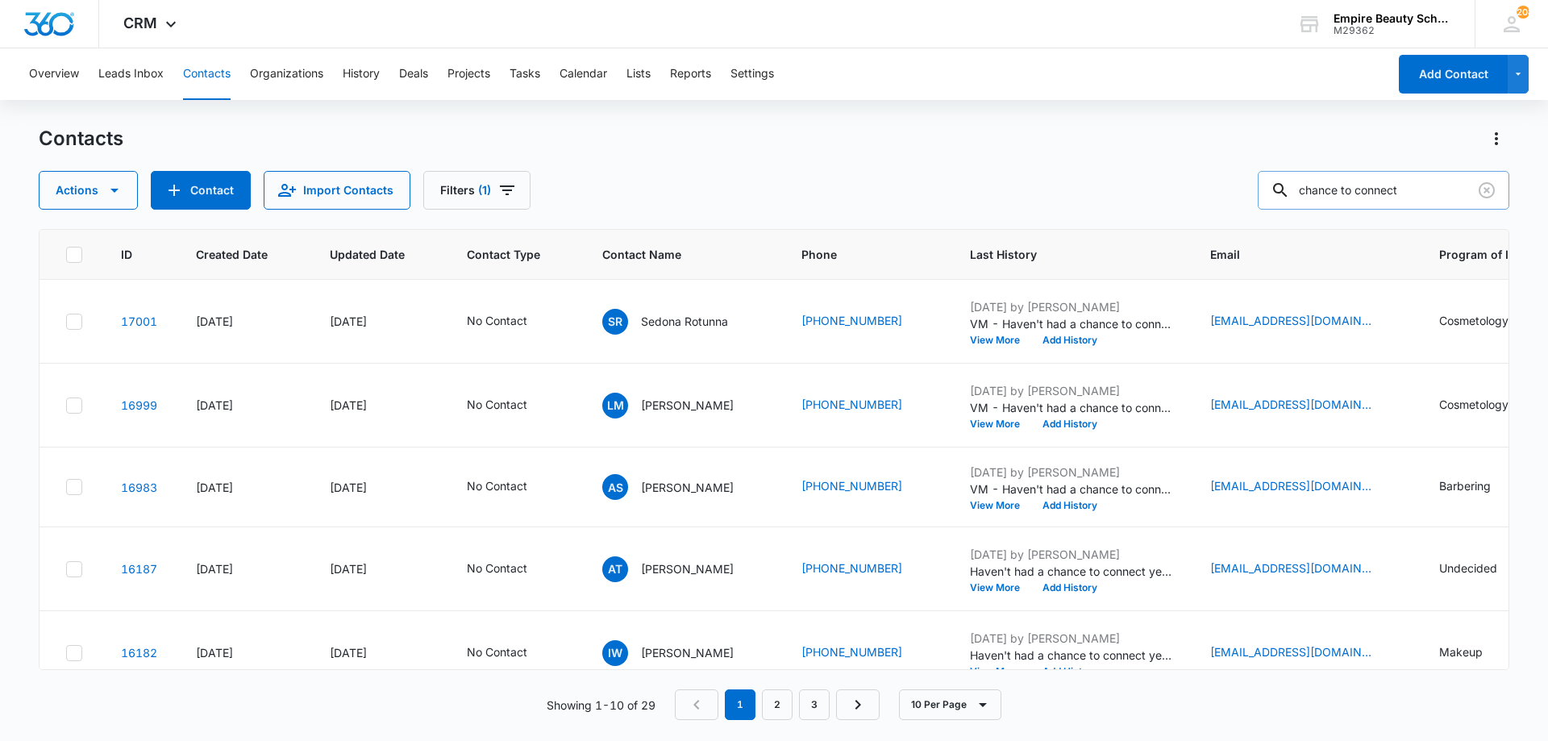
click at [1447, 185] on input "chance to connect" at bounding box center [1384, 190] width 252 height 39
click at [985, 343] on button "View More" at bounding box center [1000, 340] width 61 height 10
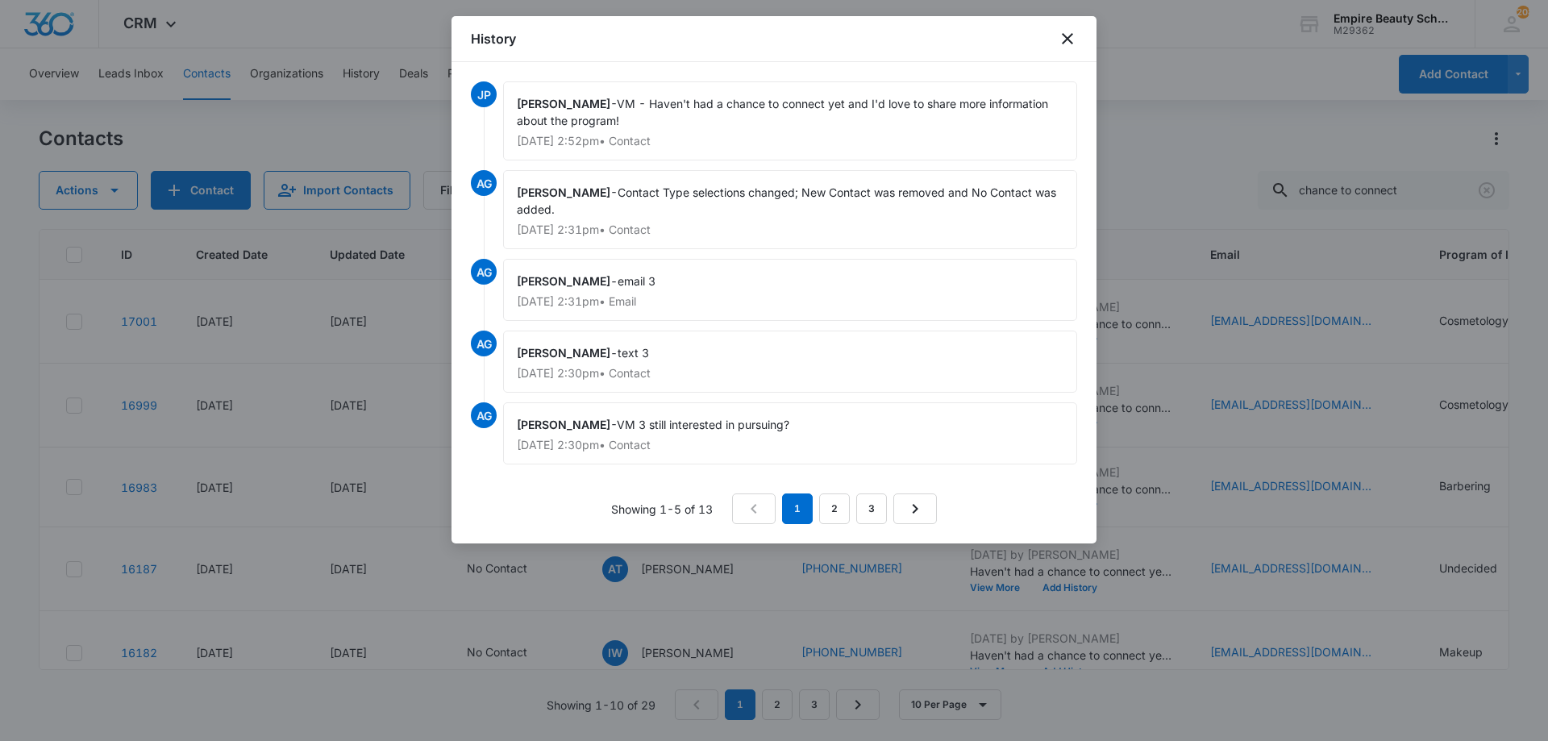
click at [744, 104] on span "VM - Haven't had a chance to connect yet and I'd love to share more information…" at bounding box center [784, 112] width 535 height 31
drag, startPoint x: 626, startPoint y: 99, endPoint x: 648, endPoint y: 114, distance: 27.3
click at [648, 114] on div "[PERSON_NAME] - VM - Haven't had a chance to connect yet and I'd love to share …" at bounding box center [790, 120] width 574 height 79
copy span "VM - Haven't had a chance to connect yet and I'd love to share more information…"
drag, startPoint x: 1060, startPoint y: 34, endPoint x: 1080, endPoint y: 54, distance: 27.9
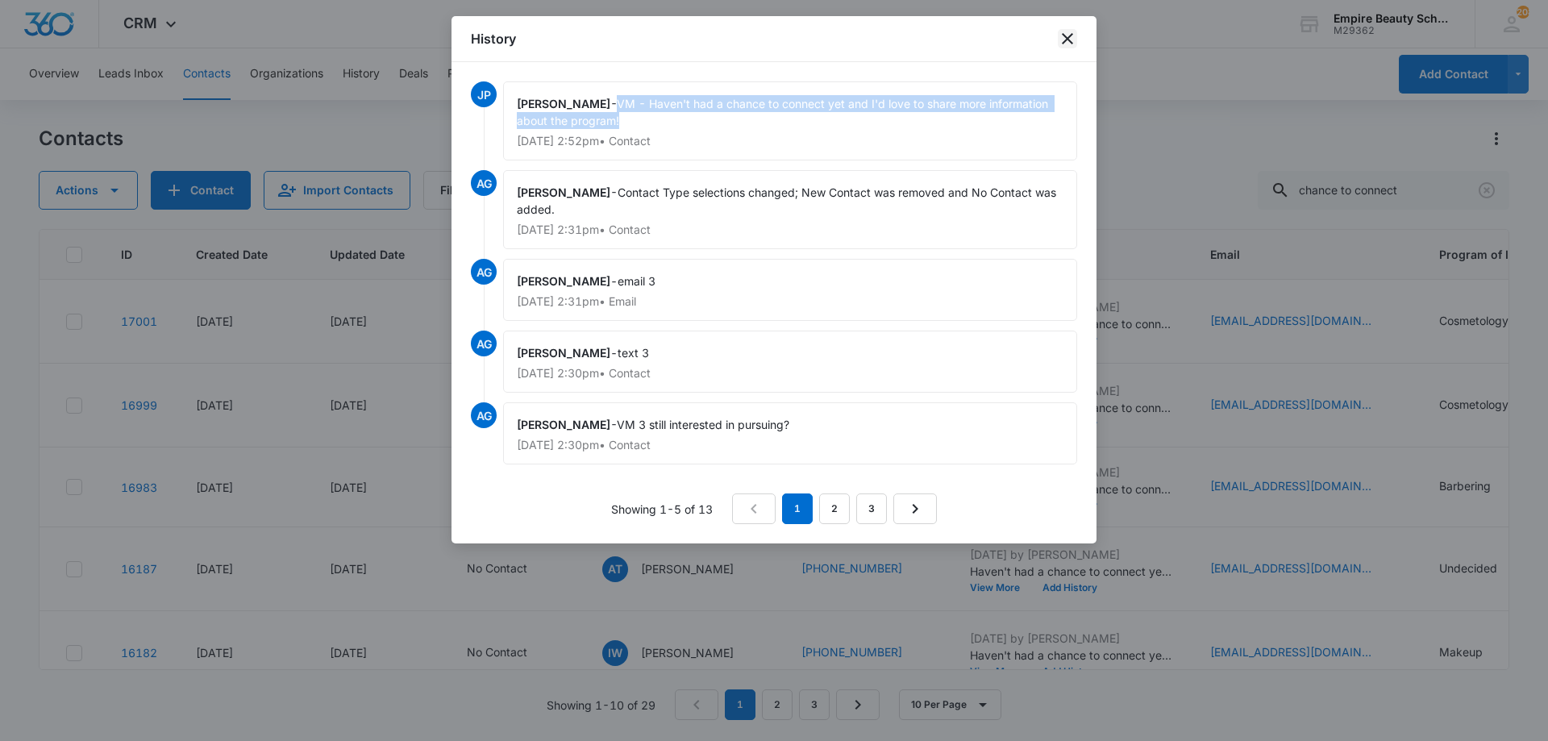
click at [1060, 35] on icon "close" at bounding box center [1067, 38] width 19 height 19
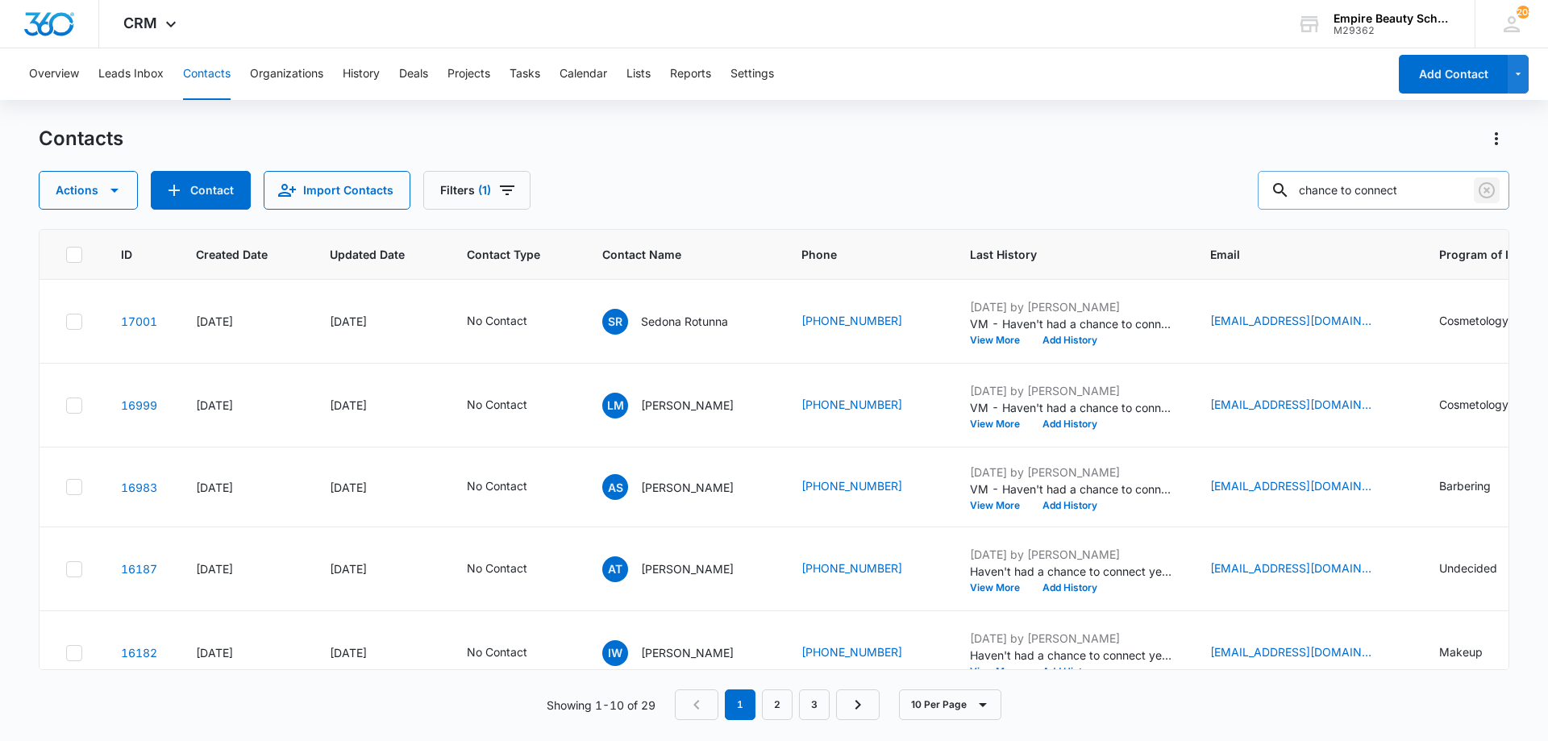
click at [1487, 187] on icon "Clear" at bounding box center [1486, 190] width 19 height 19
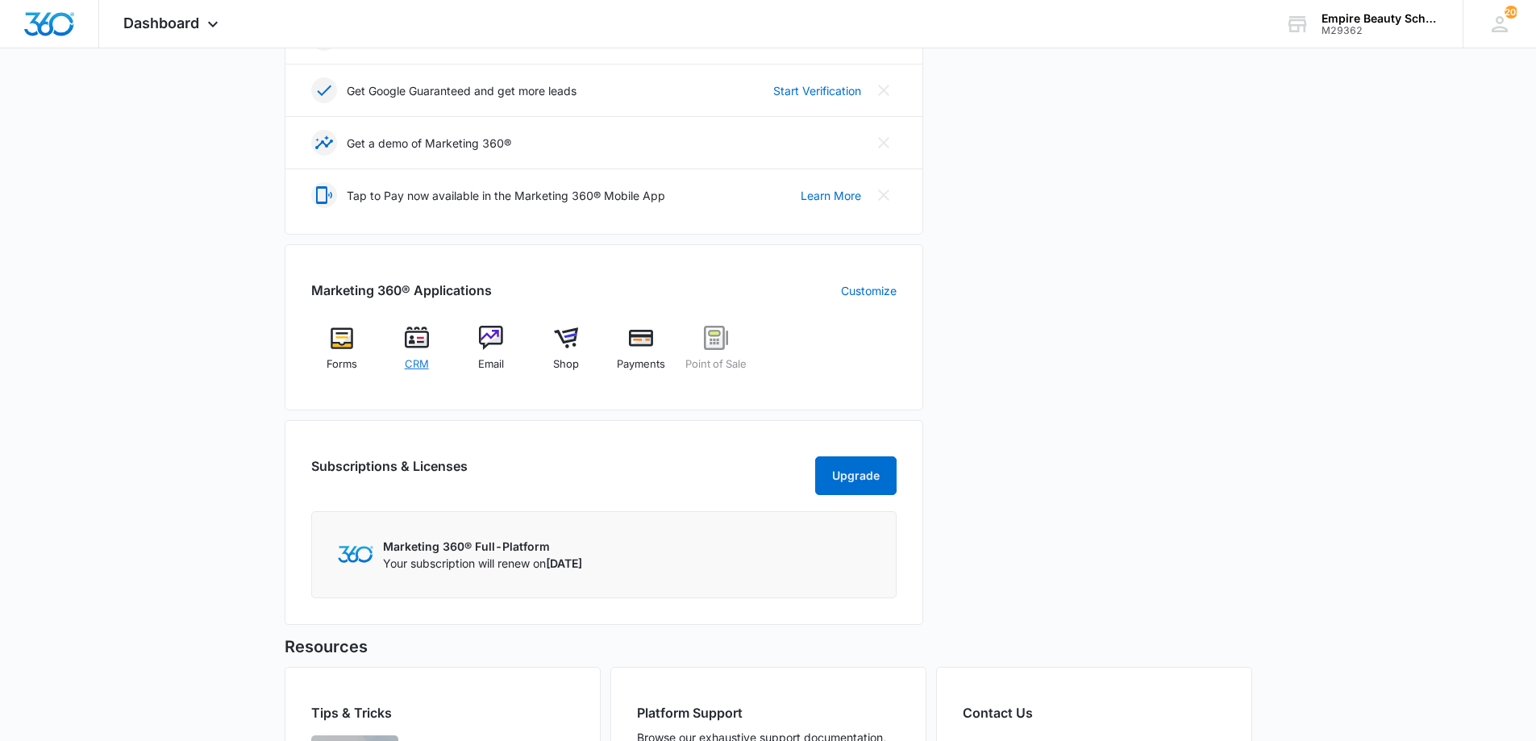
scroll to position [484, 0]
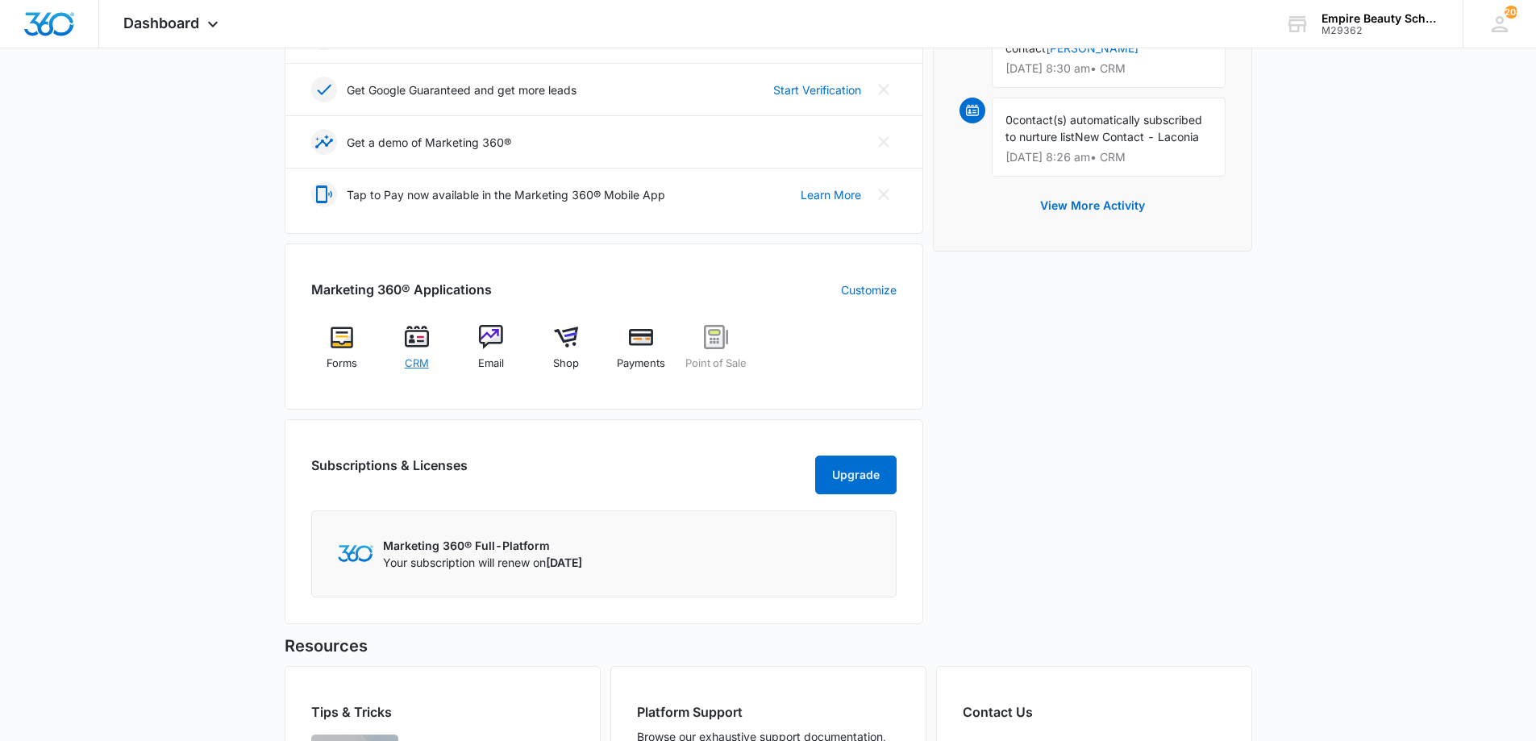
click at [415, 344] on img at bounding box center [417, 337] width 24 height 24
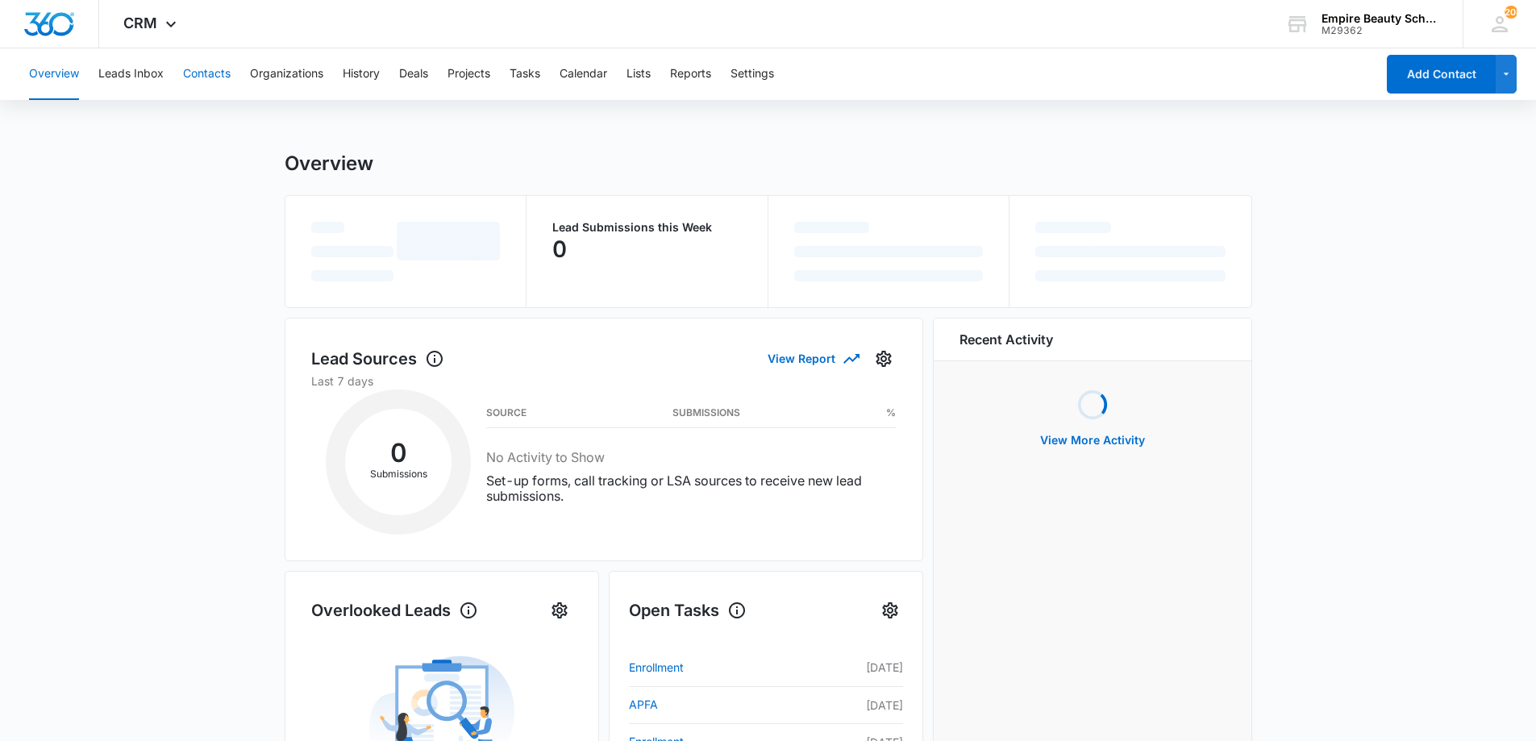
click at [223, 75] on button "Contacts" at bounding box center [207, 74] width 48 height 52
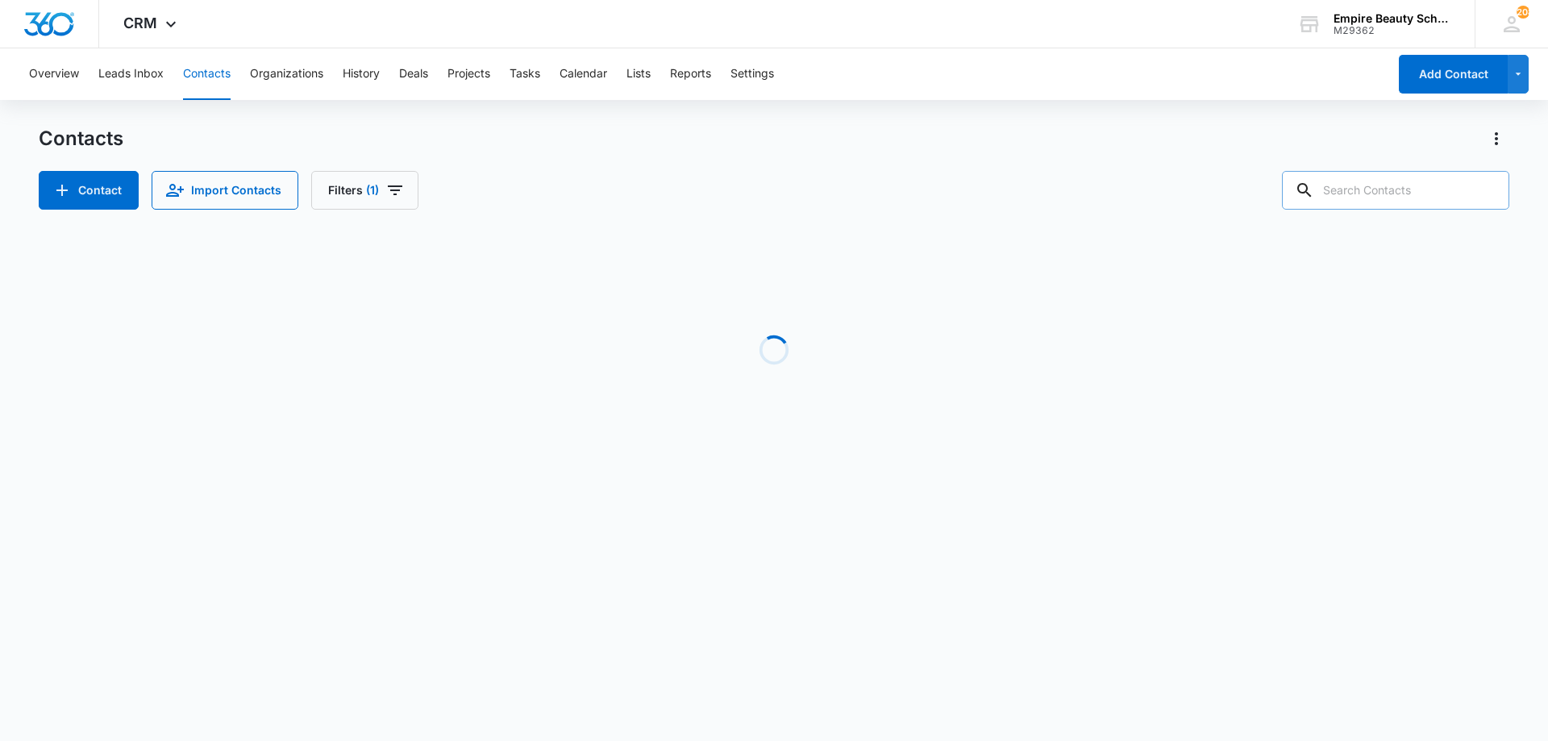
click at [1445, 184] on input "text" at bounding box center [1395, 190] width 227 height 39
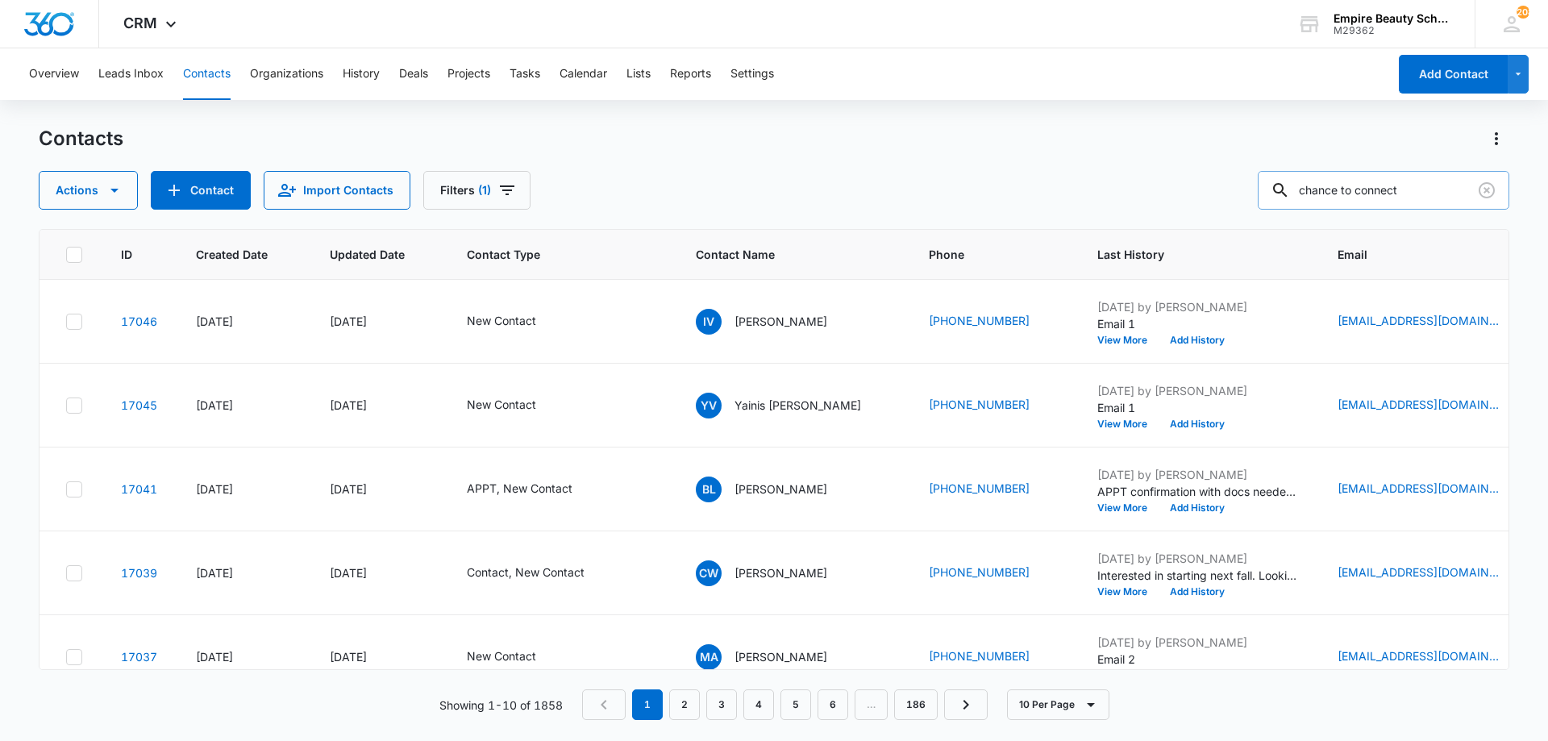
type input "chance to connect"
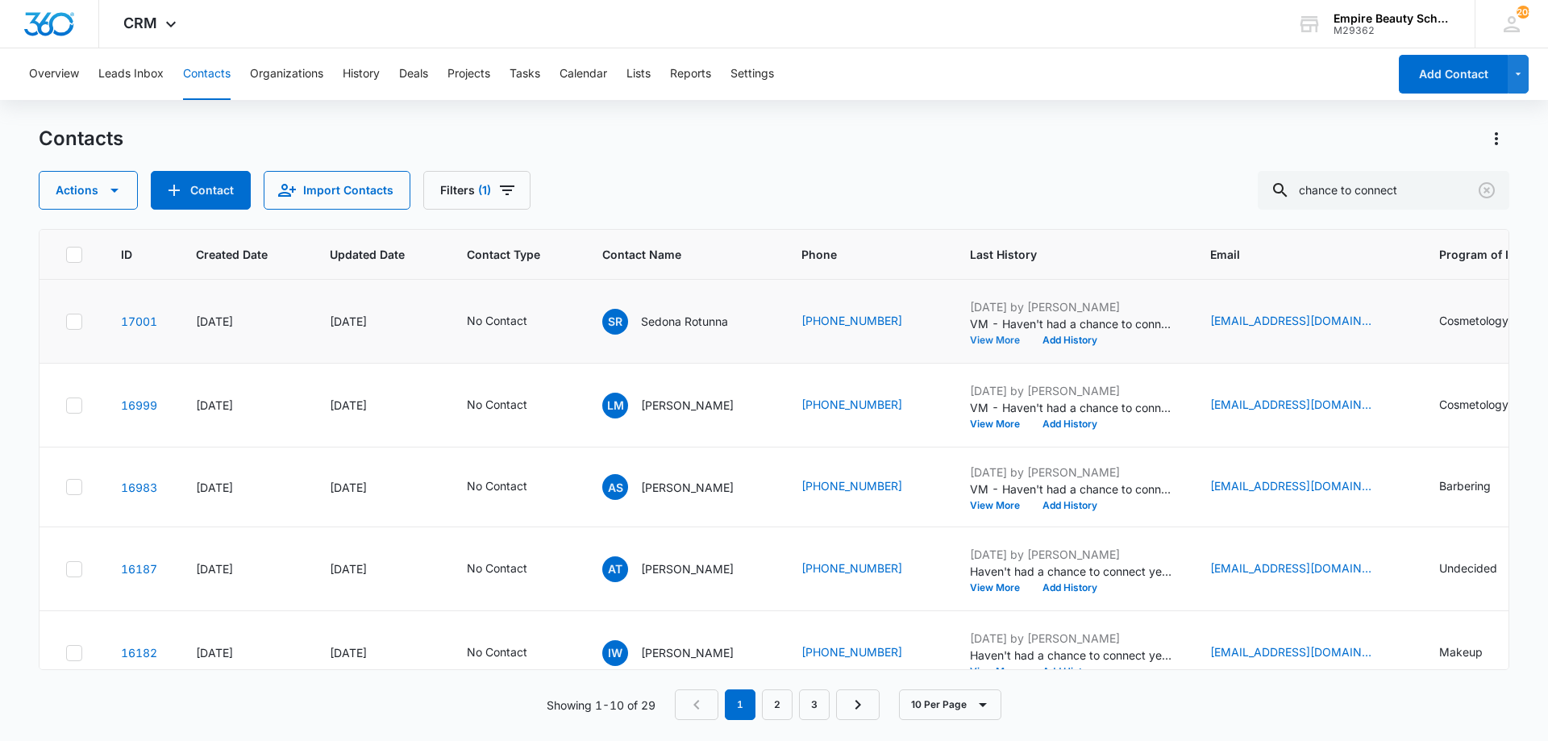
click at [986, 341] on button "View More" at bounding box center [1000, 340] width 61 height 10
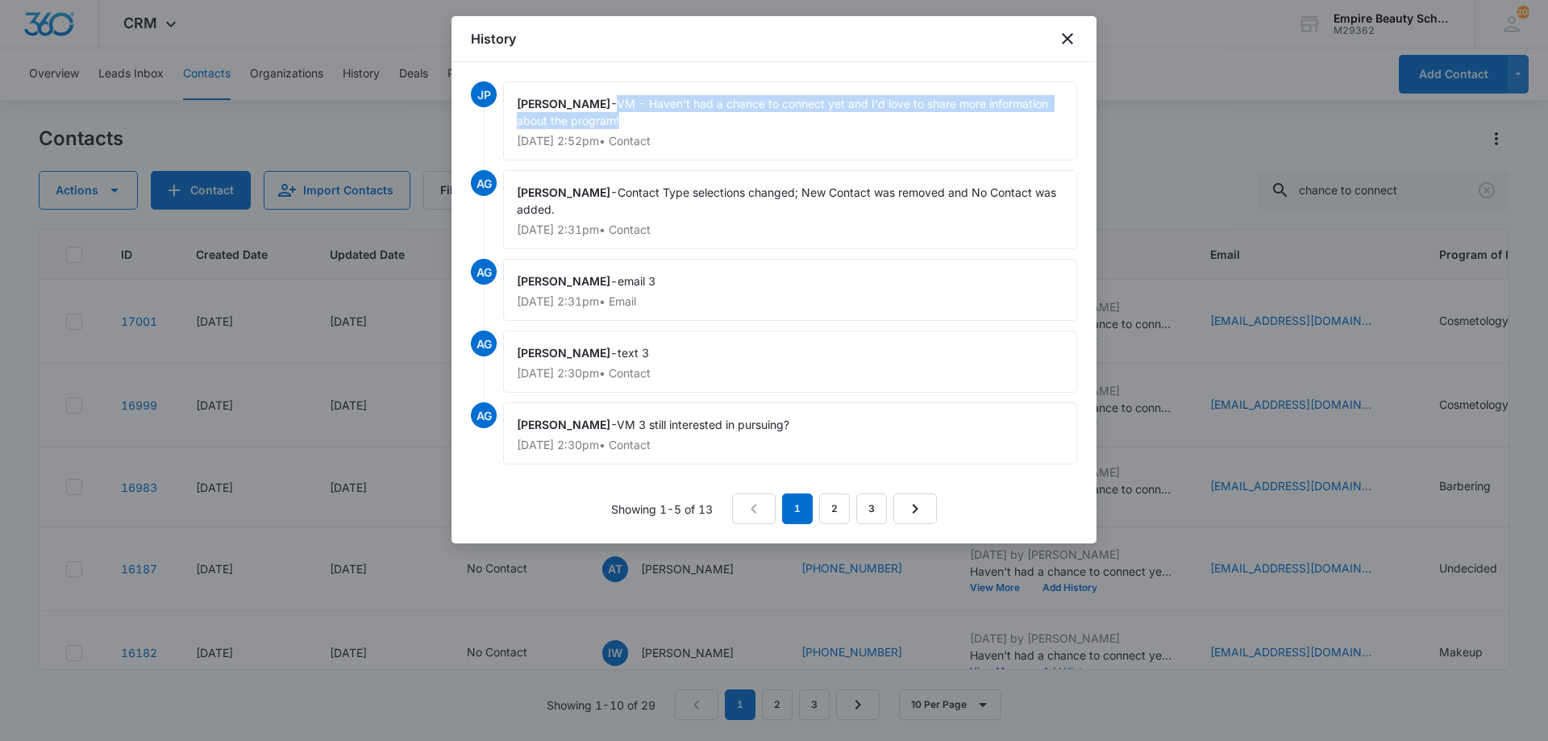
drag, startPoint x: 626, startPoint y: 102, endPoint x: 644, endPoint y: 117, distance: 23.5
click at [644, 117] on div "[PERSON_NAME] - VM - Haven't had a chance to connect yet and I'd love to share …" at bounding box center [790, 120] width 574 height 79
copy span "VM - Haven't had a chance to connect yet and I'd love to share more information…"
click at [1070, 37] on icon "close" at bounding box center [1067, 38] width 19 height 19
